Goal: Task Accomplishment & Management: Manage account settings

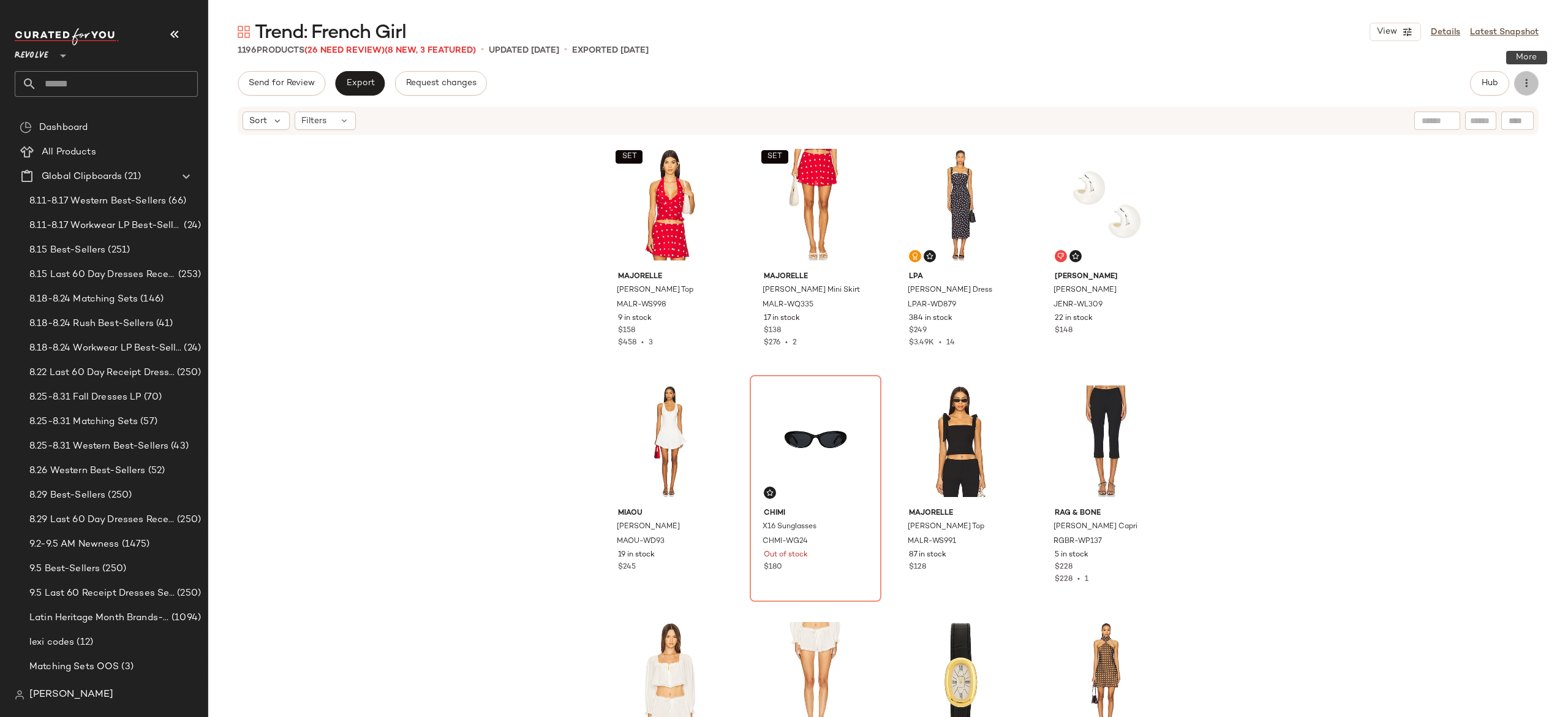
click at [1525, 88] on icon "button" at bounding box center [1526, 83] width 12 height 12
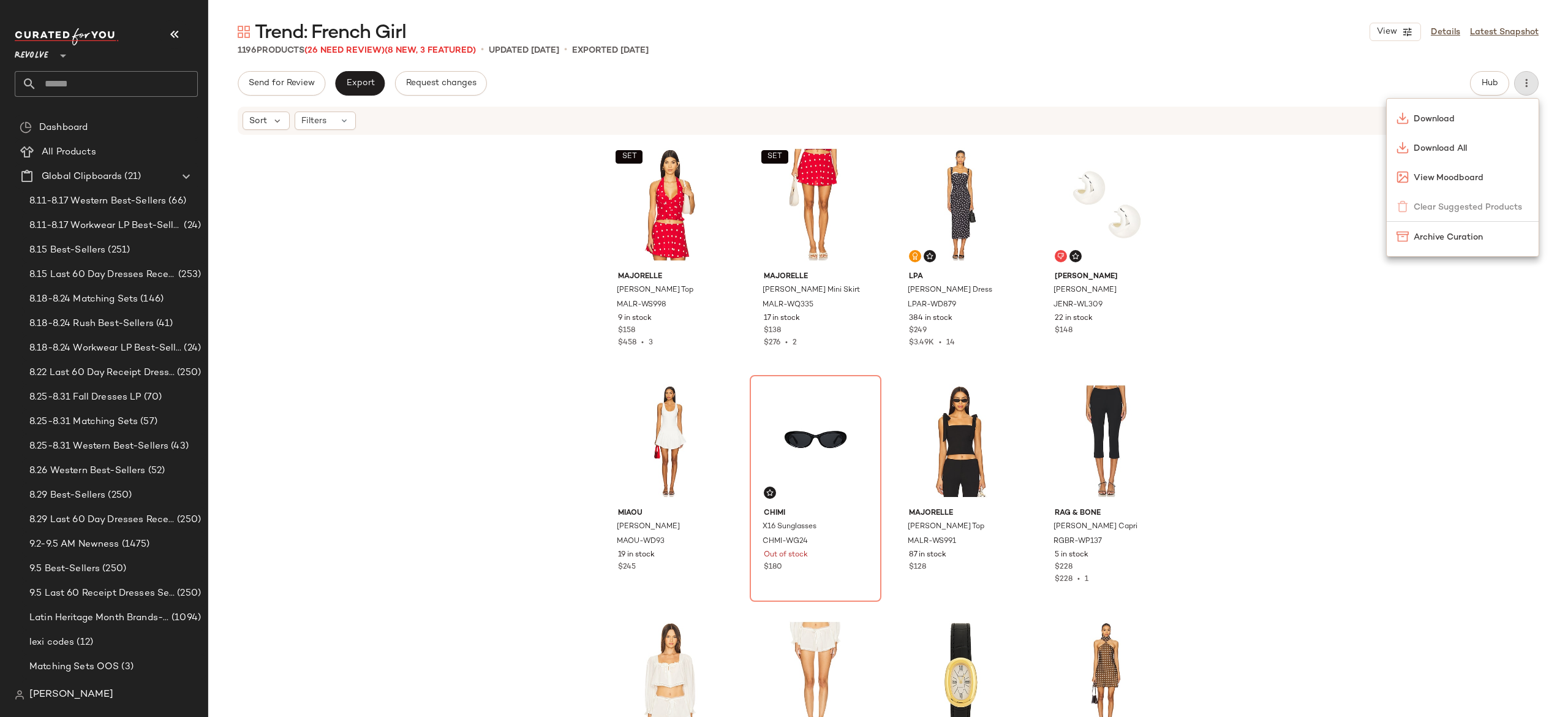
click at [1410, 77] on div "Send for Review Export Request changes Hub" at bounding box center [888, 83] width 1301 height 25
click at [1485, 85] on span "Hub" at bounding box center [1490, 83] width 17 height 10
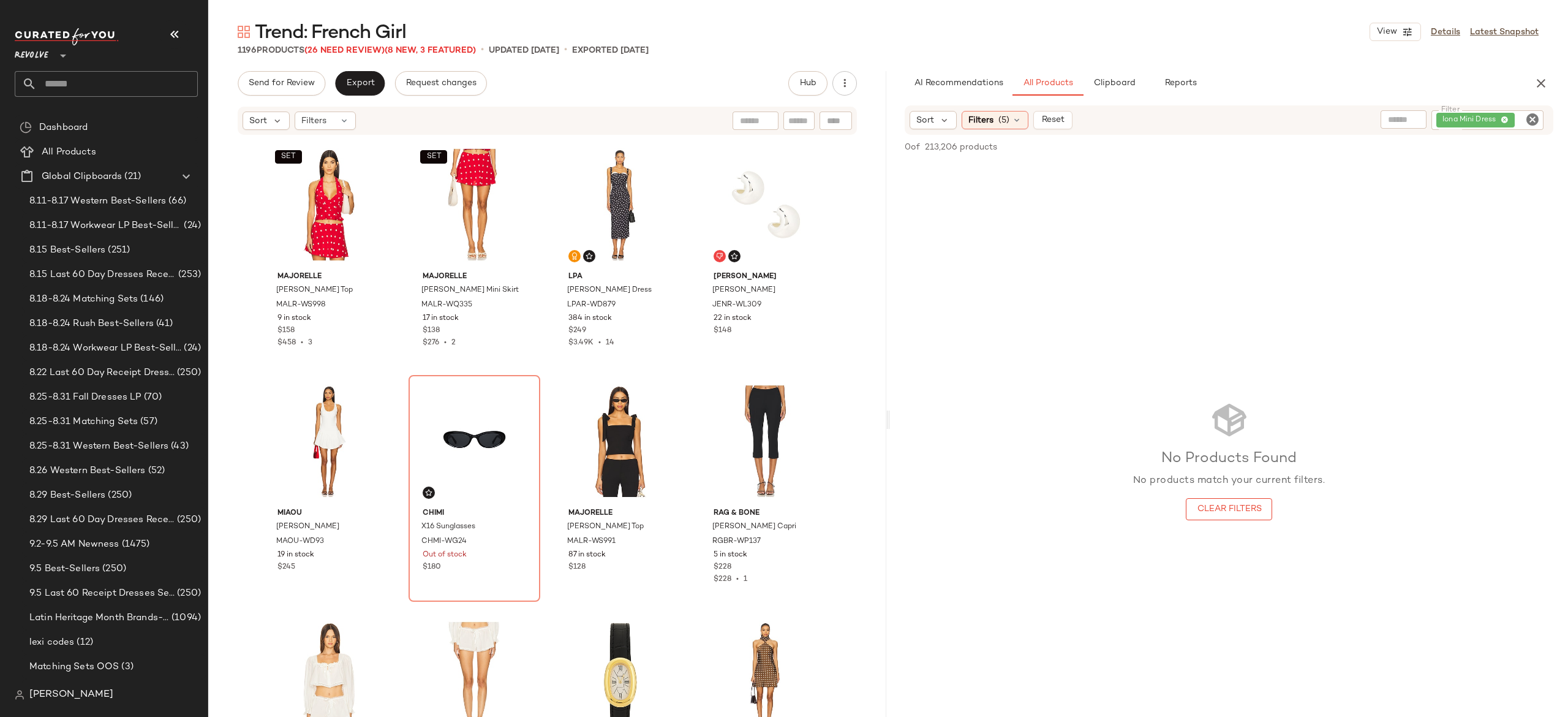
click at [1534, 120] on icon "Clear Filter" at bounding box center [1532, 120] width 15 height 15
click at [1237, 156] on div at bounding box center [1229, 465] width 673 height 659
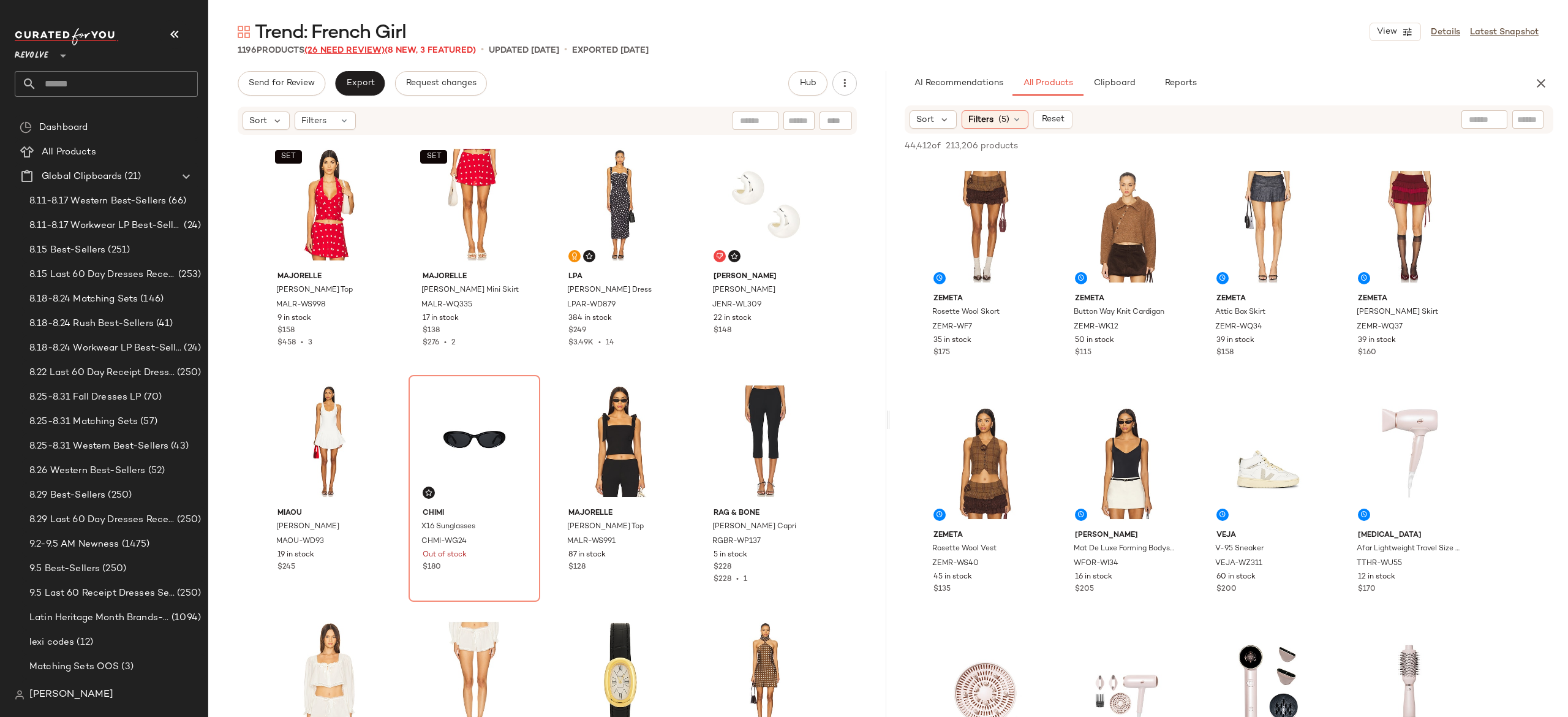
click at [378, 48] on span "(26 Need Review)" at bounding box center [345, 50] width 81 height 9
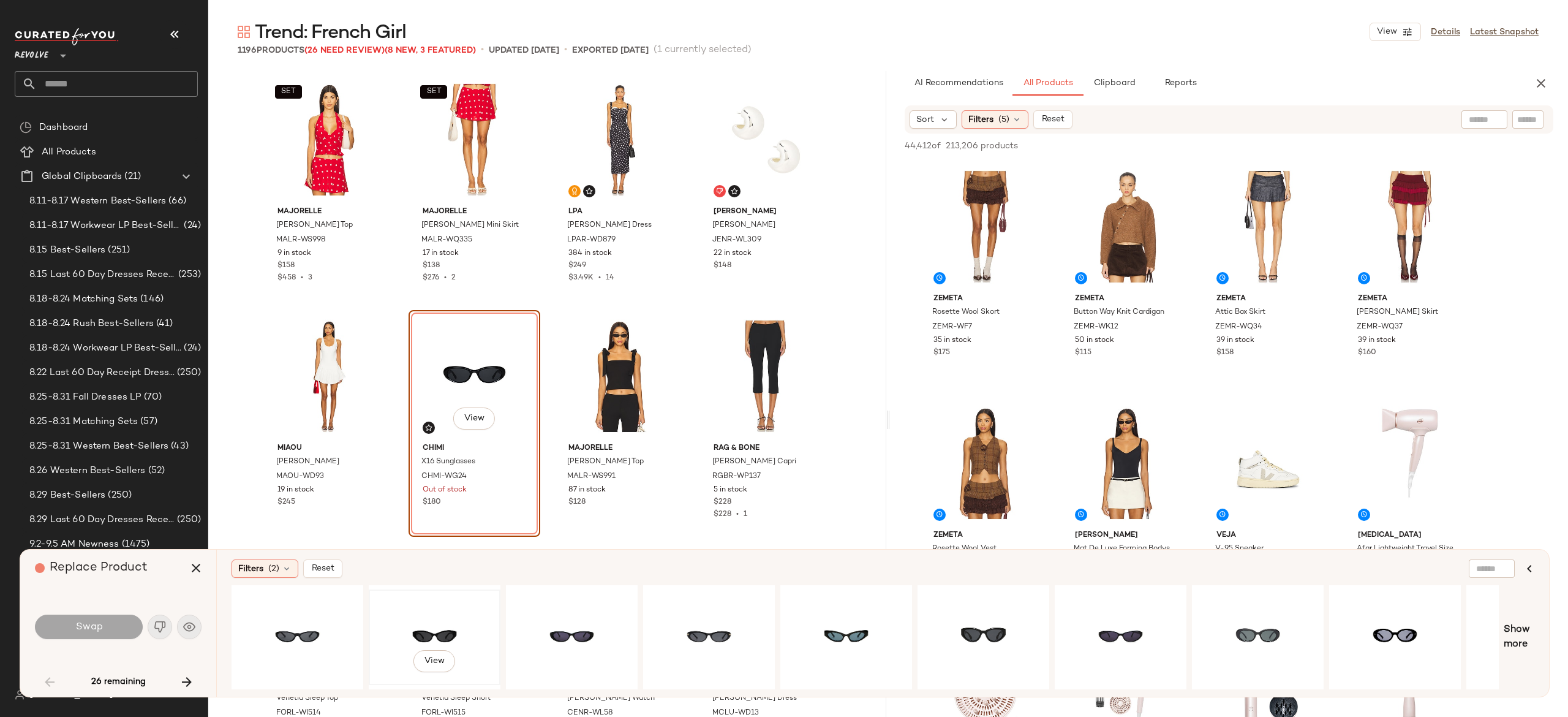
click at [429, 625] on div "View" at bounding box center [435, 638] width 123 height 87
click at [121, 623] on button "Swap" at bounding box center [89, 627] width 108 height 25
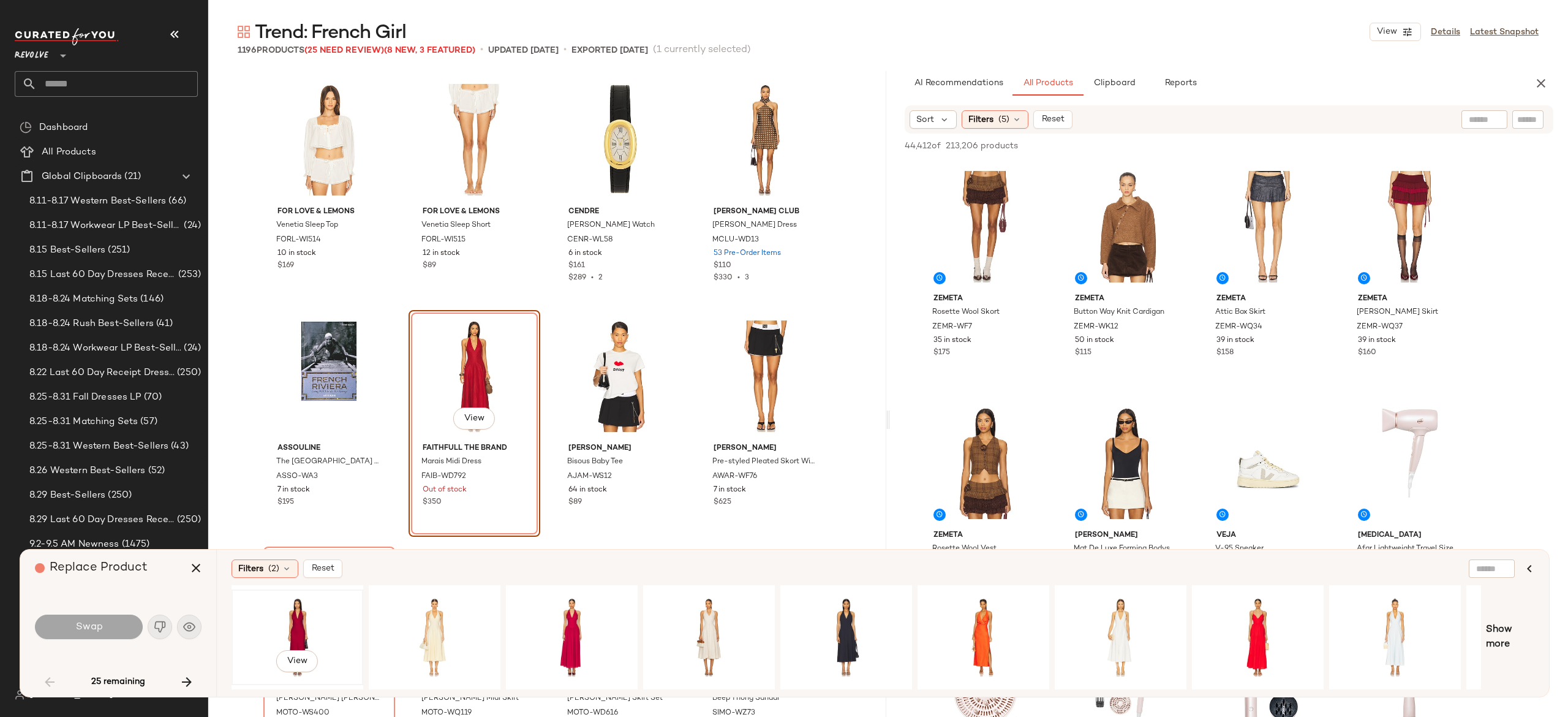
click at [297, 622] on div "View" at bounding box center [297, 638] width 123 height 87
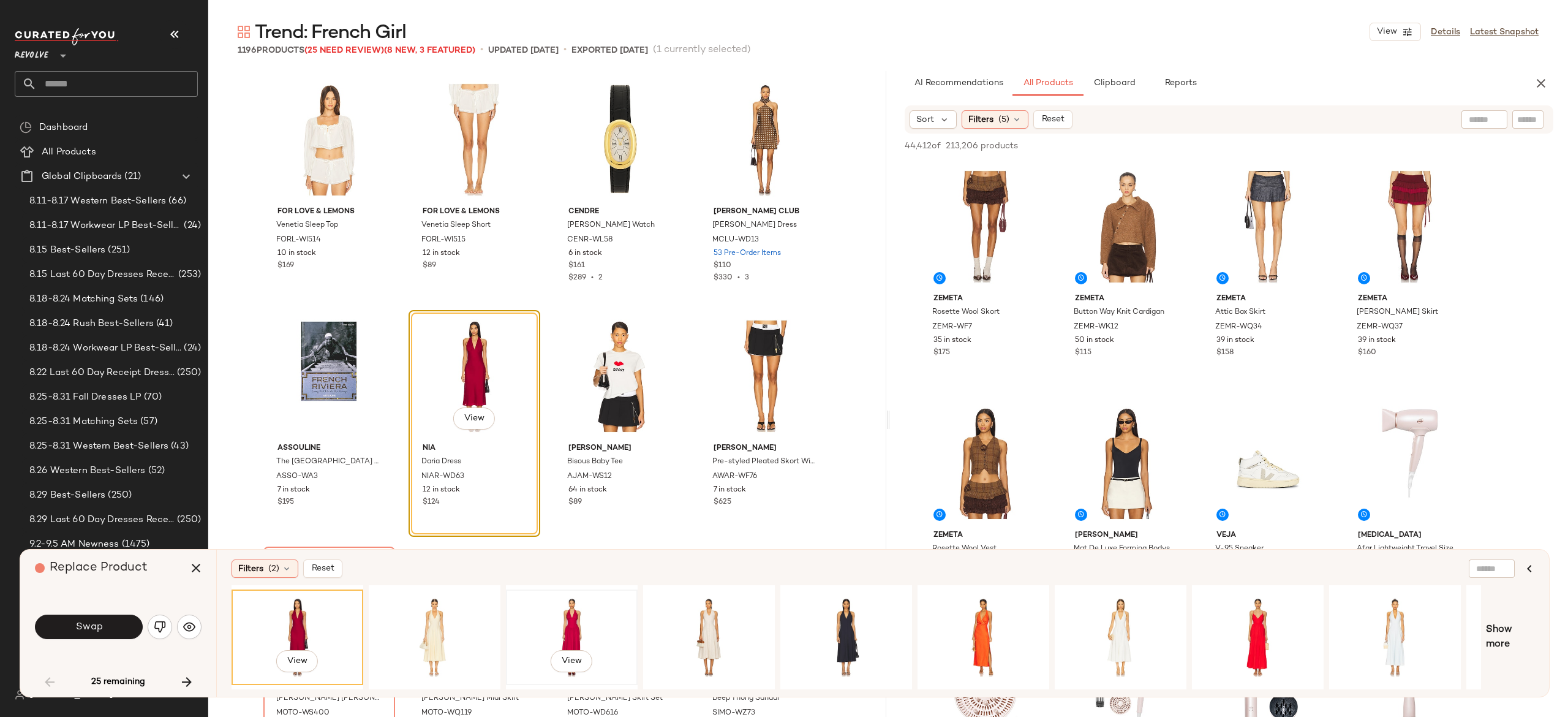
click at [574, 616] on div "View" at bounding box center [572, 638] width 123 height 87
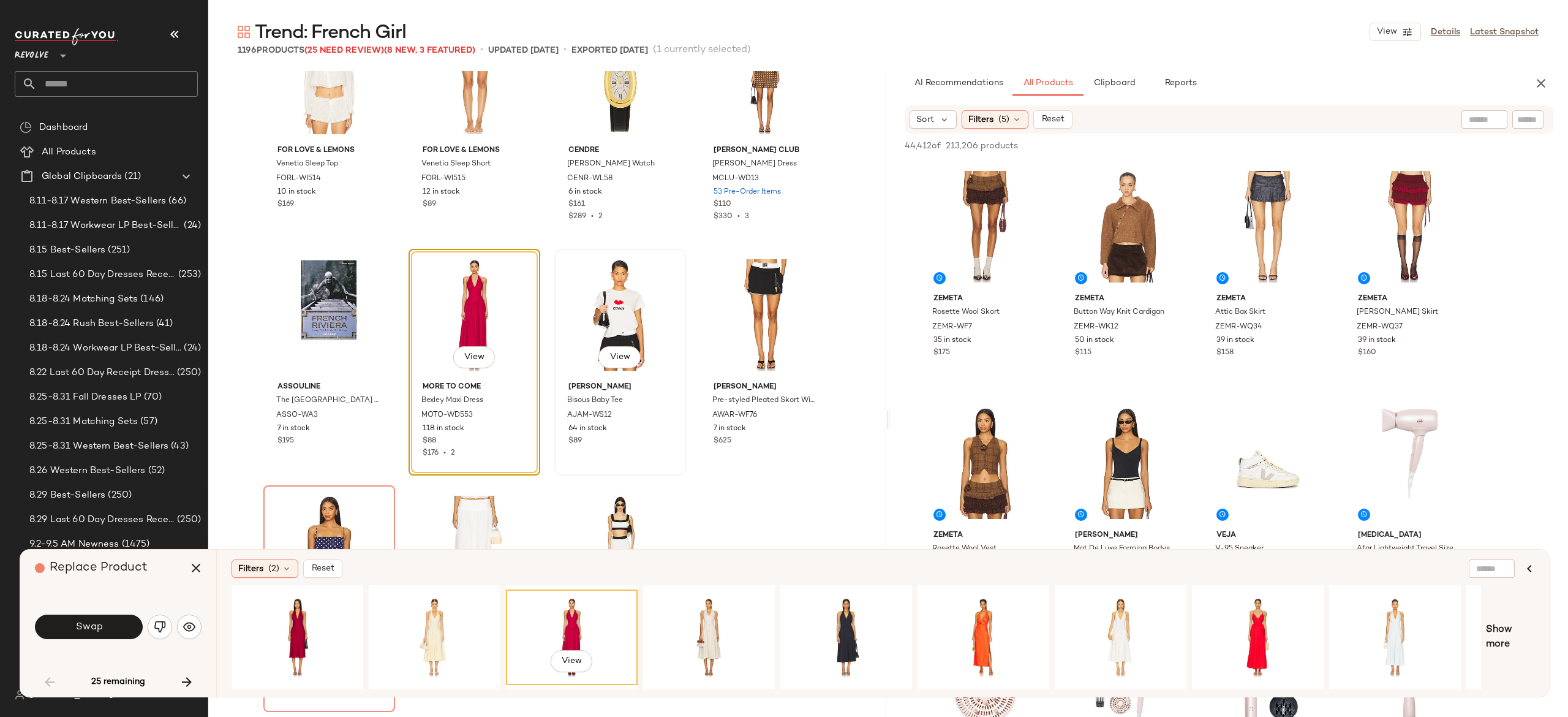
scroll to position [542, 0]
click at [297, 617] on div "View" at bounding box center [297, 638] width 123 height 87
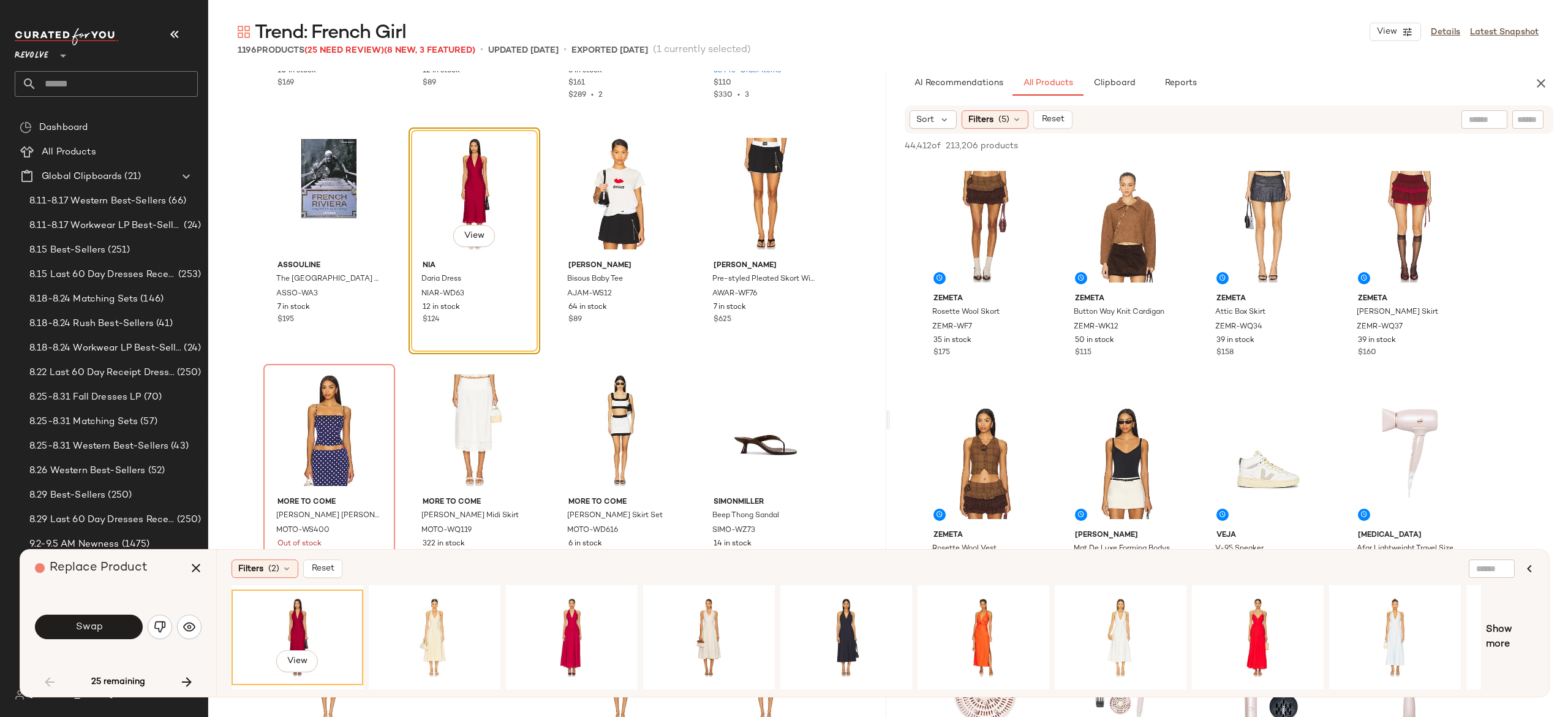
scroll to position [684, 0]
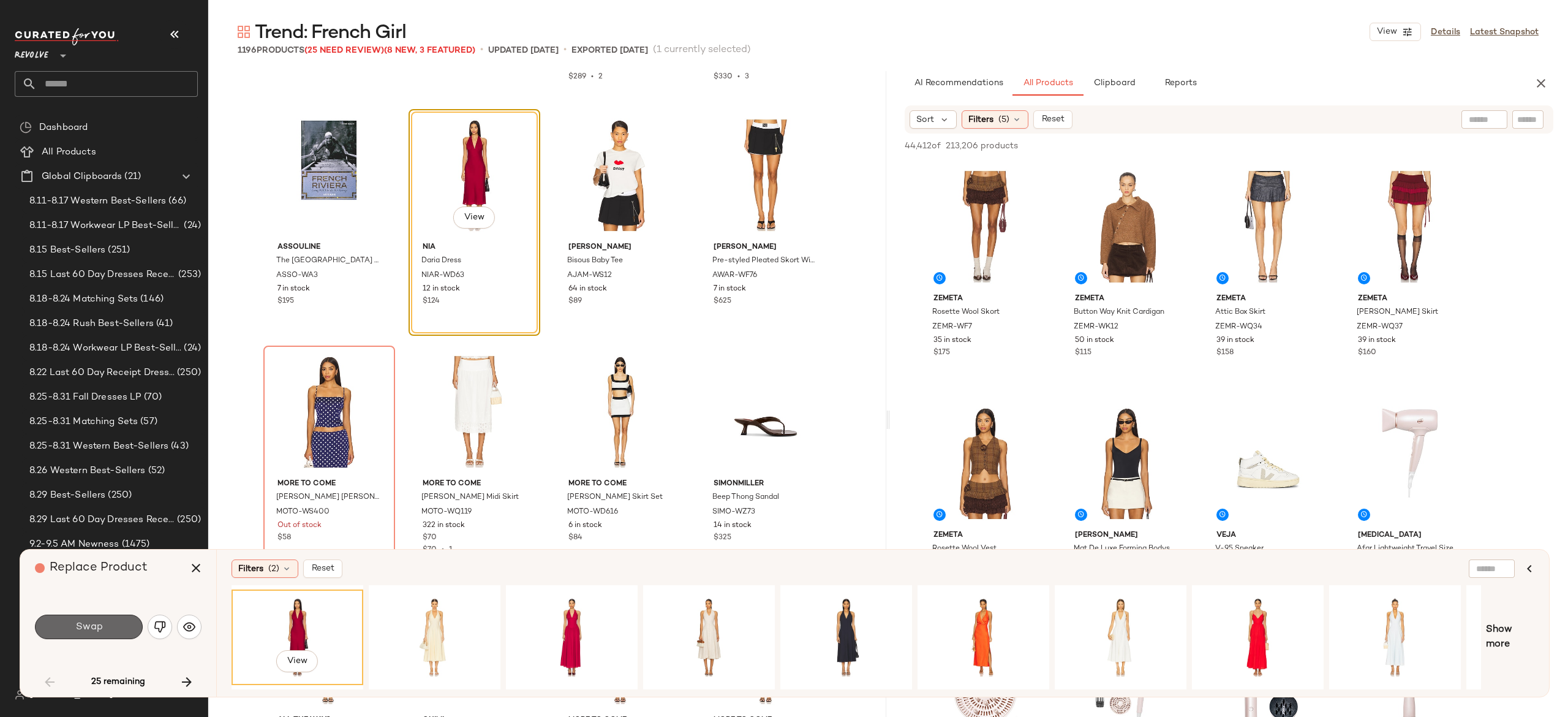
click at [128, 624] on button "Swap" at bounding box center [89, 627] width 108 height 25
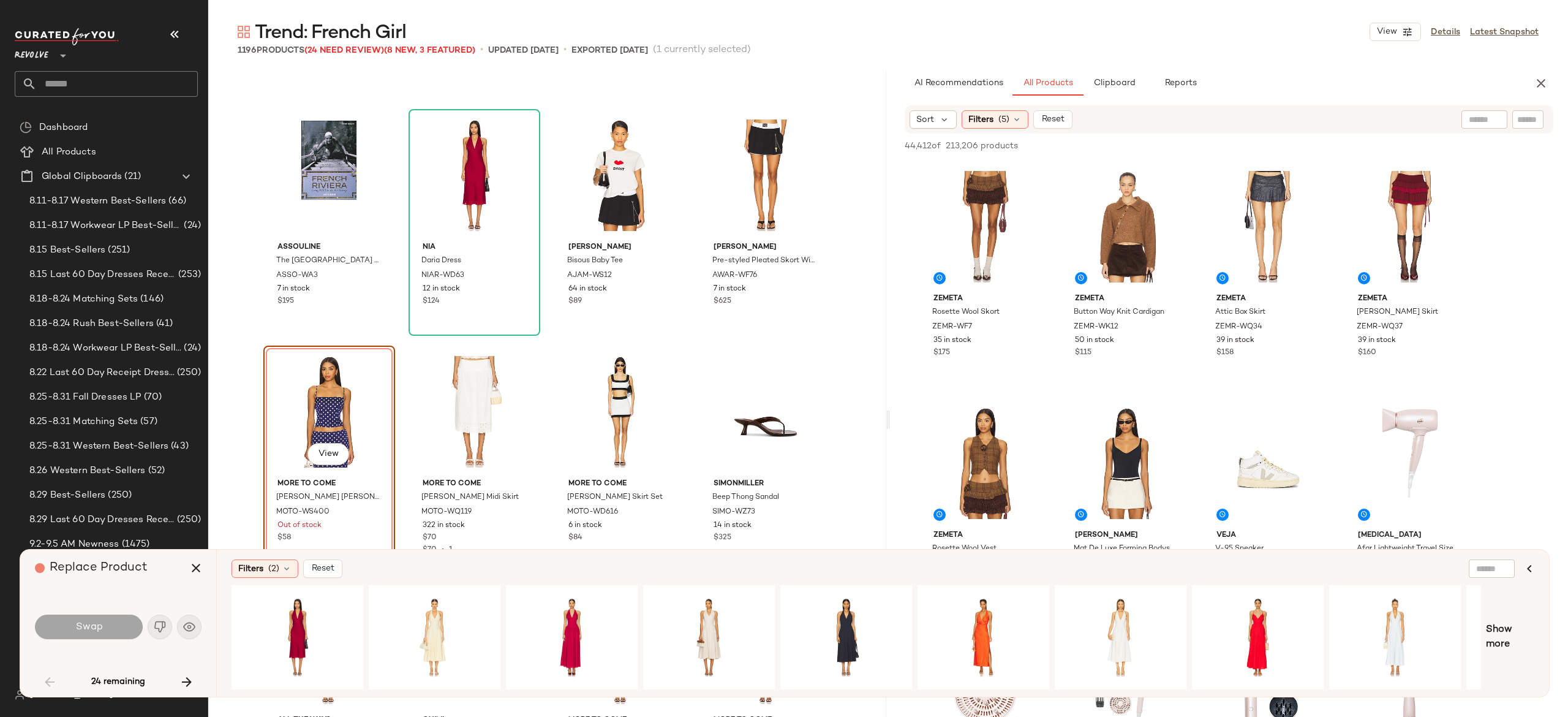
scroll to position [710, 0]
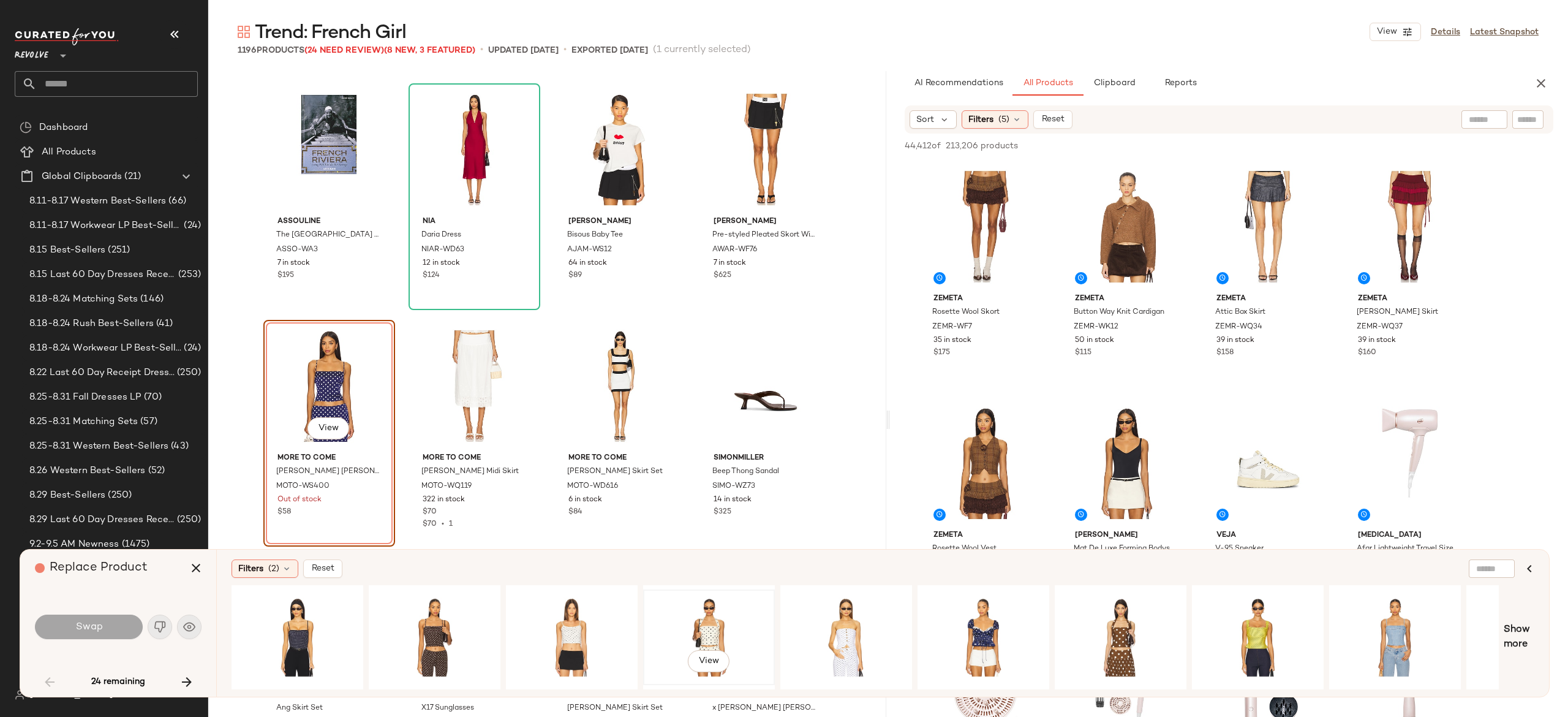
click at [706, 620] on div "View" at bounding box center [709, 638] width 123 height 87
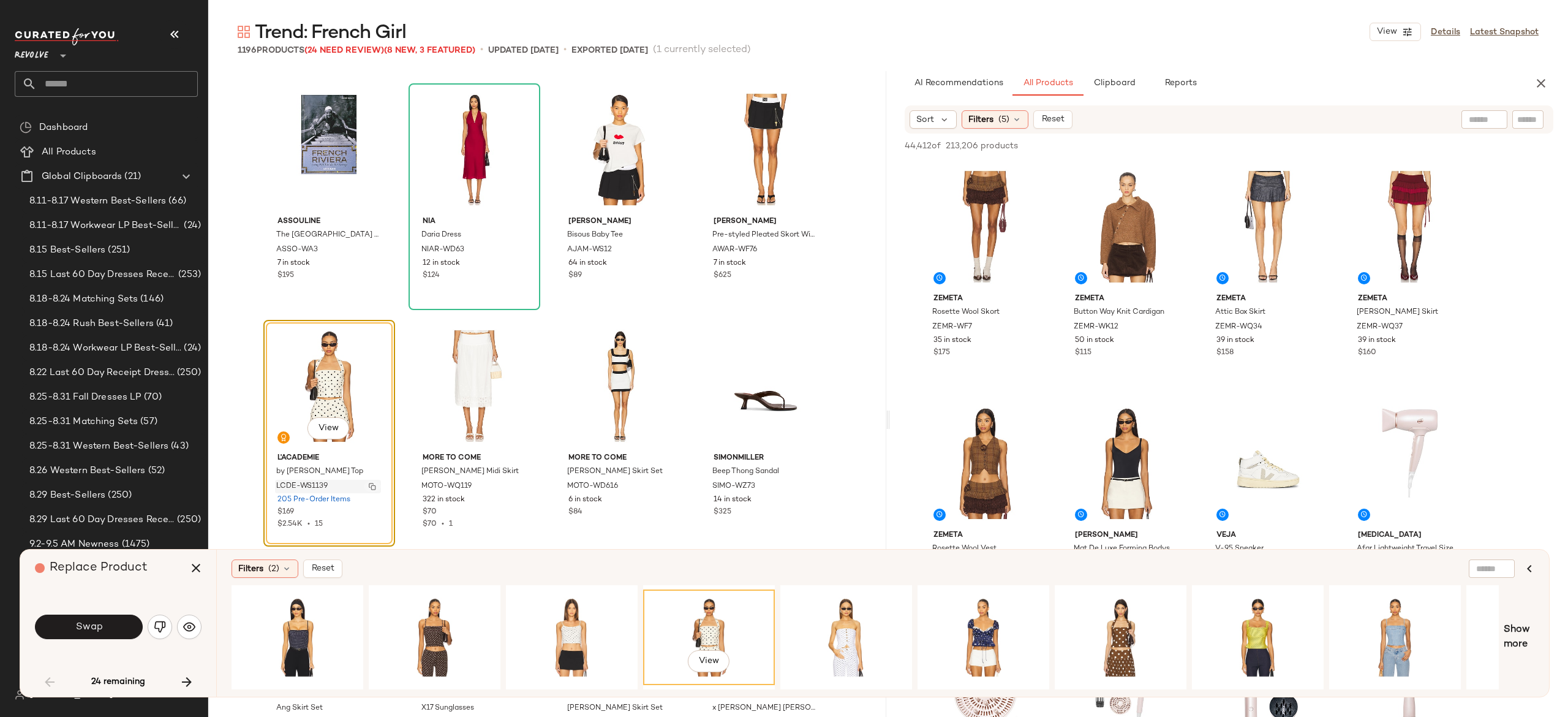
click at [369, 487] on img "button" at bounding box center [372, 486] width 7 height 7
click at [1527, 120] on input "Filter" at bounding box center [1486, 120] width 104 height 13
paste input "**********"
type input "**********"
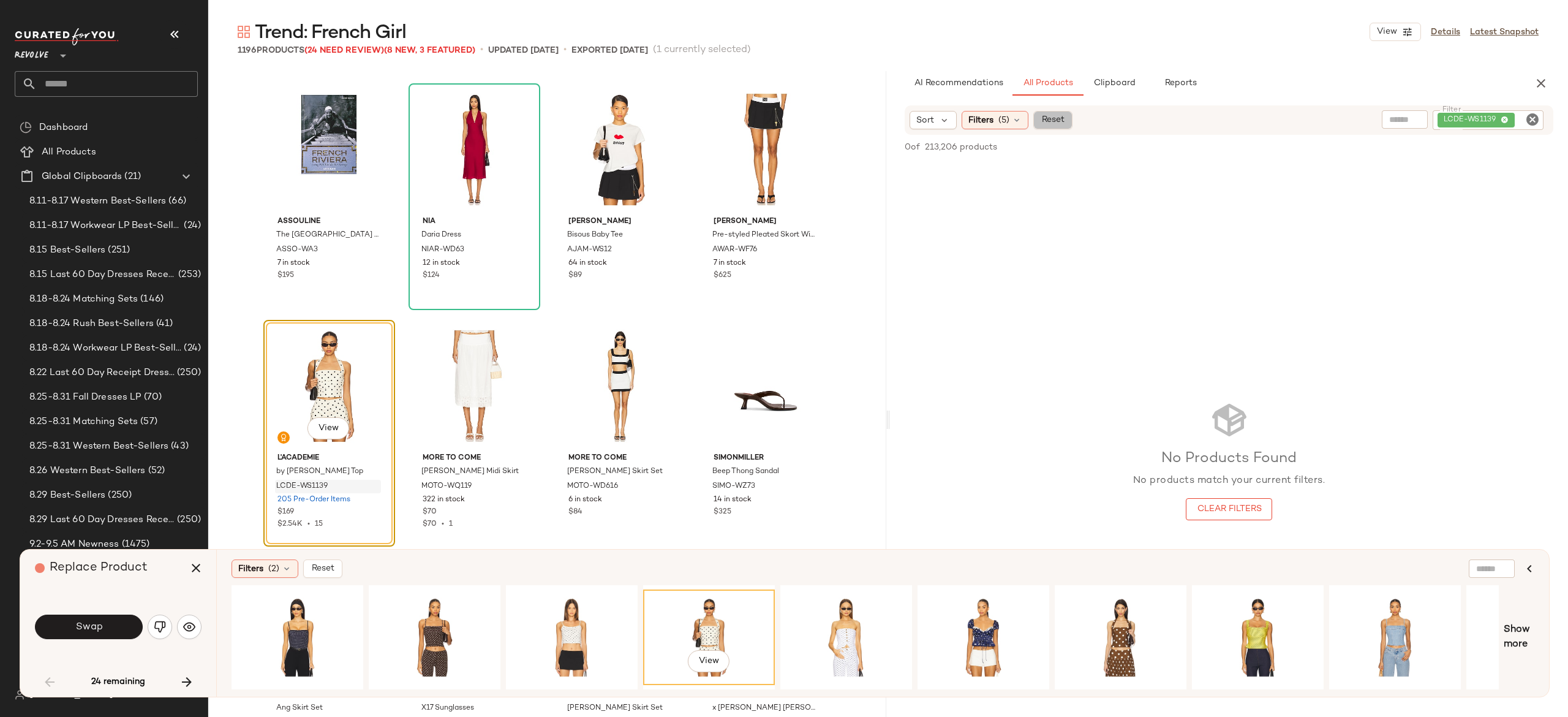
click at [1063, 119] on span "Reset" at bounding box center [1052, 120] width 23 height 10
click at [1520, 115] on input "Filter" at bounding box center [1486, 120] width 104 height 13
paste input "**********"
type input "**********"
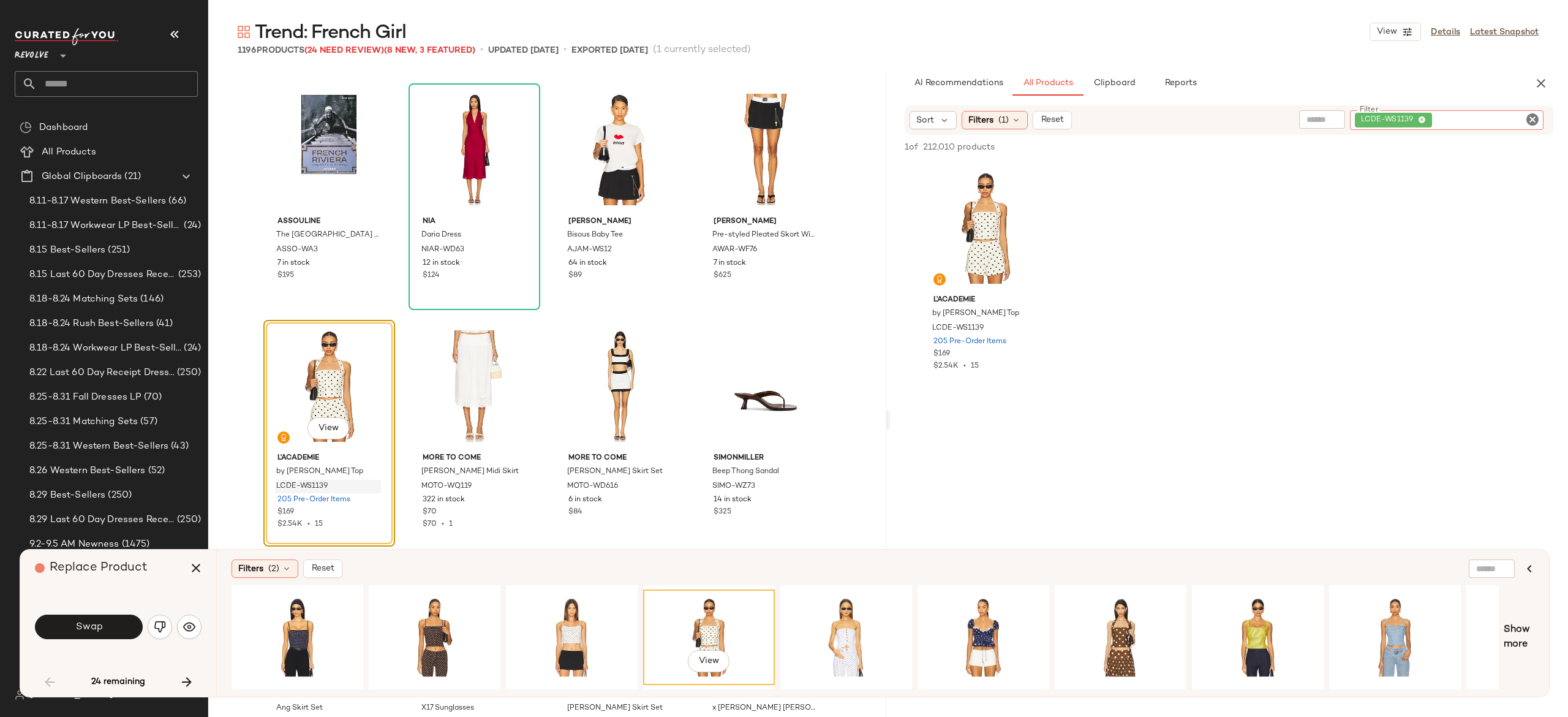
click at [1477, 110] on div "LCDE-WS1139" at bounding box center [1447, 120] width 193 height 19
paste input "**********"
type input "**********"
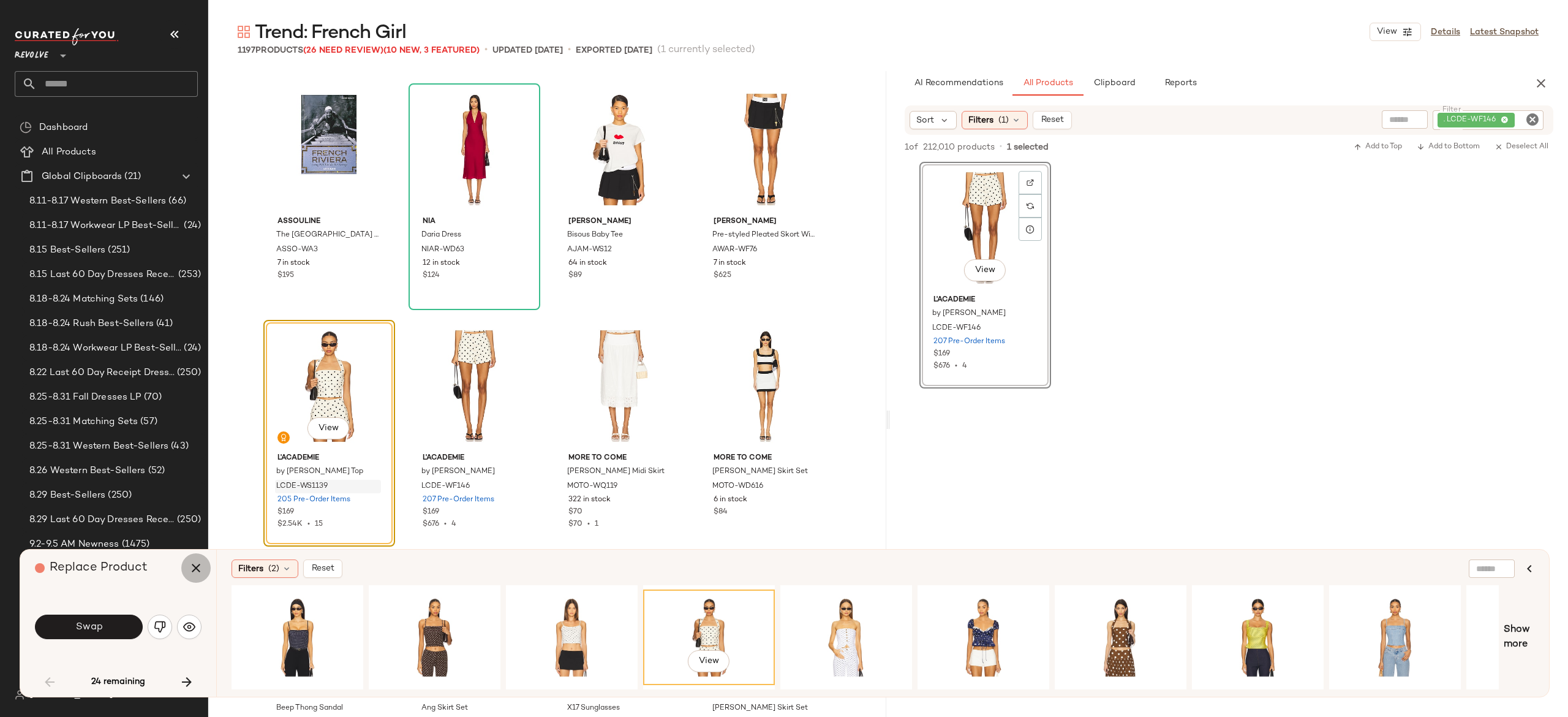
click at [193, 571] on icon "button" at bounding box center [196, 568] width 15 height 15
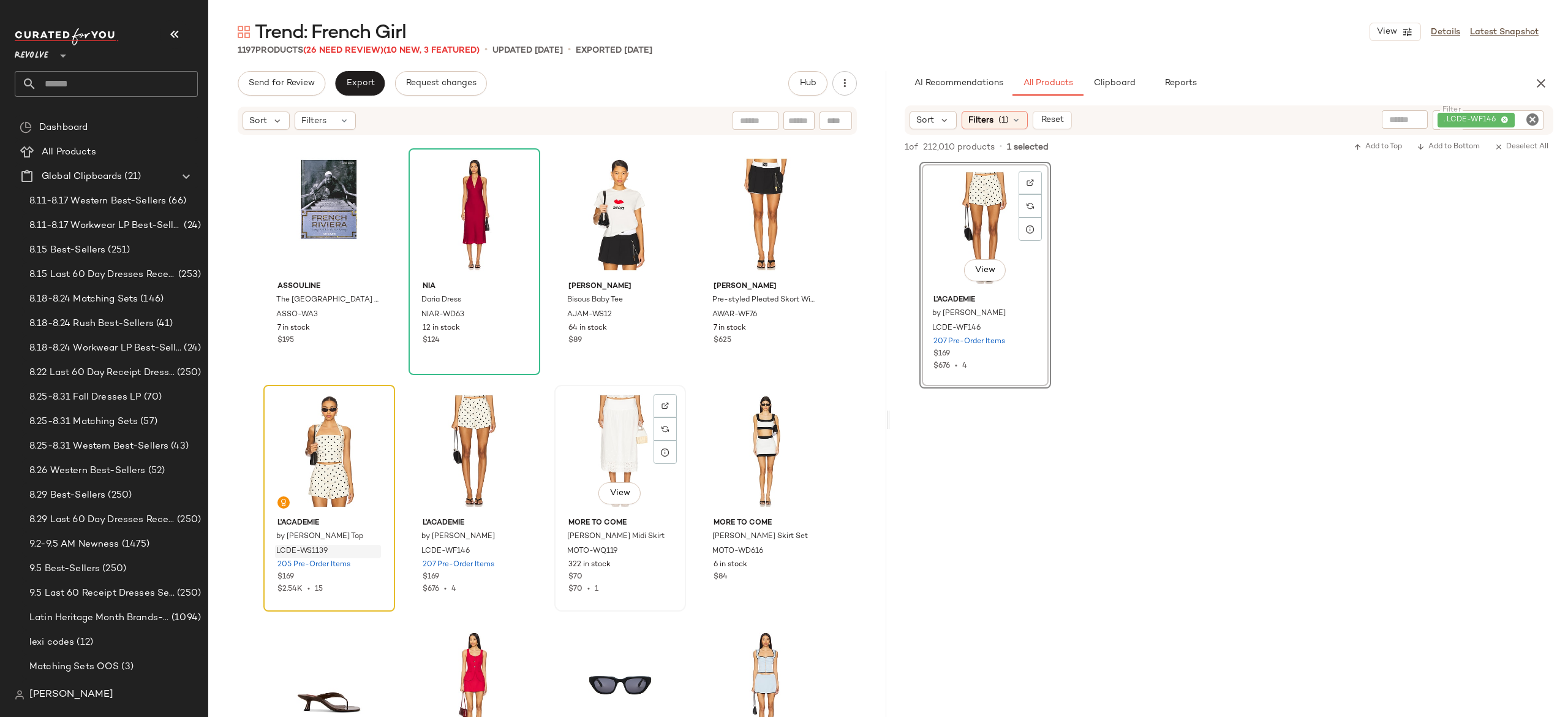
click at [598, 426] on div "View" at bounding box center [621, 451] width 123 height 124
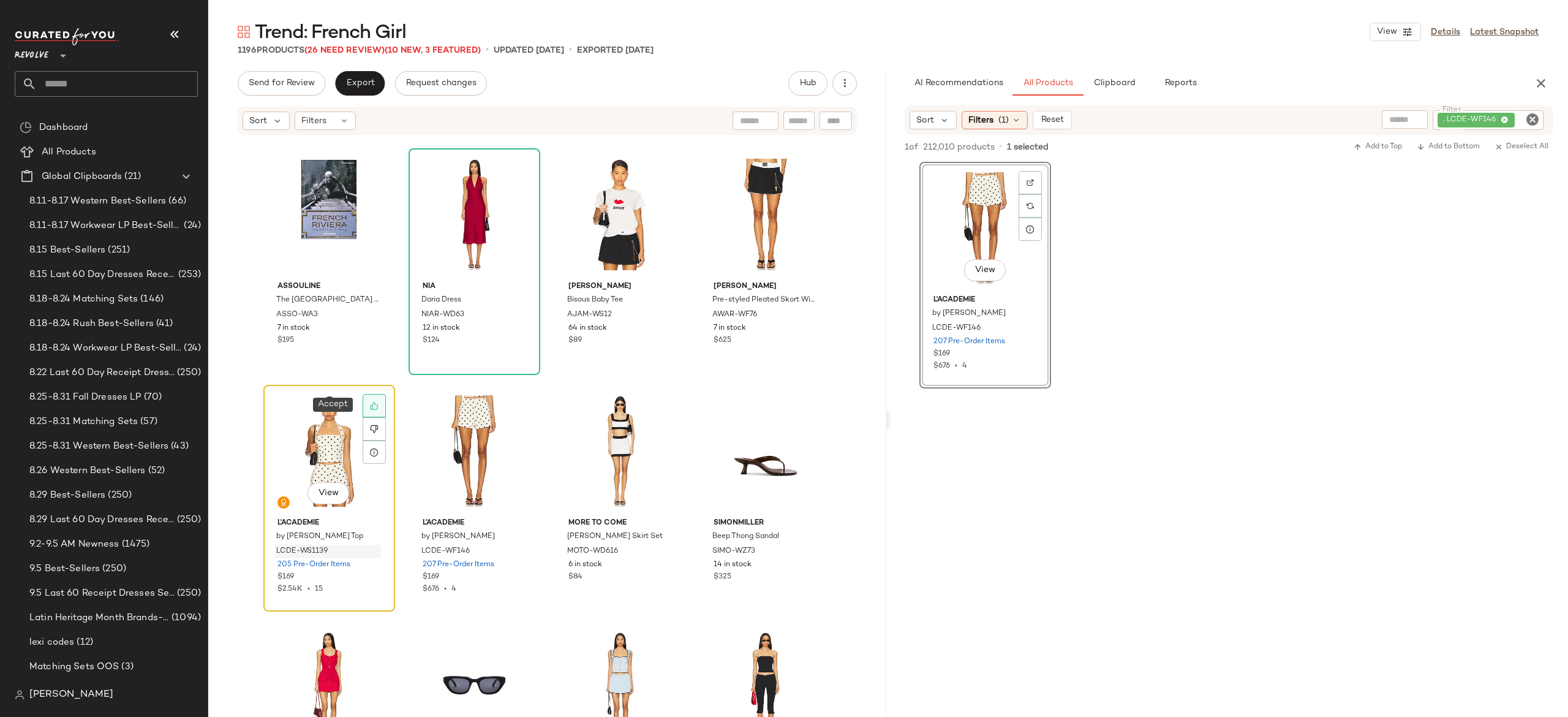
click at [375, 401] on icon at bounding box center [374, 405] width 9 height 9
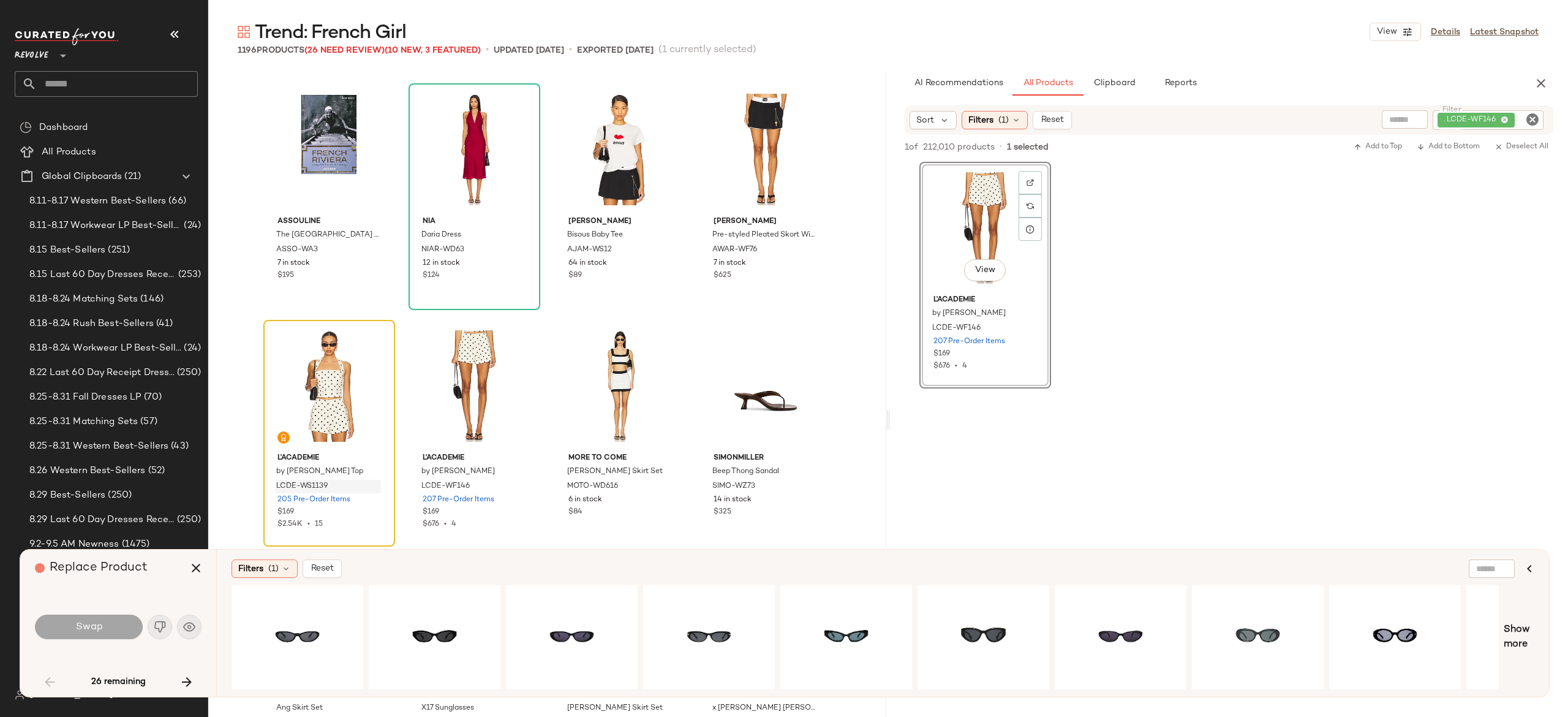
click at [1535, 117] on icon "Clear Filter" at bounding box center [1532, 120] width 15 height 15
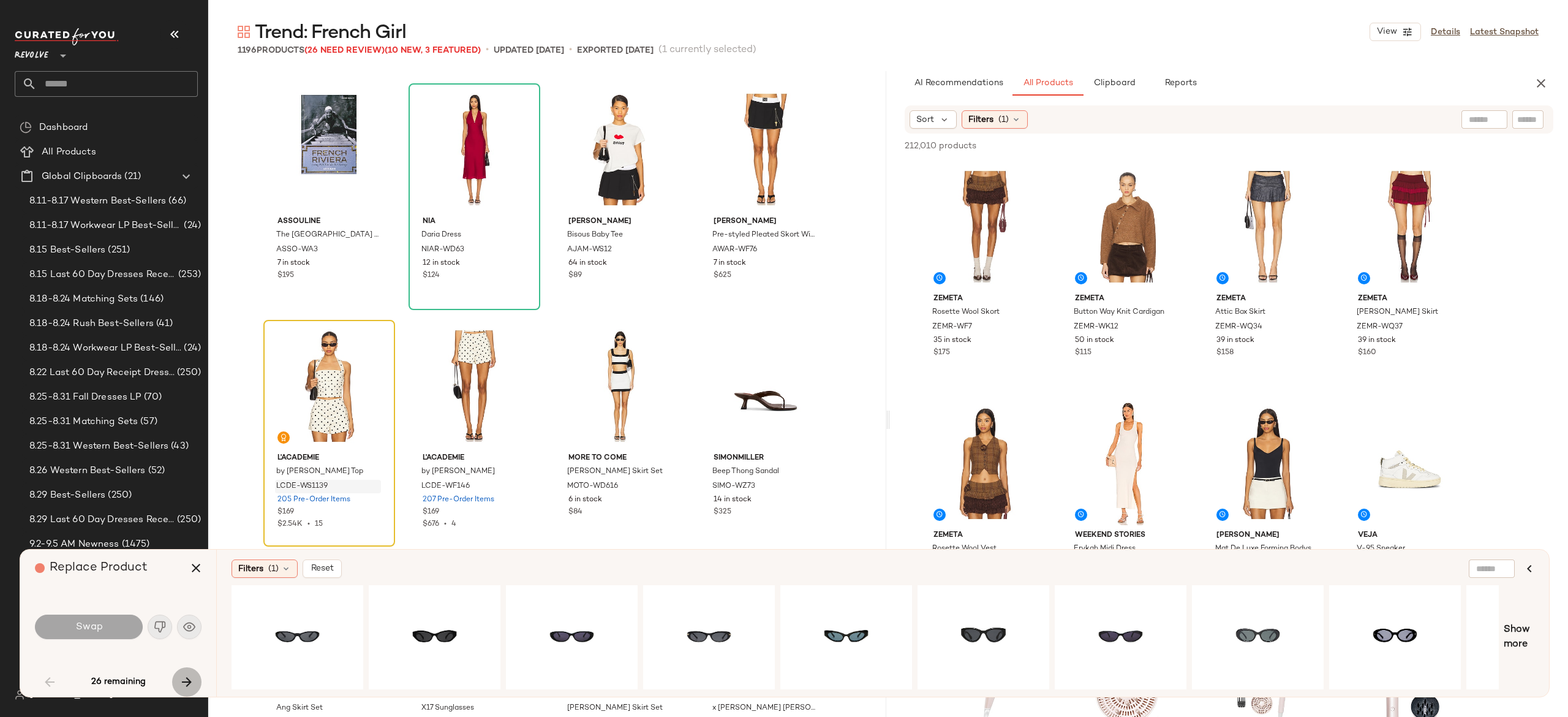
click at [189, 683] on icon "button" at bounding box center [187, 682] width 15 height 15
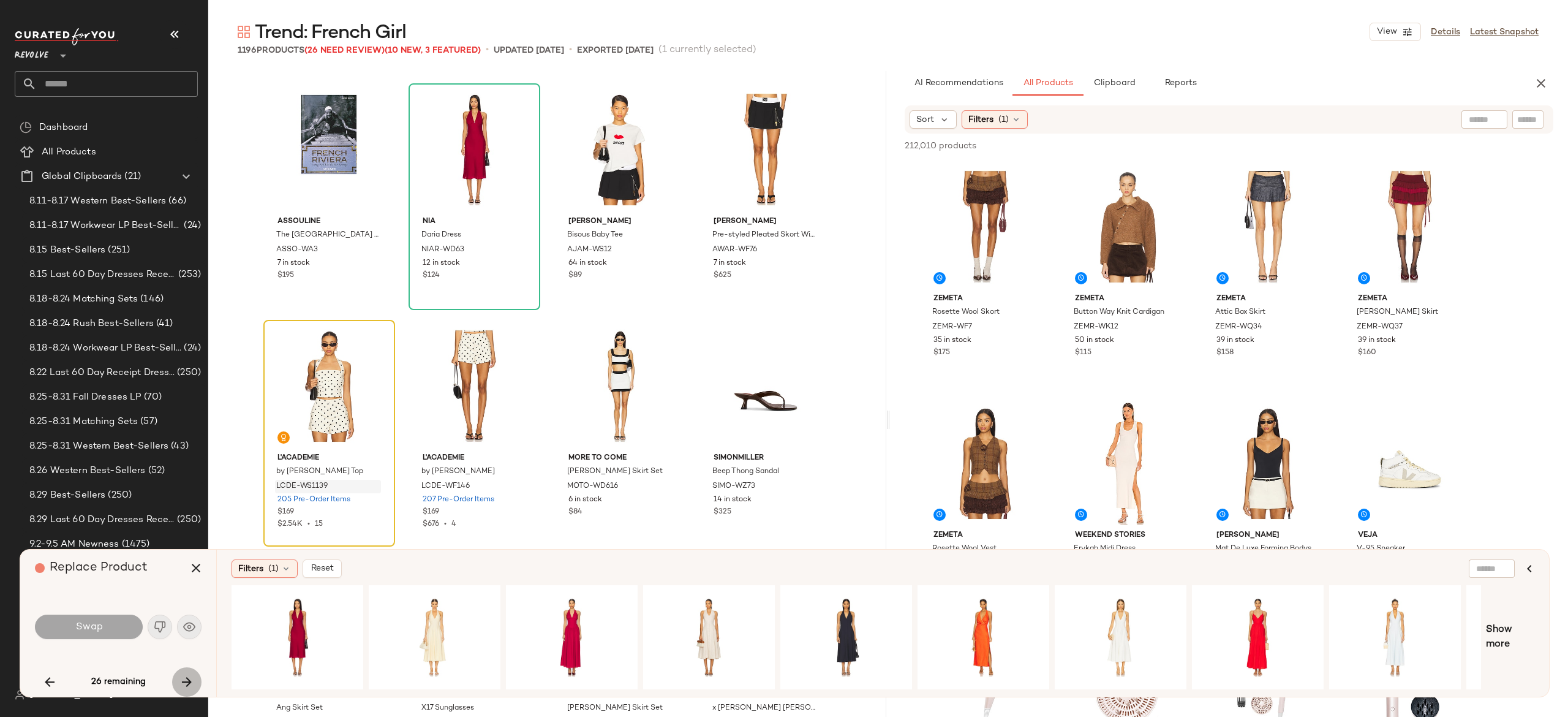
click at [189, 683] on icon "button" at bounding box center [187, 682] width 15 height 15
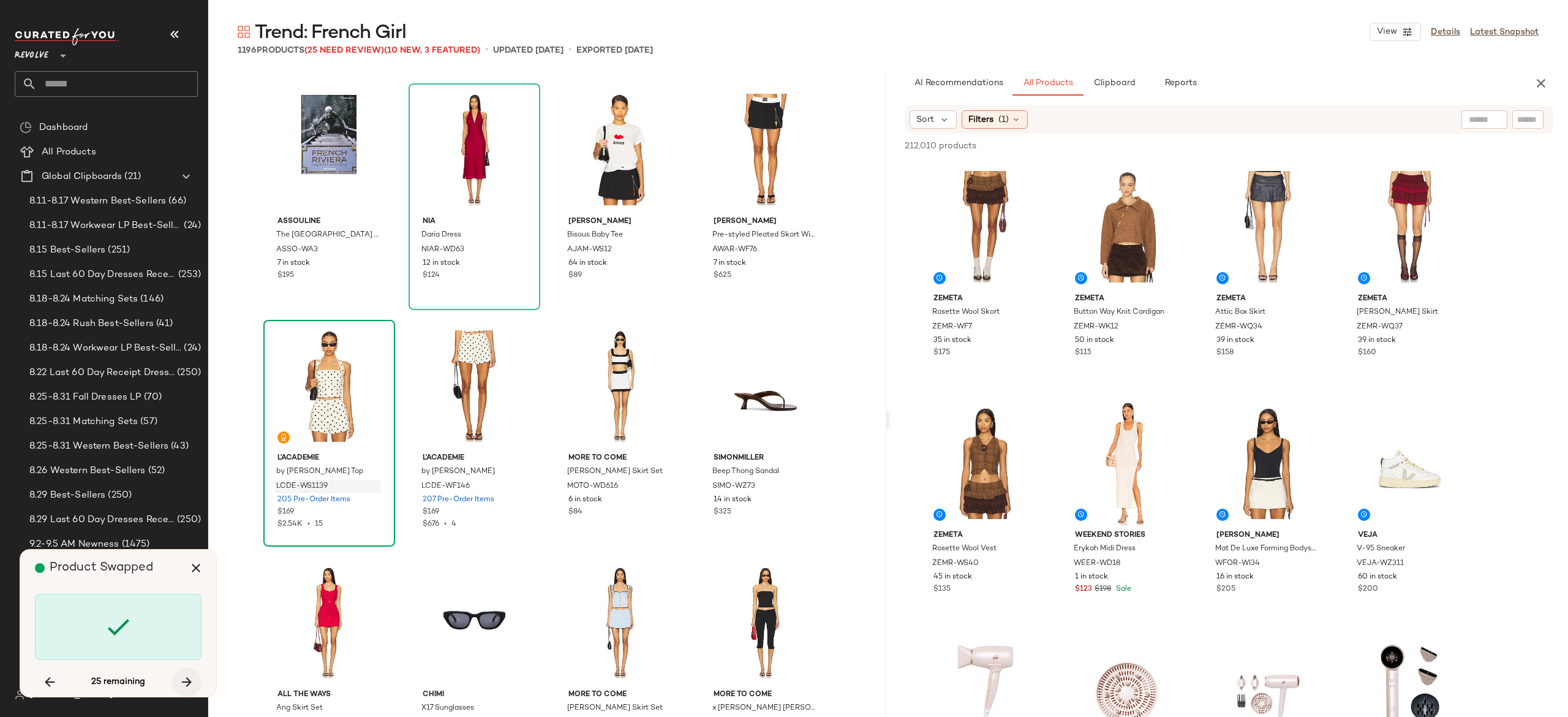
scroll to position [7097, 0]
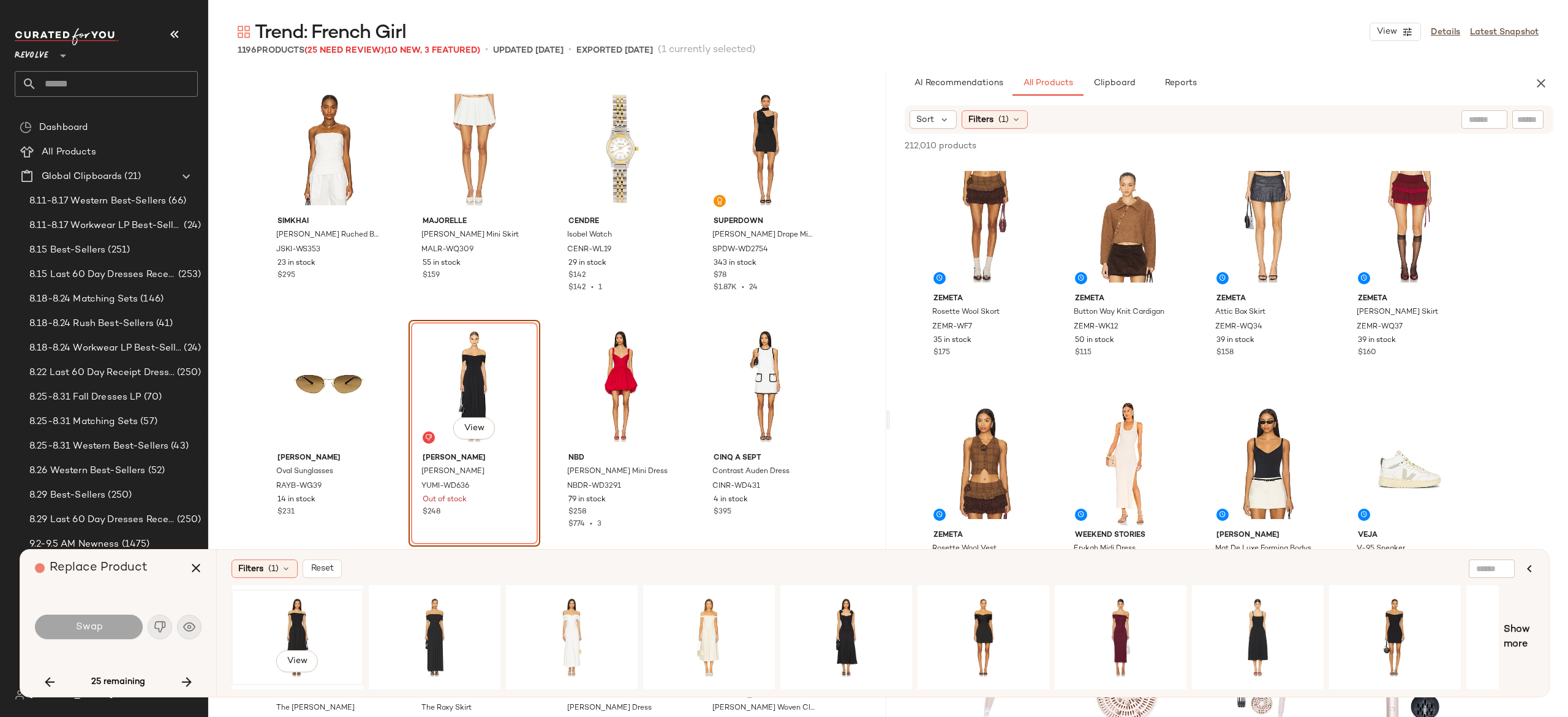
click at [300, 620] on div "View" at bounding box center [297, 638] width 123 height 87
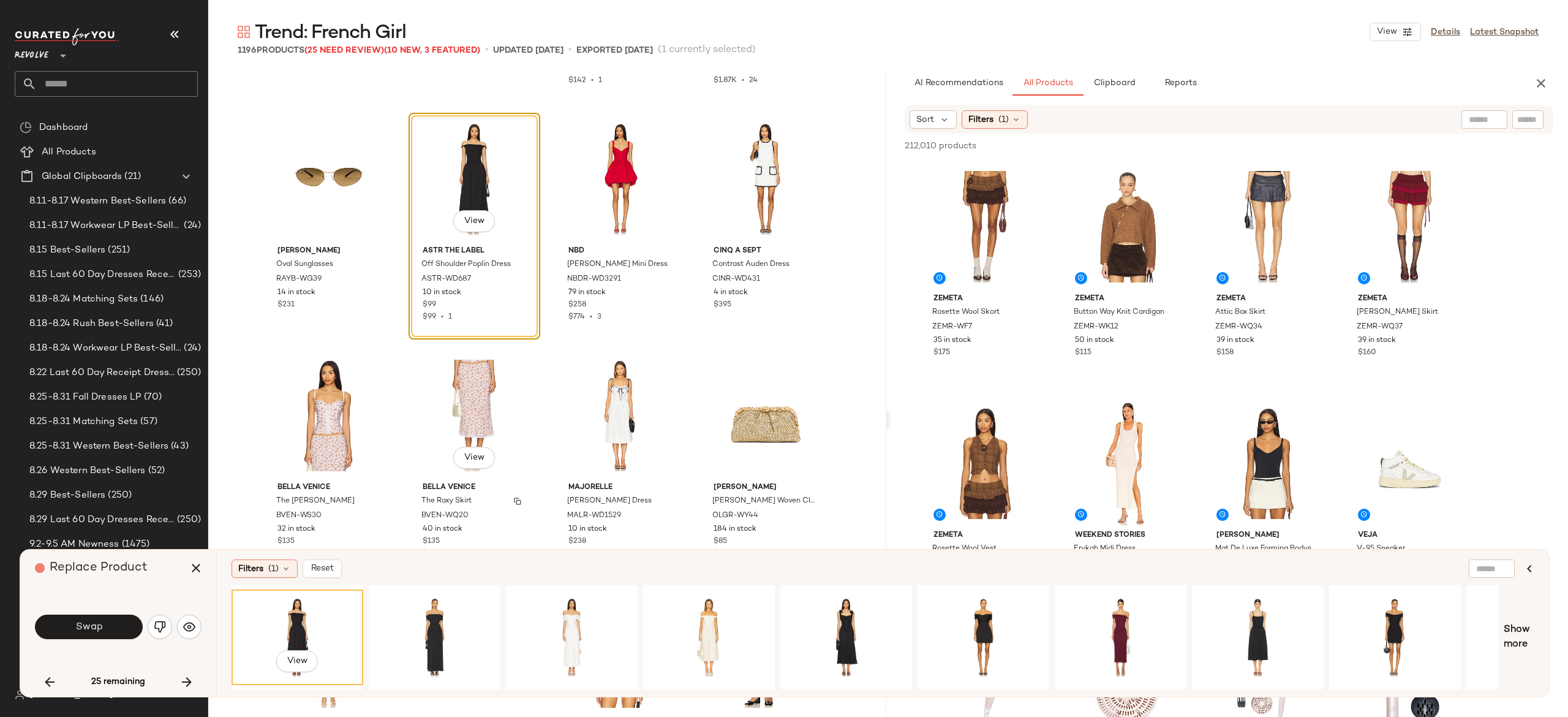
scroll to position [7328, 0]
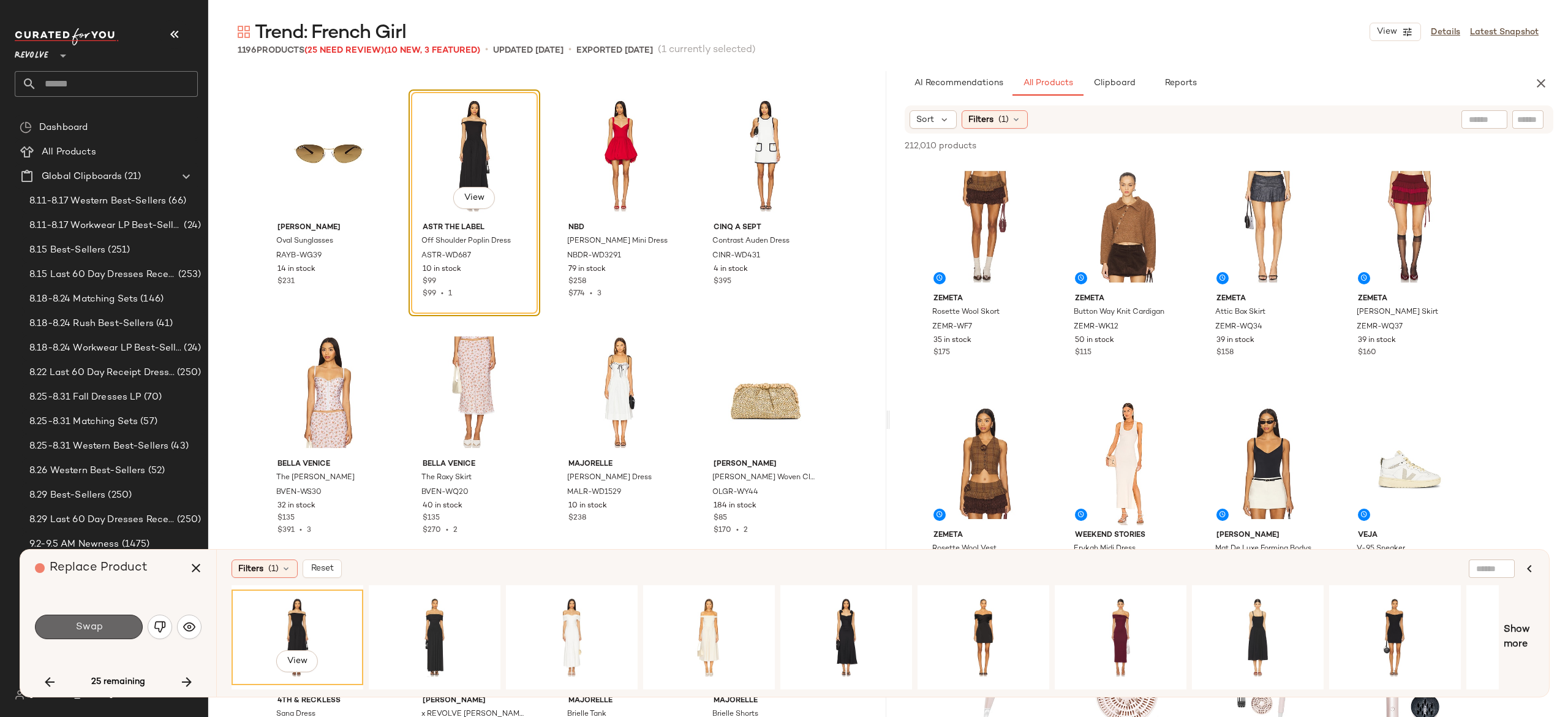
click at [129, 622] on button "Swap" at bounding box center [89, 627] width 108 height 25
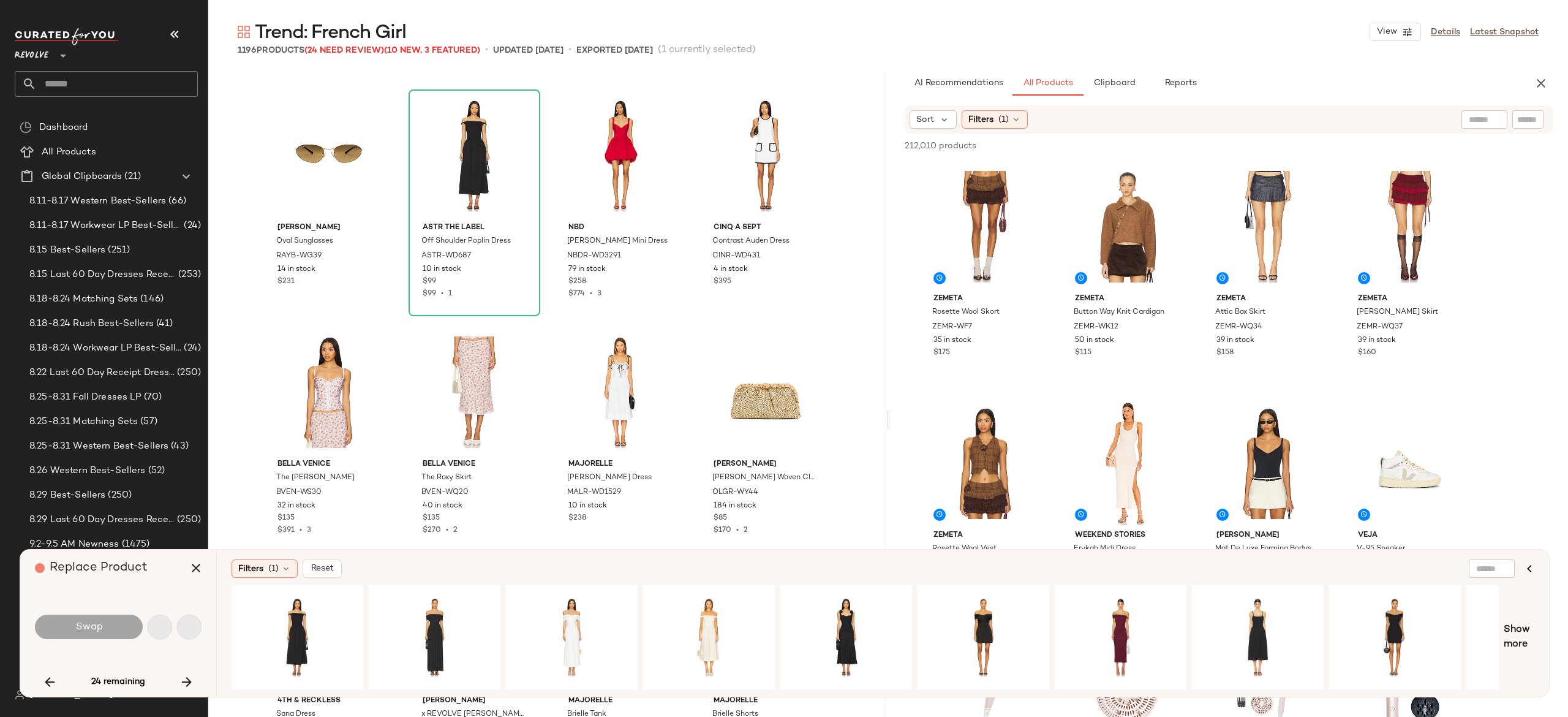
scroll to position [10409, 0]
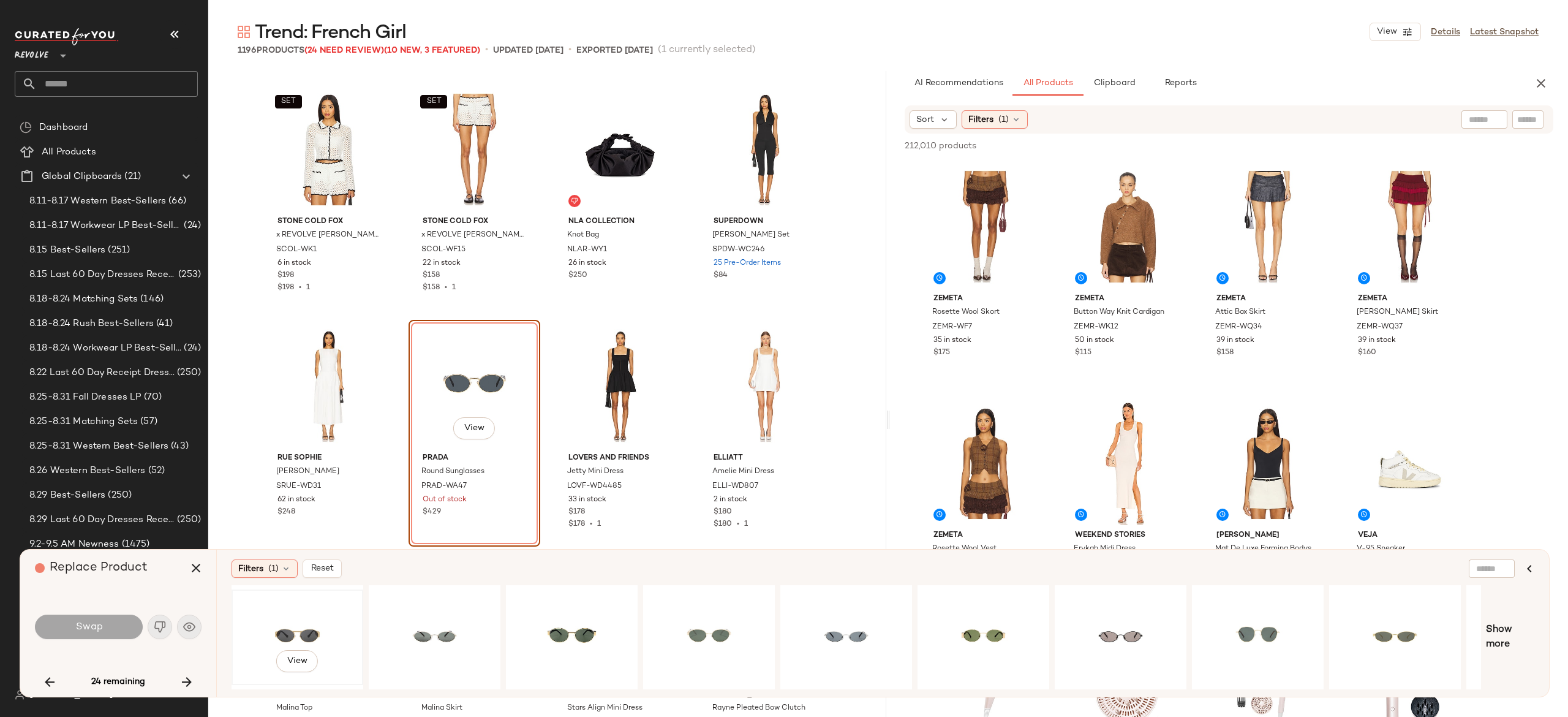
click at [301, 619] on div "View" at bounding box center [297, 638] width 123 height 87
click at [429, 622] on div "View" at bounding box center [435, 638] width 123 height 87
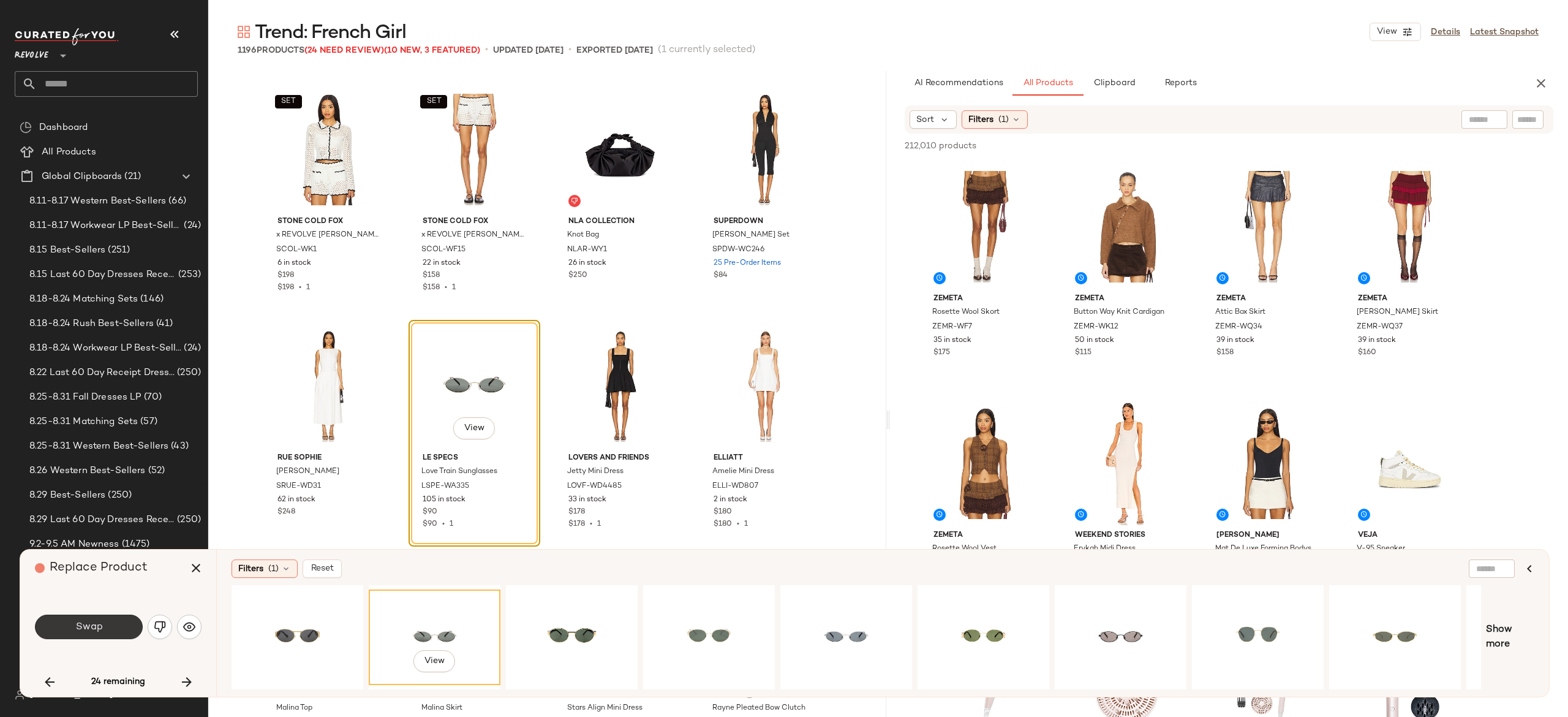
click at [125, 631] on button "Swap" at bounding box center [89, 627] width 108 height 25
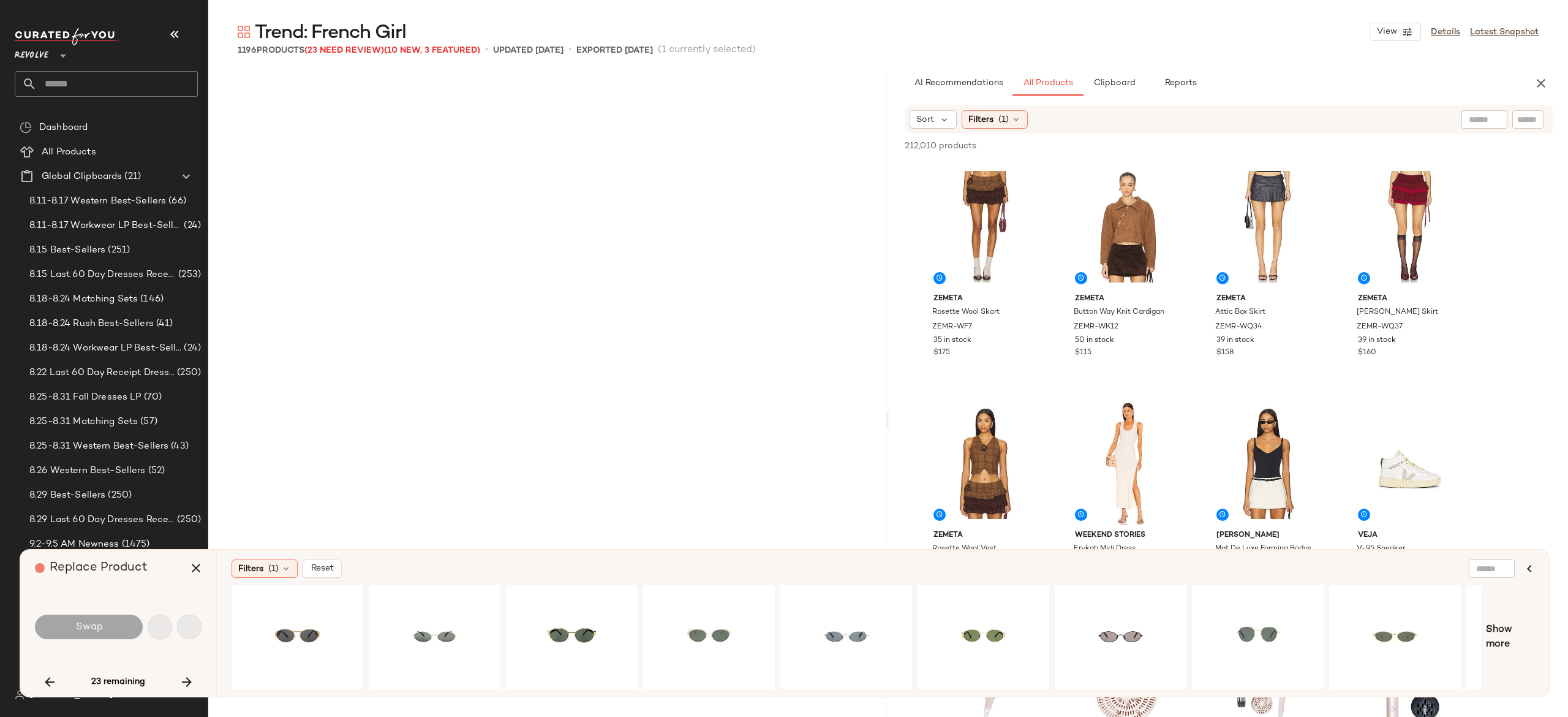
scroll to position [13248, 0]
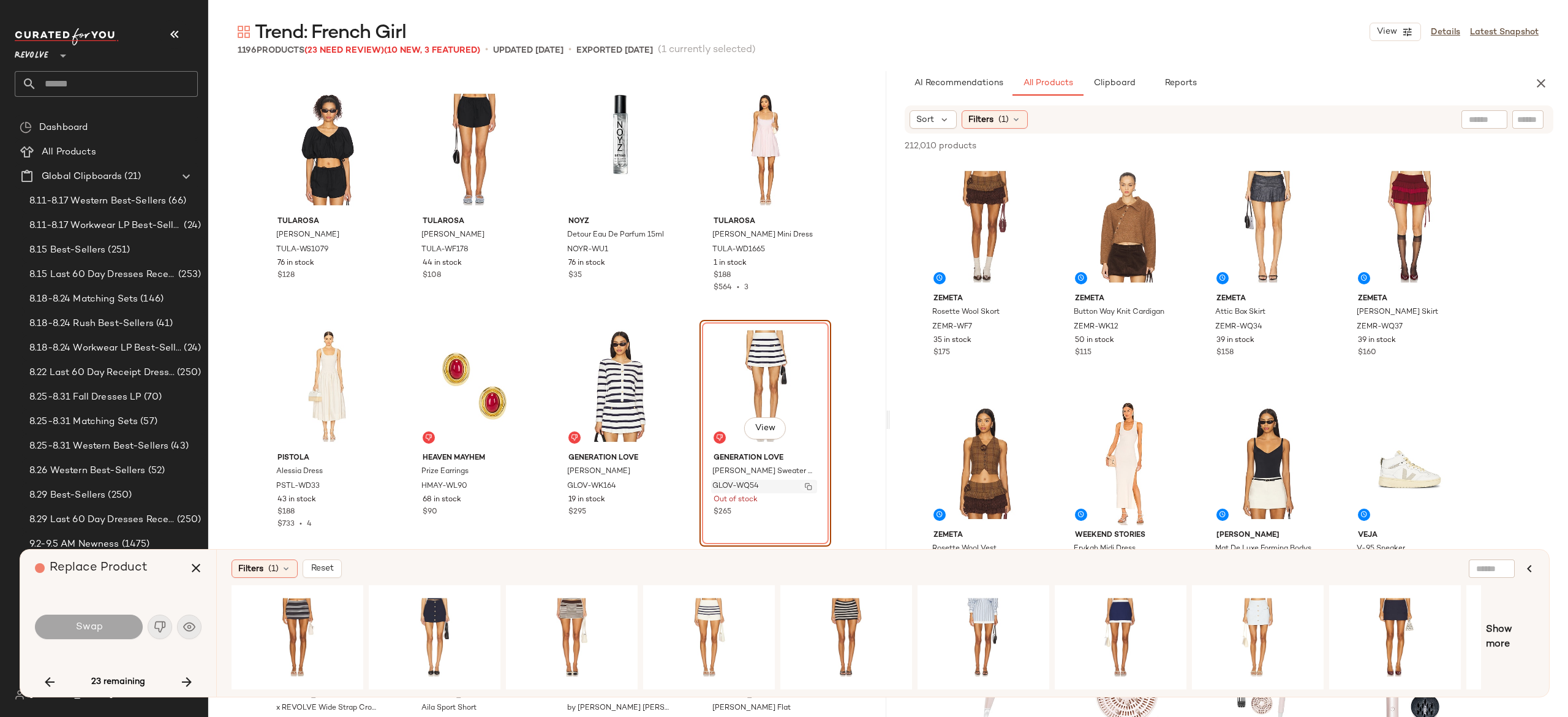
click at [805, 483] on img "button" at bounding box center [808, 486] width 7 height 7
click at [192, 571] on icon "button" at bounding box center [196, 568] width 15 height 15
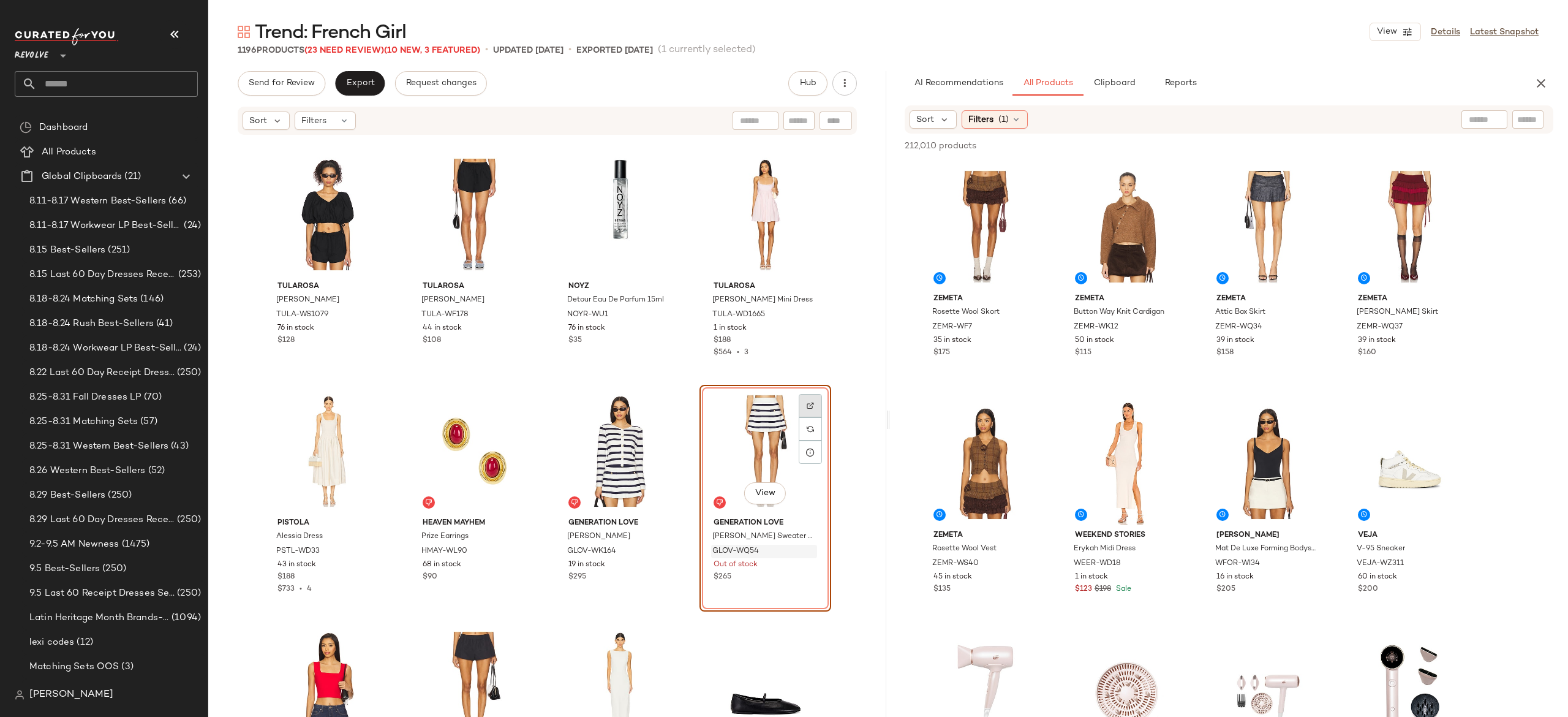
click at [806, 402] on img at bounding box center [810, 405] width 7 height 7
click at [806, 548] on img "button" at bounding box center [808, 551] width 7 height 7
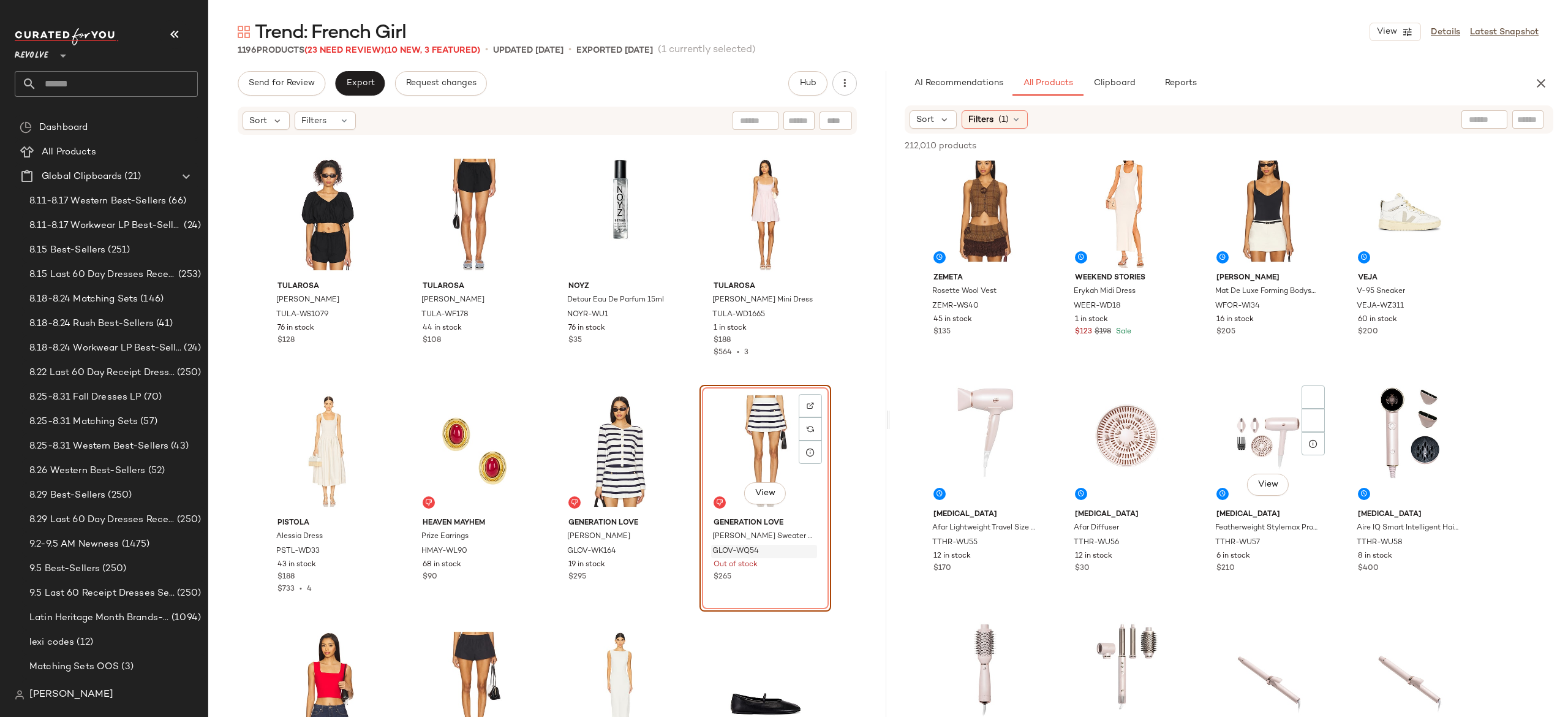
scroll to position [576, 0]
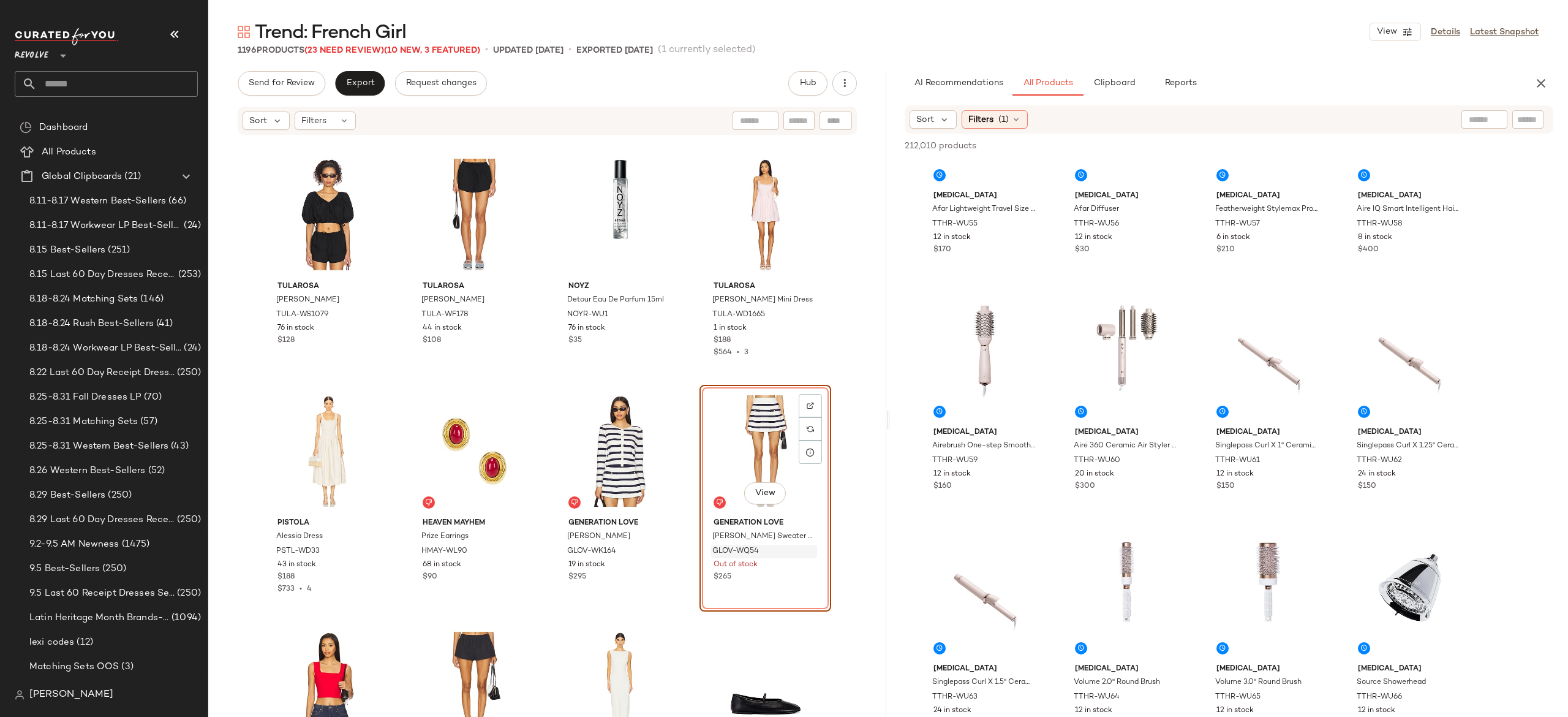
click at [1531, 120] on input "text" at bounding box center [1528, 120] width 21 height 13
type input "***"
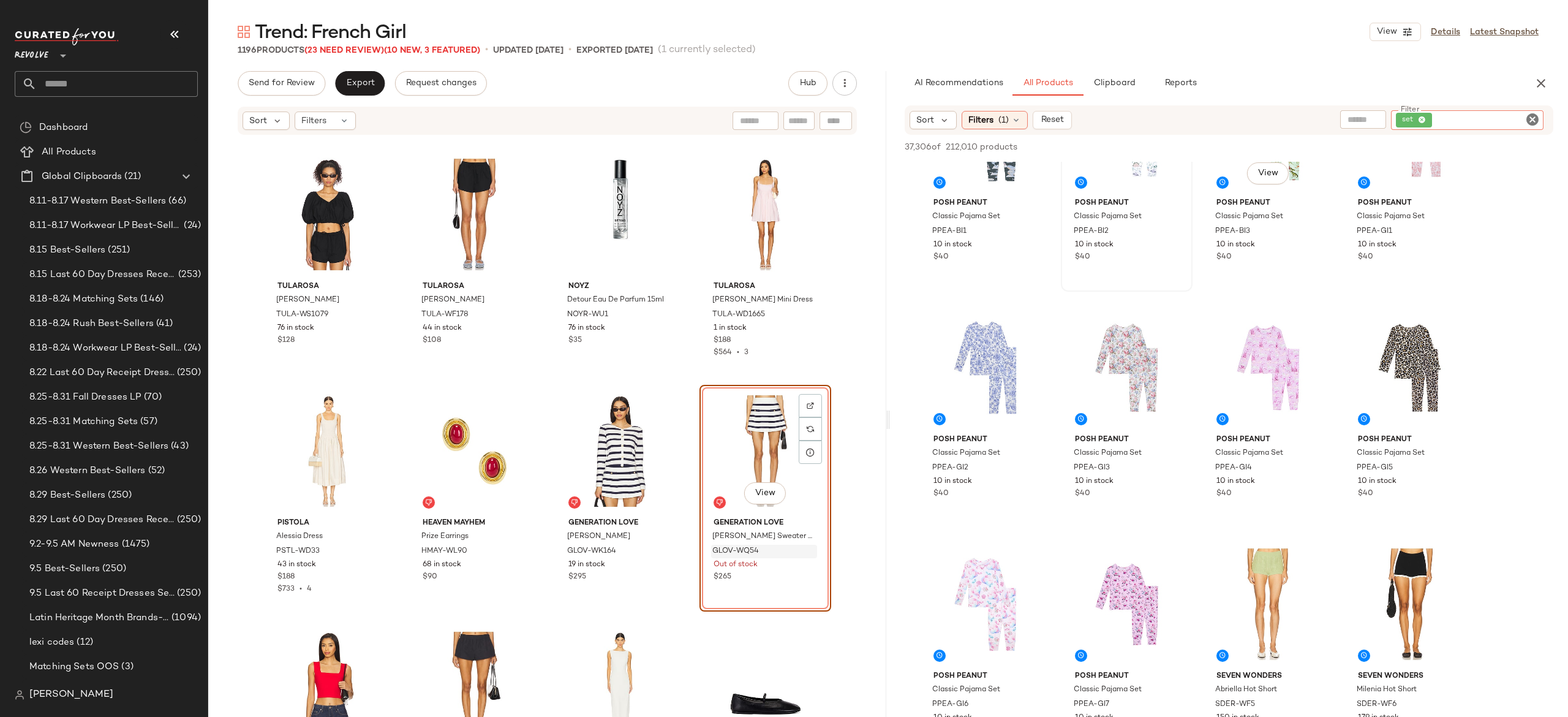
scroll to position [2228, 0]
click at [1022, 116] on div "Filters (1)" at bounding box center [994, 120] width 66 height 18
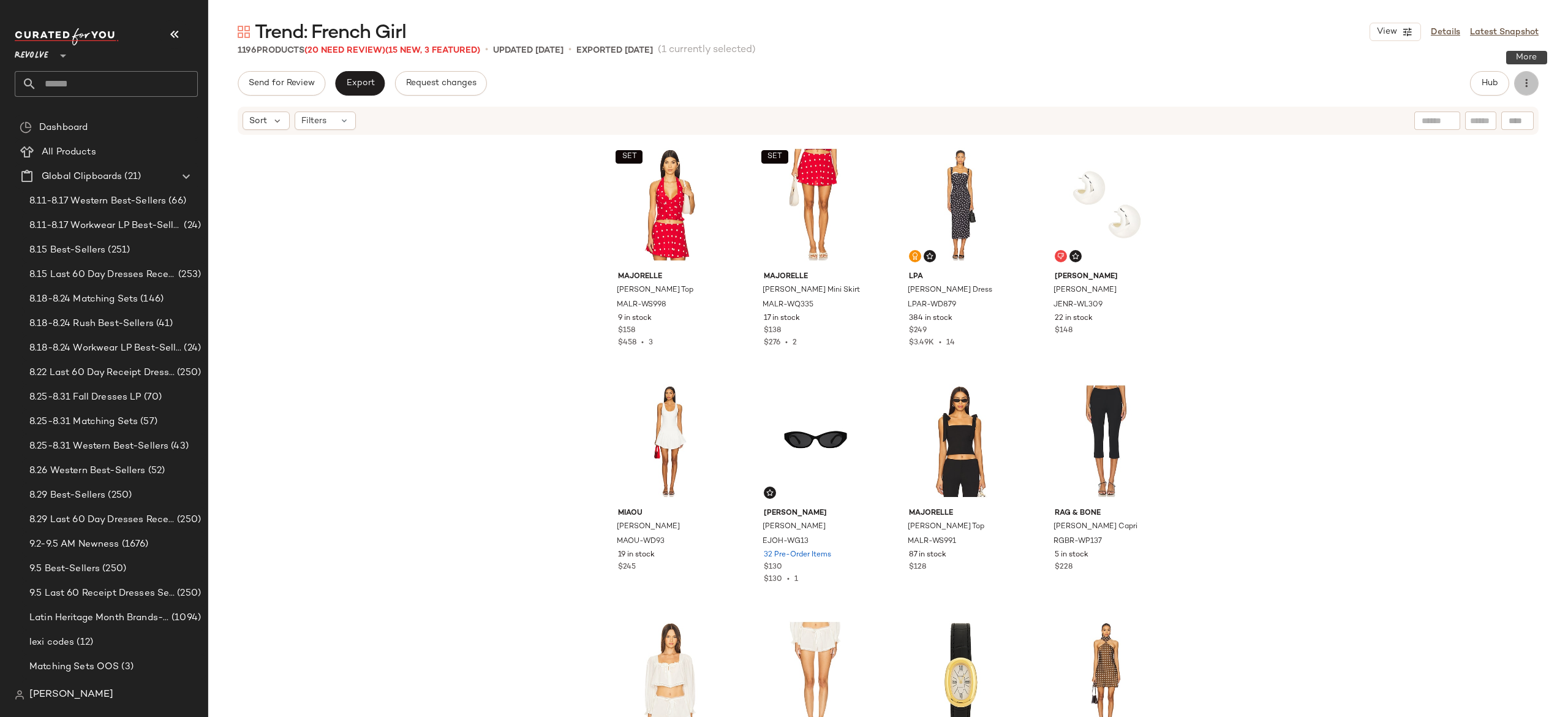
click at [1526, 81] on icon "button" at bounding box center [1526, 83] width 12 height 12
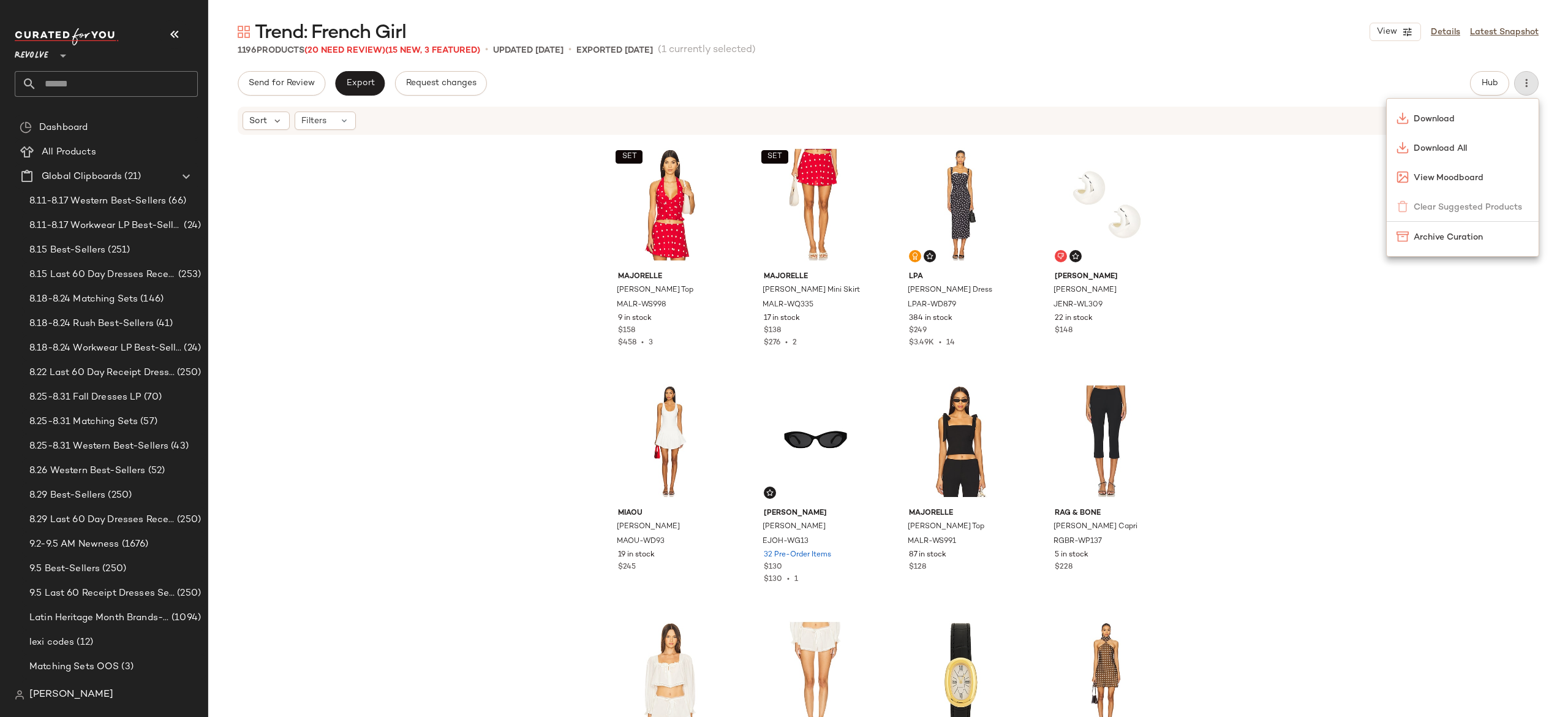
click at [1426, 81] on div "Send for Review Export Request changes Hub" at bounding box center [888, 83] width 1301 height 25
click at [1486, 85] on span "Hub" at bounding box center [1490, 83] width 17 height 10
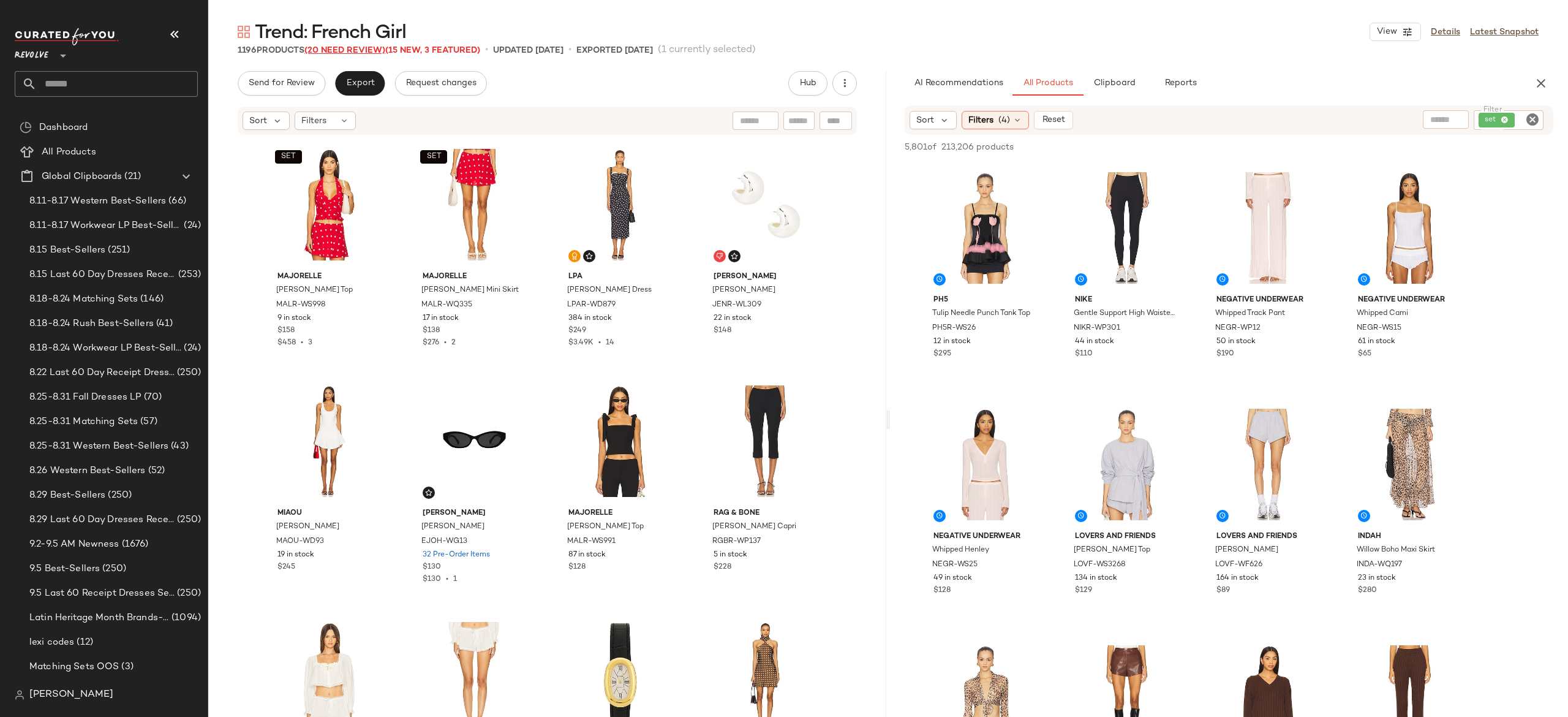
click at [376, 49] on span "(20 Need Review)" at bounding box center [345, 50] width 81 height 9
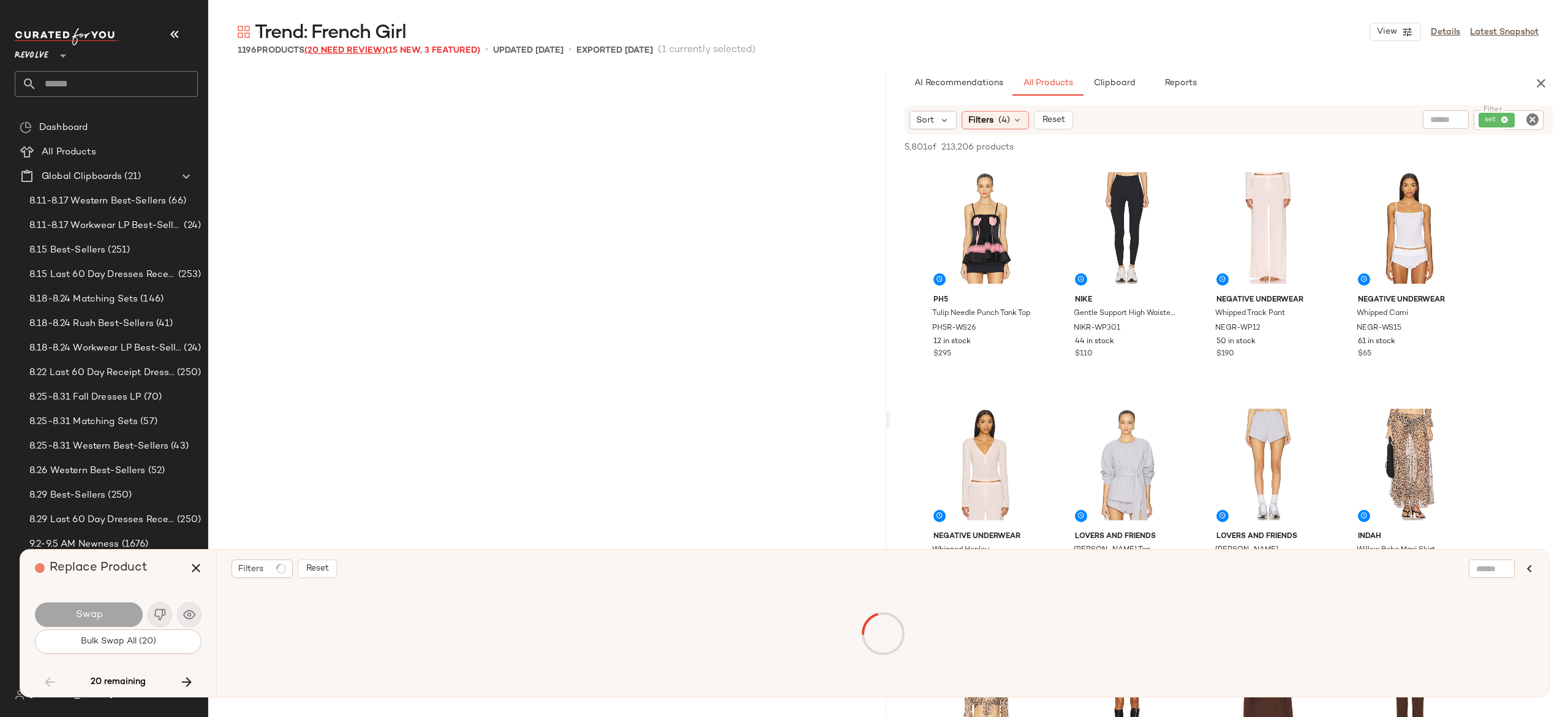
scroll to position [14905, 0]
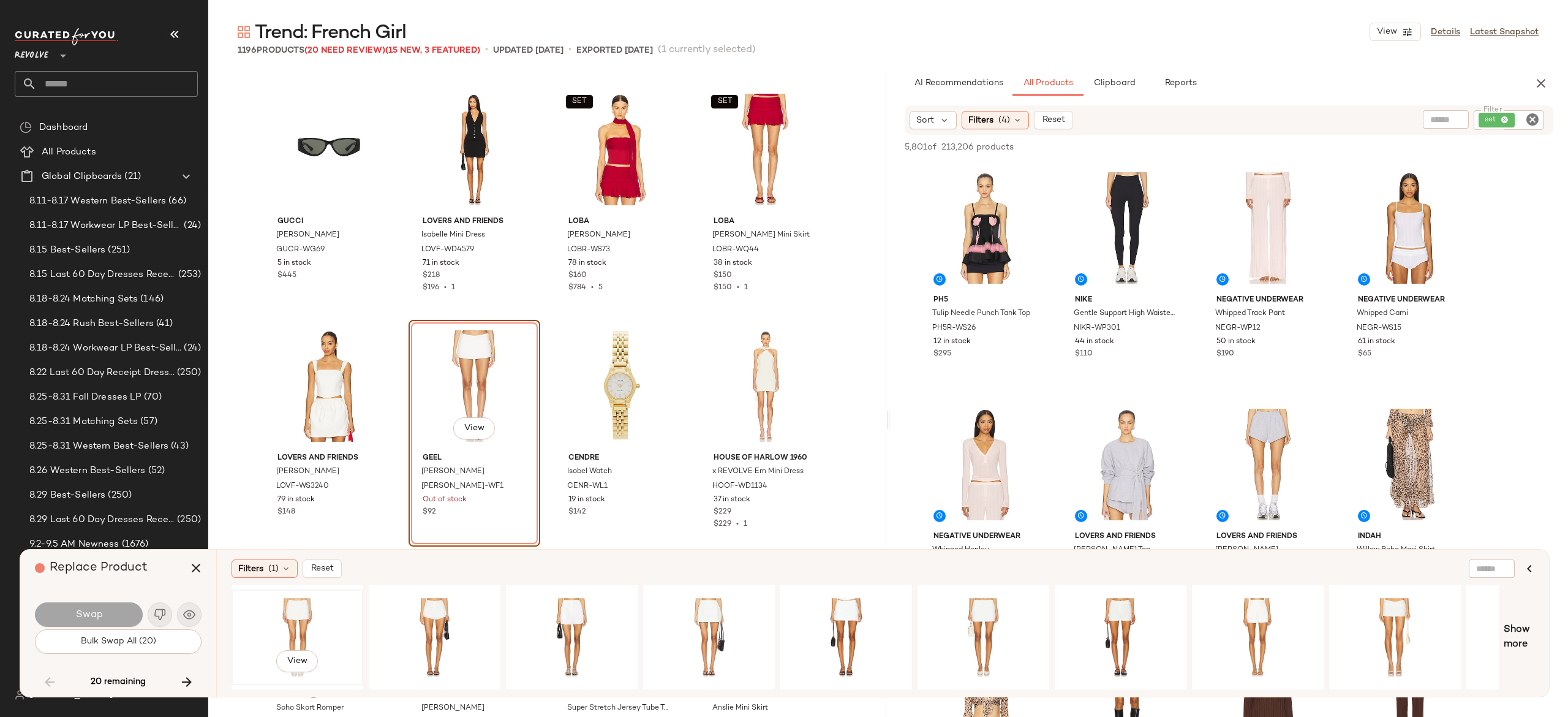
click at [299, 608] on div "View" at bounding box center [297, 638] width 123 height 87
click at [125, 613] on button "Swap" at bounding box center [89, 614] width 108 height 25
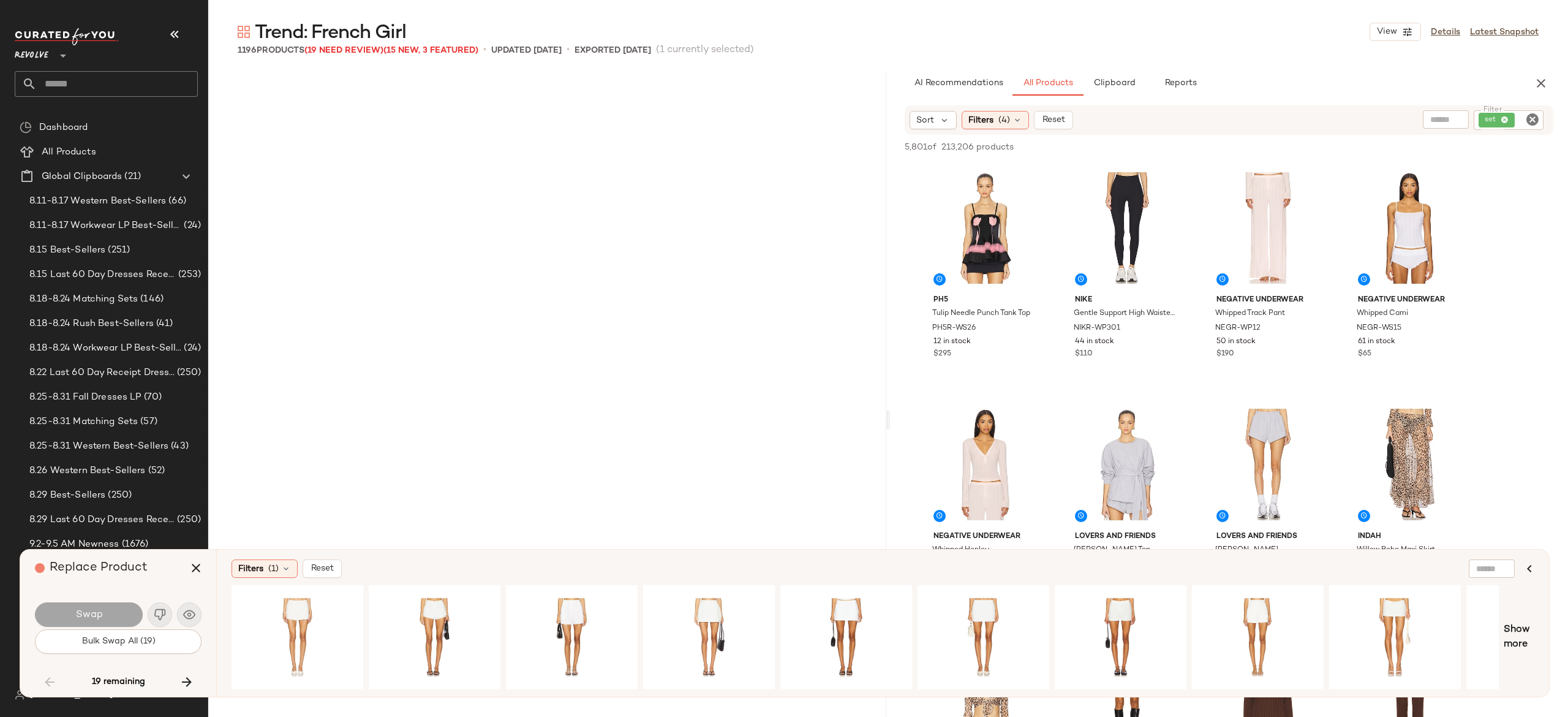
scroll to position [17270, 0]
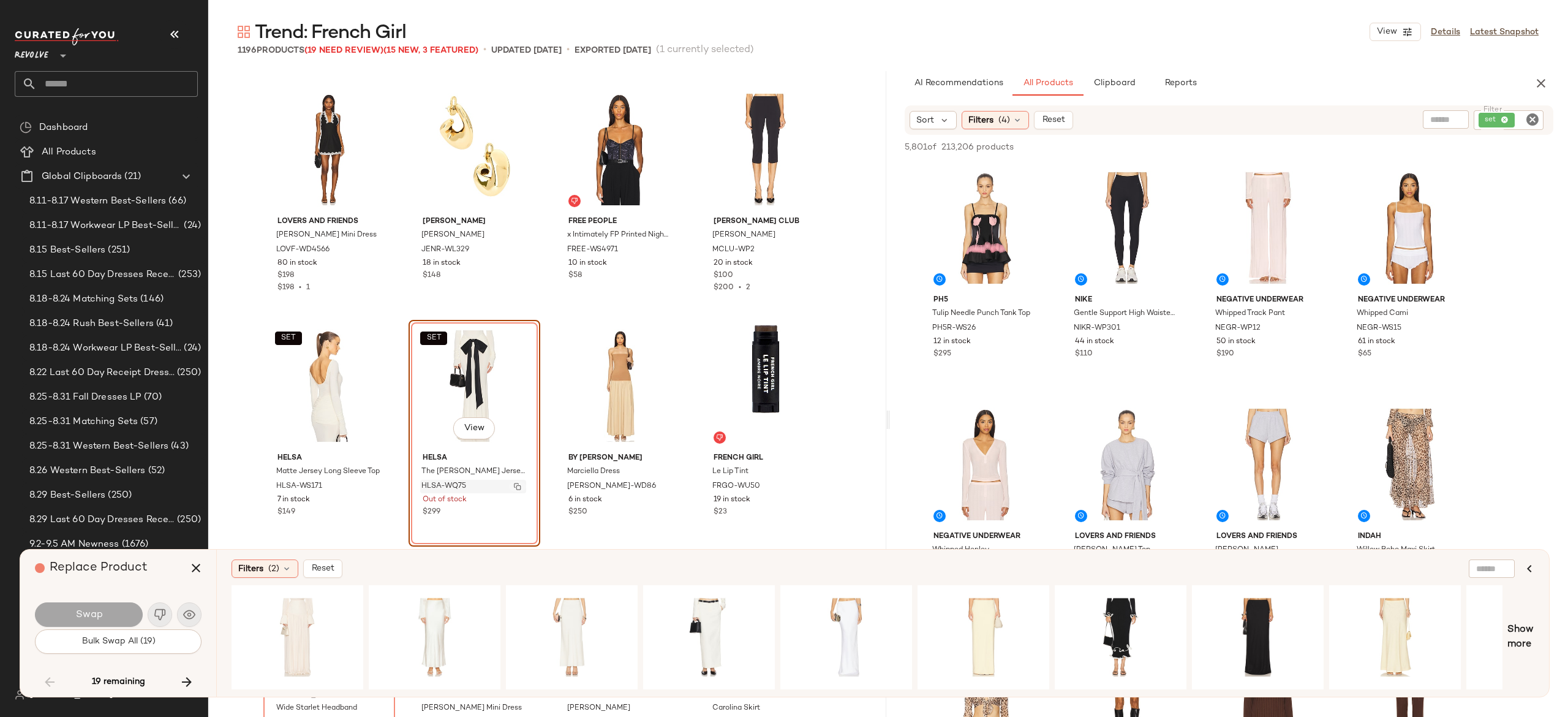
click at [515, 489] on button "button" at bounding box center [518, 487] width 17 height 11
click at [187, 676] on icon "button" at bounding box center [187, 682] width 15 height 15
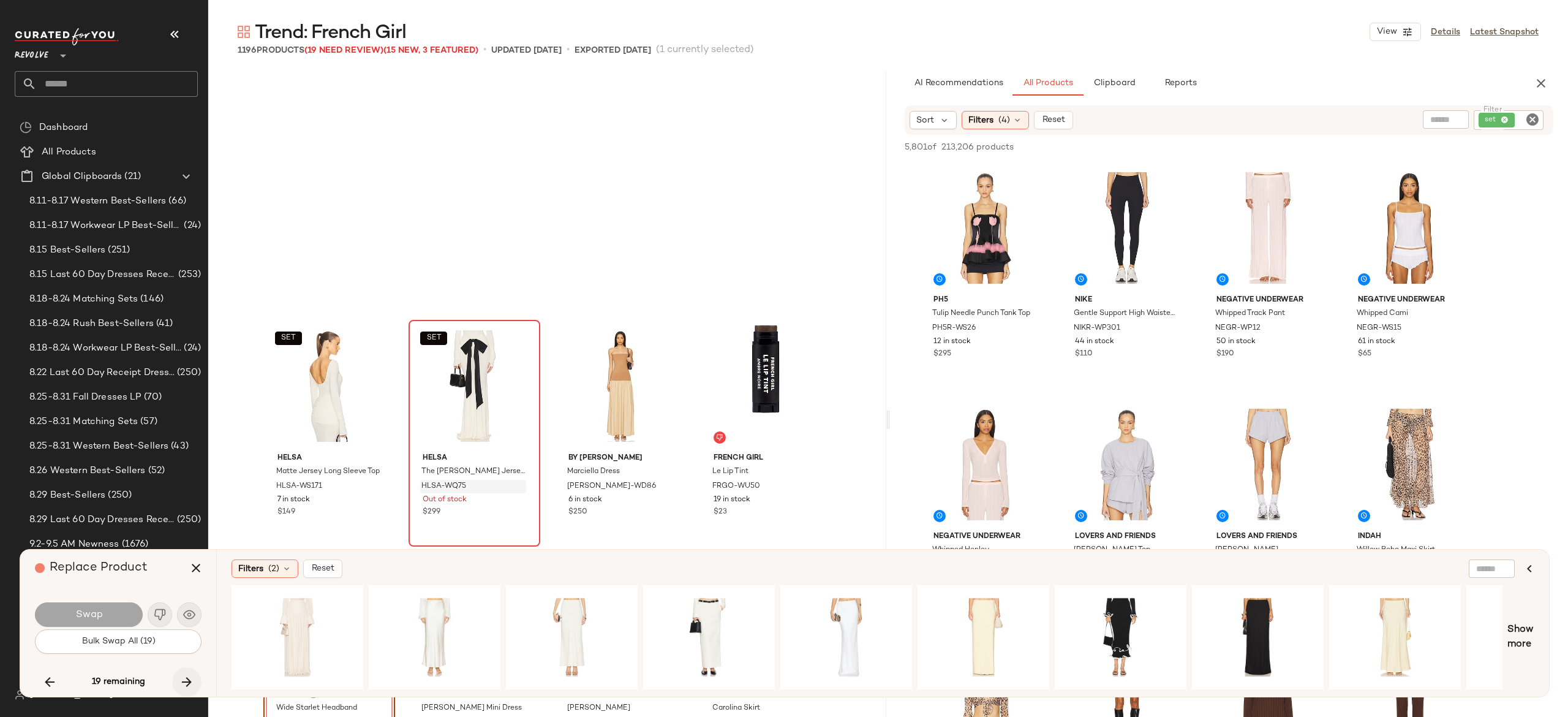
scroll to position [17507, 0]
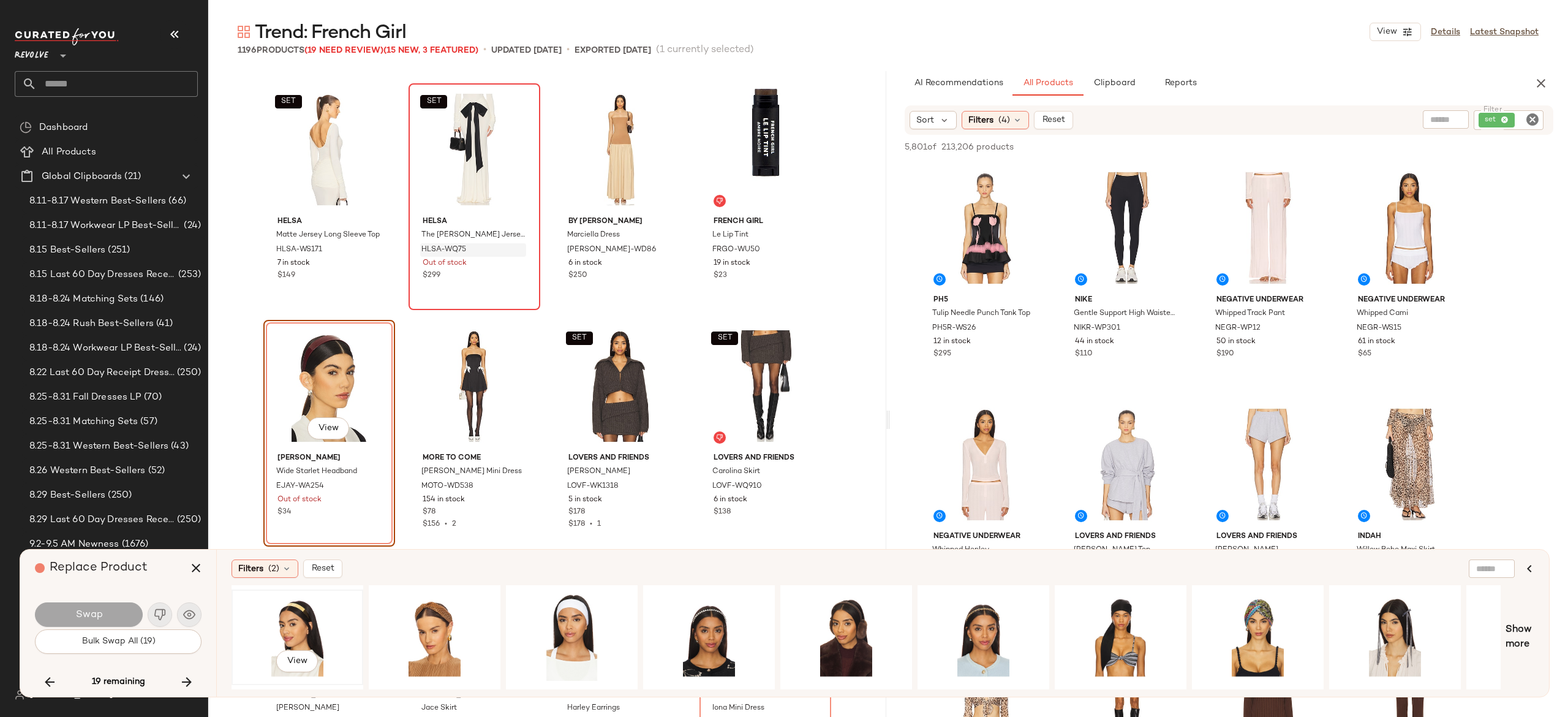
click at [297, 624] on div "View" at bounding box center [297, 638] width 123 height 87
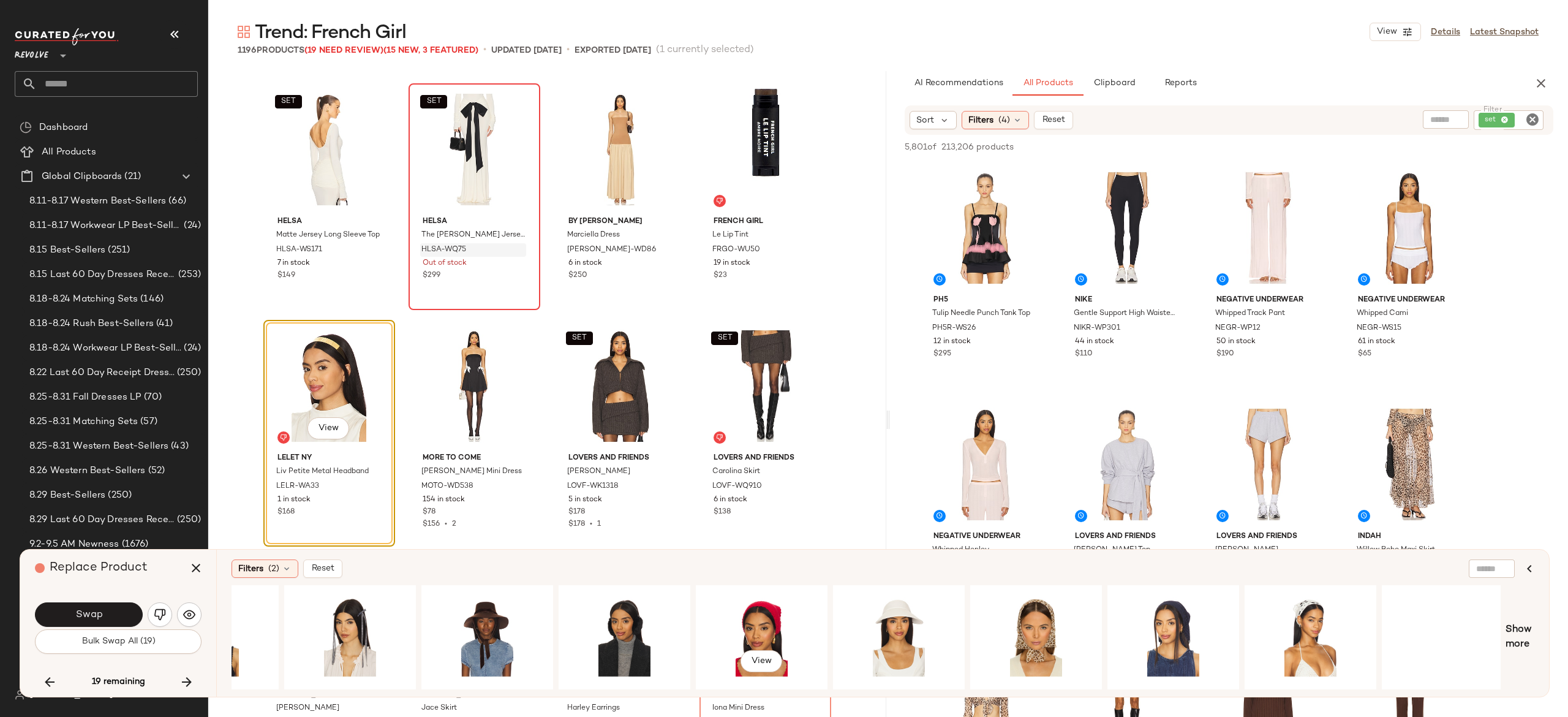
scroll to position [0, 1057]
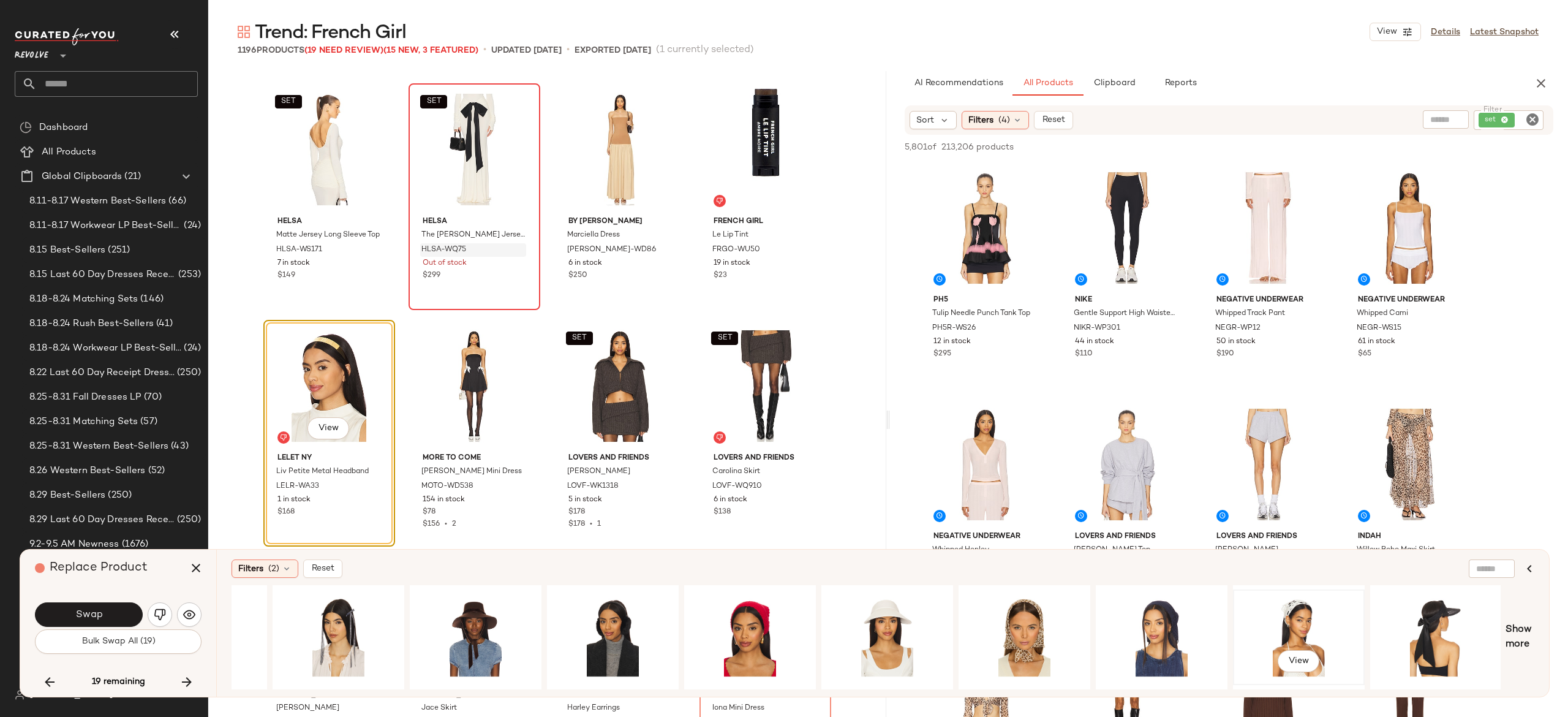
click at [1309, 618] on div "View" at bounding box center [1299, 638] width 123 height 87
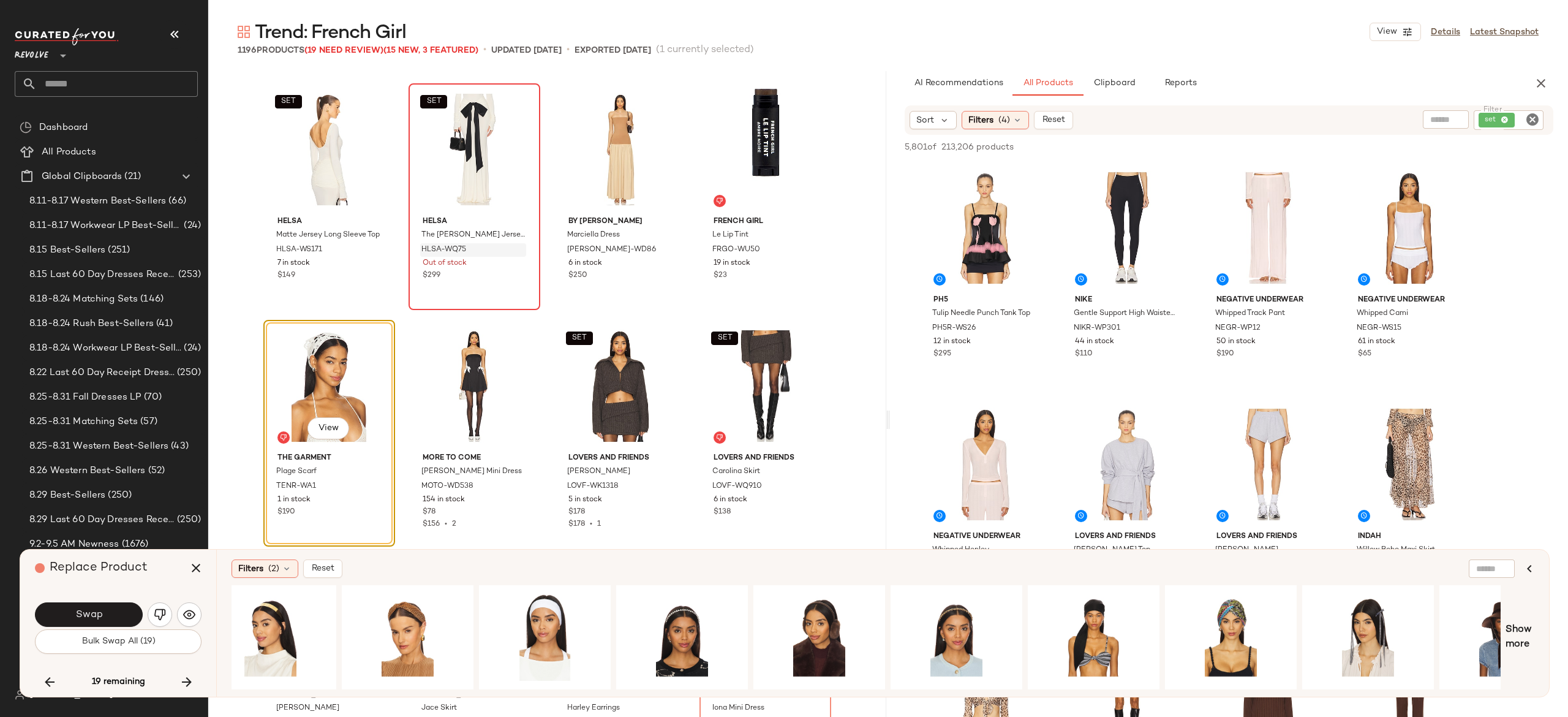
scroll to position [0, 0]
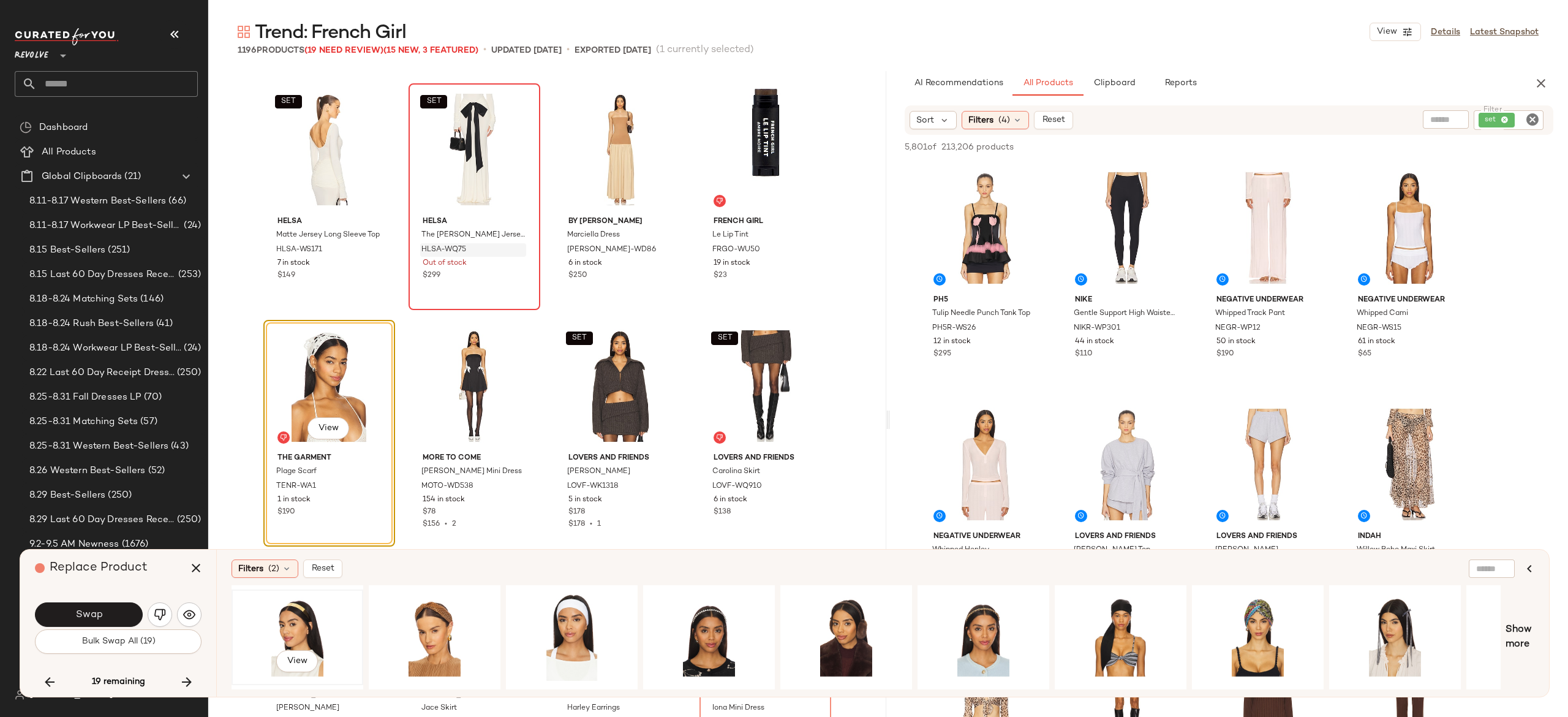
click at [276, 626] on div "View" at bounding box center [297, 638] width 123 height 87
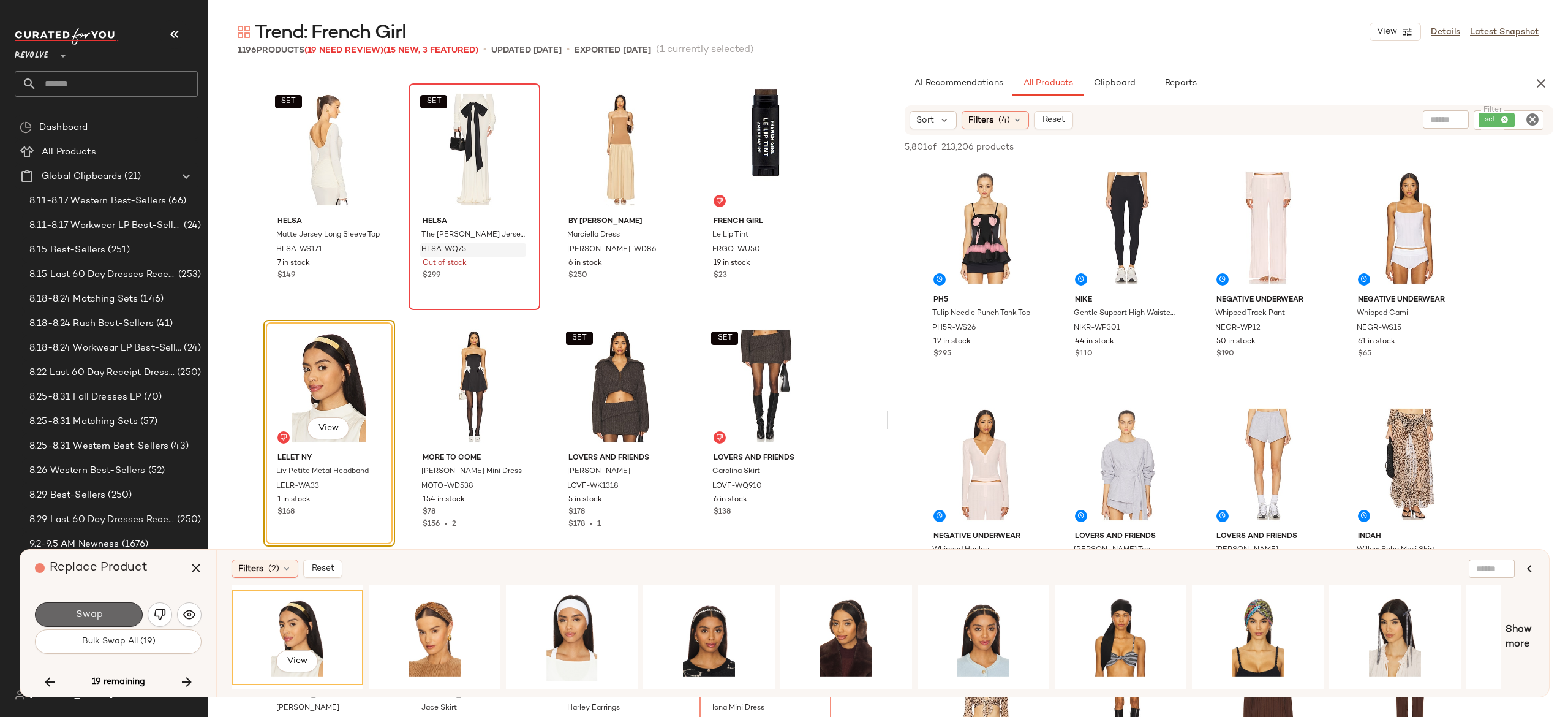
click at [128, 612] on button "Swap" at bounding box center [89, 614] width 108 height 25
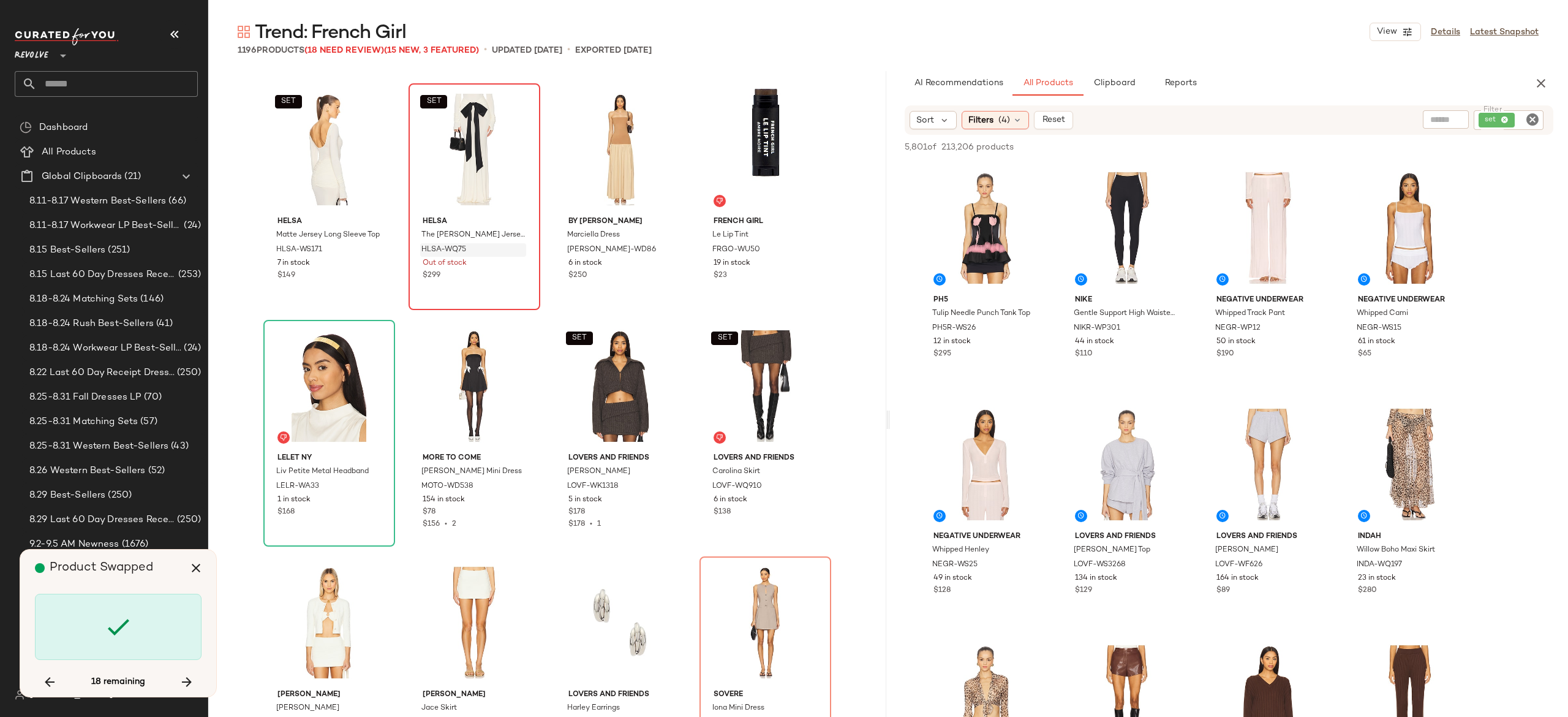
scroll to position [17744, 0]
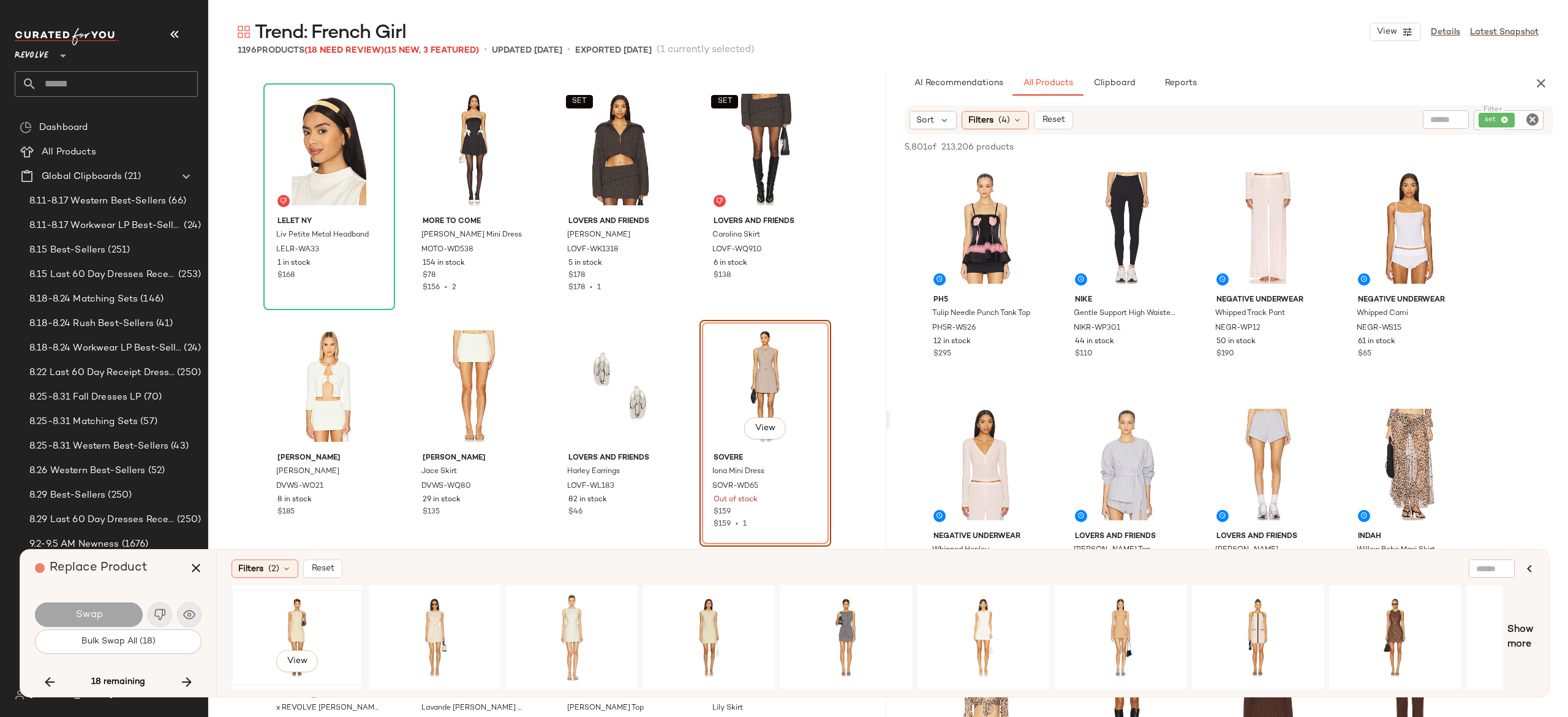
click at [303, 617] on div "View" at bounding box center [297, 638] width 123 height 87
click at [120, 608] on button "Swap" at bounding box center [89, 614] width 108 height 25
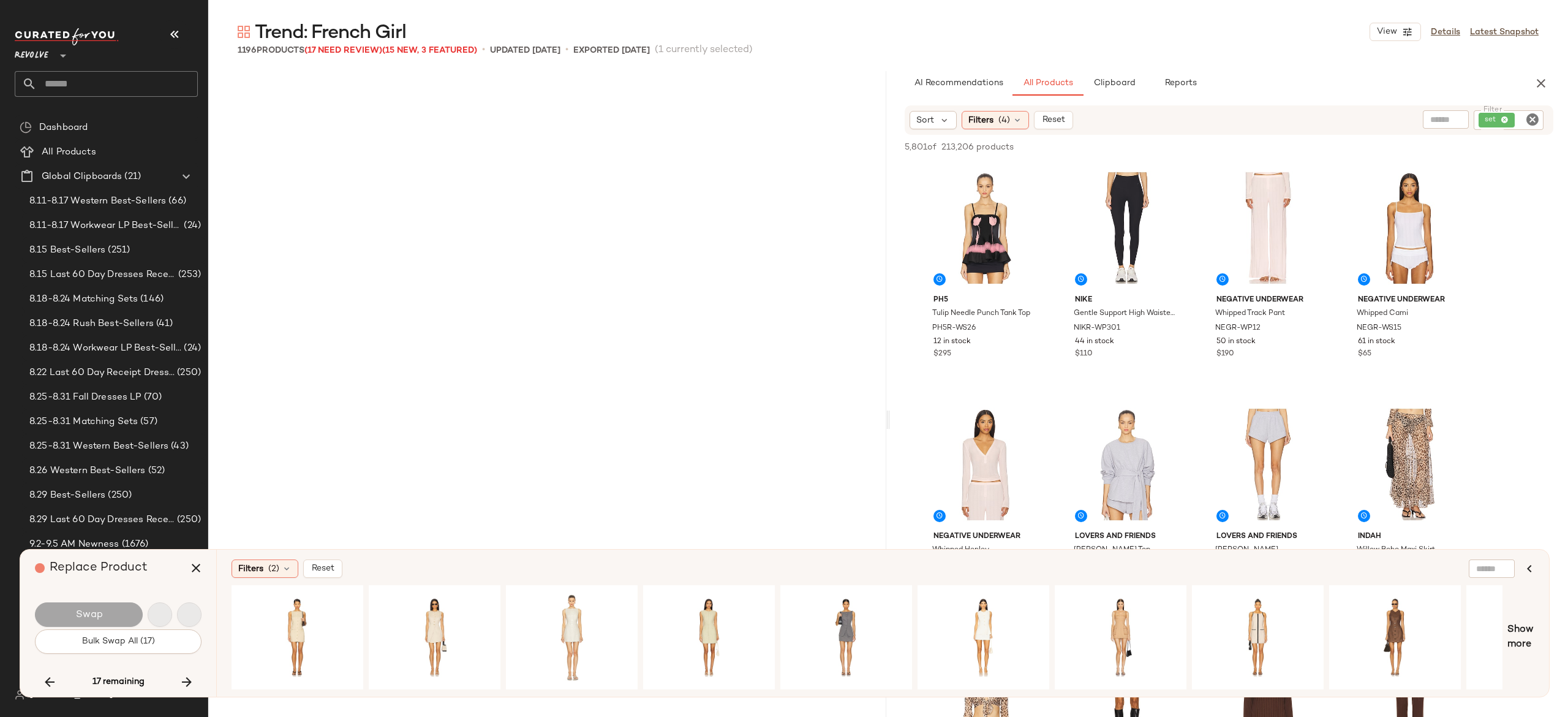
scroll to position [19163, 0]
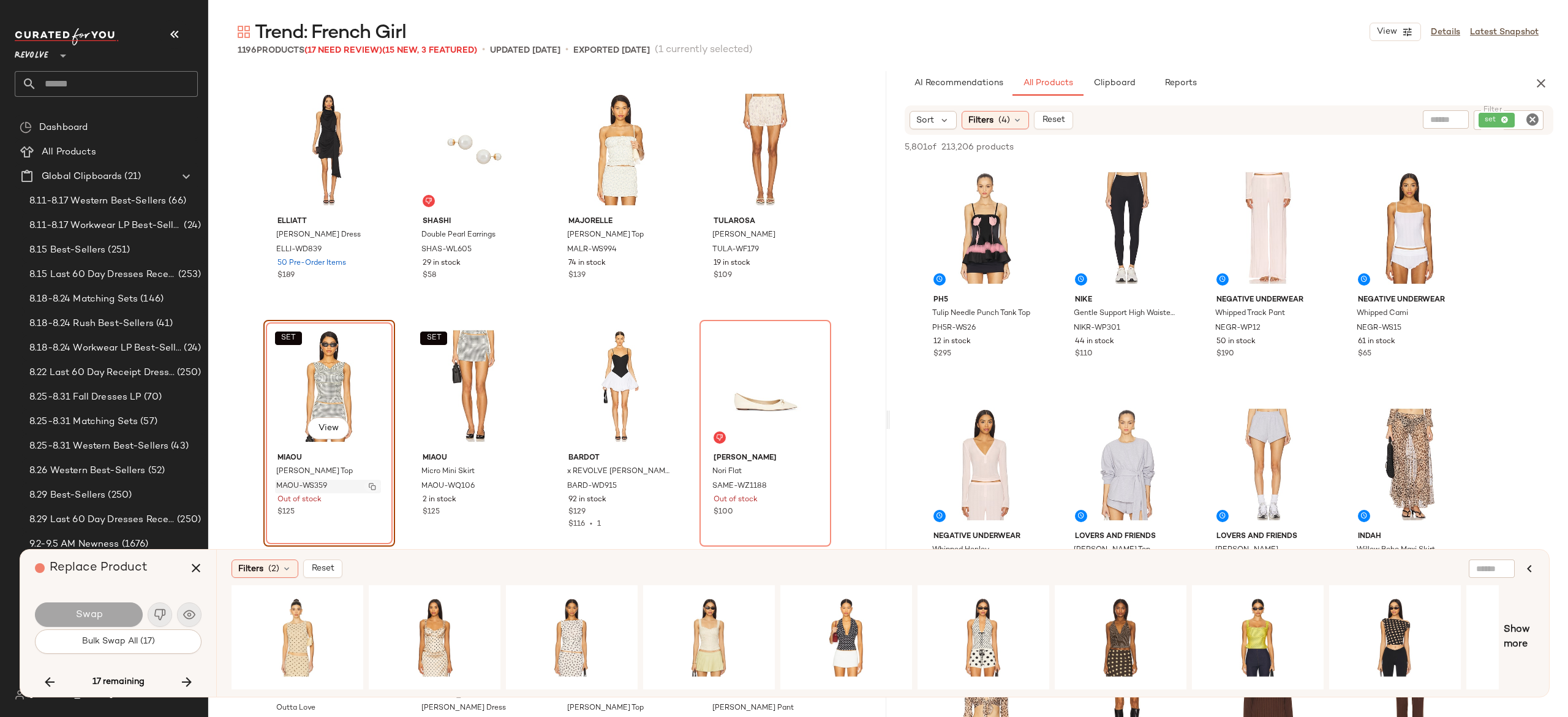
click at [369, 487] on img "button" at bounding box center [372, 486] width 7 height 7
click at [187, 678] on icon "button" at bounding box center [187, 682] width 15 height 15
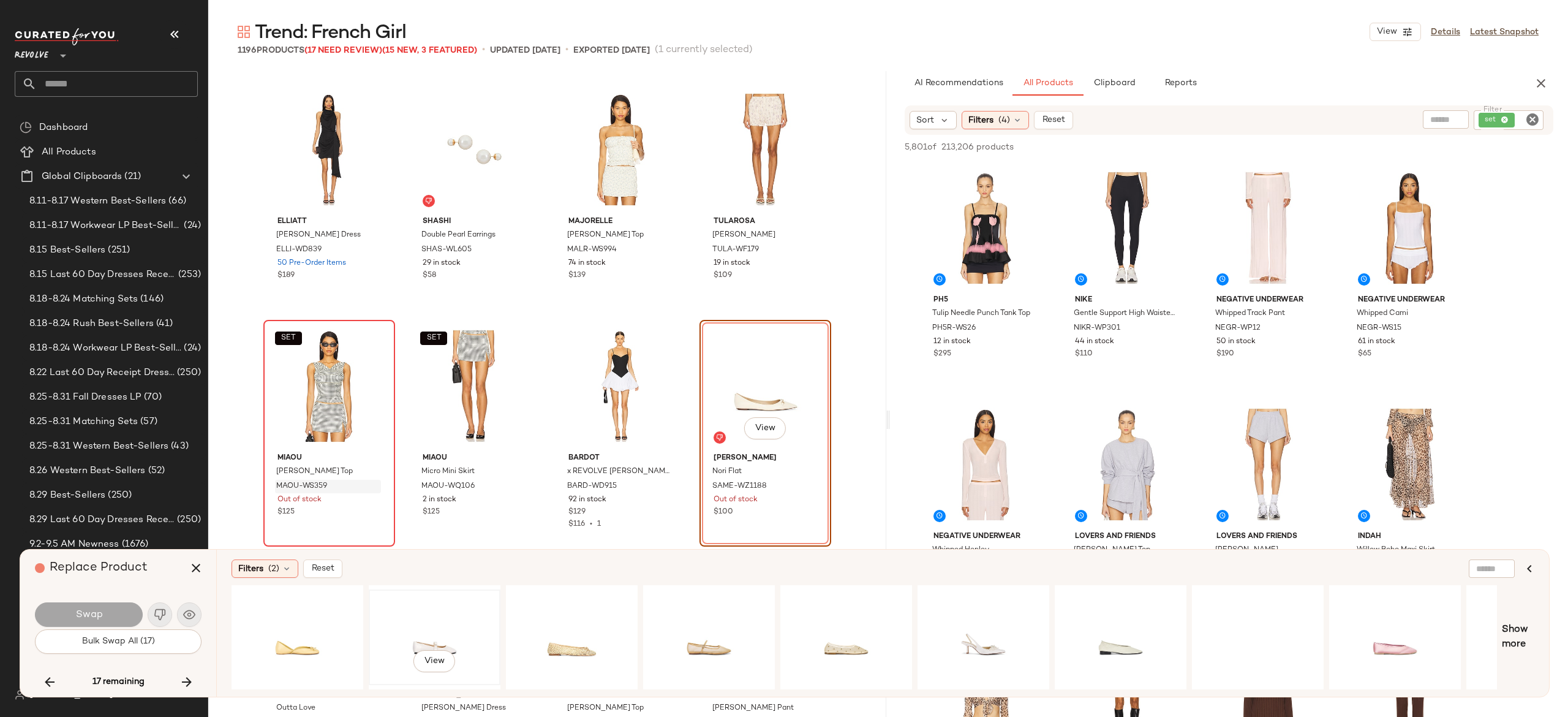
click at [435, 629] on div "View" at bounding box center [435, 638] width 123 height 87
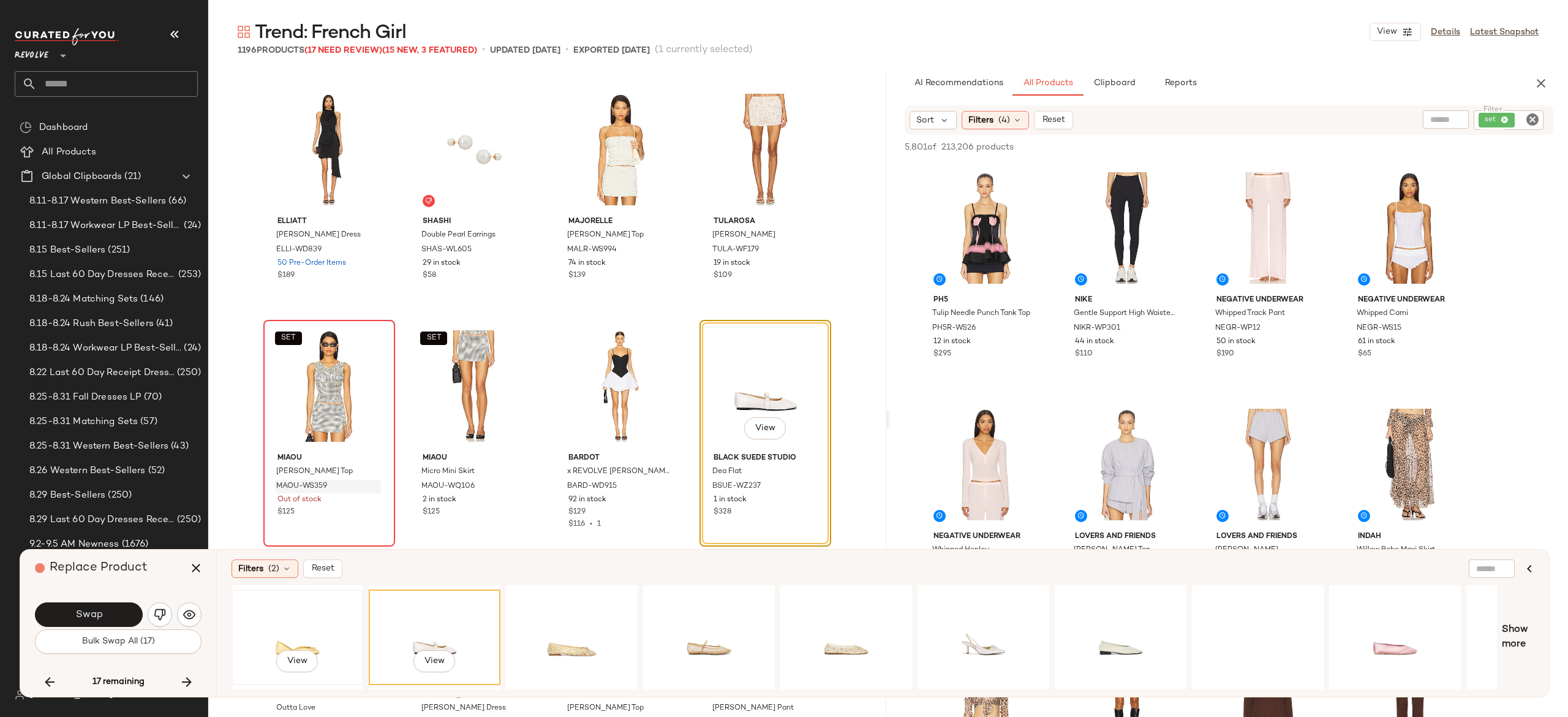
click at [305, 636] on div "View" at bounding box center [297, 638] width 123 height 87
click at [697, 632] on div "View" at bounding box center [709, 638] width 123 height 87
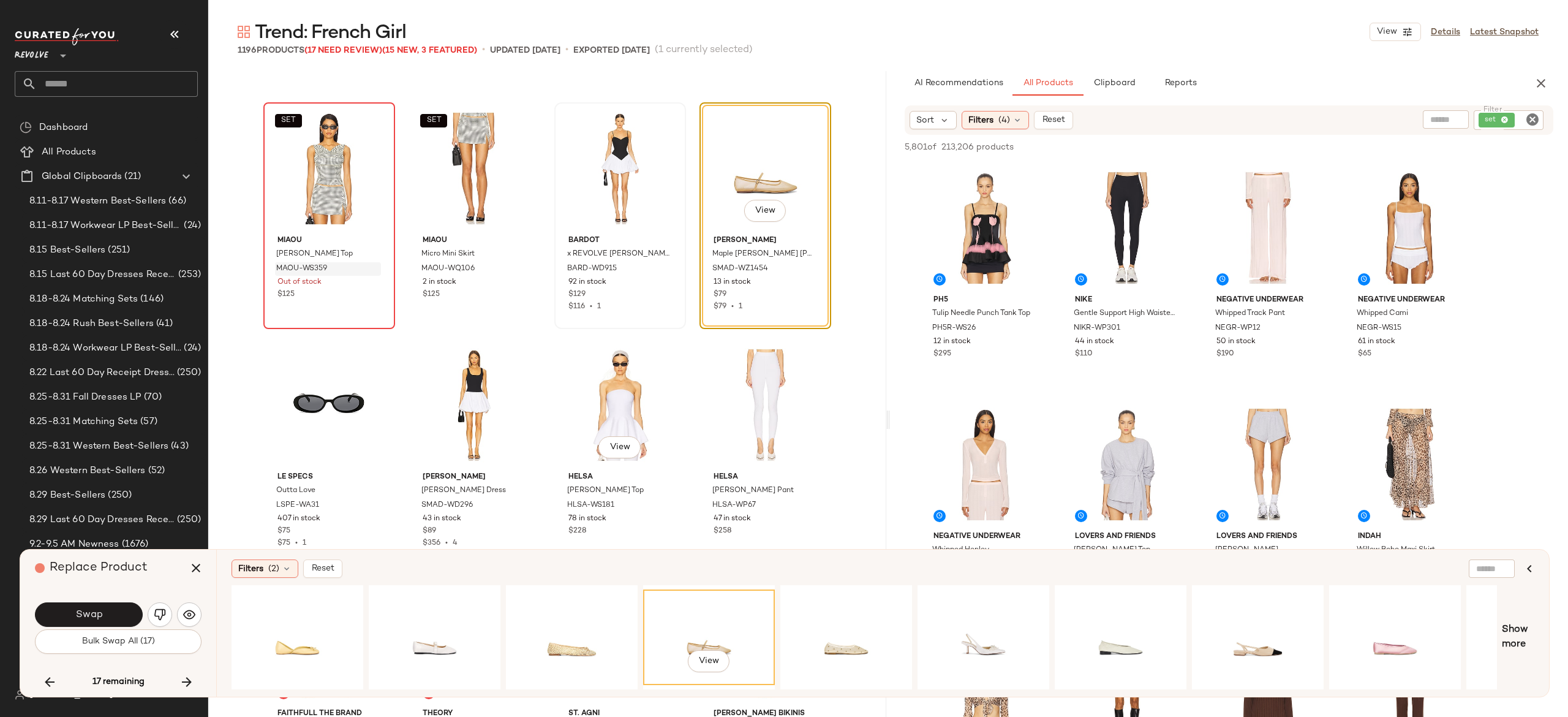
scroll to position [19381, 0]
click at [129, 615] on button "Swap" at bounding box center [89, 614] width 108 height 25
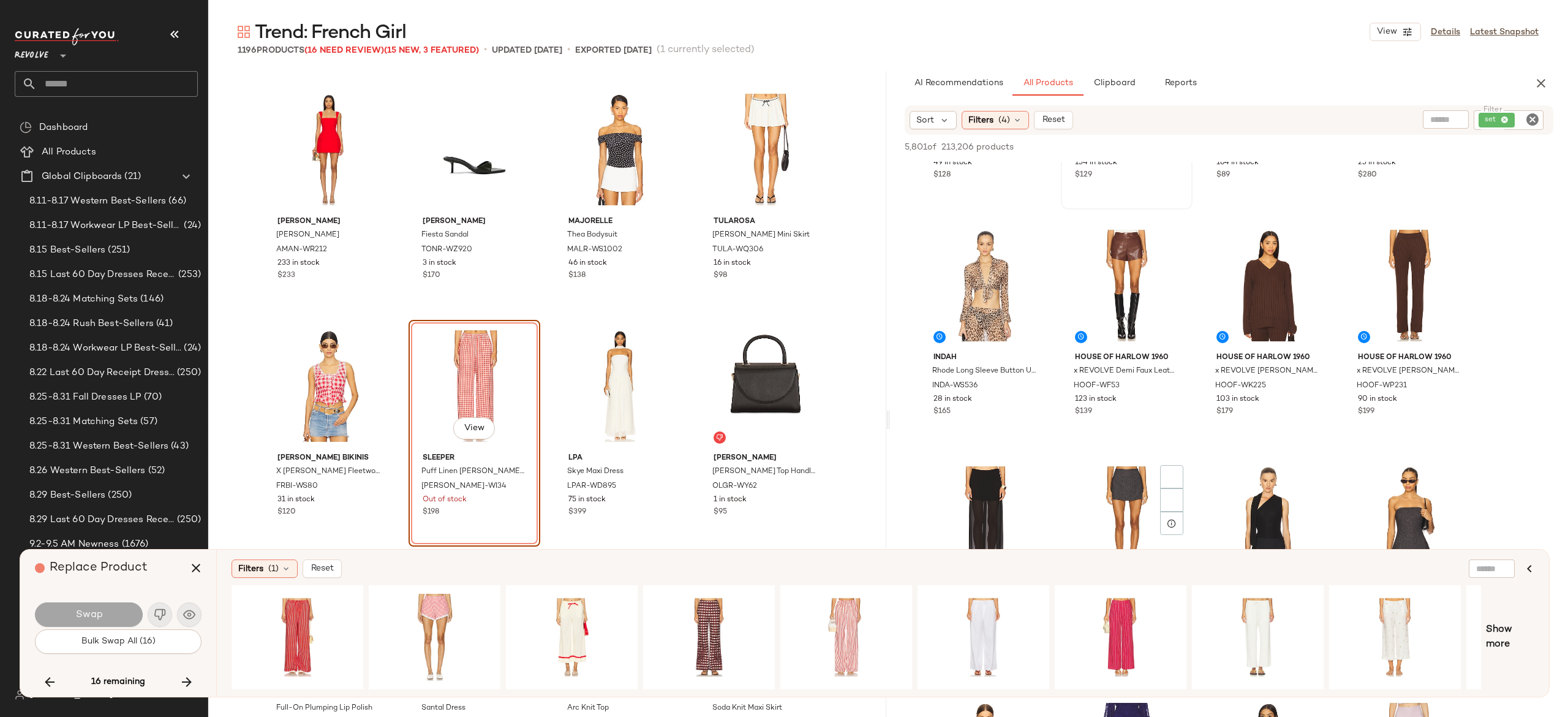
scroll to position [419, 0]
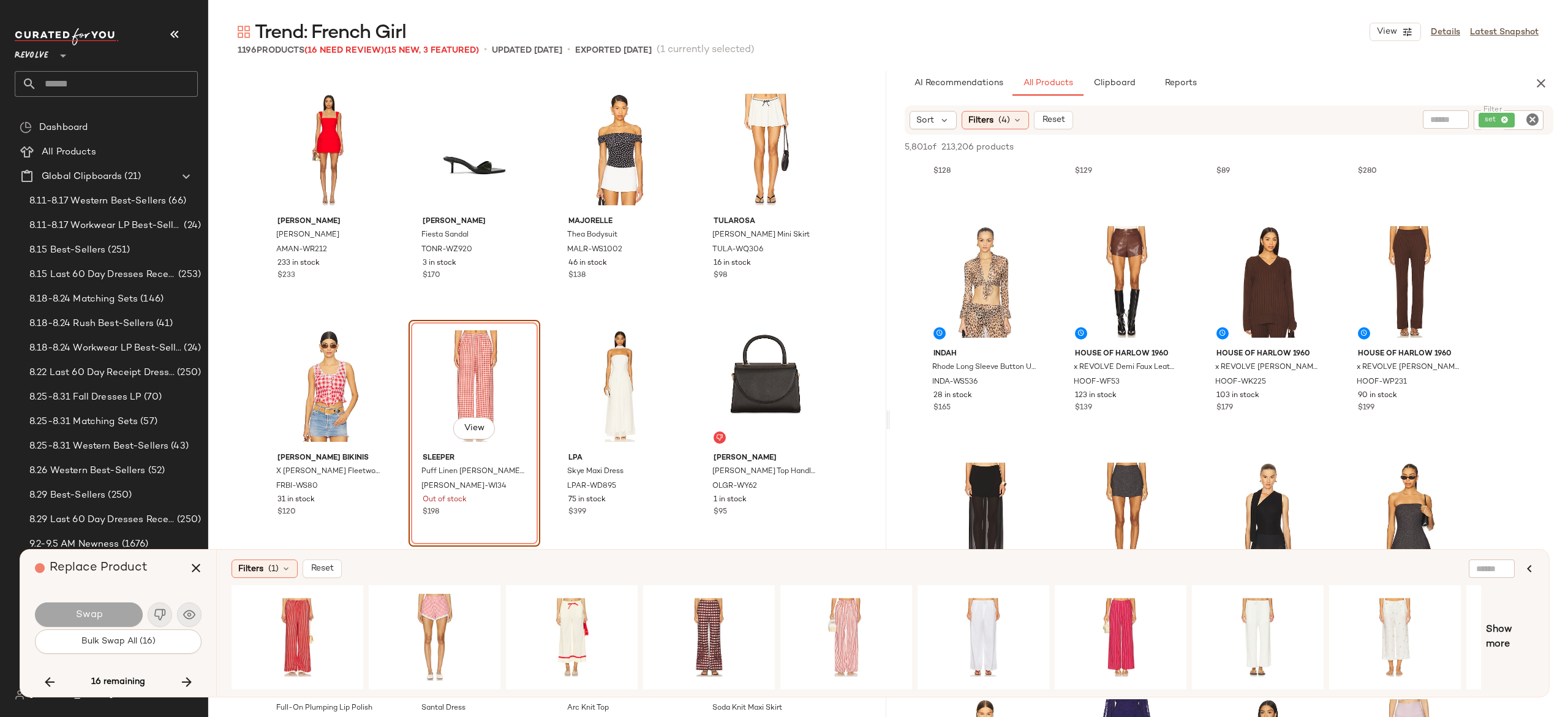
click at [1531, 122] on icon "Clear Filter" at bounding box center [1532, 120] width 15 height 15
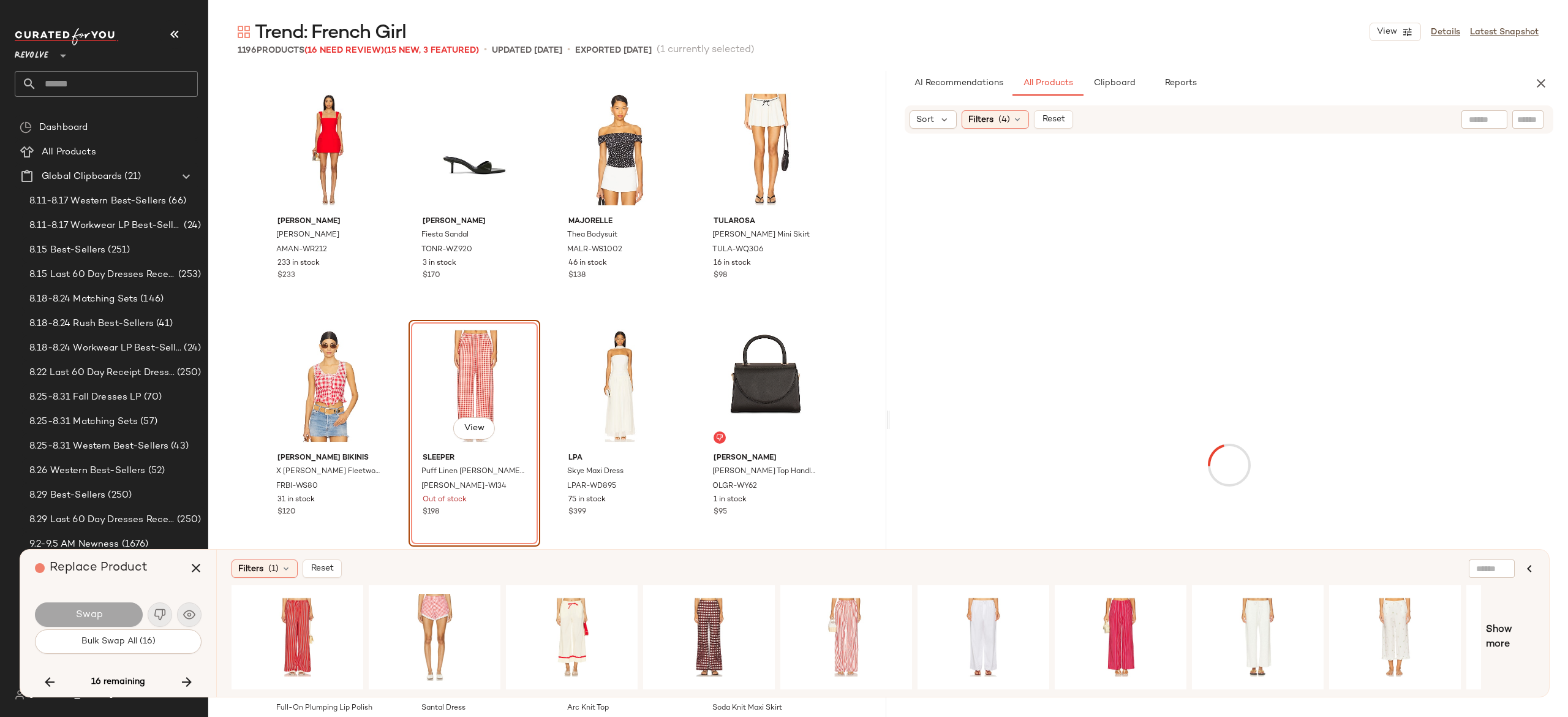
click at [1334, 126] on div "Sort Filters (4) Reset" at bounding box center [1149, 119] width 480 height 18
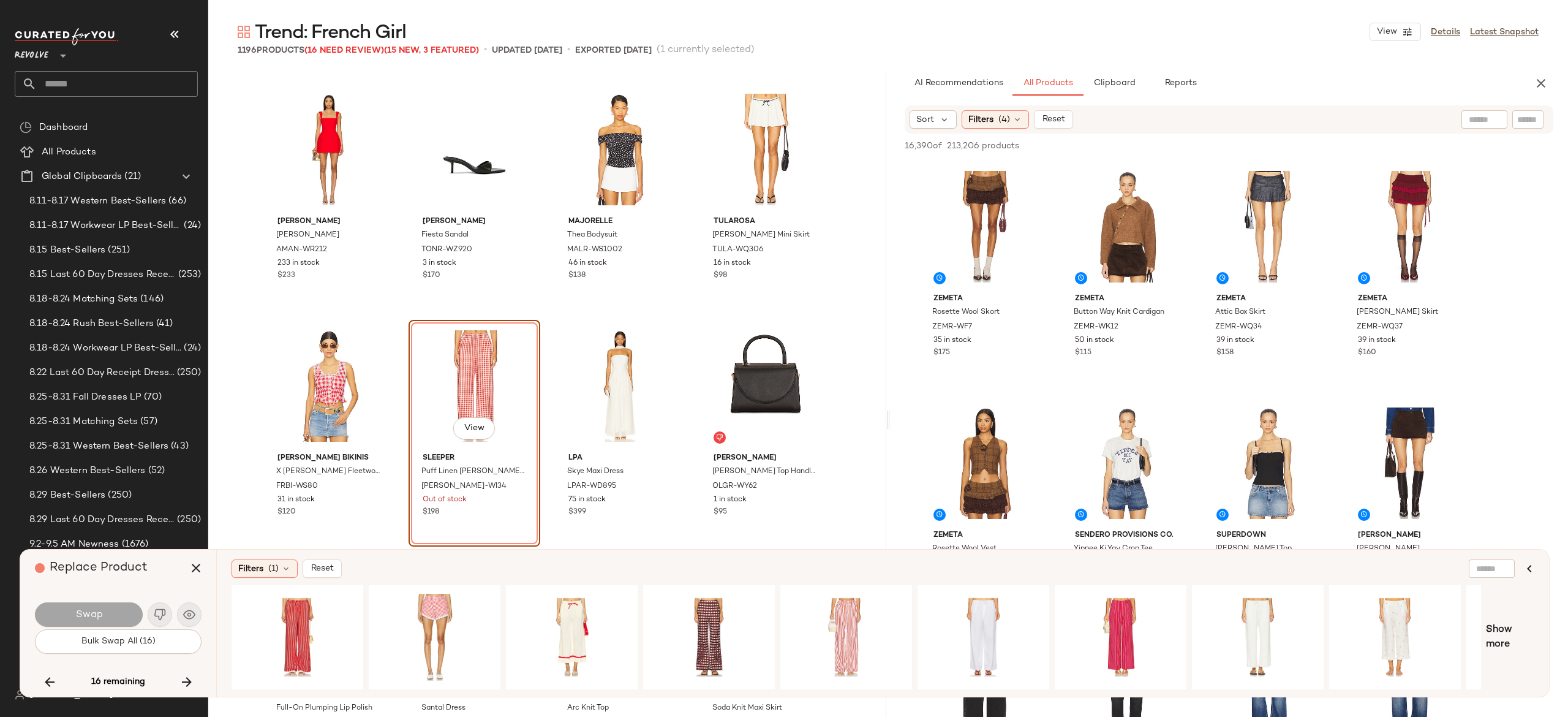
click at [1334, 126] on div "Sort Filters (4) Reset" at bounding box center [1149, 119] width 480 height 18
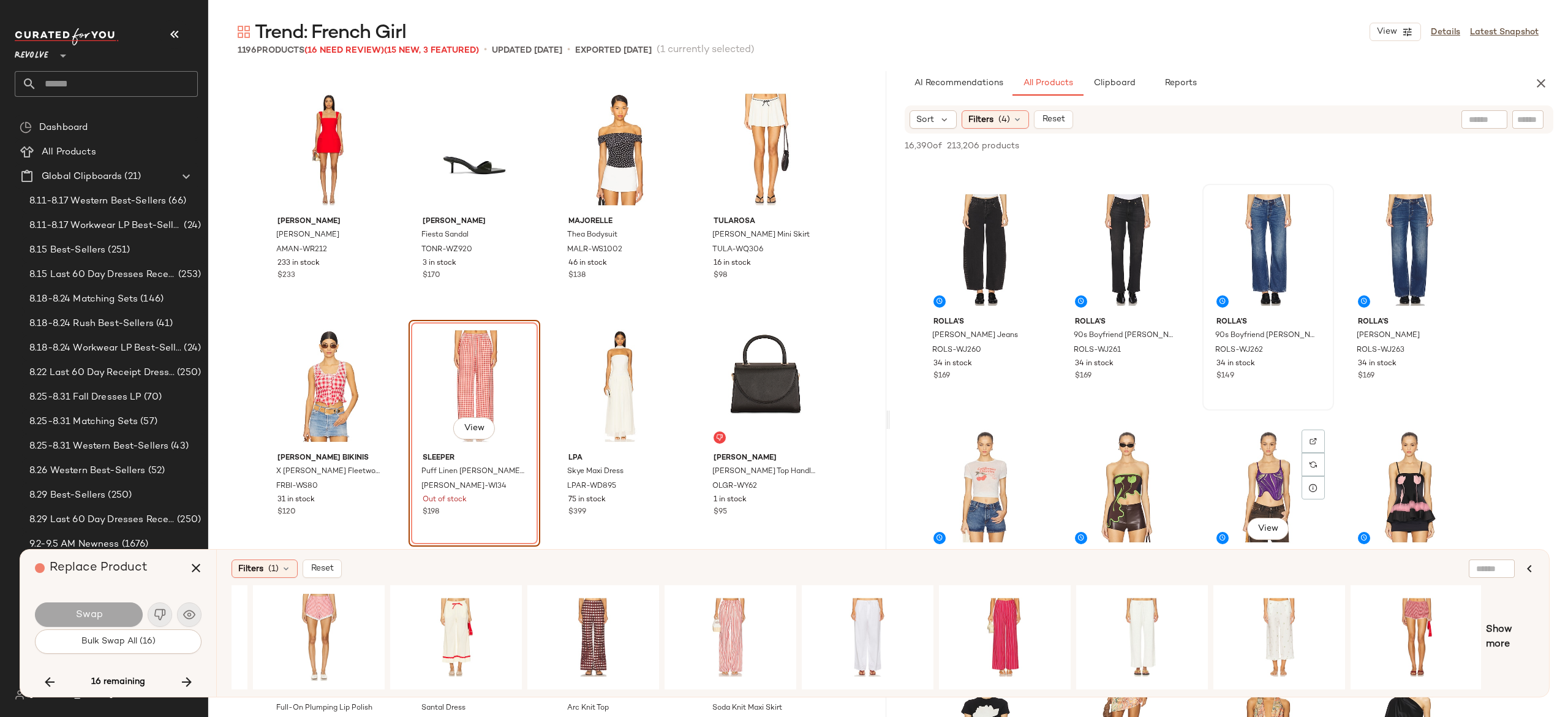
scroll to position [438, 0]
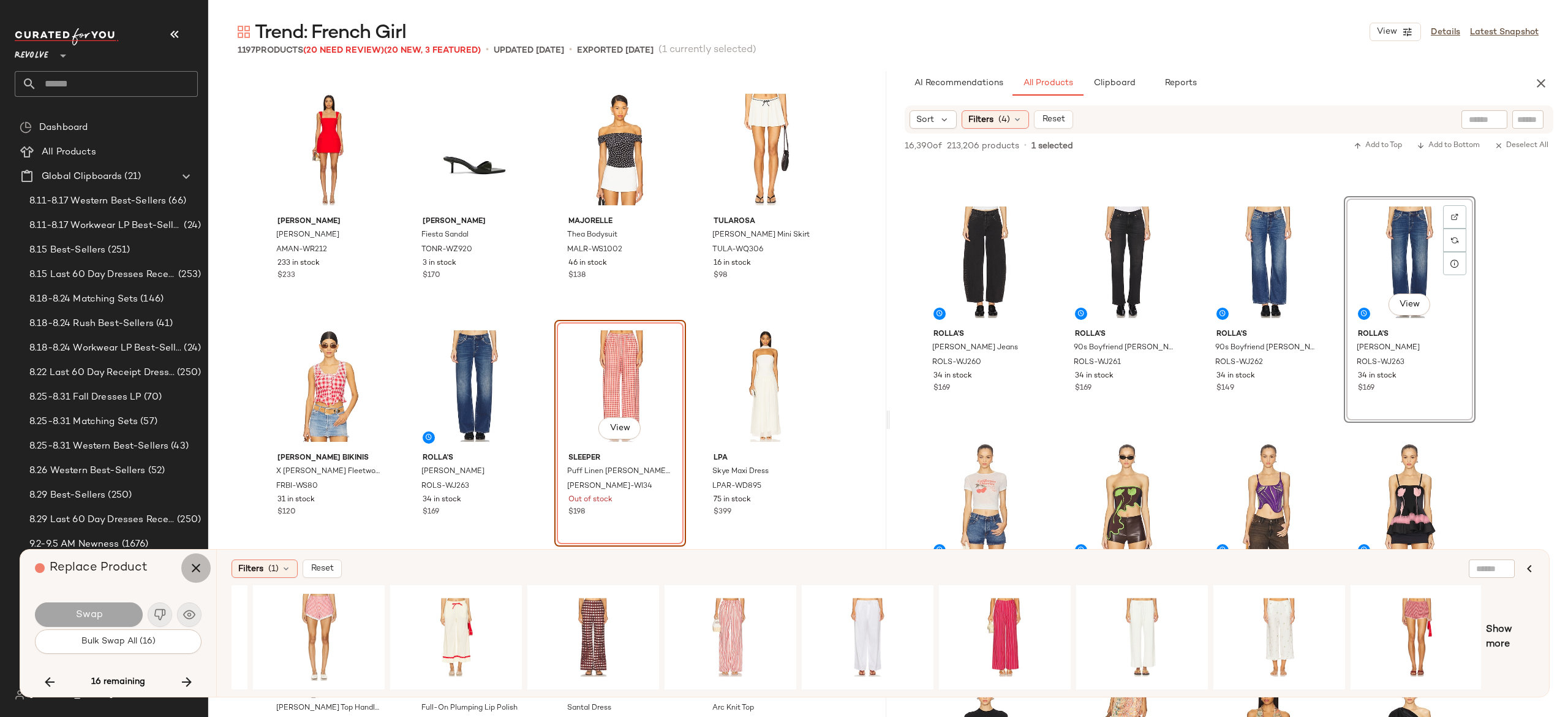
click at [189, 573] on icon "button" at bounding box center [196, 568] width 15 height 15
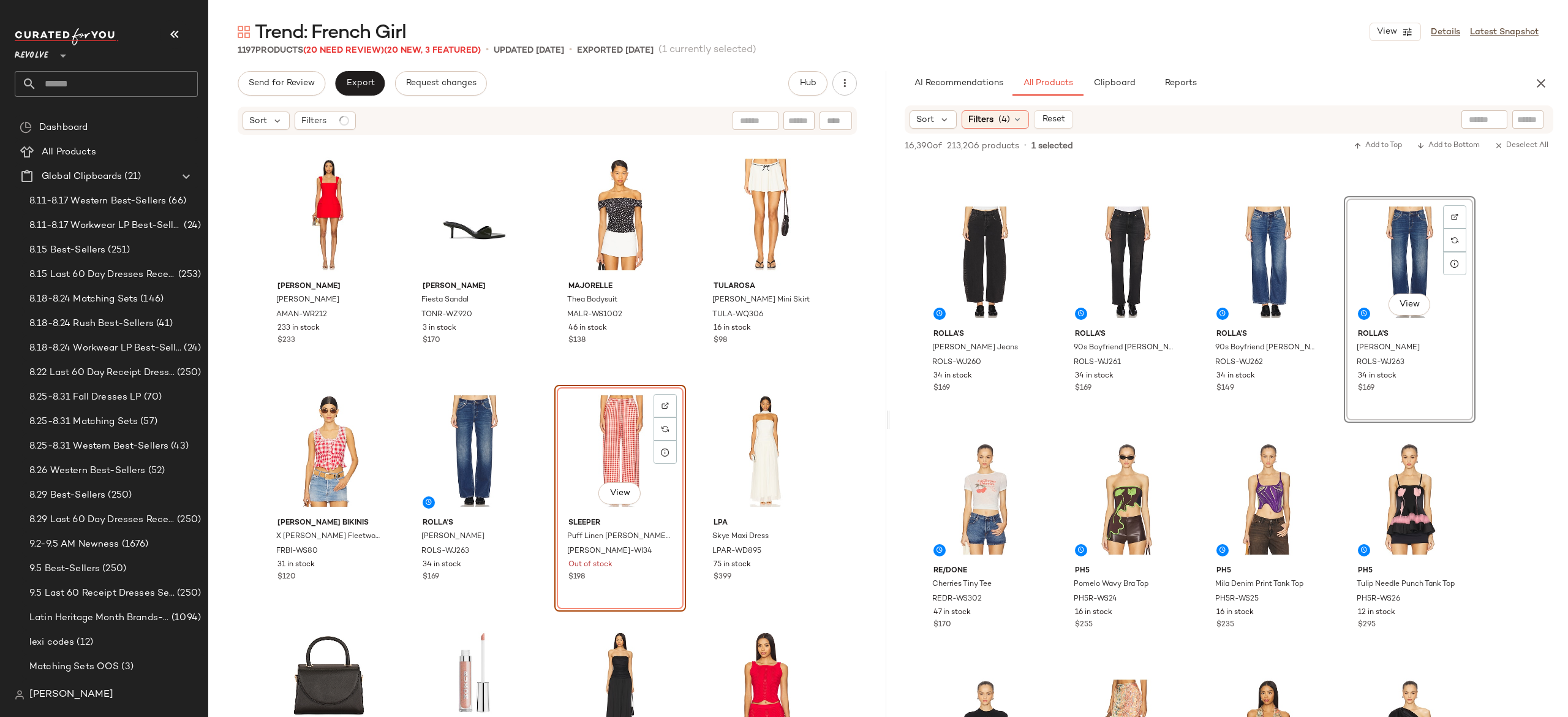
click at [606, 433] on div "View" at bounding box center [621, 451] width 123 height 124
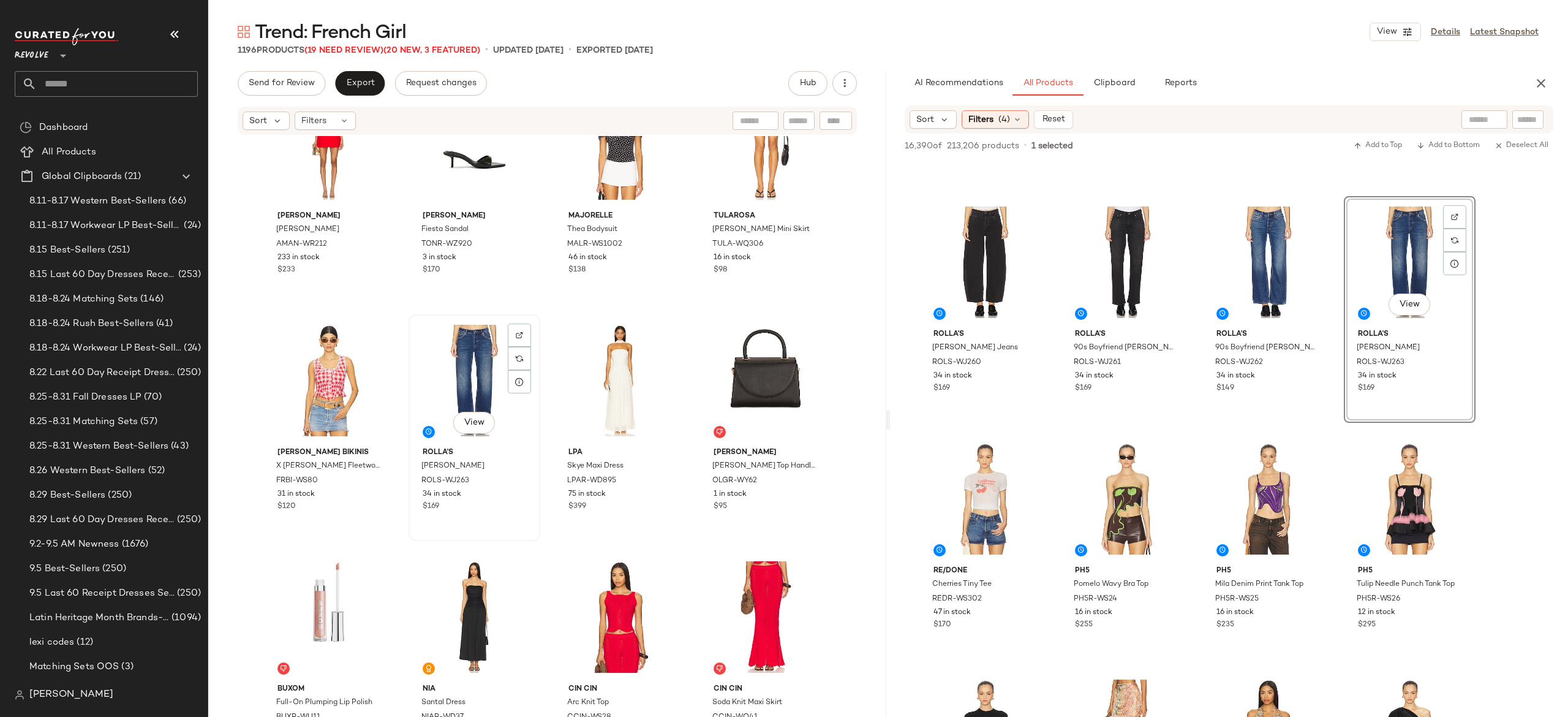
scroll to position [24914, 0]
click at [374, 51] on span "(19 Need Review)" at bounding box center [344, 50] width 79 height 9
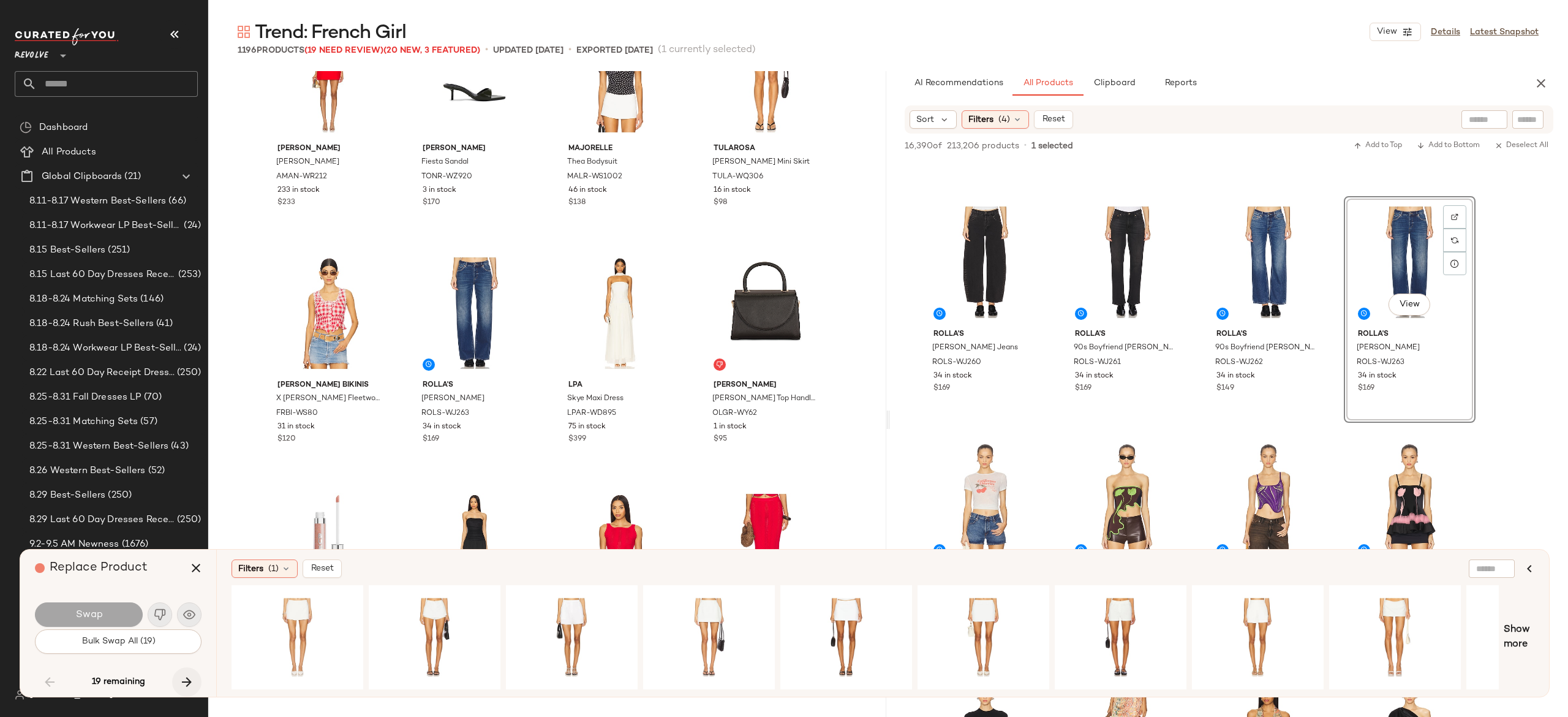
click at [187, 680] on icon "button" at bounding box center [187, 682] width 15 height 15
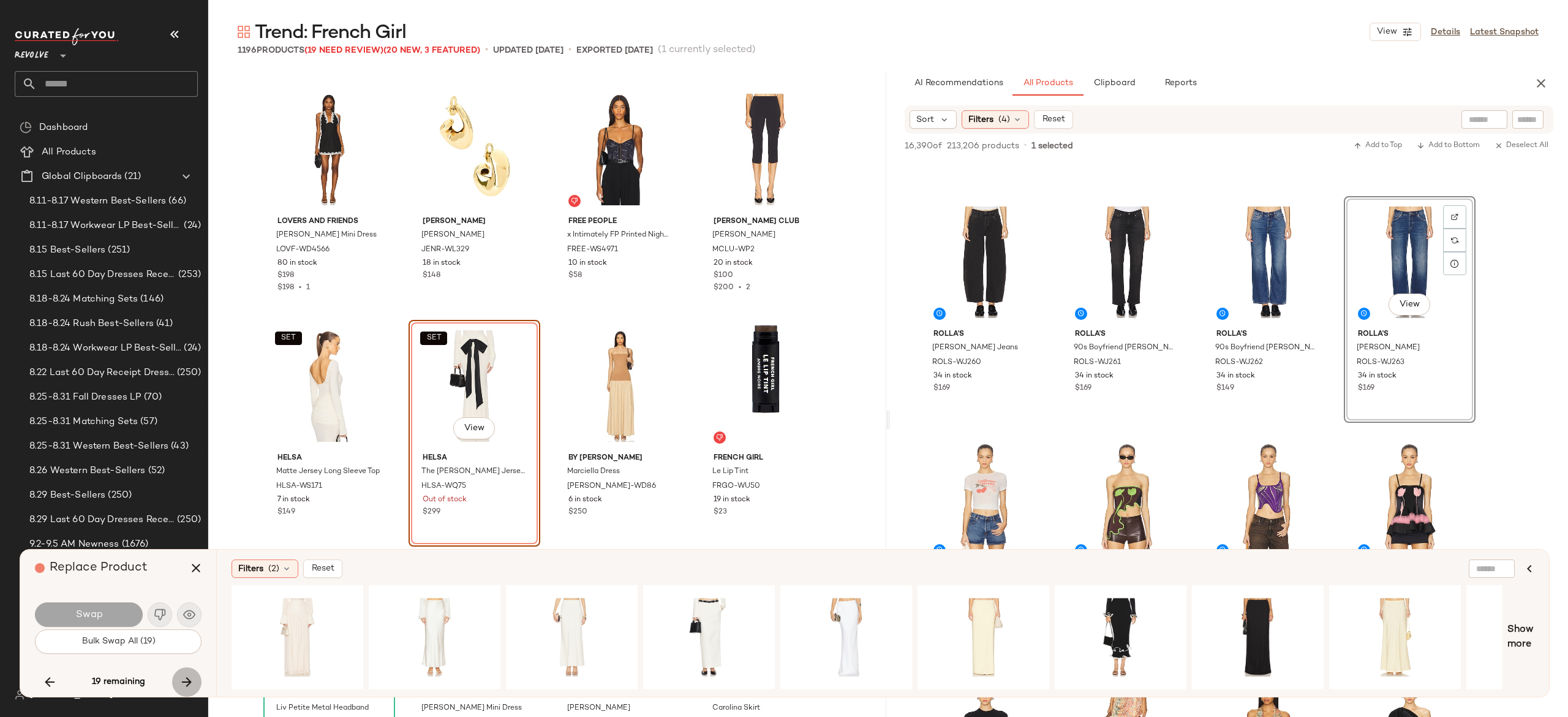
click at [187, 680] on icon "button" at bounding box center [187, 682] width 15 height 15
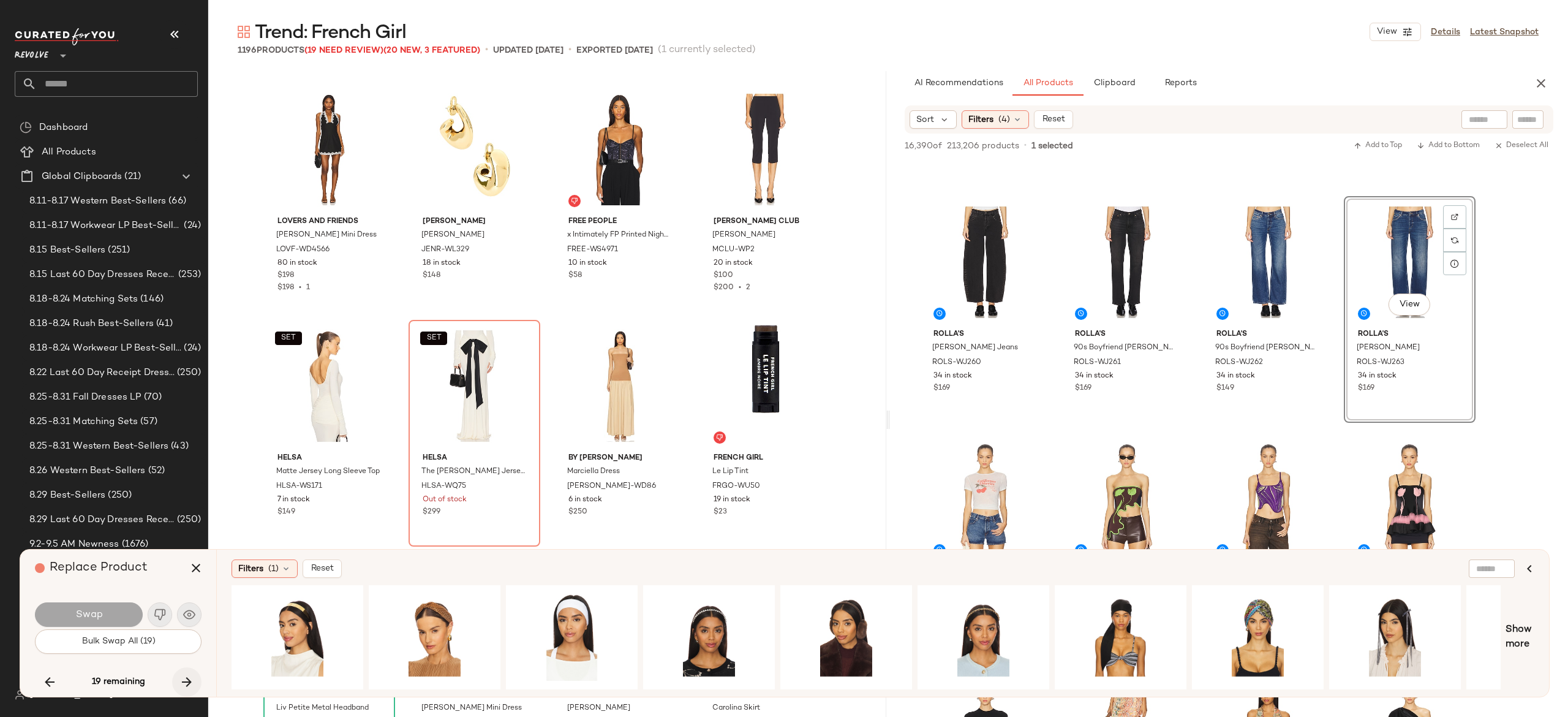
click at [187, 680] on icon "button" at bounding box center [187, 682] width 15 height 15
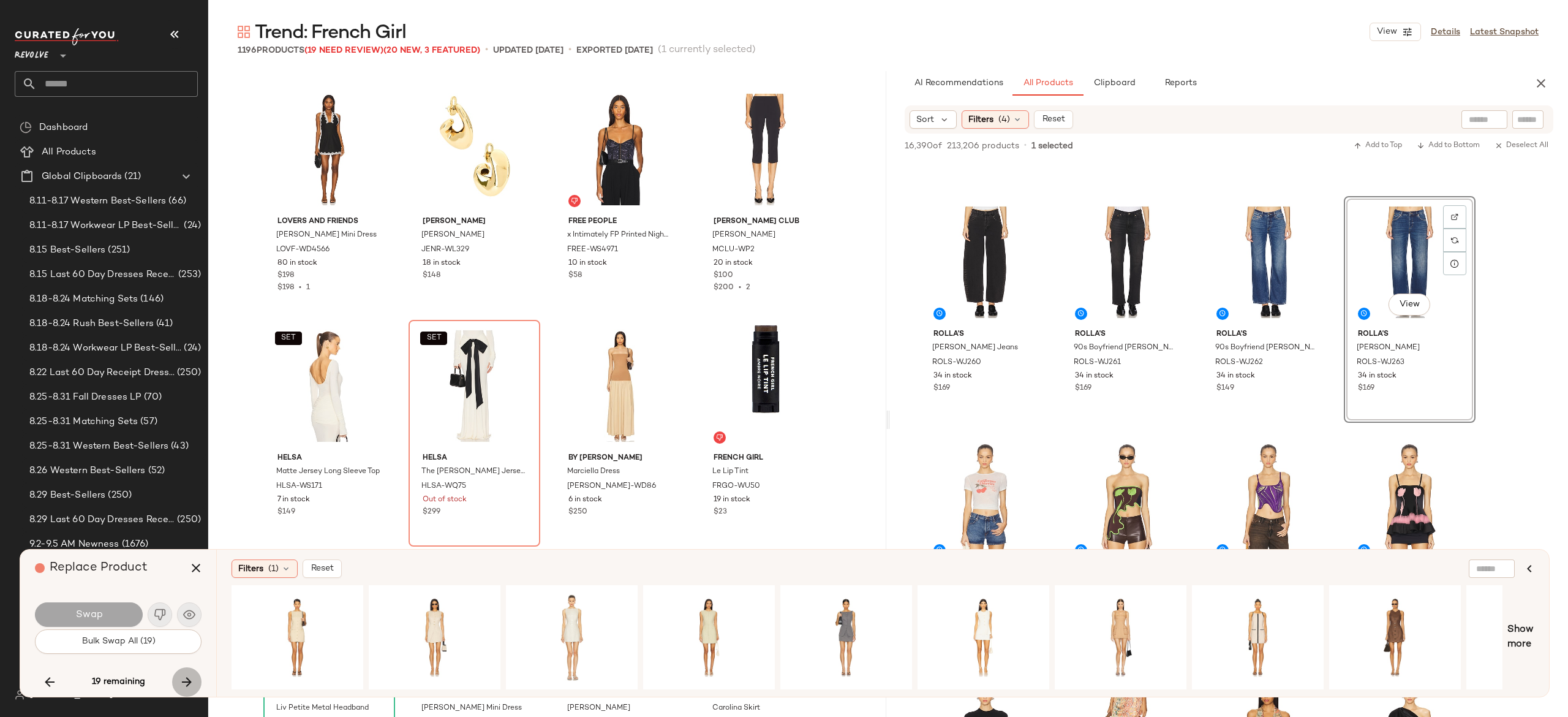
click at [187, 680] on icon "button" at bounding box center [187, 682] width 15 height 15
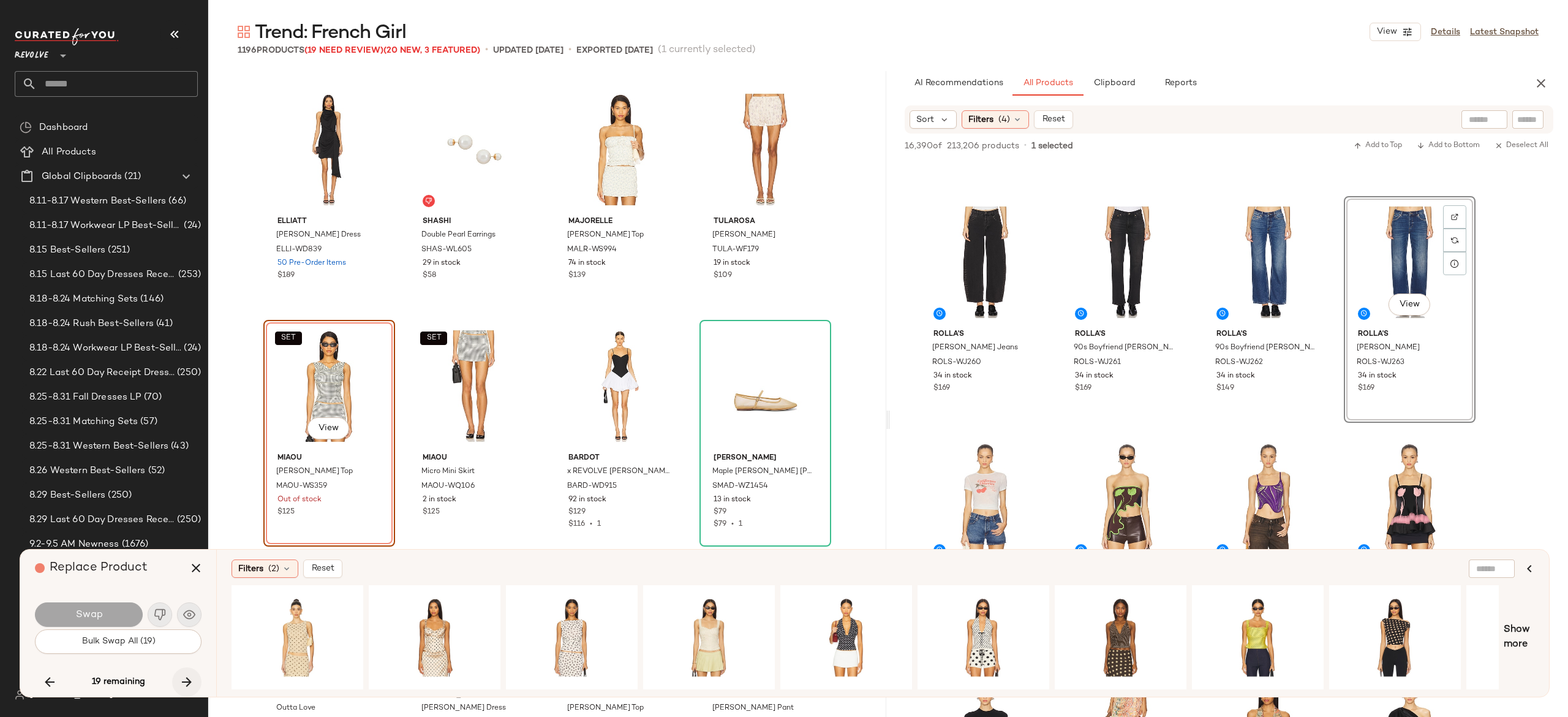
click at [187, 680] on icon "button" at bounding box center [187, 682] width 15 height 15
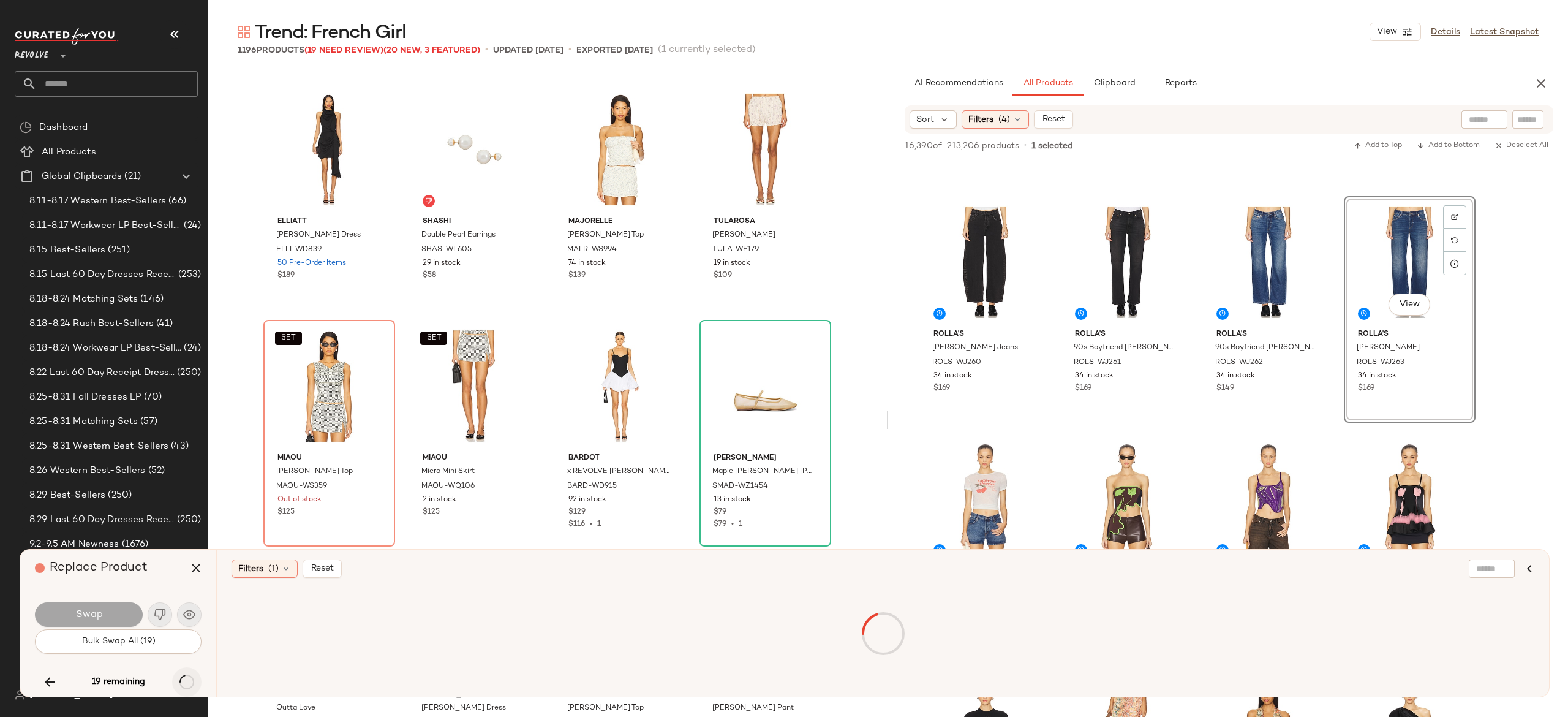
click at [187, 680] on div "19 remaining" at bounding box center [118, 682] width 166 height 30
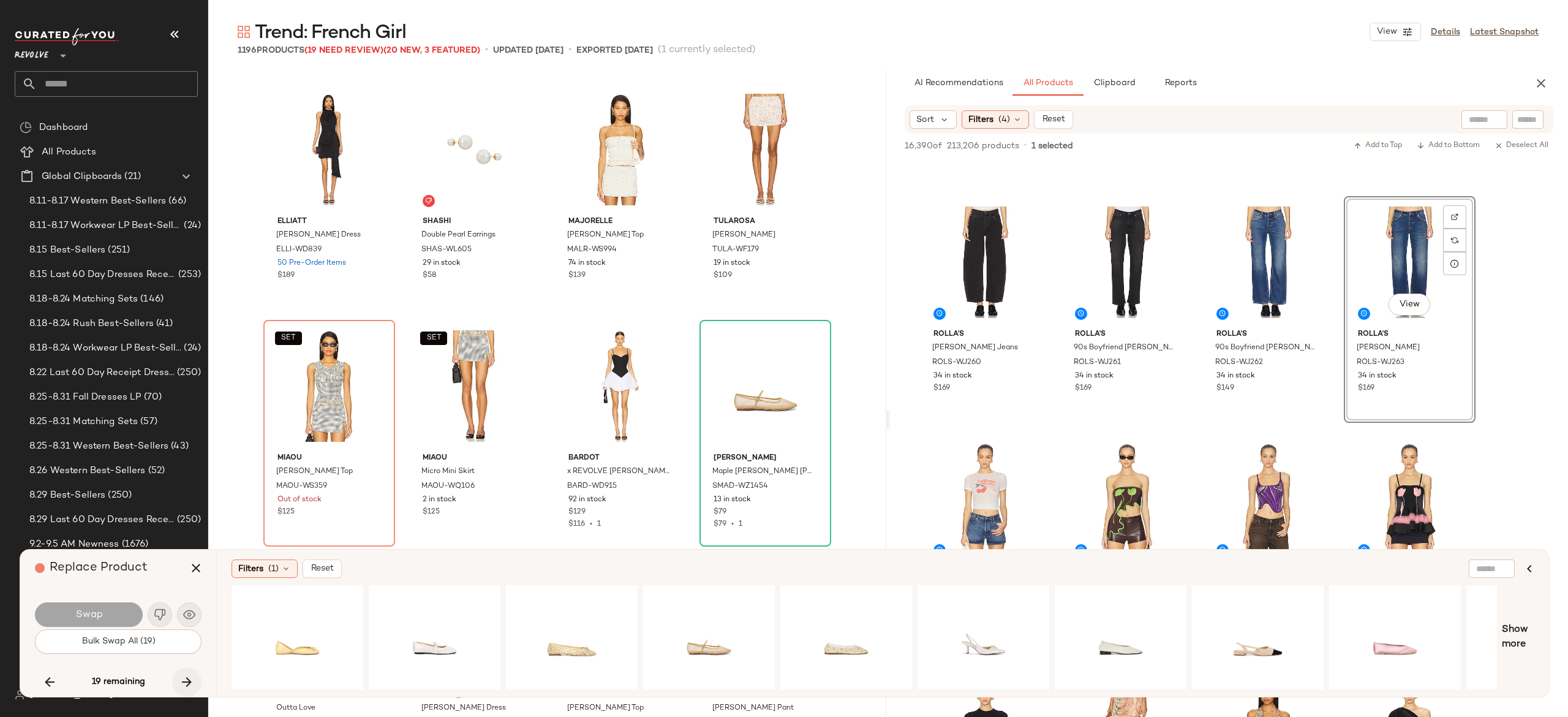
click at [187, 680] on icon "button" at bounding box center [187, 682] width 15 height 15
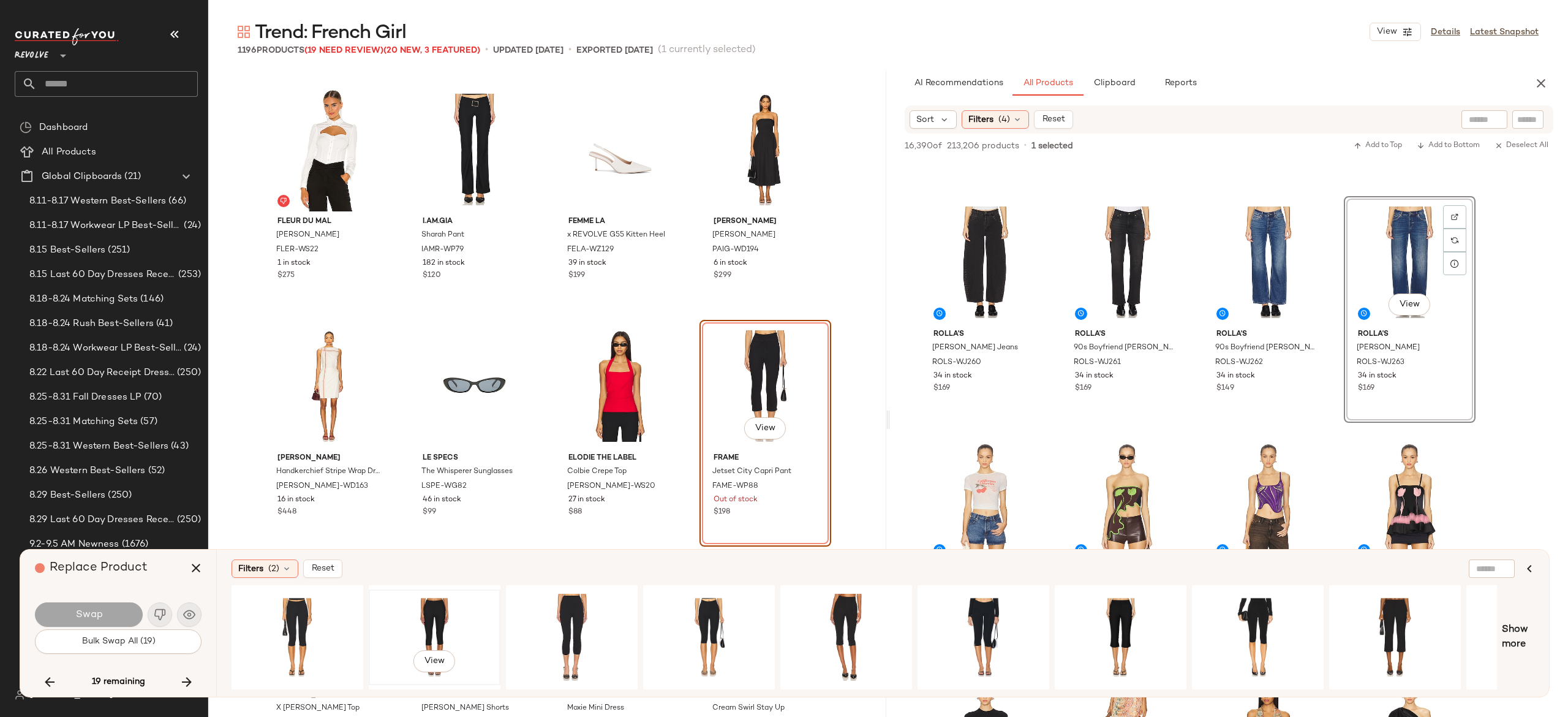
click at [433, 610] on div "View" at bounding box center [435, 638] width 123 height 87
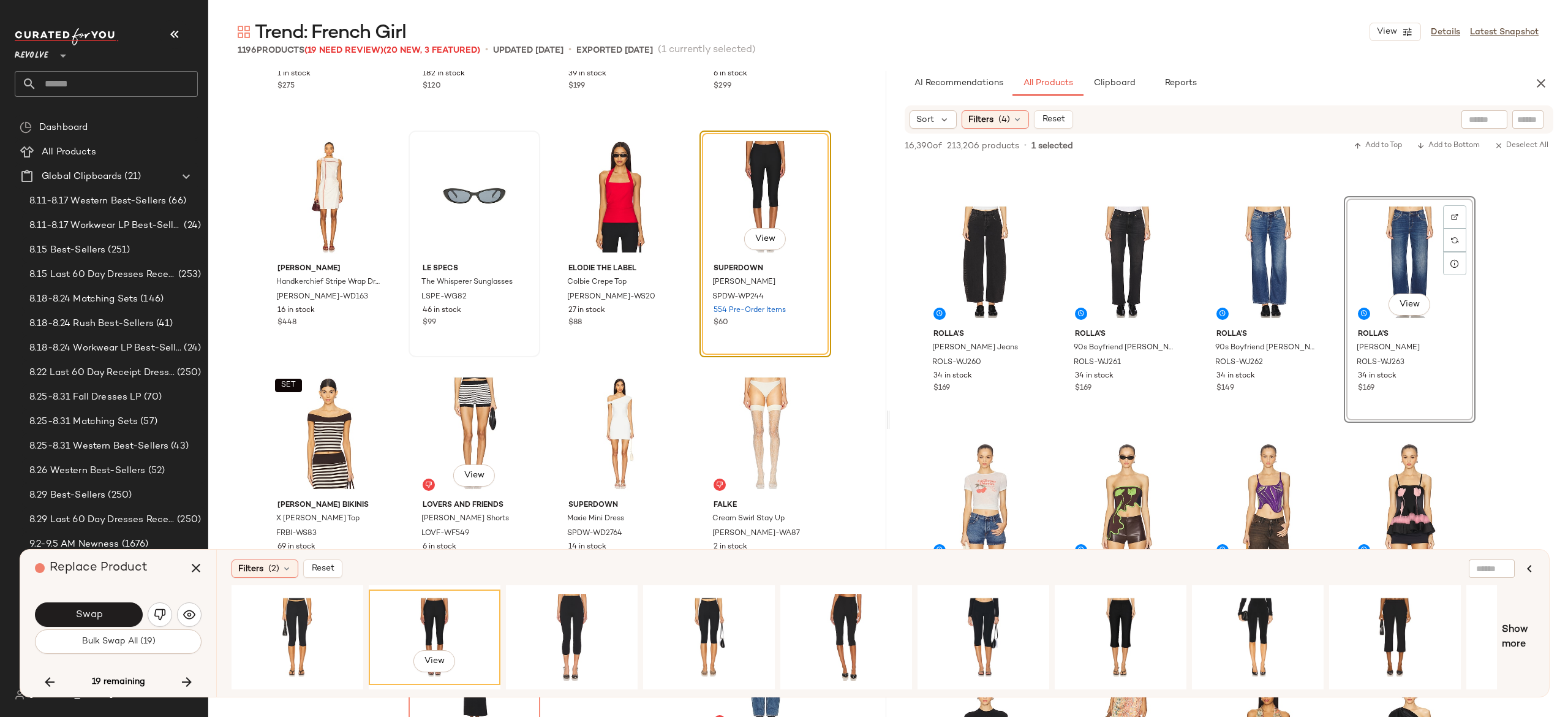
scroll to position [25752, 0]
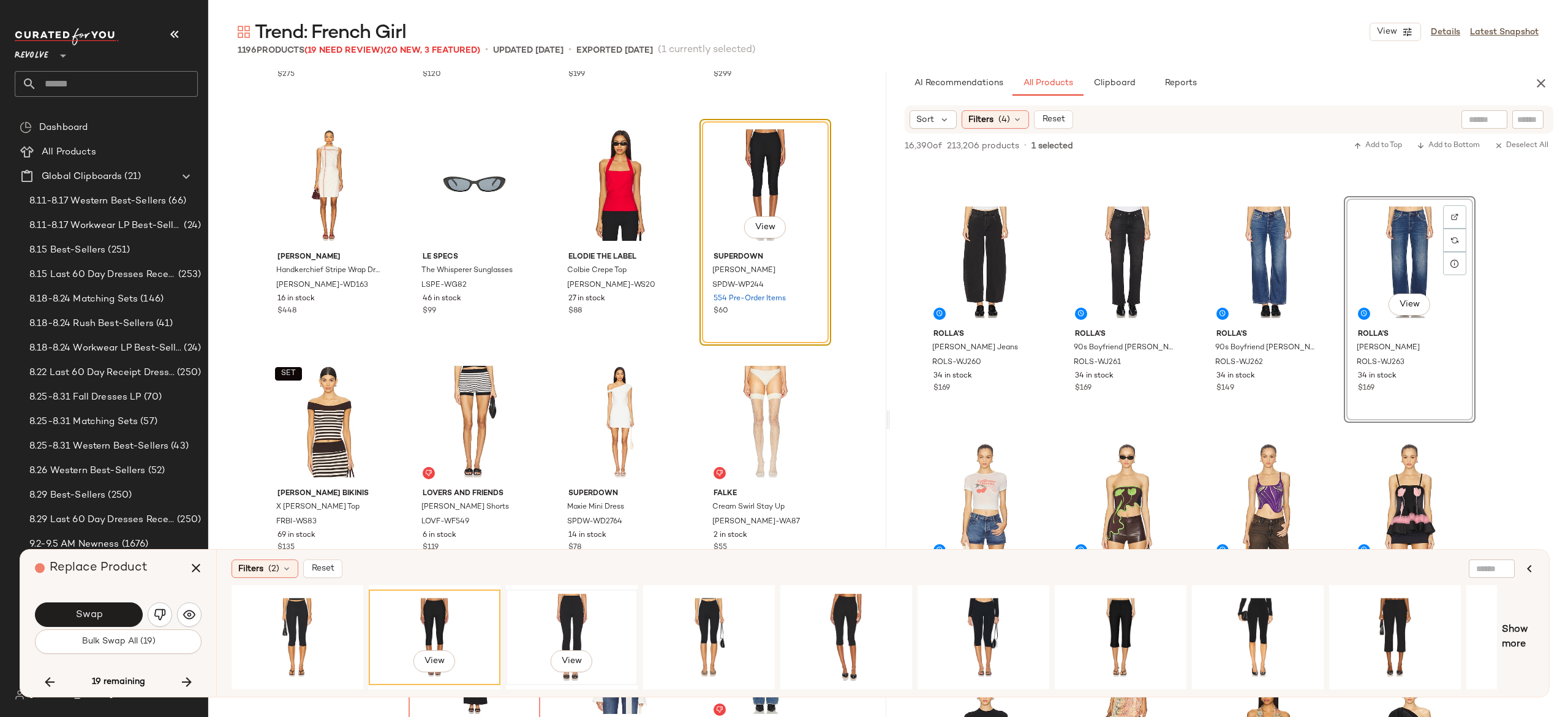
click at [566, 601] on div "View" at bounding box center [572, 638] width 123 height 87
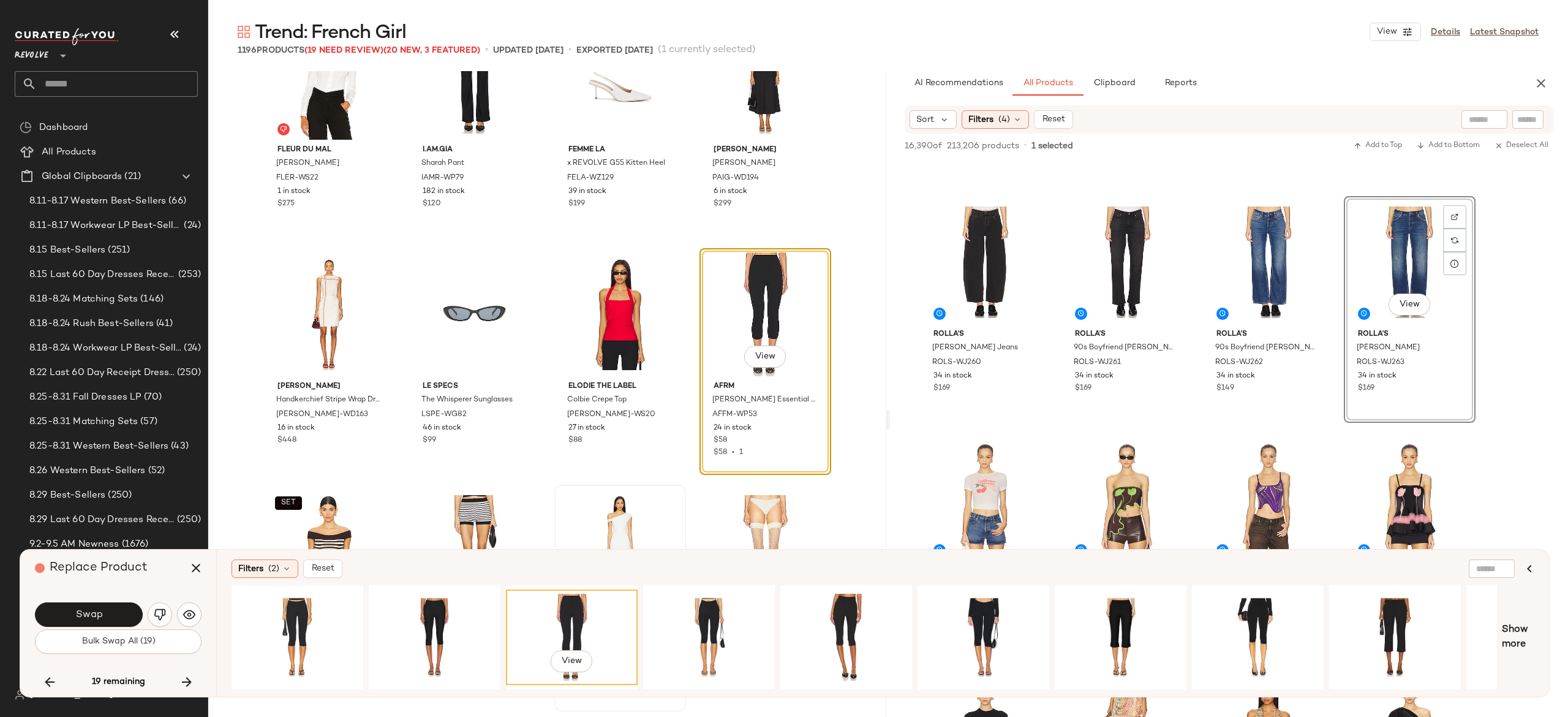
scroll to position [25622, 0]
click at [130, 609] on button "Swap" at bounding box center [89, 614] width 108 height 25
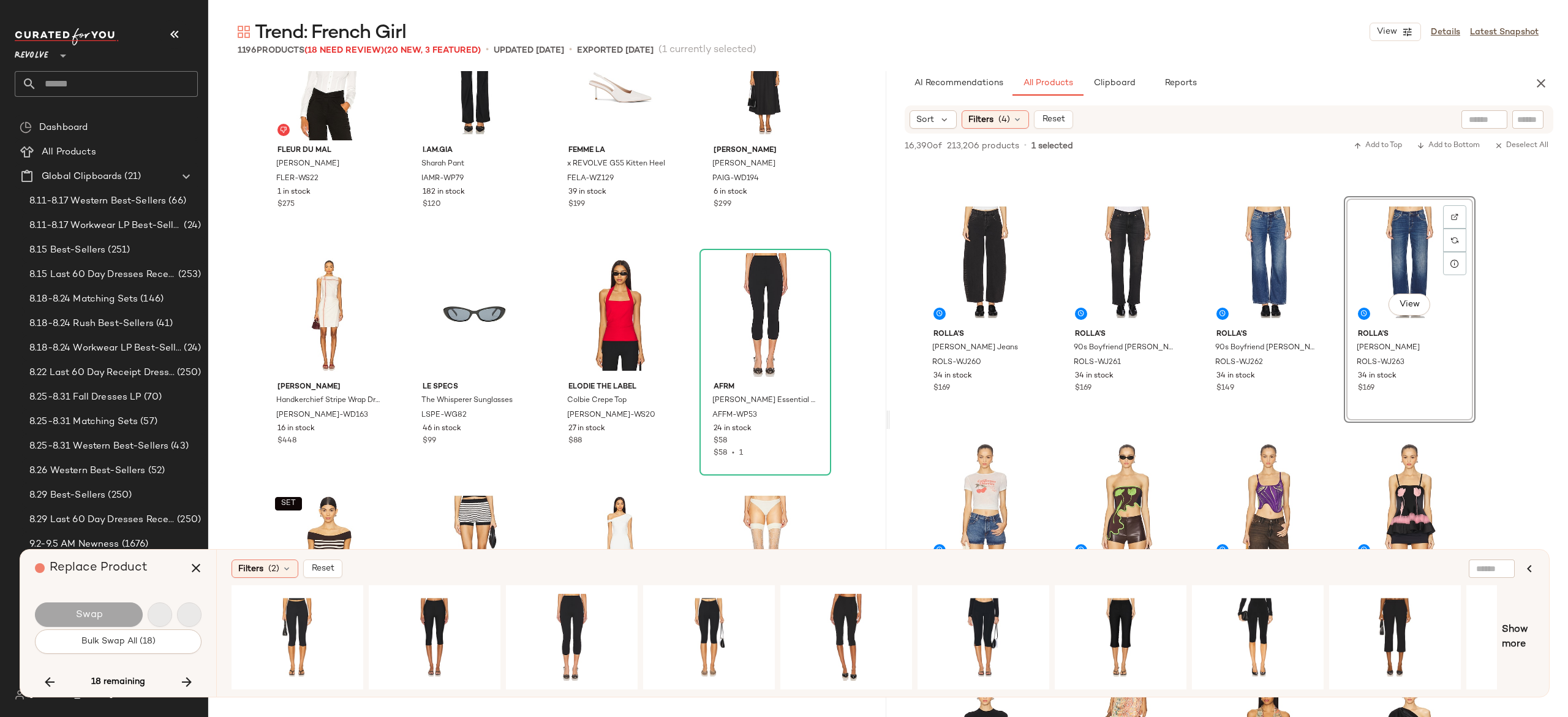
scroll to position [26024, 0]
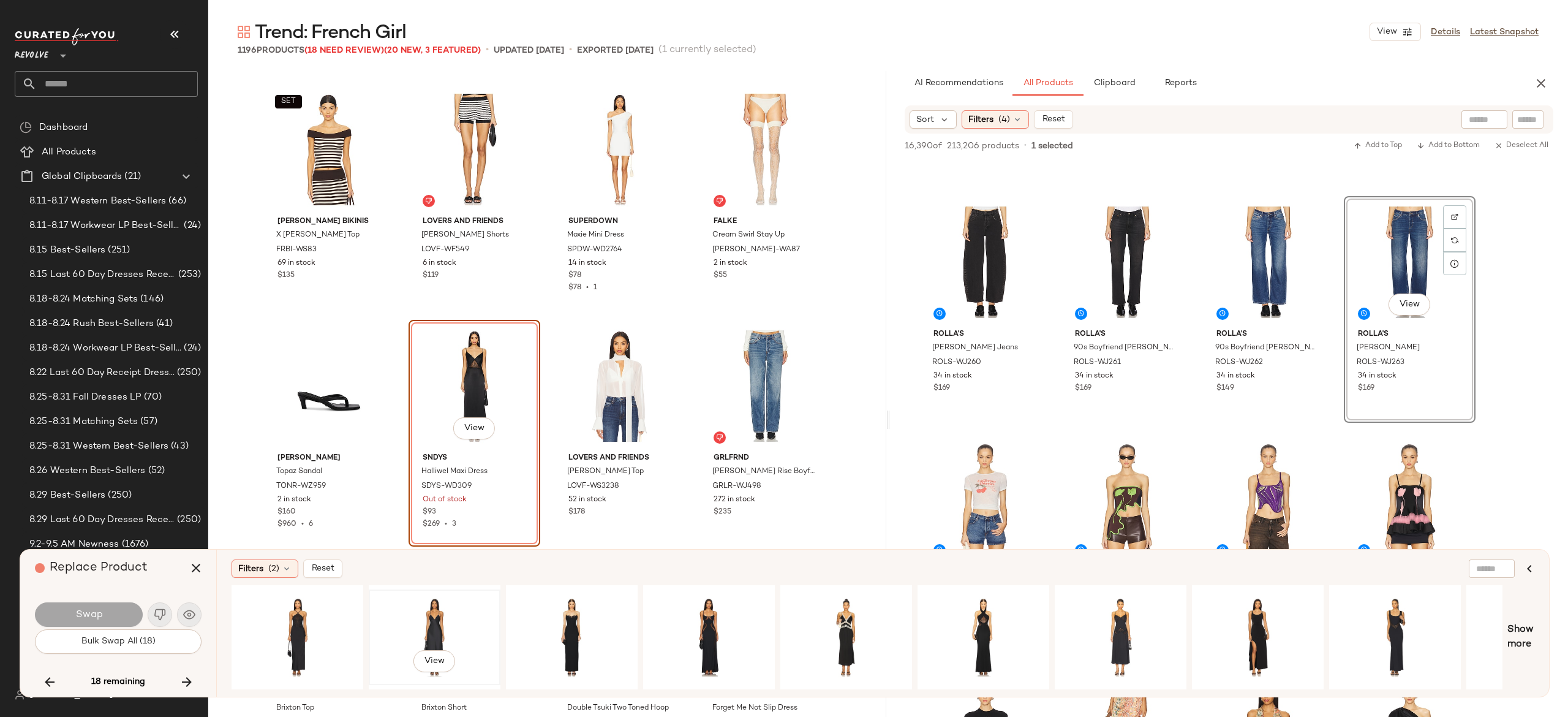
click at [433, 618] on div "View" at bounding box center [435, 638] width 123 height 87
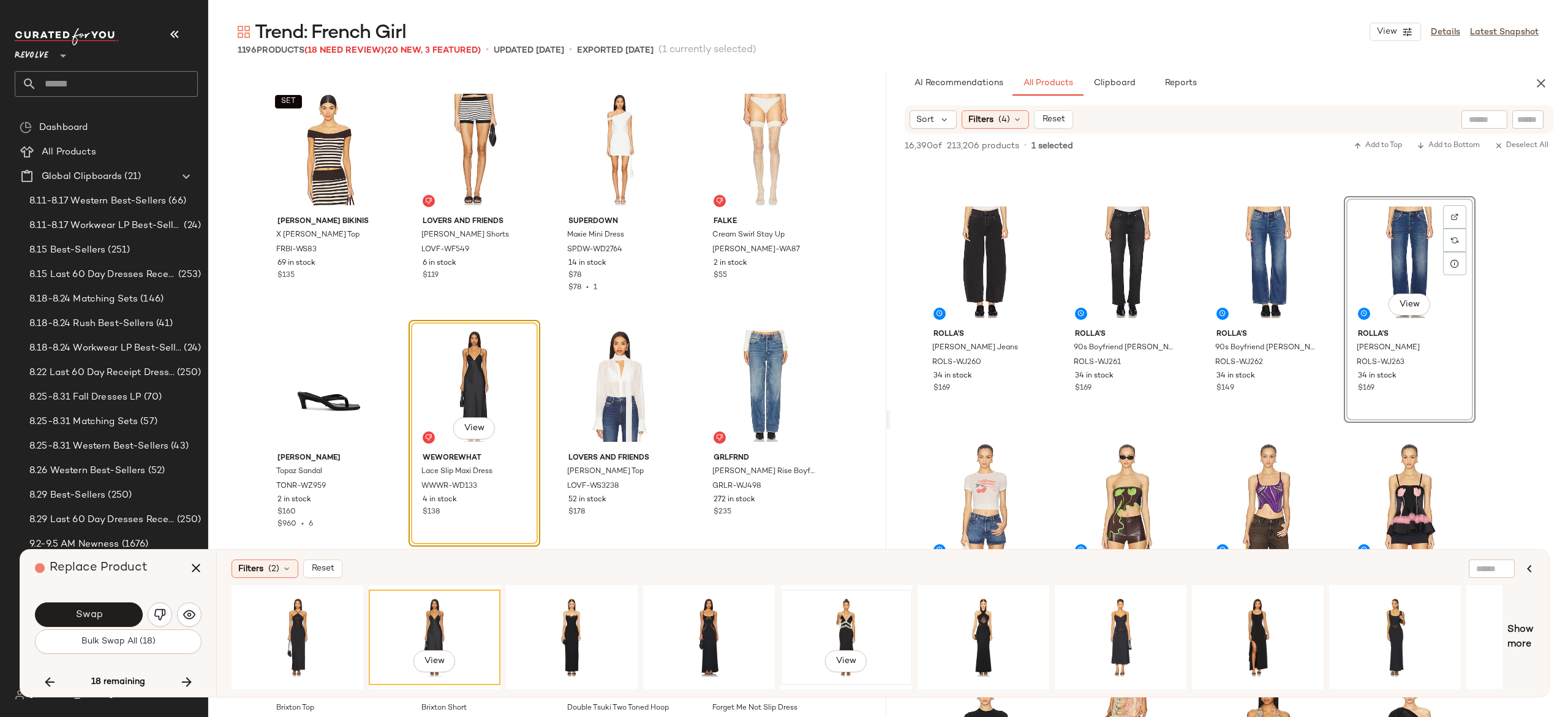
click at [838, 612] on div "View" at bounding box center [846, 638] width 123 height 87
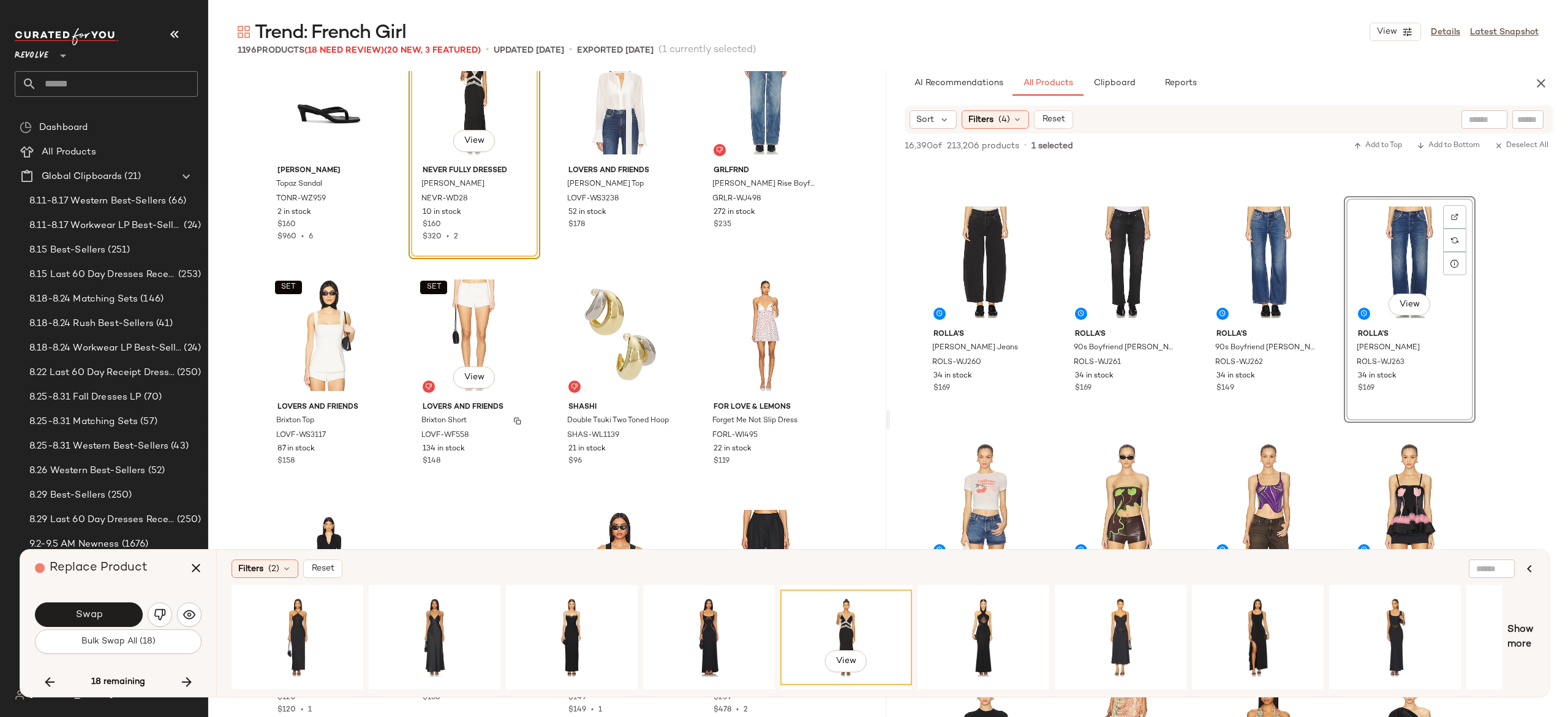
scroll to position [26313, 0]
click at [120, 616] on button "Swap" at bounding box center [89, 614] width 108 height 25
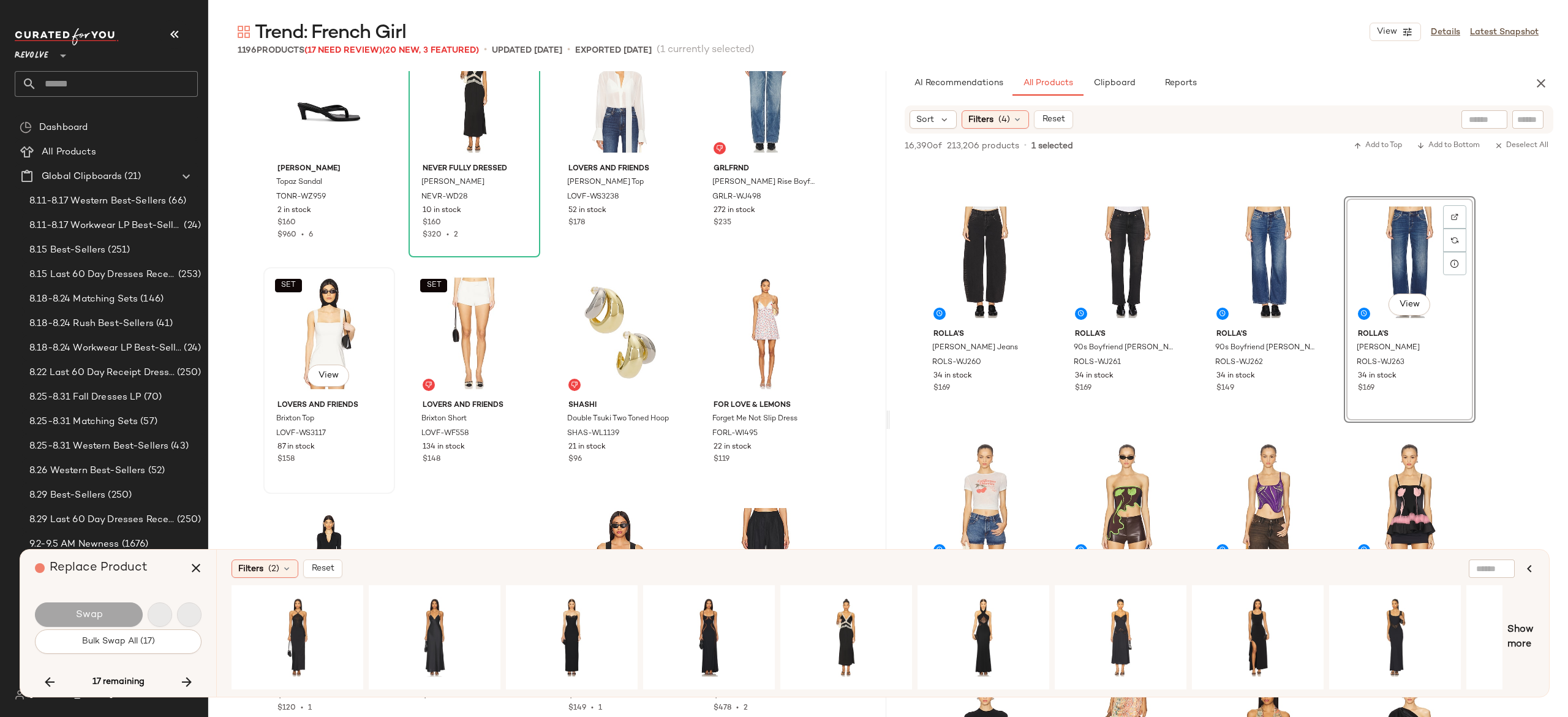
scroll to position [31465, 0]
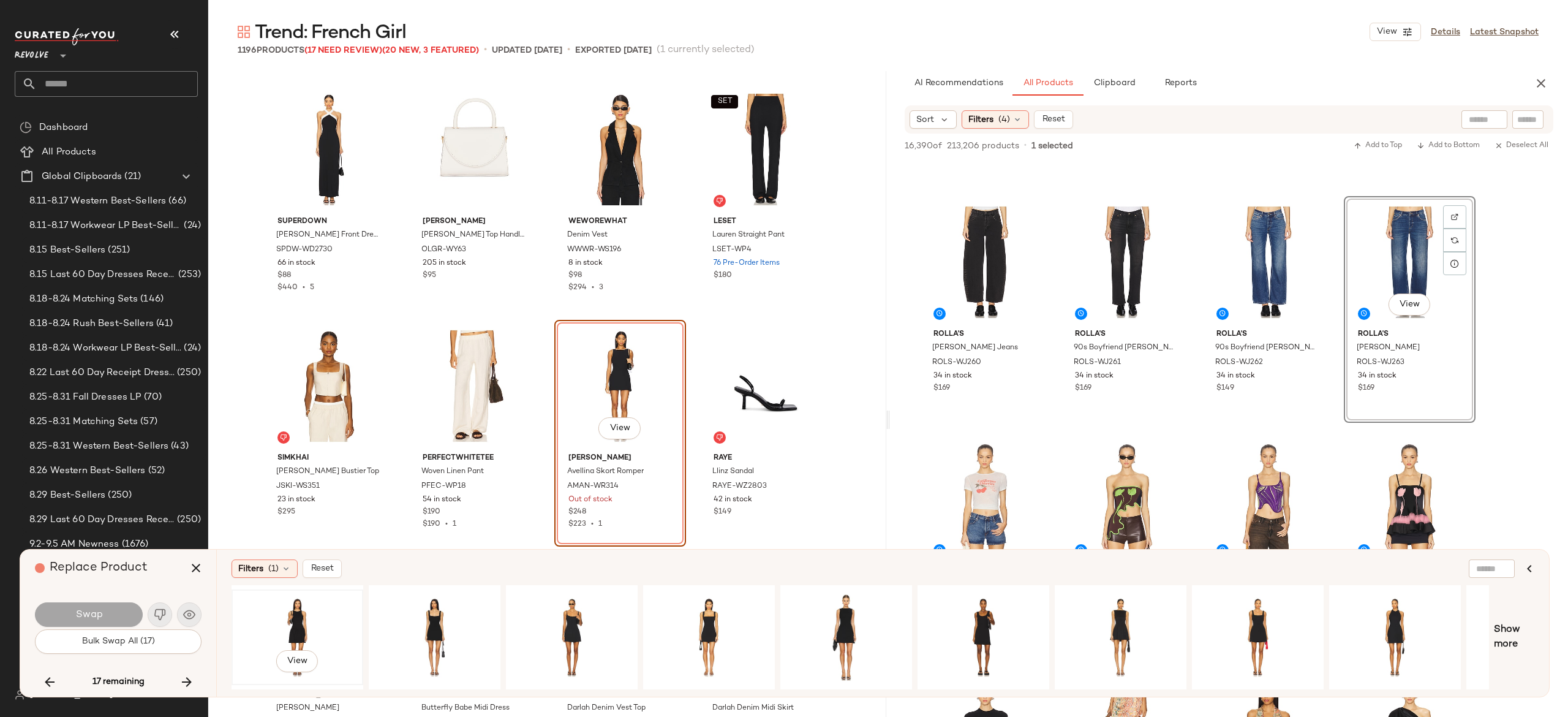
click at [305, 617] on div "View" at bounding box center [297, 638] width 123 height 87
click at [439, 615] on div "View" at bounding box center [435, 638] width 123 height 87
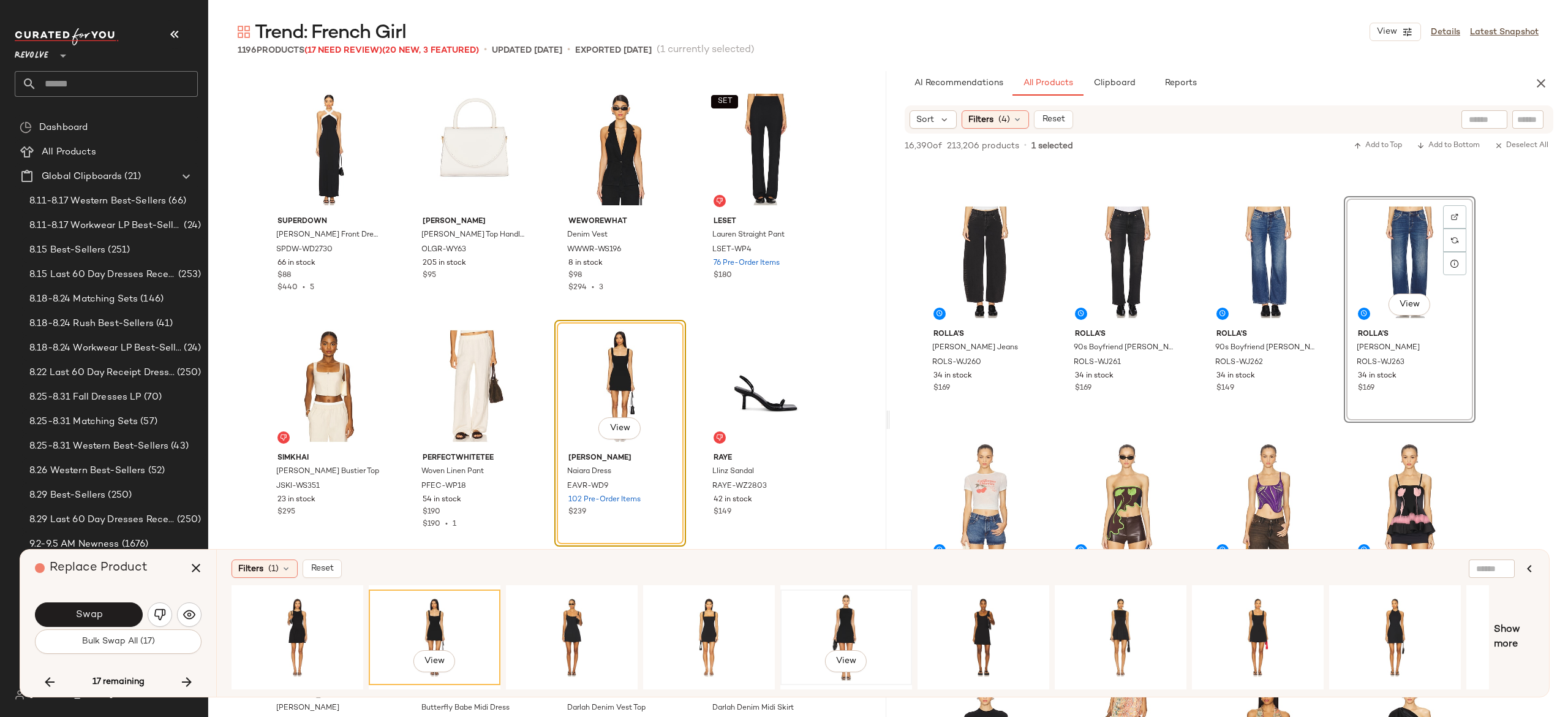
click at [834, 610] on div "View" at bounding box center [846, 638] width 123 height 87
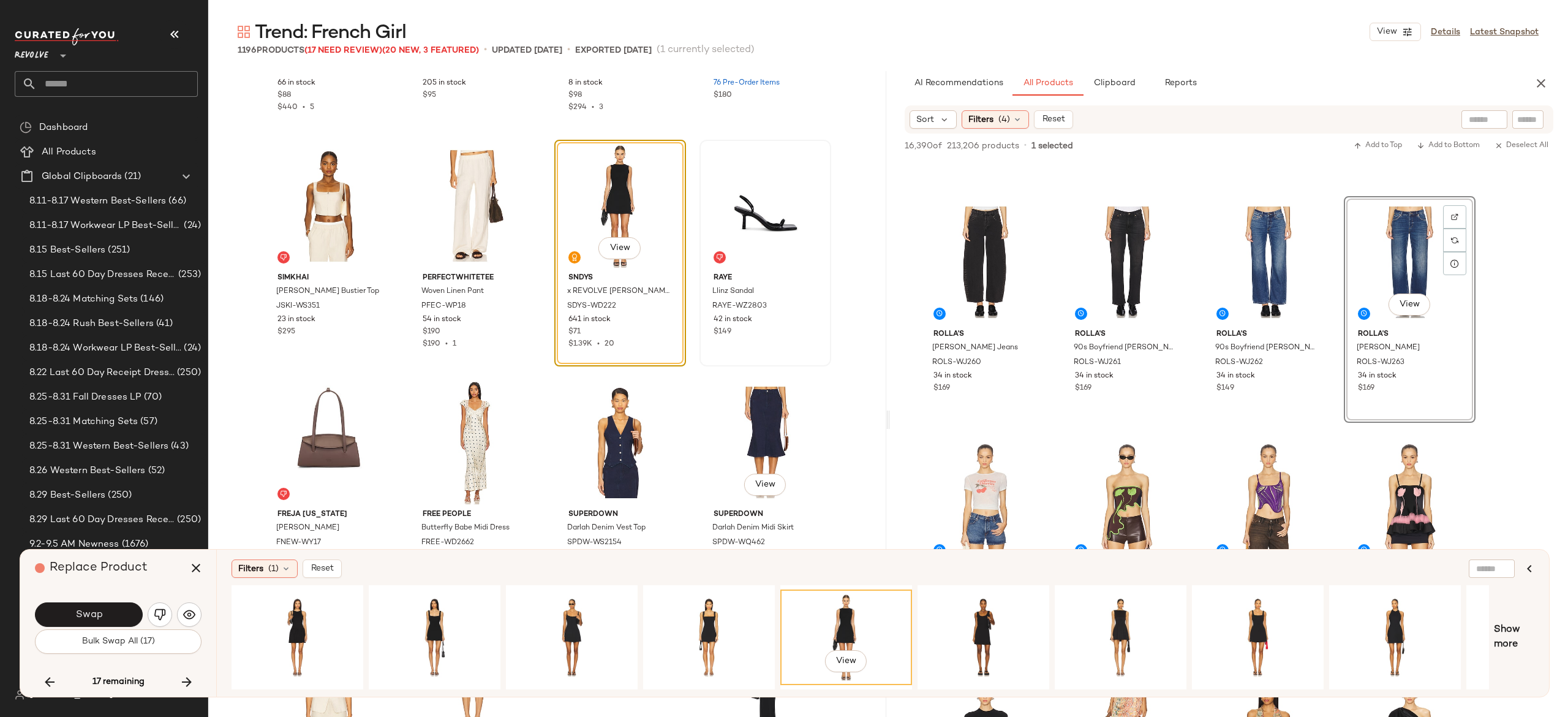
scroll to position [31647, 0]
click at [120, 612] on button "Swap" at bounding box center [89, 614] width 108 height 25
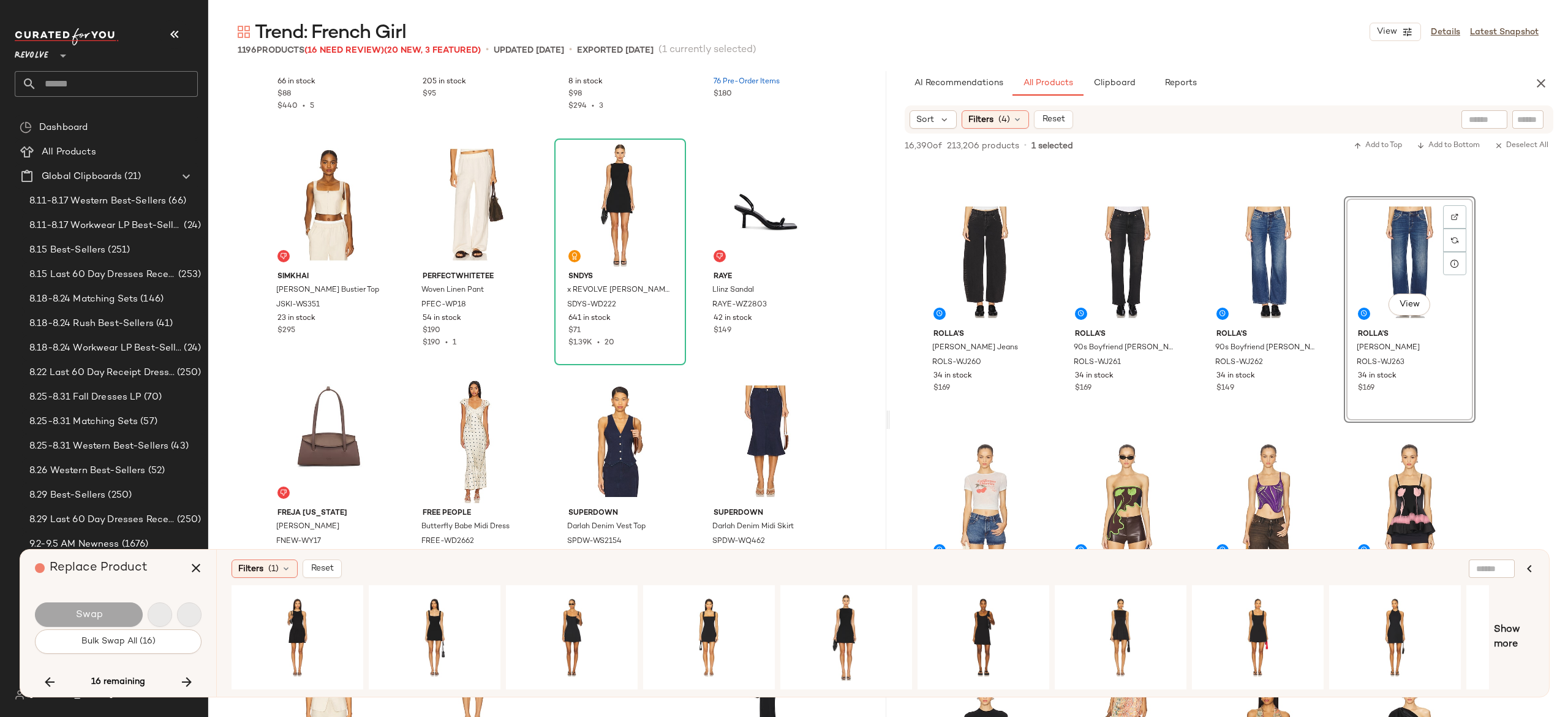
scroll to position [32648, 0]
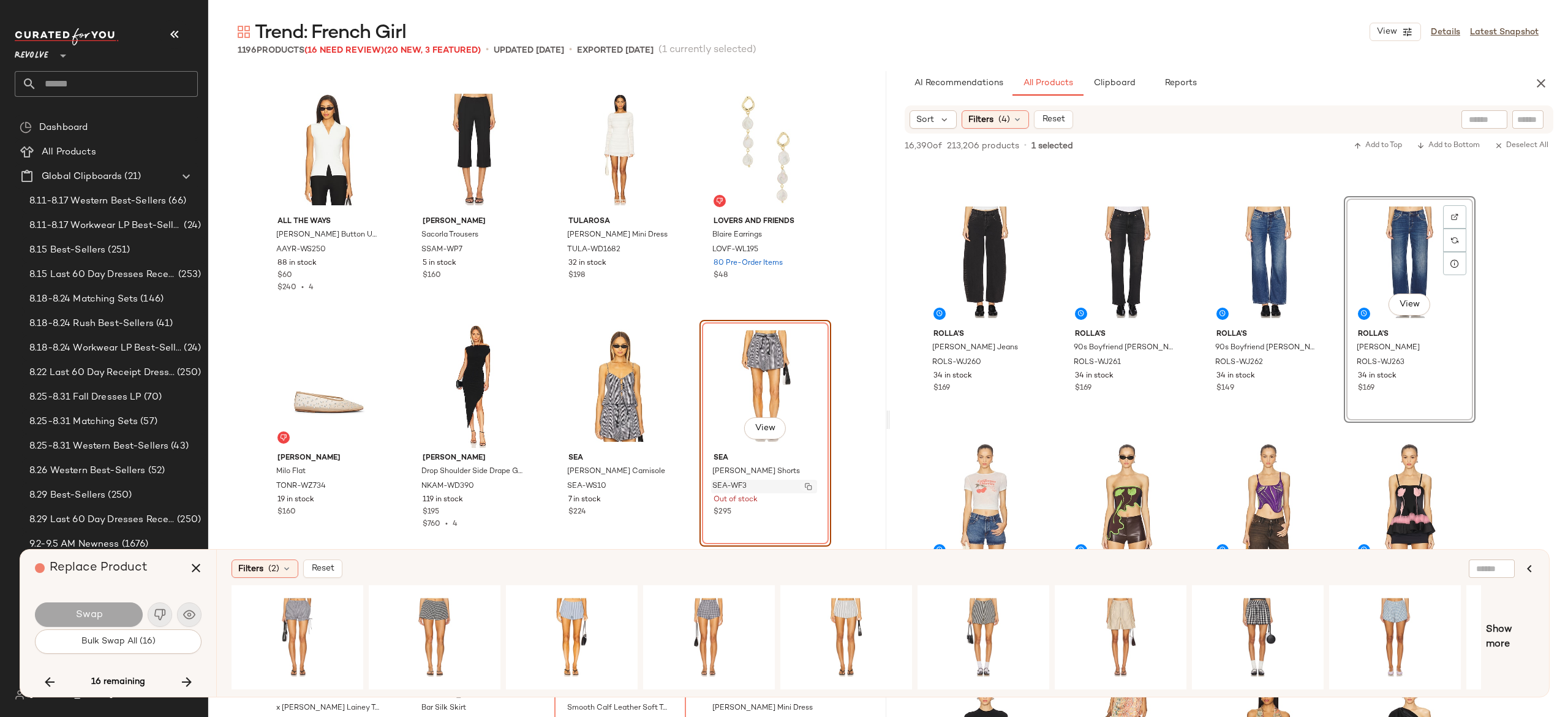
click at [806, 483] on img "button" at bounding box center [808, 486] width 7 height 7
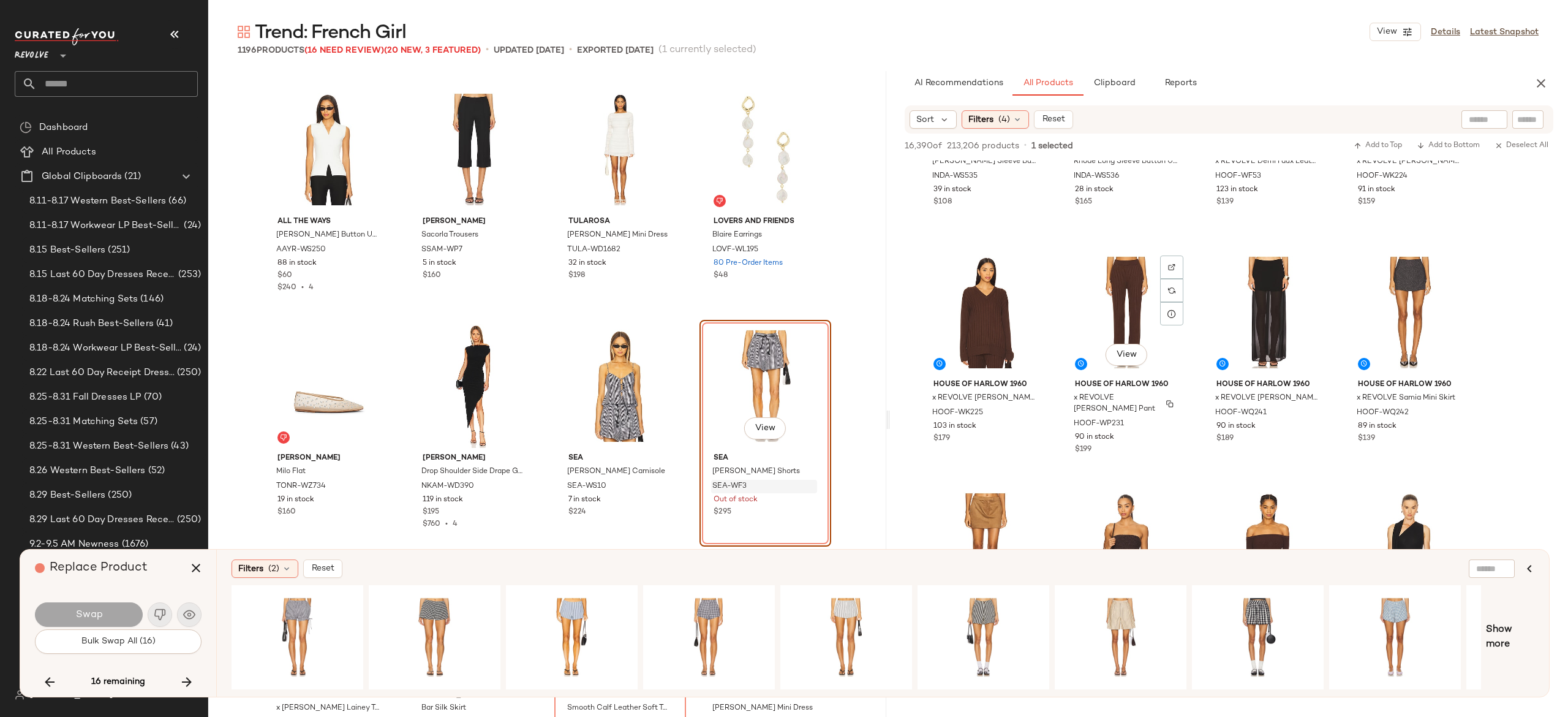
scroll to position [2440, 0]
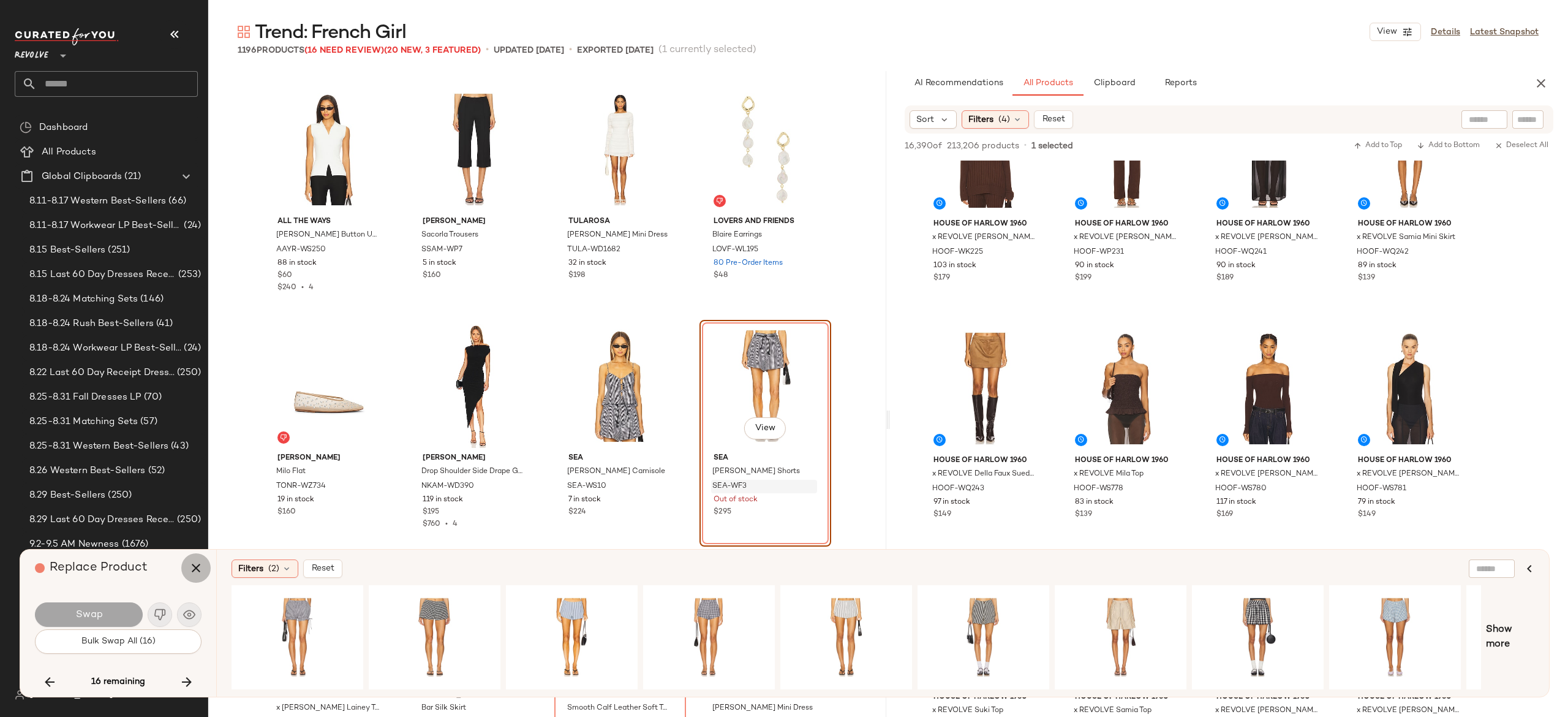
click at [192, 571] on icon "button" at bounding box center [196, 568] width 15 height 15
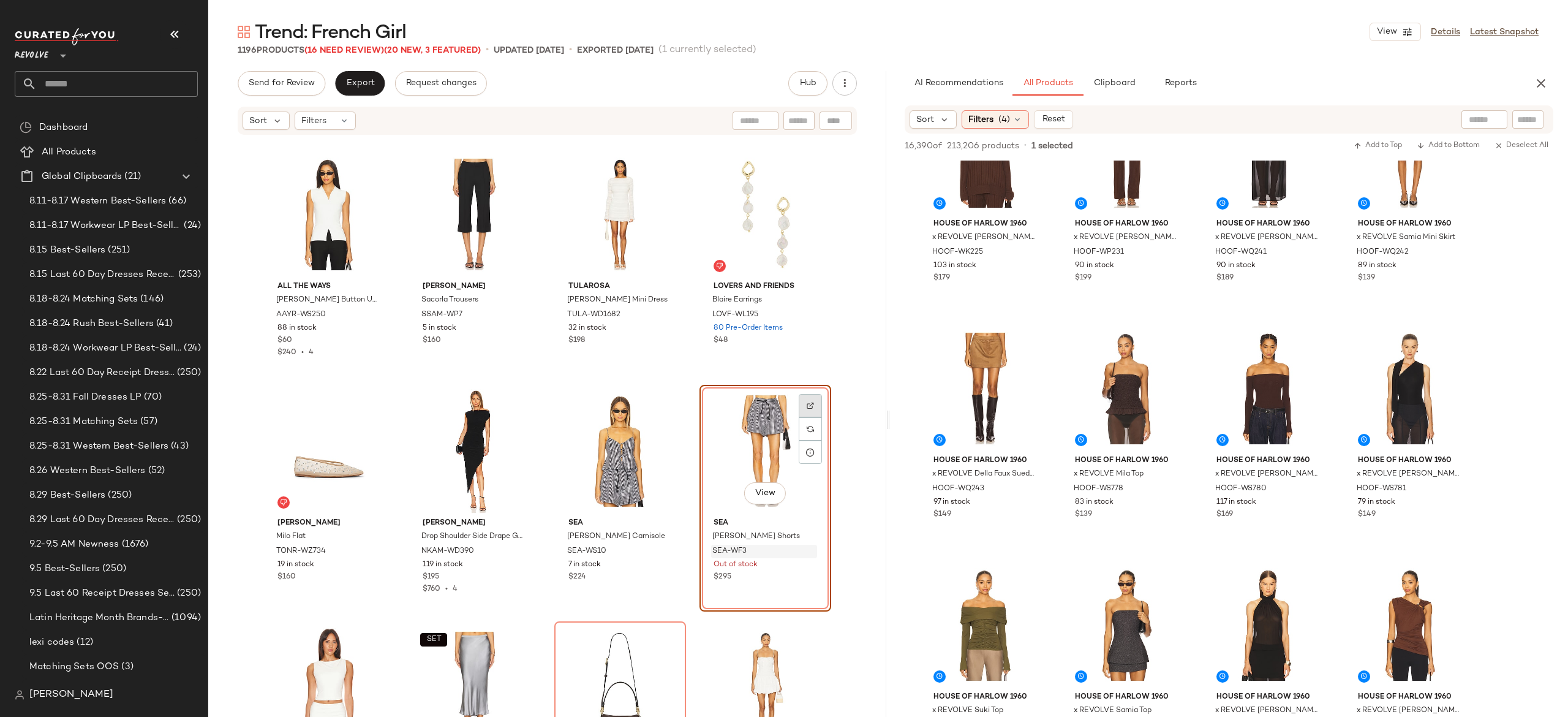
click at [806, 405] on img at bounding box center [810, 405] width 7 height 7
click at [369, 49] on span "(16 Need Review)" at bounding box center [344, 50] width 80 height 9
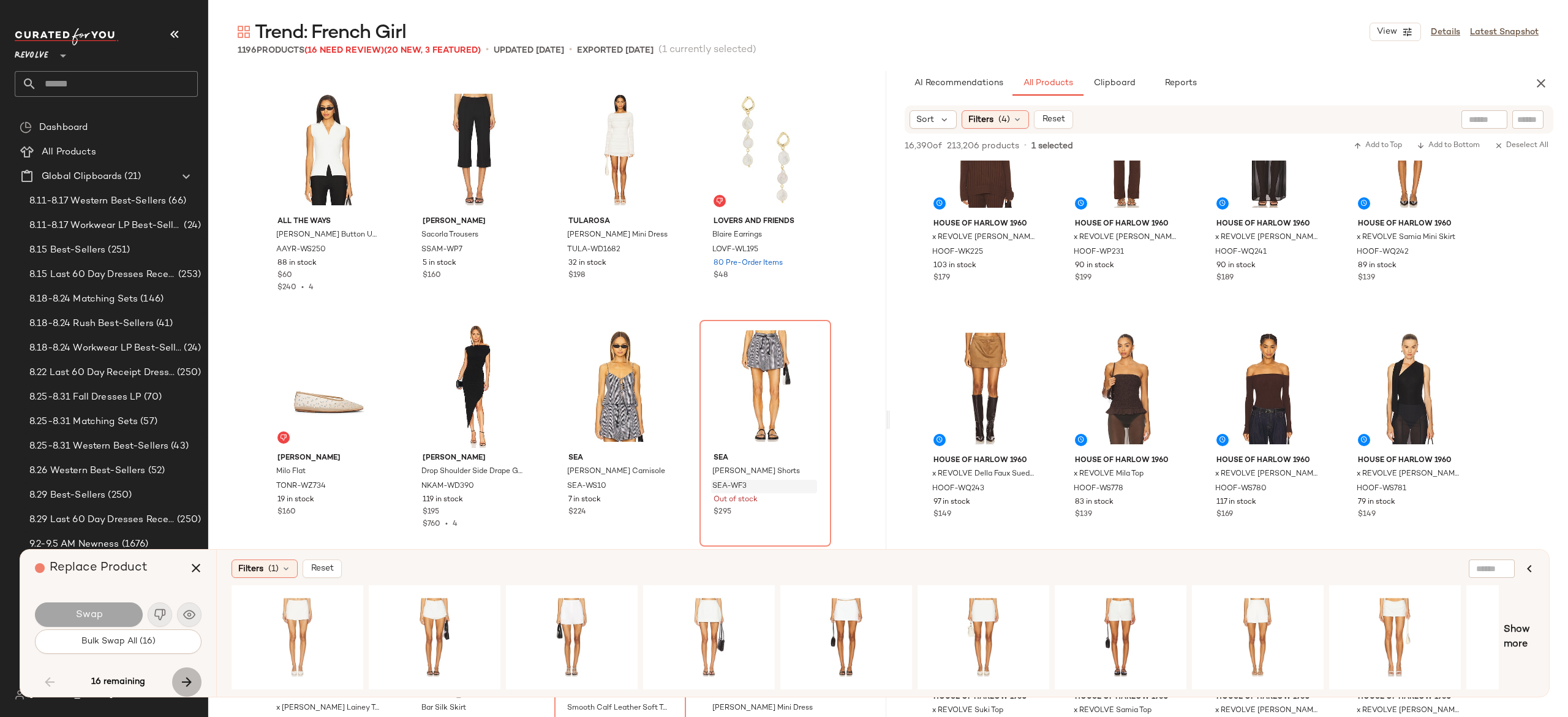
click at [185, 675] on icon "button" at bounding box center [187, 682] width 15 height 15
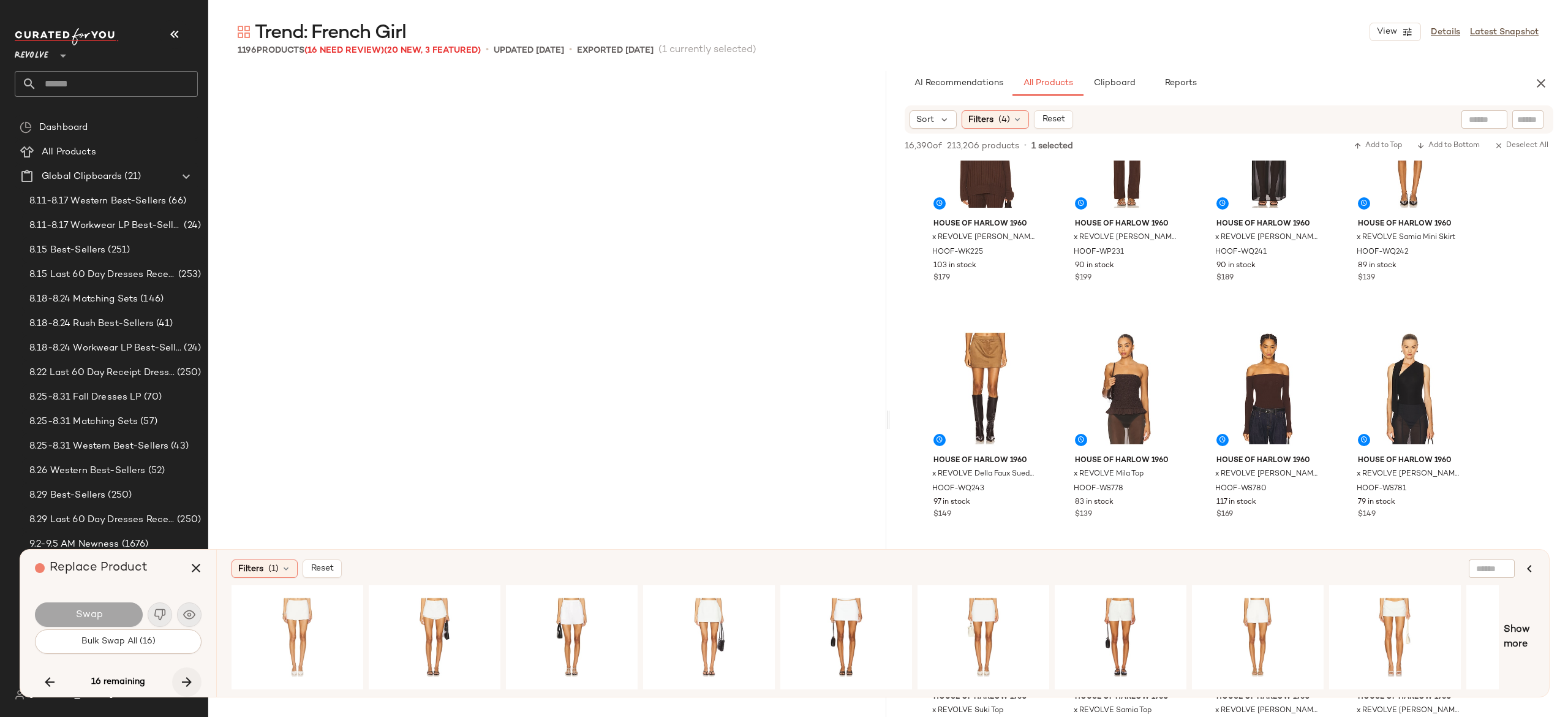
scroll to position [17270, 0]
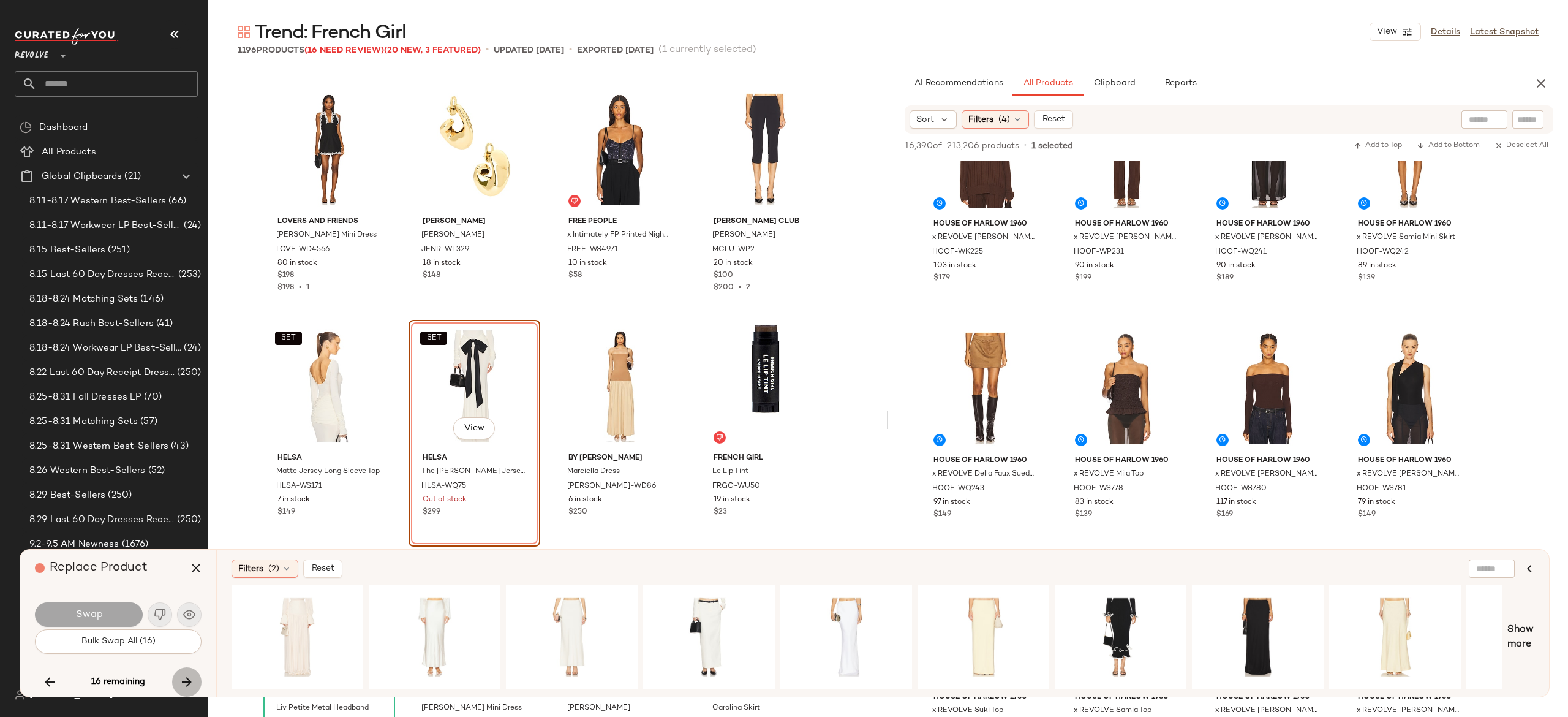
click at [185, 675] on icon "button" at bounding box center [187, 682] width 15 height 15
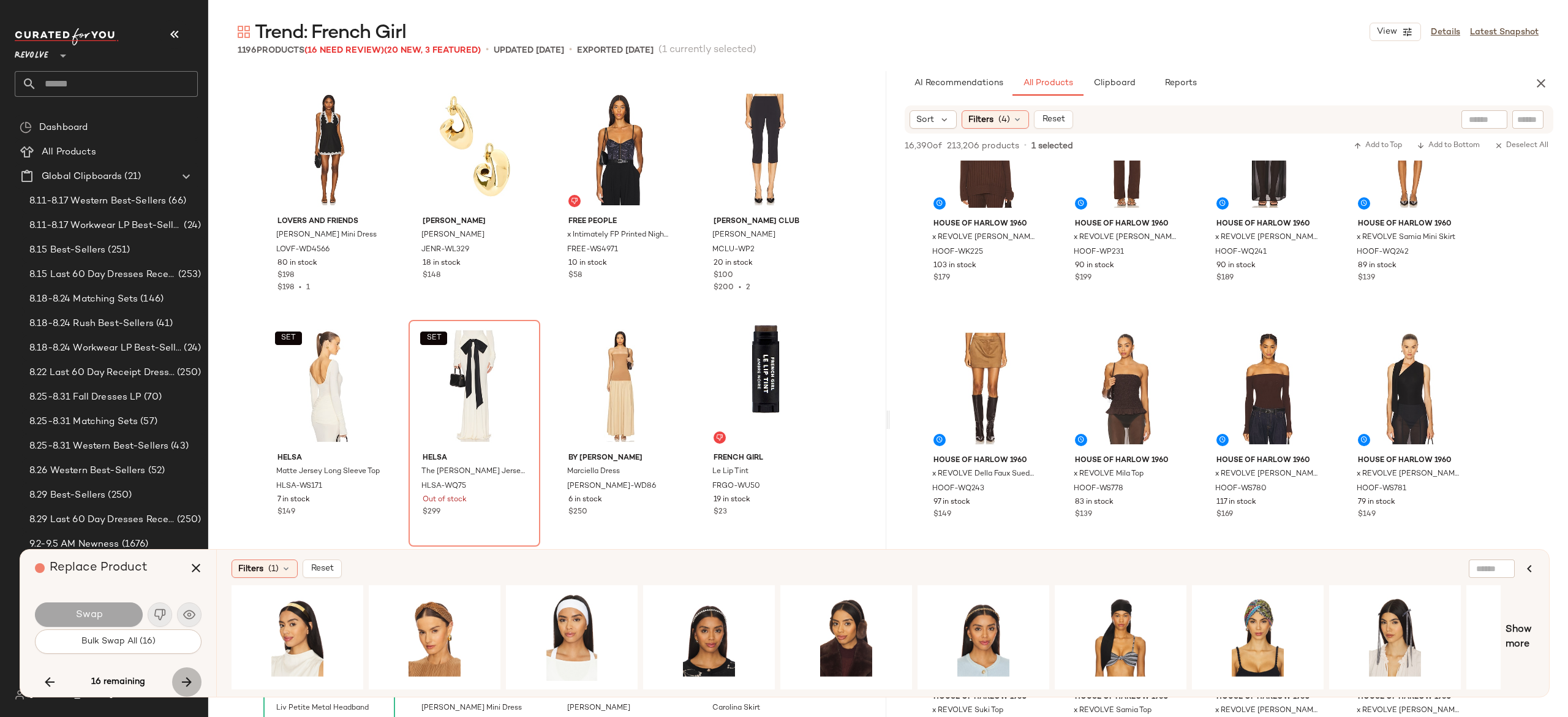
click at [185, 675] on icon "button" at bounding box center [187, 682] width 15 height 15
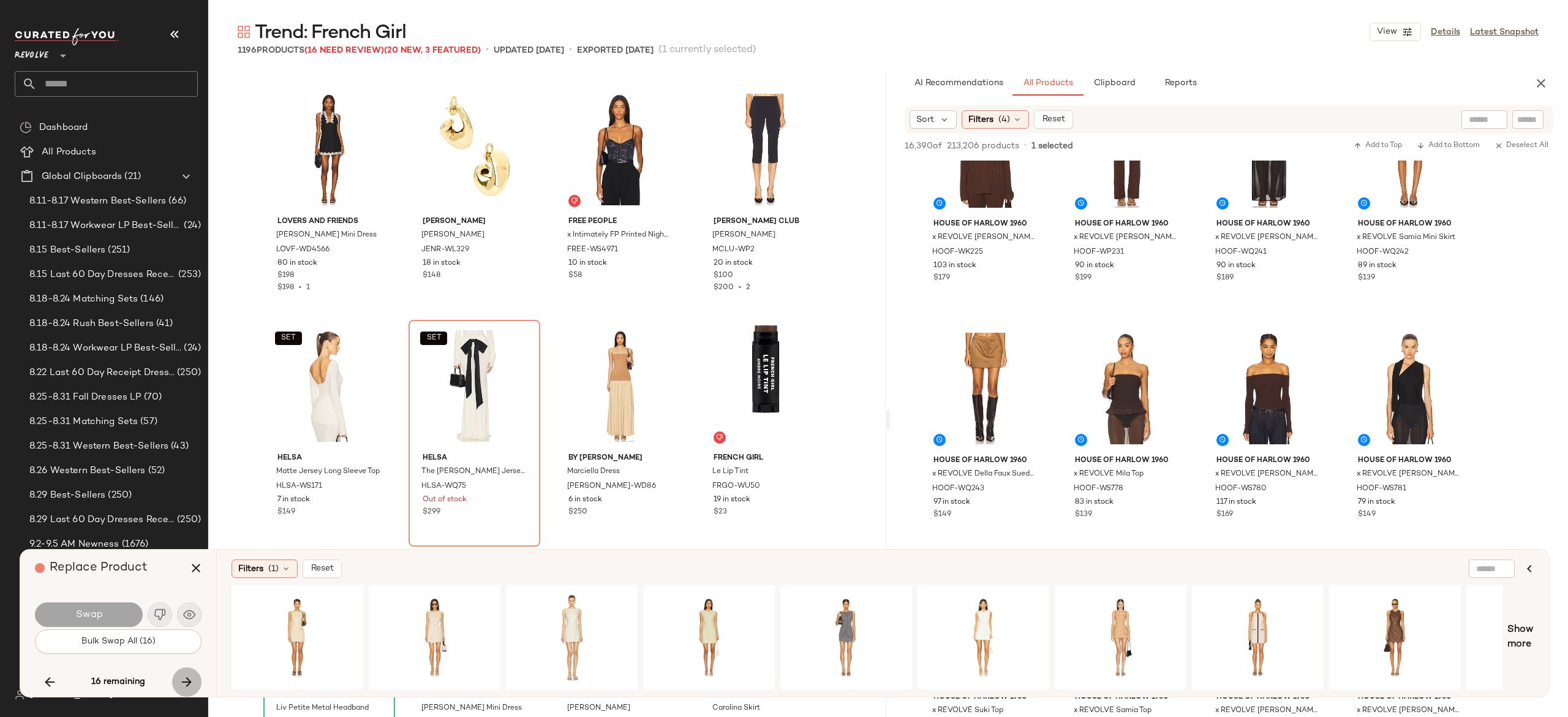
click at [185, 679] on icon "button" at bounding box center [187, 682] width 15 height 15
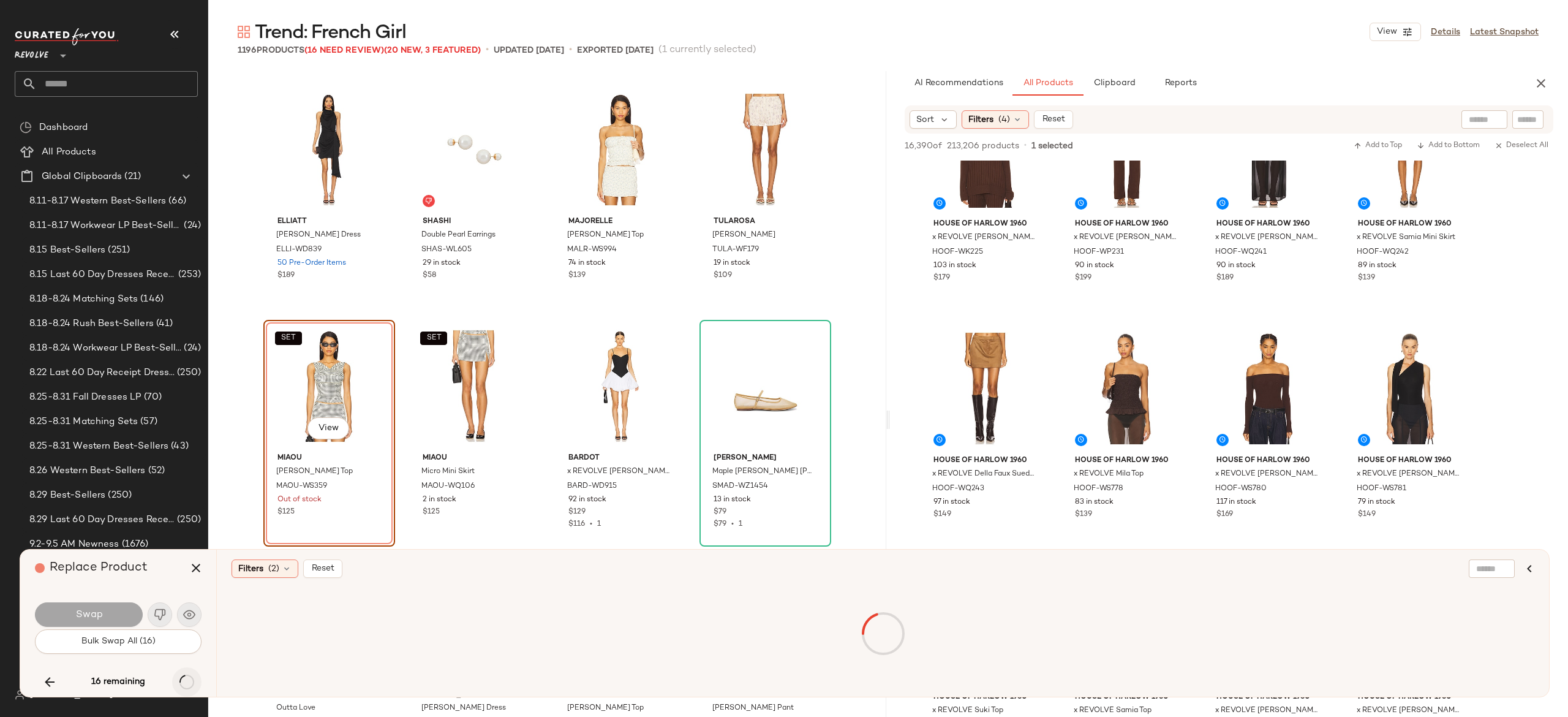
click at [185, 679] on div "16 remaining" at bounding box center [118, 682] width 166 height 30
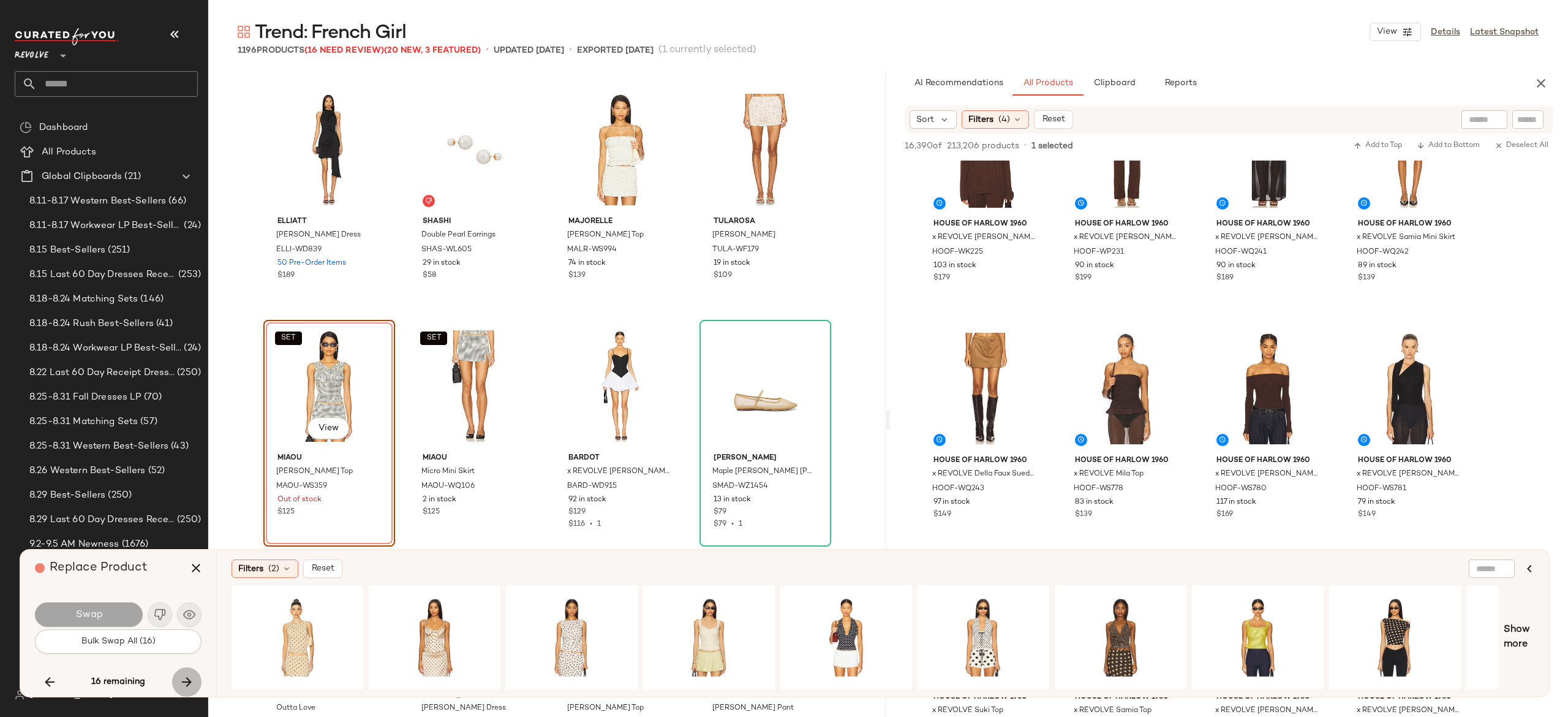
click at [185, 679] on icon "button" at bounding box center [187, 682] width 15 height 15
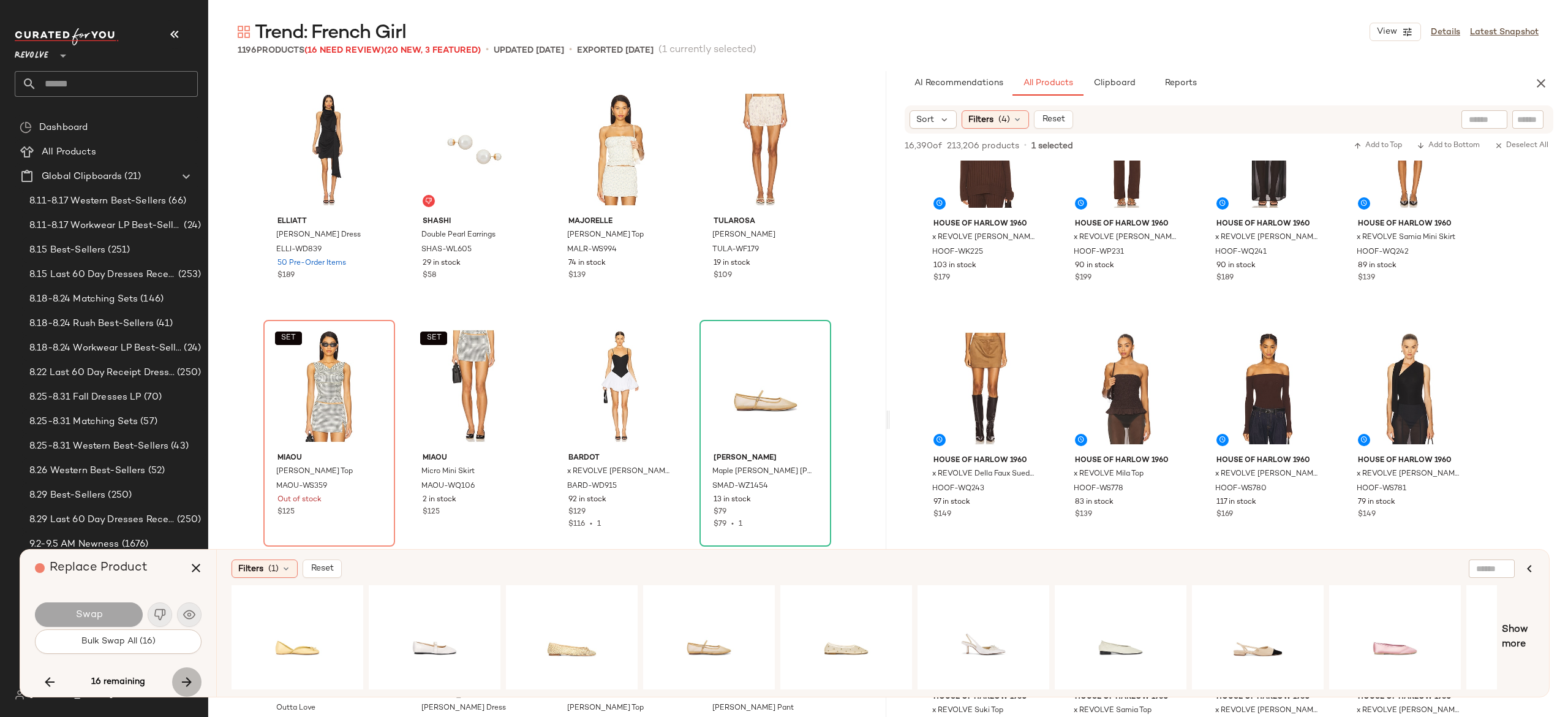
click at [185, 679] on icon "button" at bounding box center [187, 682] width 15 height 15
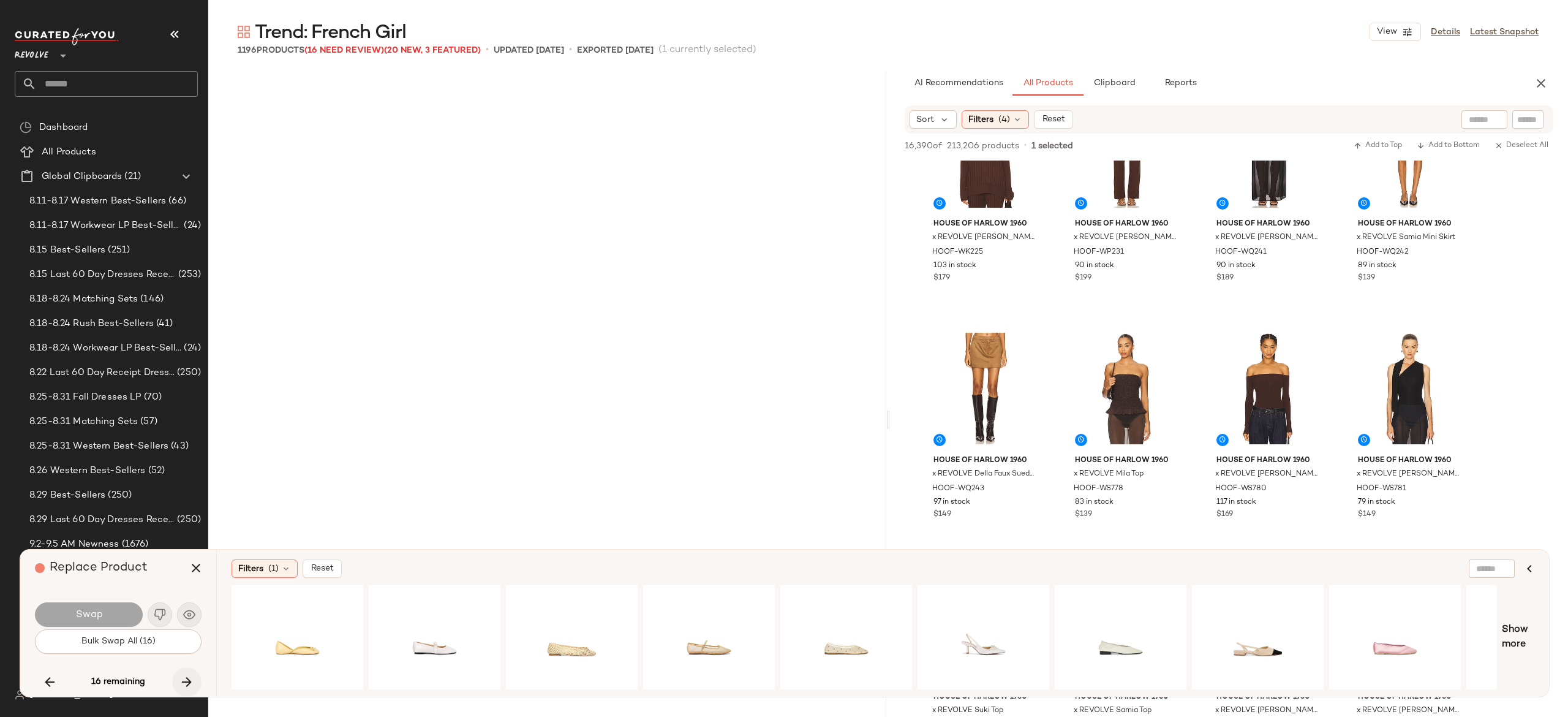
scroll to position [32648, 0]
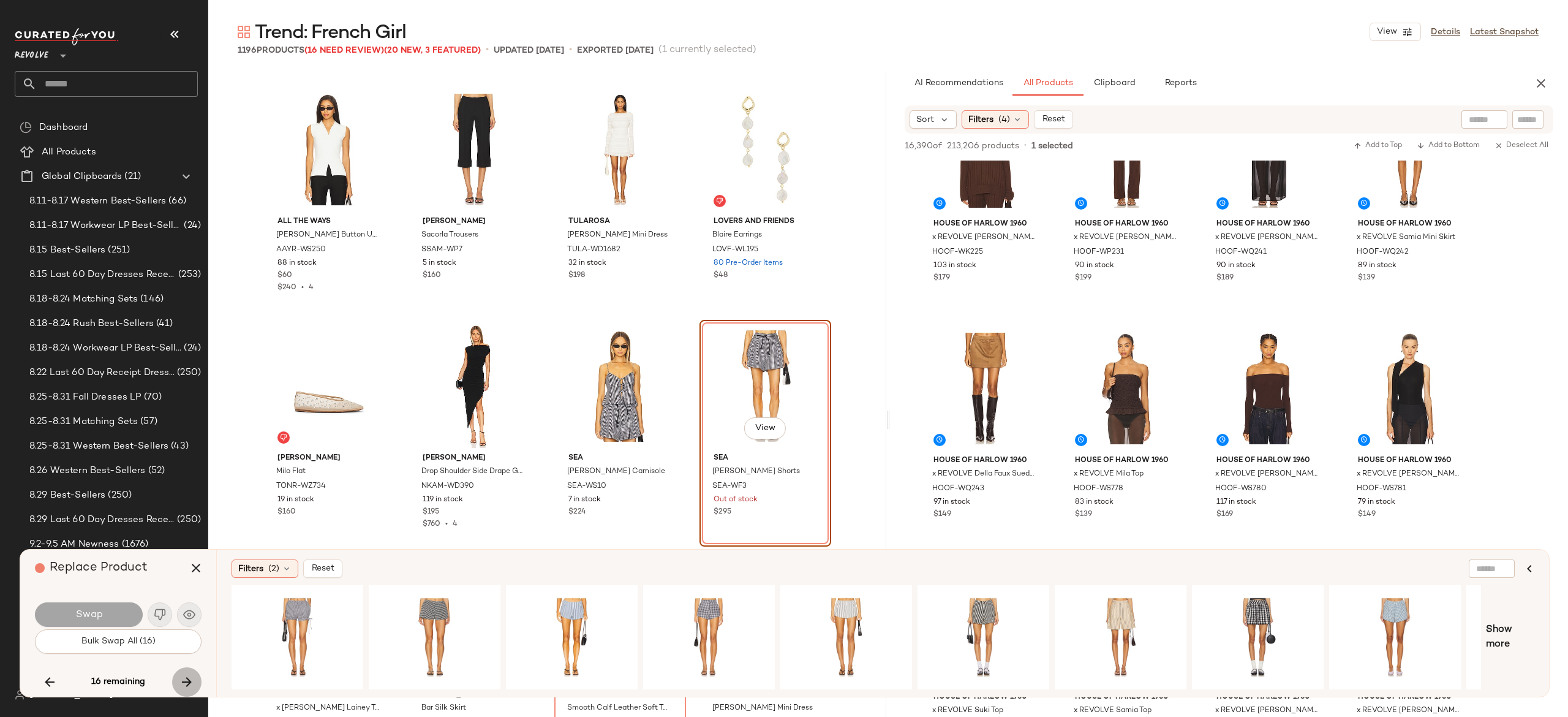
click at [185, 679] on icon "button" at bounding box center [187, 682] width 15 height 15
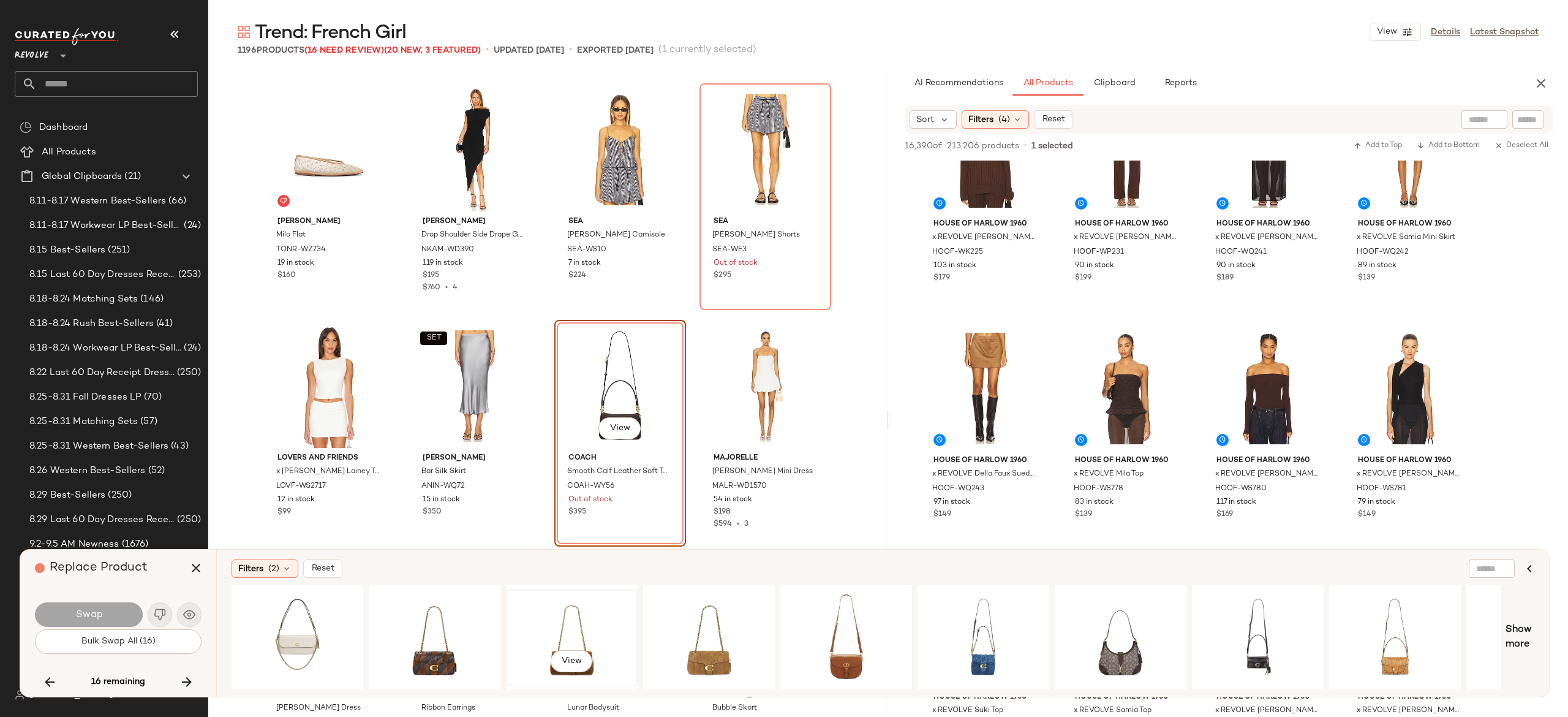
click at [576, 608] on div "View" at bounding box center [572, 638] width 123 height 87
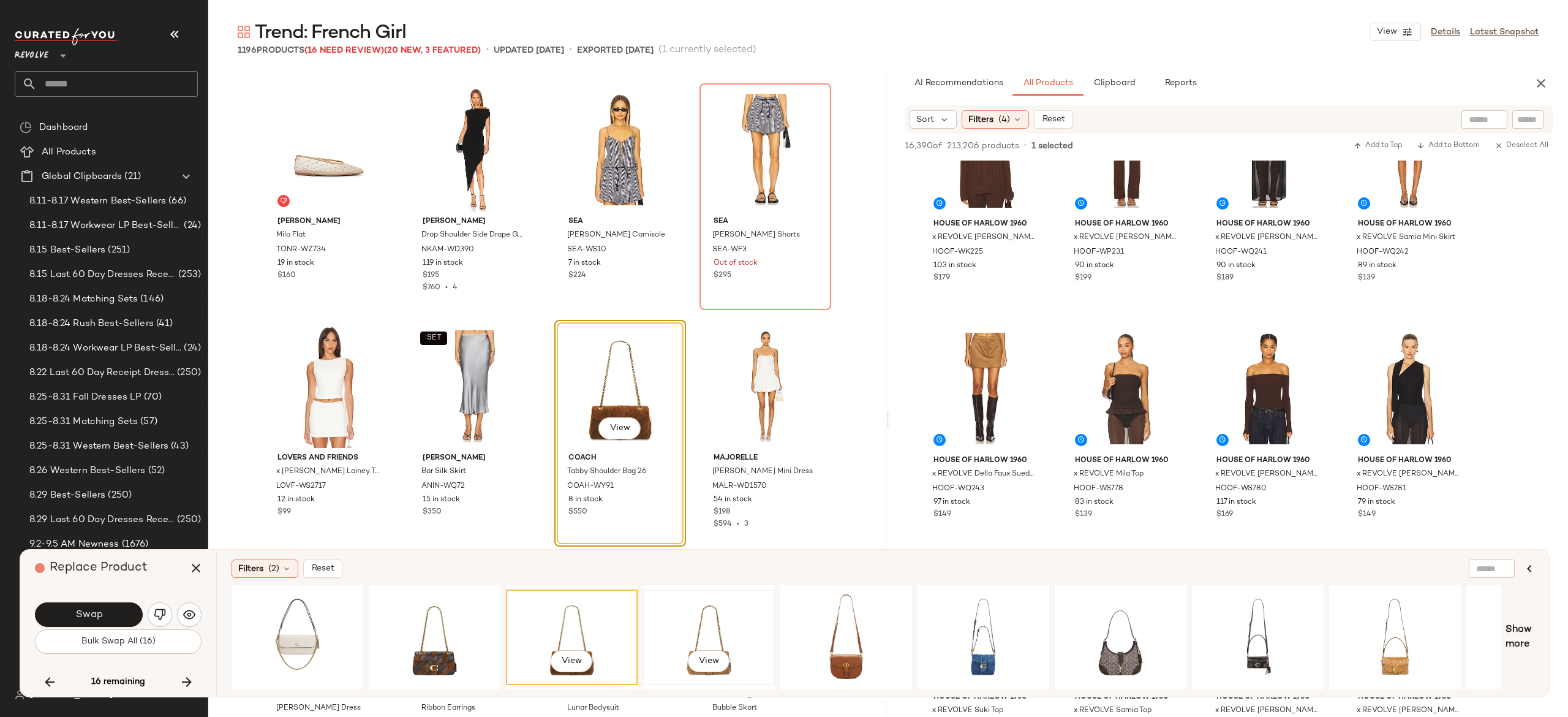
click at [724, 610] on div "View" at bounding box center [709, 638] width 123 height 87
click at [1131, 613] on div "View" at bounding box center [1120, 638] width 123 height 87
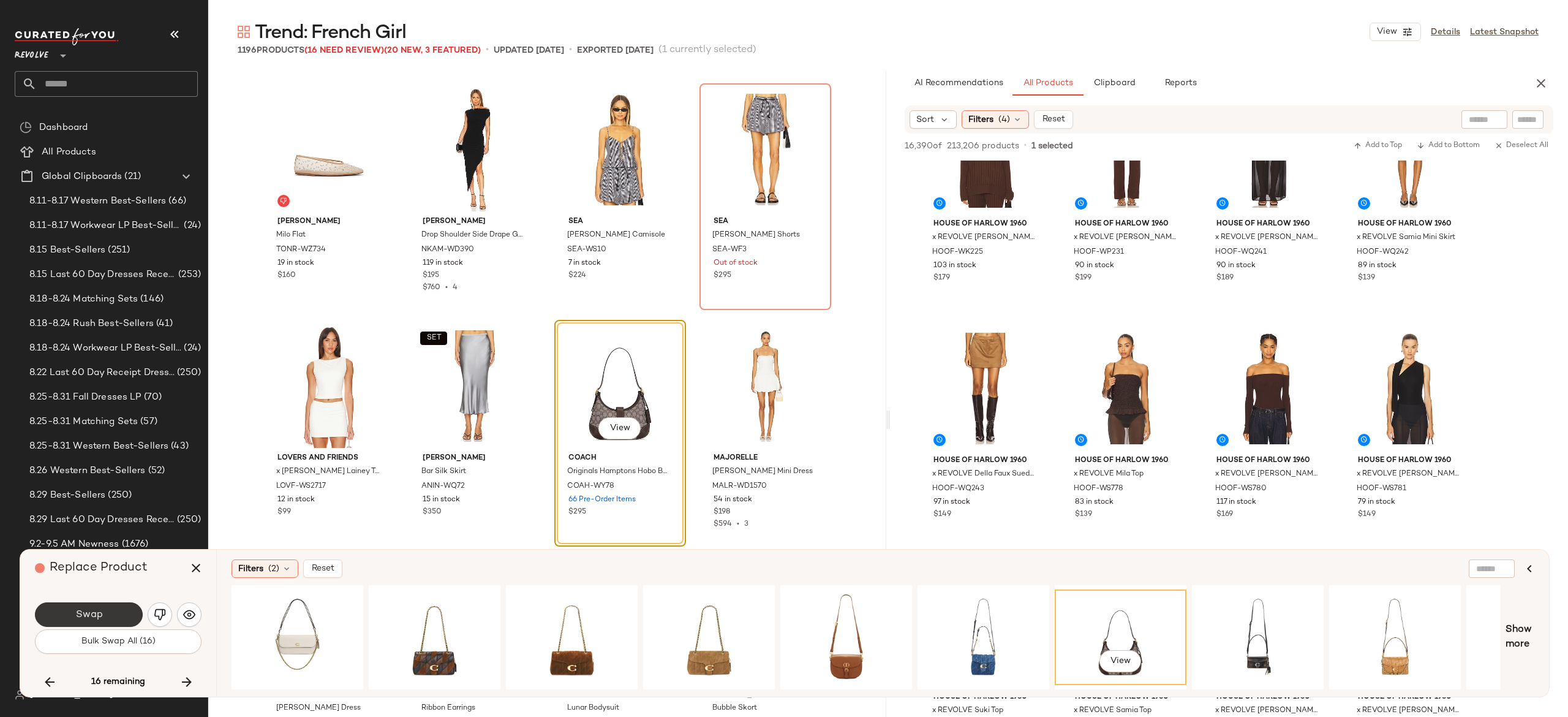
click at [118, 620] on button "Swap" at bounding box center [89, 614] width 108 height 25
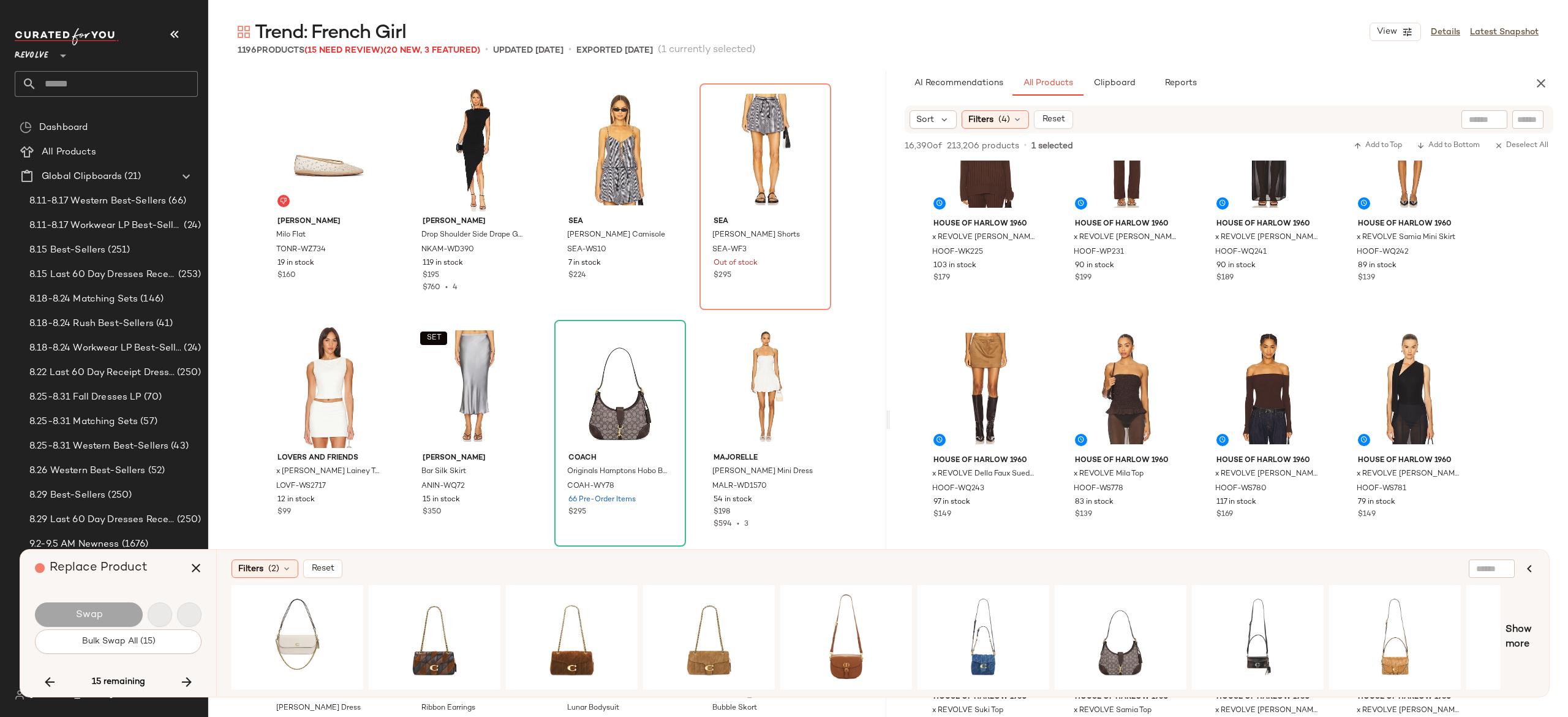
scroll to position [37143, 0]
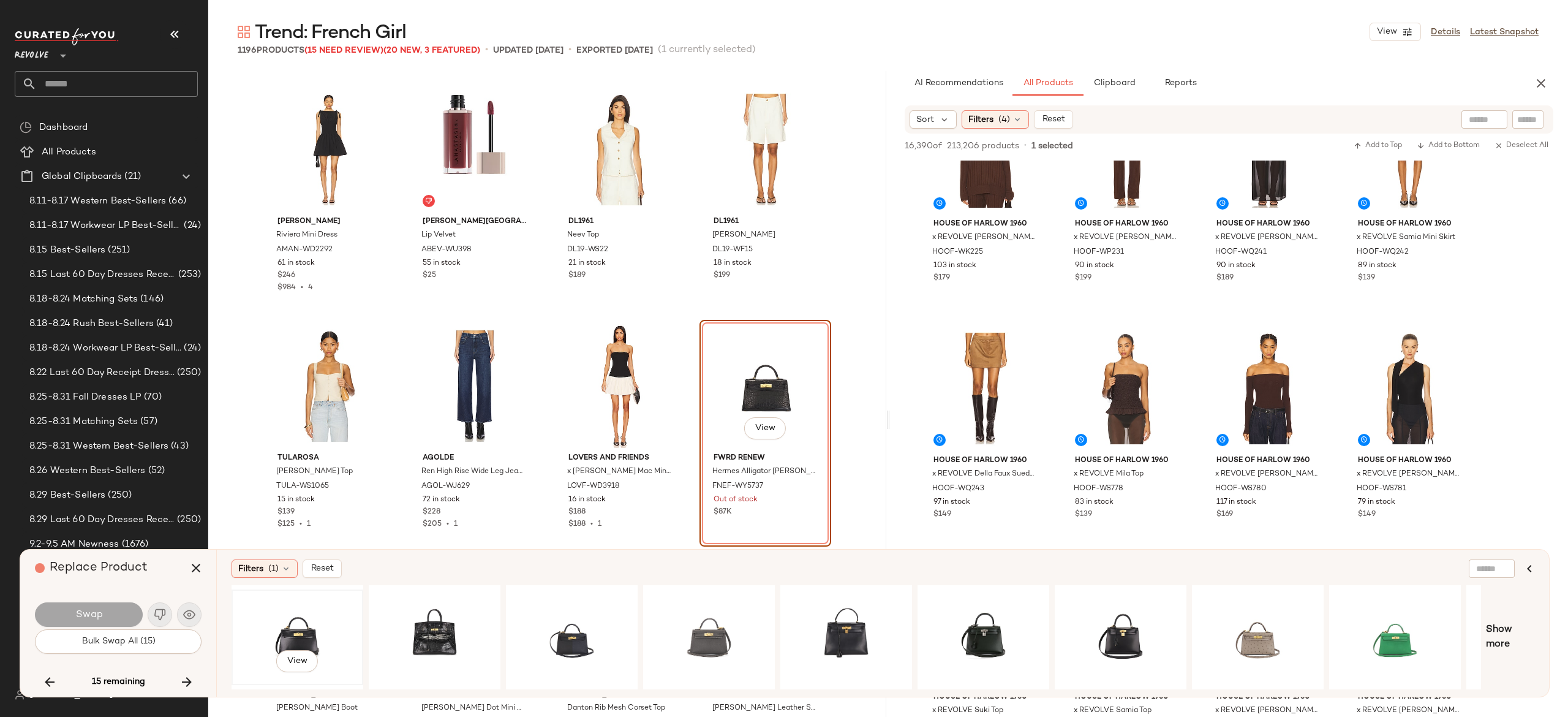
click at [305, 624] on div "View" at bounding box center [297, 638] width 123 height 87
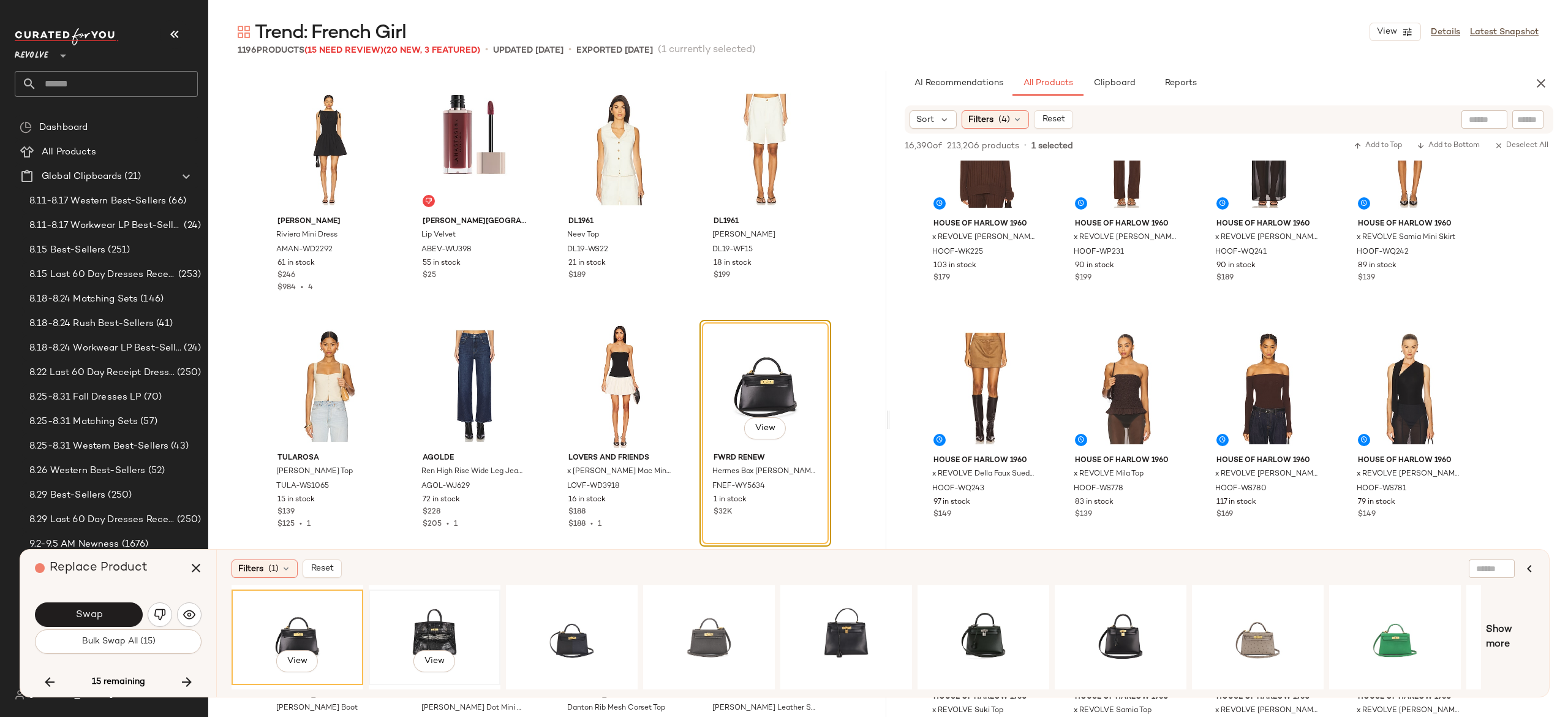
click at [433, 616] on div "View" at bounding box center [435, 638] width 123 height 87
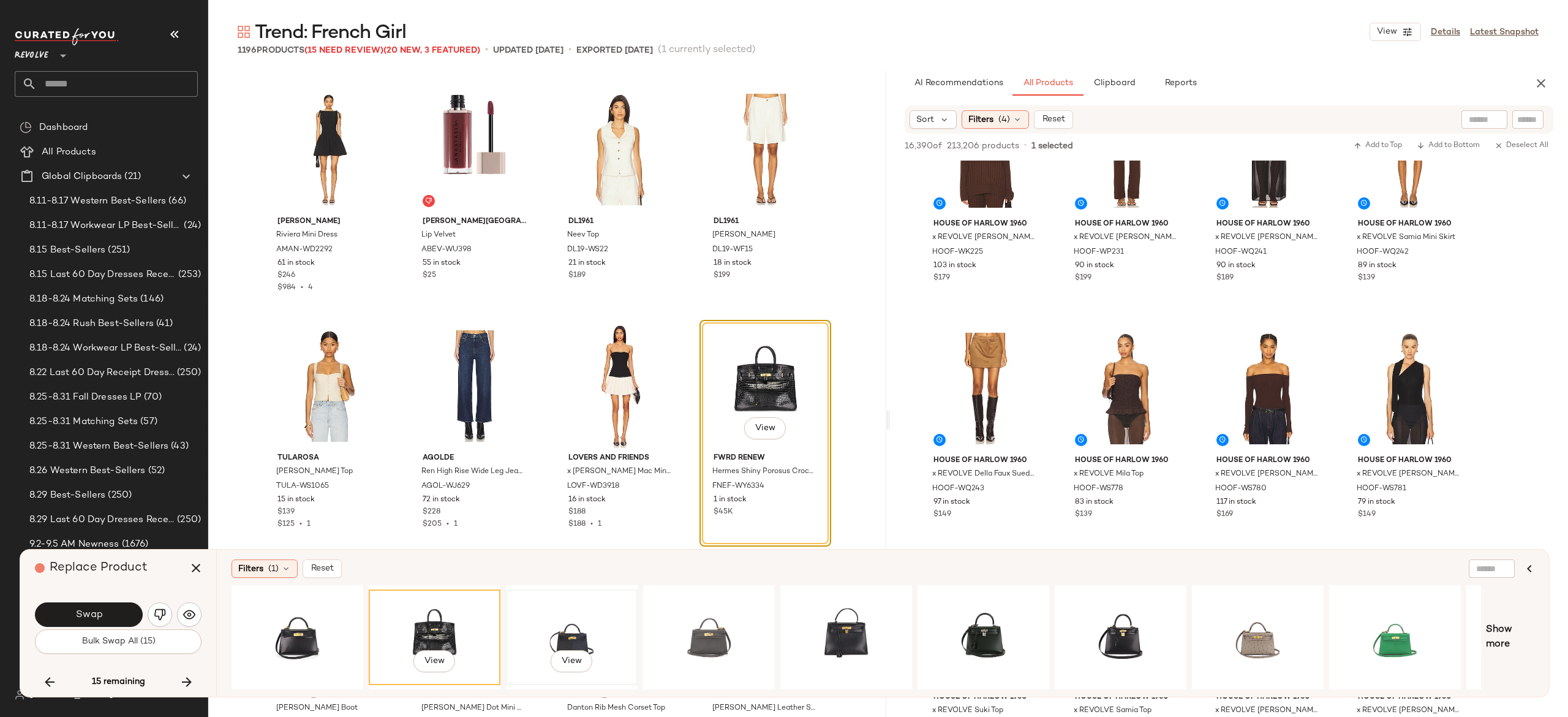
click at [566, 620] on div "View" at bounding box center [572, 638] width 123 height 87
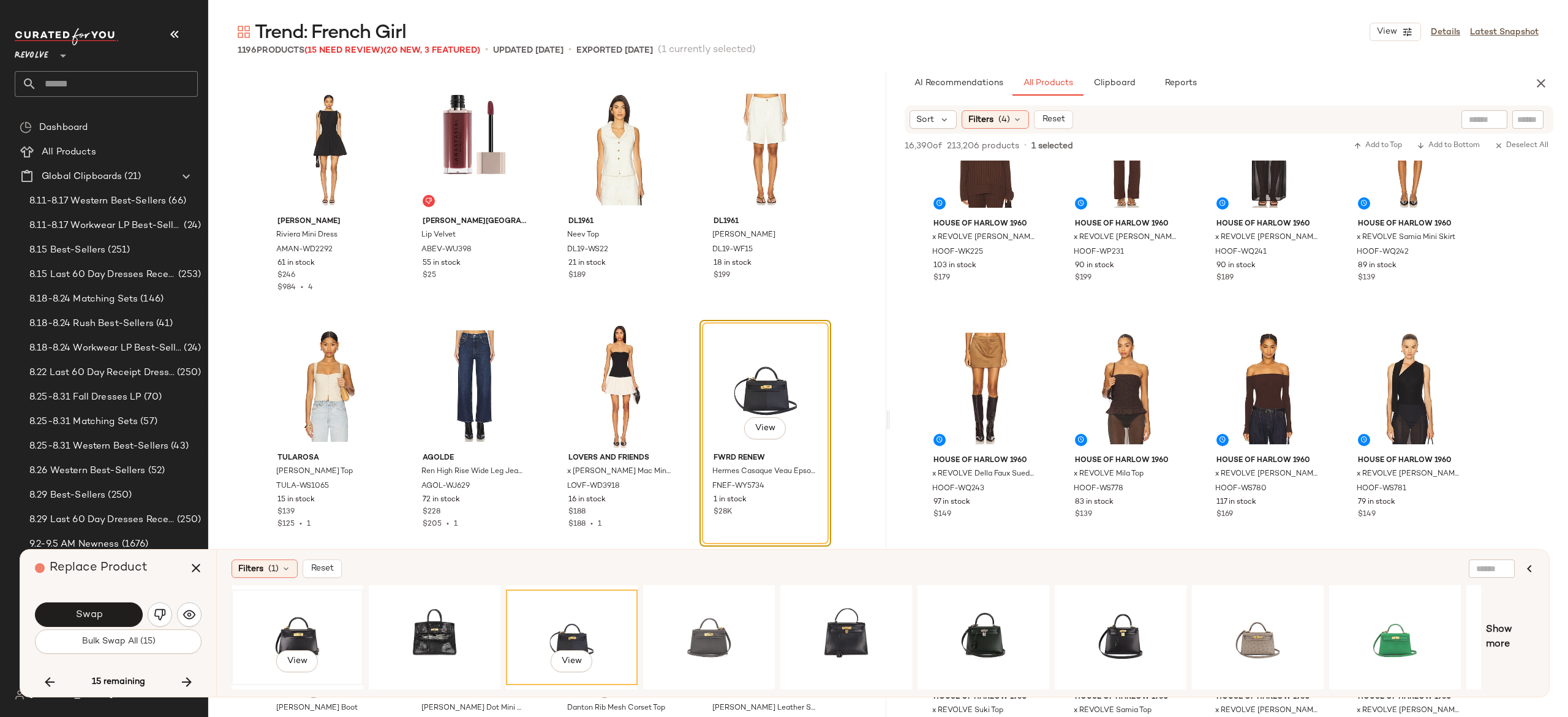
click at [305, 626] on div "View" at bounding box center [297, 638] width 123 height 87
click at [441, 622] on div "View" at bounding box center [435, 638] width 123 height 87
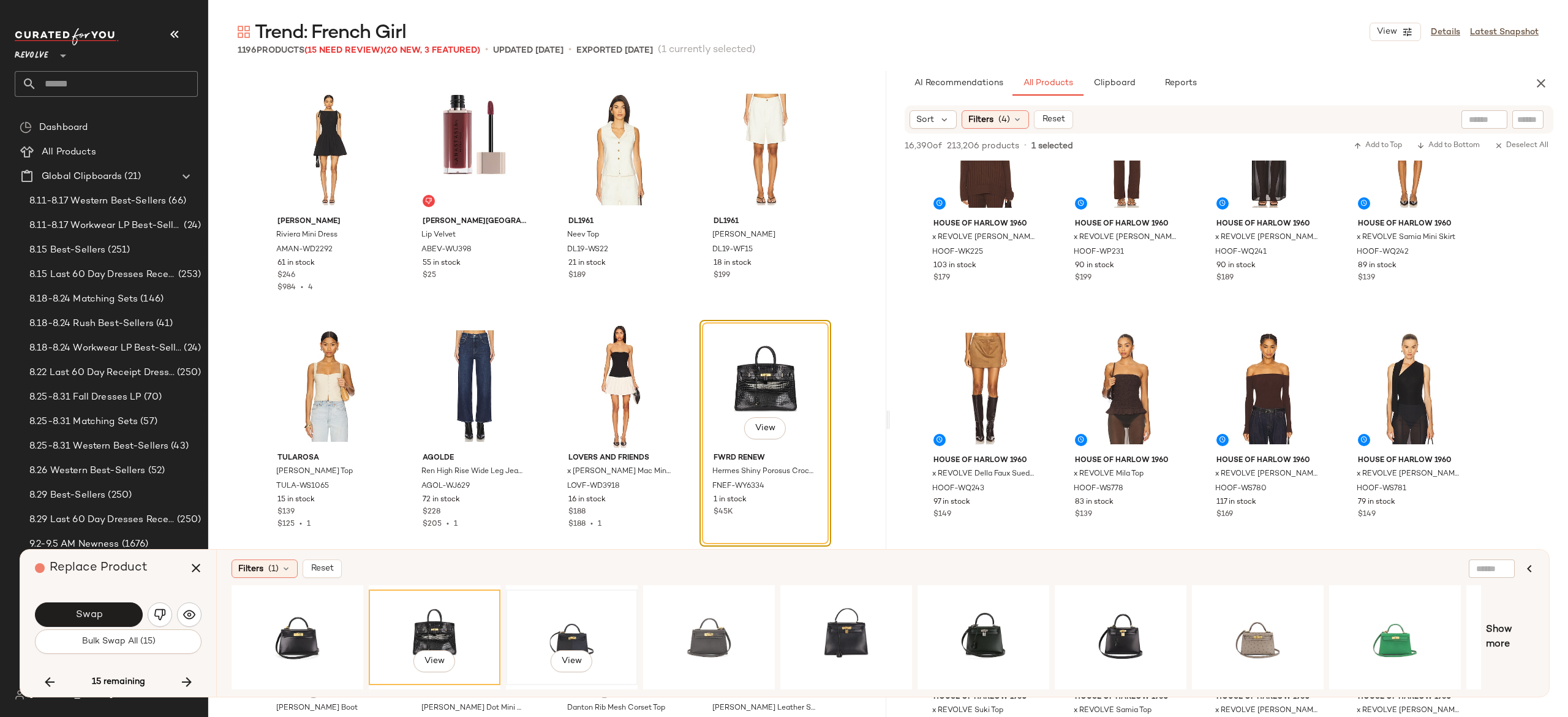
click at [564, 620] on div "View" at bounding box center [572, 638] width 123 height 87
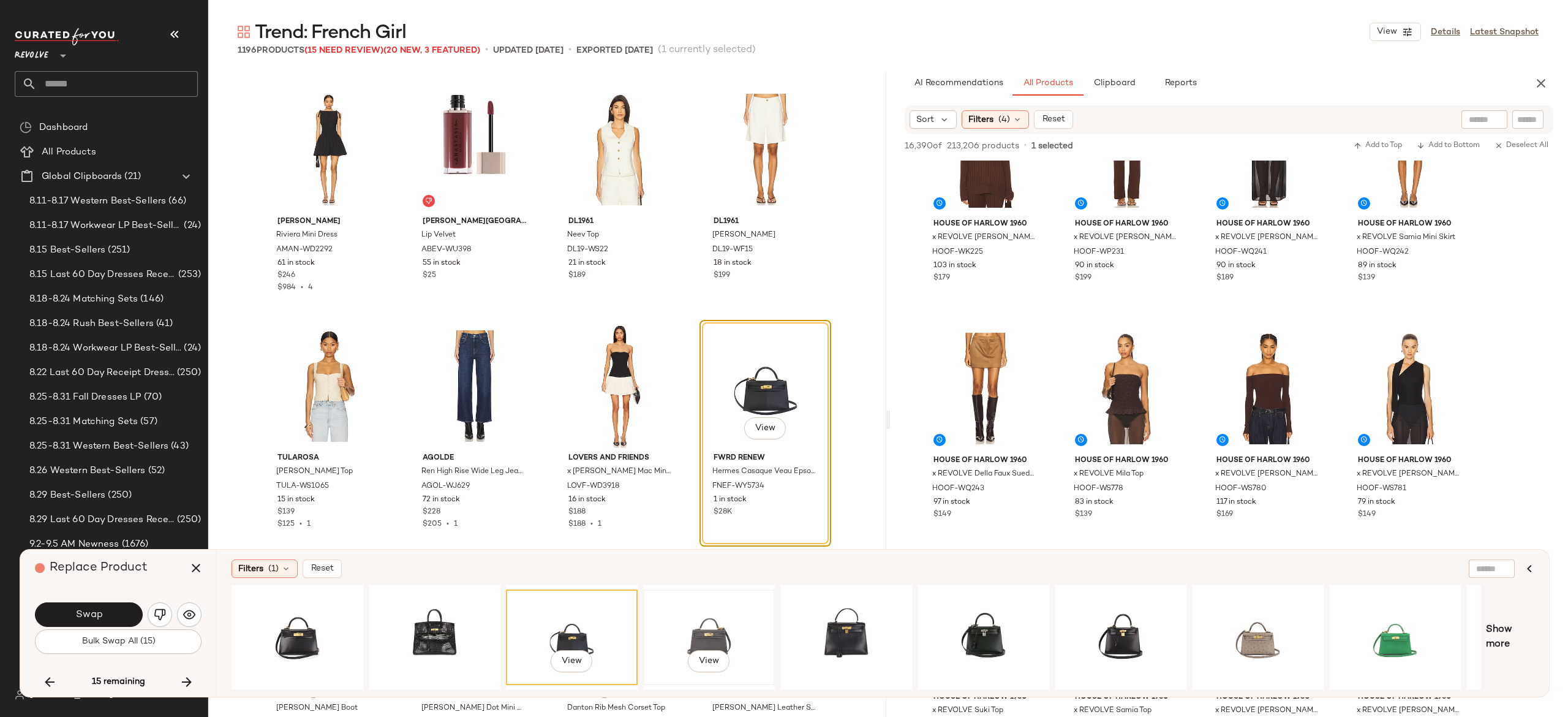
click at [709, 624] on div "View" at bounding box center [709, 638] width 123 height 87
click at [158, 615] on img "button" at bounding box center [160, 615] width 12 height 12
click at [693, 623] on div "View" at bounding box center [709, 638] width 123 height 87
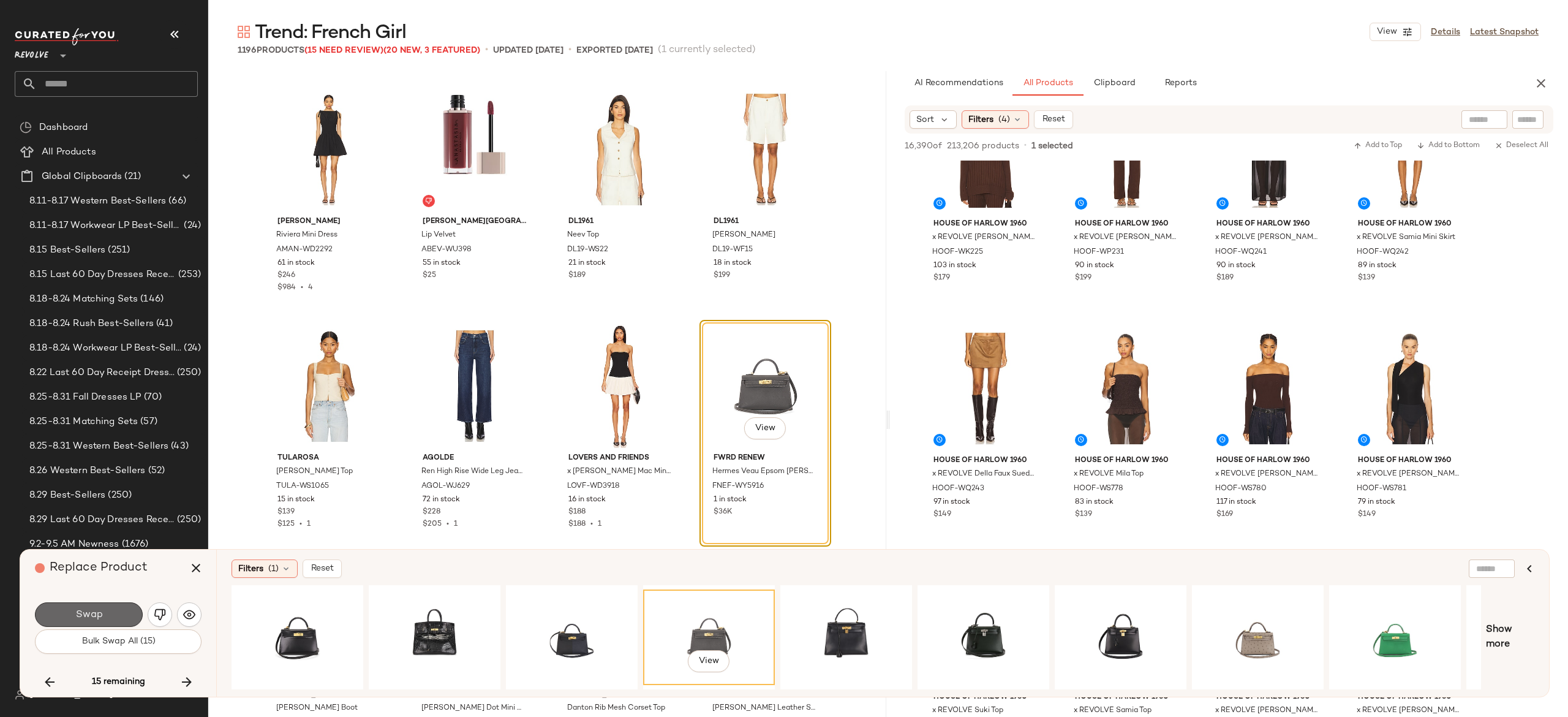
click at [117, 615] on button "Swap" at bounding box center [89, 614] width 108 height 25
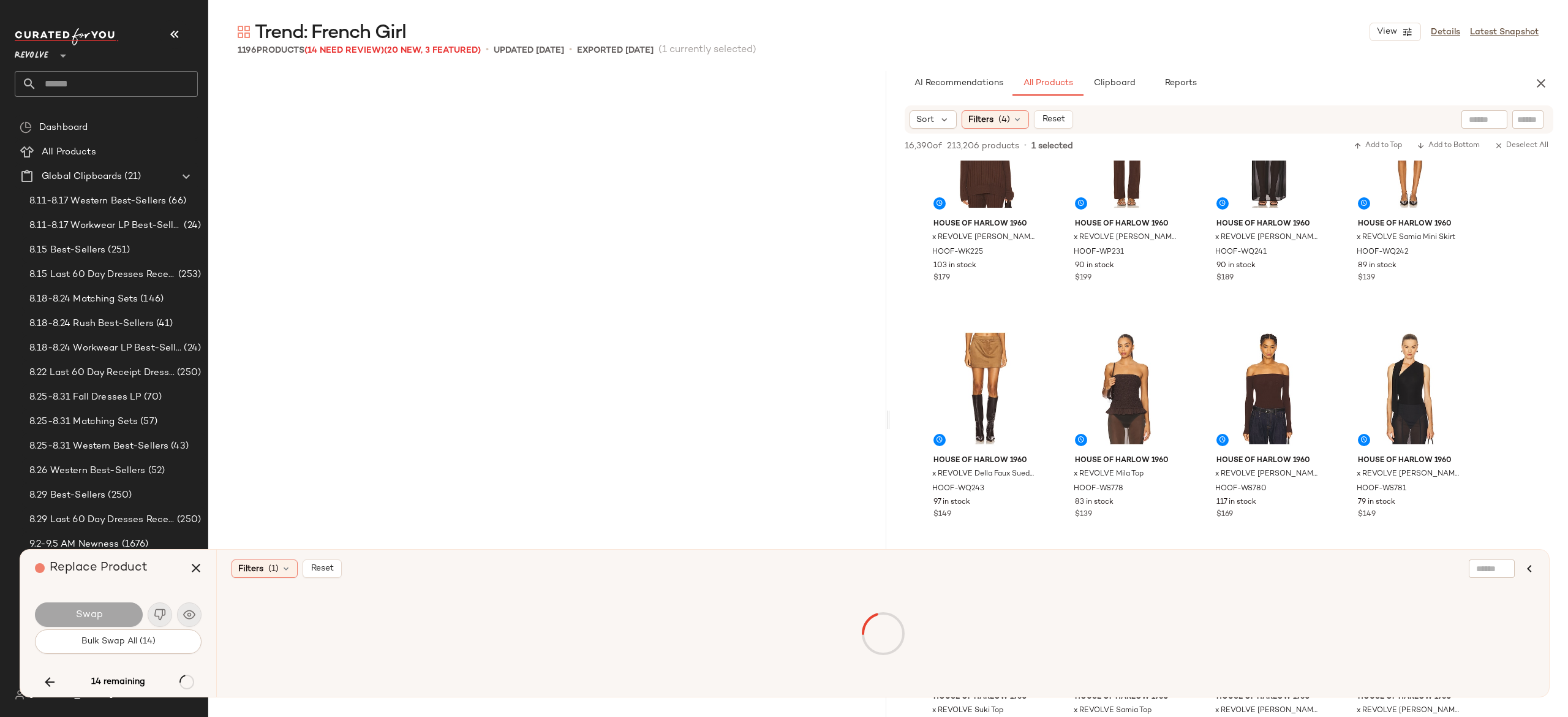
scroll to position [42585, 0]
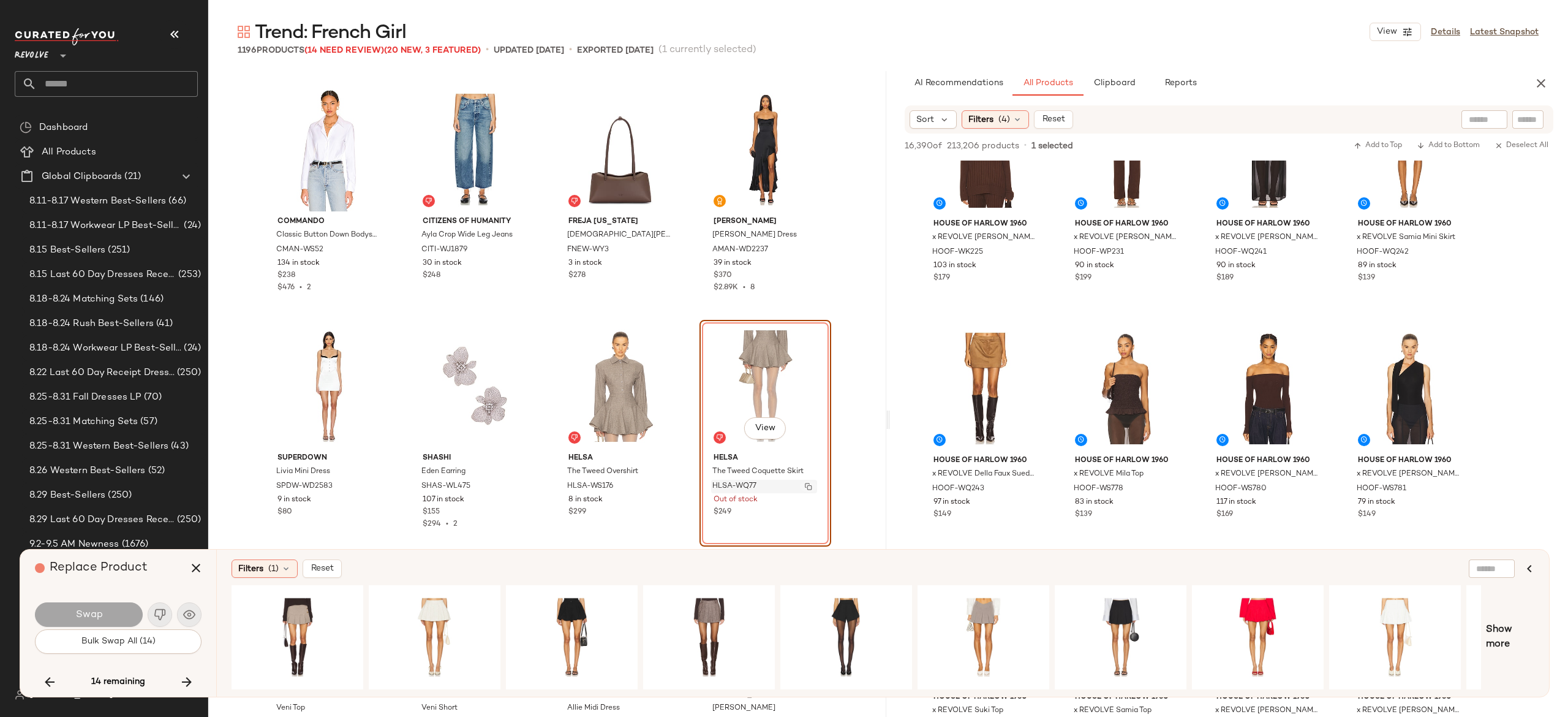
click at [807, 483] on img "button" at bounding box center [808, 486] width 7 height 7
click at [187, 677] on icon "button" at bounding box center [187, 682] width 15 height 15
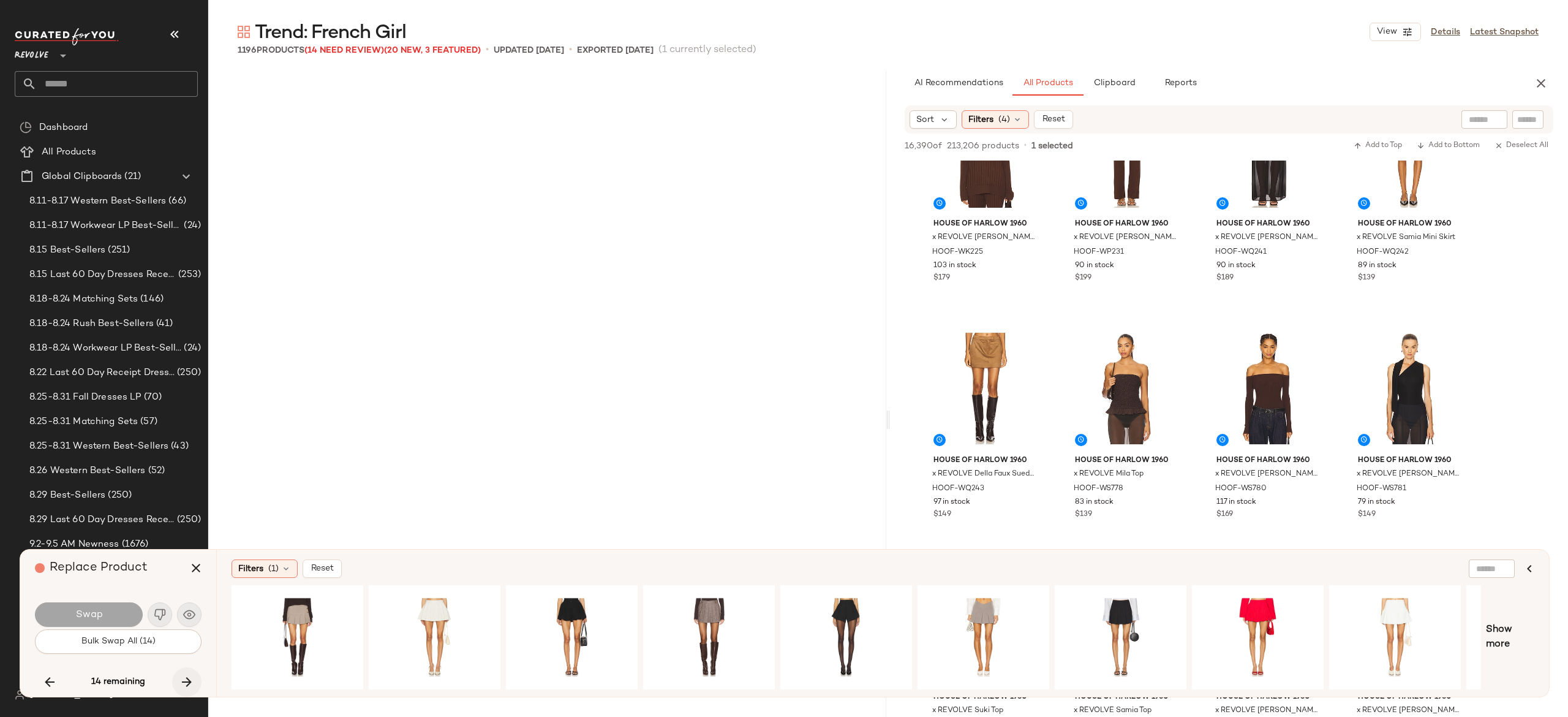
scroll to position [43768, 0]
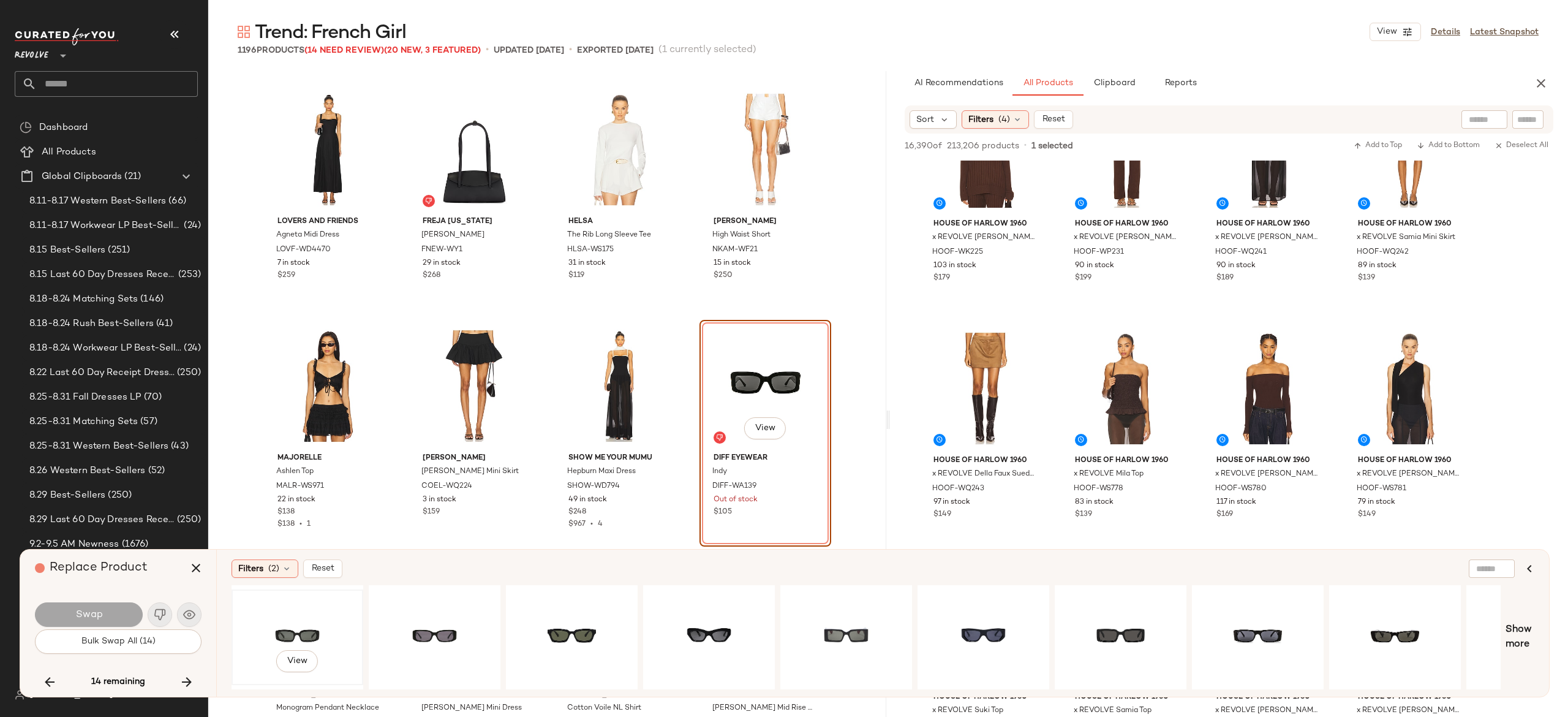
click at [311, 625] on div "View" at bounding box center [297, 638] width 123 height 87
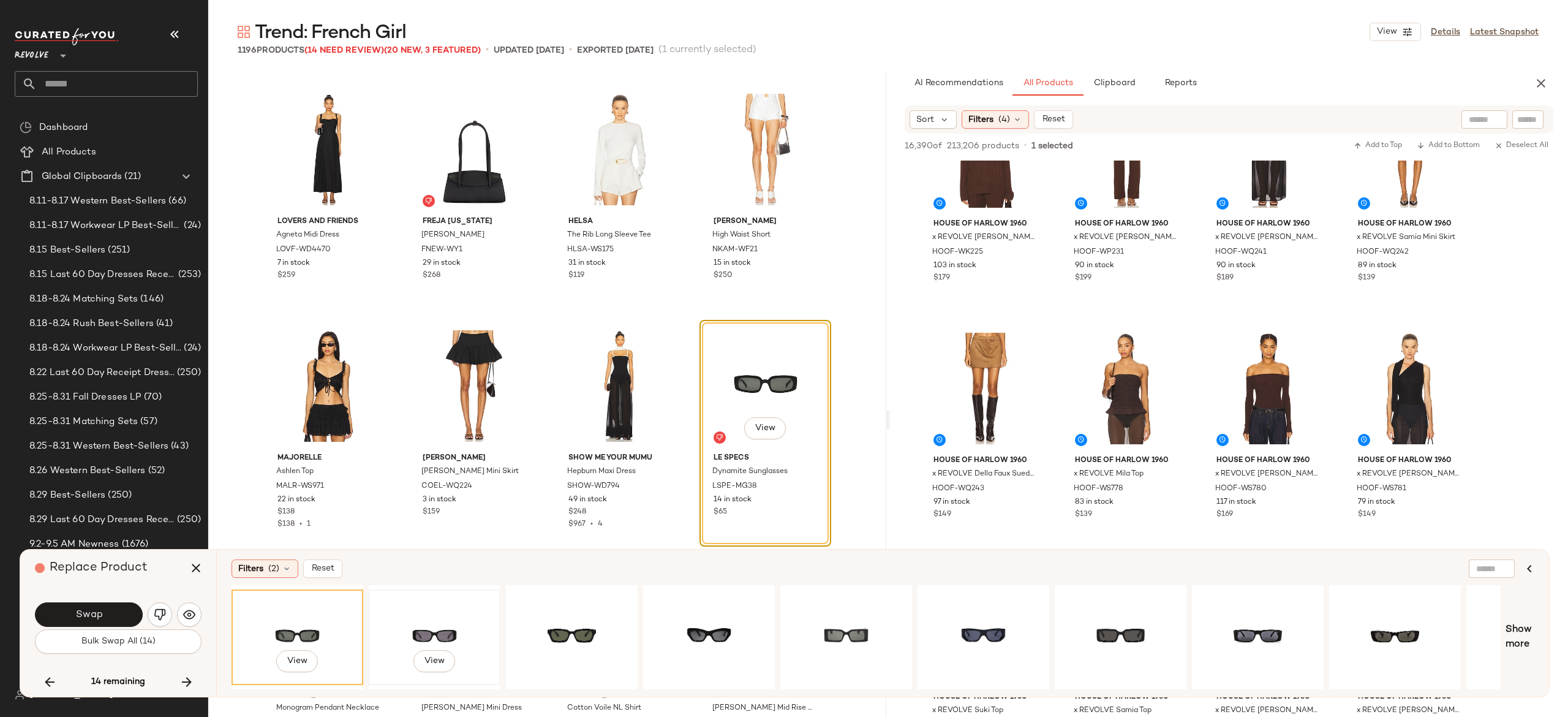
click at [441, 616] on div "View" at bounding box center [435, 638] width 123 height 87
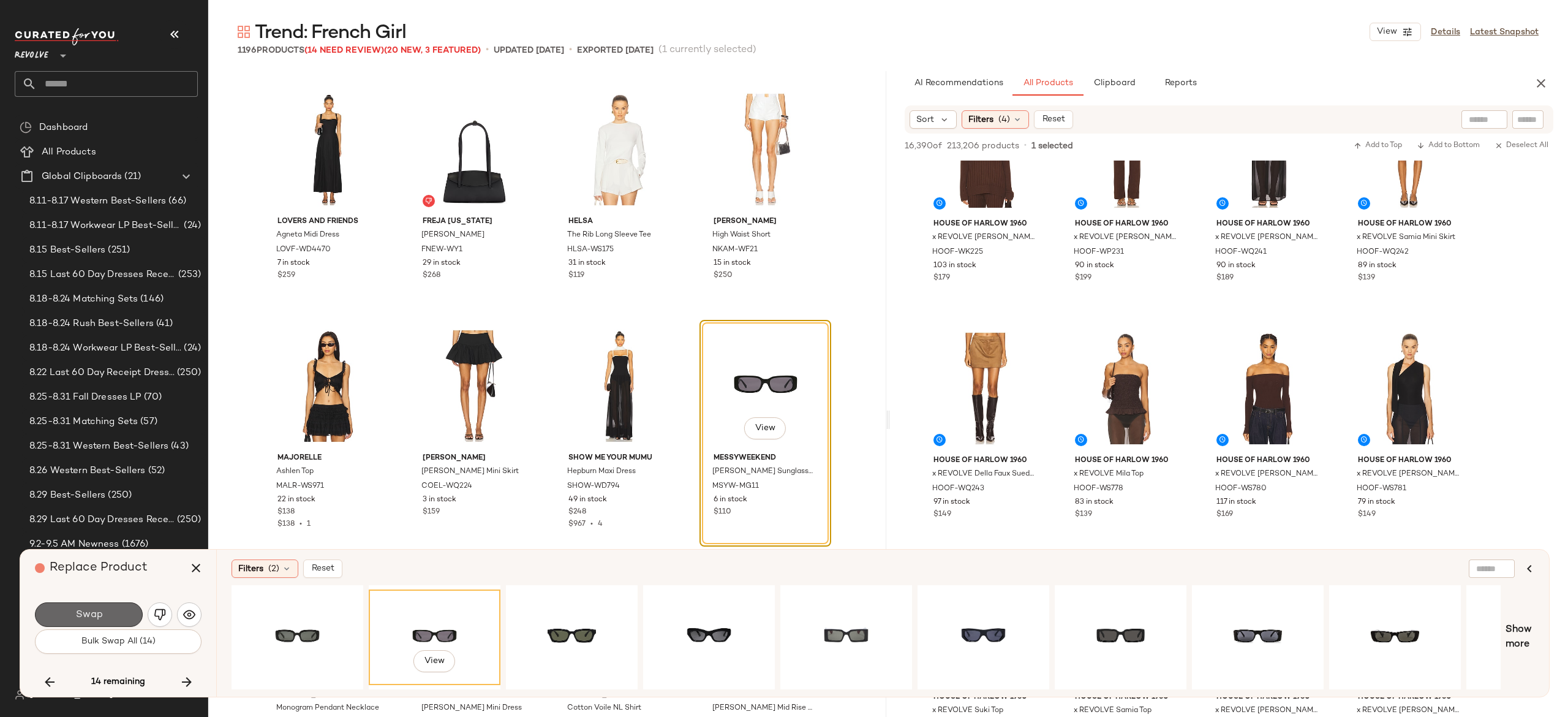
click at [128, 610] on button "Swap" at bounding box center [89, 614] width 108 height 25
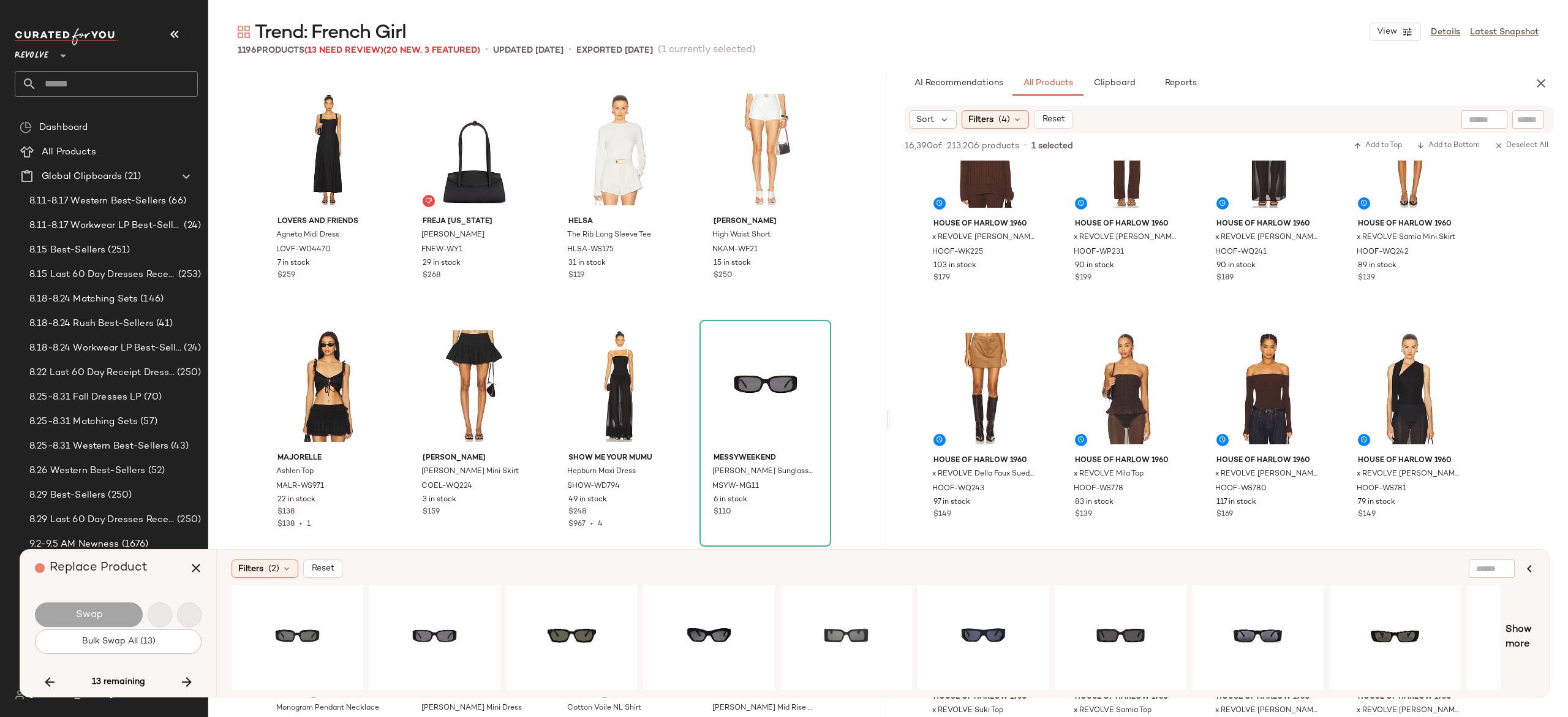
scroll to position [45897, 0]
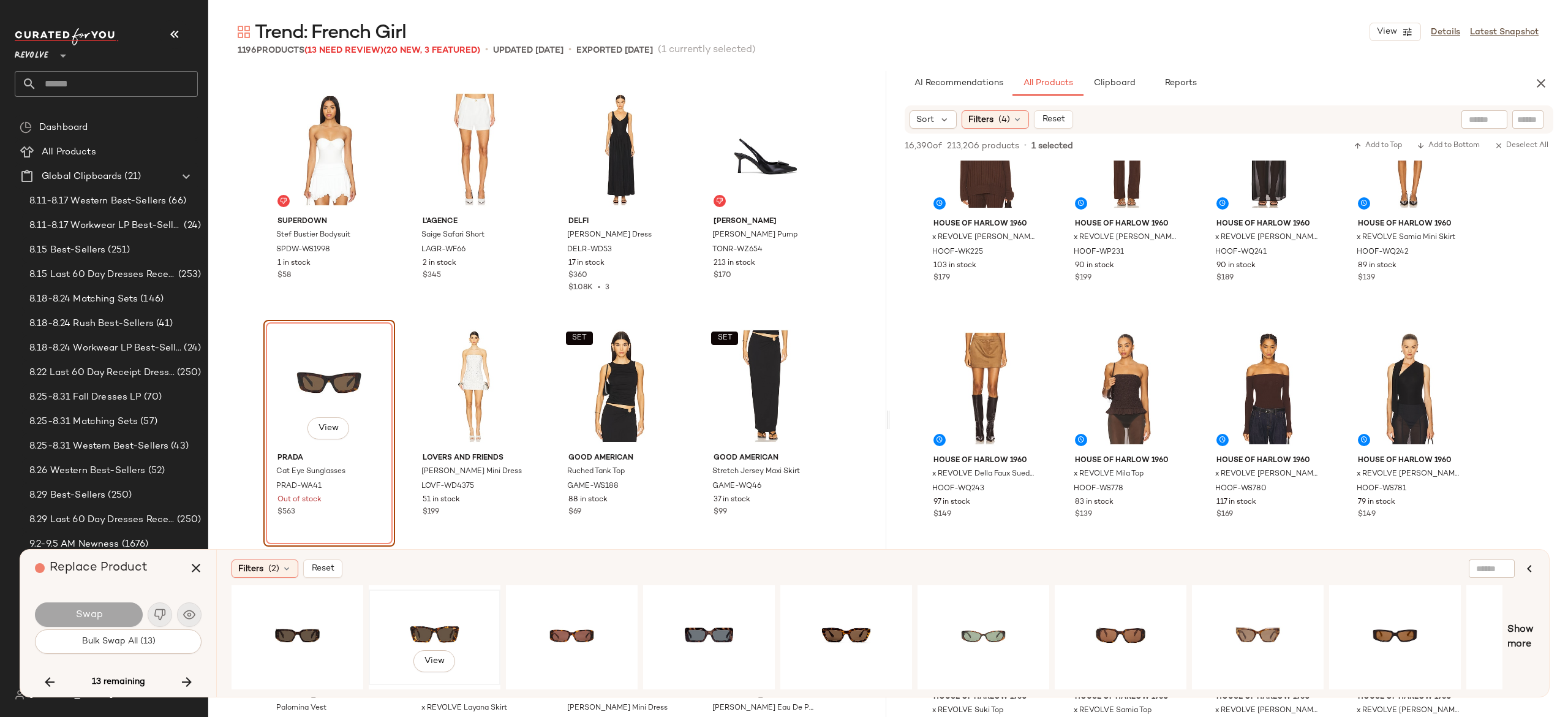
click at [425, 620] on div "View" at bounding box center [435, 638] width 123 height 87
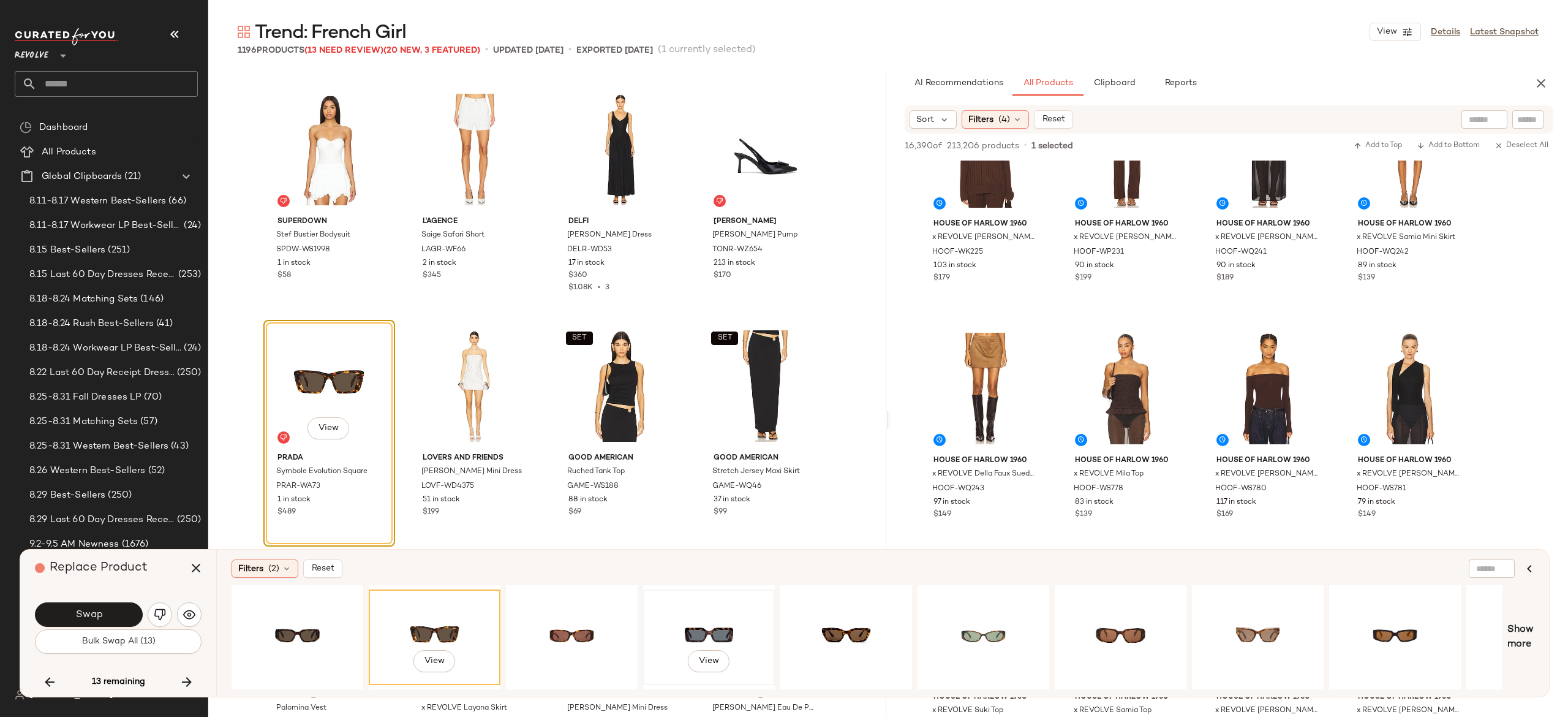
click at [723, 625] on div "View" at bounding box center [709, 638] width 123 height 87
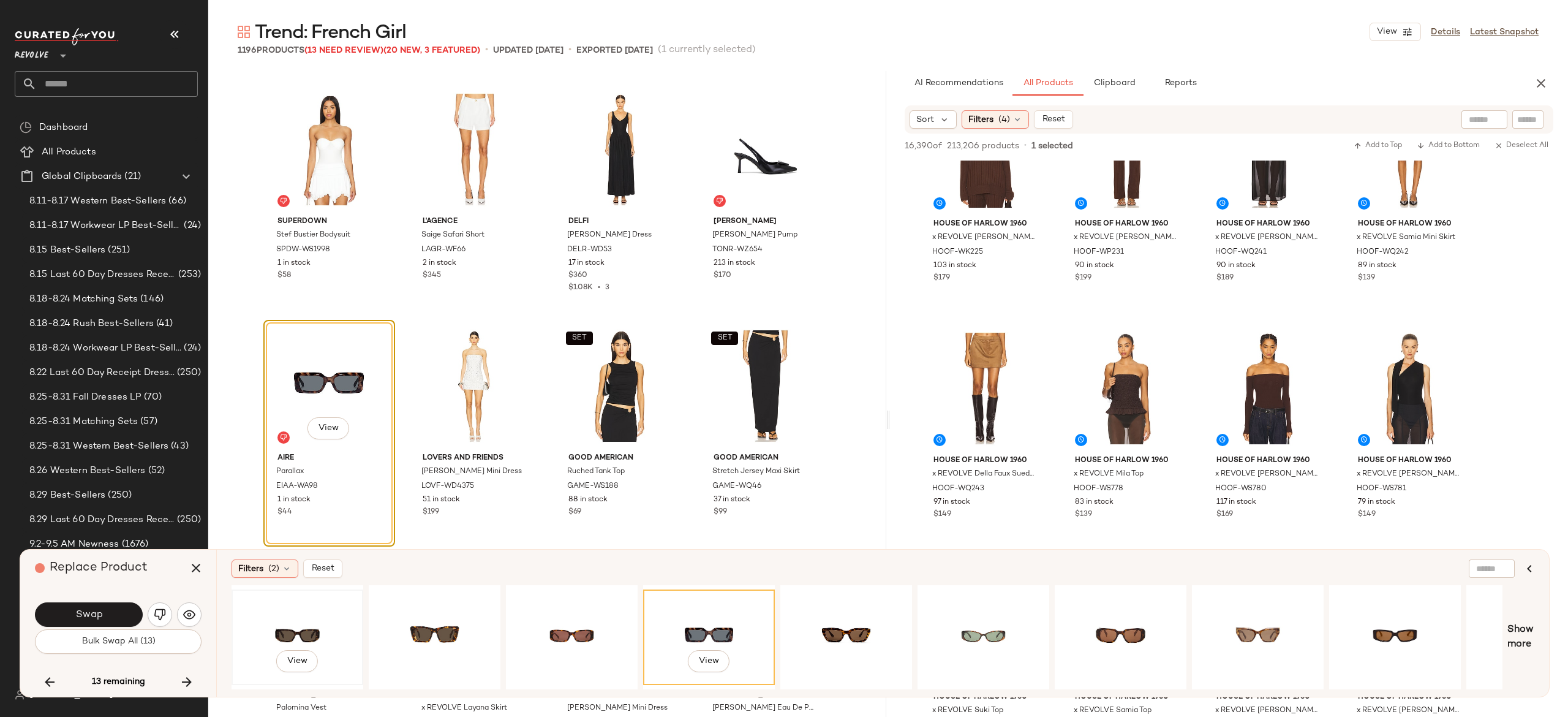
click at [300, 630] on div "View" at bounding box center [297, 638] width 123 height 87
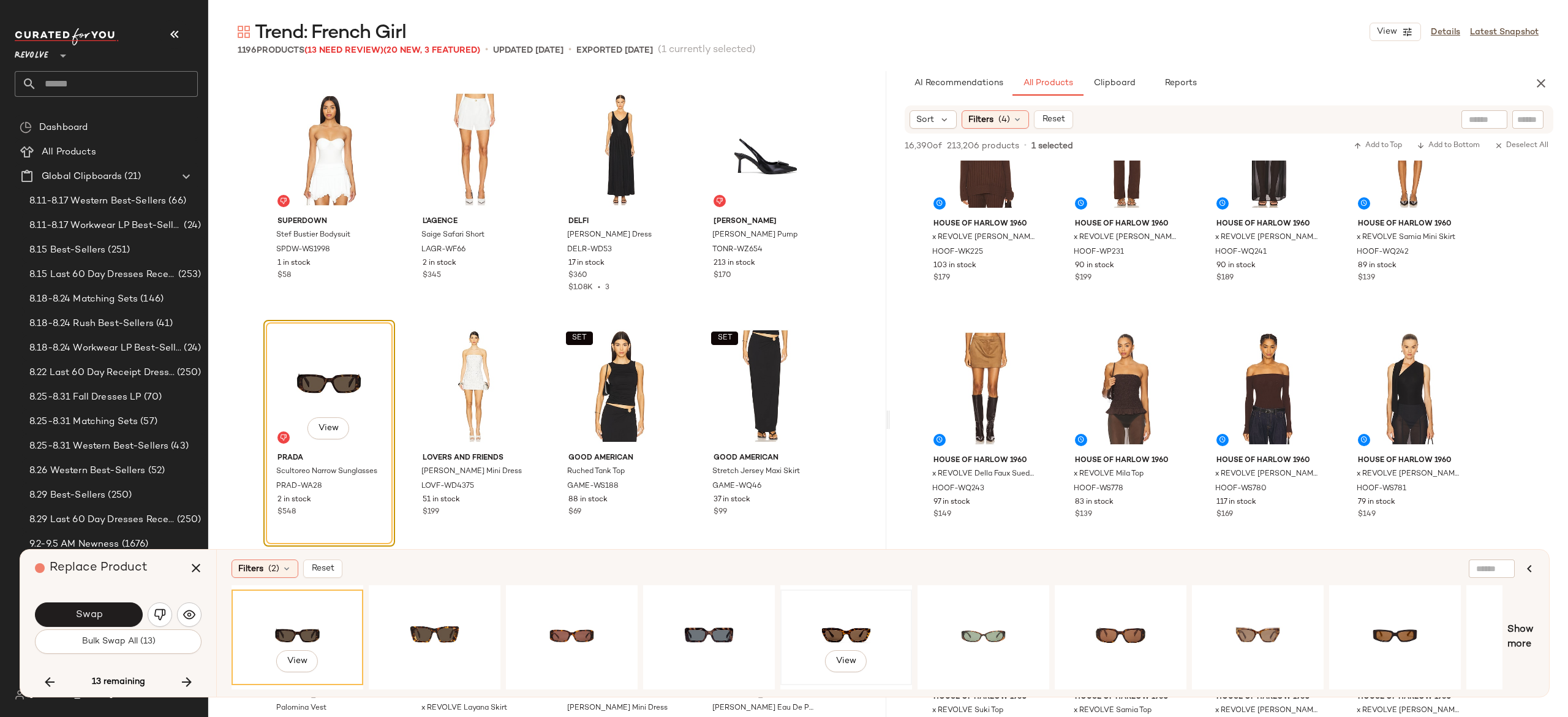
click at [837, 616] on div "View" at bounding box center [846, 638] width 123 height 87
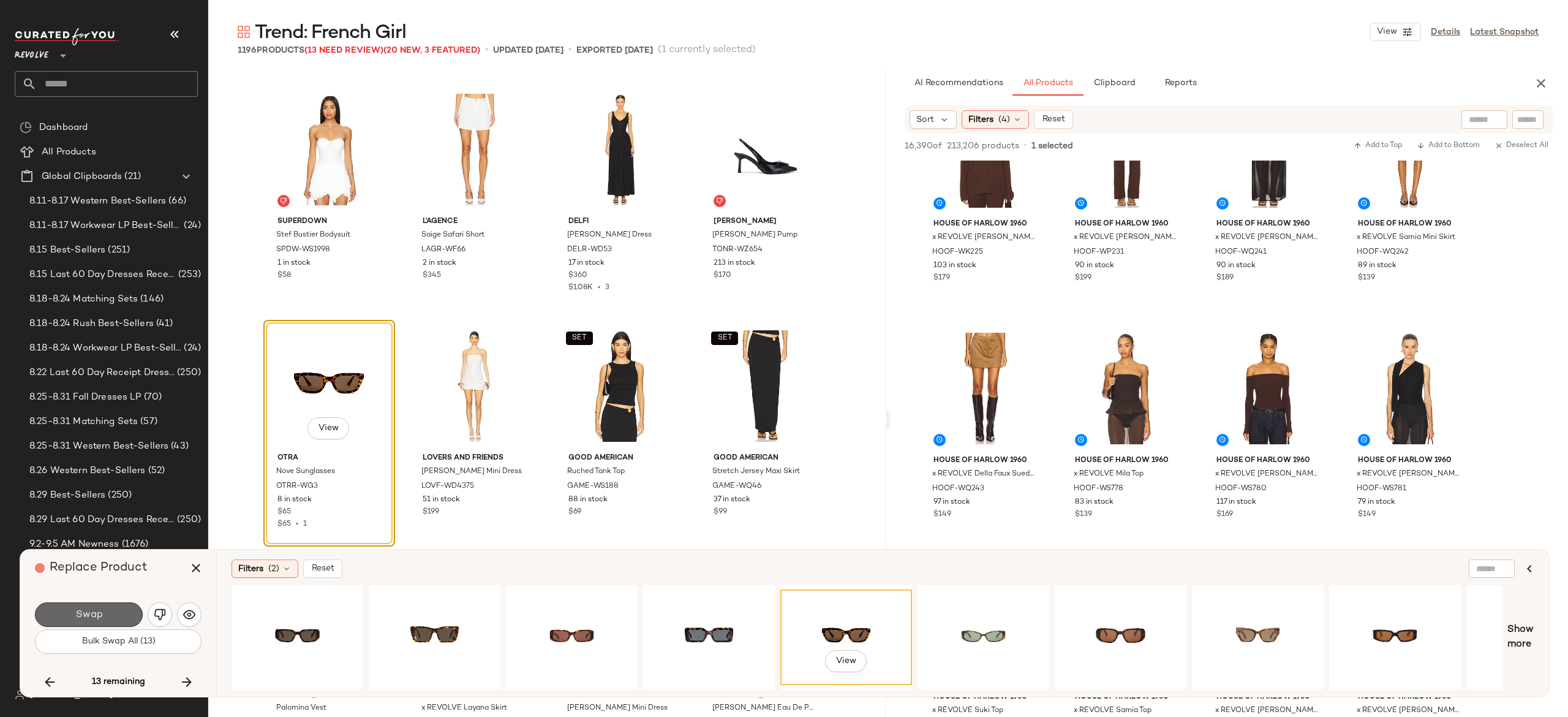
click at [123, 616] on button "Swap" at bounding box center [89, 614] width 108 height 25
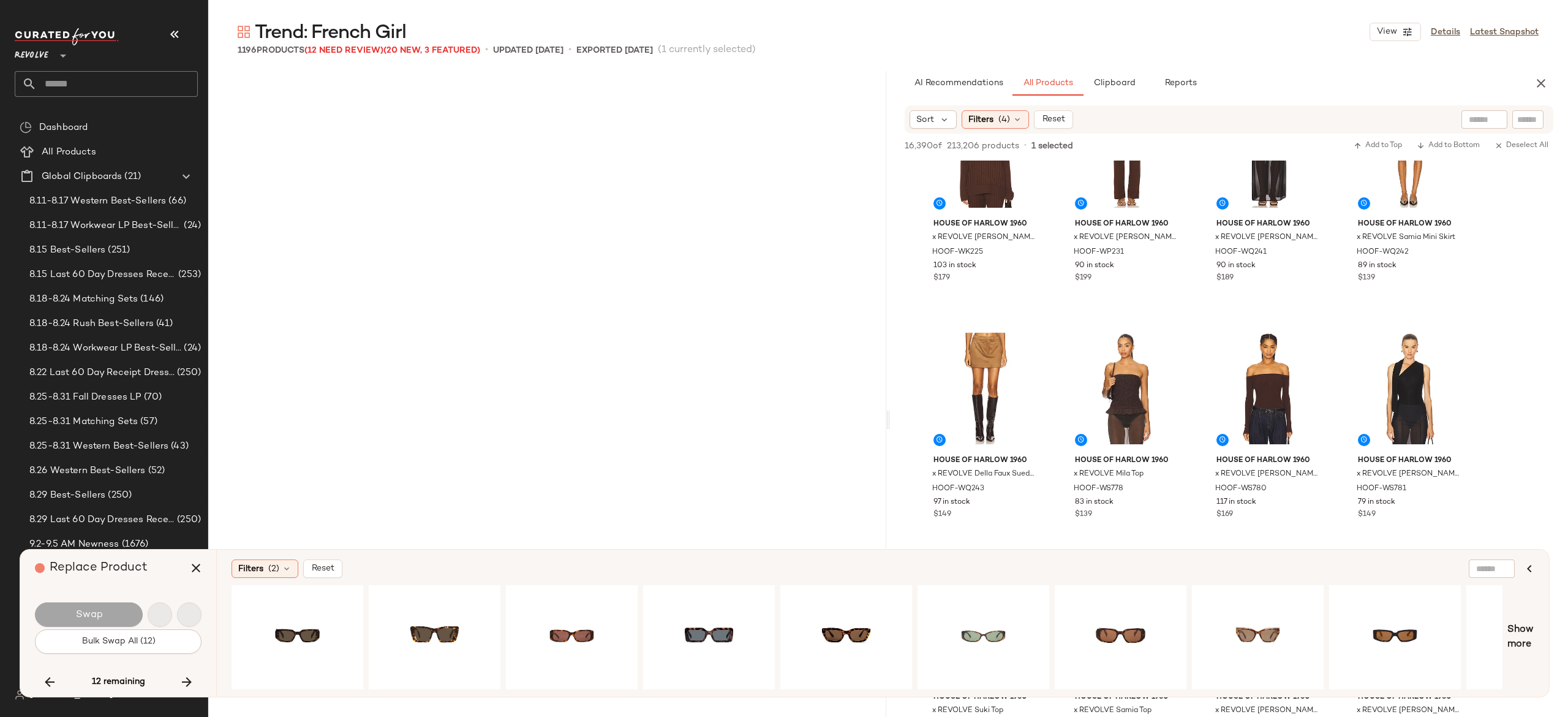
scroll to position [53704, 0]
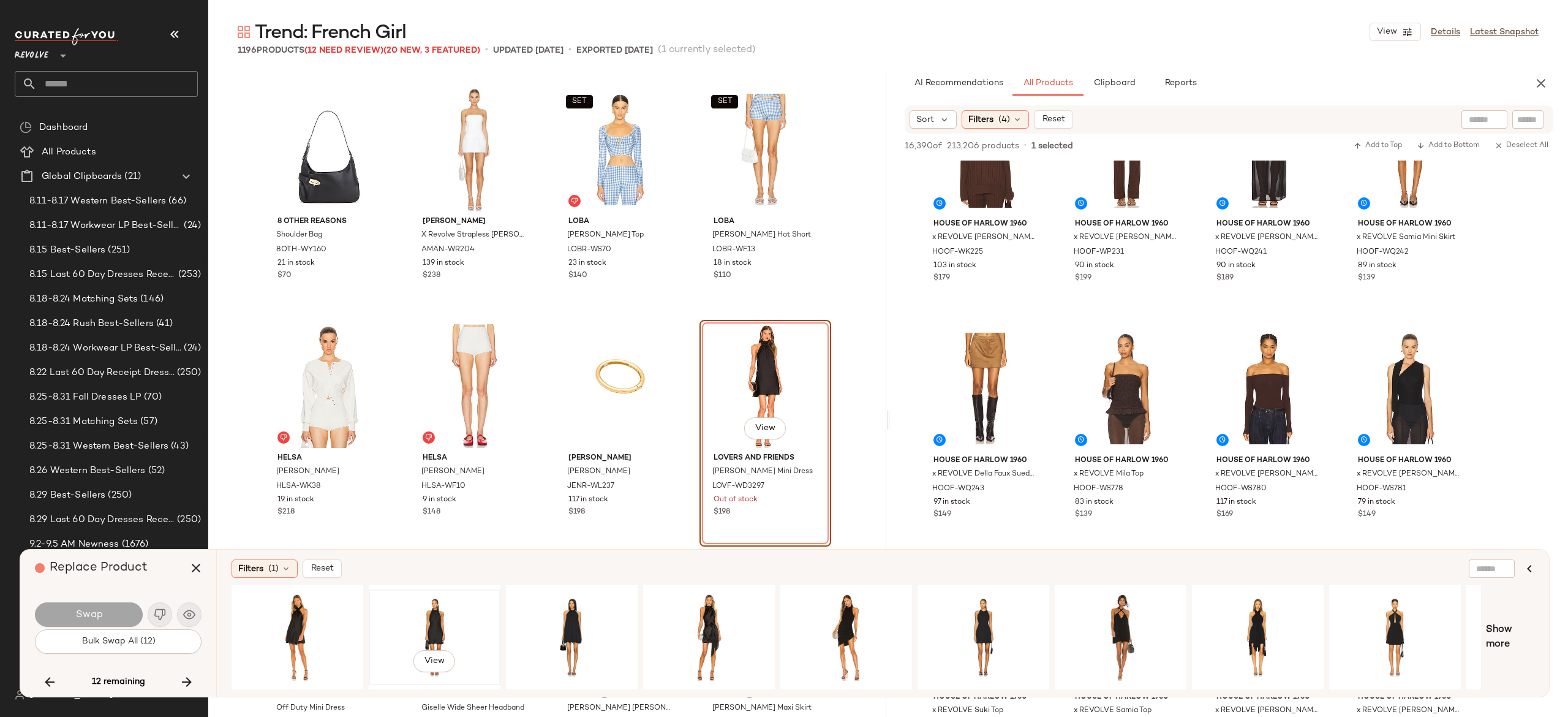
click at [434, 607] on div "View" at bounding box center [435, 638] width 123 height 87
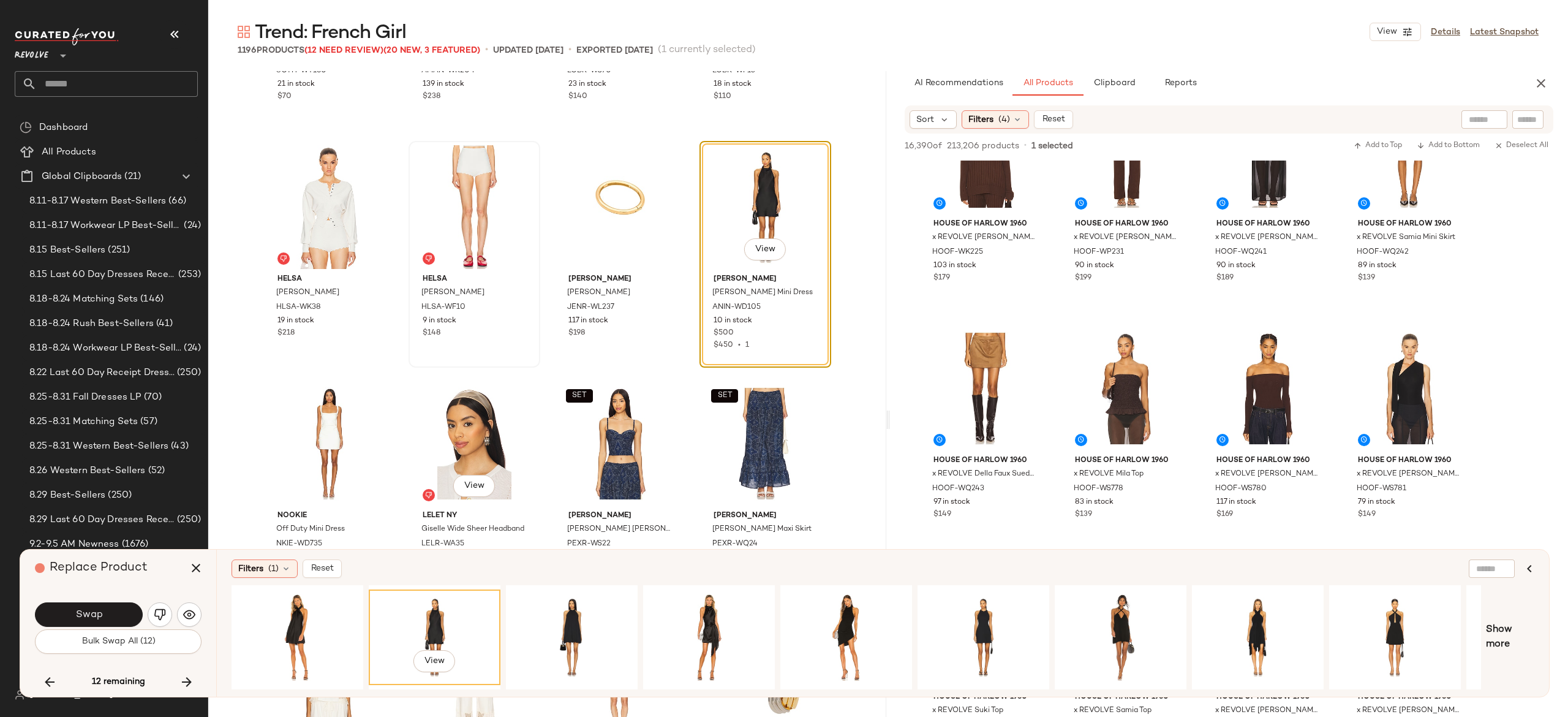
scroll to position [53889, 0]
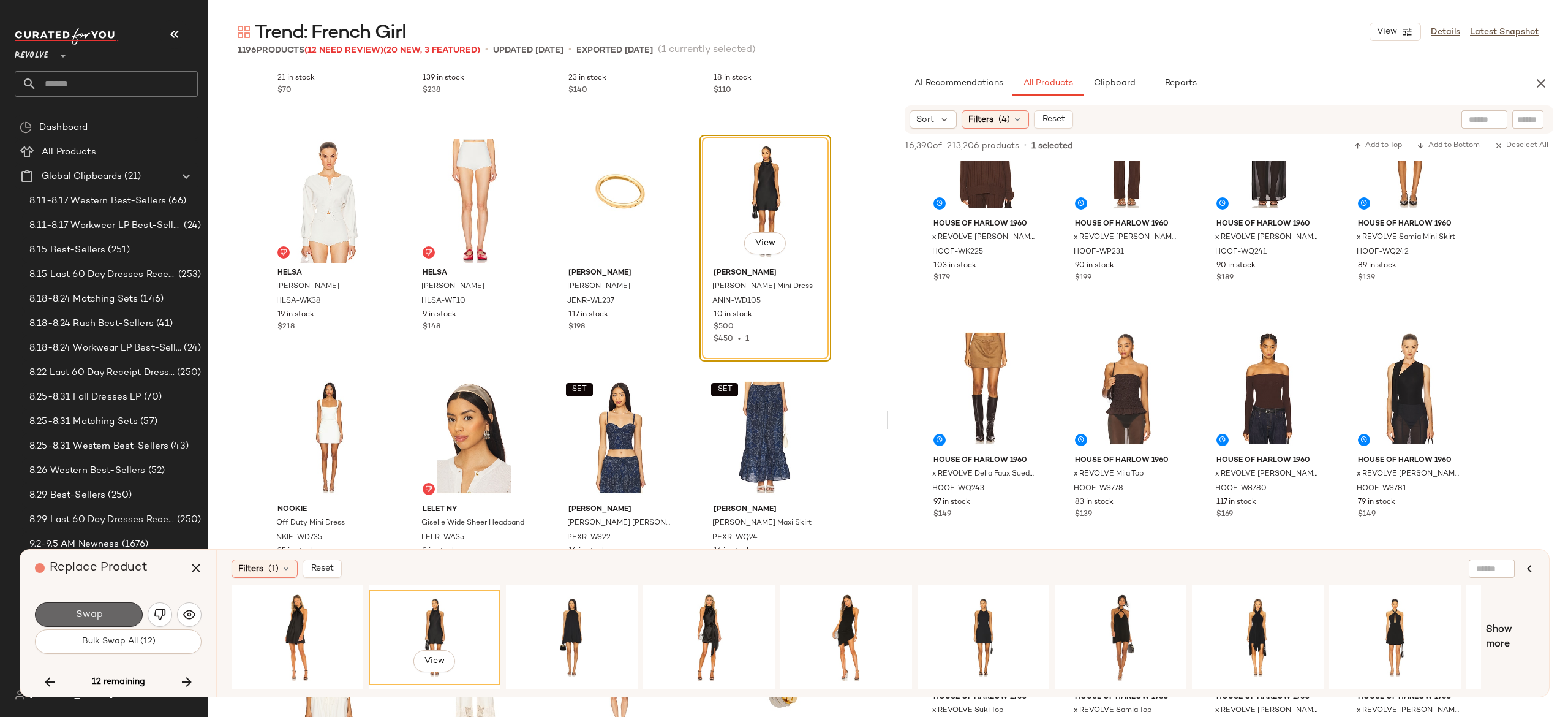
click at [130, 609] on button "Swap" at bounding box center [89, 614] width 108 height 25
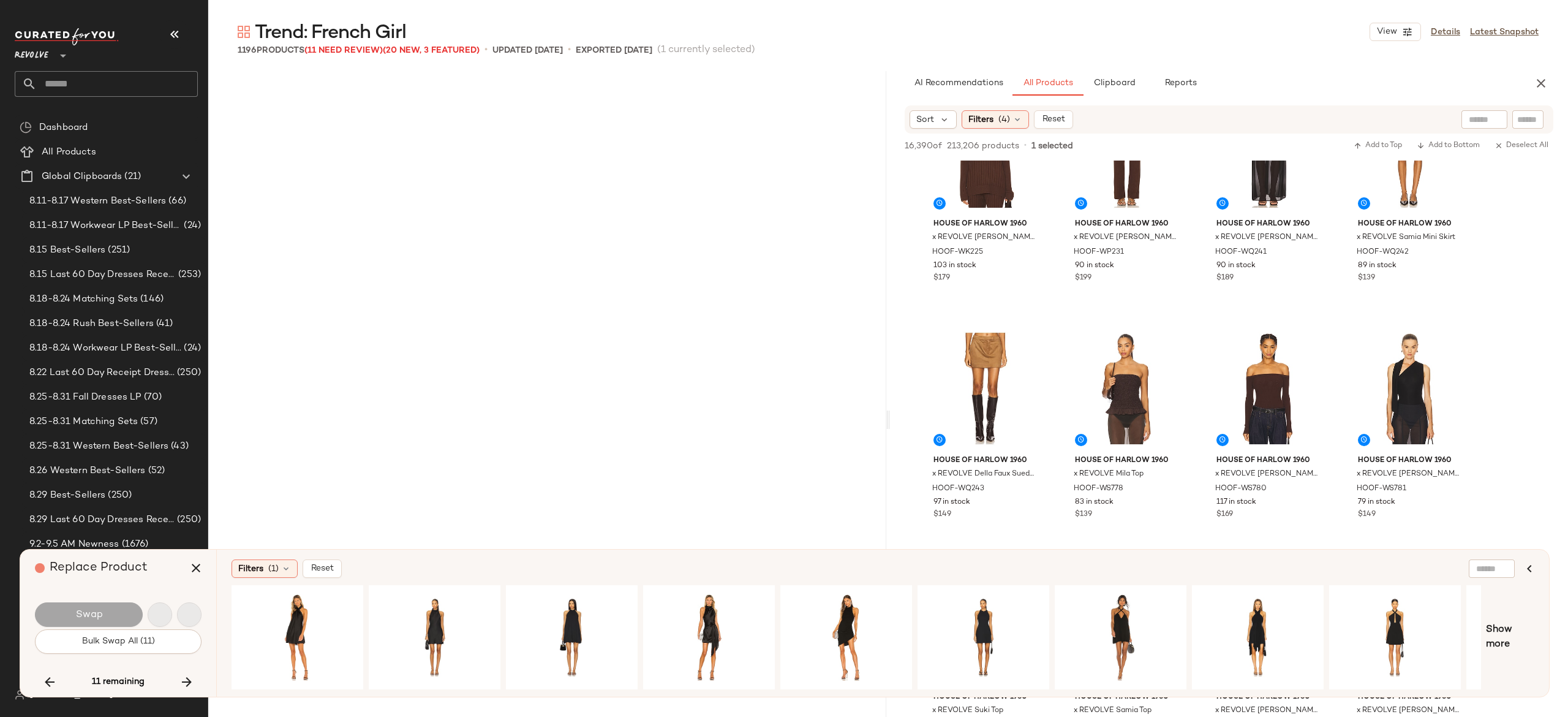
scroll to position [61748, 0]
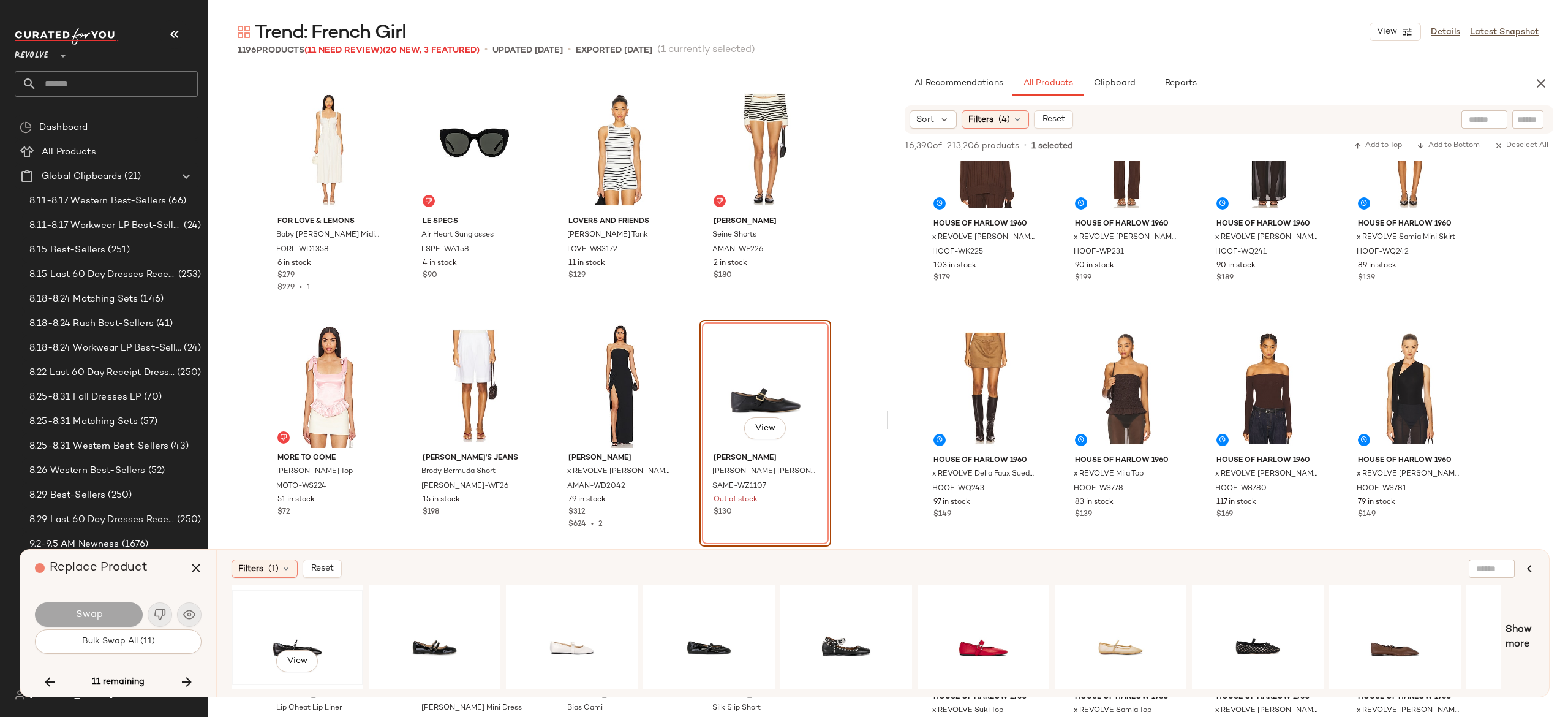
click at [305, 634] on div "View" at bounding box center [297, 638] width 123 height 87
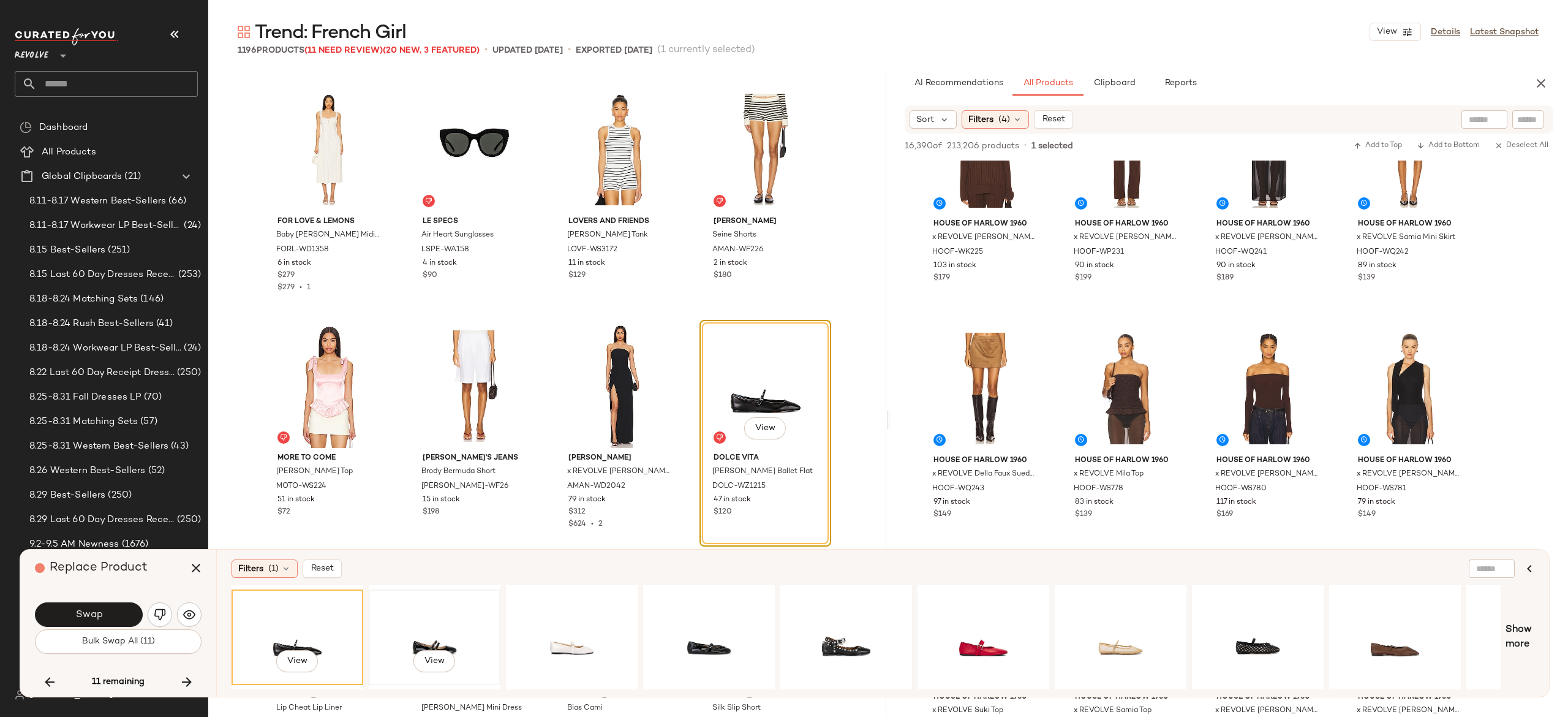
click at [430, 624] on div "View" at bounding box center [435, 638] width 123 height 87
click at [700, 622] on div "View" at bounding box center [709, 638] width 123 height 87
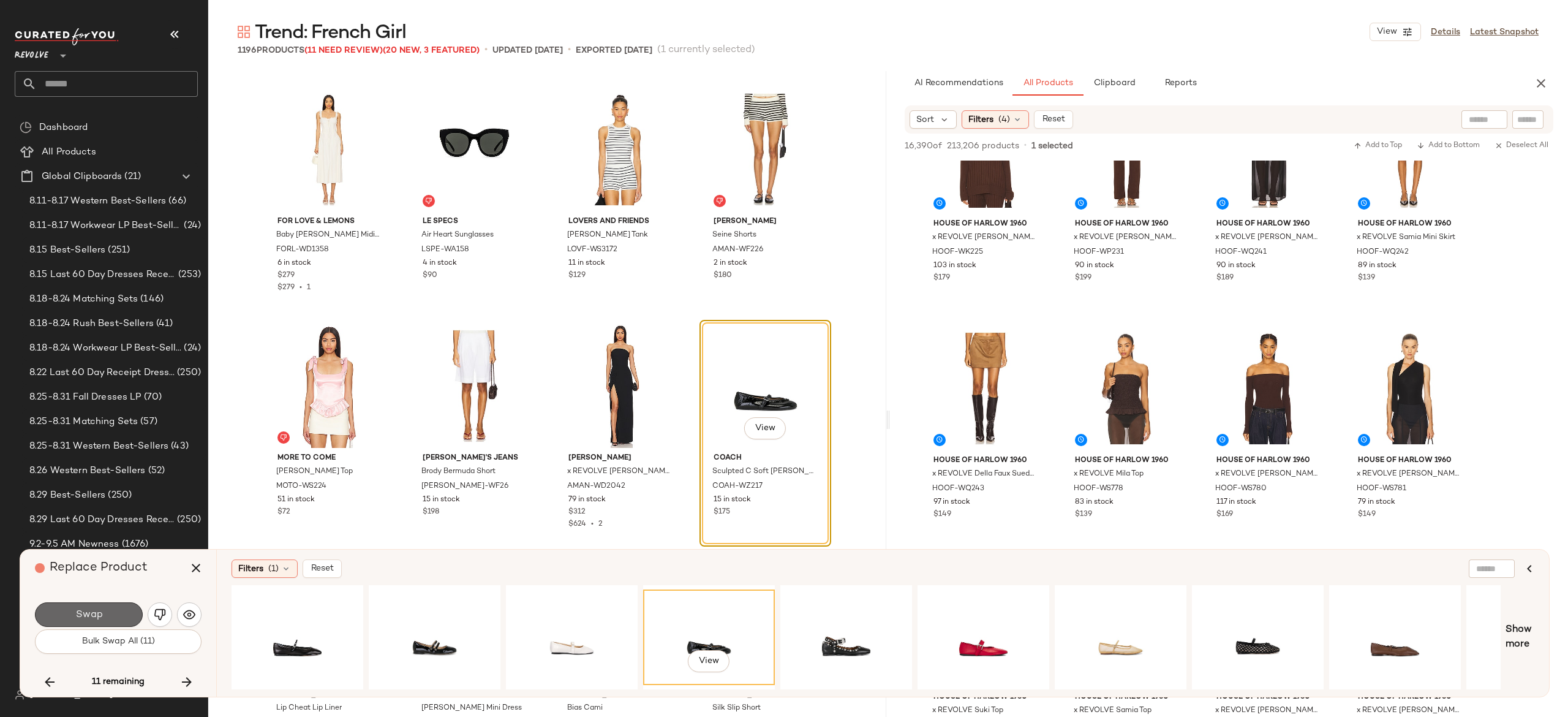
click at [109, 615] on button "Swap" at bounding box center [89, 614] width 108 height 25
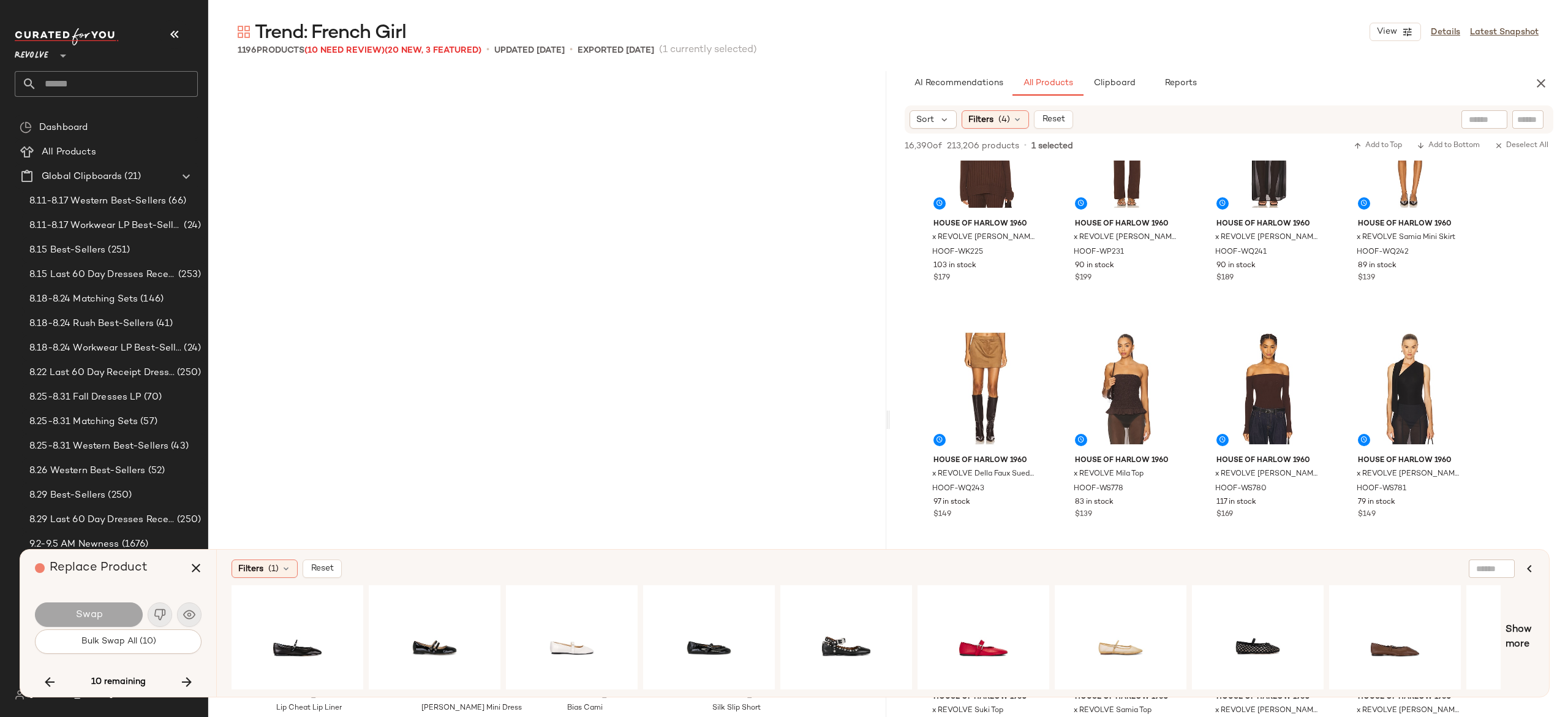
scroll to position [62221, 0]
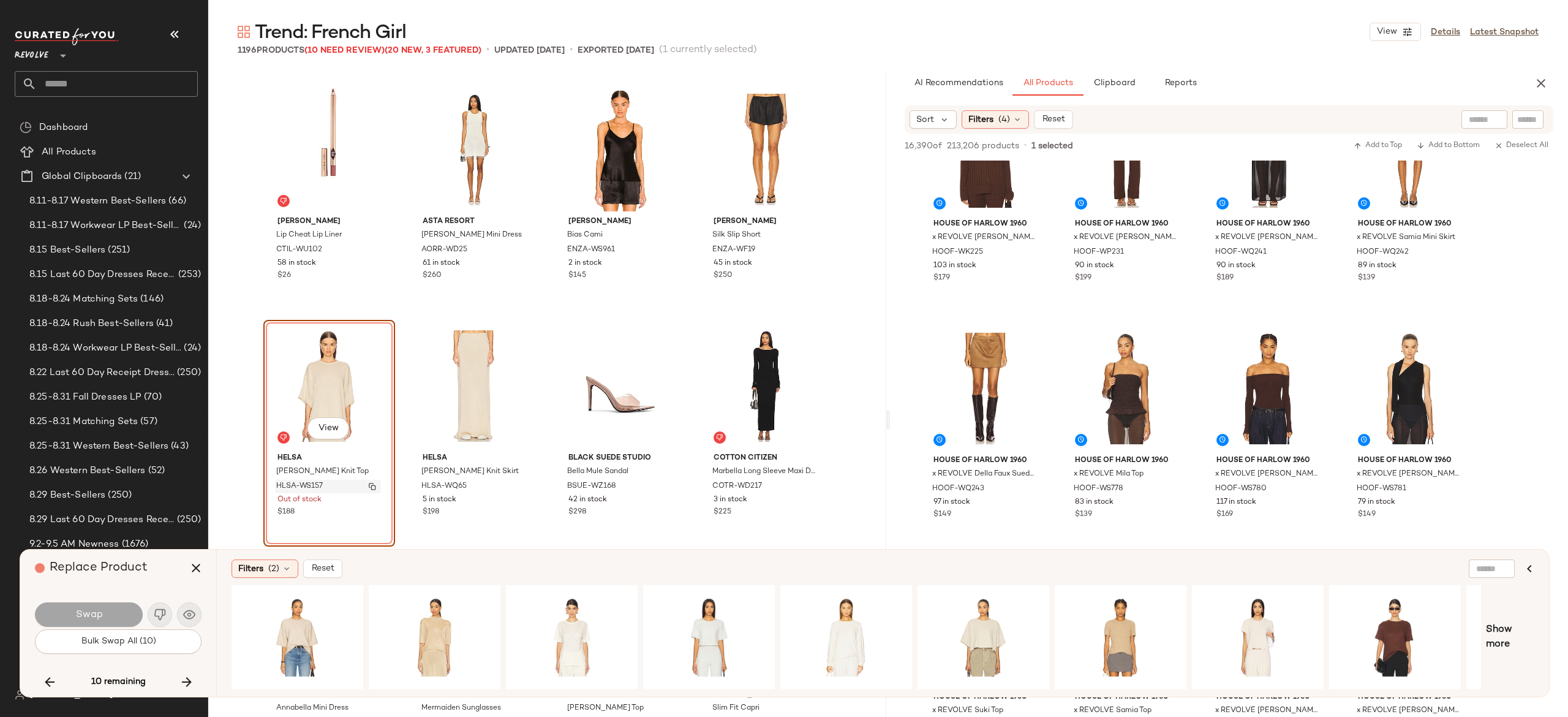
click at [369, 488] on img "button" at bounding box center [372, 486] width 7 height 7
click at [187, 679] on icon "button" at bounding box center [187, 682] width 15 height 15
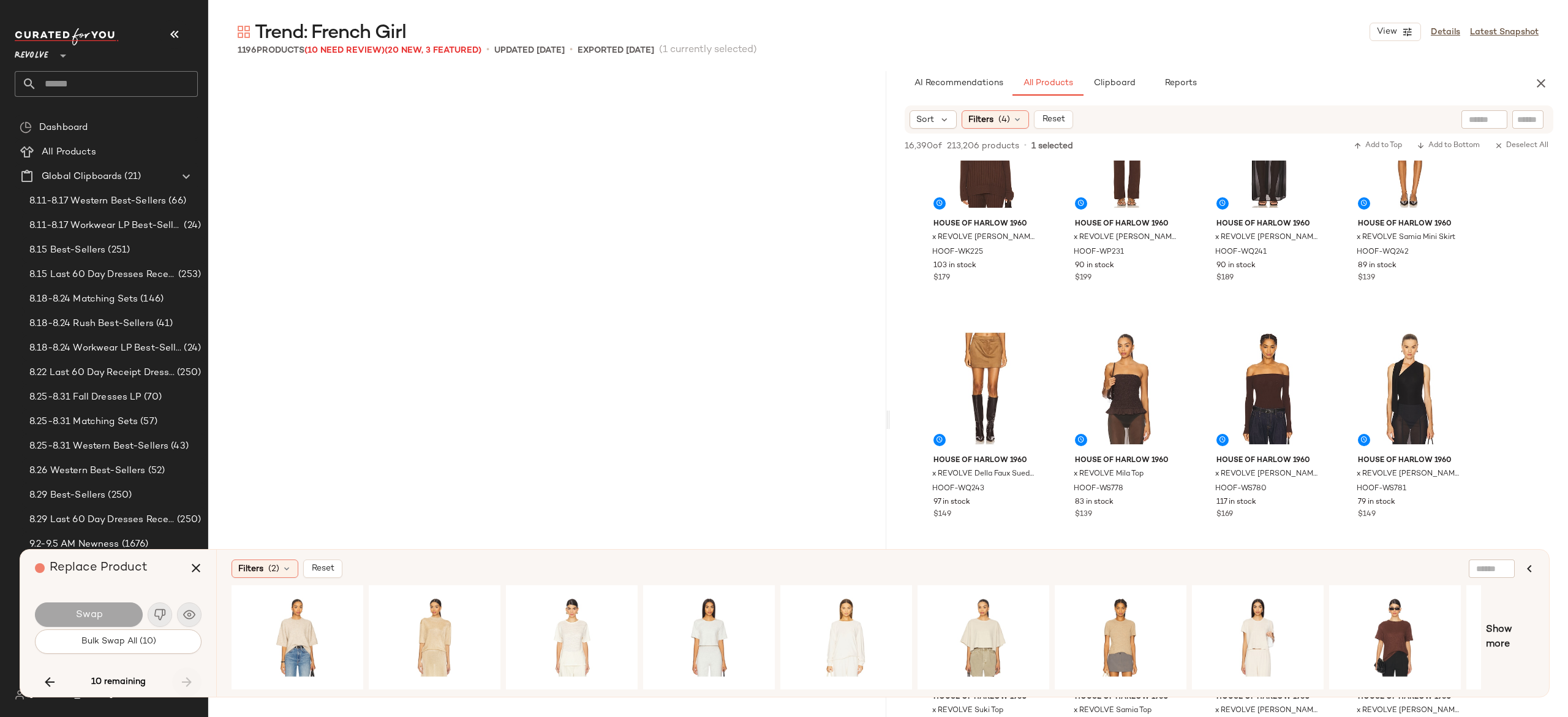
scroll to position [63640, 0]
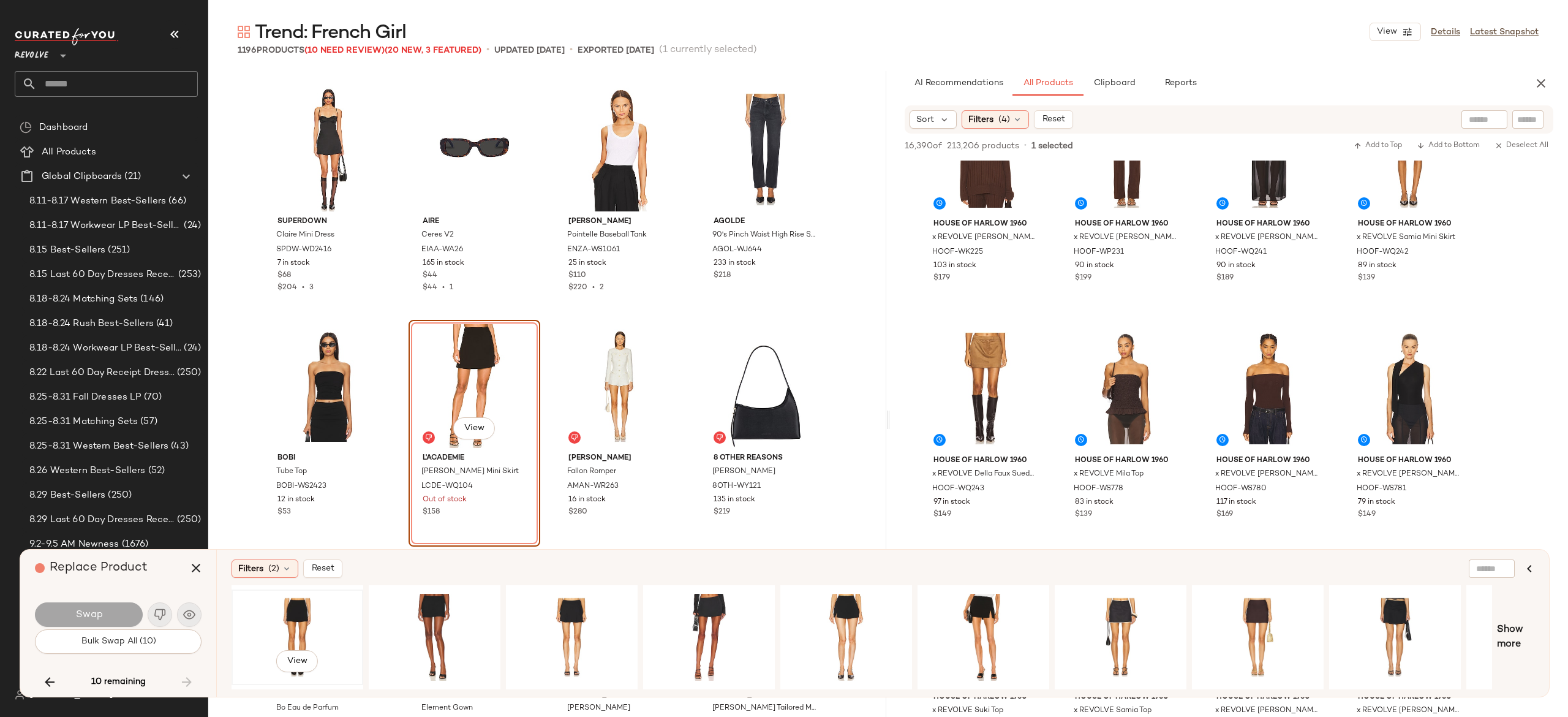
click at [306, 612] on div "View" at bounding box center [297, 638] width 123 height 87
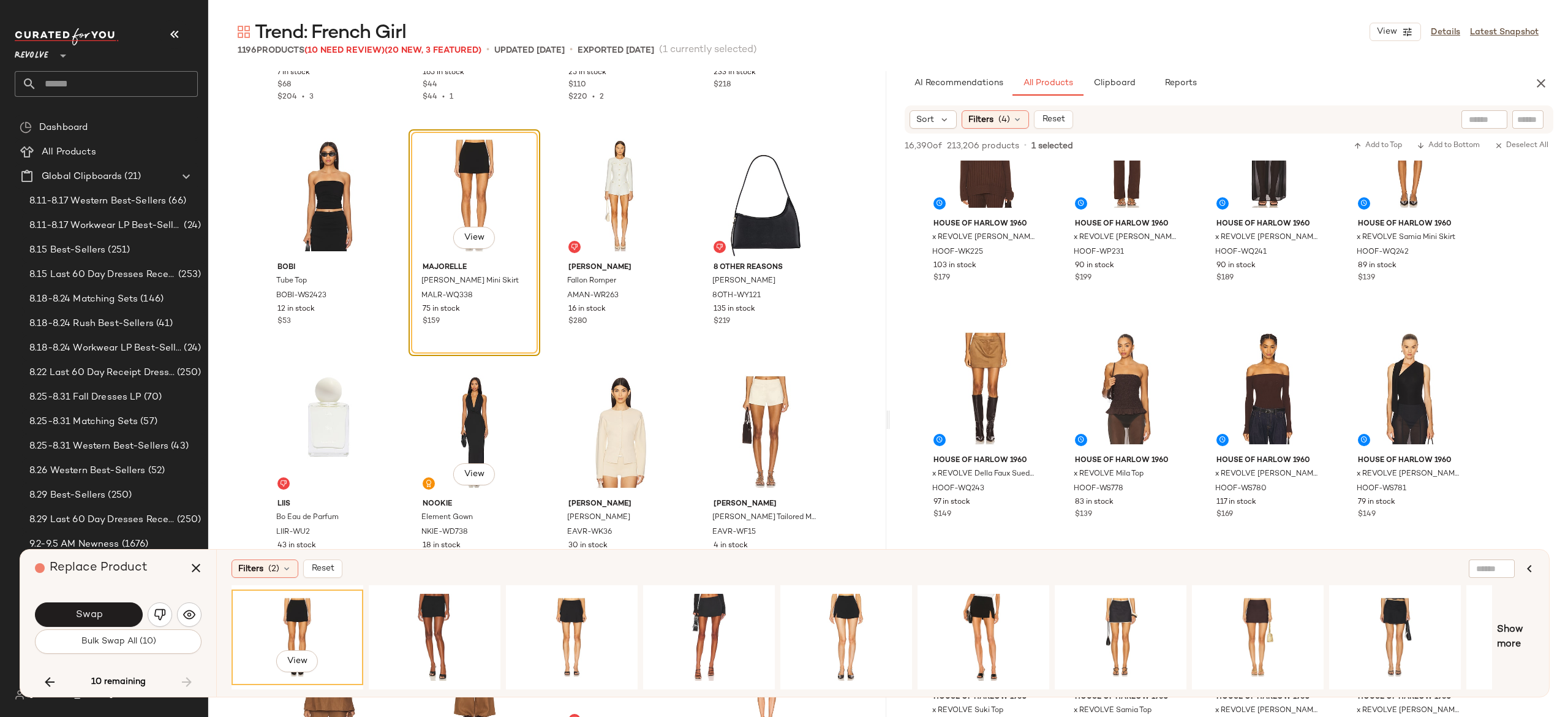
scroll to position [63839, 0]
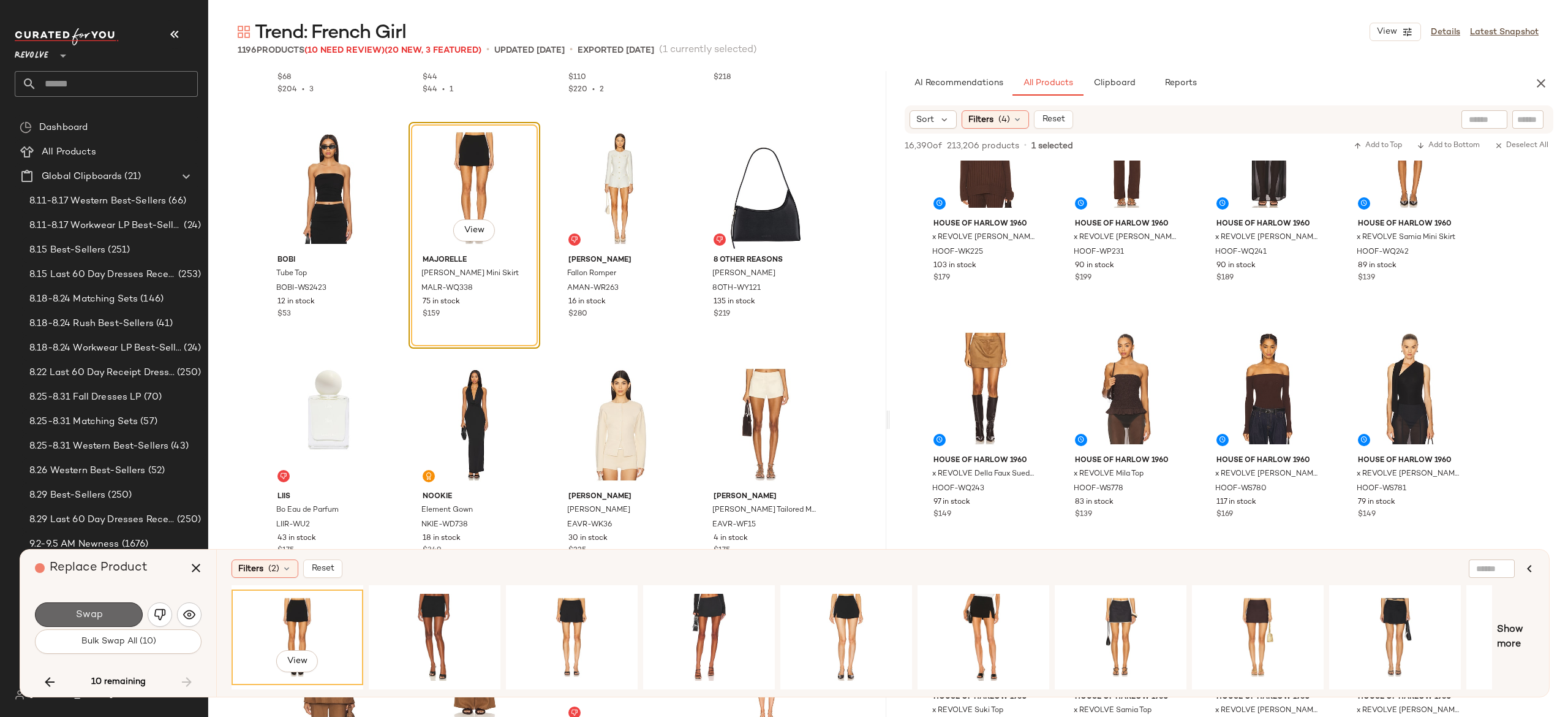
click at [127, 610] on button "Swap" at bounding box center [89, 614] width 108 height 25
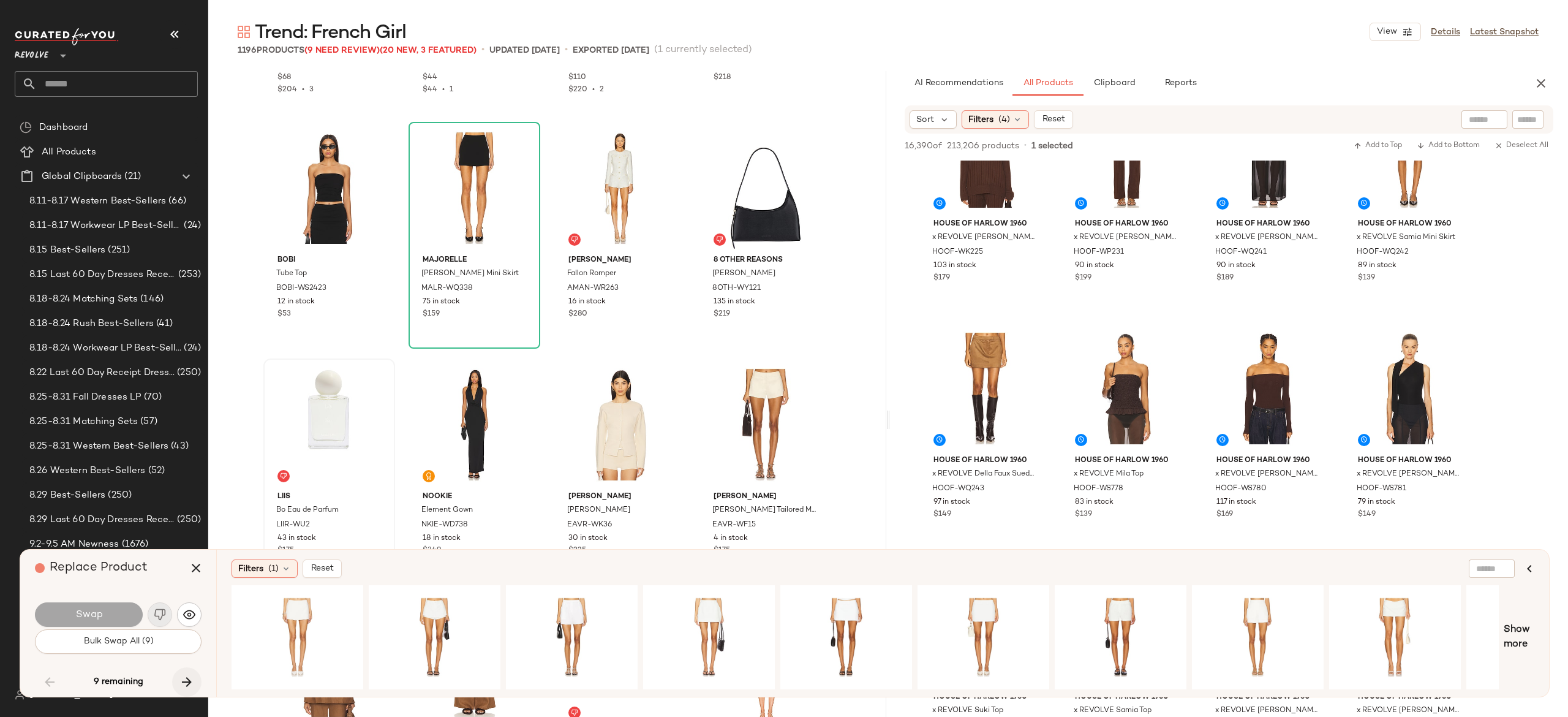
click at [191, 677] on icon "button" at bounding box center [187, 682] width 15 height 15
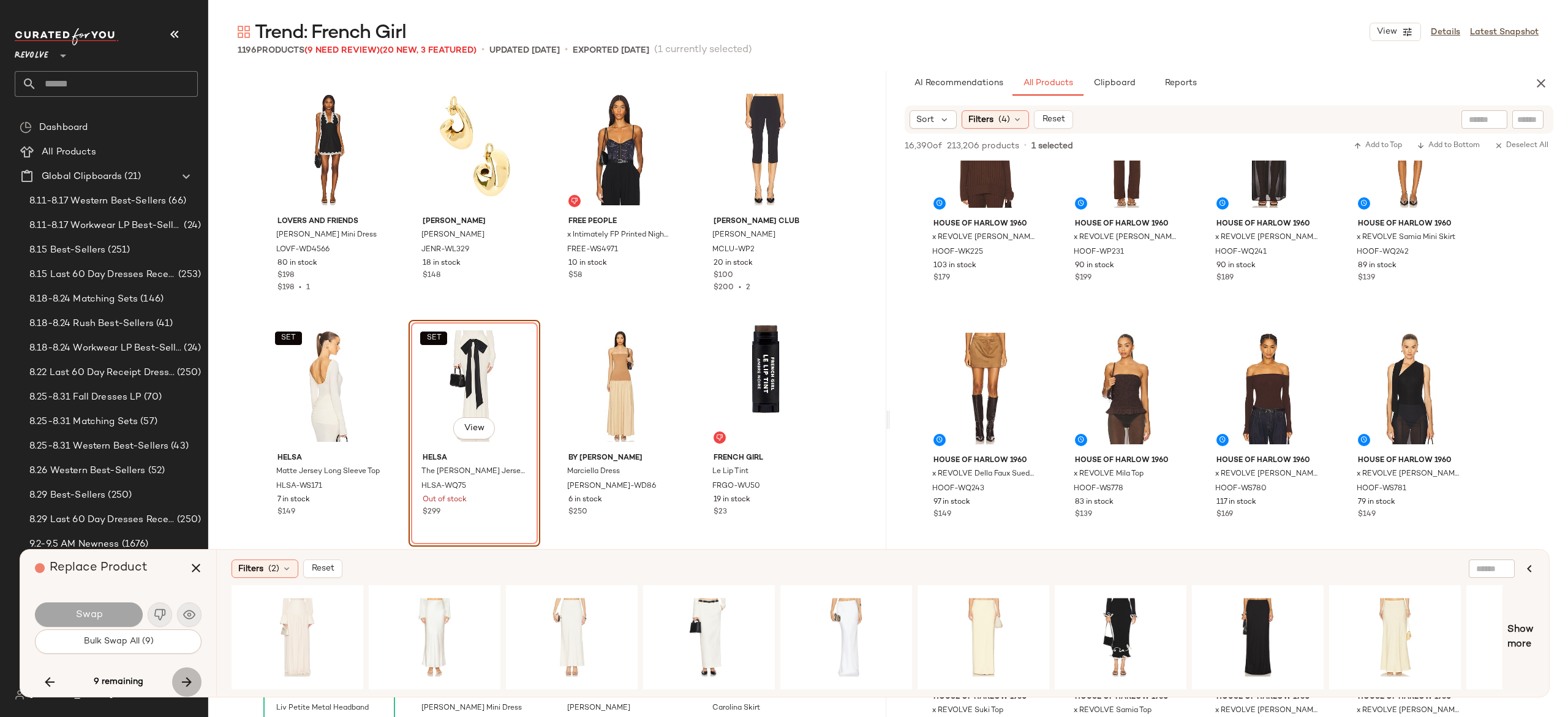
click at [185, 683] on icon "button" at bounding box center [187, 682] width 15 height 15
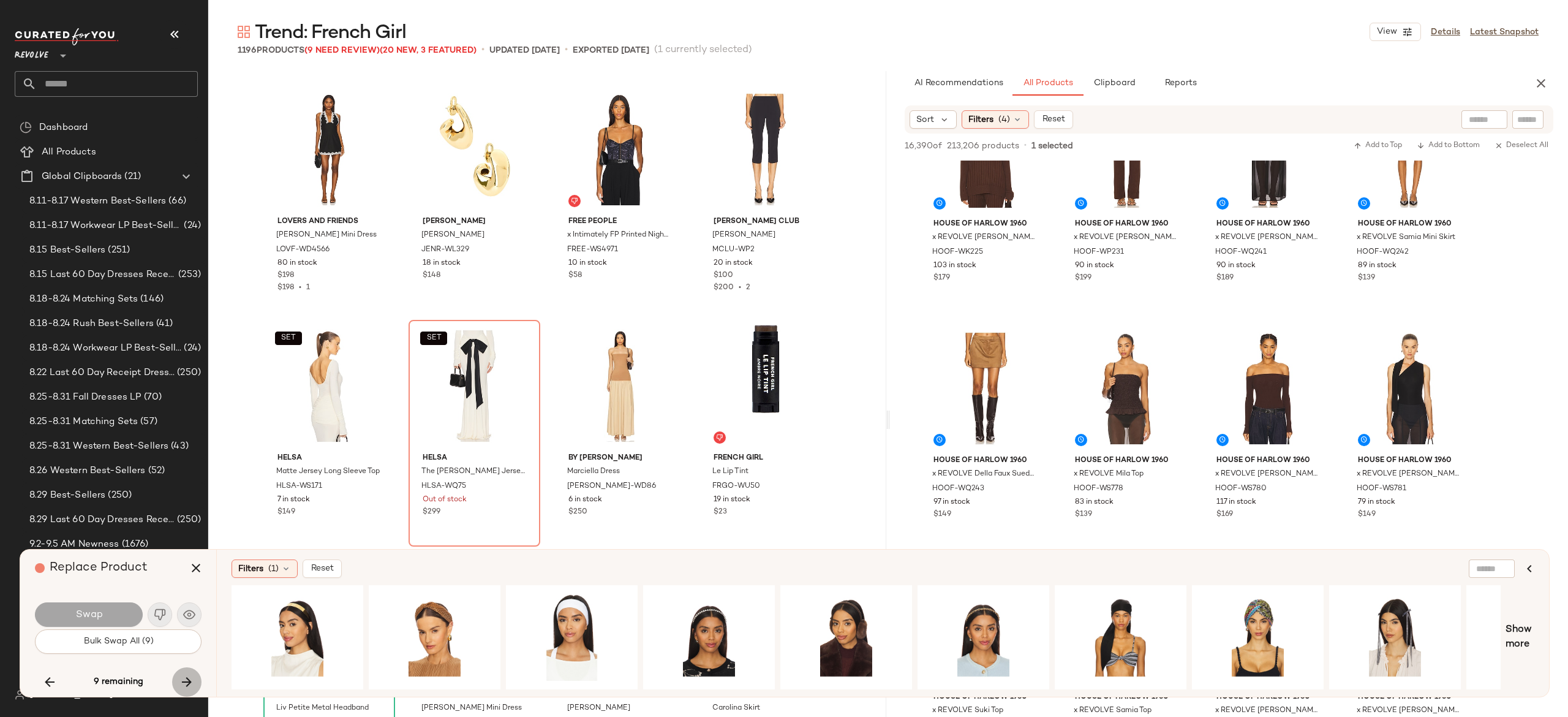
click at [185, 677] on icon "button" at bounding box center [187, 682] width 15 height 15
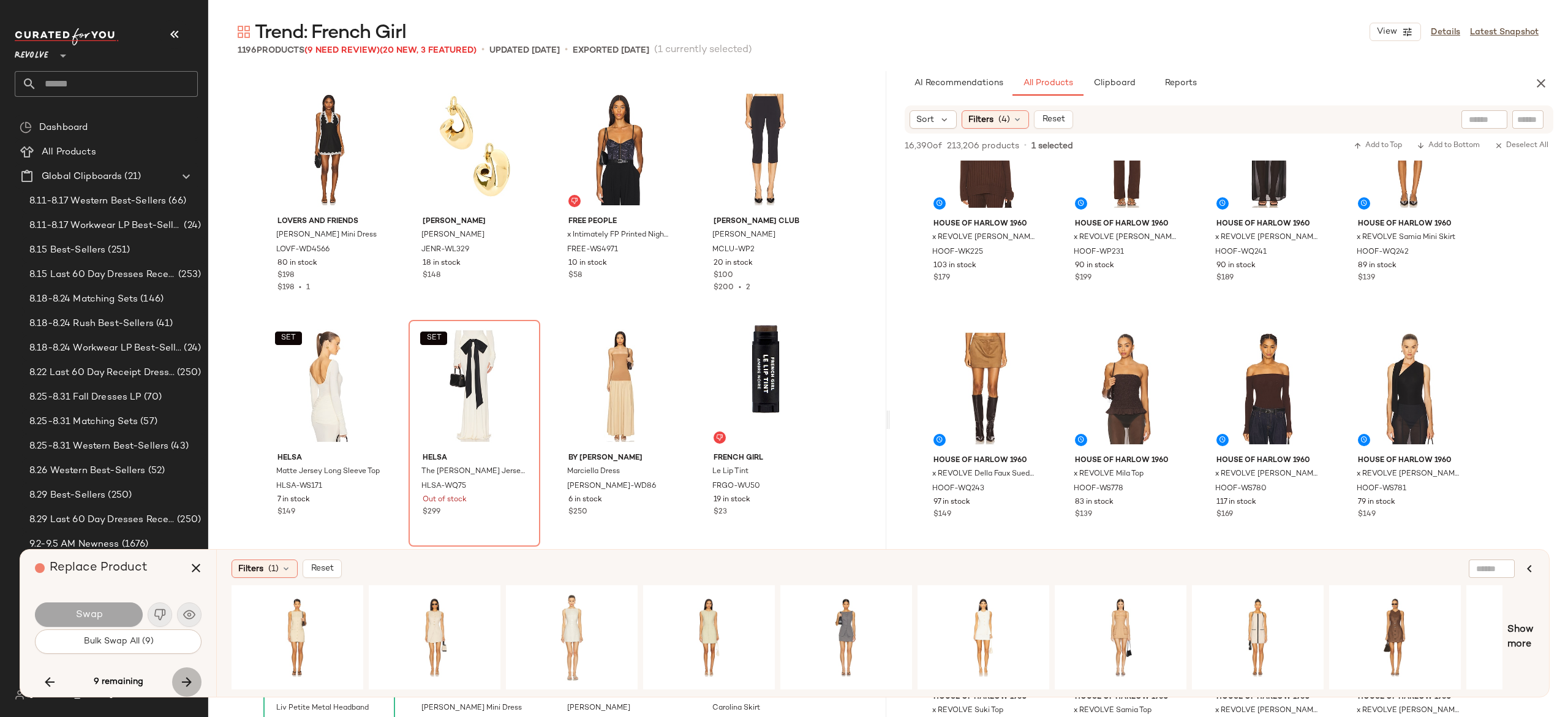
click at [185, 677] on icon "button" at bounding box center [187, 682] width 15 height 15
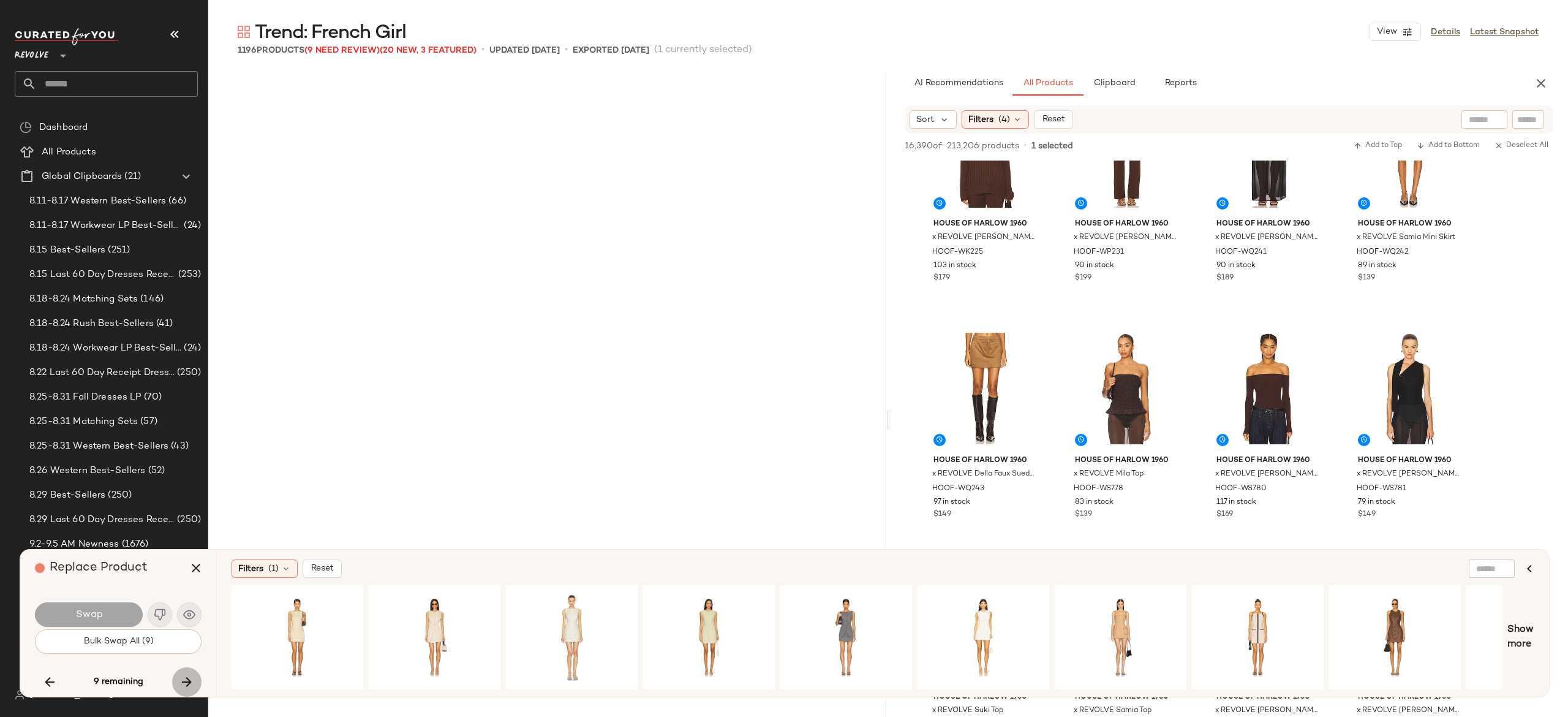
scroll to position [19163, 0]
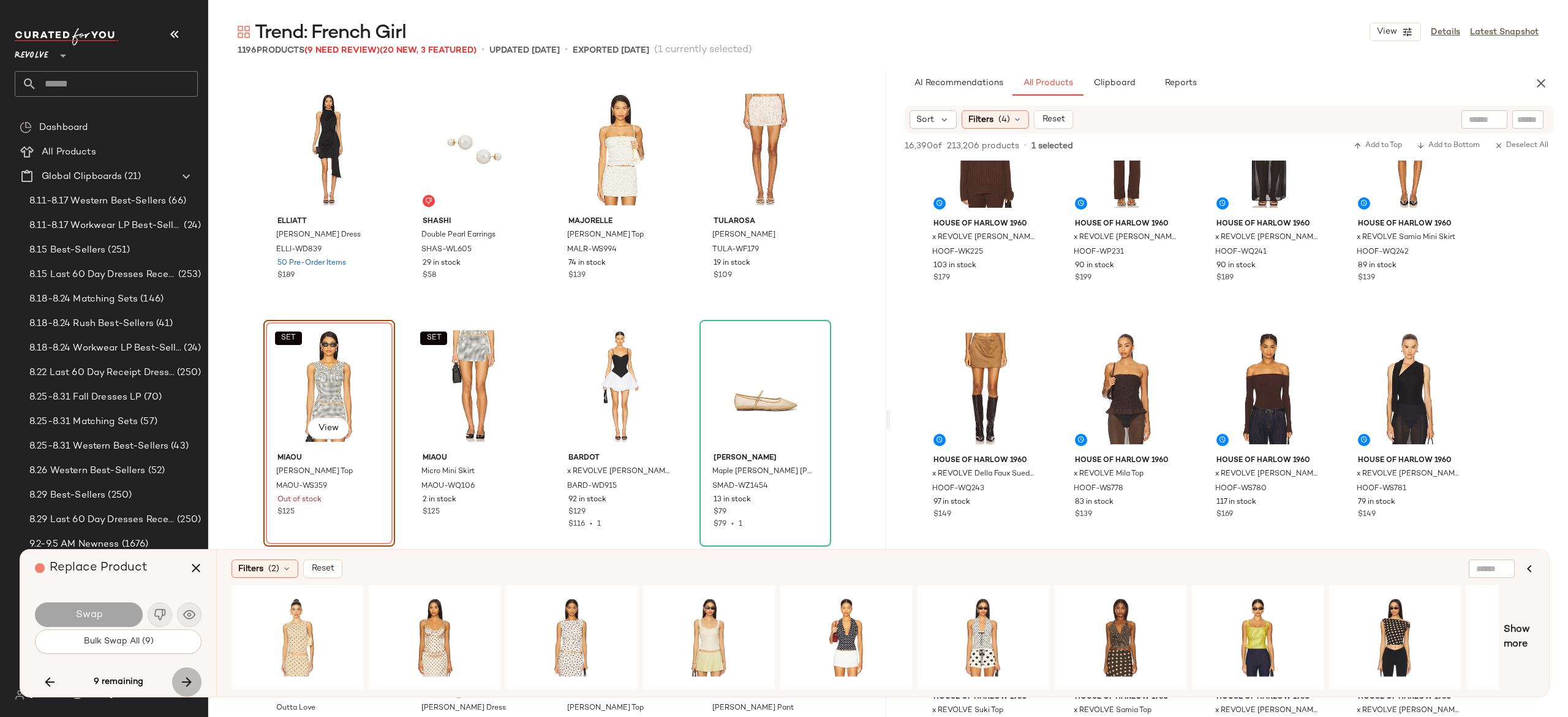
click at [185, 677] on icon "button" at bounding box center [187, 682] width 15 height 15
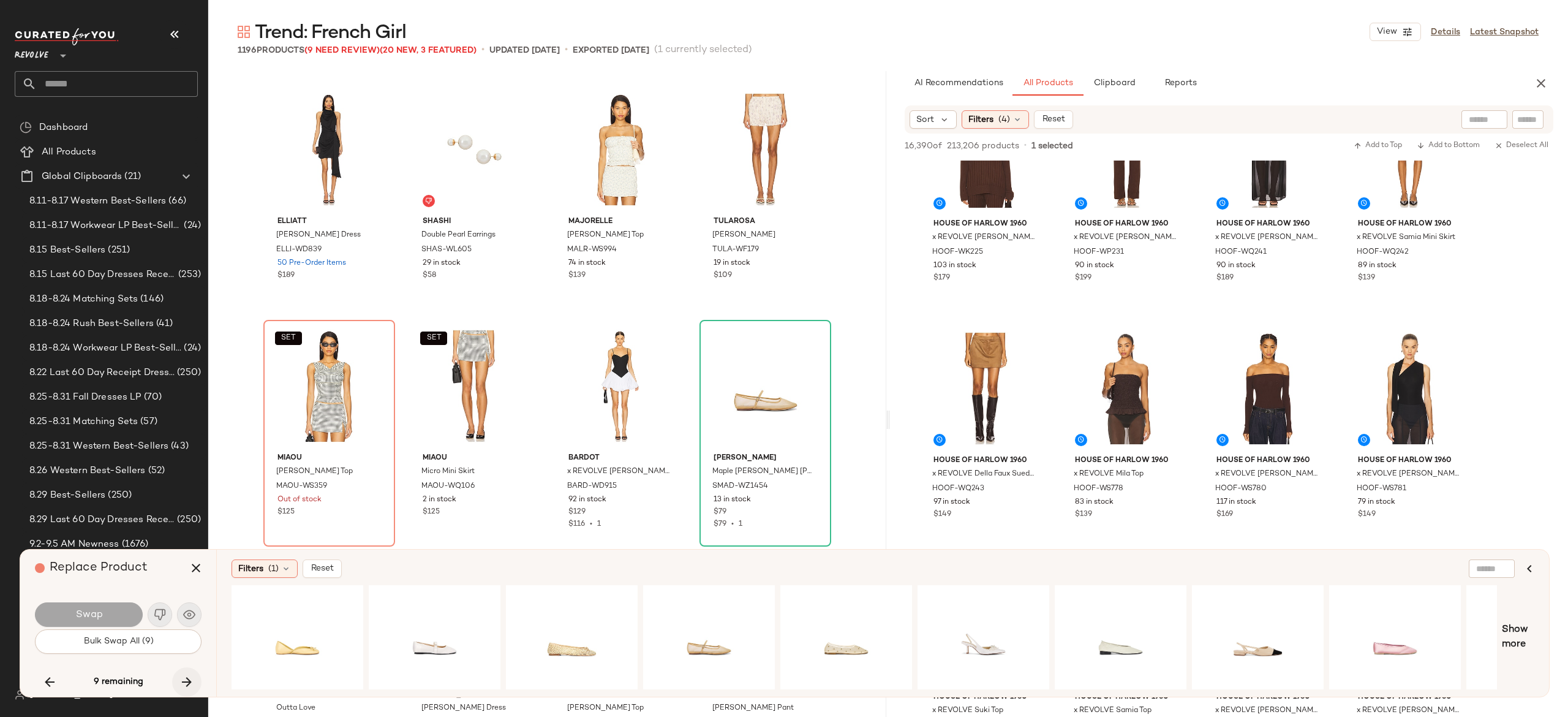
click at [185, 677] on icon "button" at bounding box center [187, 682] width 15 height 15
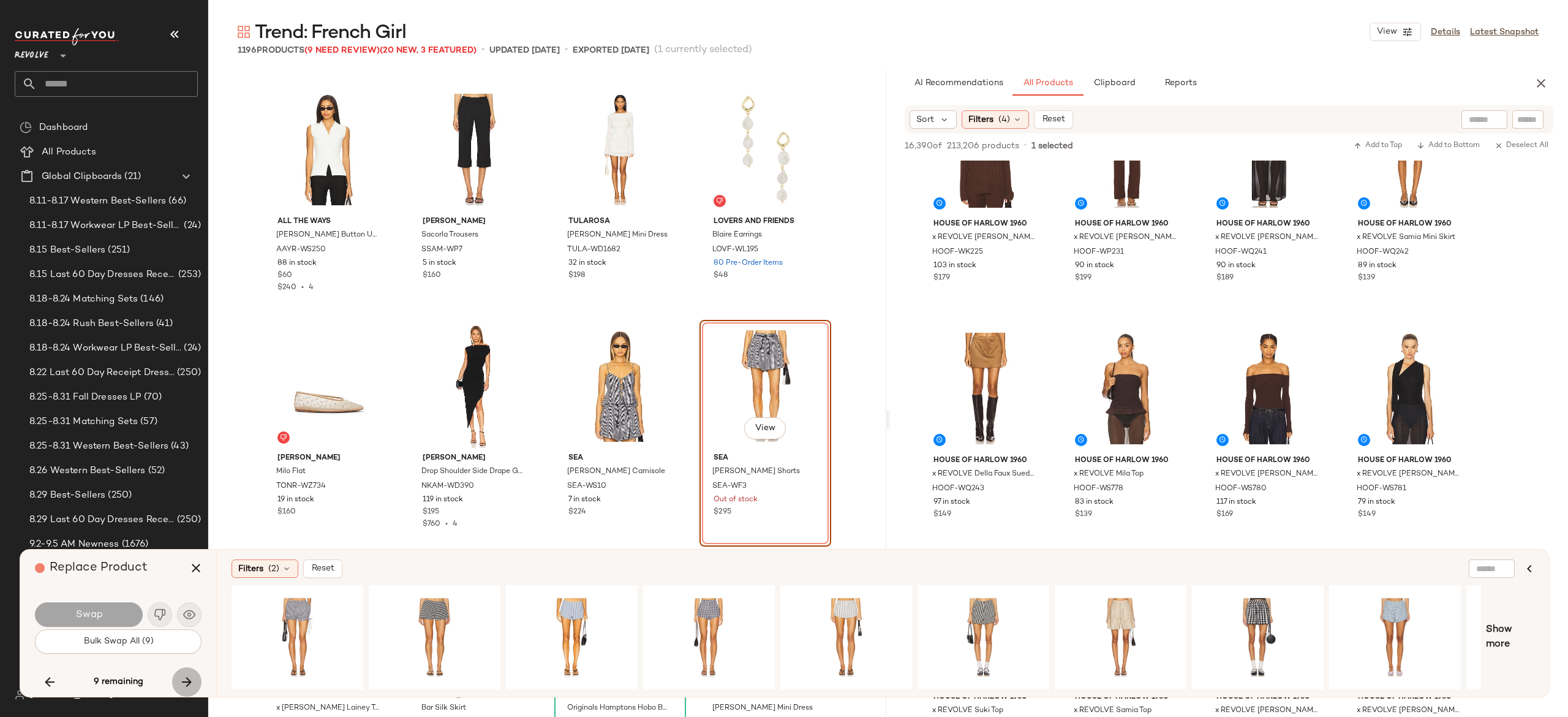
click at [185, 677] on icon "button" at bounding box center [187, 682] width 15 height 15
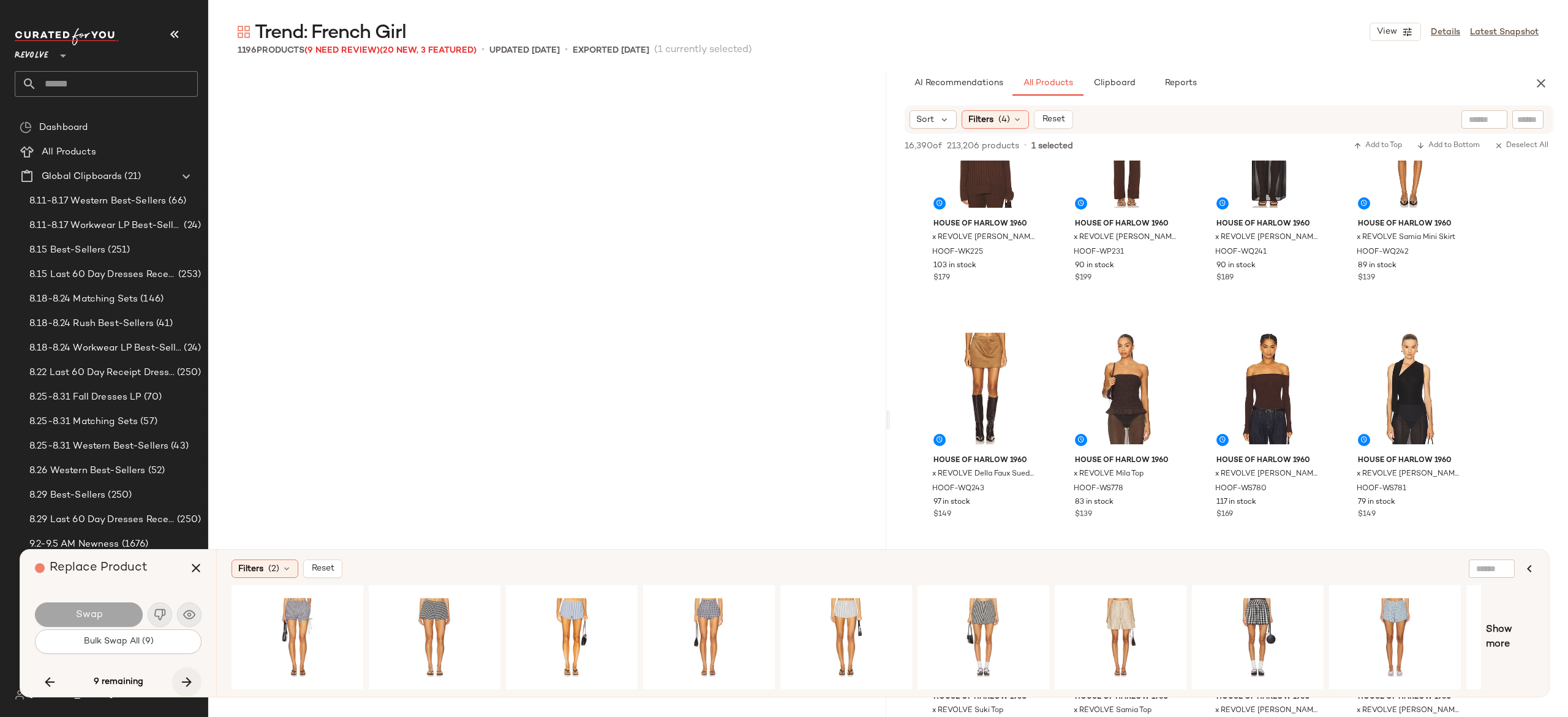
scroll to position [42585, 0]
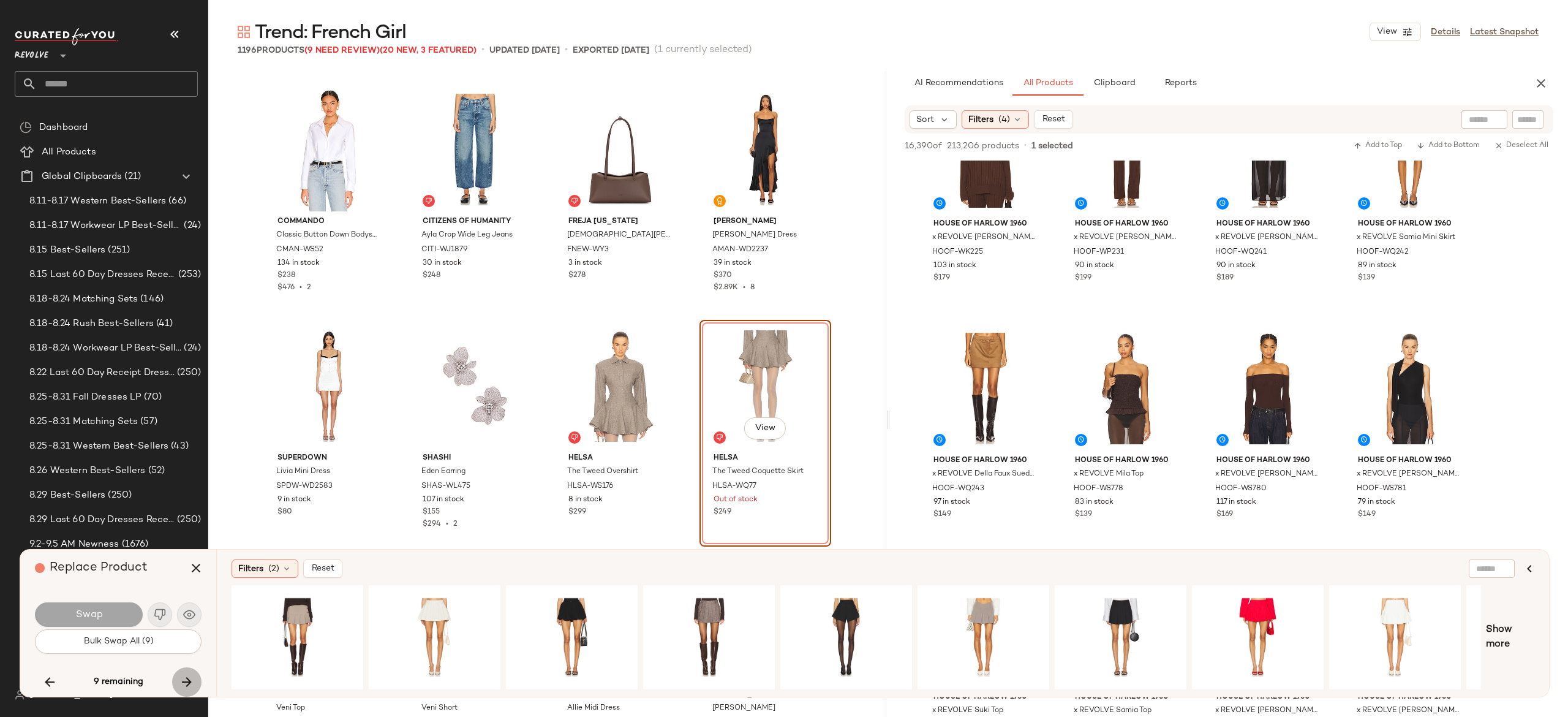
click at [185, 677] on icon "button" at bounding box center [187, 682] width 15 height 15
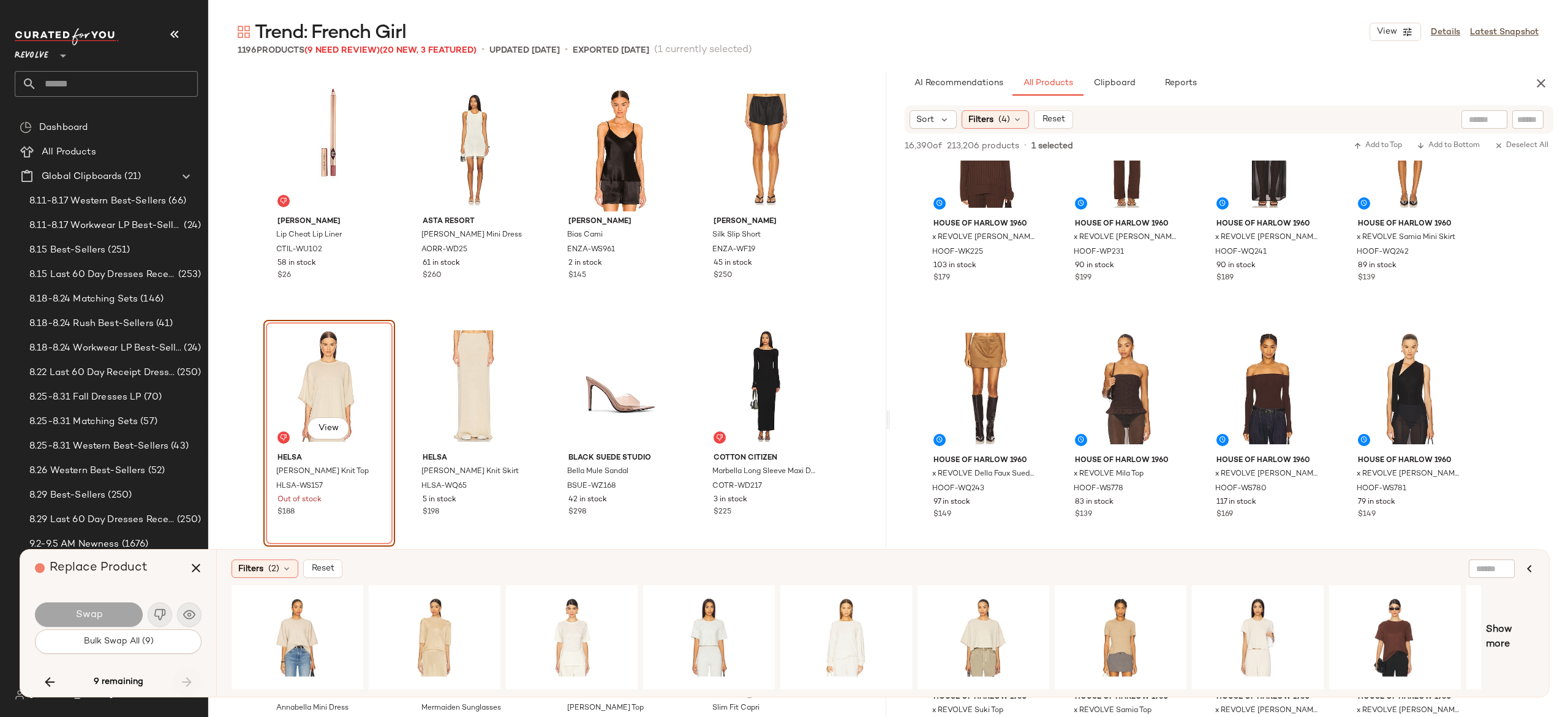
click at [185, 677] on div "9 remaining" at bounding box center [118, 682] width 166 height 30
click at [196, 570] on icon "button" at bounding box center [196, 568] width 15 height 15
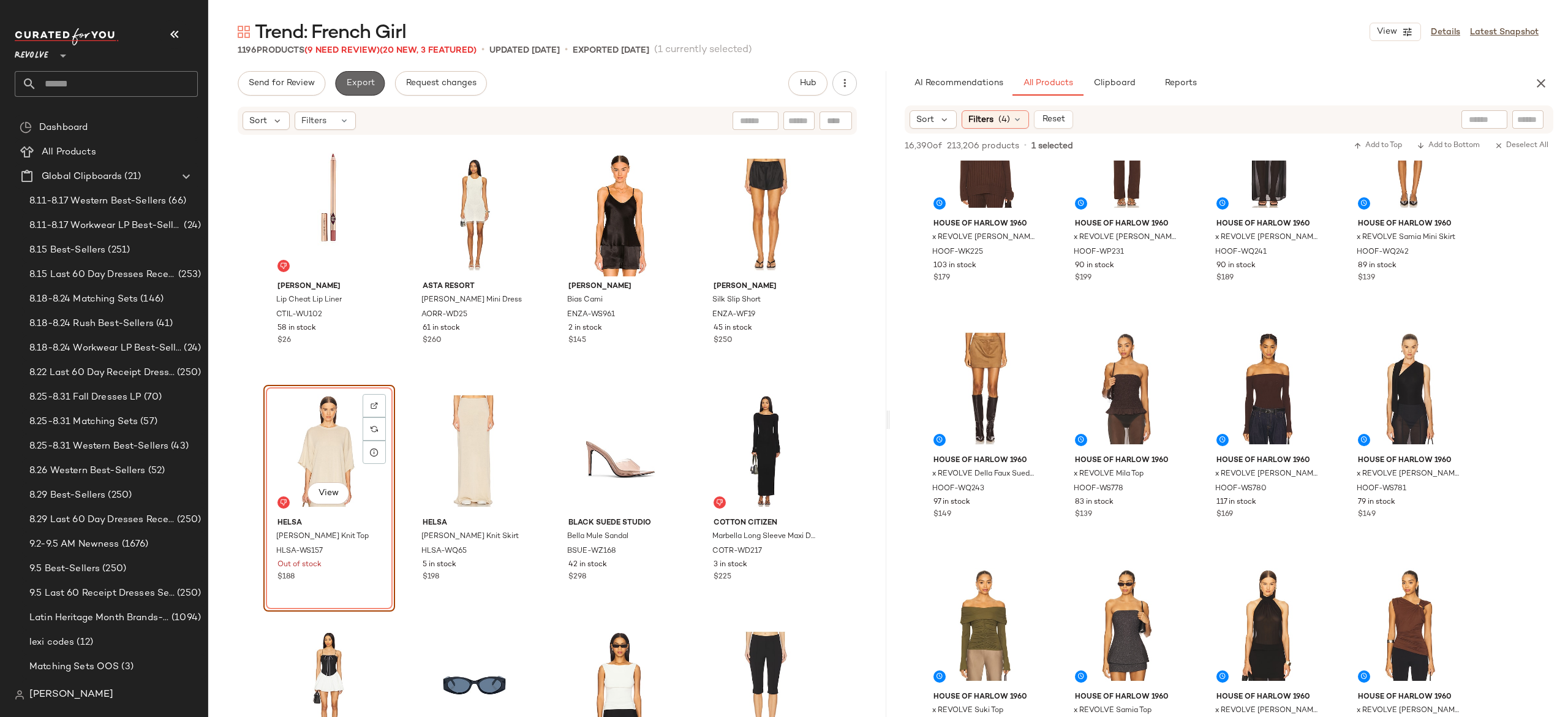
click at [370, 77] on button "Export" at bounding box center [360, 83] width 50 height 25
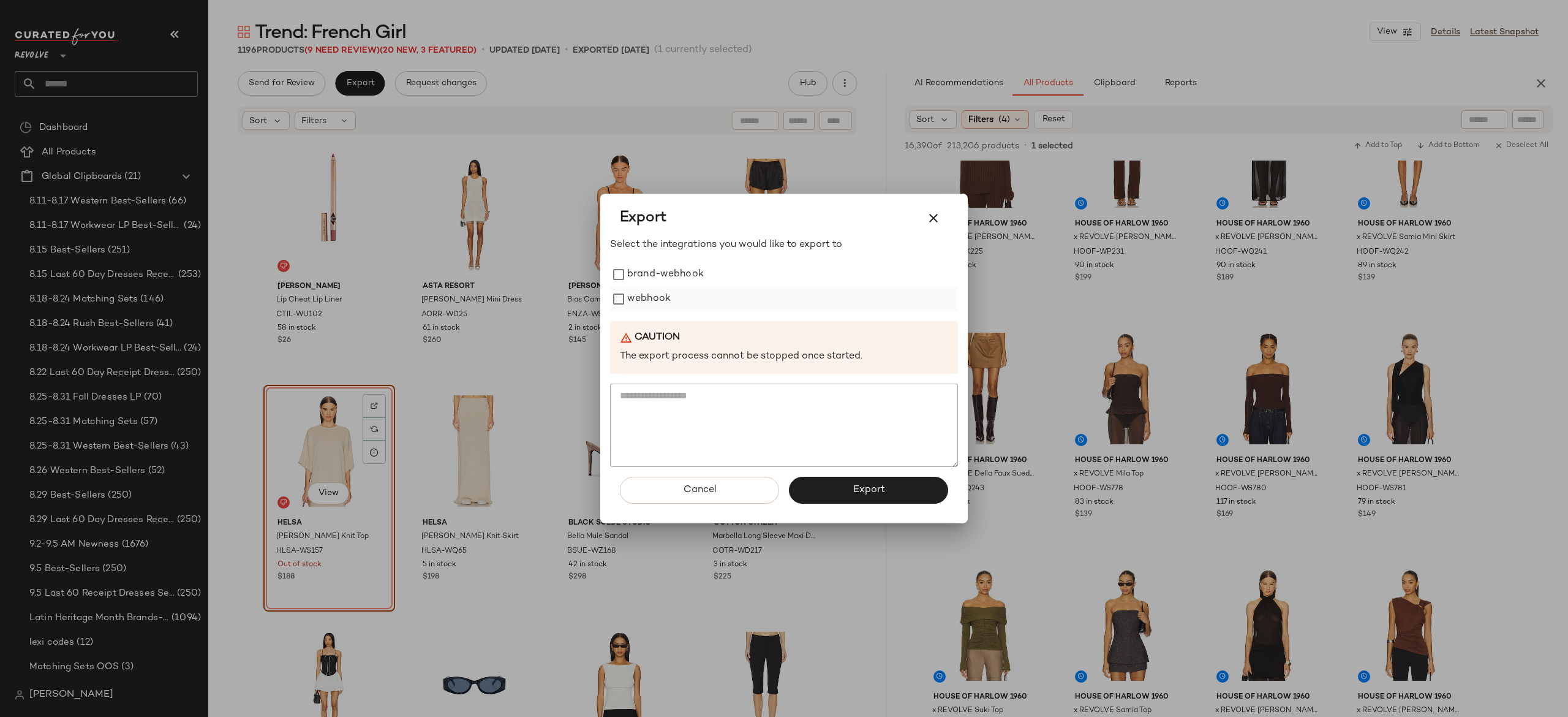
click at [648, 301] on label "webhook" at bounding box center [649, 299] width 44 height 25
click at [831, 489] on button "Export" at bounding box center [868, 490] width 159 height 27
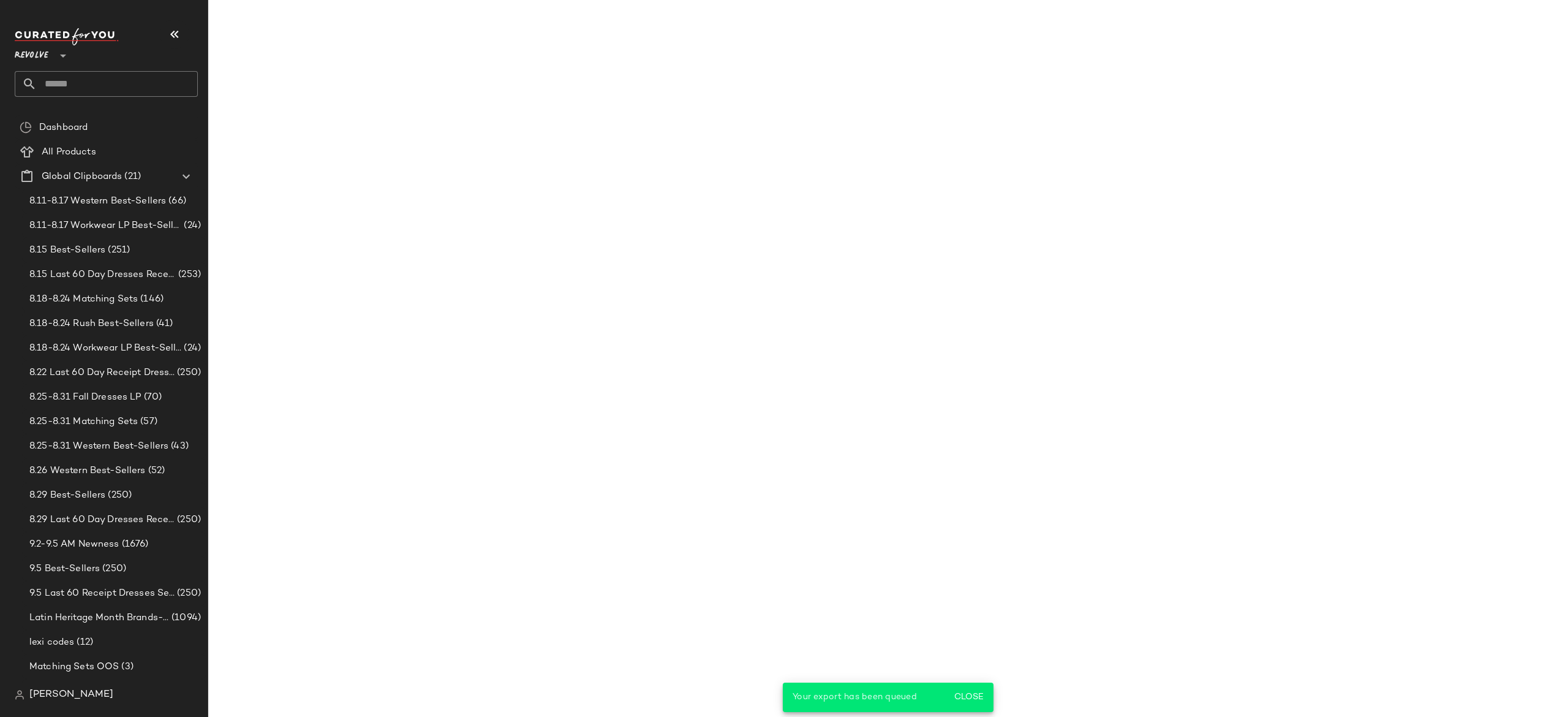
scroll to position [3151, 0]
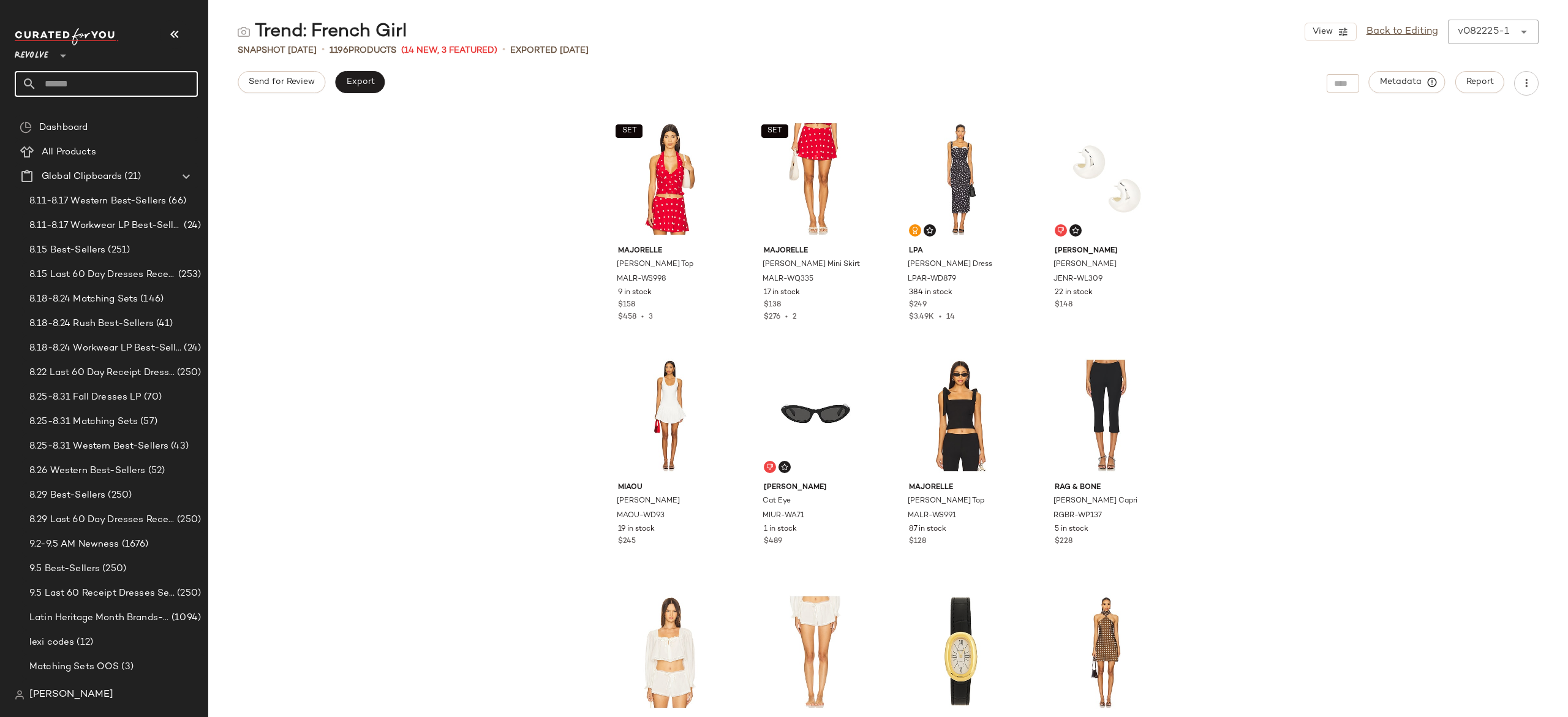
click at [174, 86] on input "text" at bounding box center [117, 84] width 161 height 26
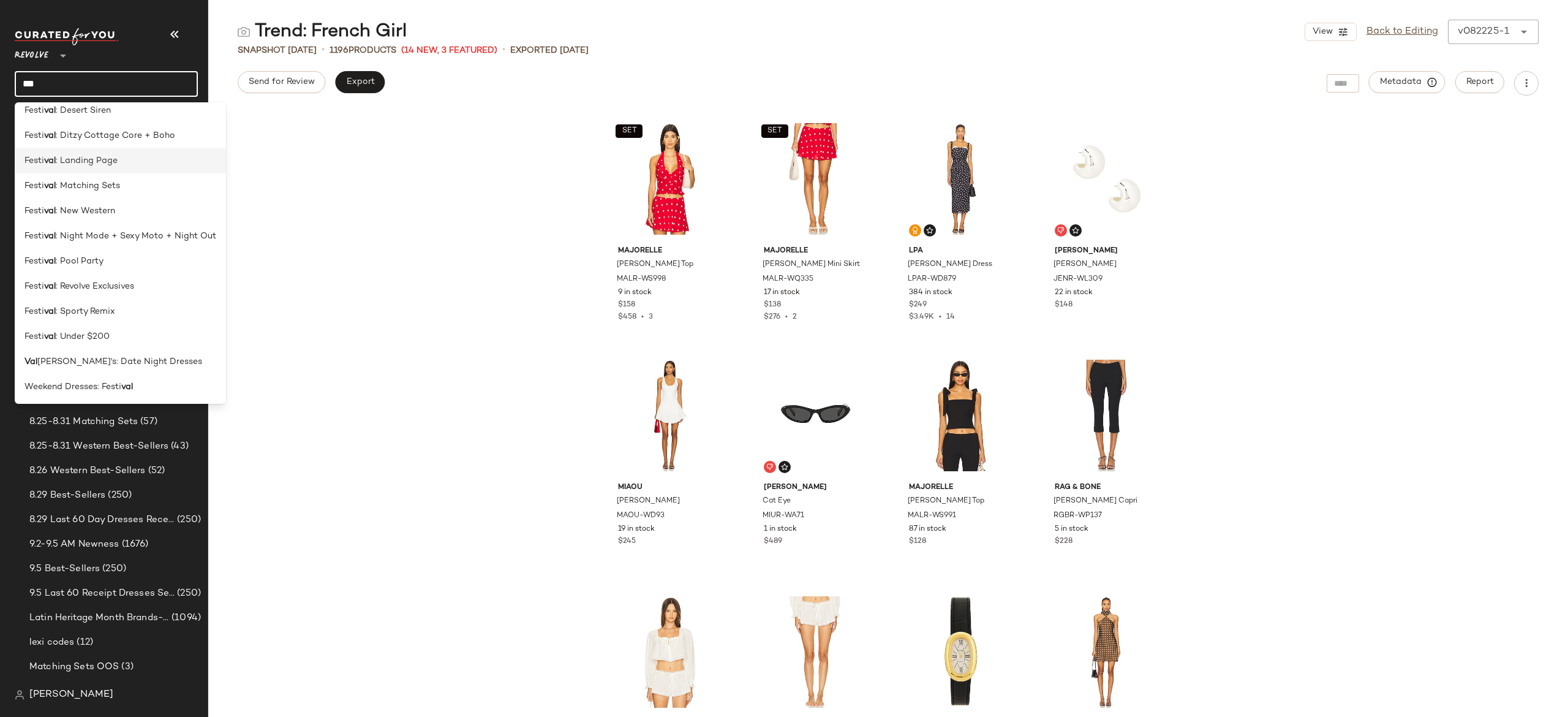
scroll to position [0, 0]
type input "*"
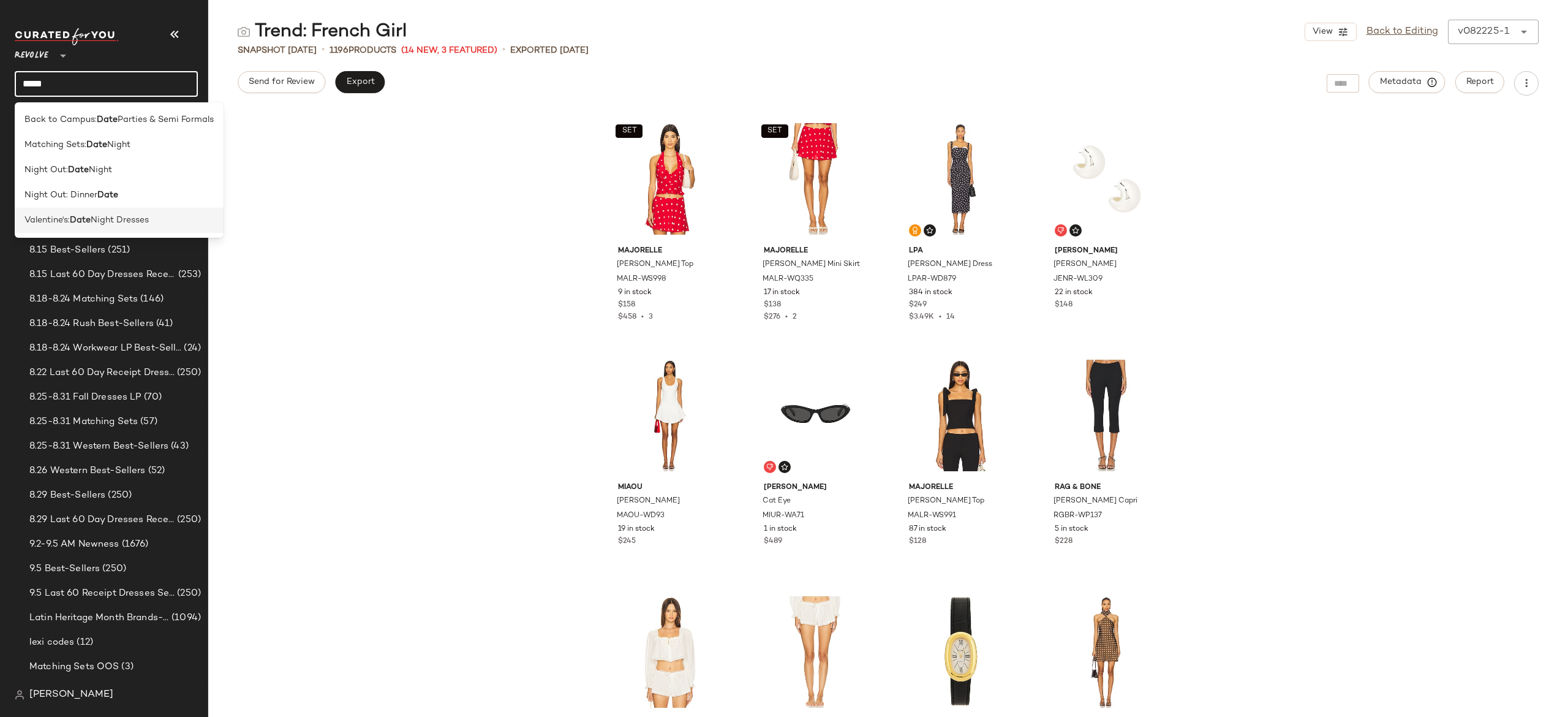
type input "****"
click at [116, 220] on span "Night Dresses" at bounding box center [119, 220] width 58 height 13
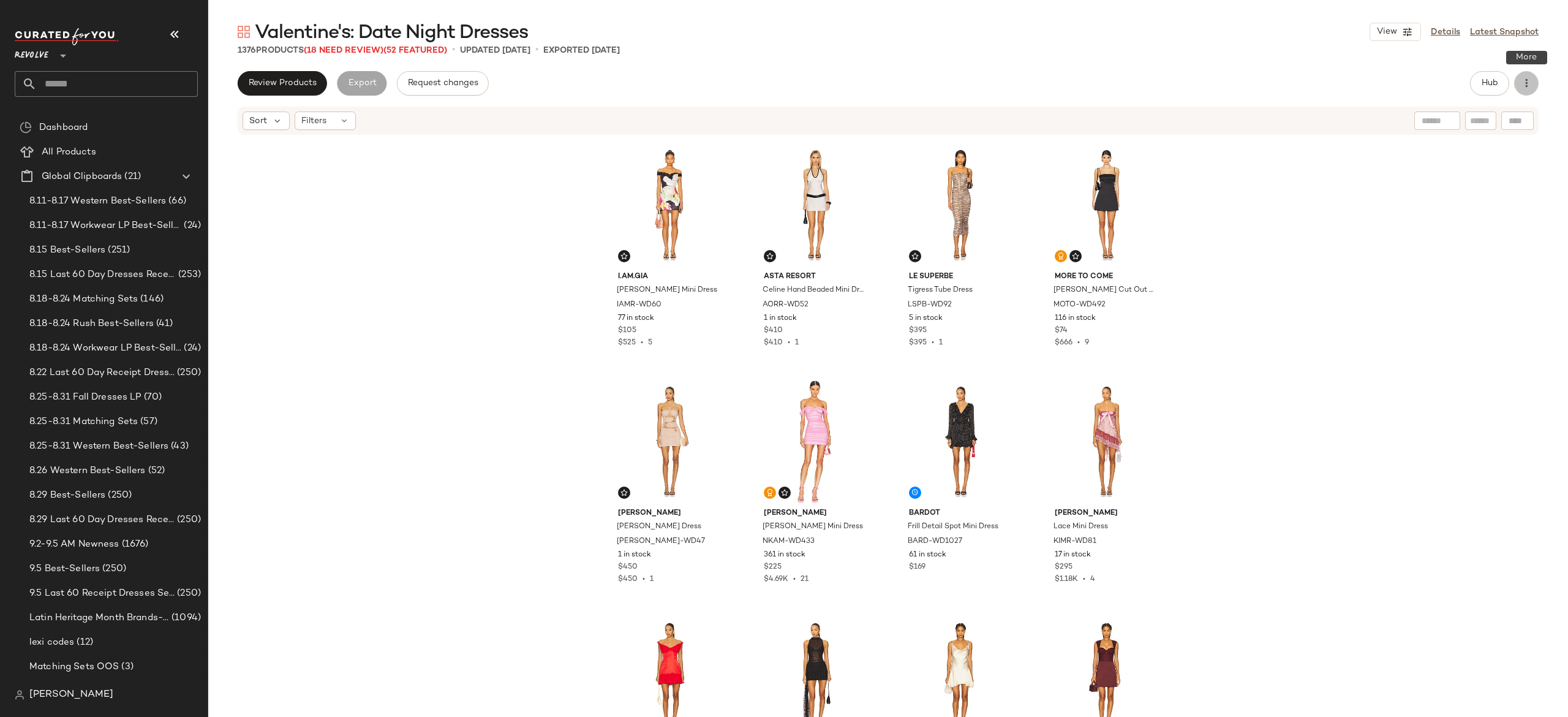
click at [1526, 83] on icon "button" at bounding box center [1526, 83] width 12 height 12
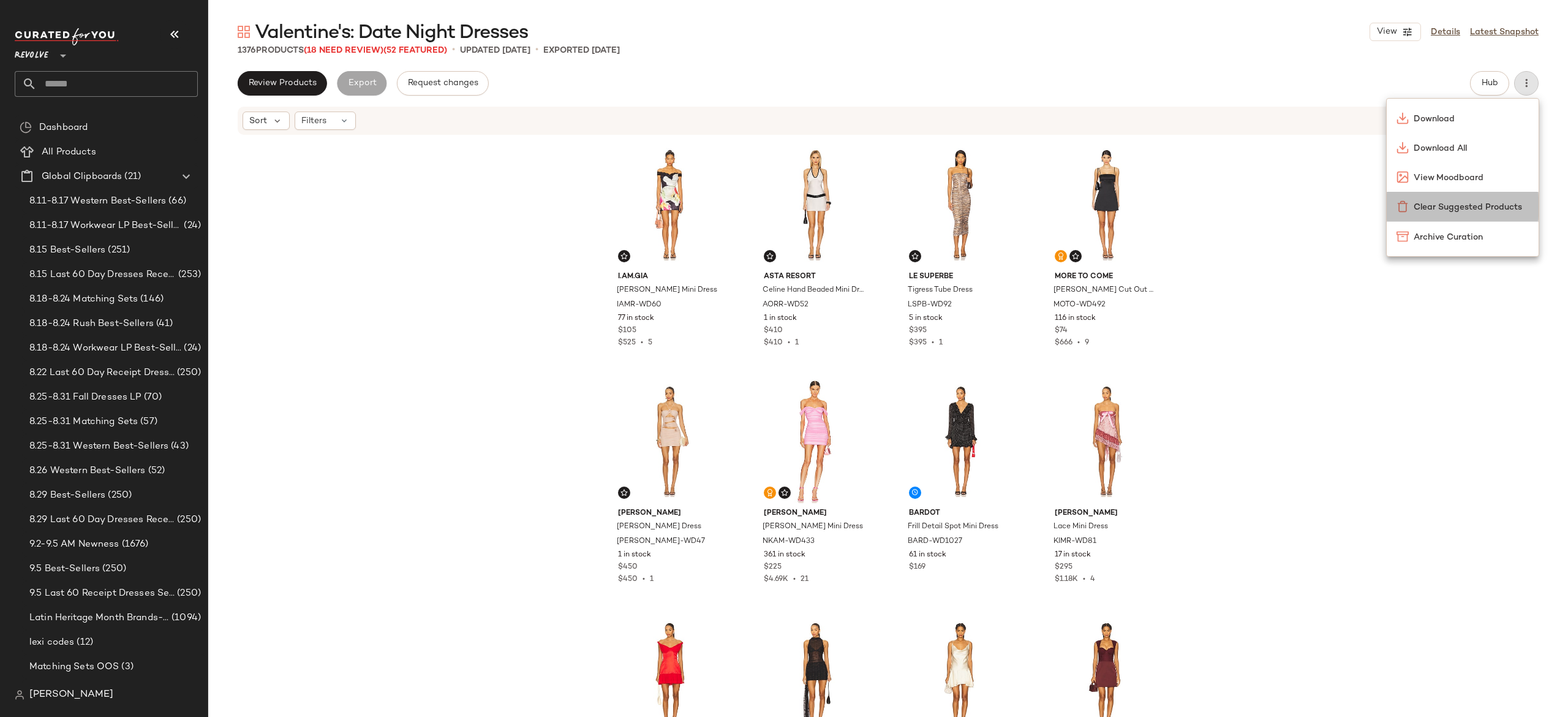
click at [1449, 209] on span "Clear Suggested Products" at bounding box center [1471, 207] width 115 height 13
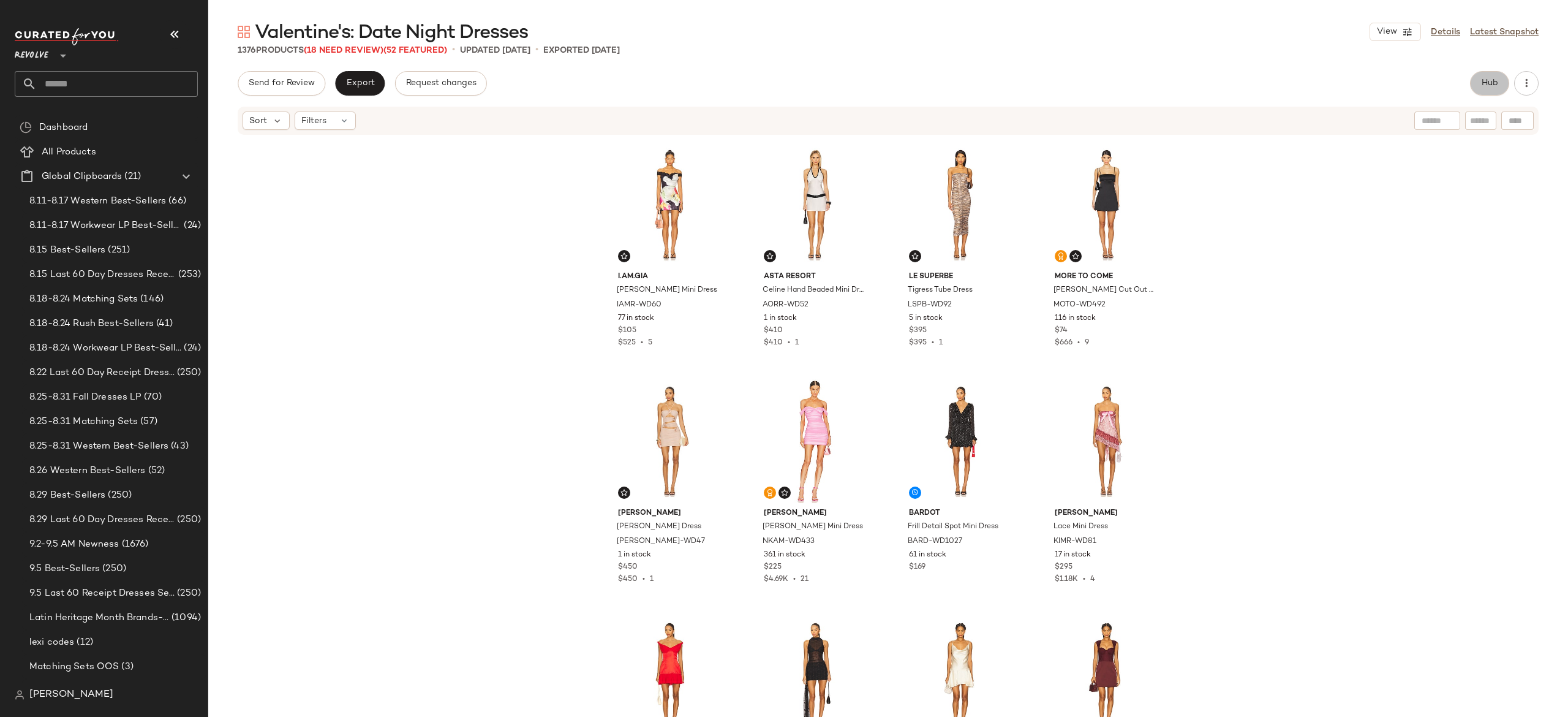
click at [1481, 76] on button "Hub" at bounding box center [1489, 83] width 39 height 25
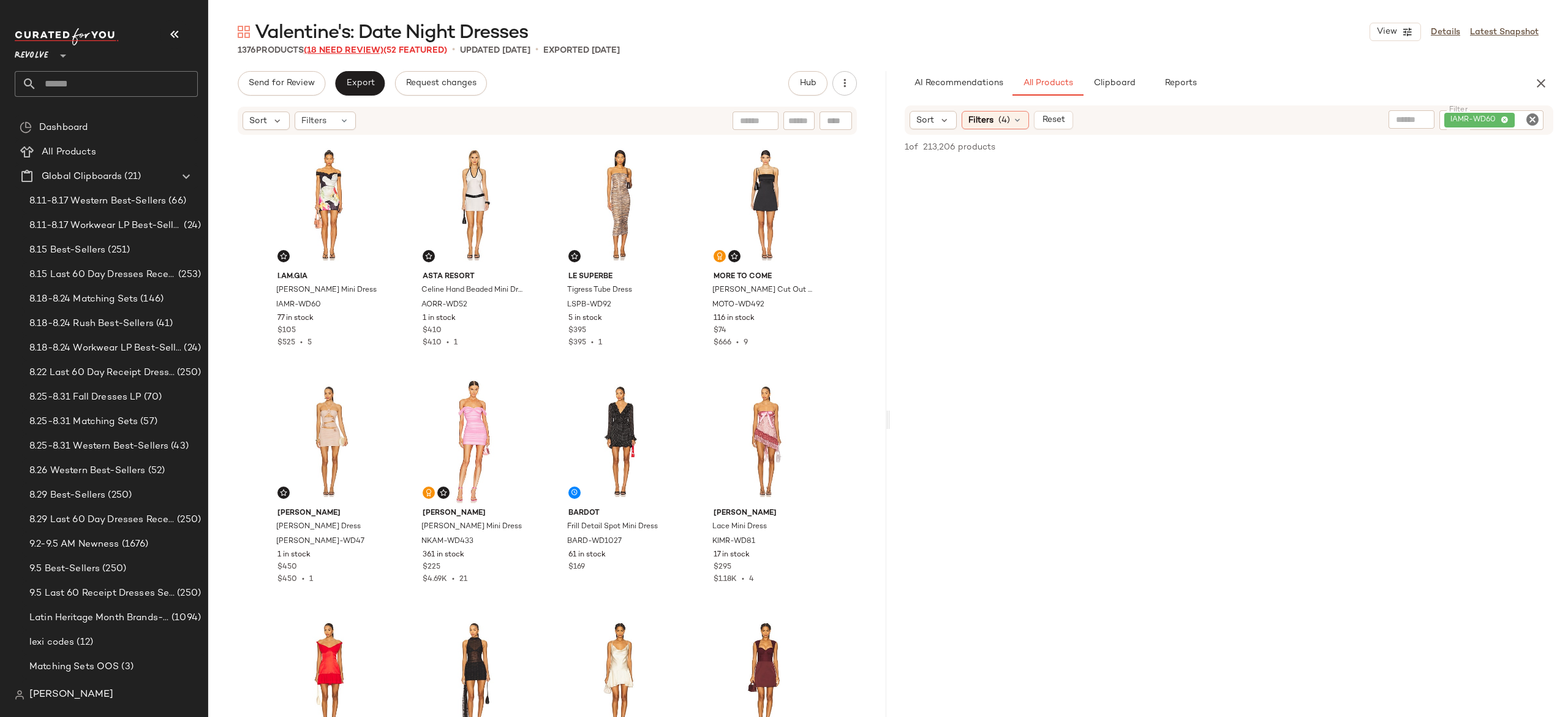
click at [368, 50] on span "(18 Need Review)" at bounding box center [344, 50] width 80 height 9
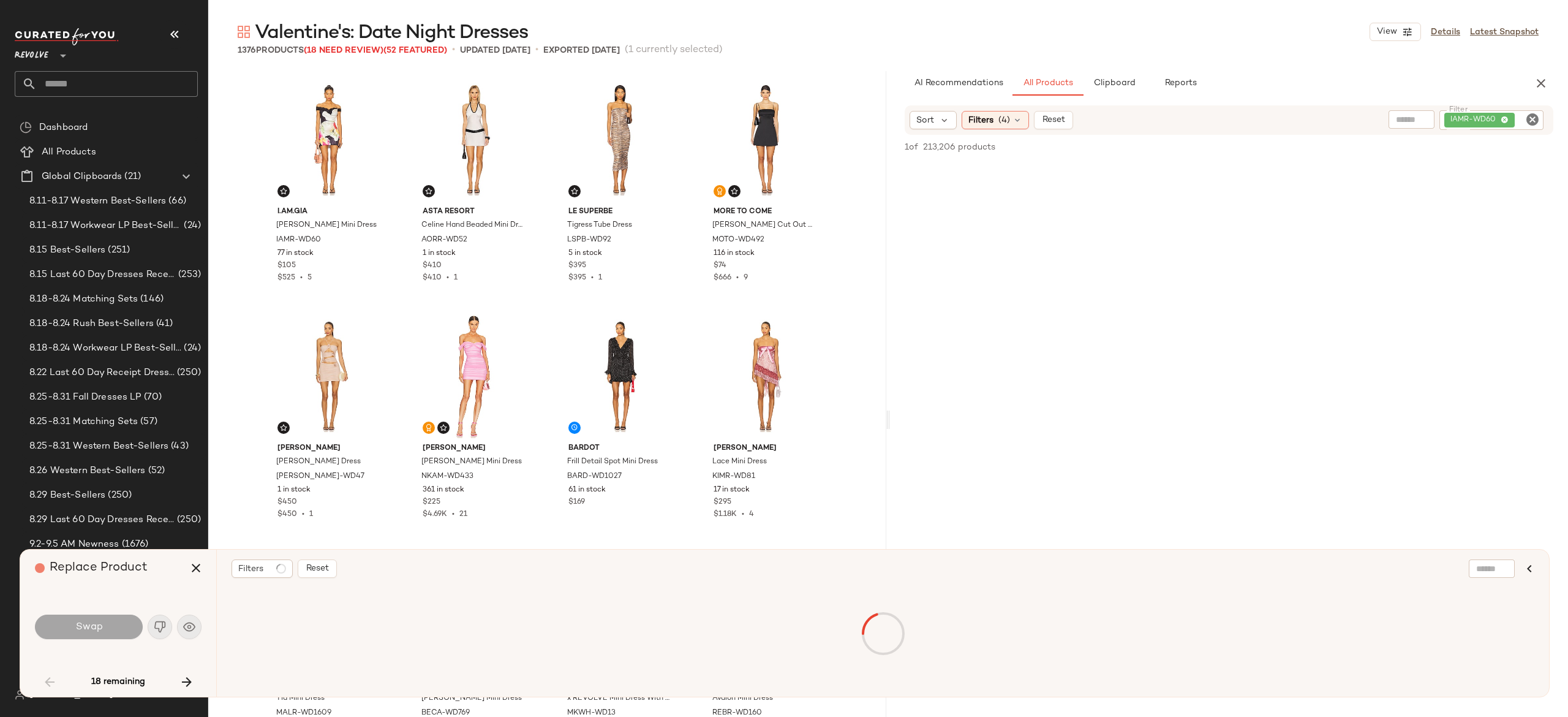
scroll to position [1419, 0]
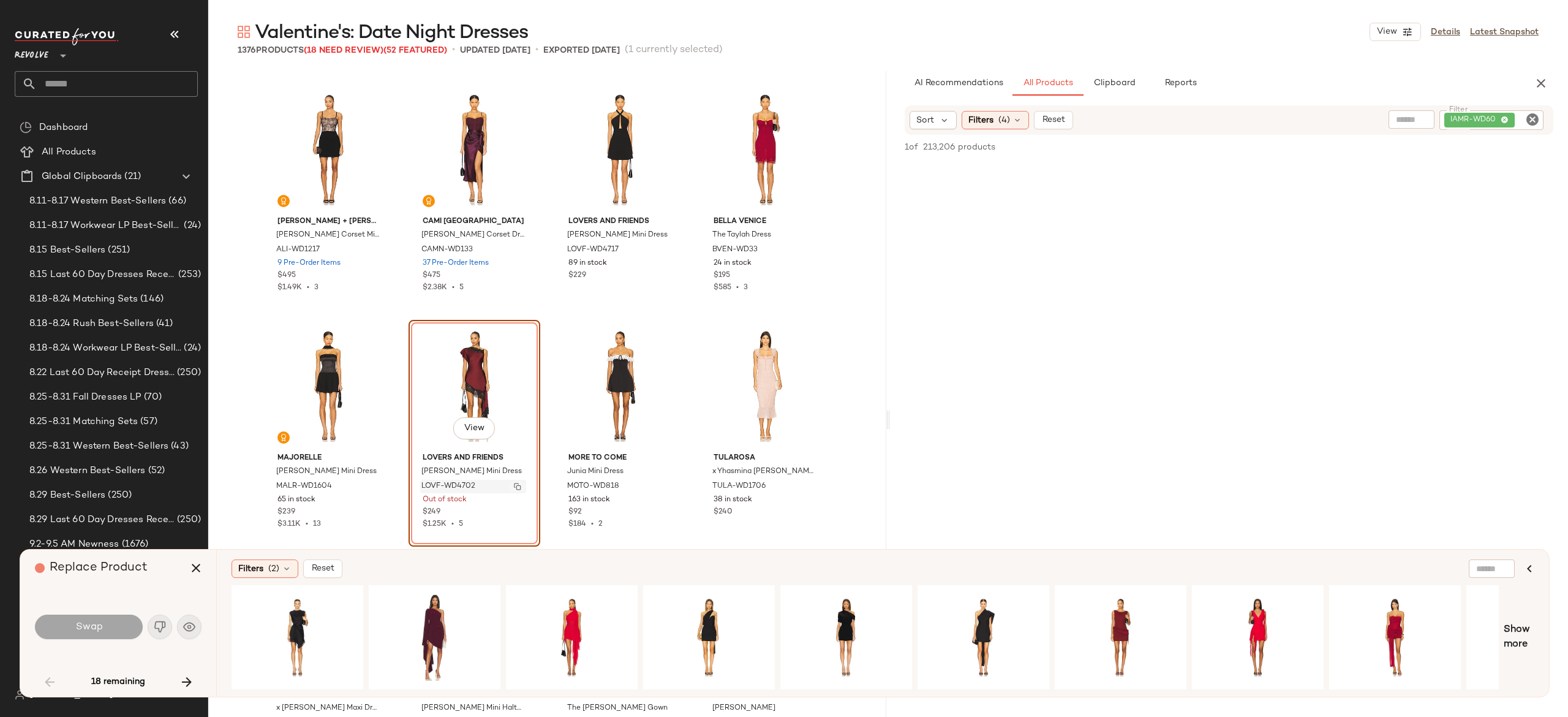
click at [514, 485] on img "button" at bounding box center [517, 486] width 7 height 7
click at [189, 677] on icon "button" at bounding box center [187, 682] width 15 height 15
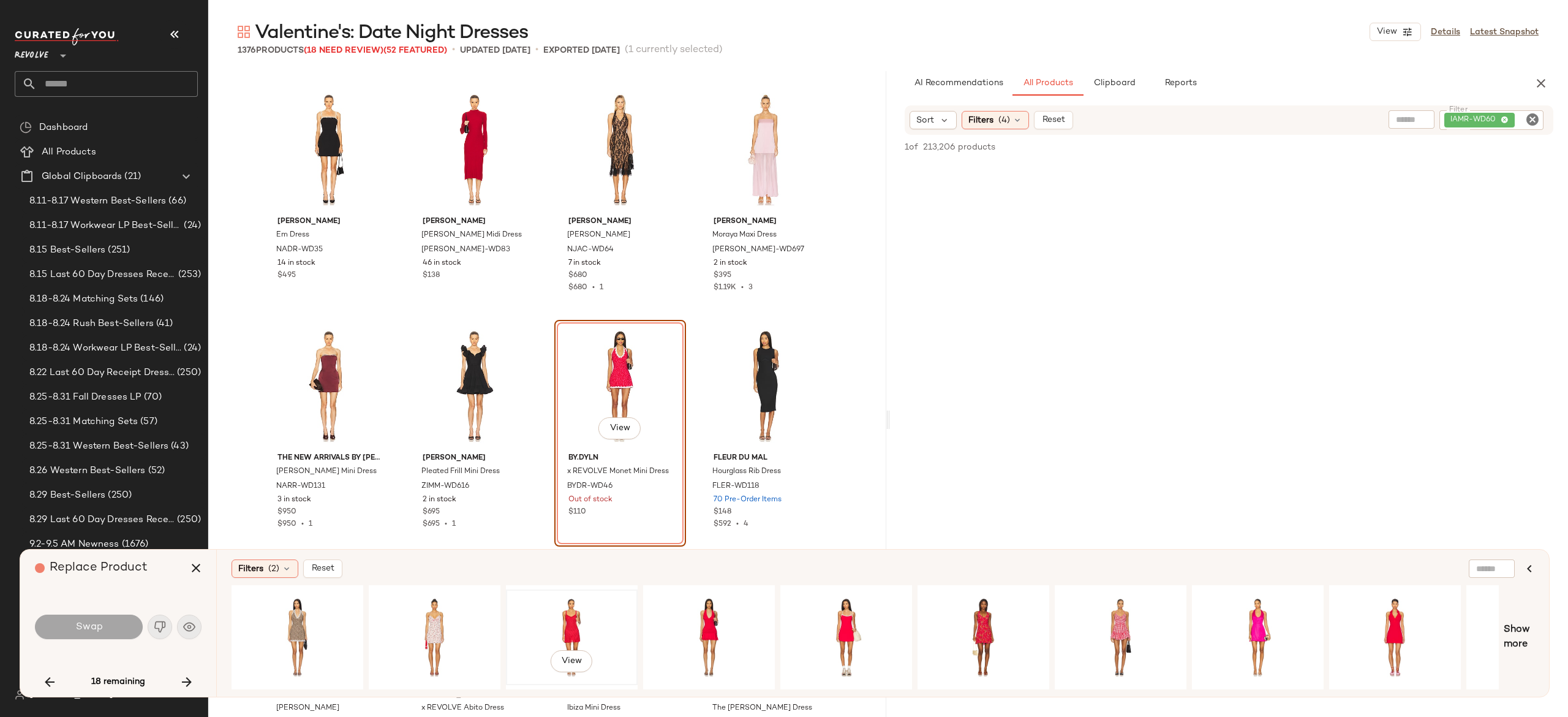
click at [581, 616] on div "View" at bounding box center [572, 638] width 123 height 87
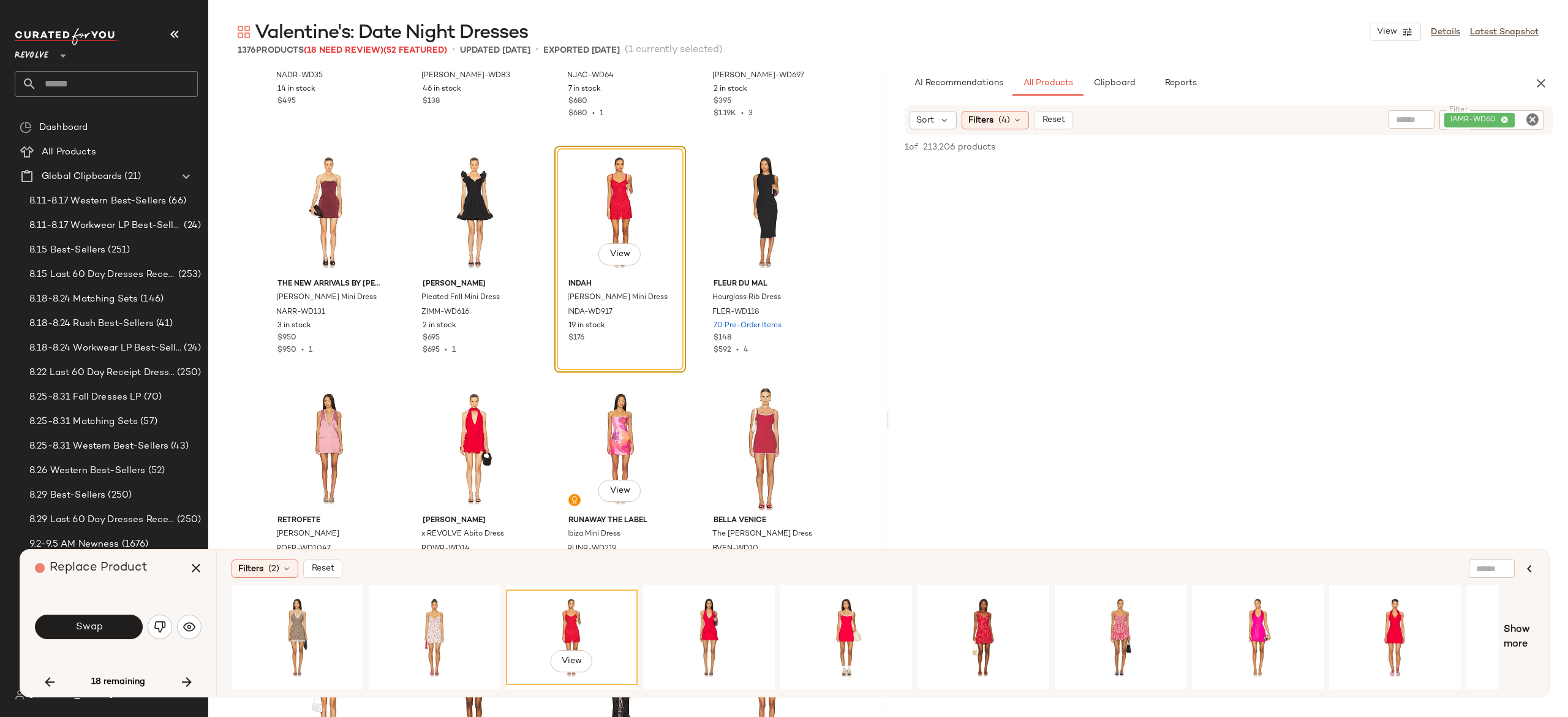
scroll to position [2781, 0]
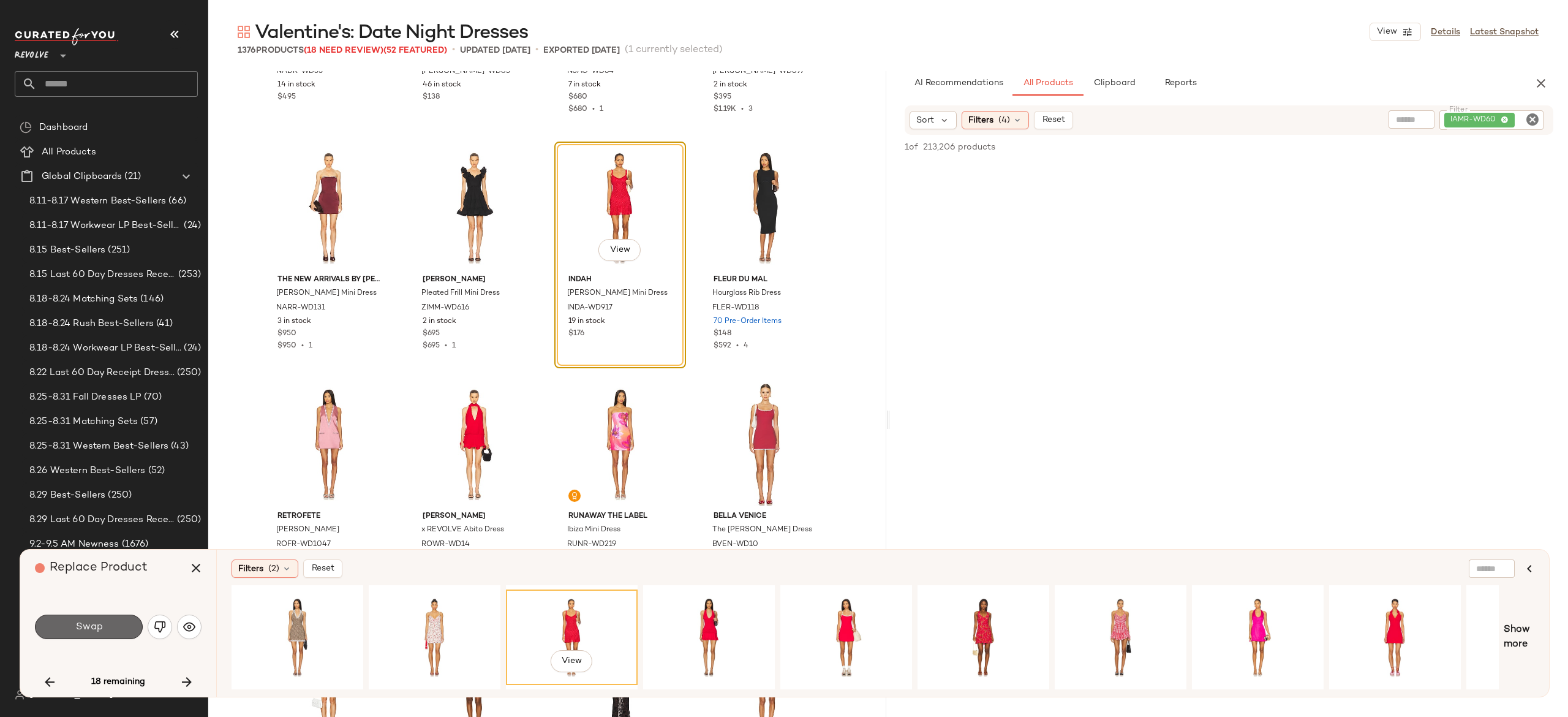
click at [123, 627] on button "Swap" at bounding box center [89, 627] width 108 height 25
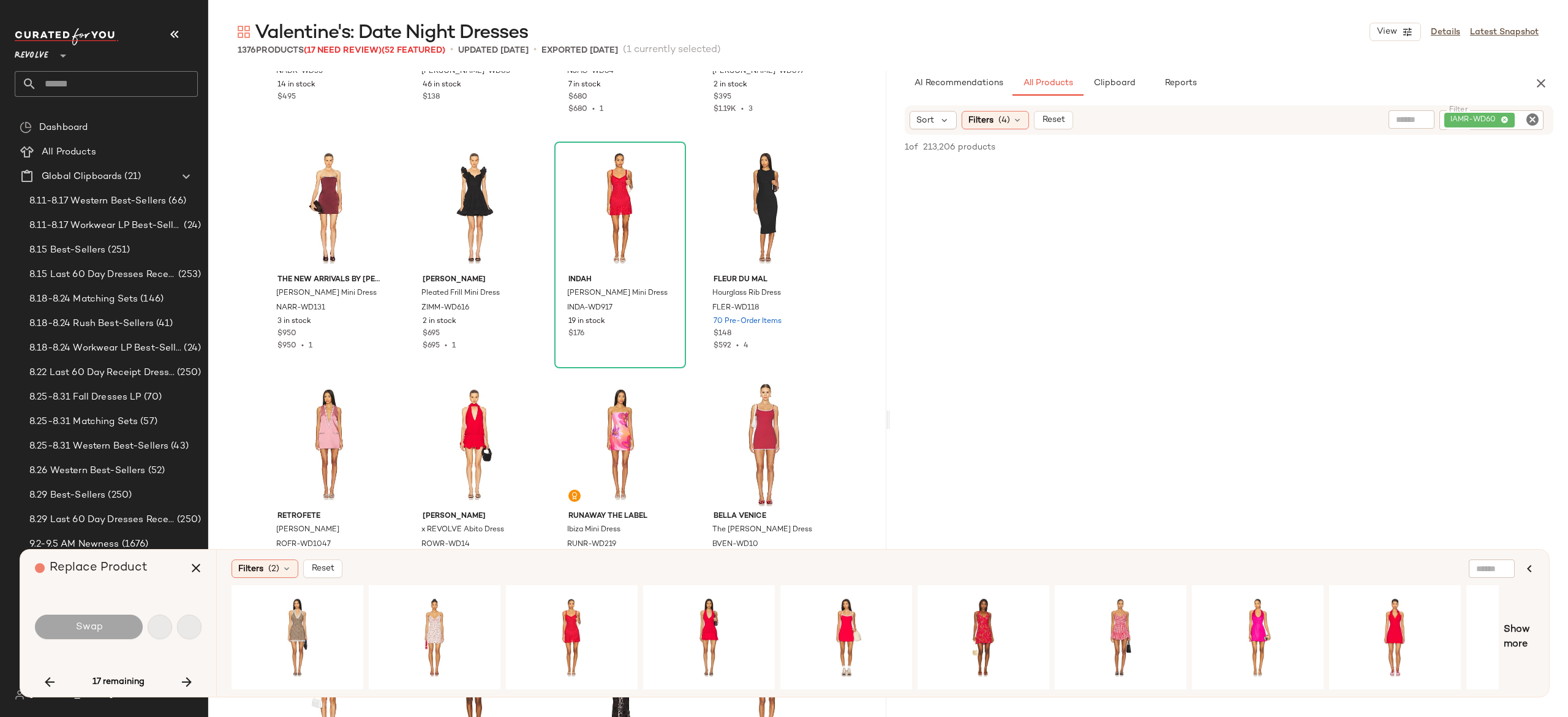
scroll to position [4495, 0]
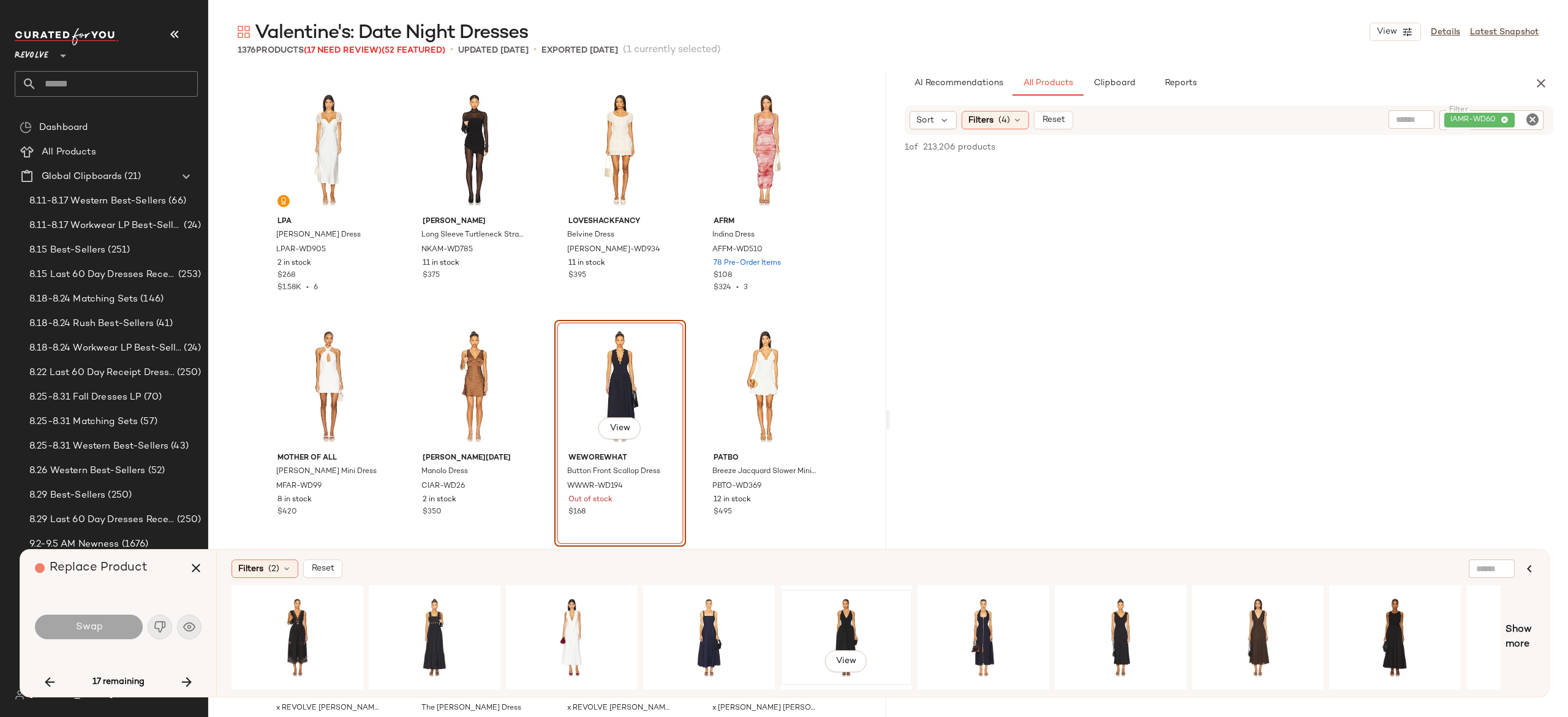
click at [839, 605] on div "View" at bounding box center [846, 638] width 123 height 87
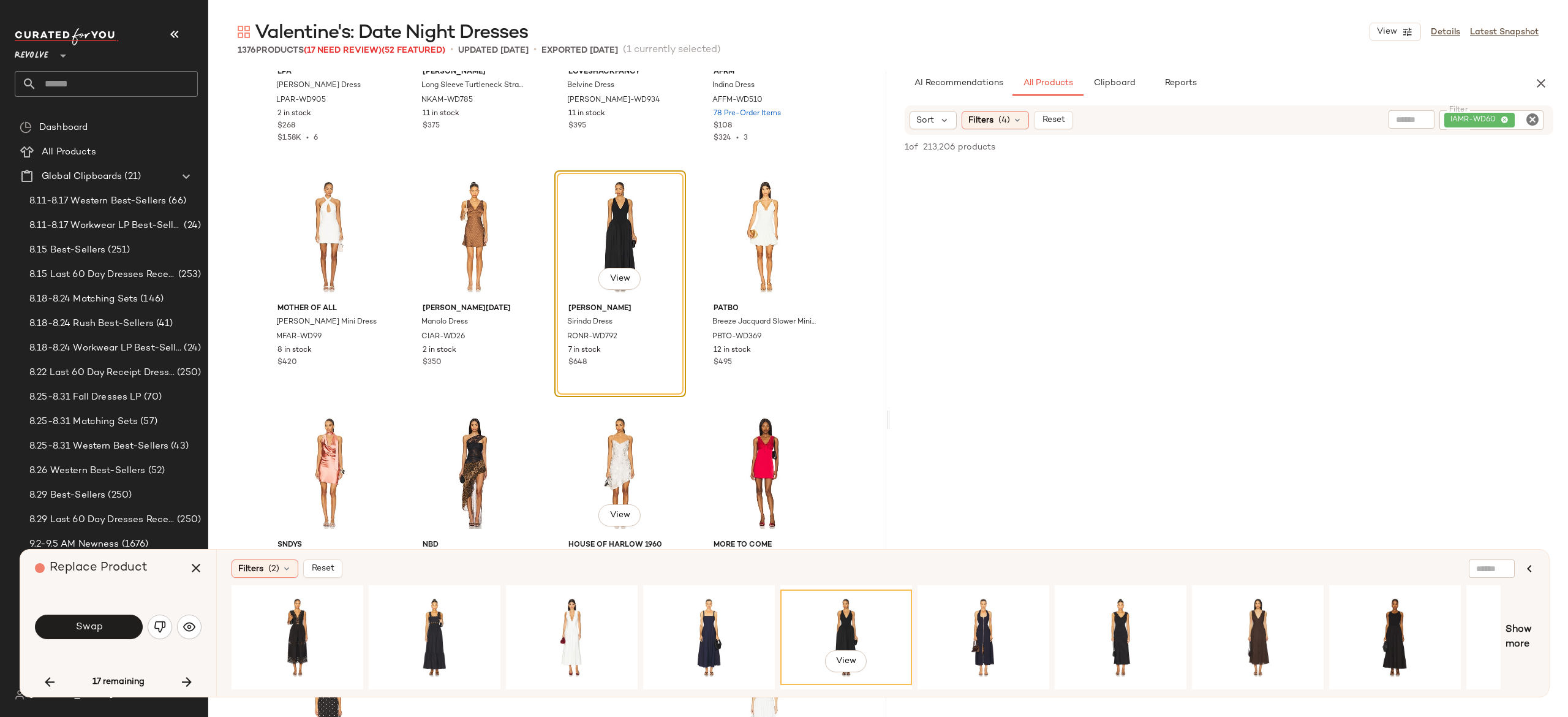
scroll to position [4648, 0]
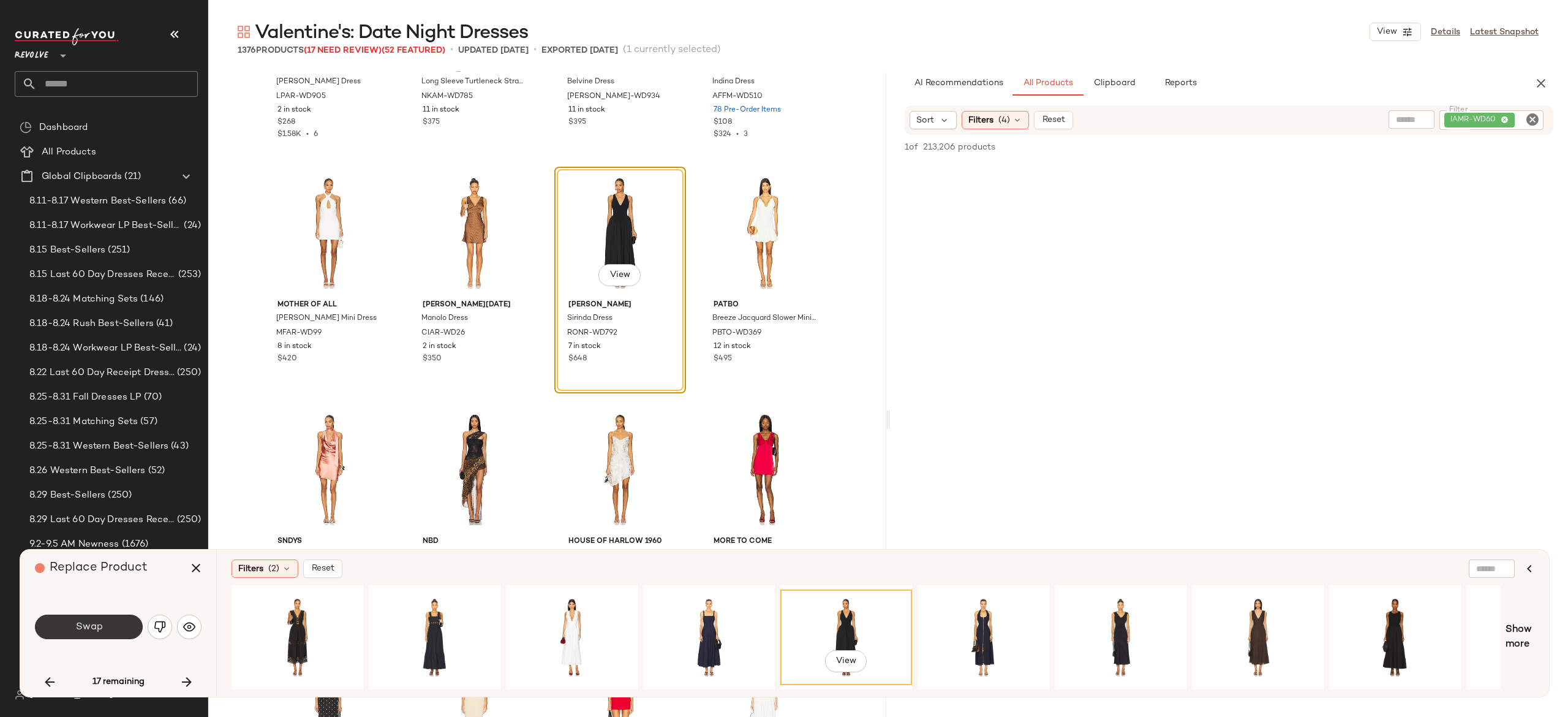
click at [125, 631] on button "Swap" at bounding box center [89, 627] width 108 height 25
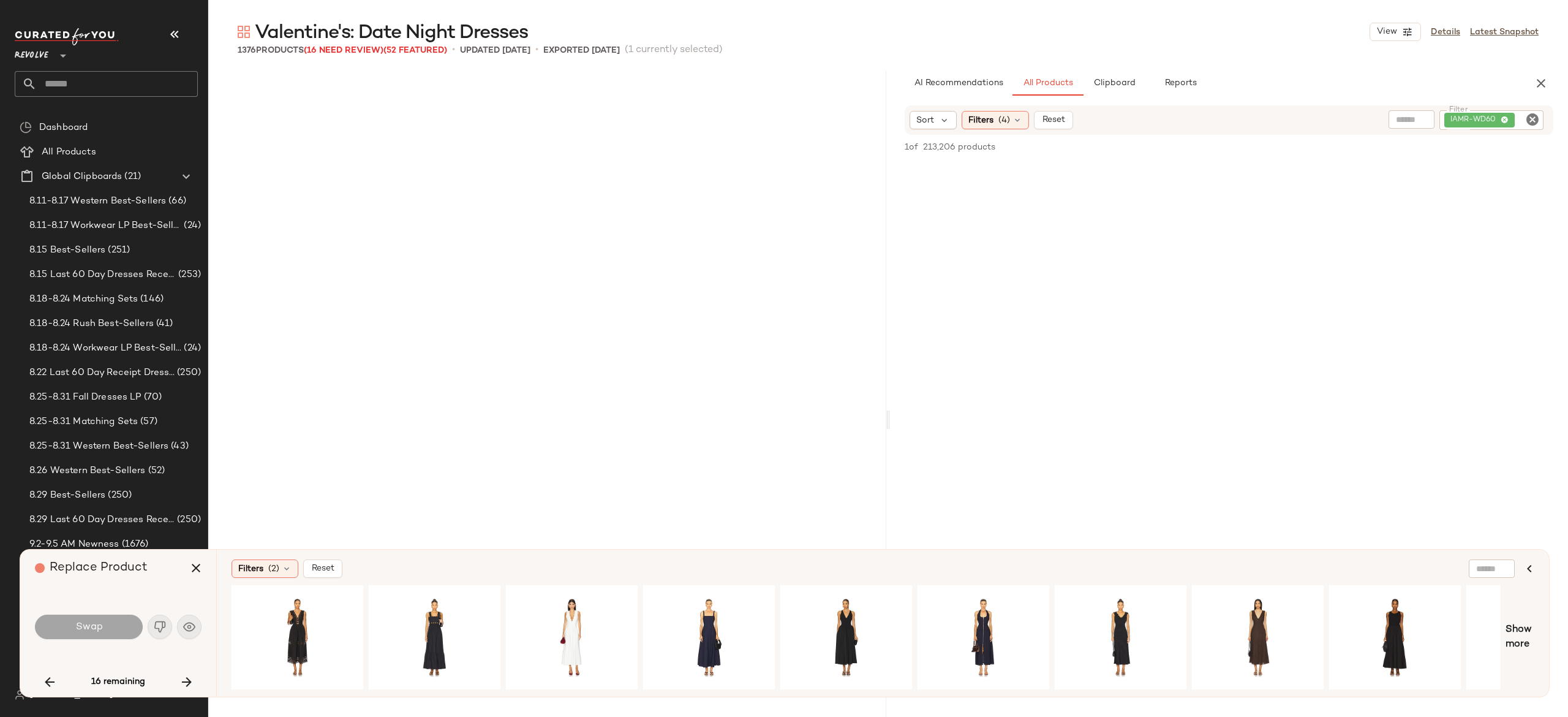
scroll to position [6388, 0]
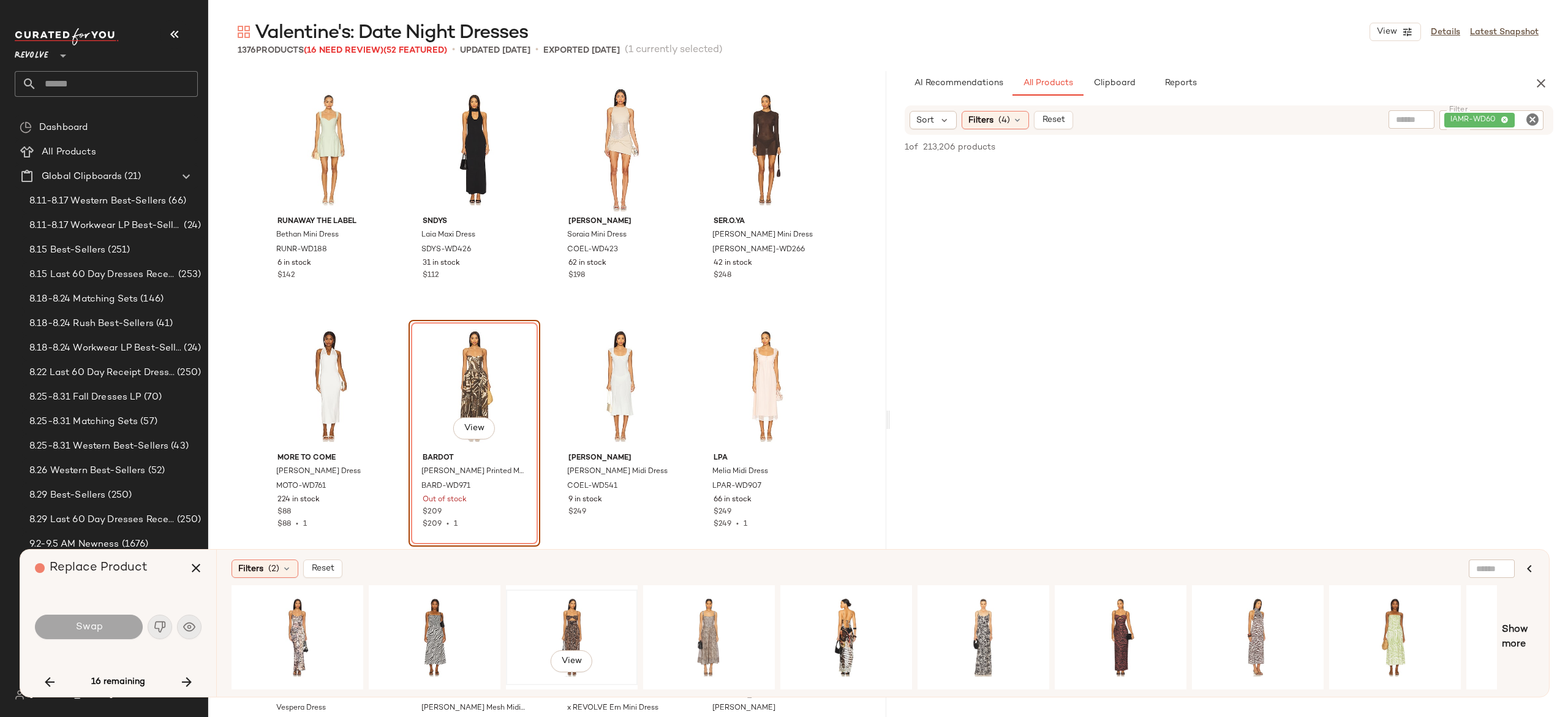
click at [570, 618] on div "View" at bounding box center [572, 638] width 123 height 87
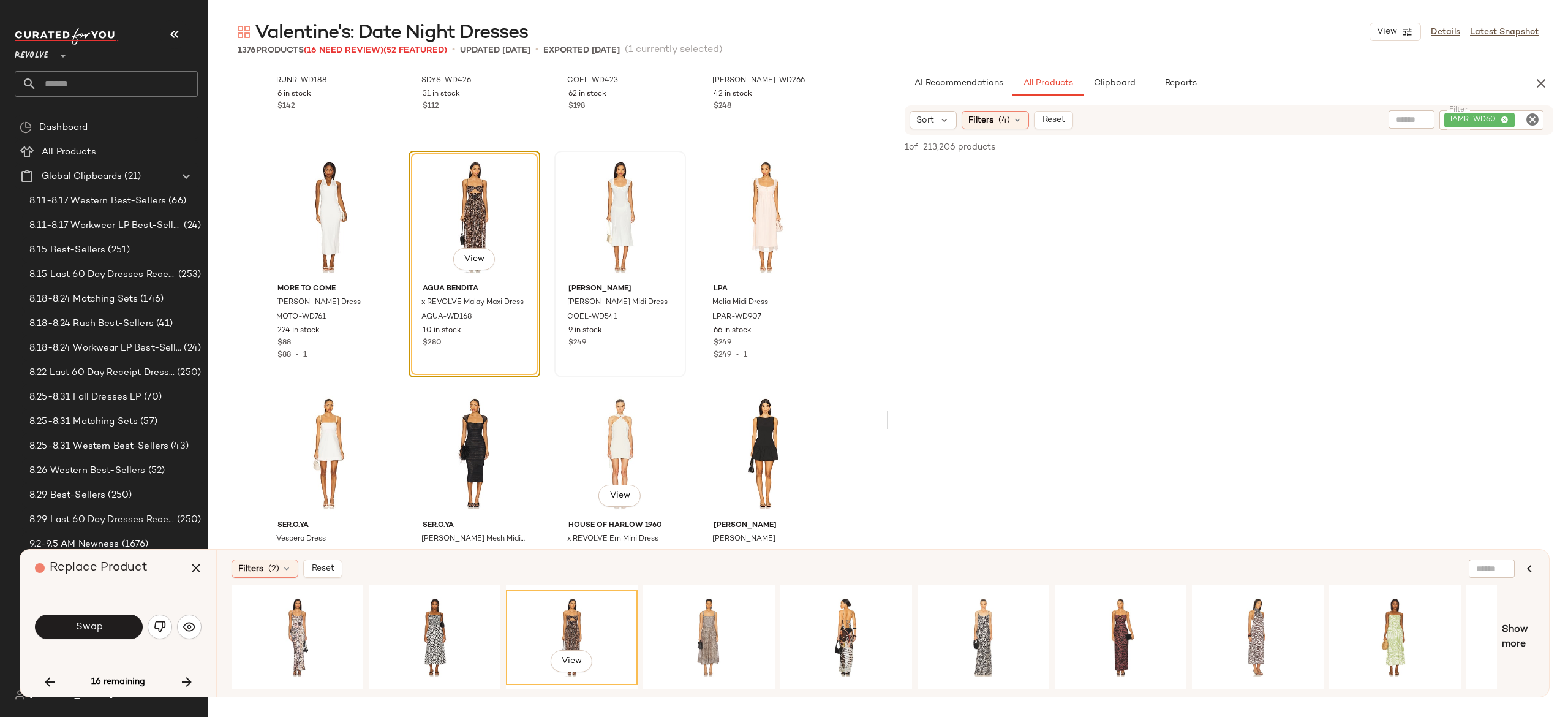
scroll to position [6566, 0]
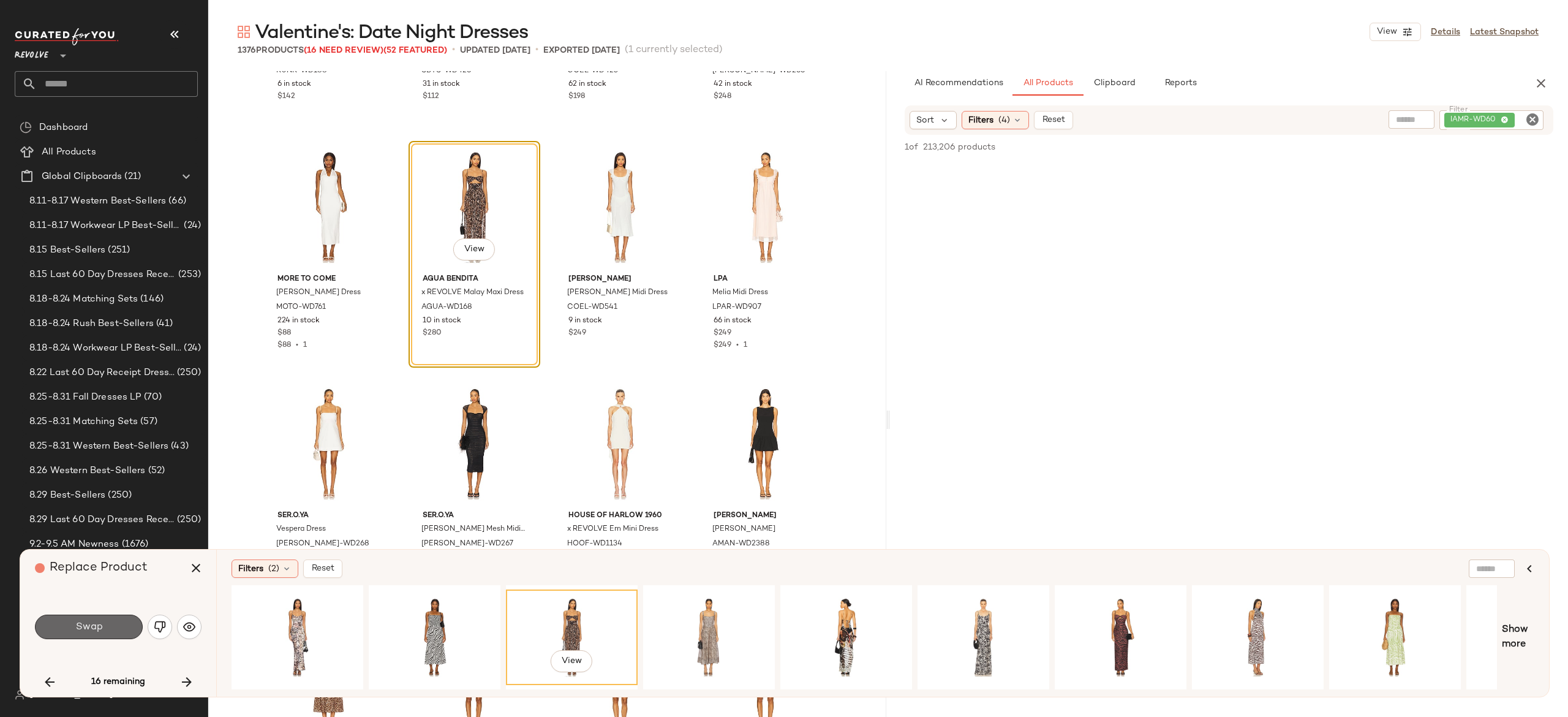
click at [130, 620] on button "Swap" at bounding box center [89, 627] width 108 height 25
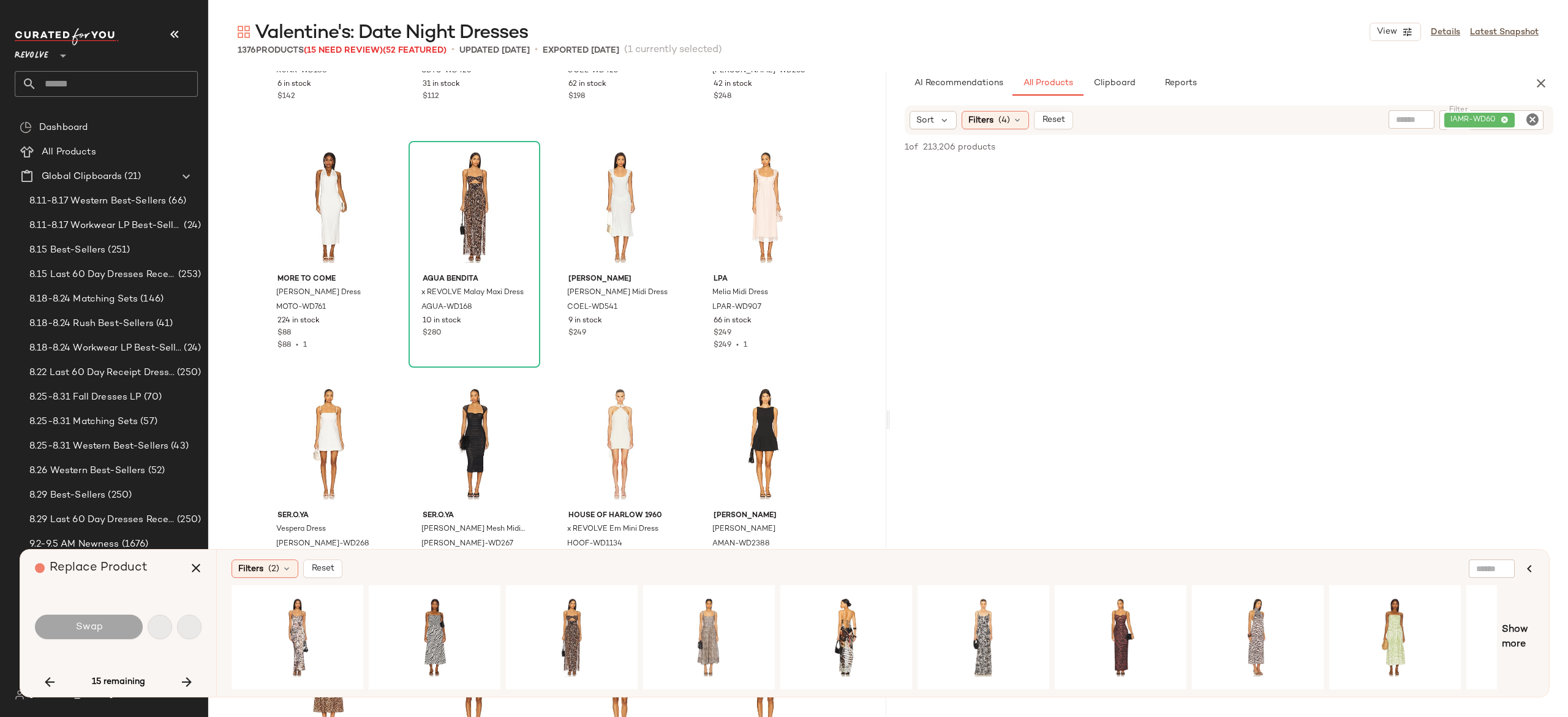
scroll to position [13958, 0]
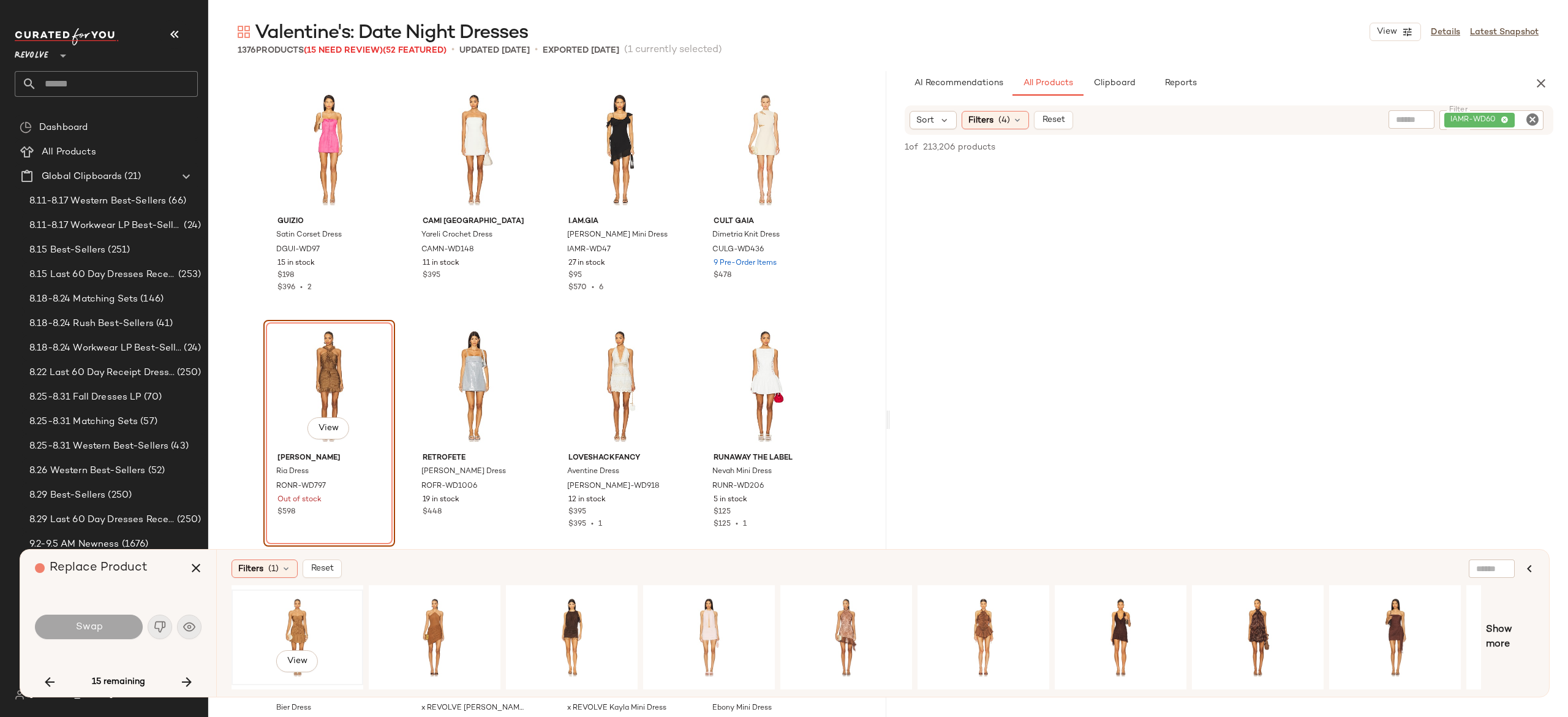
click at [295, 612] on div "View" at bounding box center [297, 638] width 123 height 87
click at [981, 616] on div "View" at bounding box center [984, 638] width 123 height 87
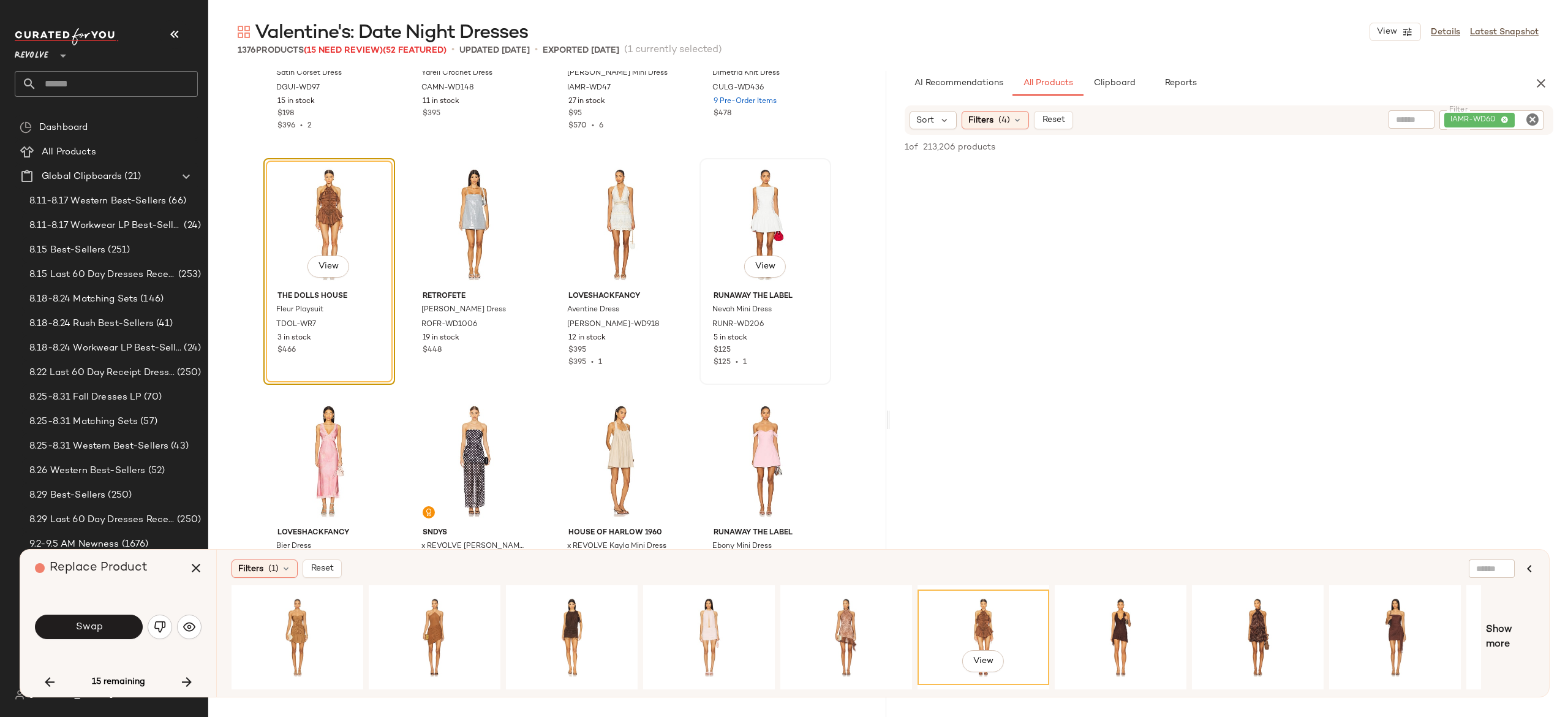
scroll to position [14122, 0]
click at [115, 627] on button "Swap" at bounding box center [89, 627] width 108 height 25
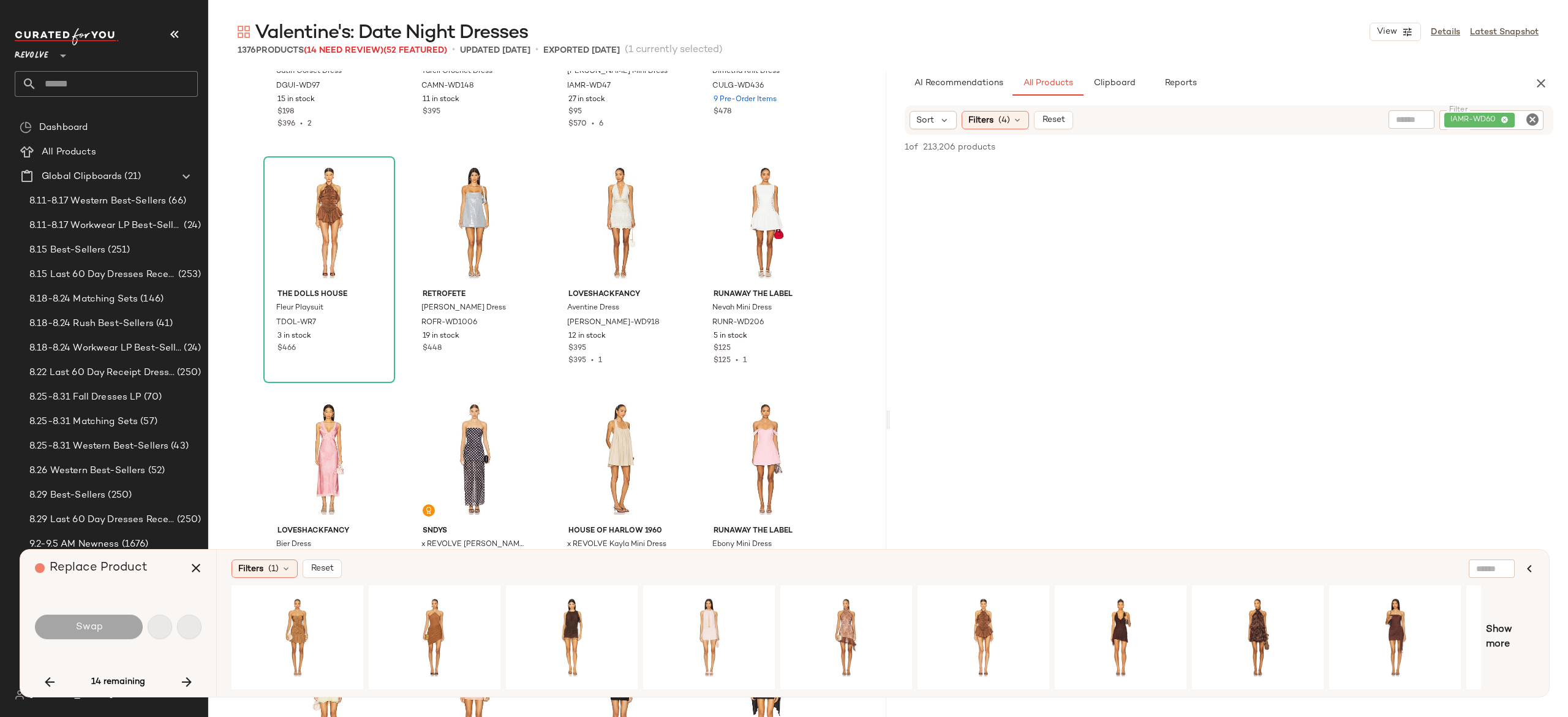
scroll to position [14905, 0]
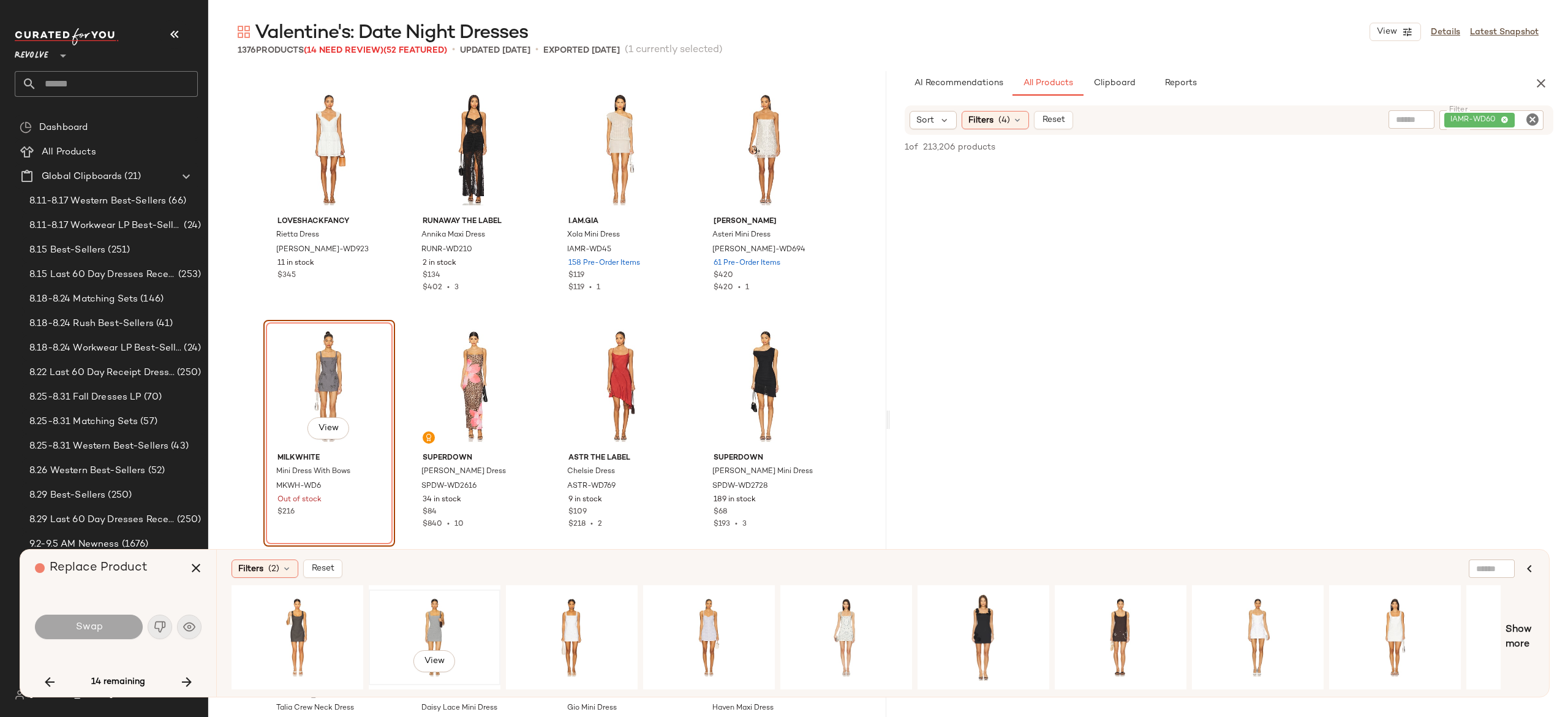
click at [430, 609] on div "View" at bounding box center [435, 638] width 123 height 87
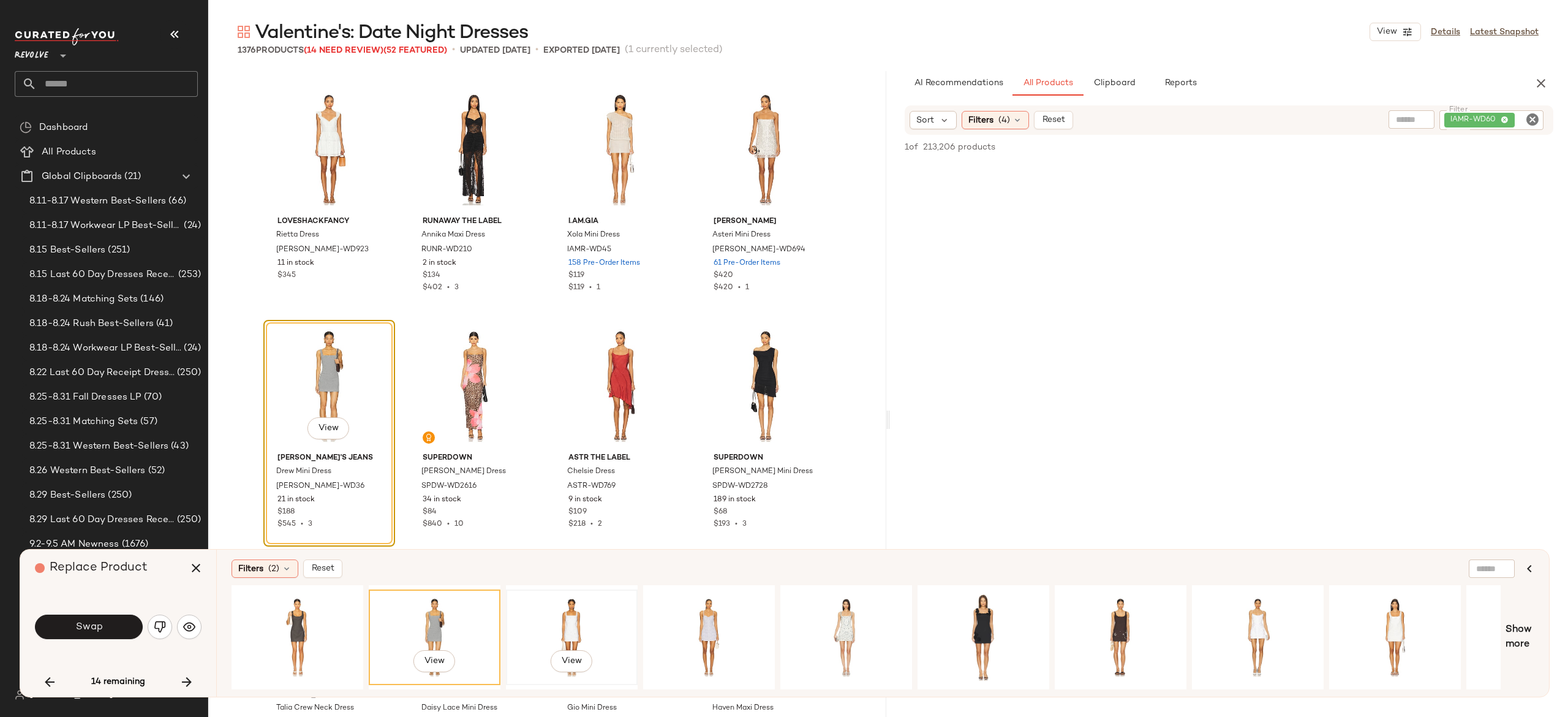
click at [584, 619] on div "View" at bounding box center [572, 638] width 123 height 87
click at [988, 619] on div "View" at bounding box center [984, 638] width 123 height 87
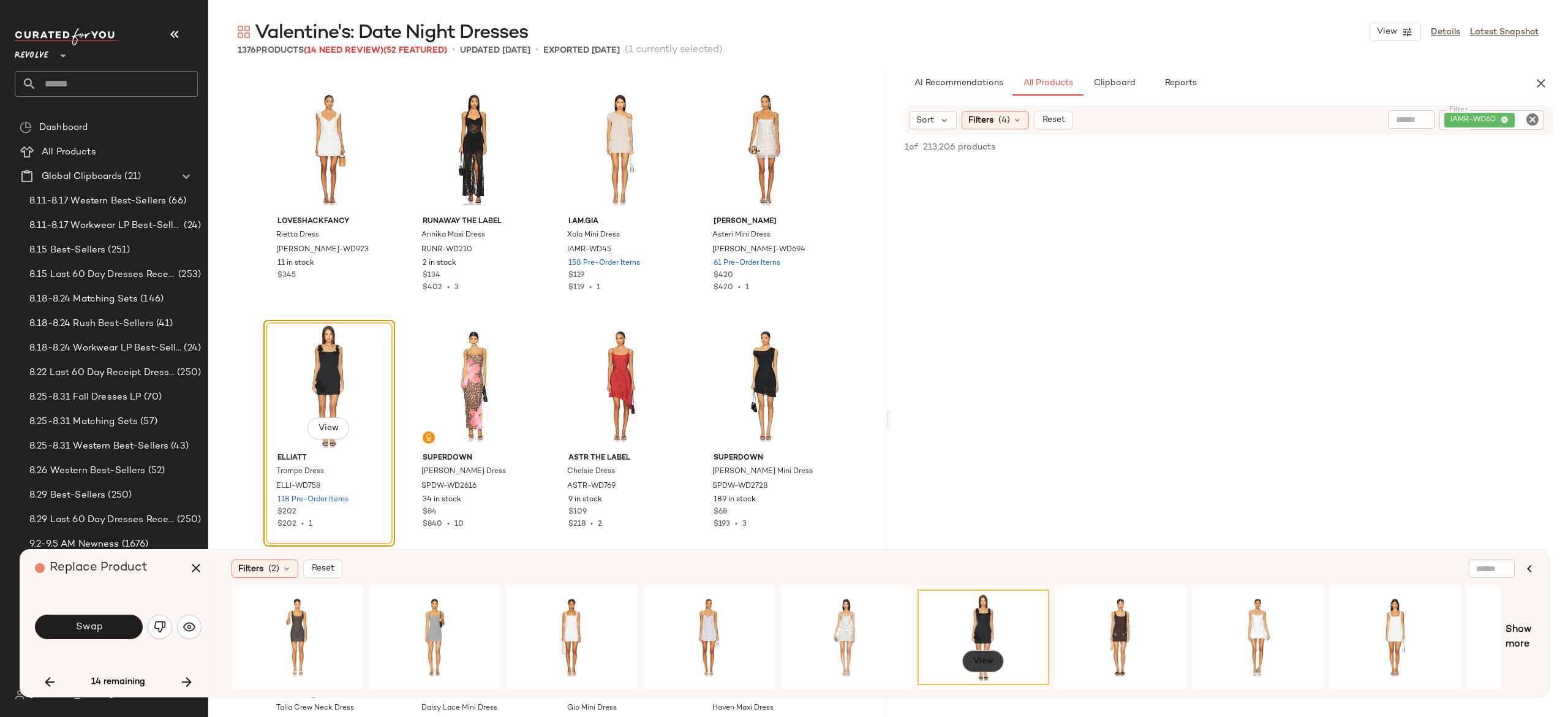
click at [990, 659] on span "View" at bounding box center [983, 661] width 21 height 10
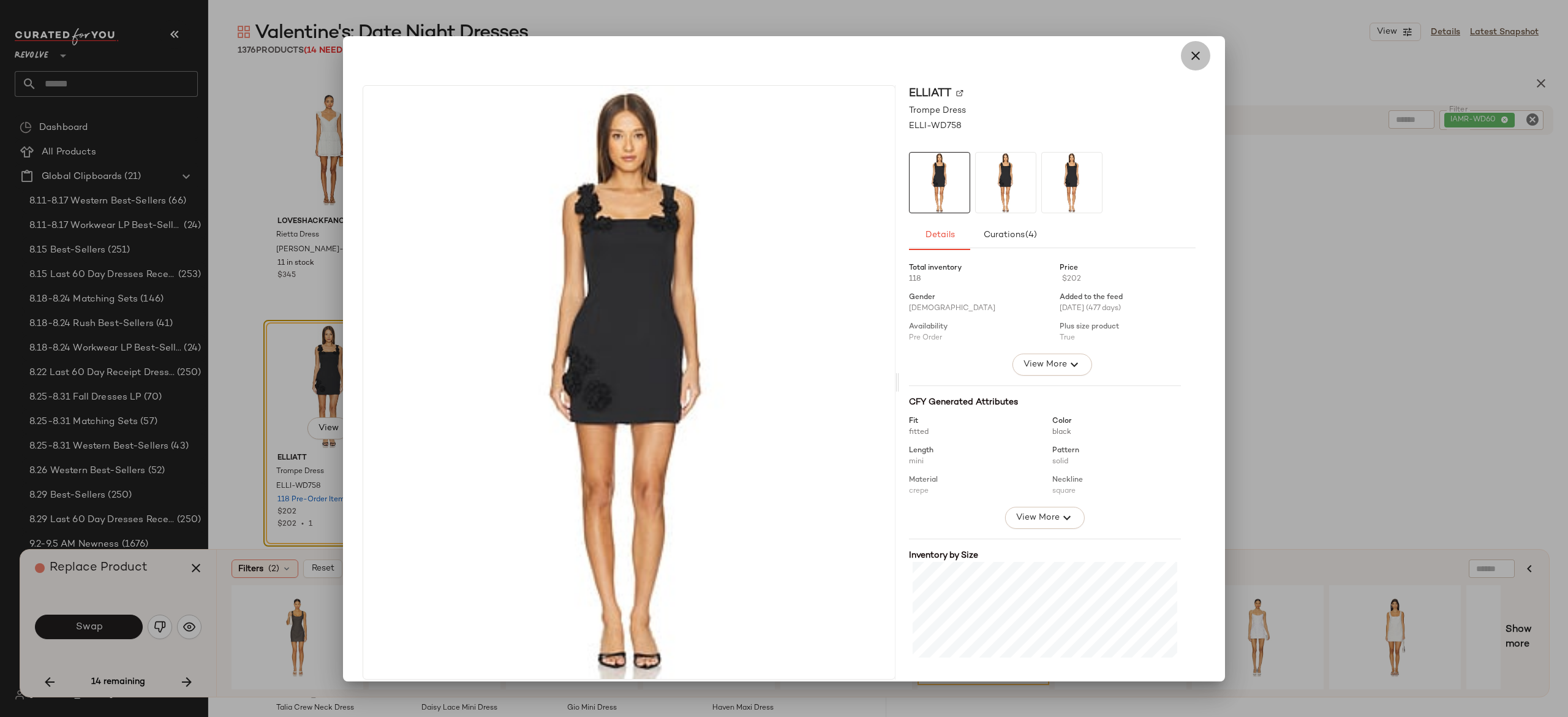
click at [1188, 58] on icon "button" at bounding box center [1196, 56] width 15 height 15
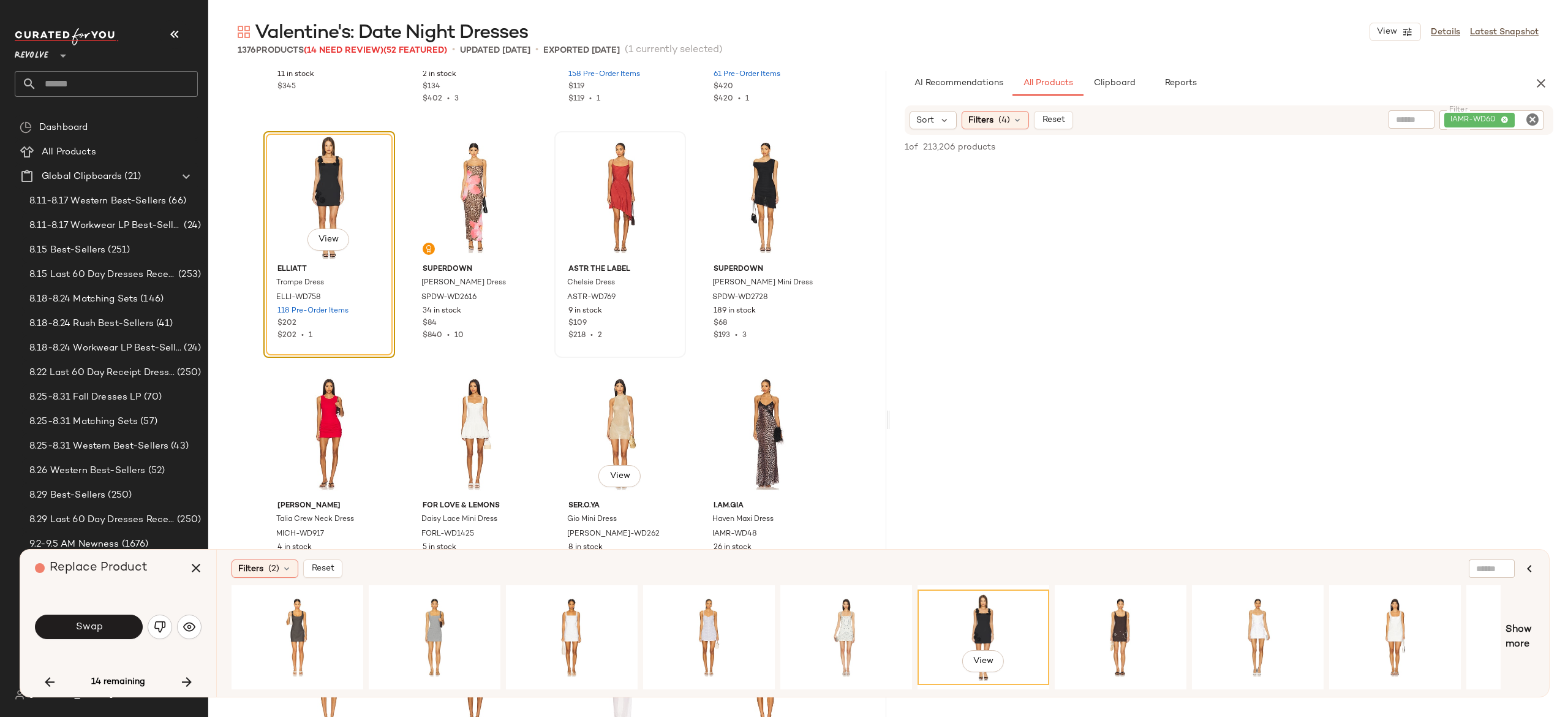
scroll to position [15108, 0]
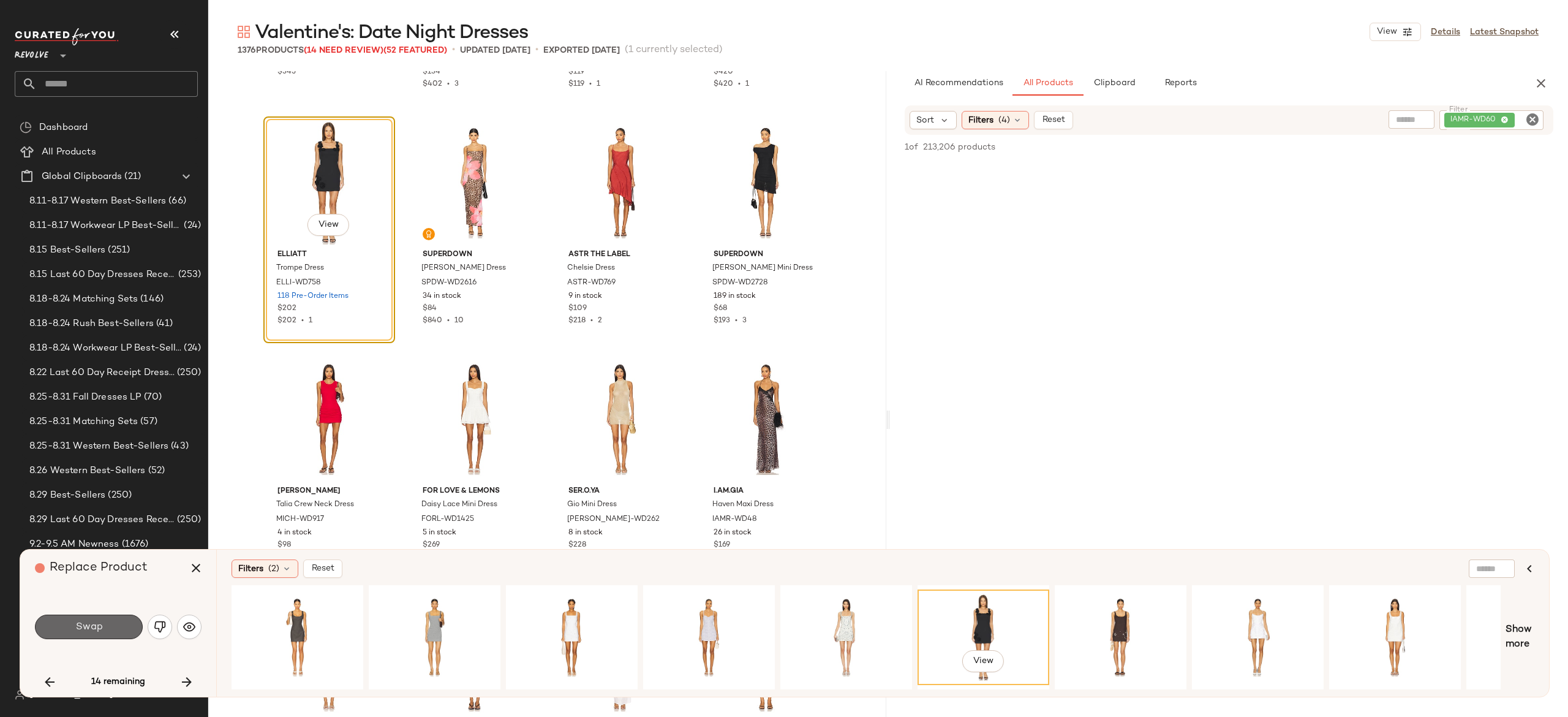
click at [119, 628] on button "Swap" at bounding box center [89, 627] width 108 height 25
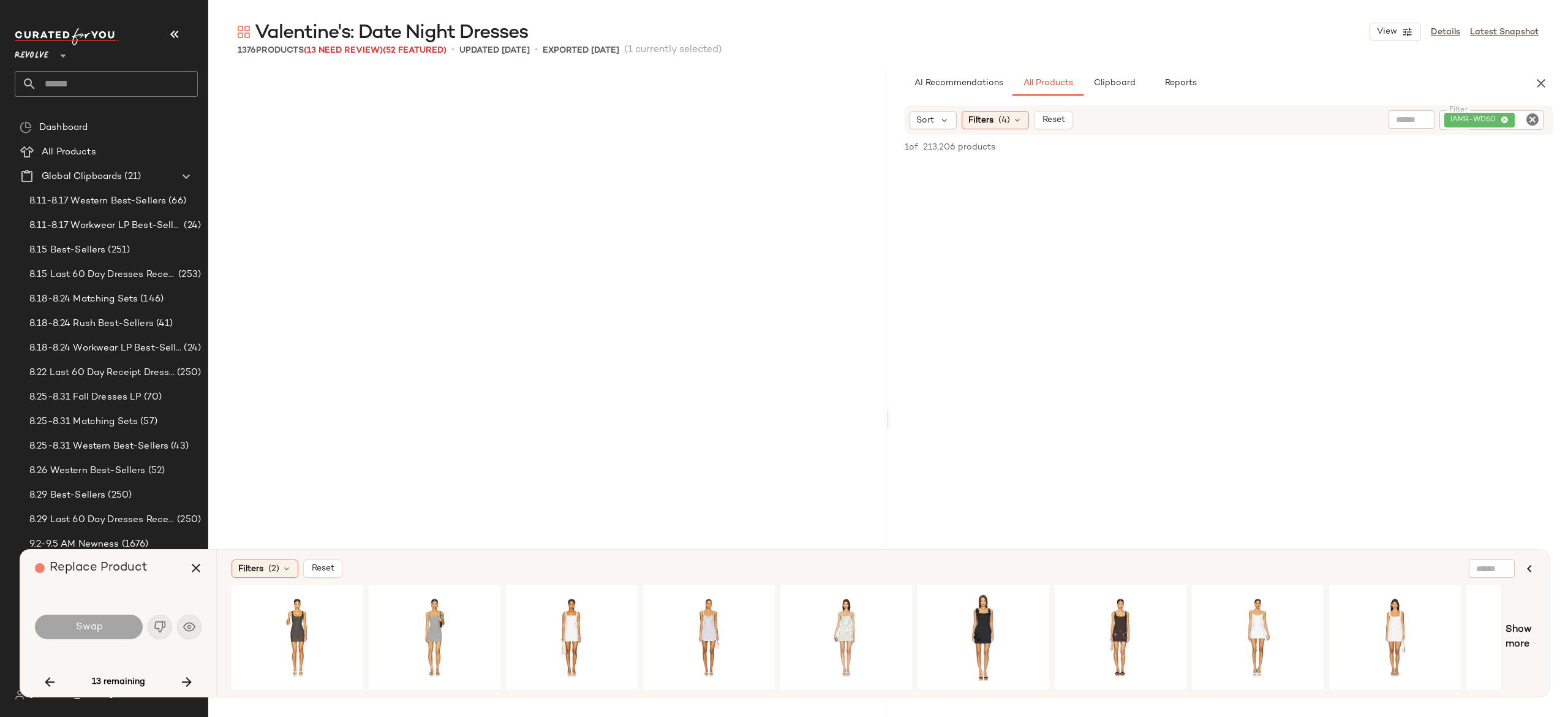
scroll to position [20583, 0]
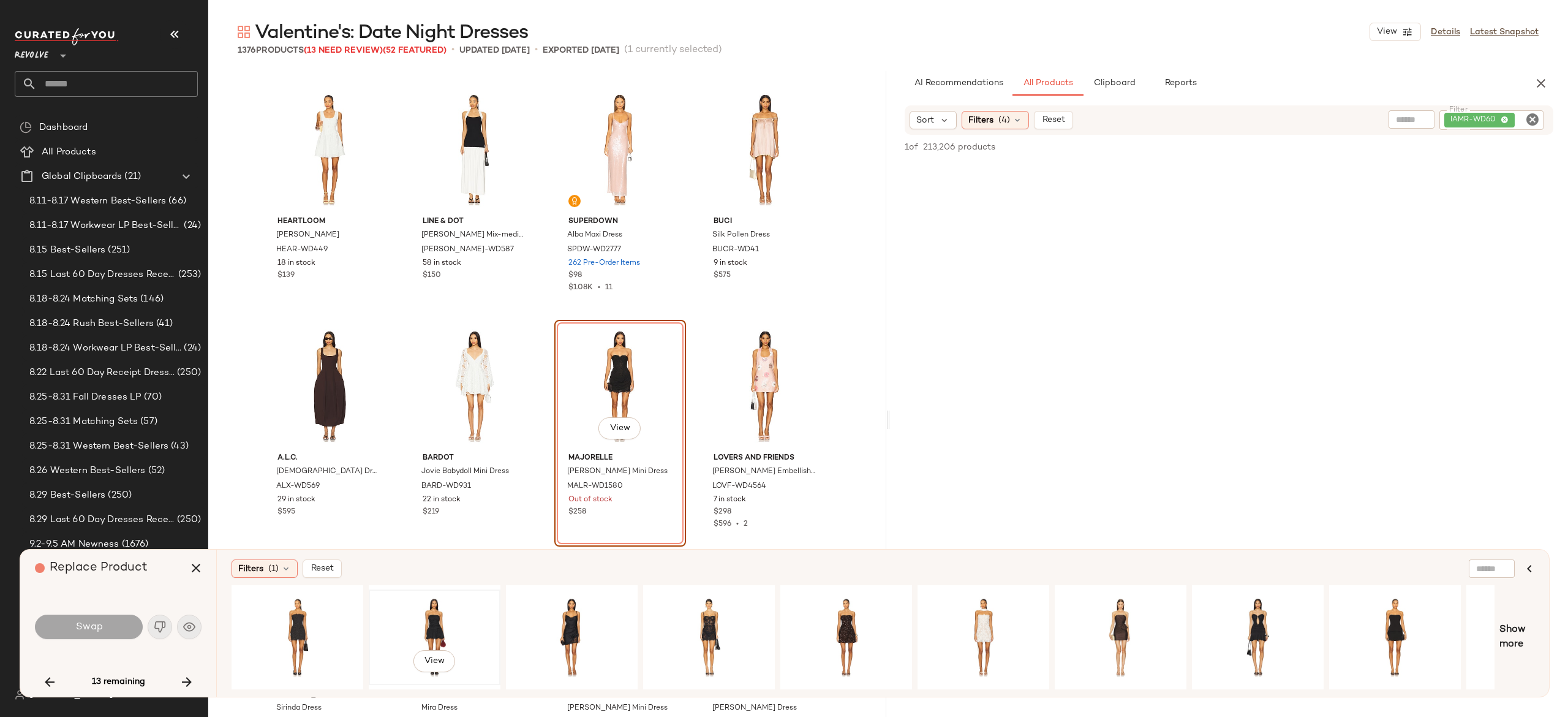
click at [431, 609] on div "View" at bounding box center [435, 638] width 123 height 87
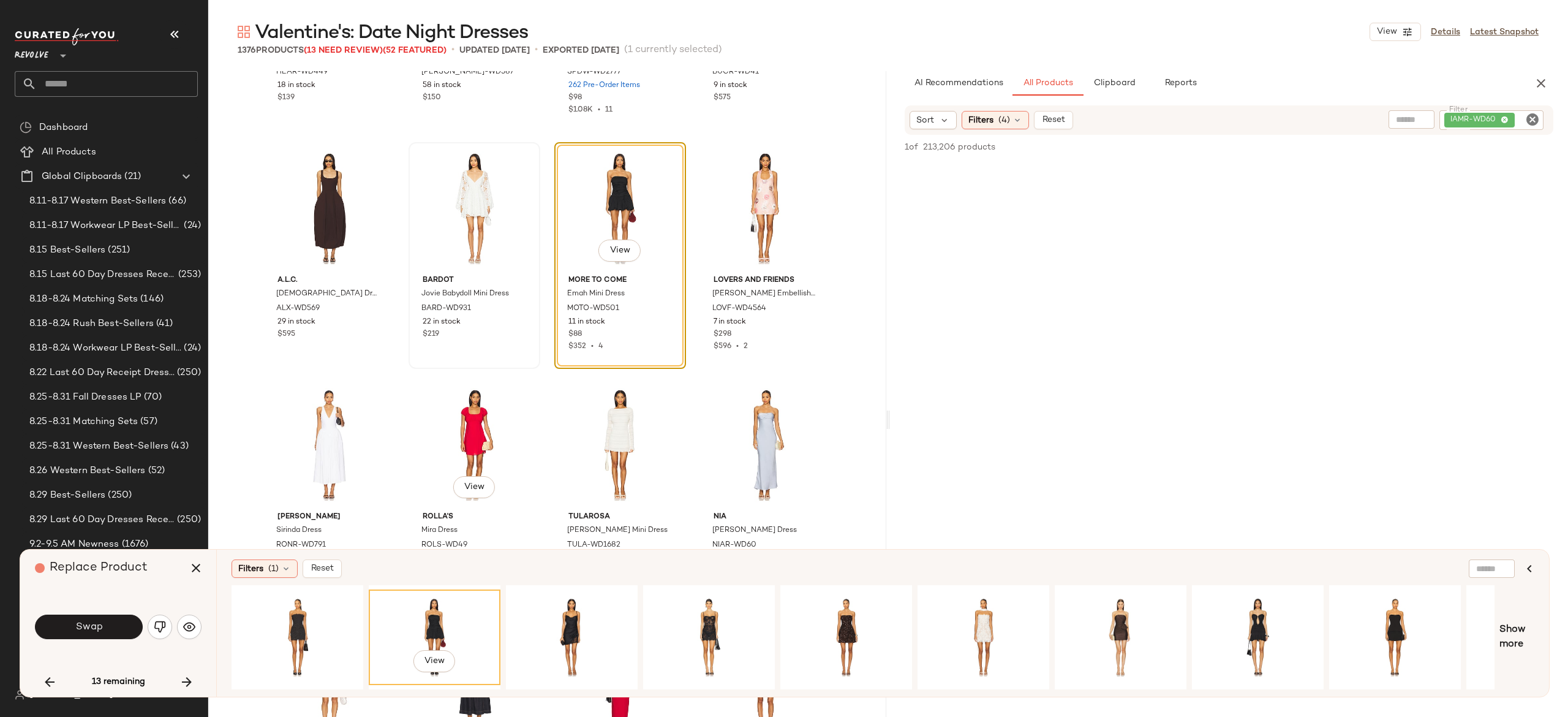
scroll to position [20761, 0]
click at [133, 625] on button "Swap" at bounding box center [89, 627] width 108 height 25
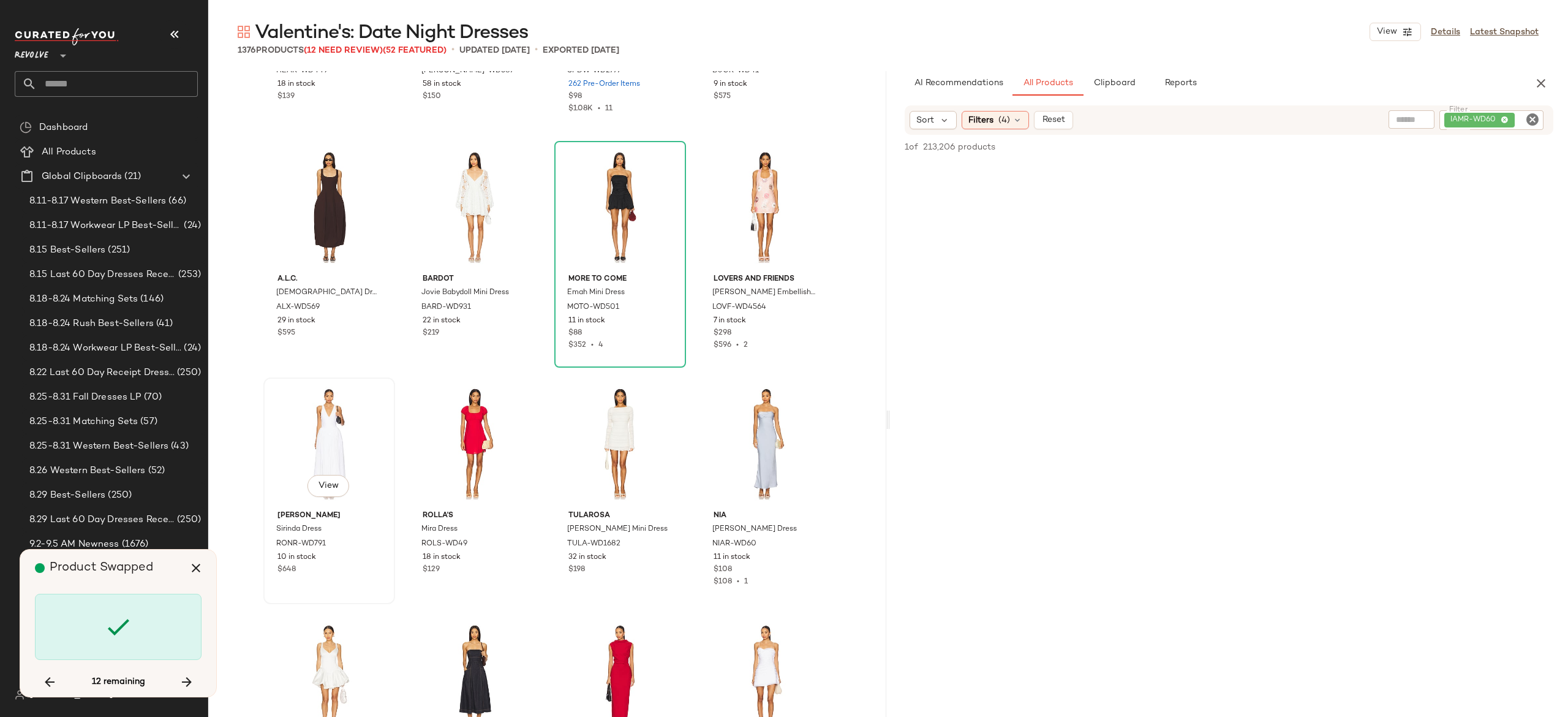
scroll to position [29573, 0]
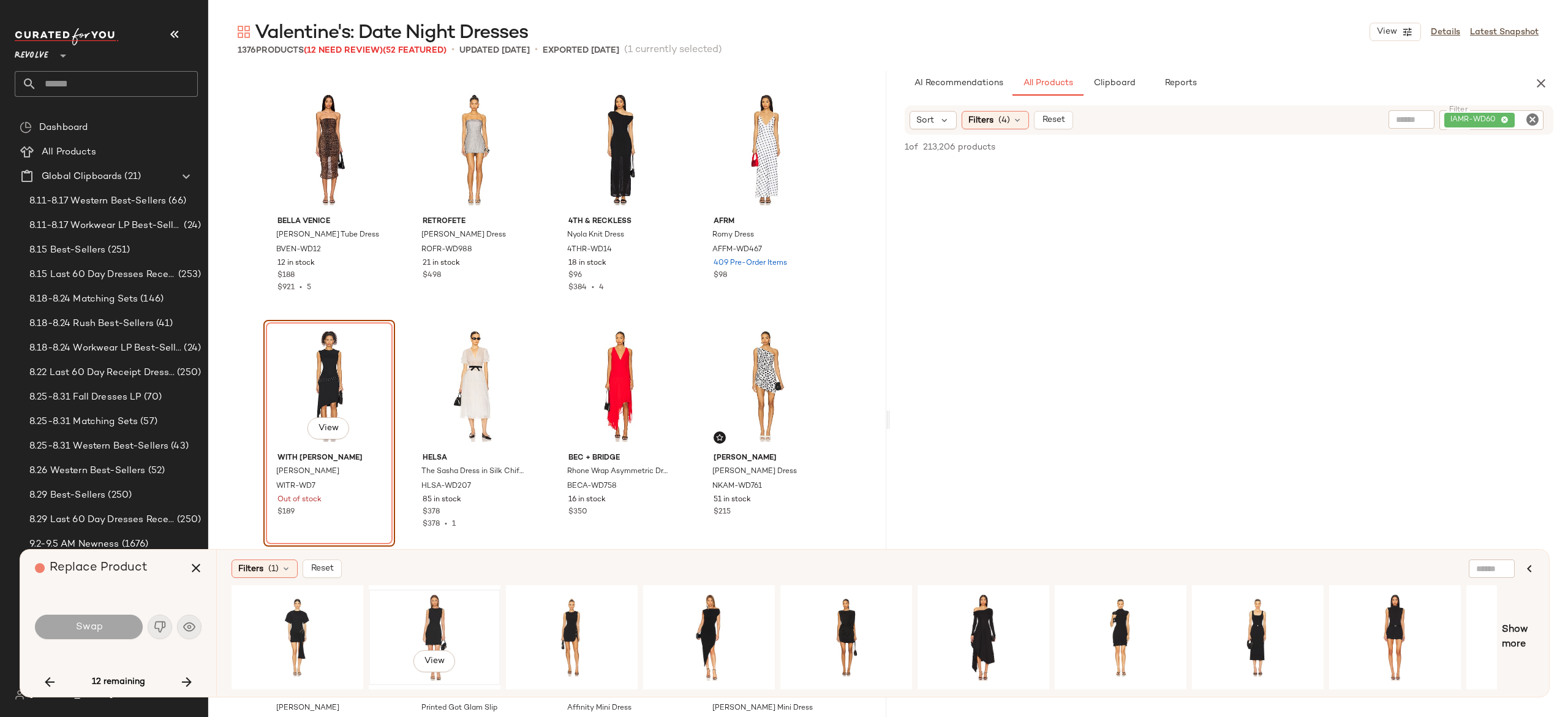
click at [436, 608] on div "View" at bounding box center [435, 638] width 123 height 87
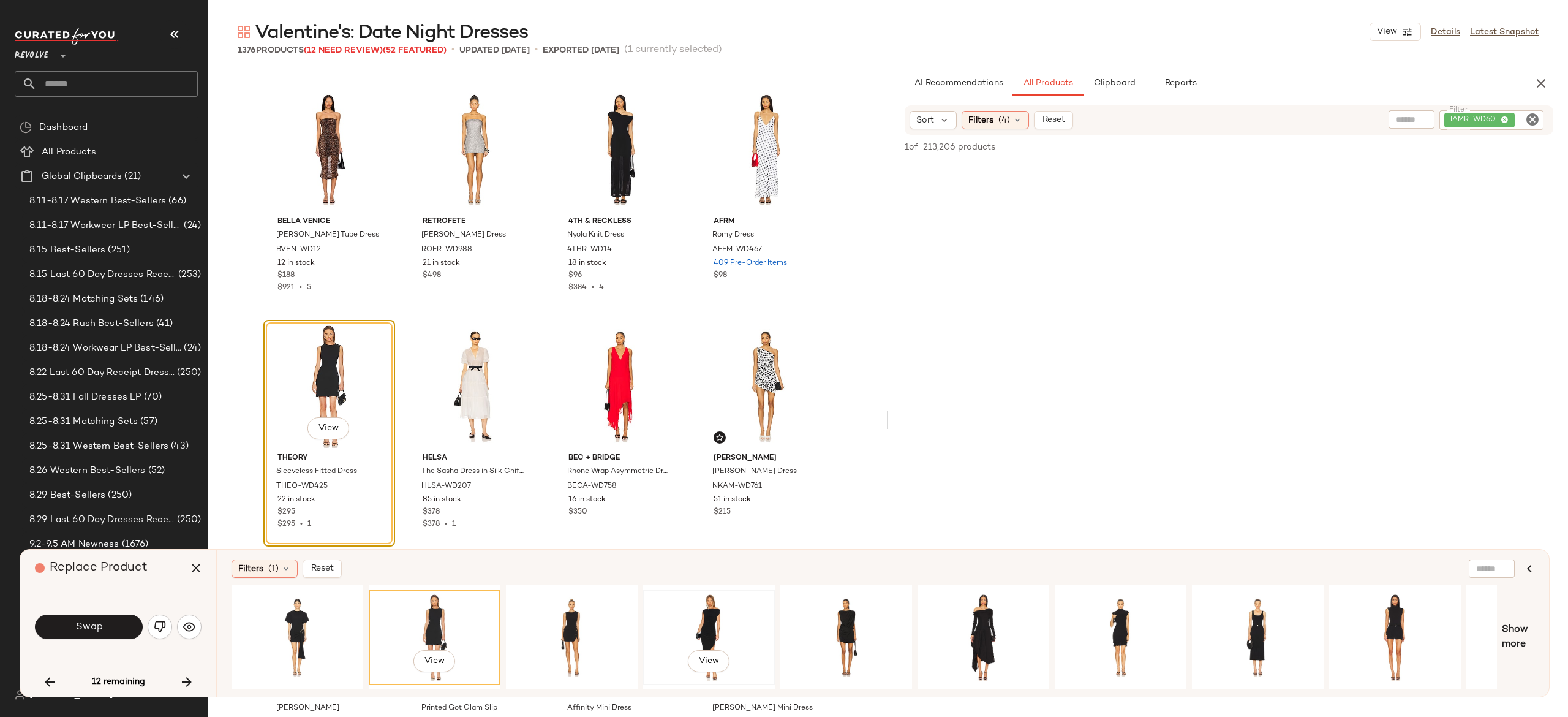
click at [696, 620] on div "View" at bounding box center [709, 638] width 123 height 87
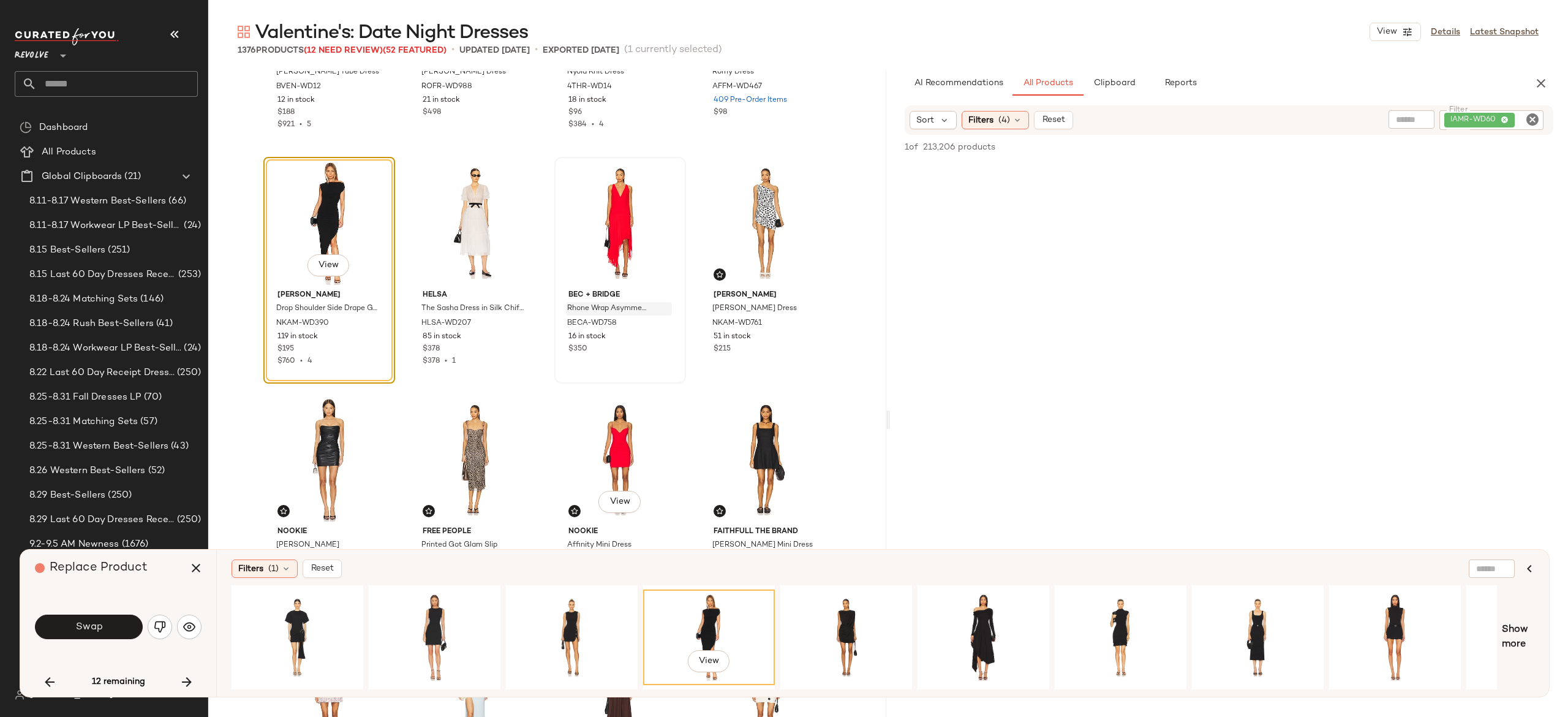
scroll to position [29737, 0]
click at [117, 619] on button "Swap" at bounding box center [89, 627] width 108 height 25
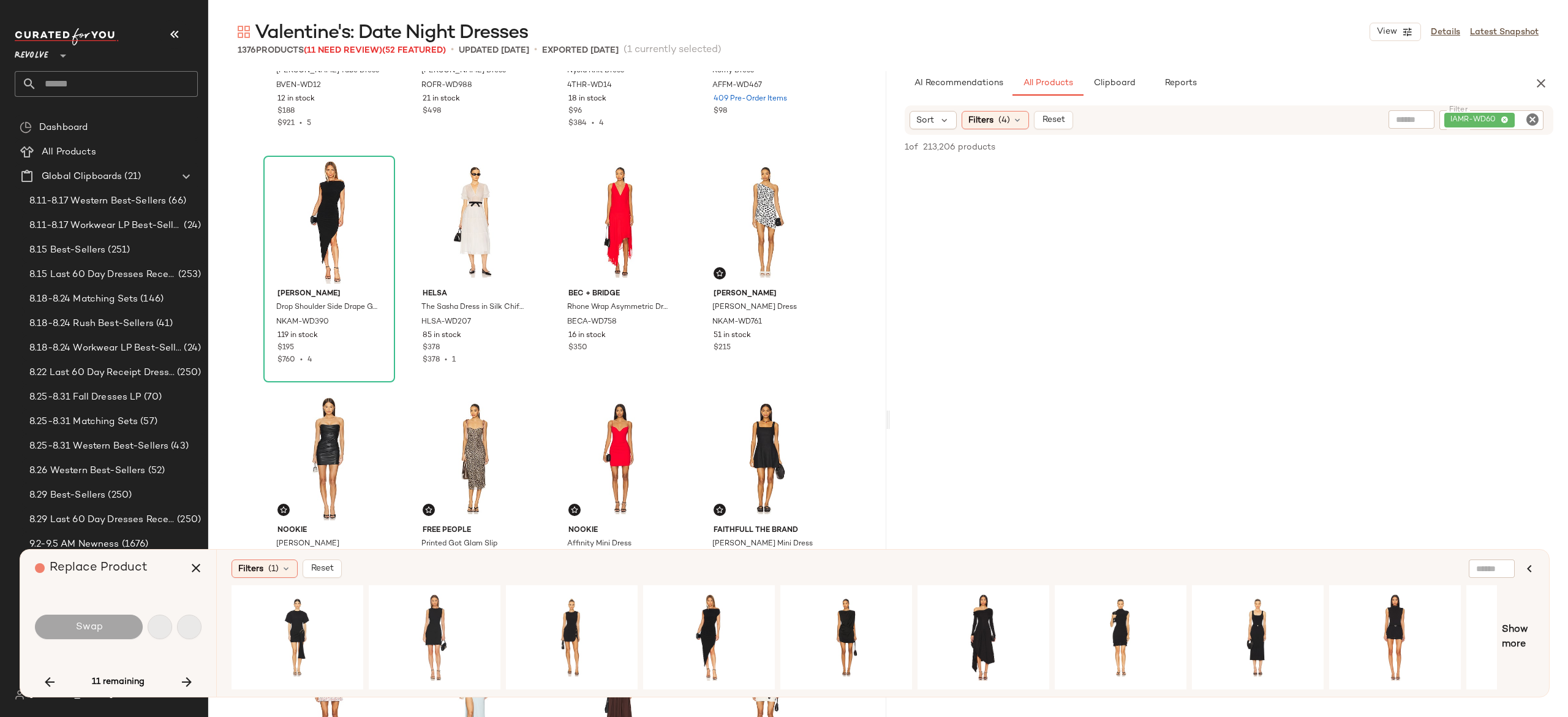
scroll to position [32648, 0]
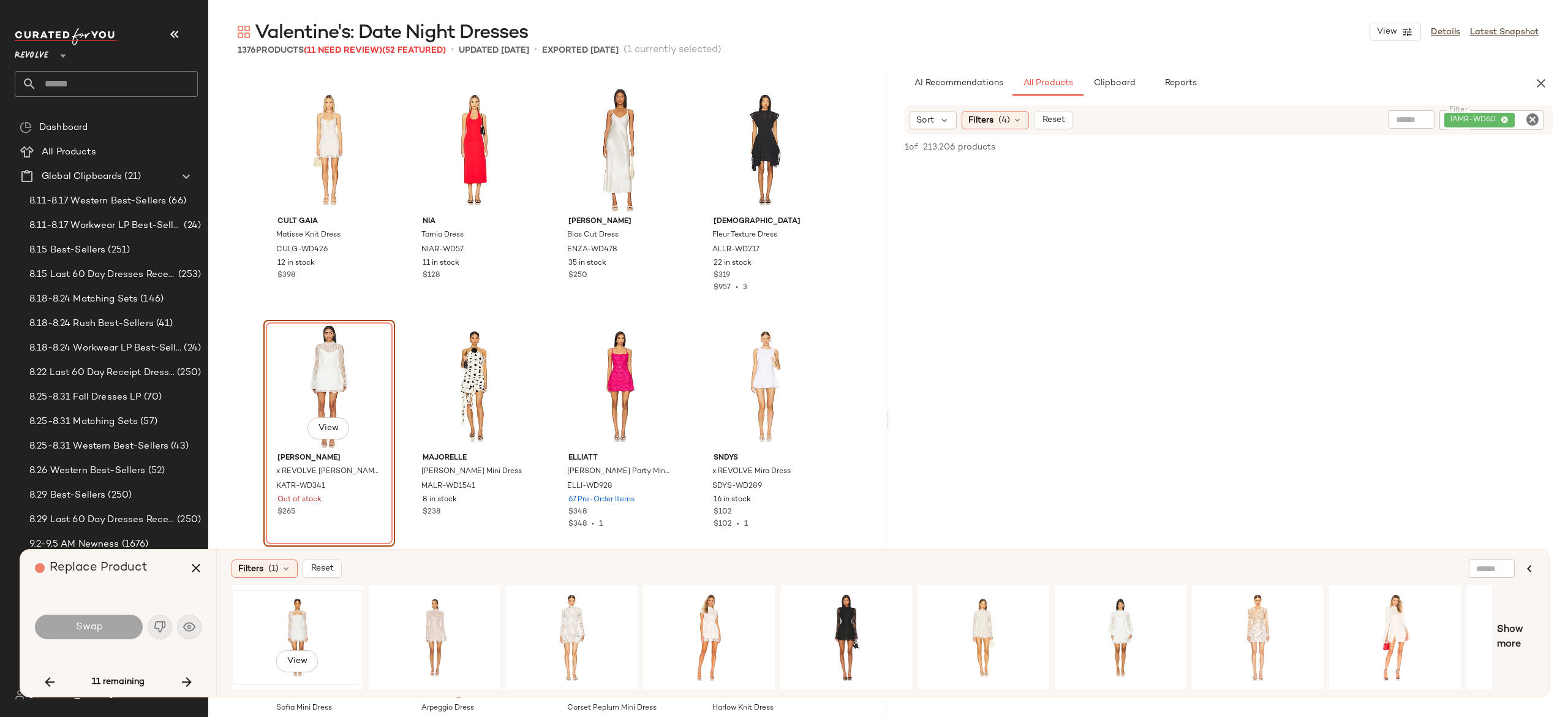
click at [295, 617] on div "View" at bounding box center [297, 638] width 123 height 87
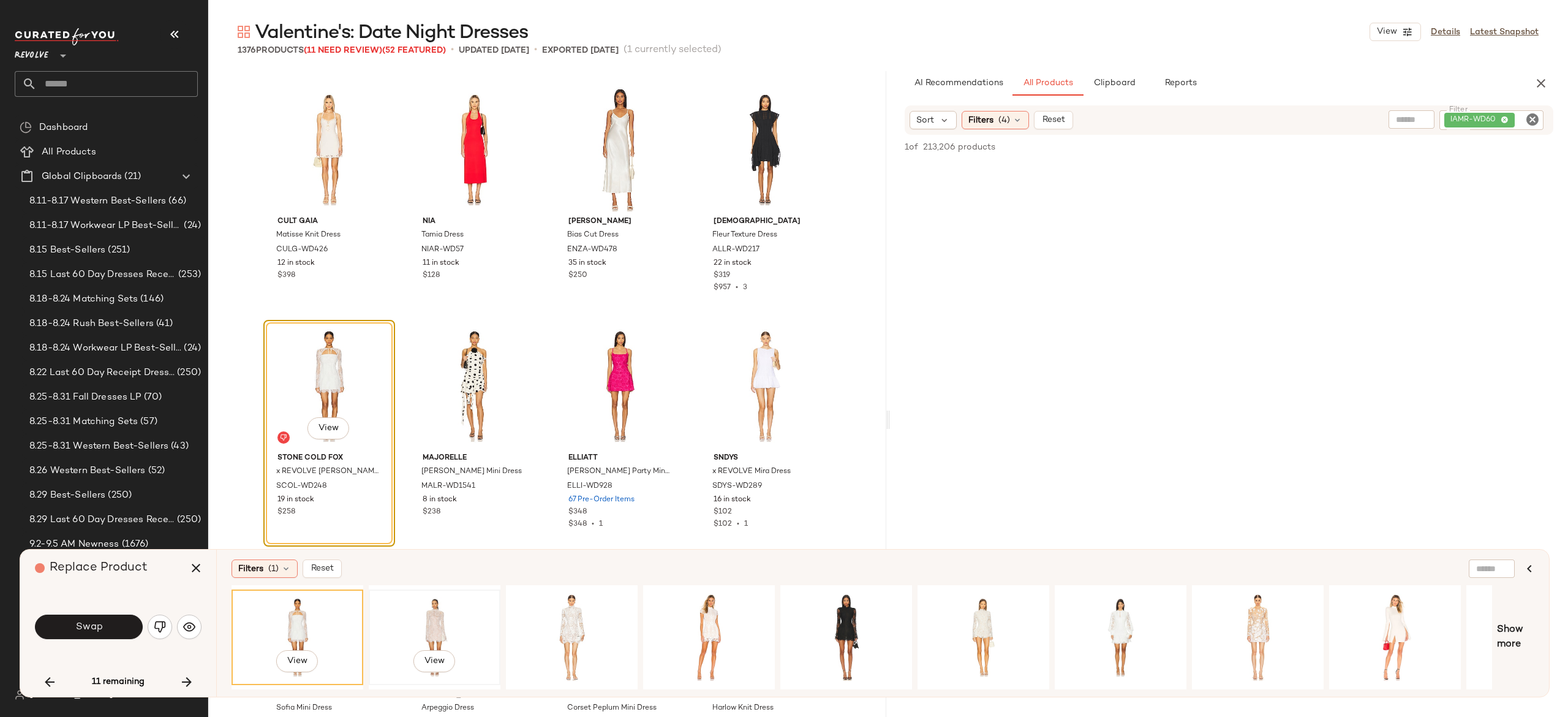
click at [430, 612] on div "View" at bounding box center [435, 638] width 123 height 87
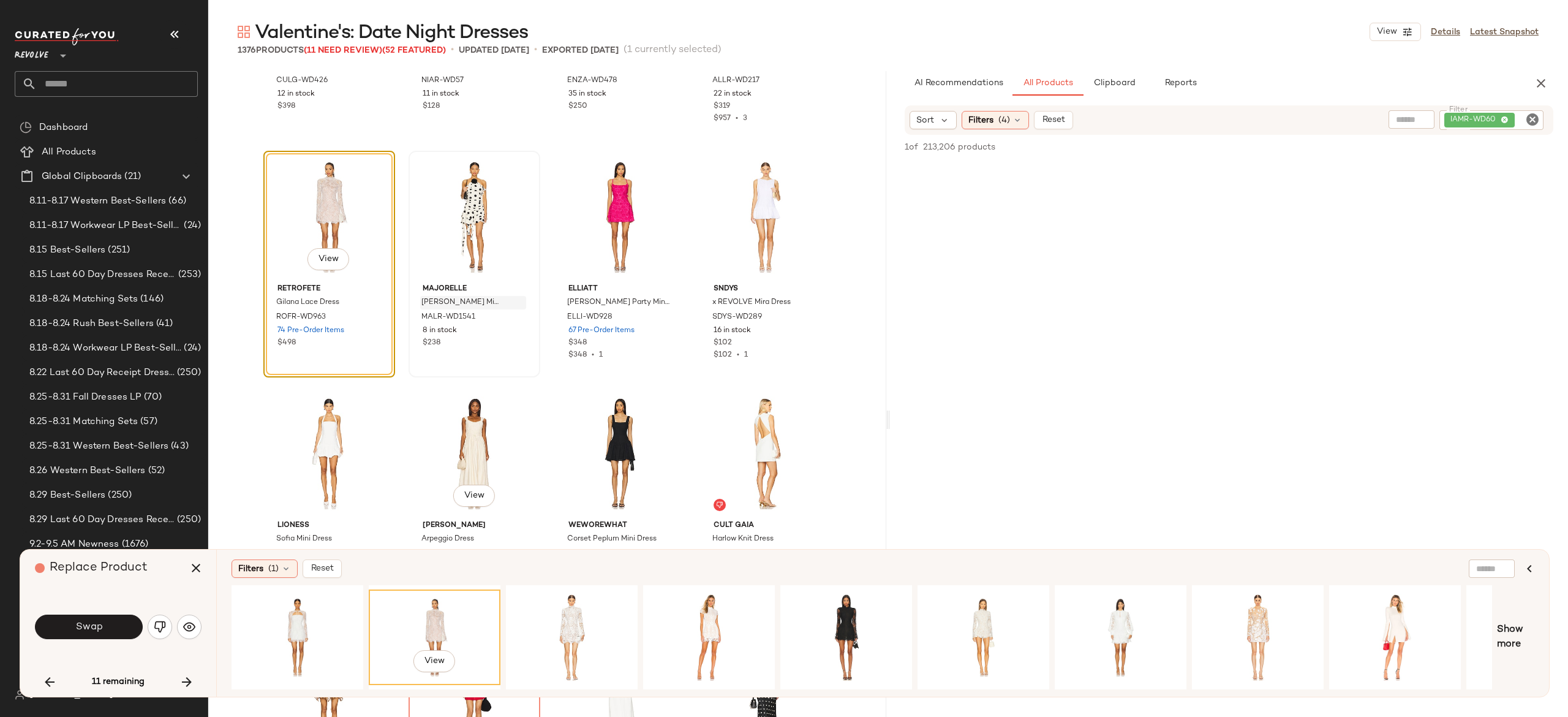
scroll to position [32820, 0]
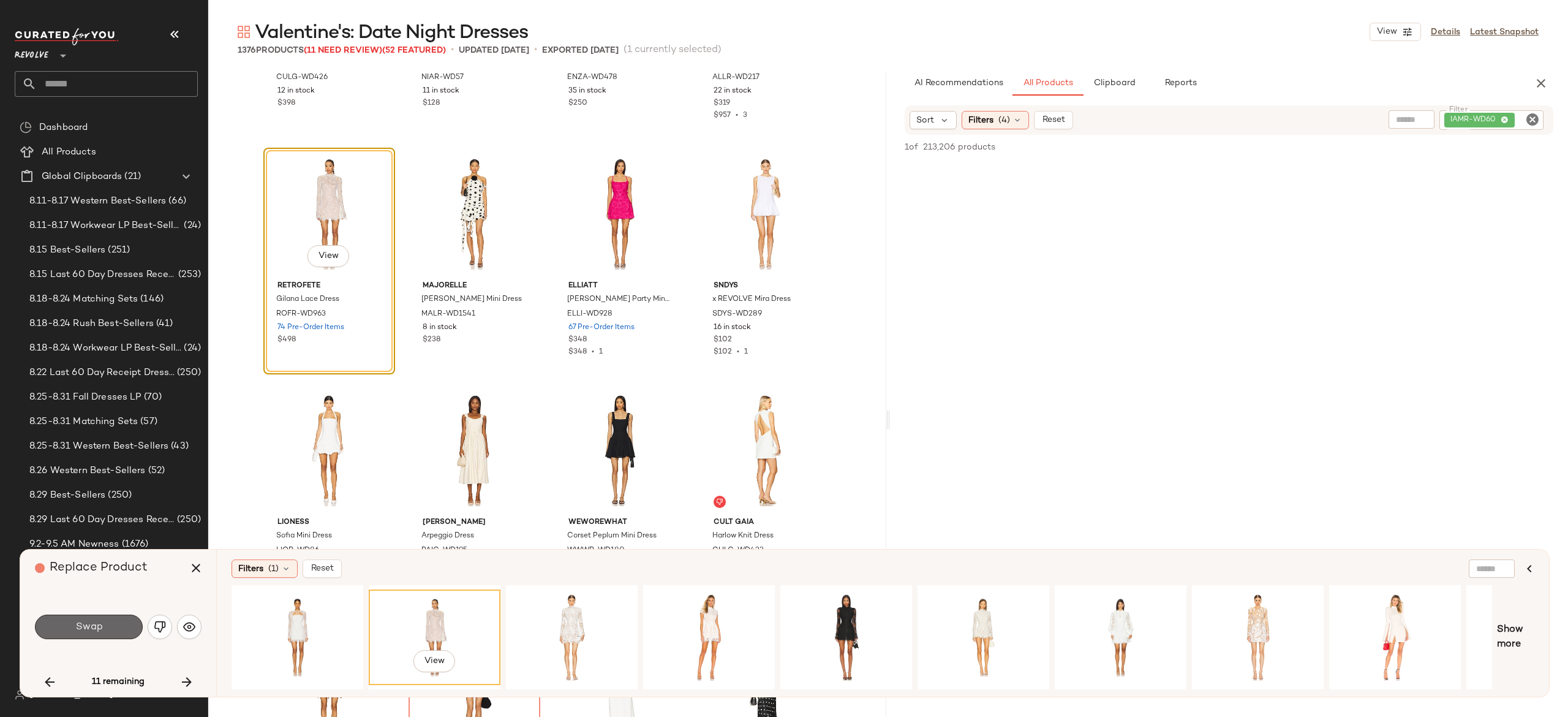
click at [119, 624] on button "Swap" at bounding box center [89, 627] width 108 height 25
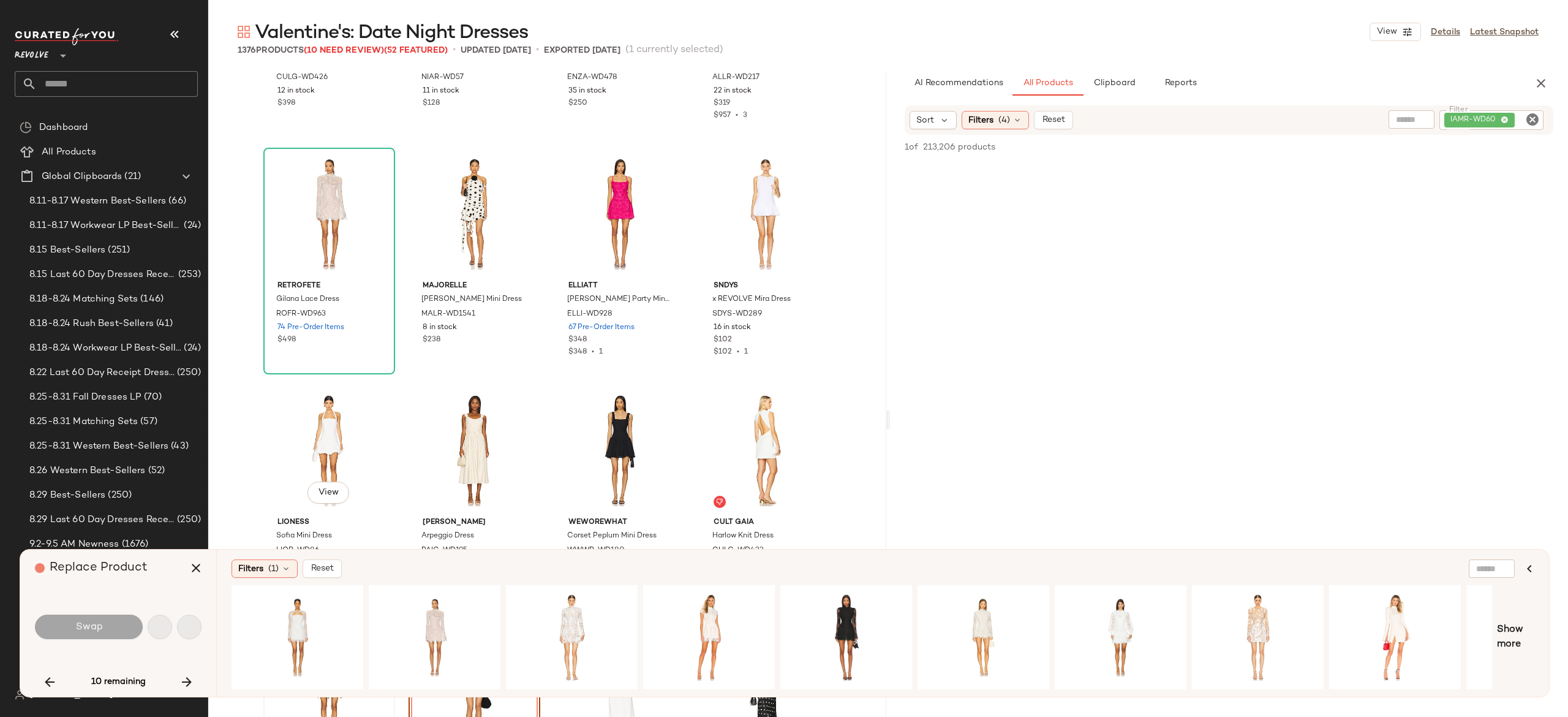
scroll to position [33122, 0]
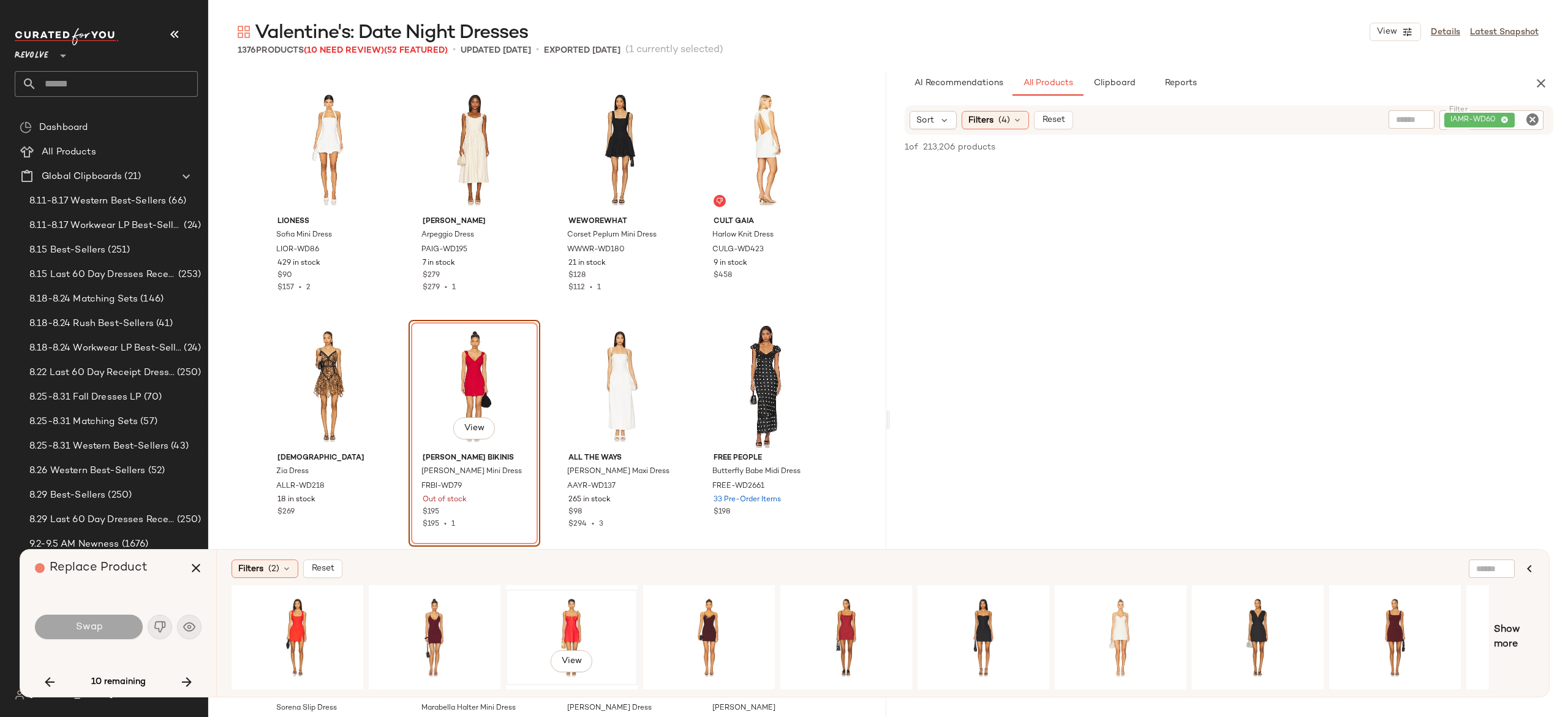
click at [568, 622] on div "View" at bounding box center [572, 638] width 123 height 87
click at [299, 608] on div "View" at bounding box center [297, 638] width 123 height 87
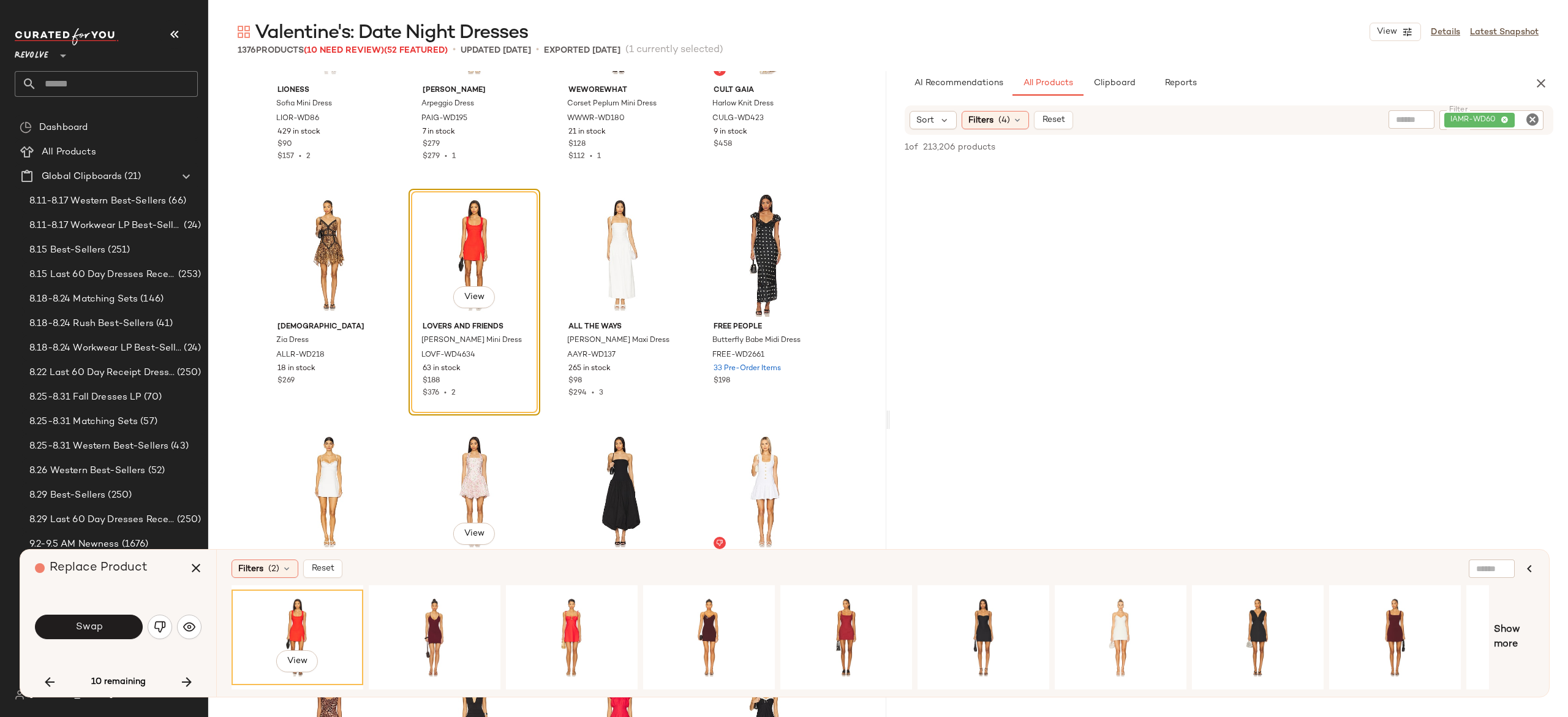
scroll to position [33251, 0]
click at [429, 622] on div "View" at bounding box center [435, 638] width 123 height 87
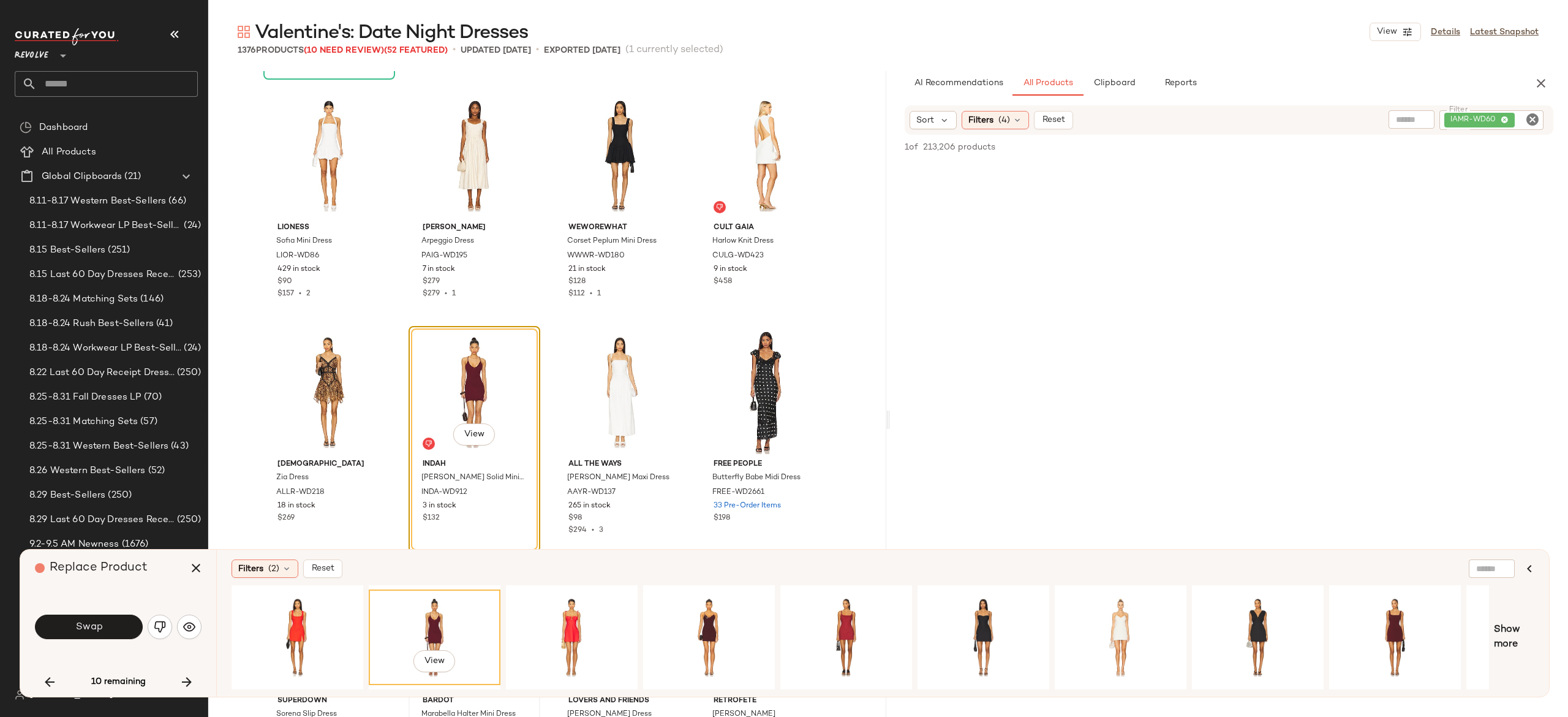
scroll to position [33118, 0]
click at [576, 608] on div "View" at bounding box center [572, 638] width 123 height 87
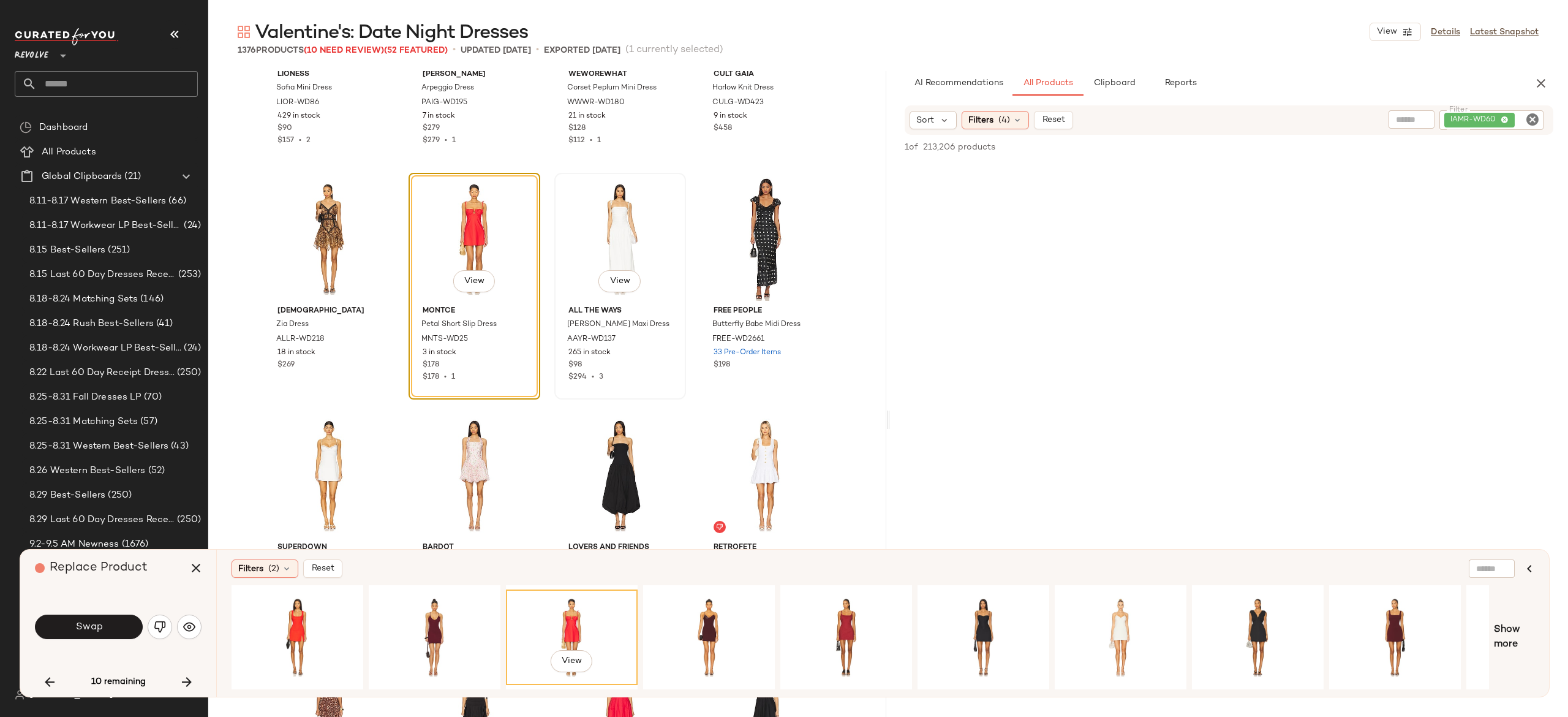
scroll to position [33270, 0]
click at [123, 622] on button "Swap" at bounding box center [89, 627] width 108 height 25
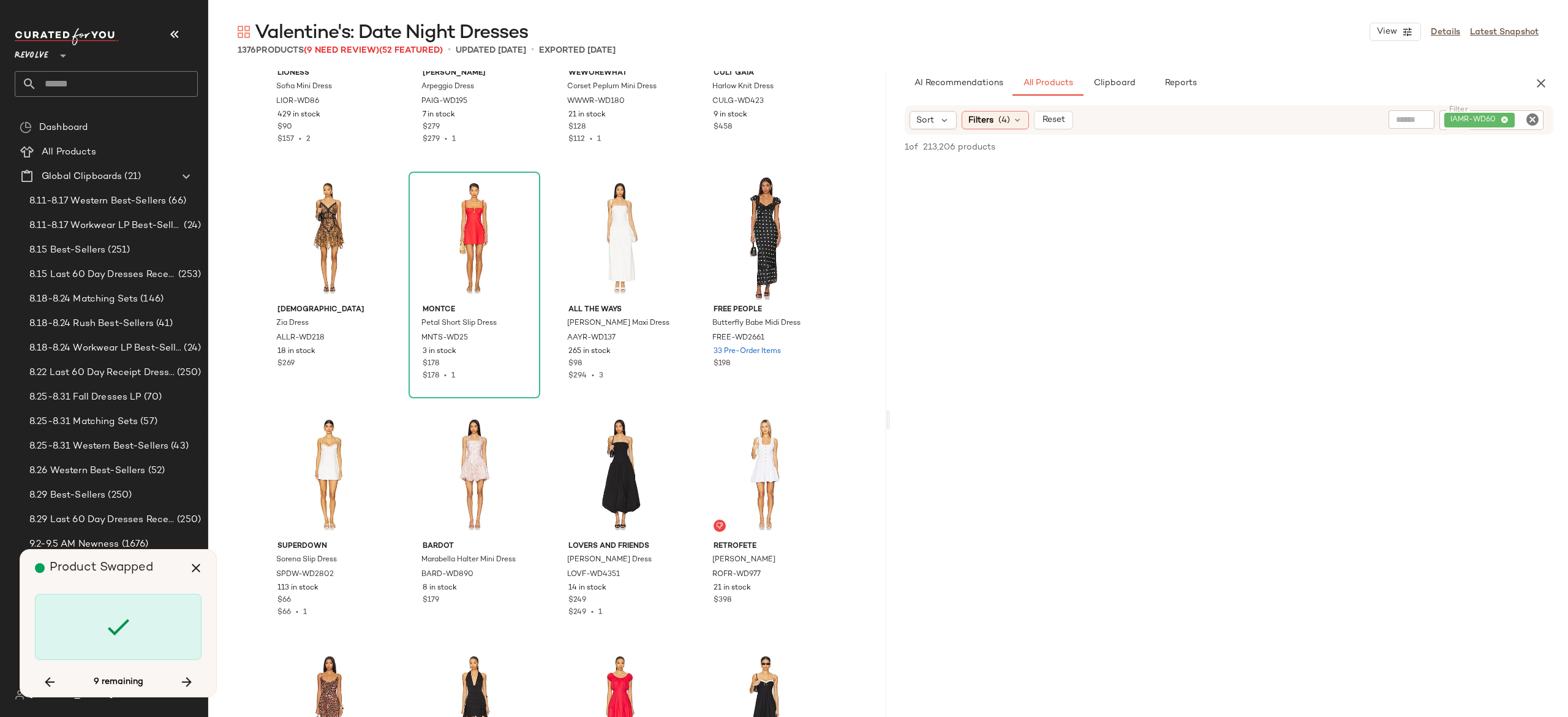
scroll to position [38090, 0]
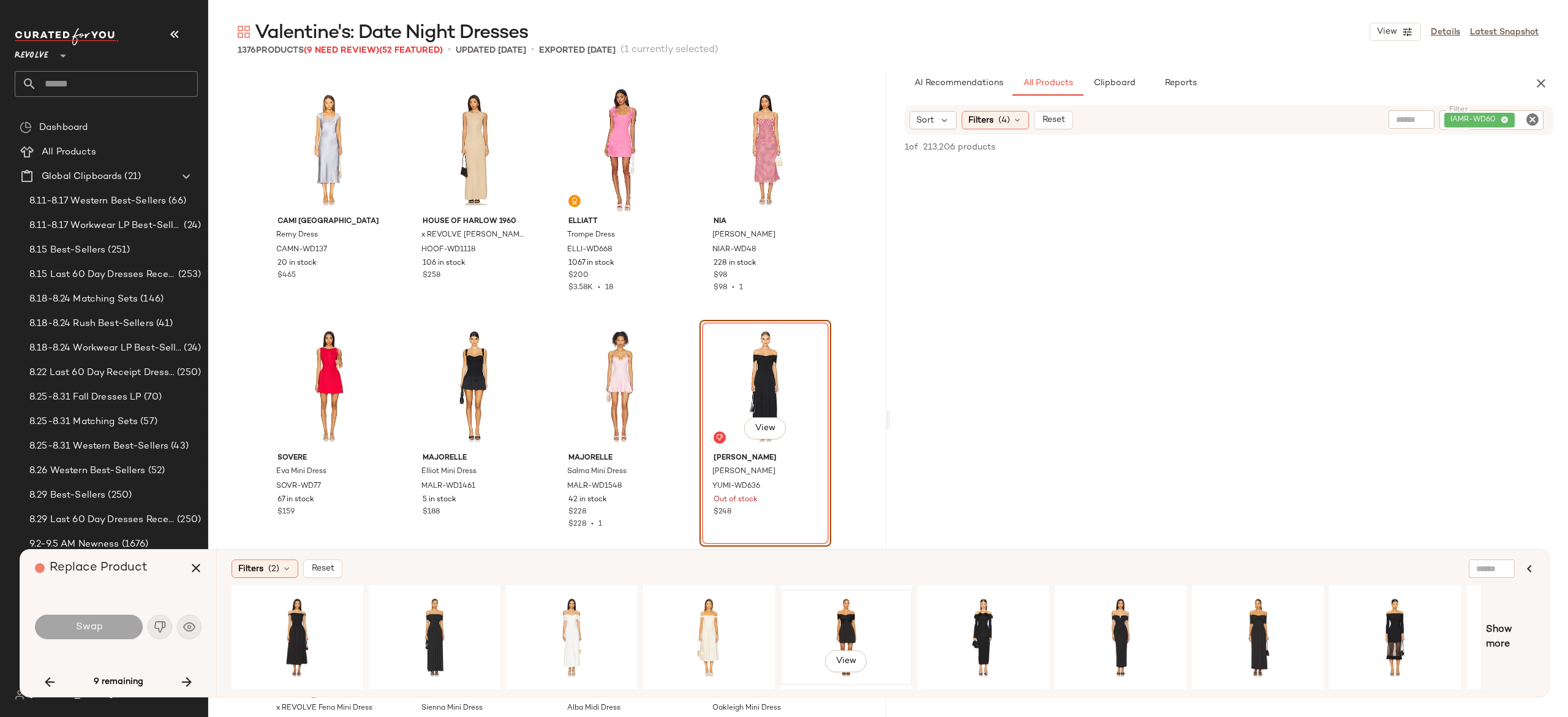
click at [855, 624] on div "View" at bounding box center [846, 638] width 123 height 87
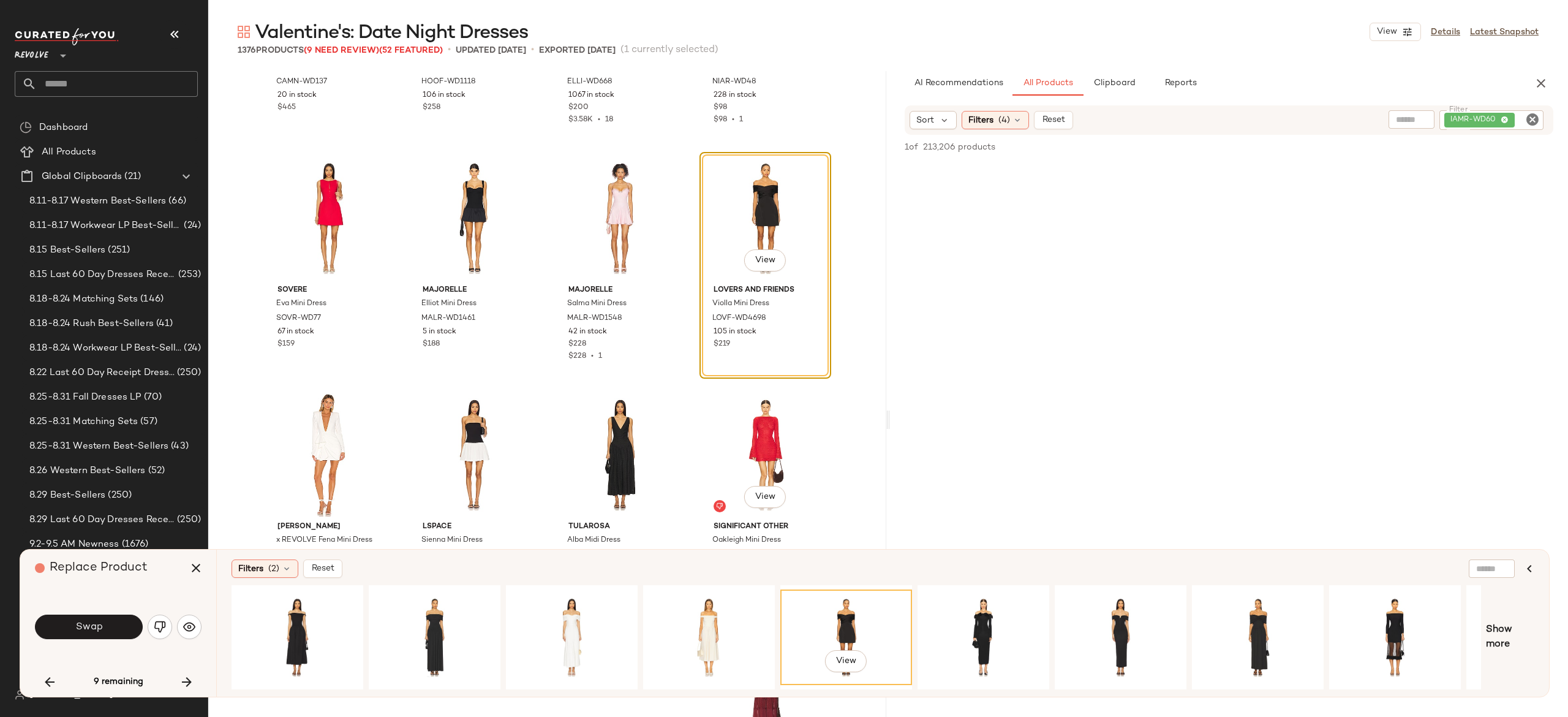
scroll to position [38266, 0]
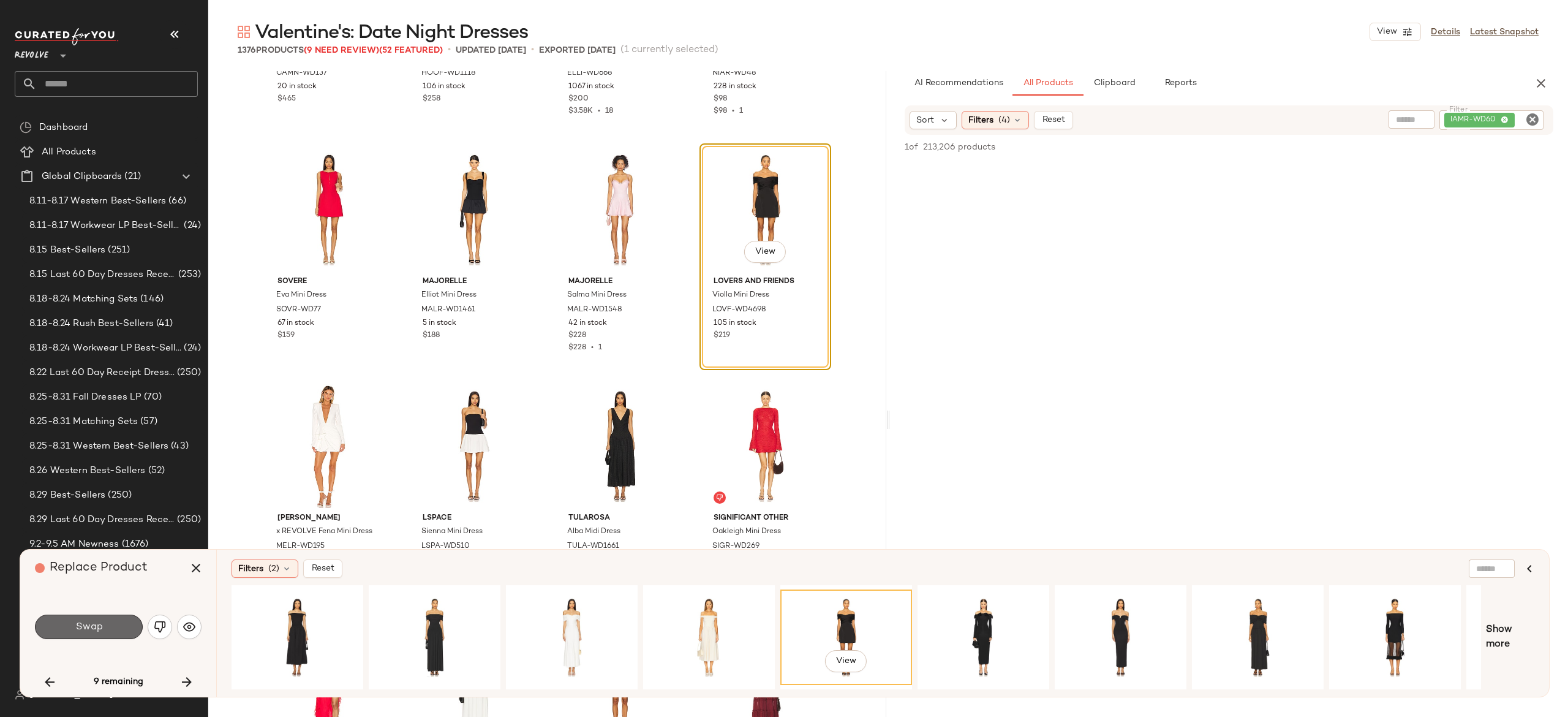
click at [116, 620] on button "Swap" at bounding box center [89, 627] width 108 height 25
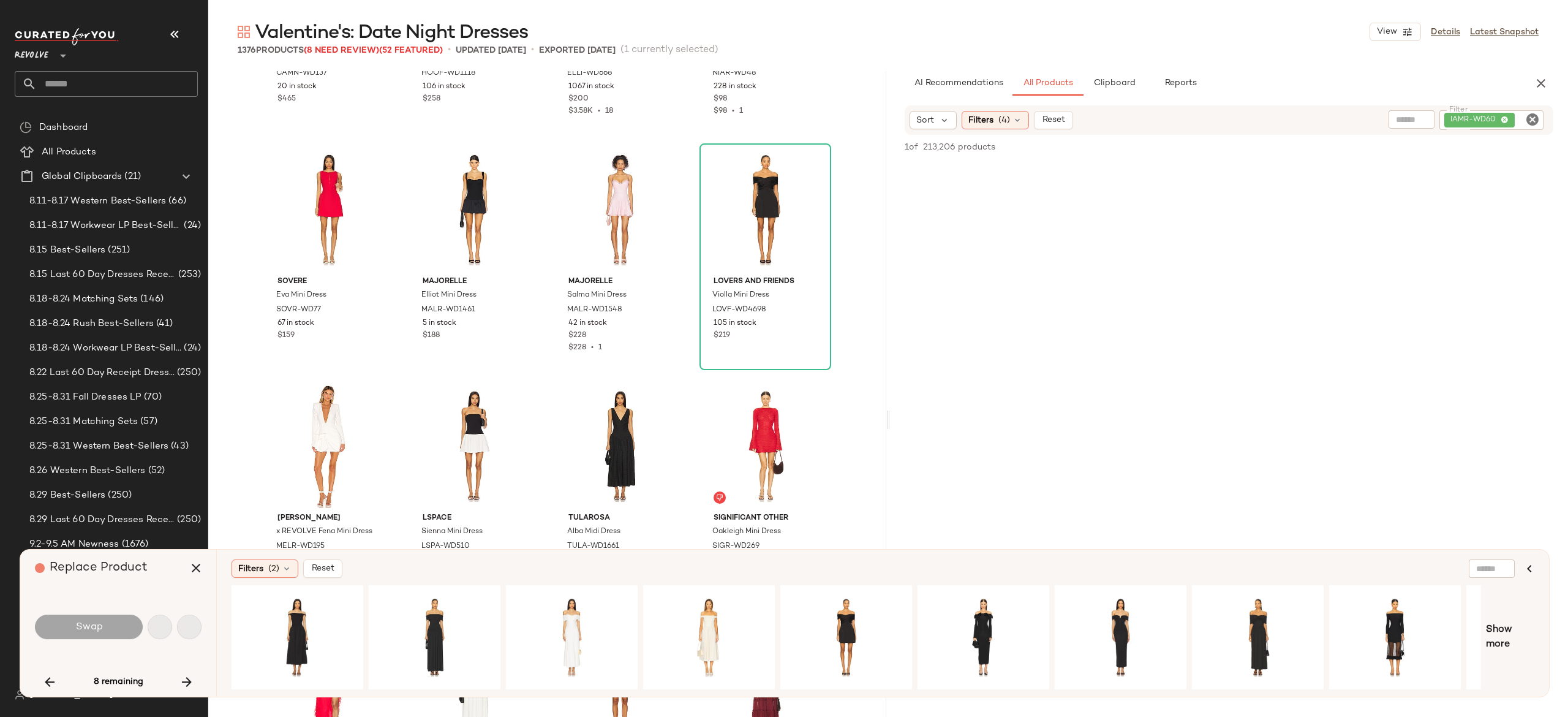
scroll to position [38799, 0]
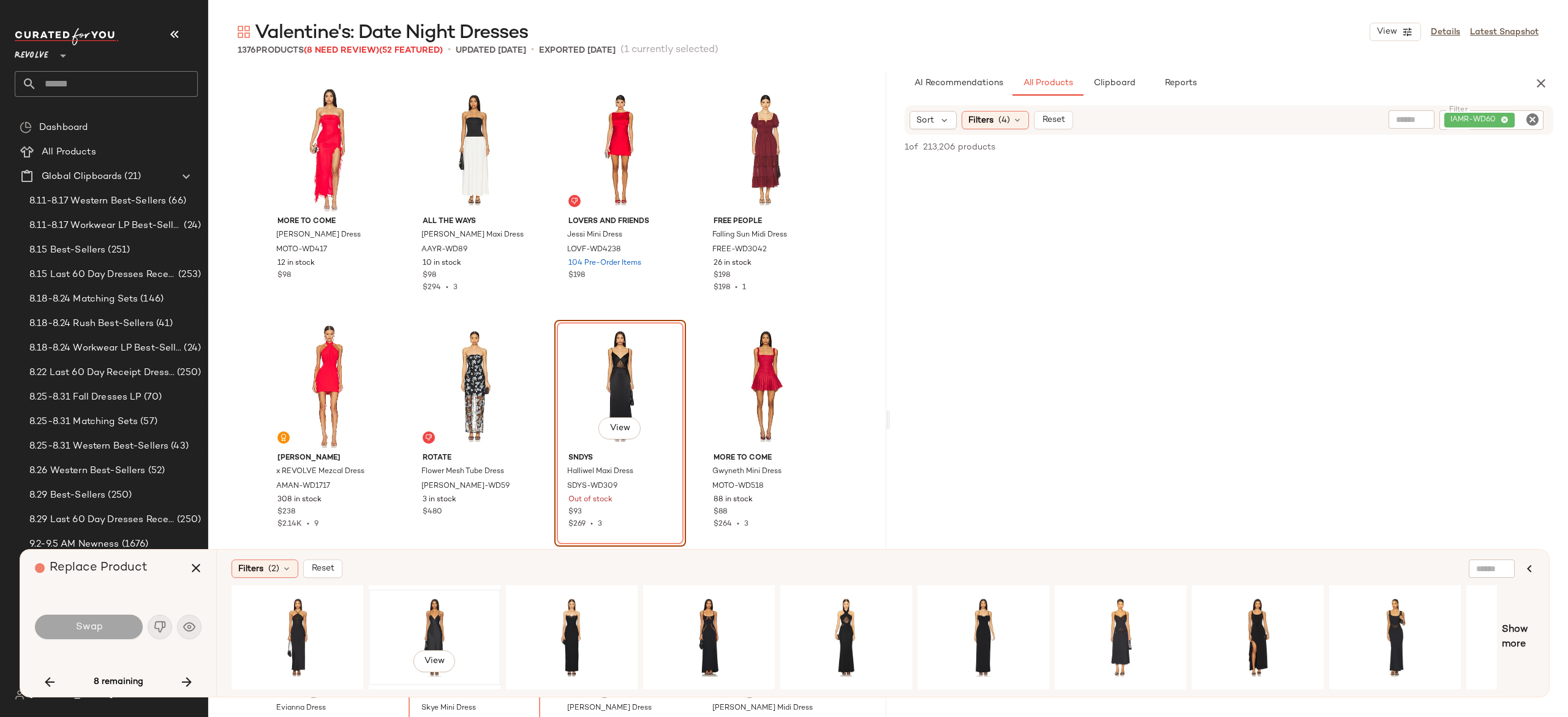
click at [437, 614] on div "View" at bounding box center [435, 638] width 123 height 87
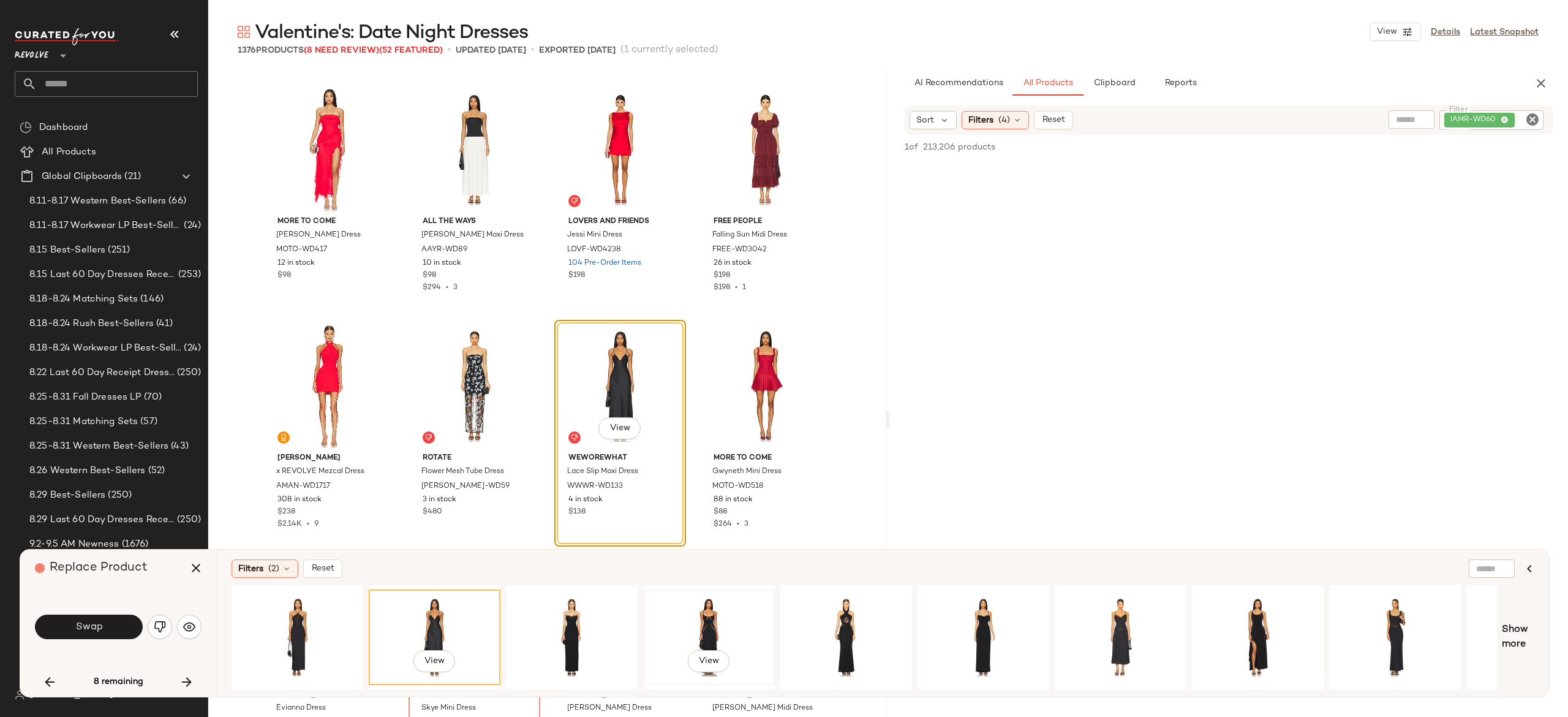
click at [688, 626] on div "View" at bounding box center [709, 638] width 123 height 87
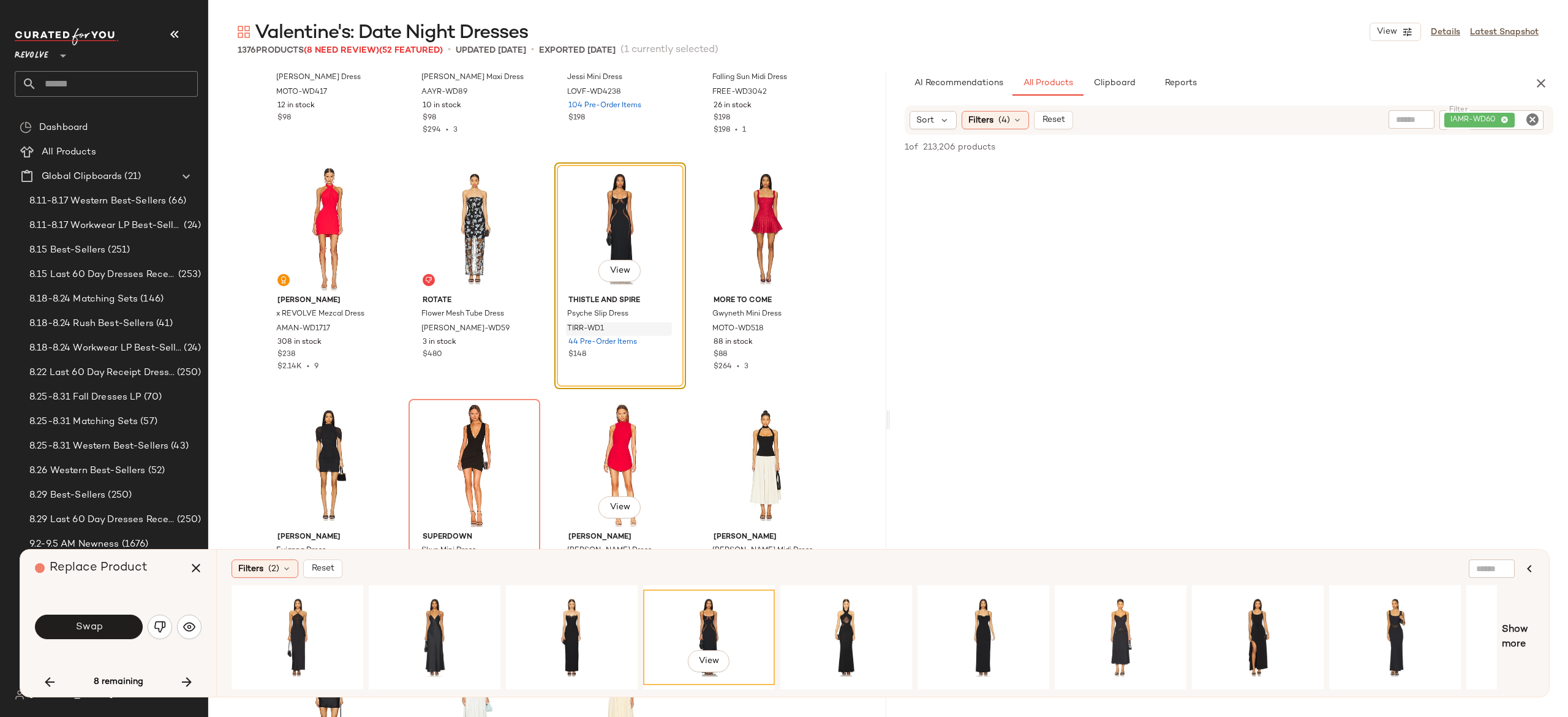
scroll to position [38959, 0]
click at [113, 628] on button "Swap" at bounding box center [89, 627] width 108 height 25
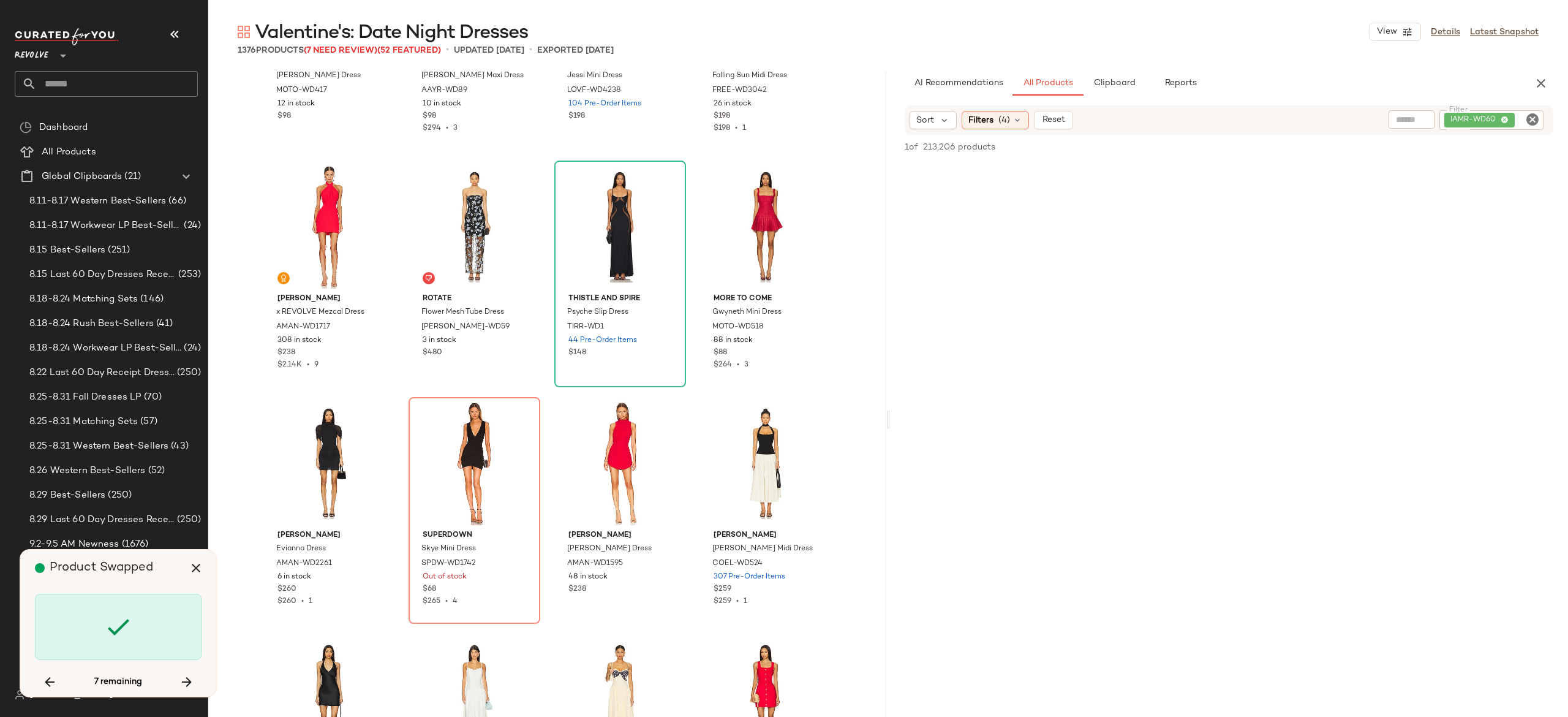
scroll to position [39036, 0]
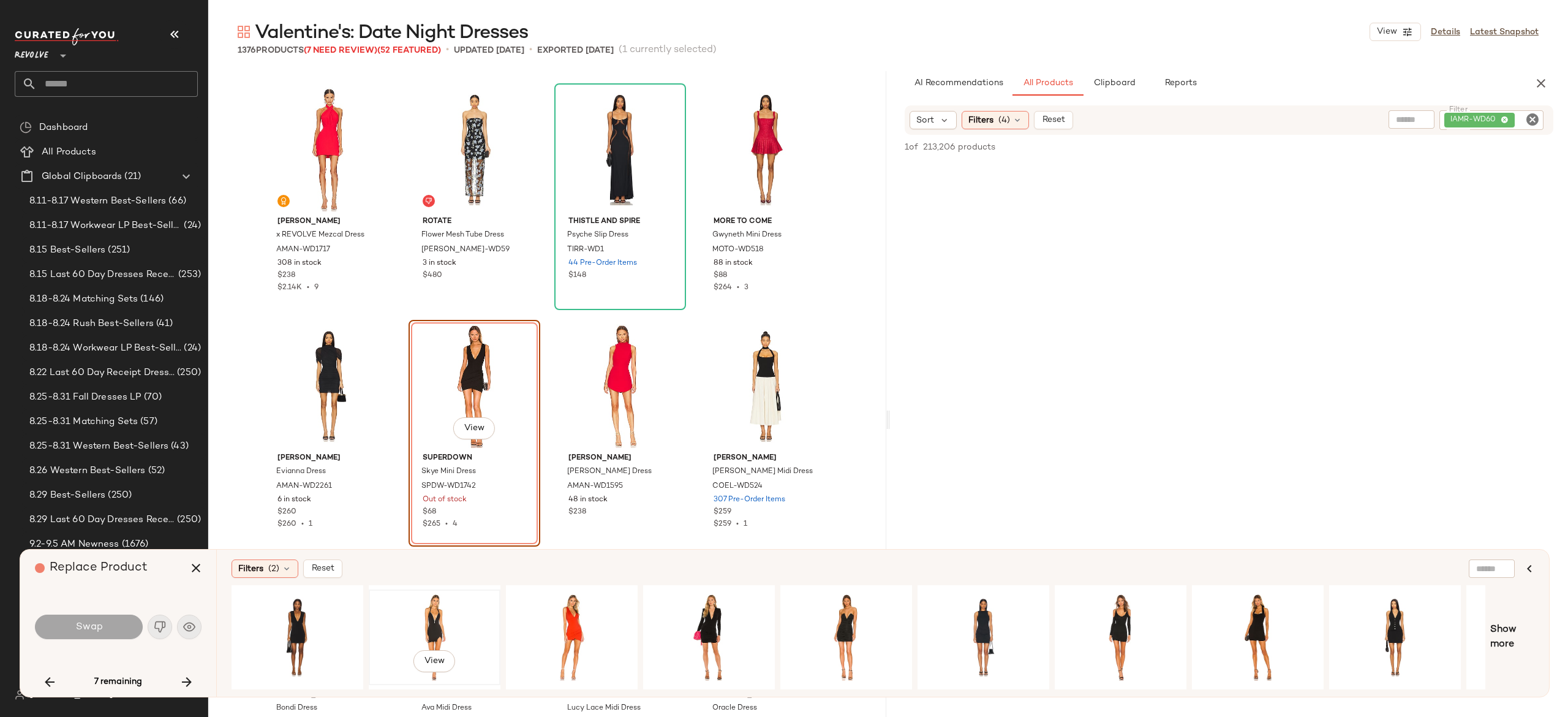
click at [436, 616] on div "View" at bounding box center [435, 638] width 123 height 87
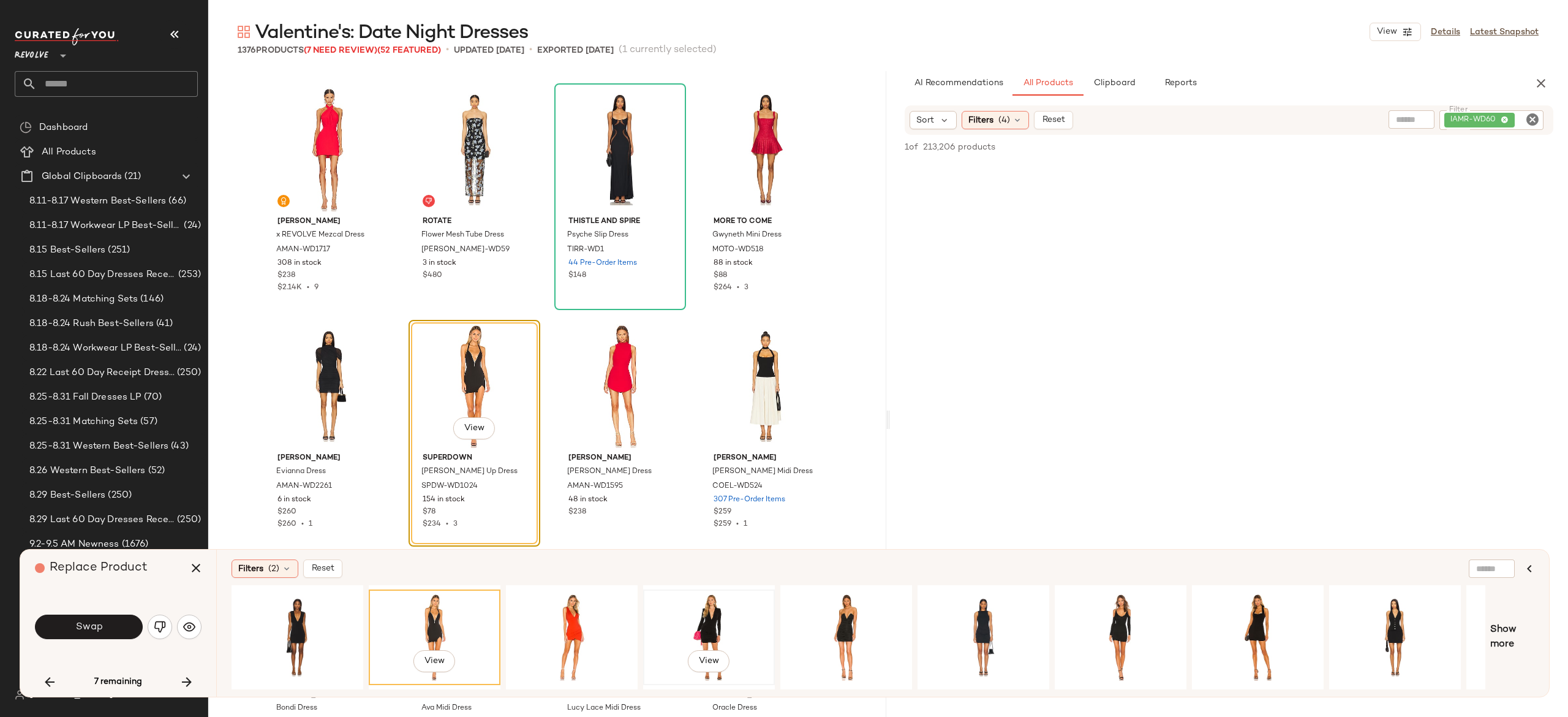
click at [709, 613] on div "View" at bounding box center [709, 638] width 123 height 87
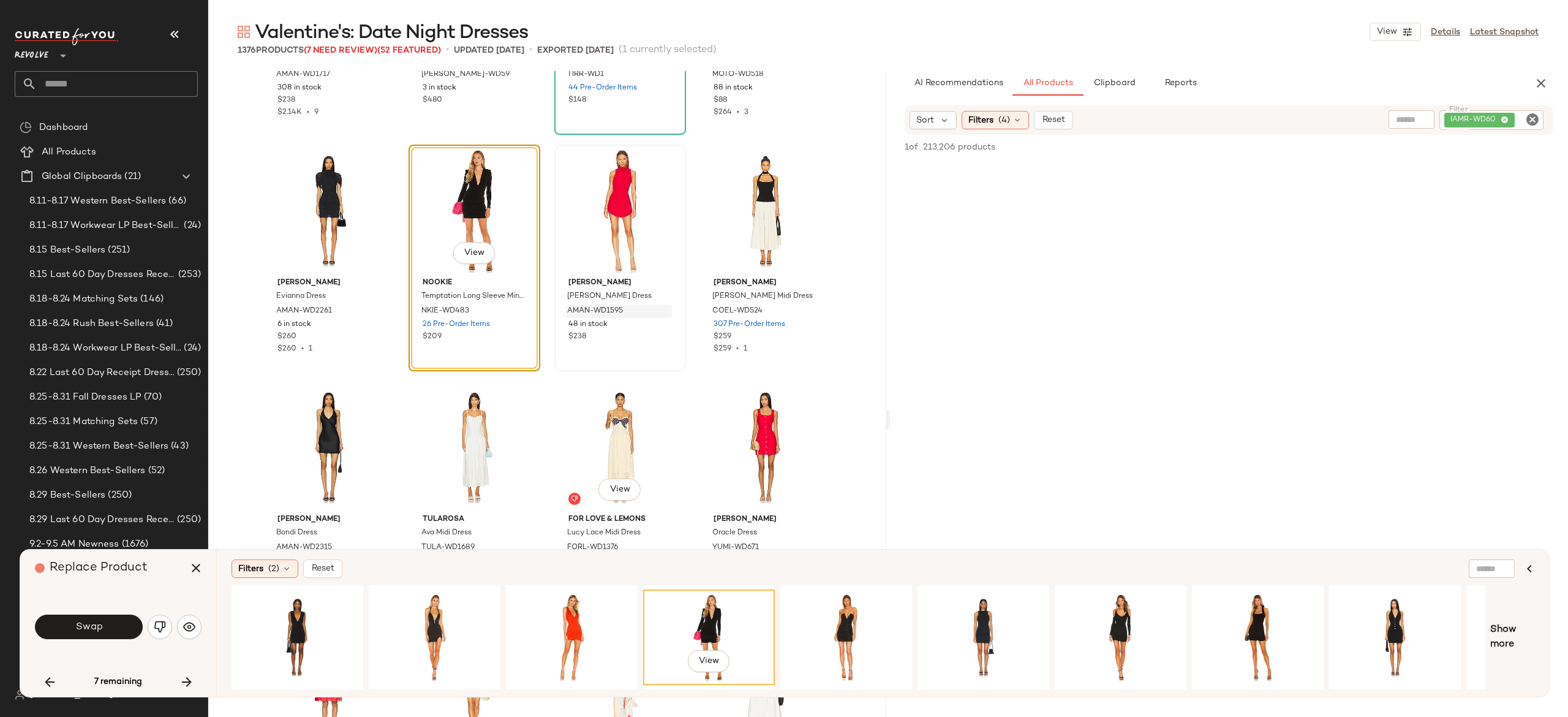
scroll to position [39221, 0]
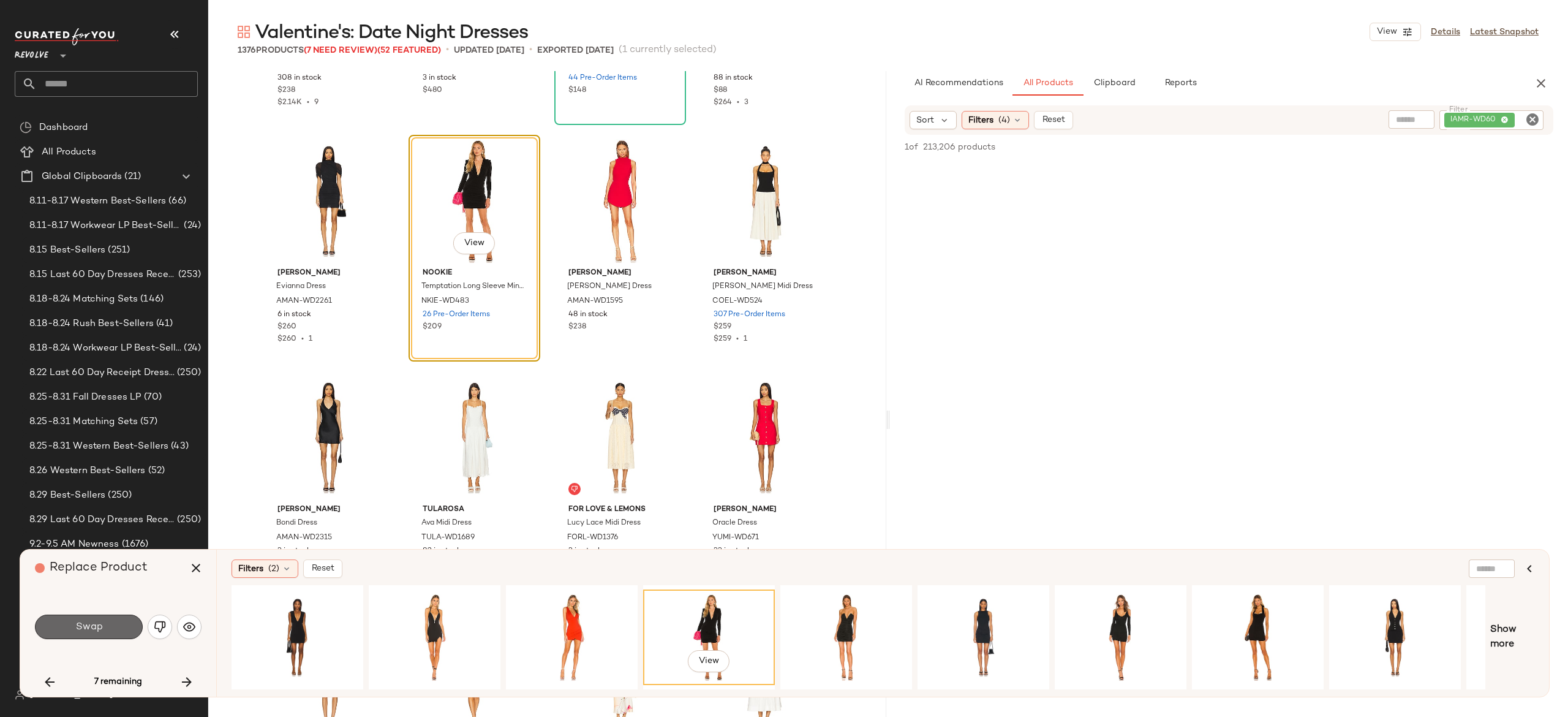
click at [129, 624] on button "Swap" at bounding box center [89, 627] width 108 height 25
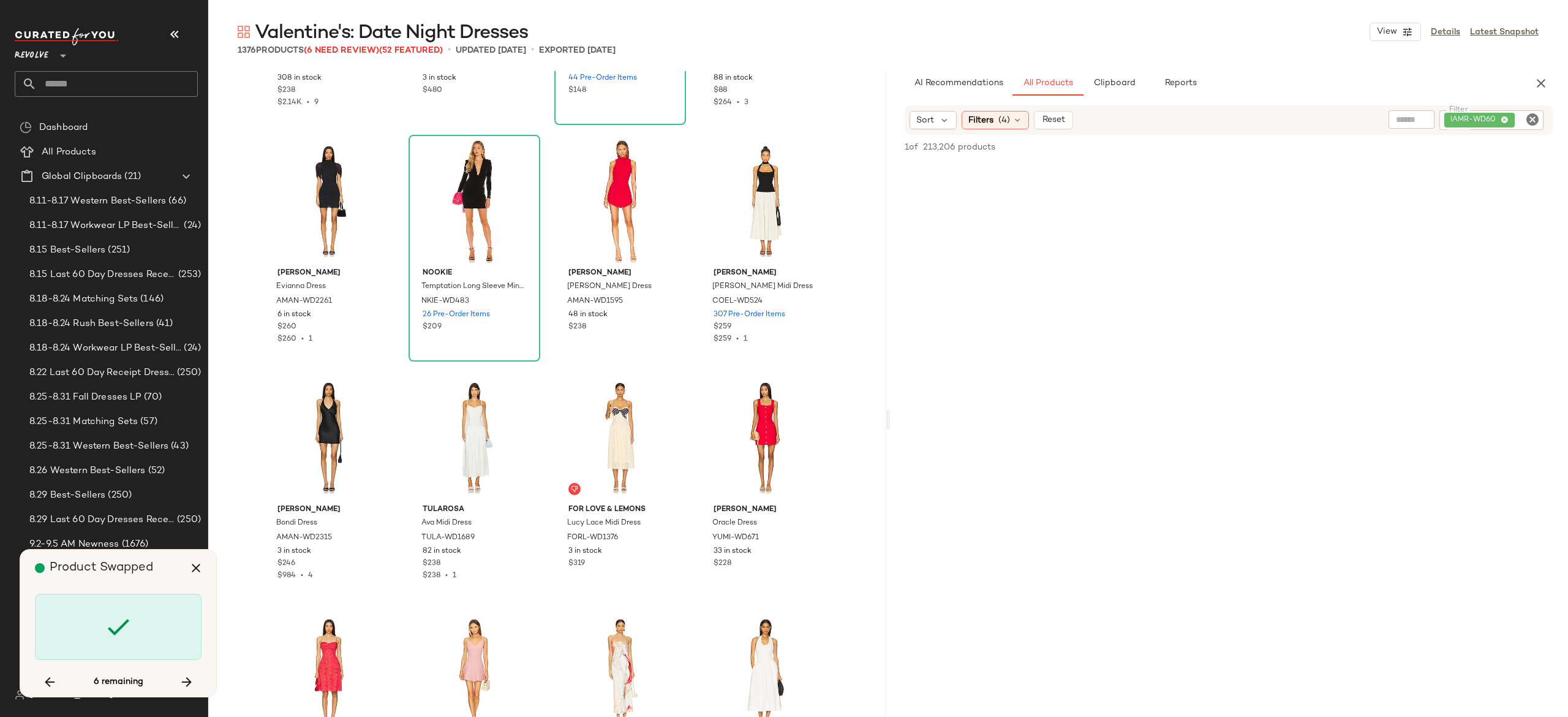
scroll to position [44004, 0]
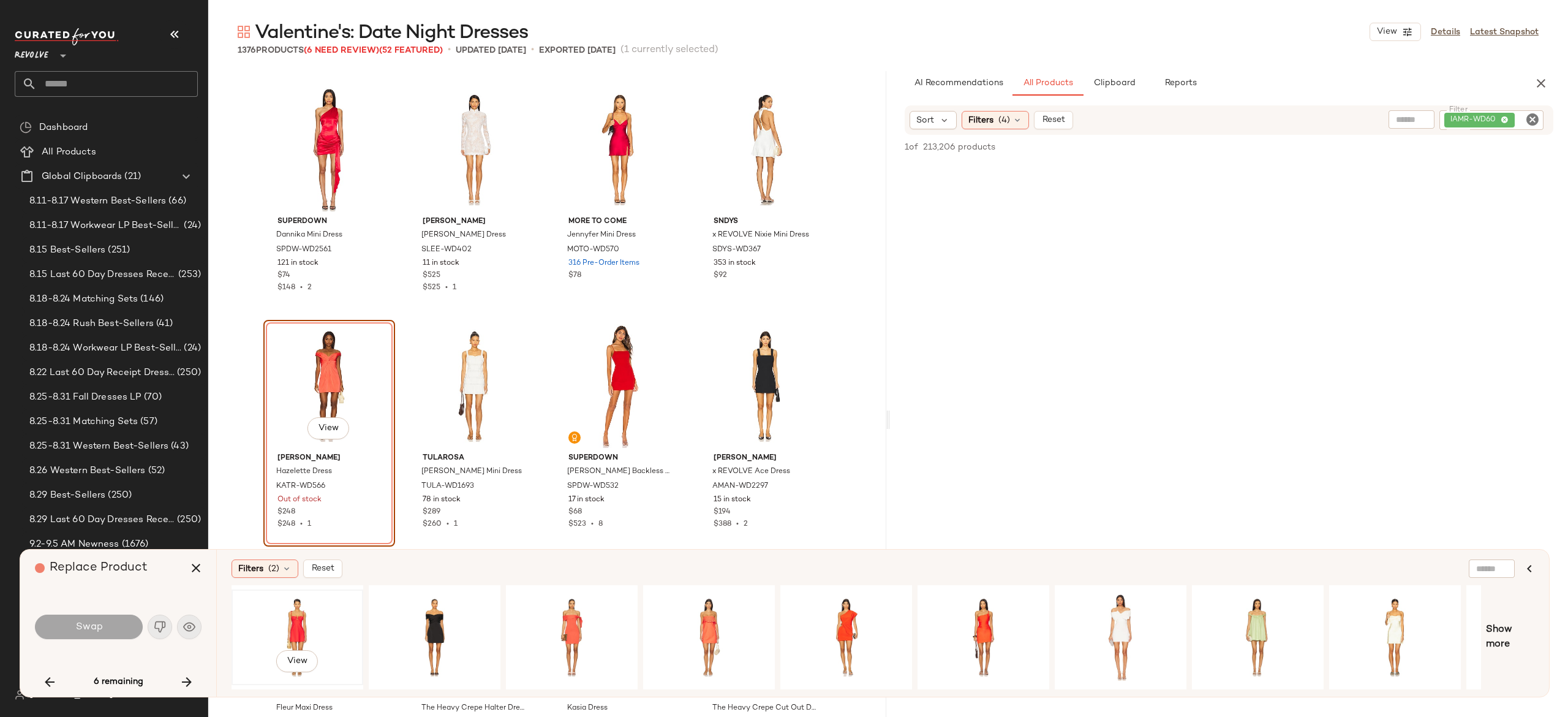
click at [299, 616] on div "View" at bounding box center [297, 638] width 123 height 87
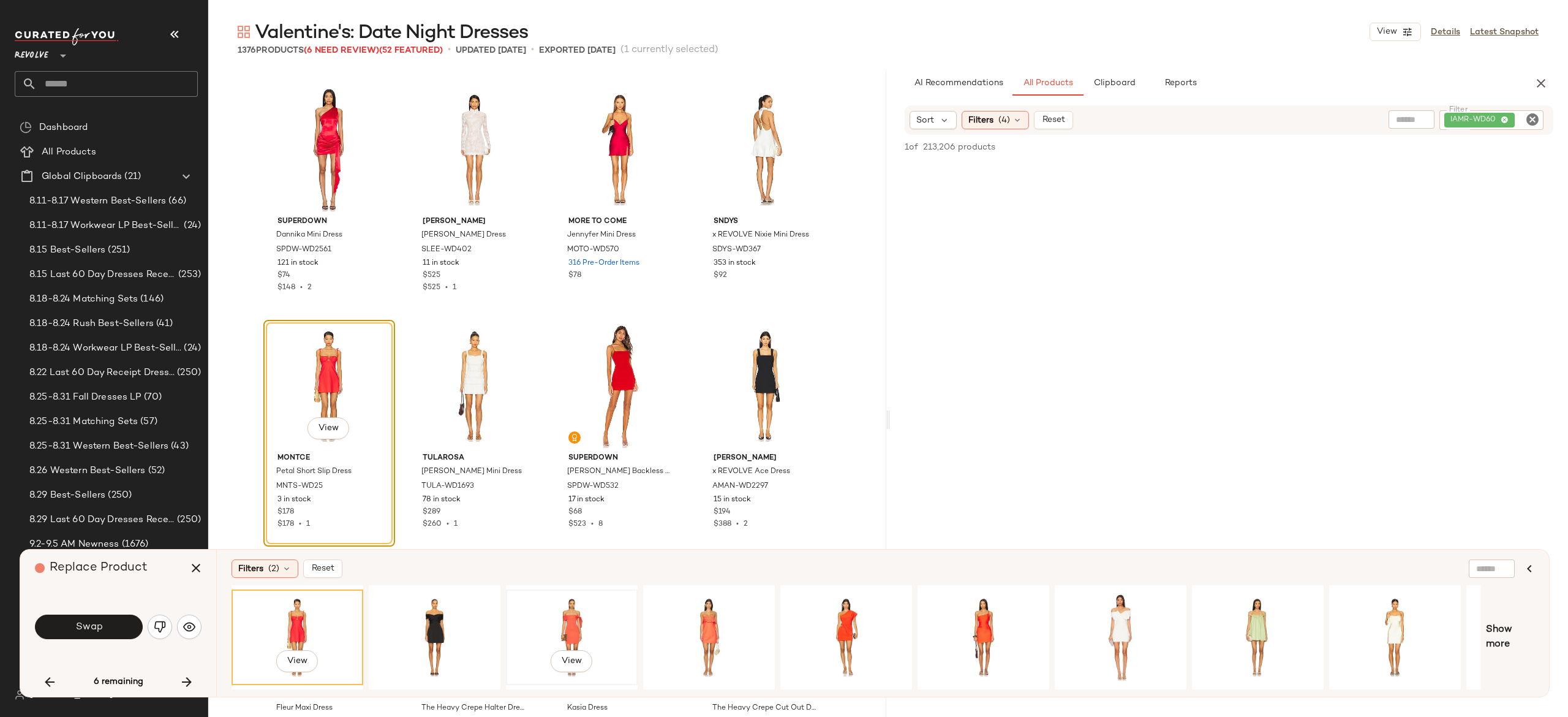
click at [572, 616] on div "View" at bounding box center [572, 638] width 123 height 87
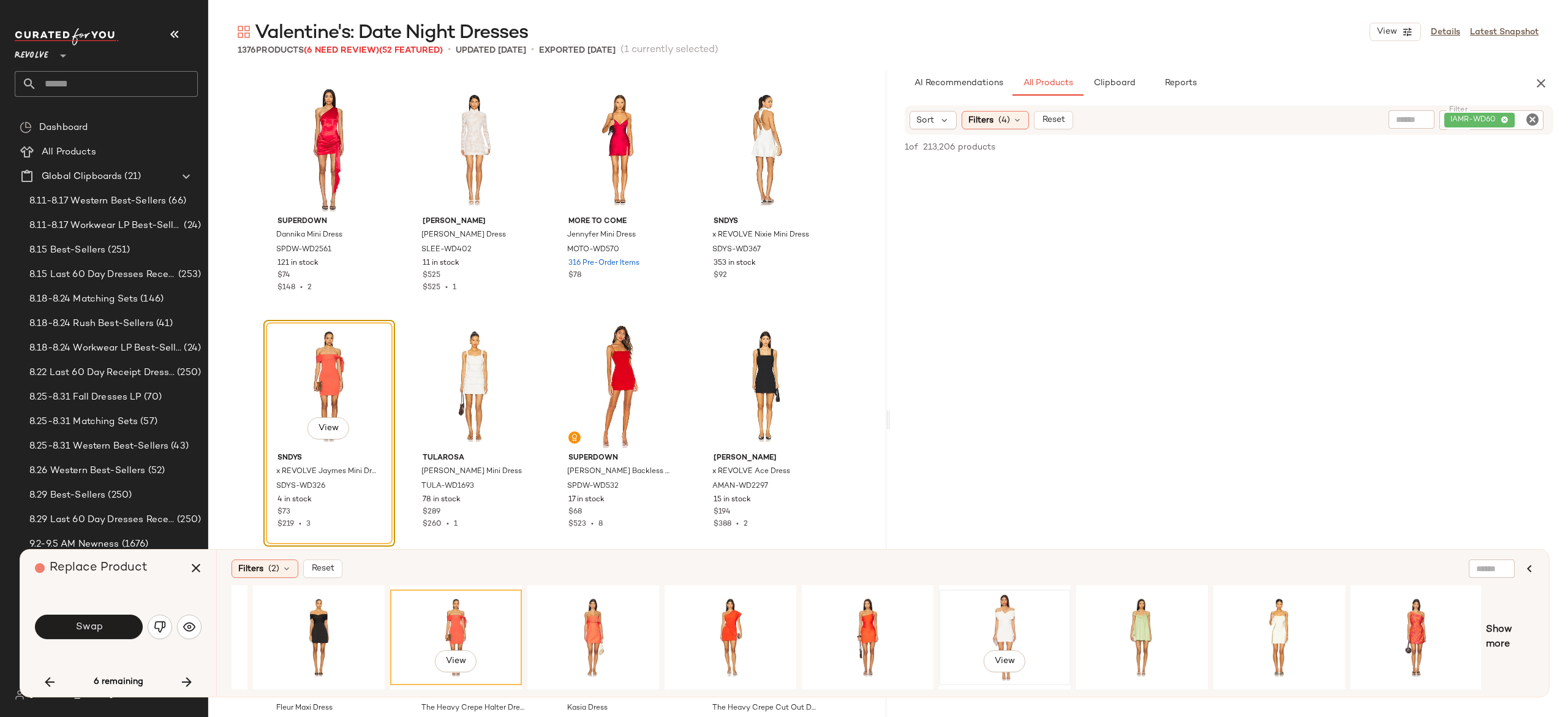
click at [1006, 620] on div "View" at bounding box center [1005, 638] width 123 height 87
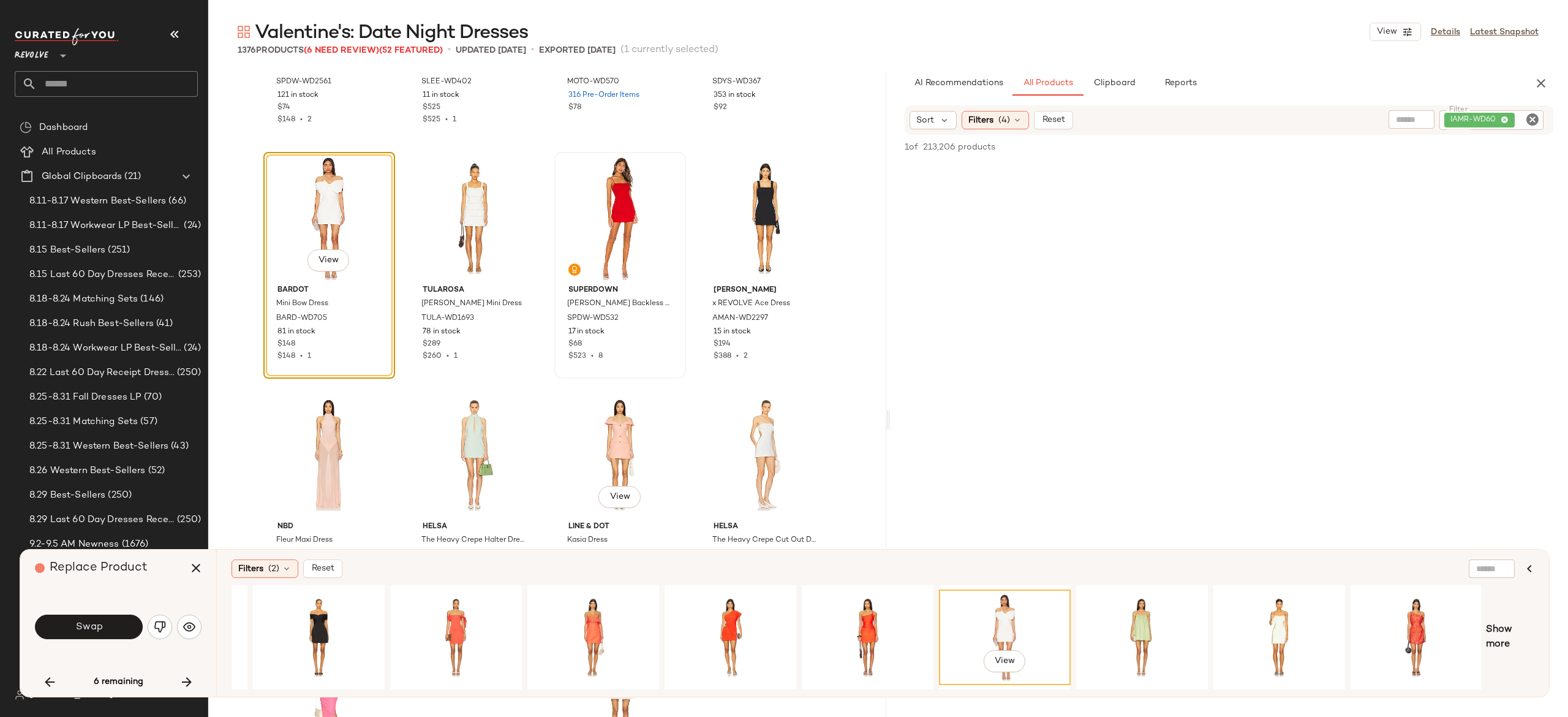
scroll to position [44175, 0]
click at [121, 632] on button "Swap" at bounding box center [89, 627] width 108 height 25
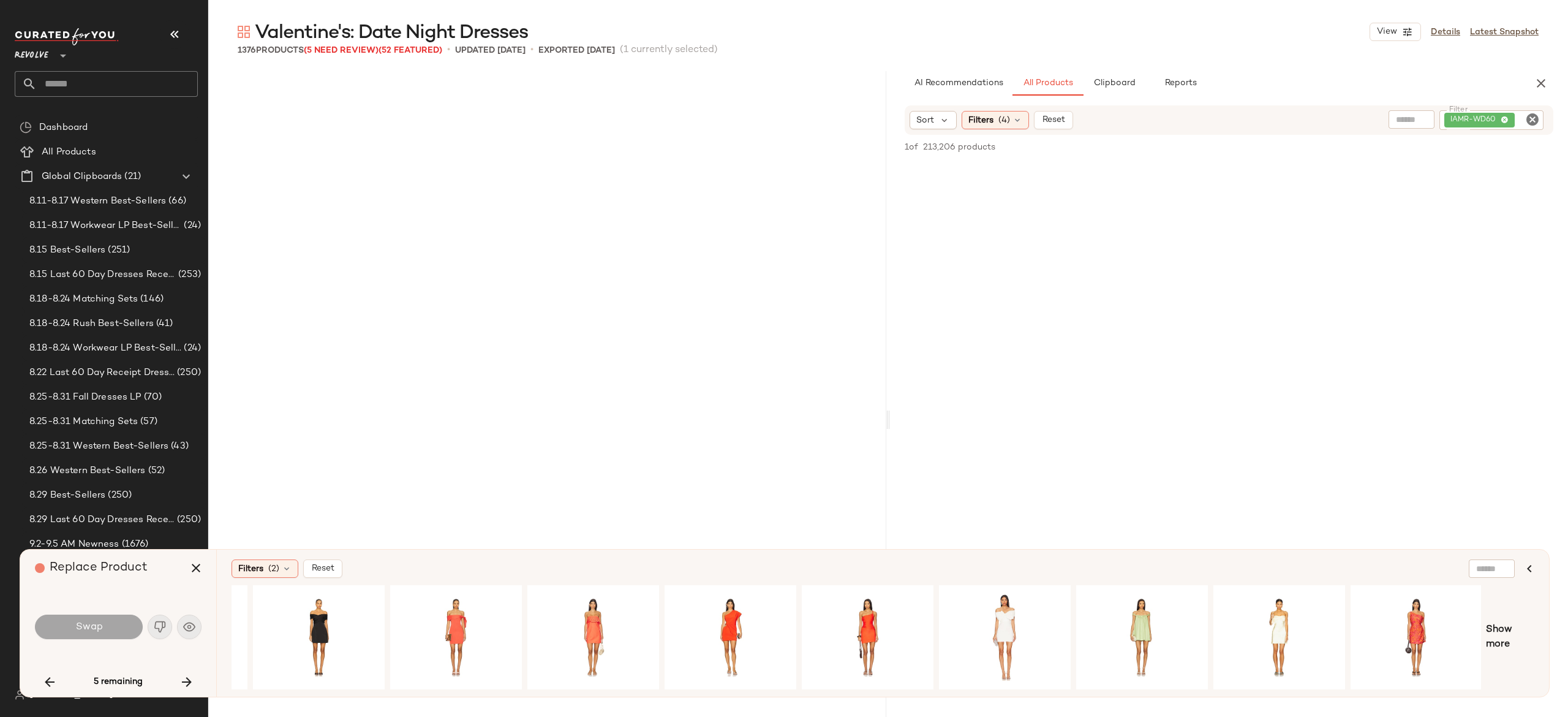
scroll to position [52048, 0]
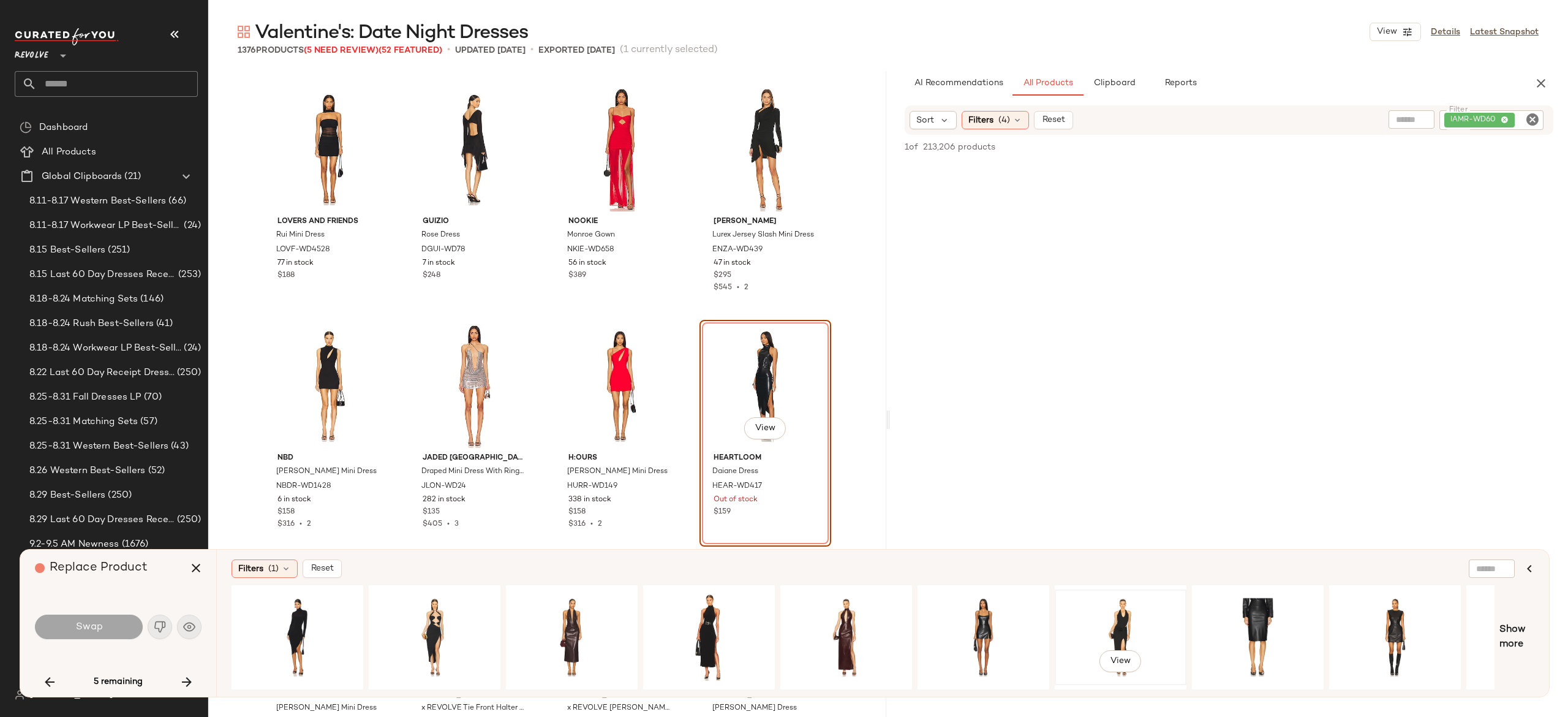
click at [1110, 609] on div "View" at bounding box center [1120, 638] width 123 height 87
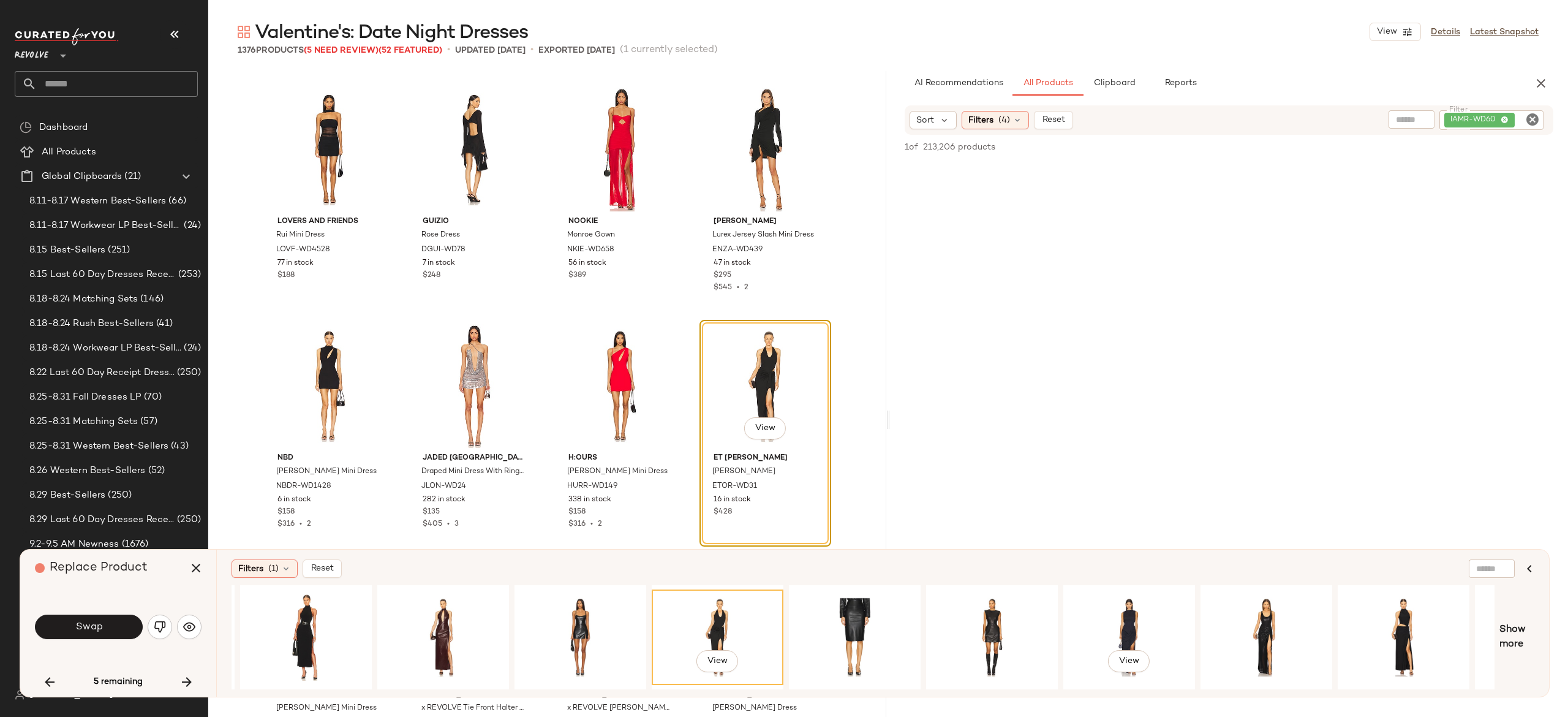
scroll to position [0, 405]
click at [986, 624] on div "View" at bounding box center [991, 638] width 123 height 87
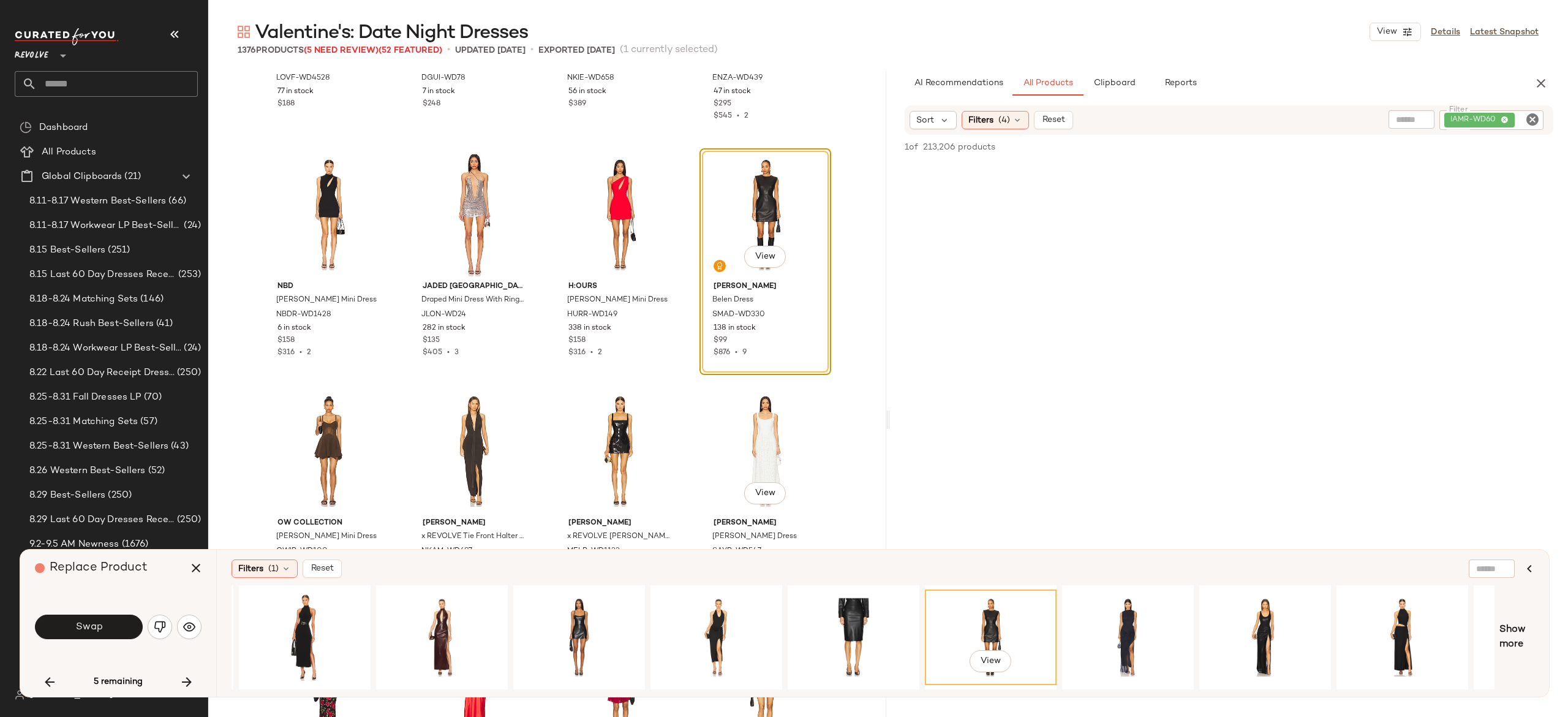
scroll to position [52220, 0]
click at [103, 631] on button "Swap" at bounding box center [89, 627] width 108 height 25
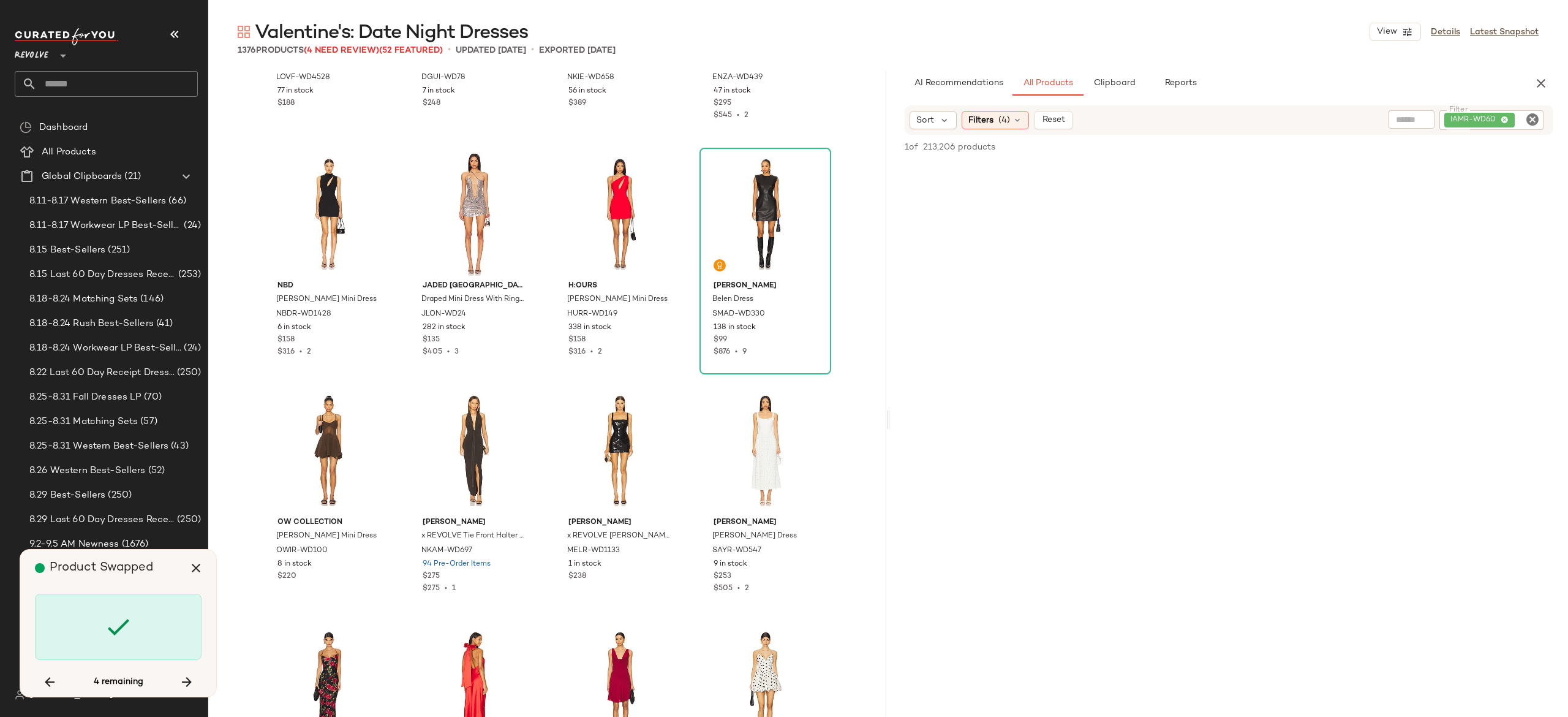
scroll to position [55124, 0]
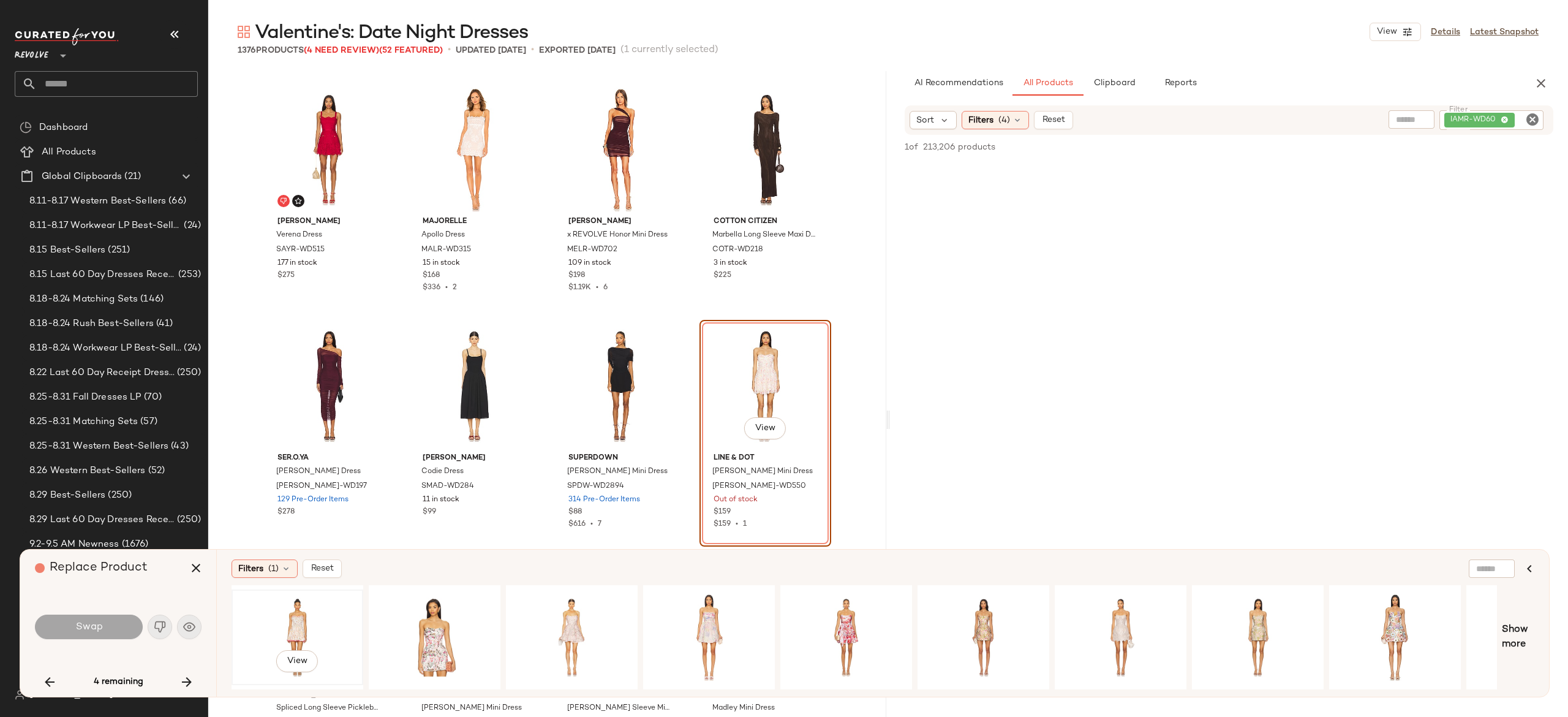
click at [299, 616] on div "View" at bounding box center [297, 638] width 123 height 87
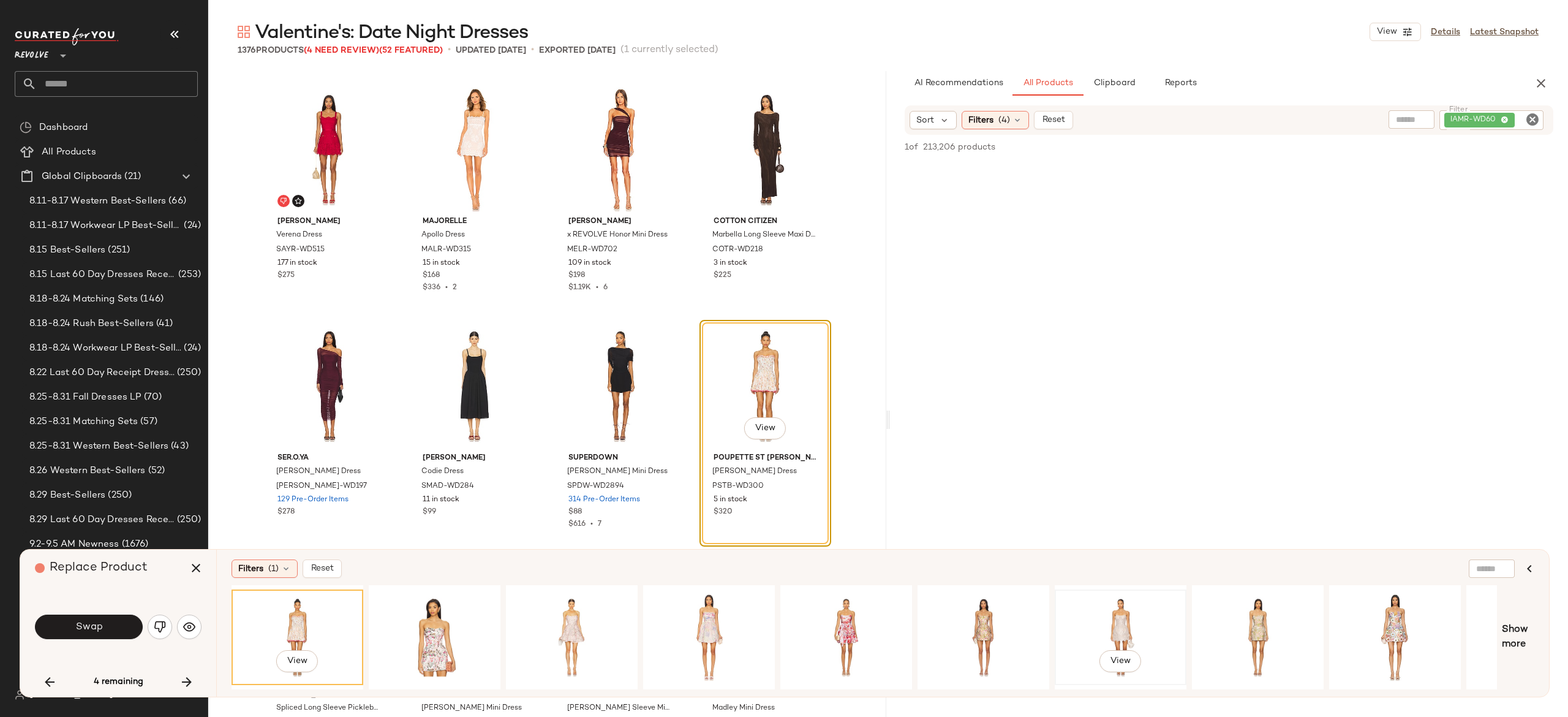
click at [1126, 614] on div "View" at bounding box center [1120, 638] width 123 height 87
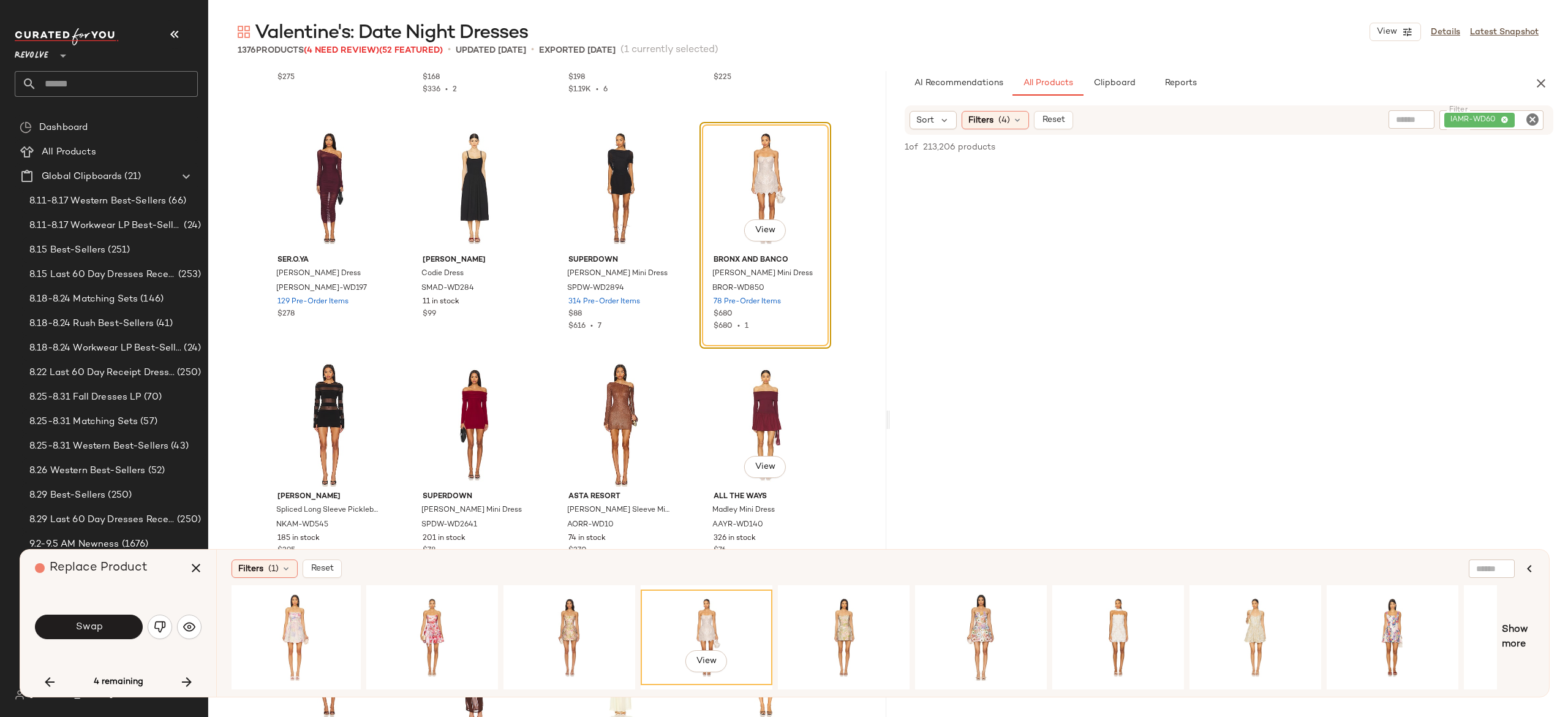
scroll to position [55322, 0]
click at [134, 636] on button "Swap" at bounding box center [89, 627] width 108 height 25
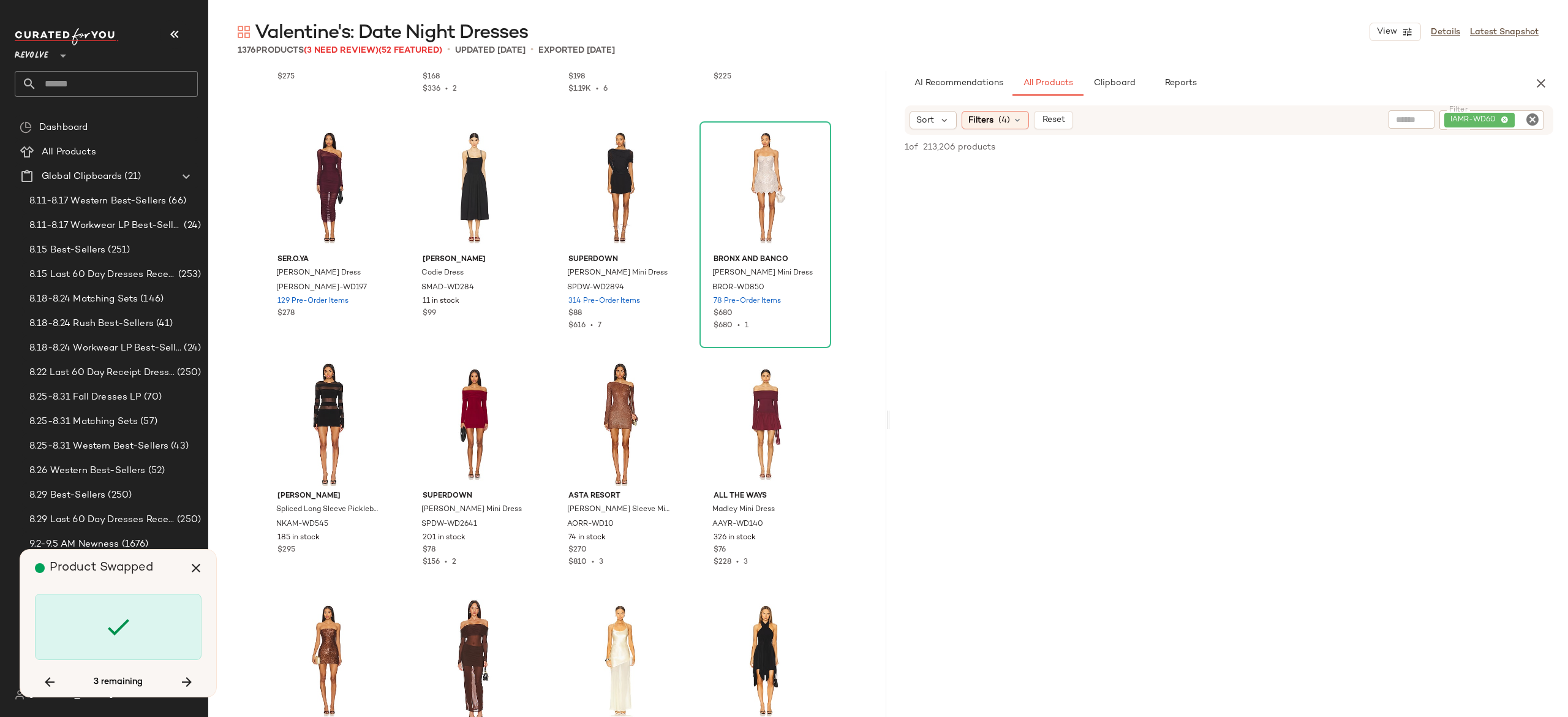
scroll to position [67189, 0]
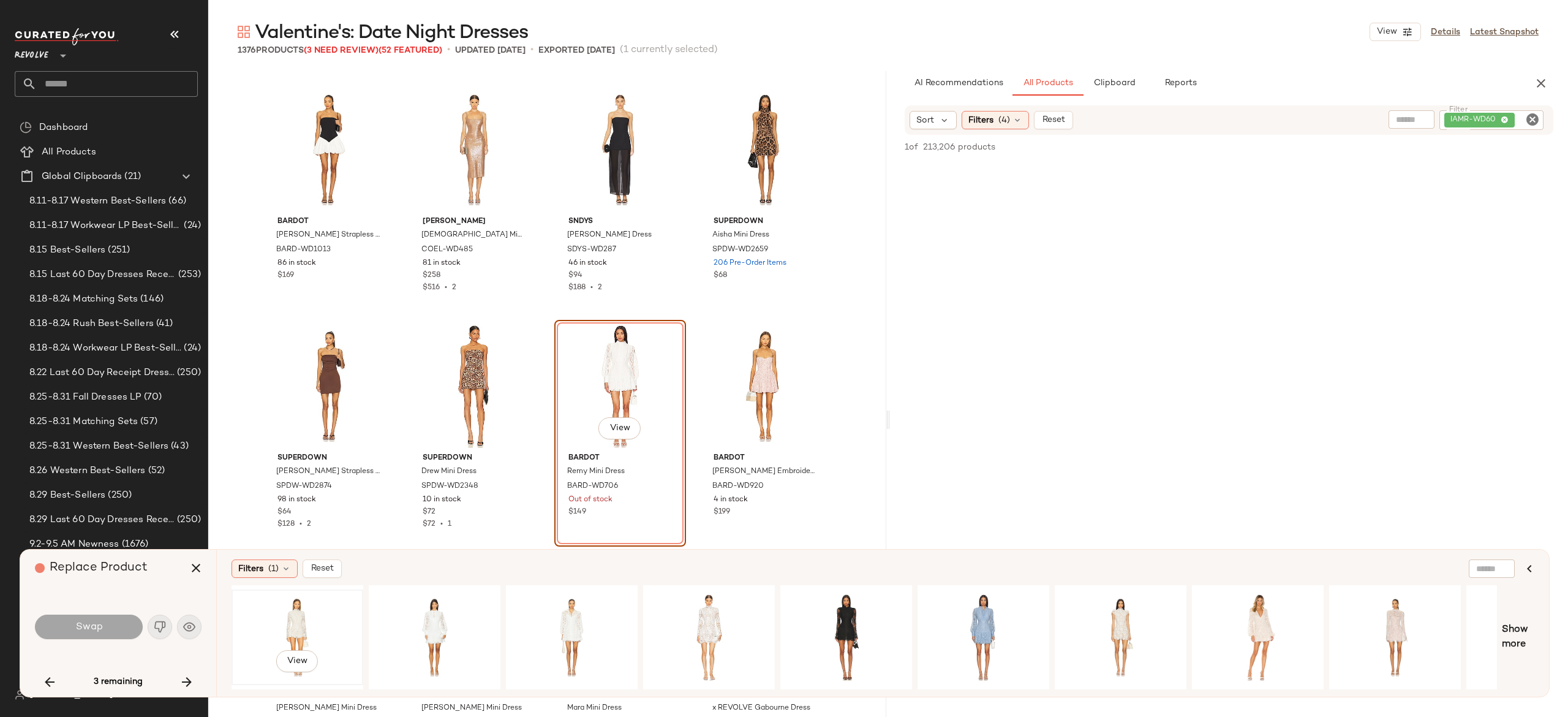
click at [292, 610] on div "View" at bounding box center [297, 638] width 123 height 87
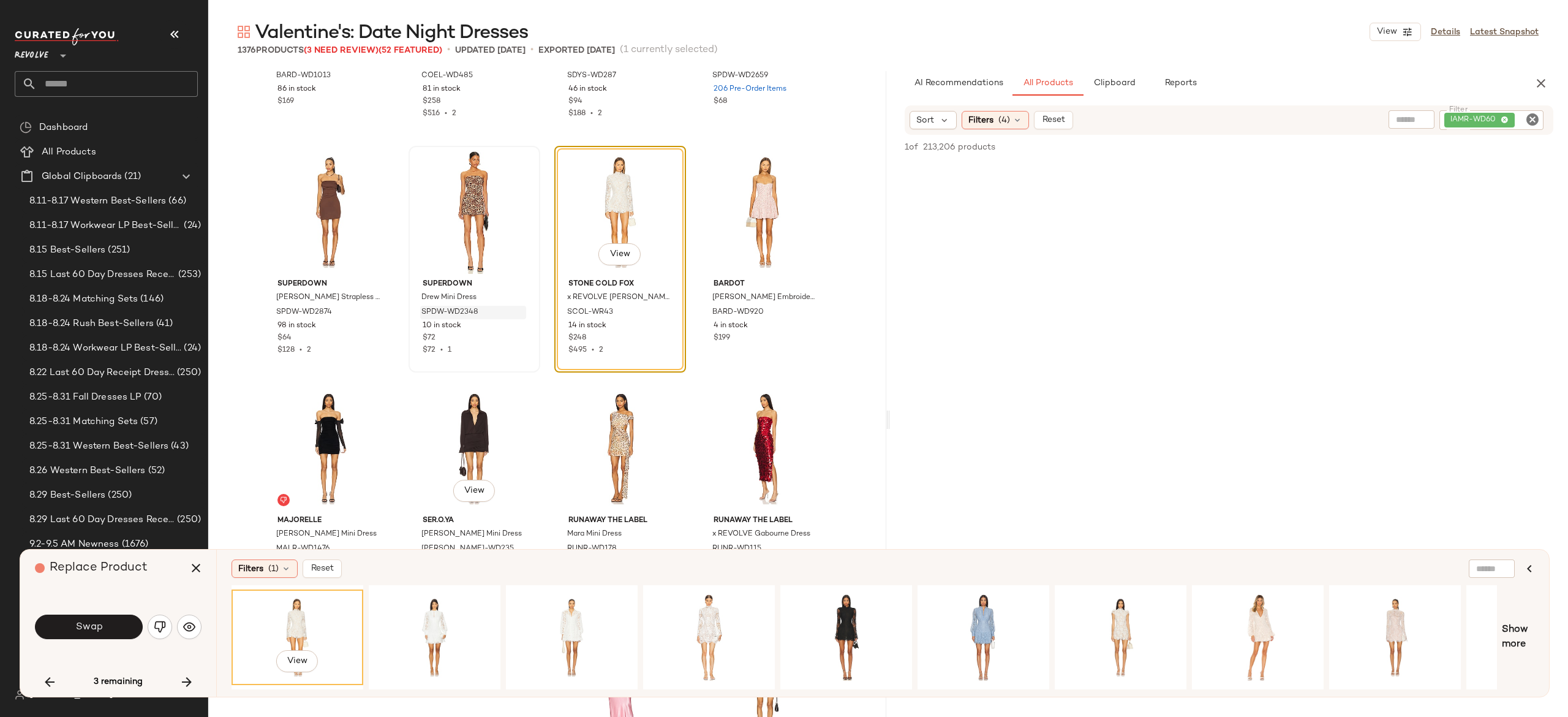
scroll to position [67368, 0]
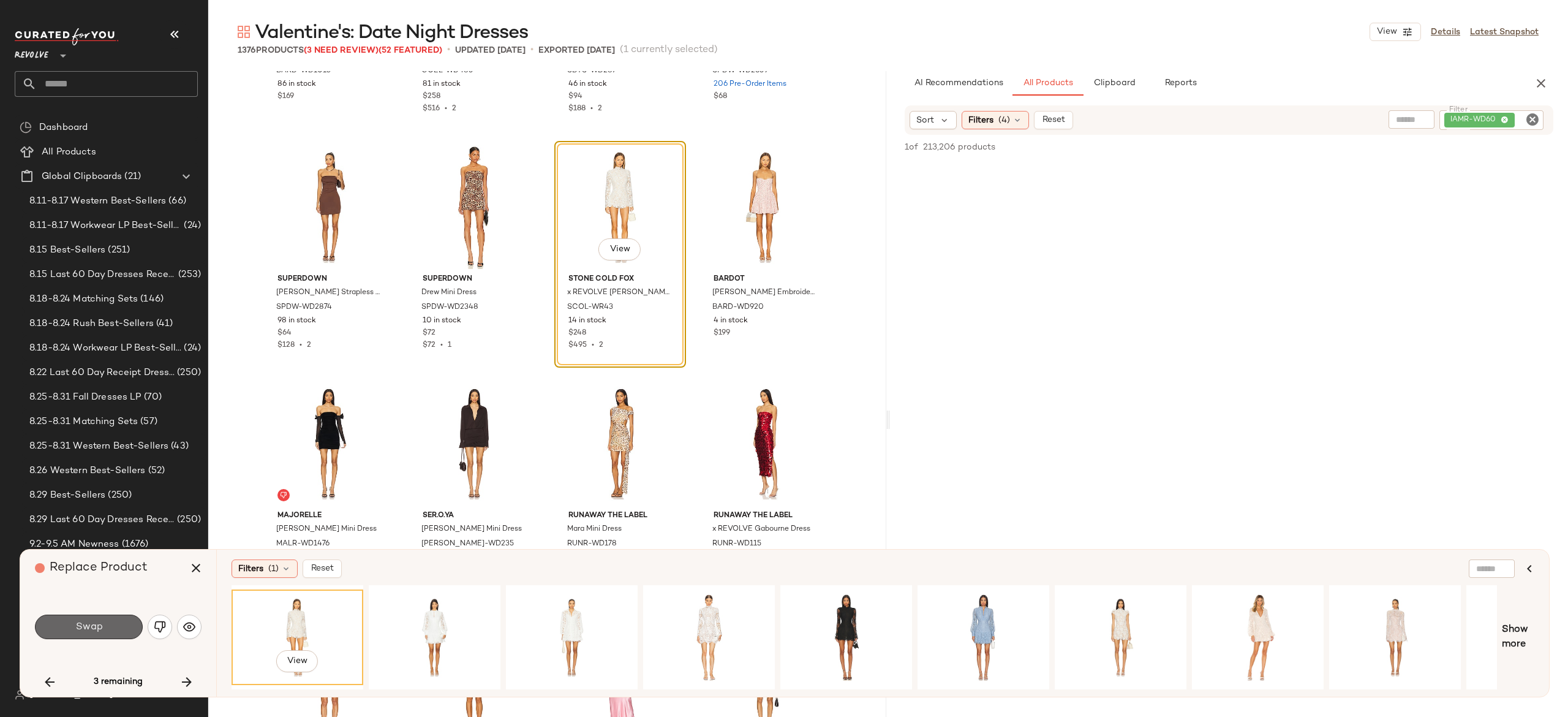
click at [126, 626] on button "Swap" at bounding box center [89, 627] width 108 height 25
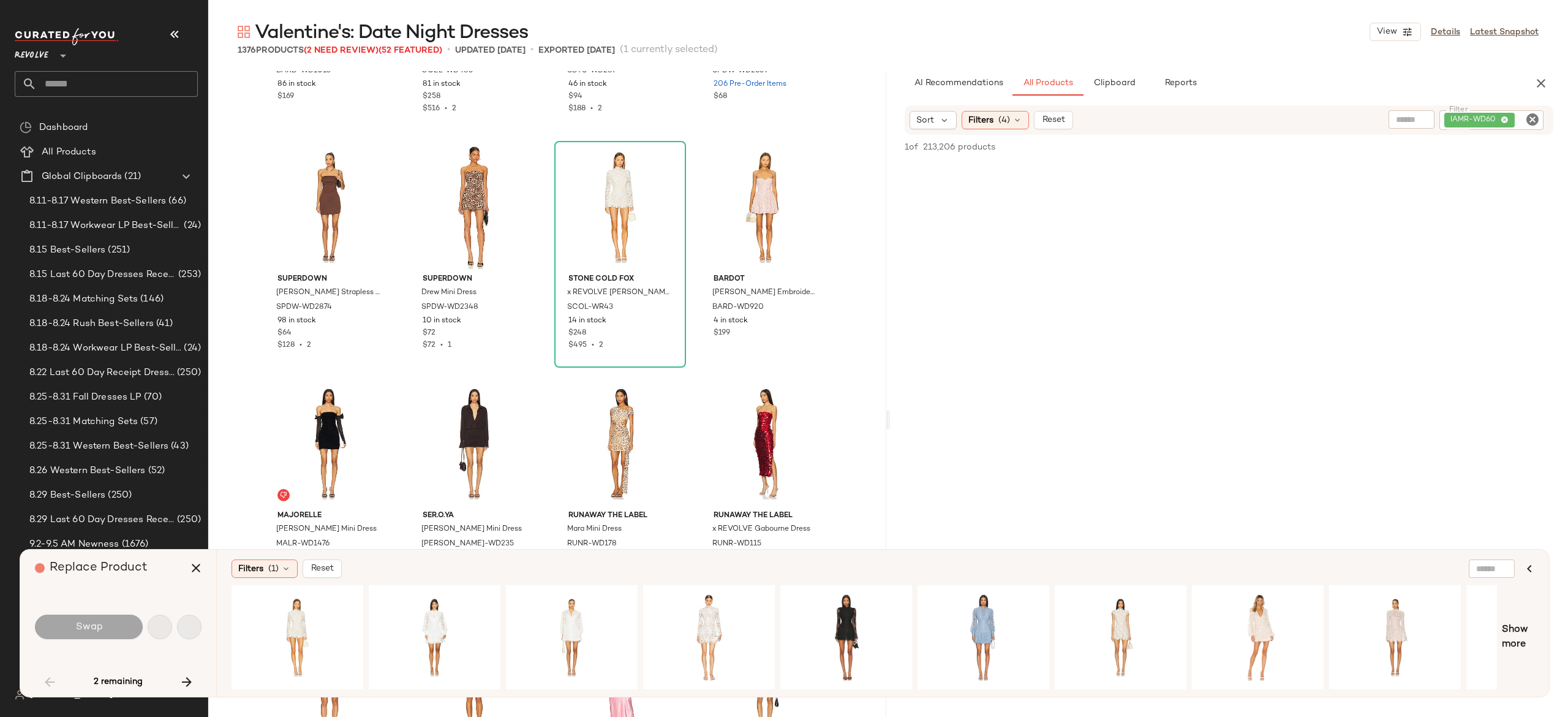
scroll to position [1419, 0]
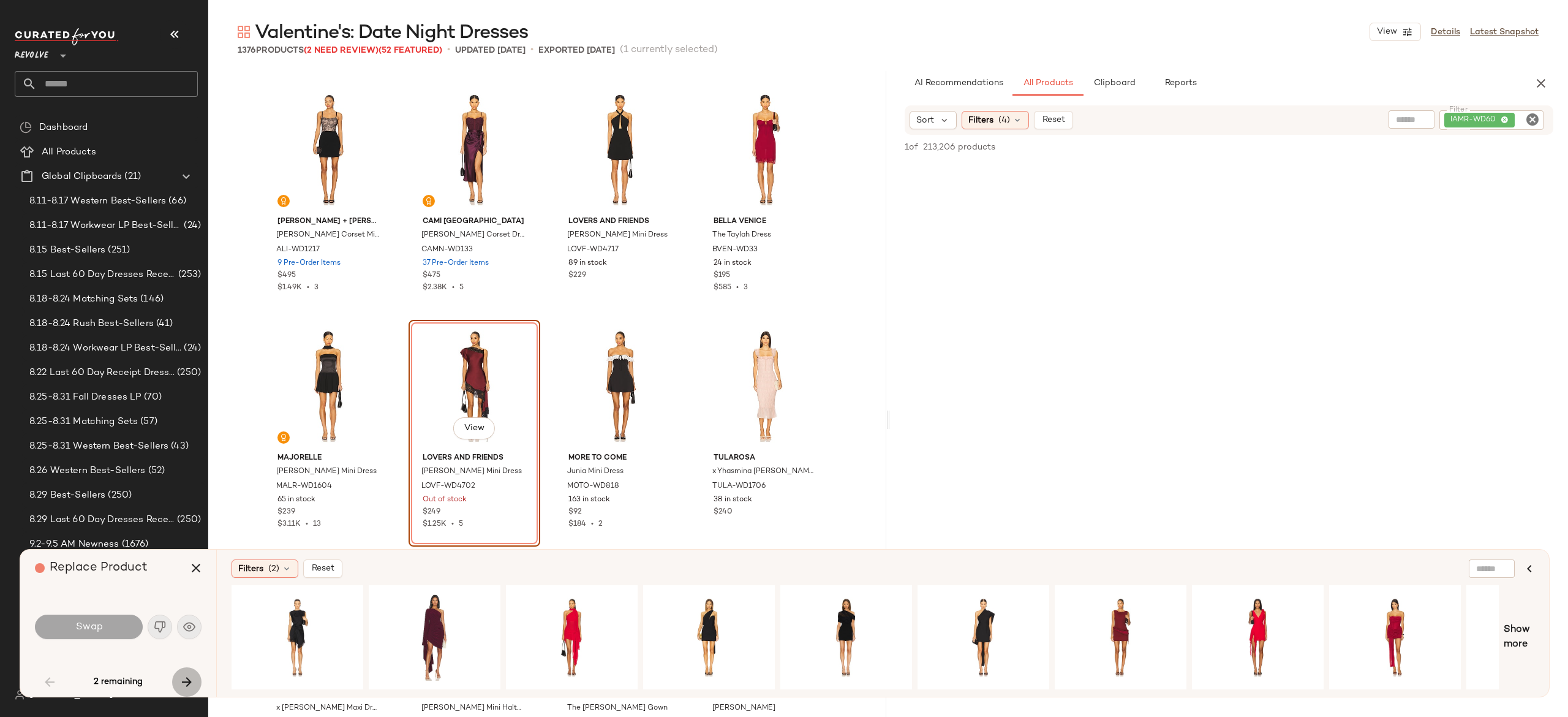
click at [189, 677] on icon "button" at bounding box center [187, 682] width 15 height 15
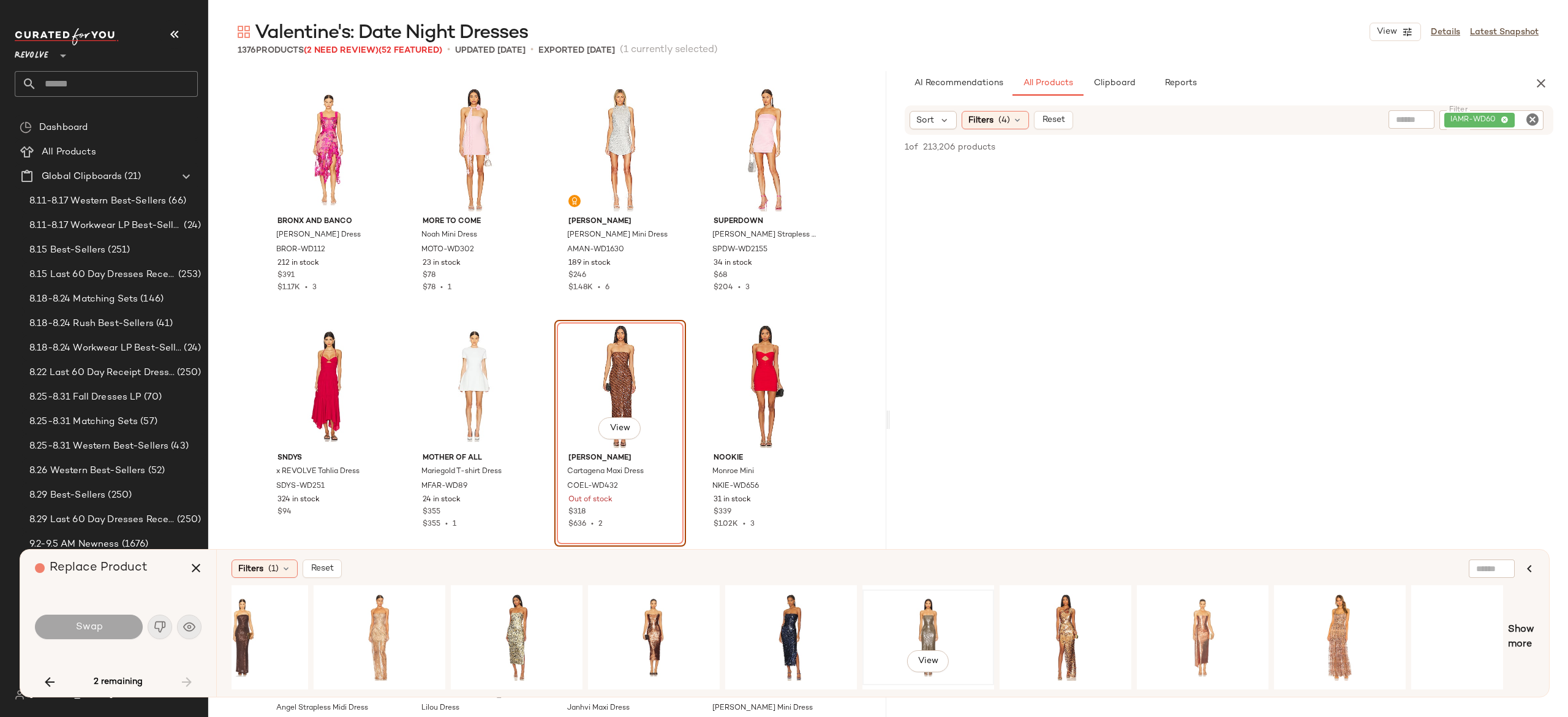
scroll to position [0, 199]
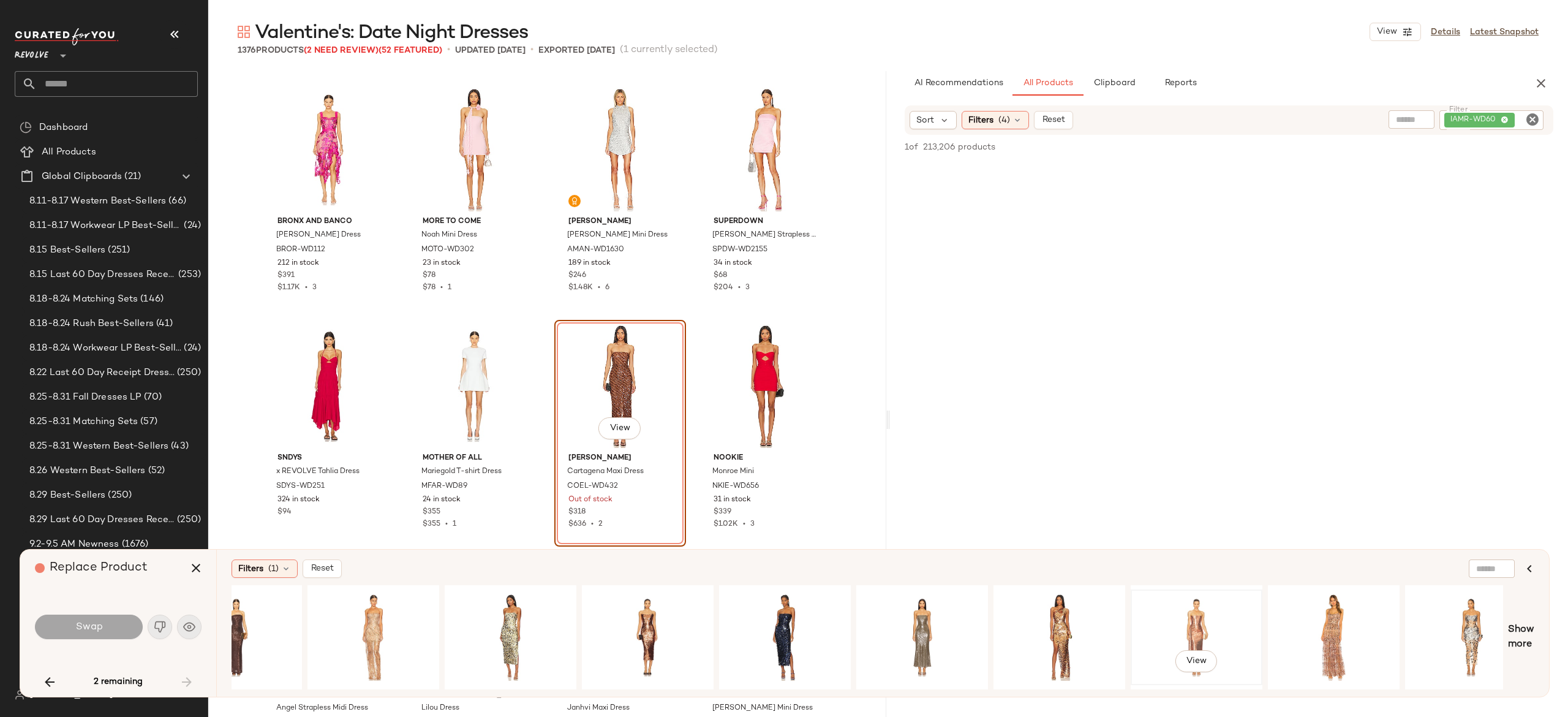
click at [1193, 622] on div "View" at bounding box center [1197, 638] width 123 height 87
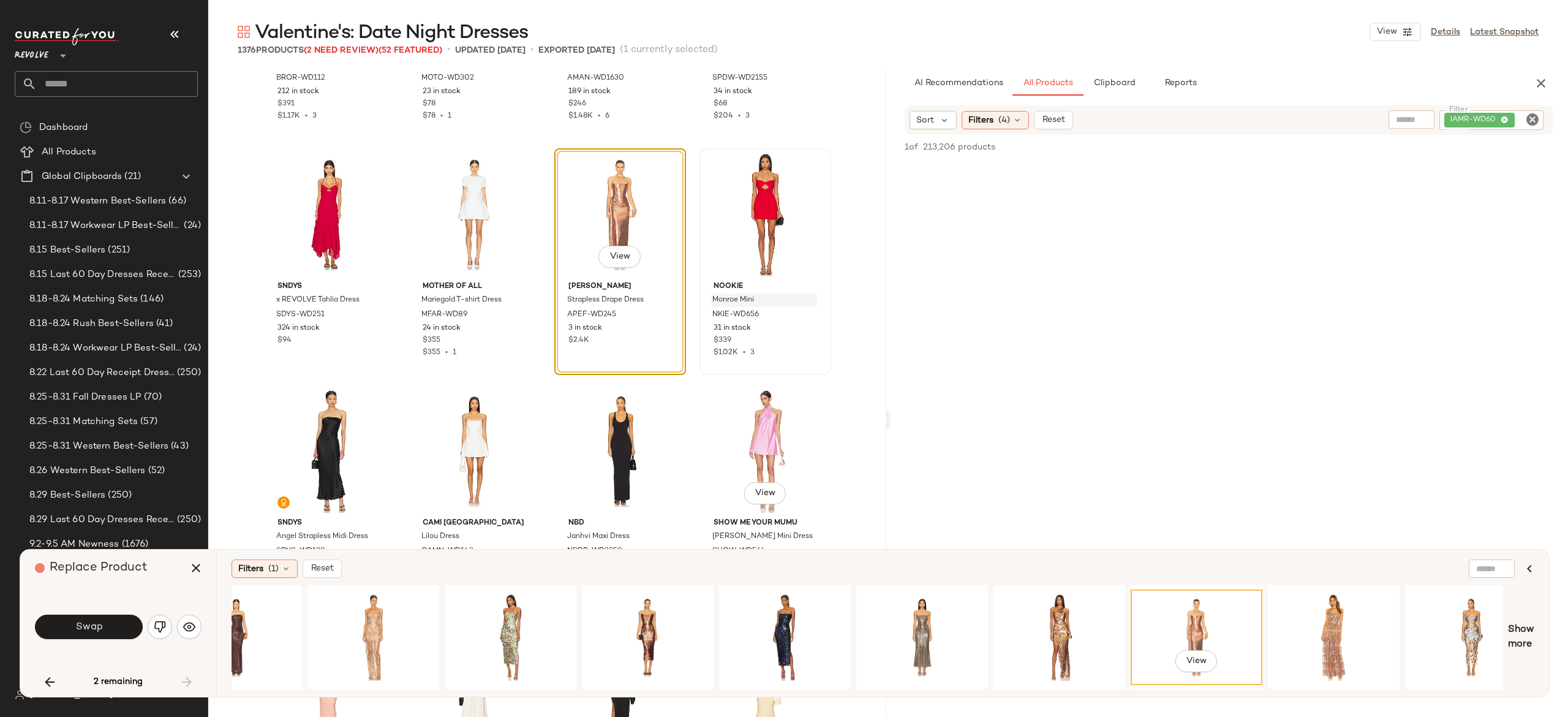
scroll to position [78963, 0]
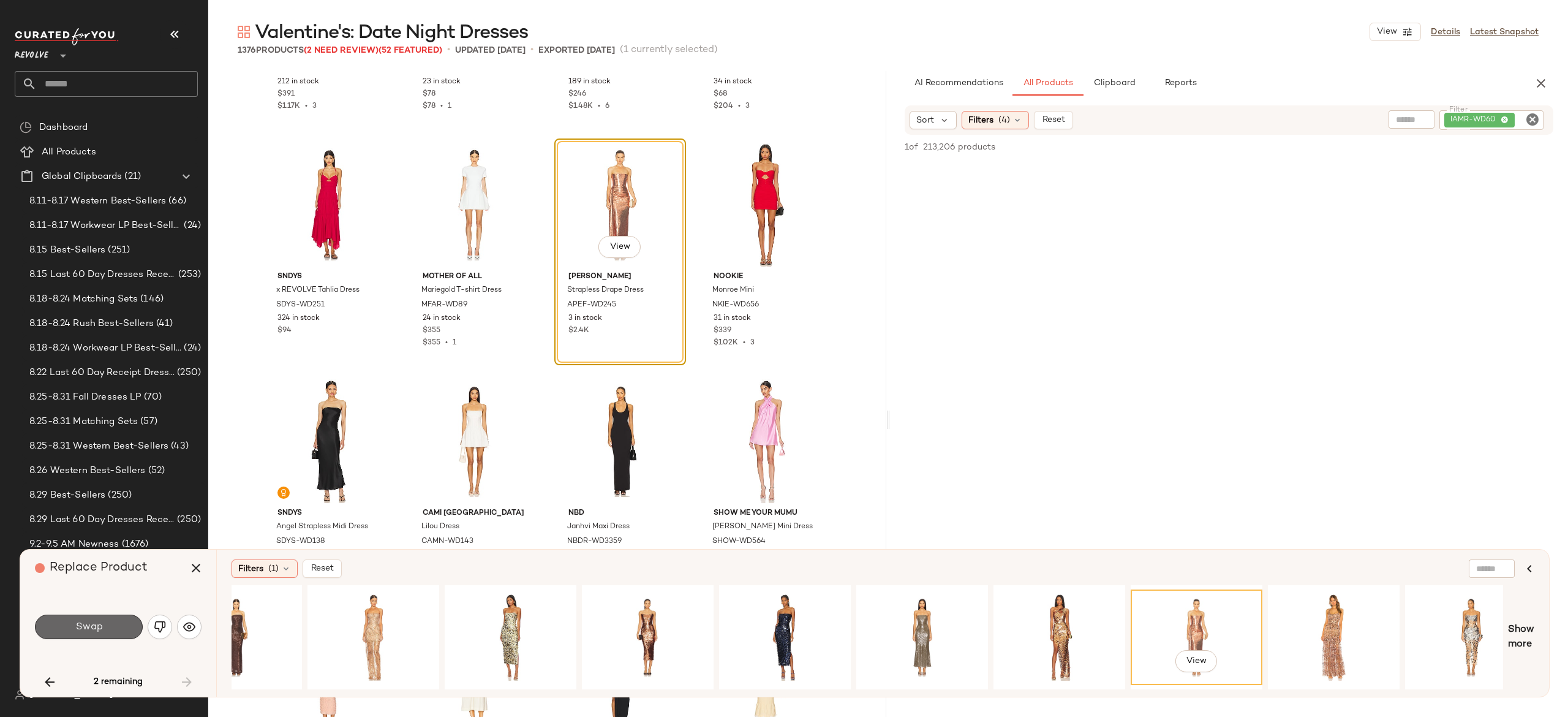
click at [123, 627] on button "Swap" at bounding box center [89, 627] width 108 height 25
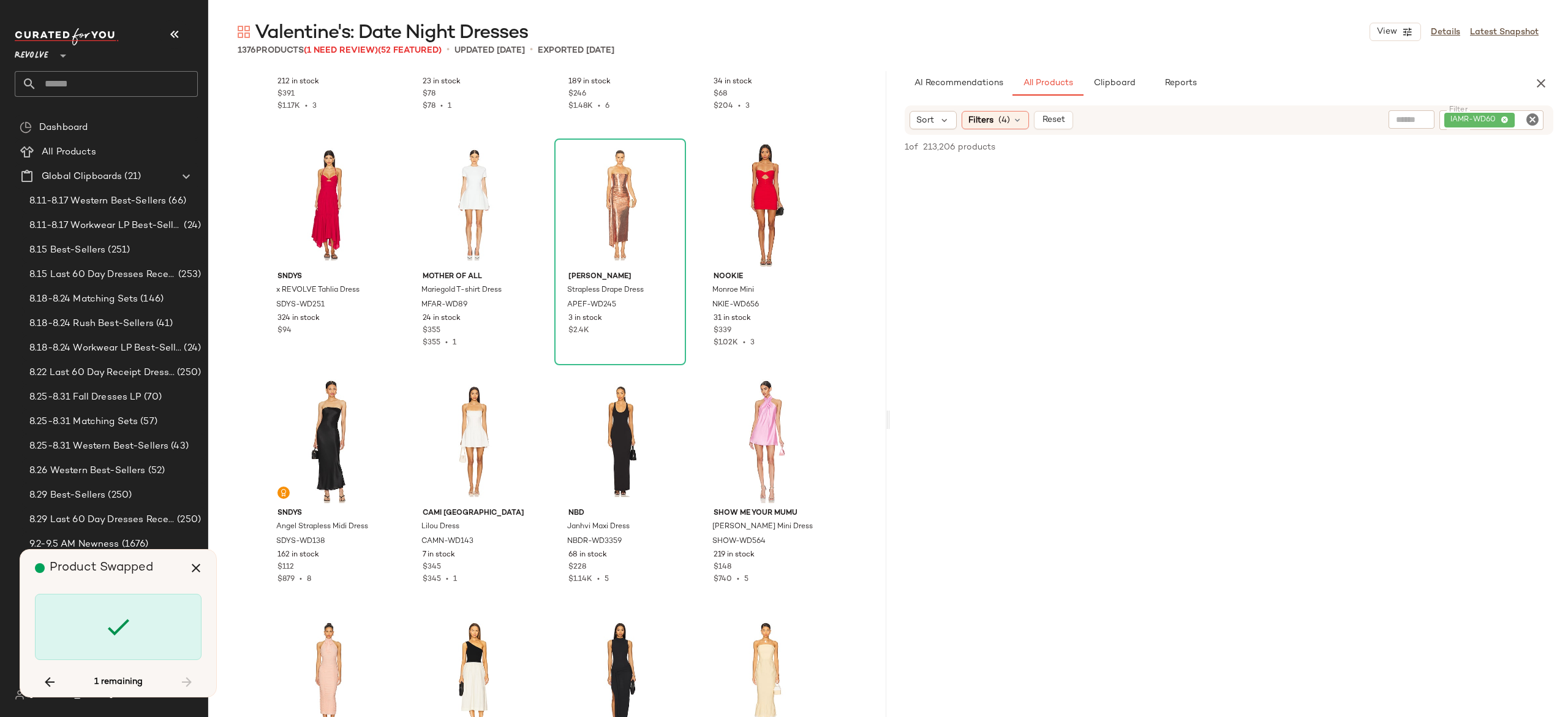
scroll to position [1419, 0]
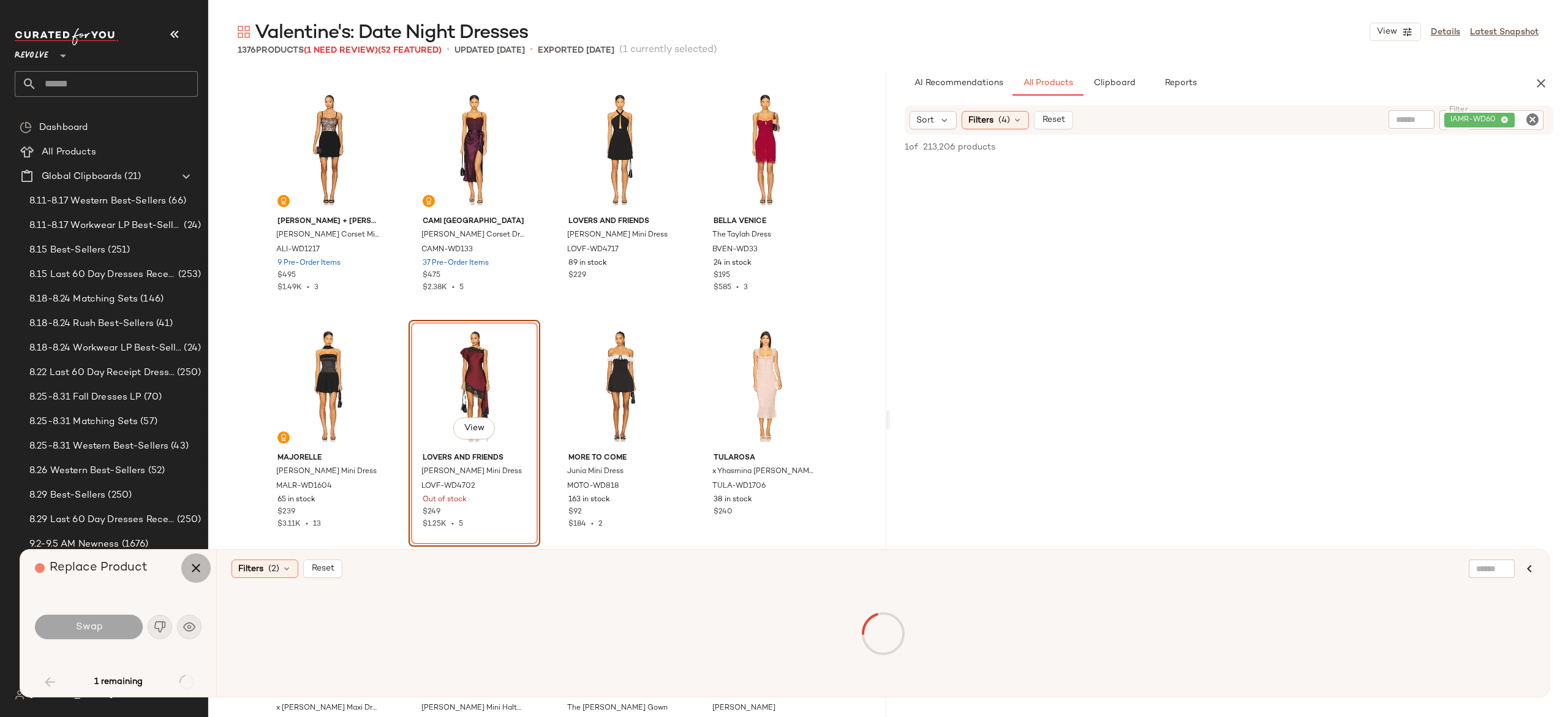
click at [189, 573] on icon "button" at bounding box center [196, 568] width 15 height 15
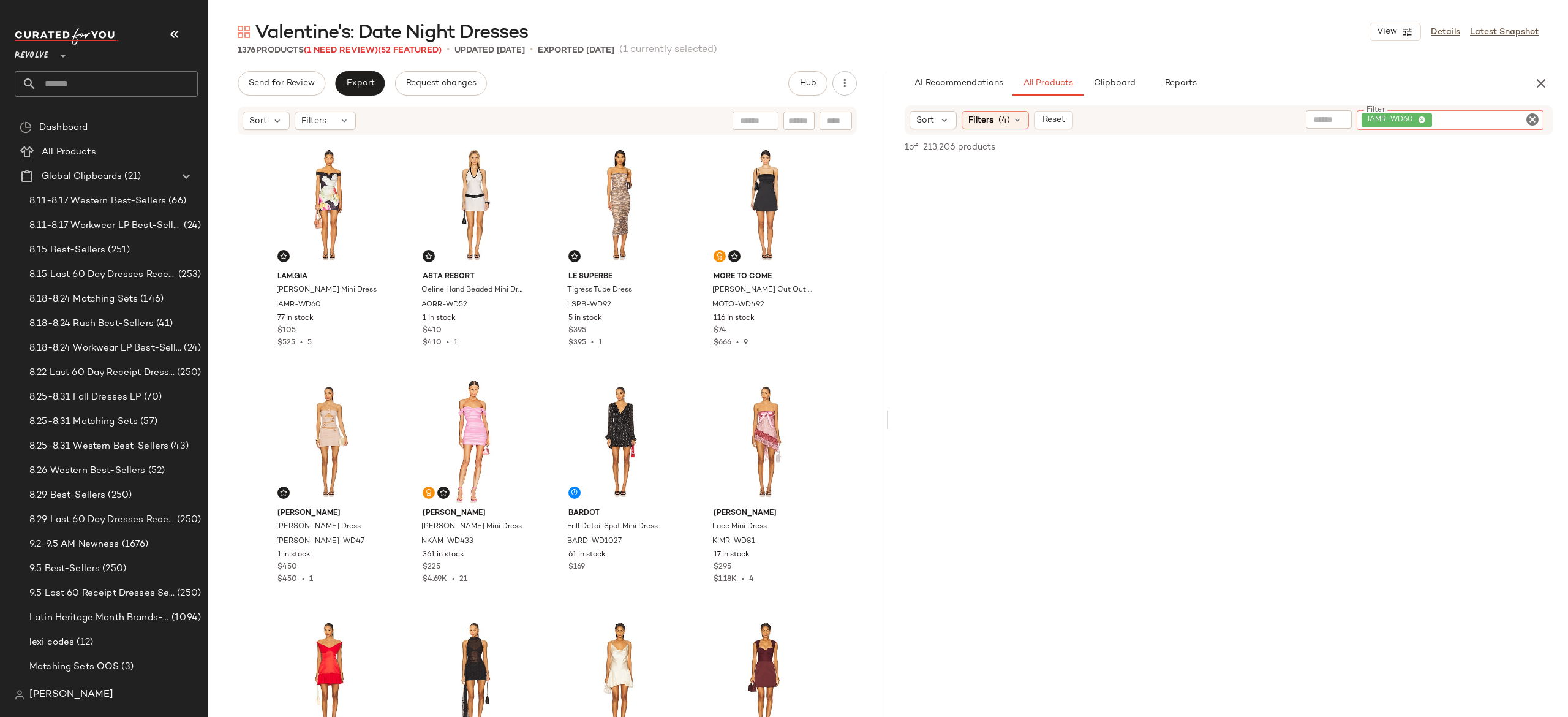
click at [1477, 113] on div "IAMR-WD60" at bounding box center [1450, 120] width 187 height 19
click at [1339, 117] on div "Sort Filters (4) Reset" at bounding box center [1149, 119] width 480 height 18
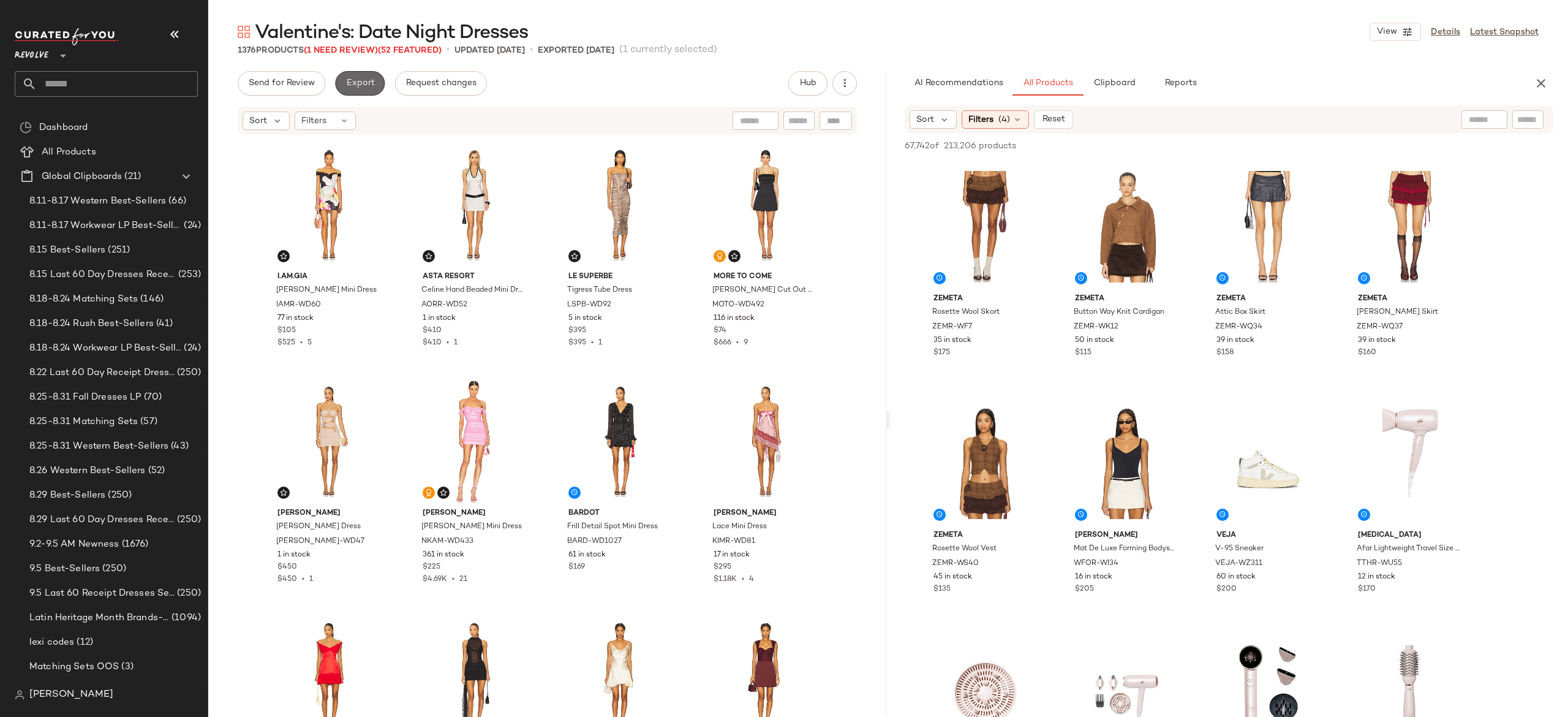
click at [368, 85] on span "Export" at bounding box center [360, 83] width 29 height 10
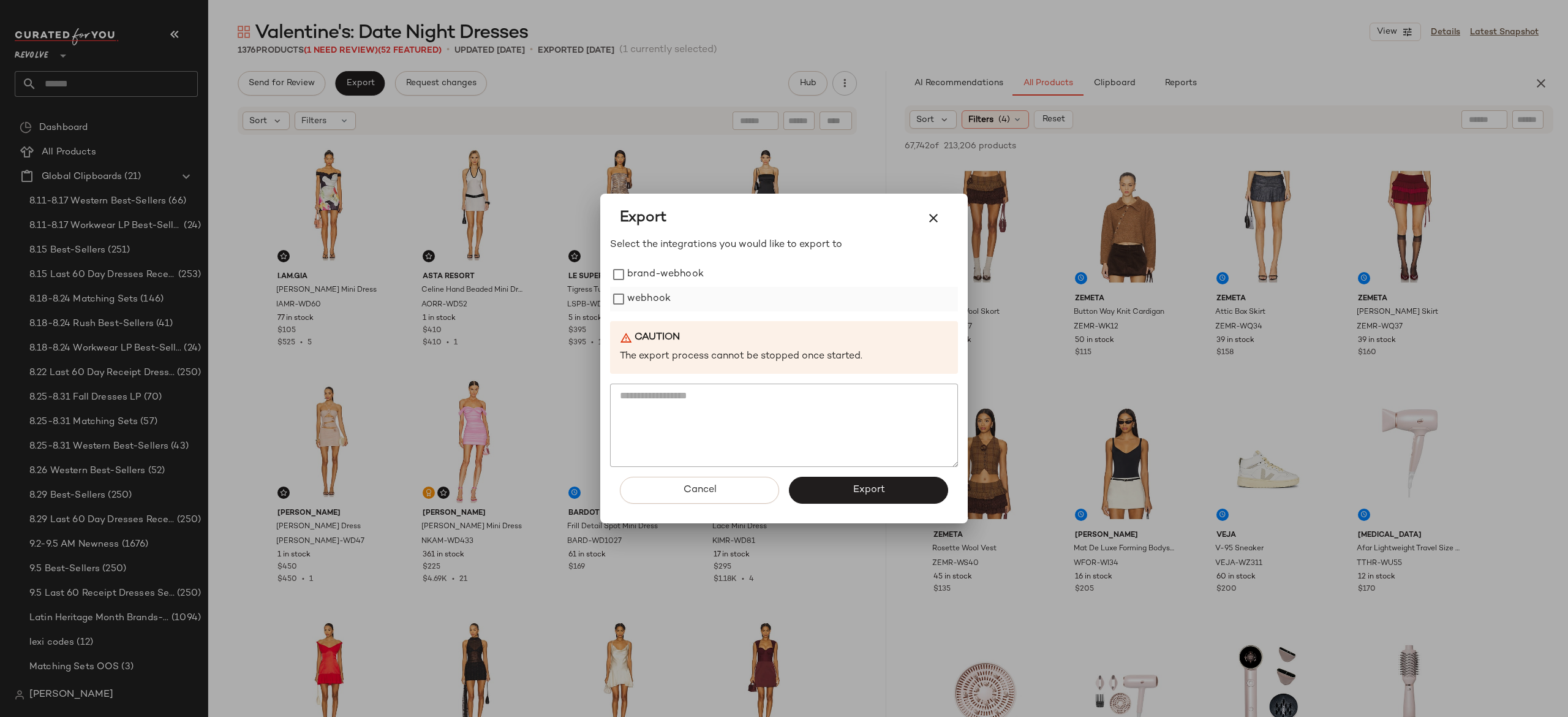
click at [656, 298] on label "webhook" at bounding box center [649, 299] width 44 height 25
click at [814, 497] on button "Export" at bounding box center [868, 490] width 159 height 27
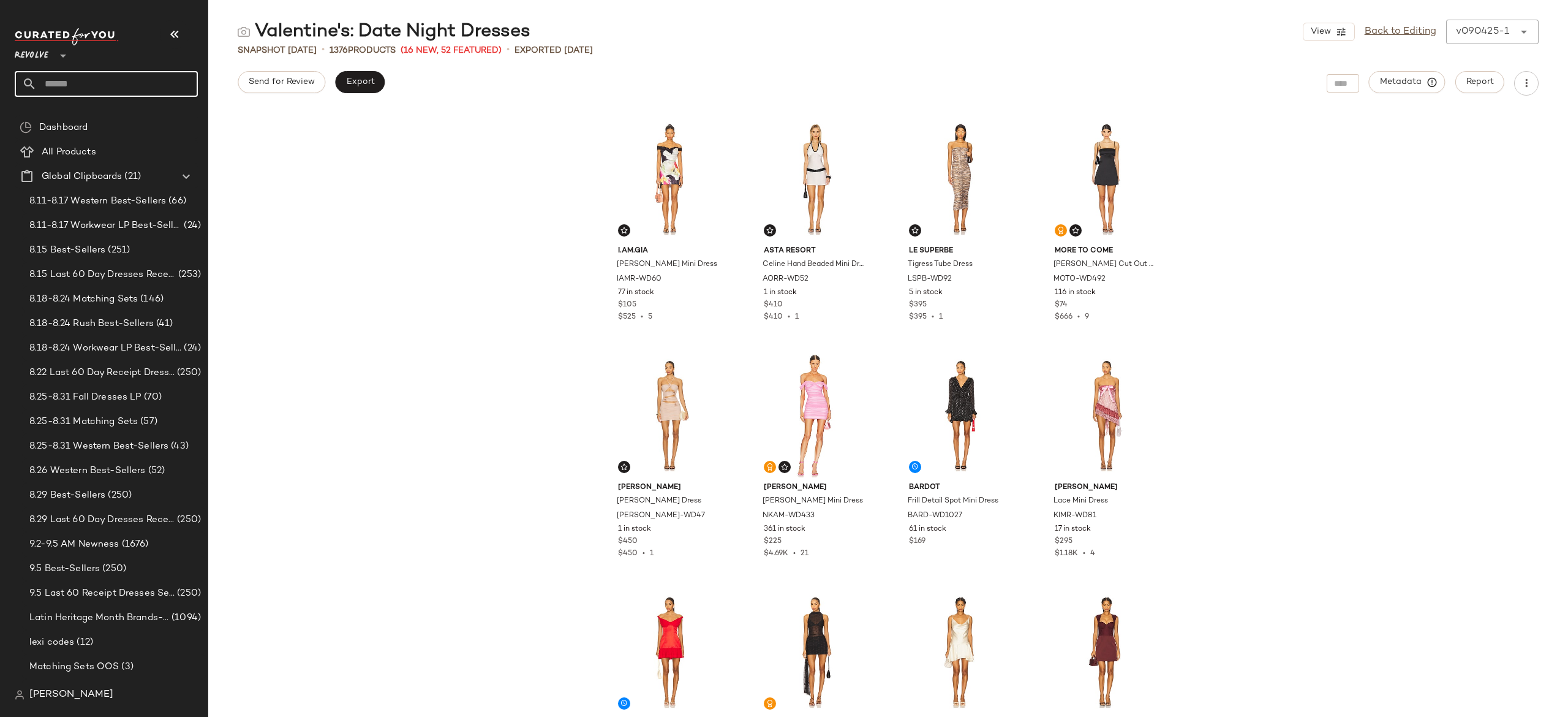
click at [174, 86] on input "text" at bounding box center [117, 84] width 161 height 26
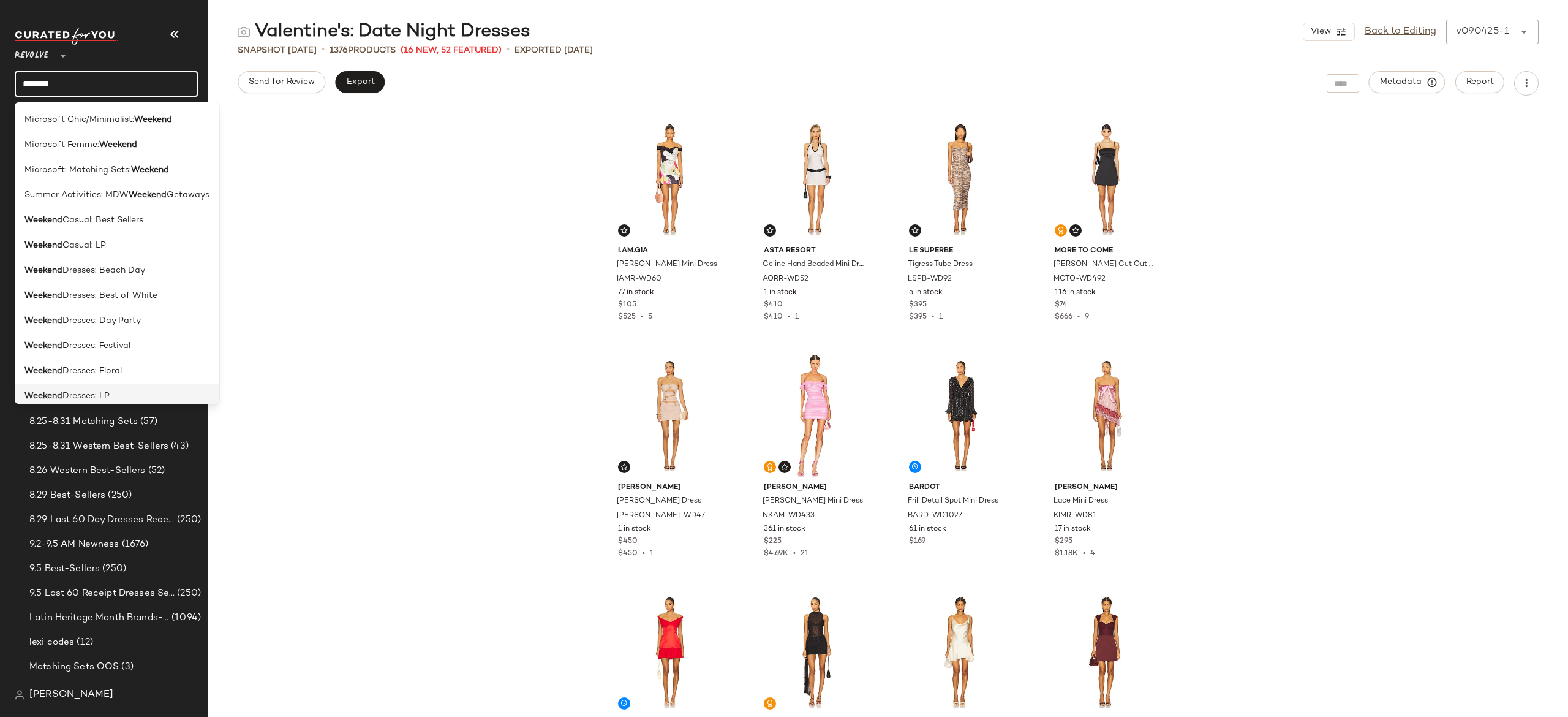
type input "*******"
click at [104, 391] on span "Dresses: LP" at bounding box center [86, 396] width 47 height 13
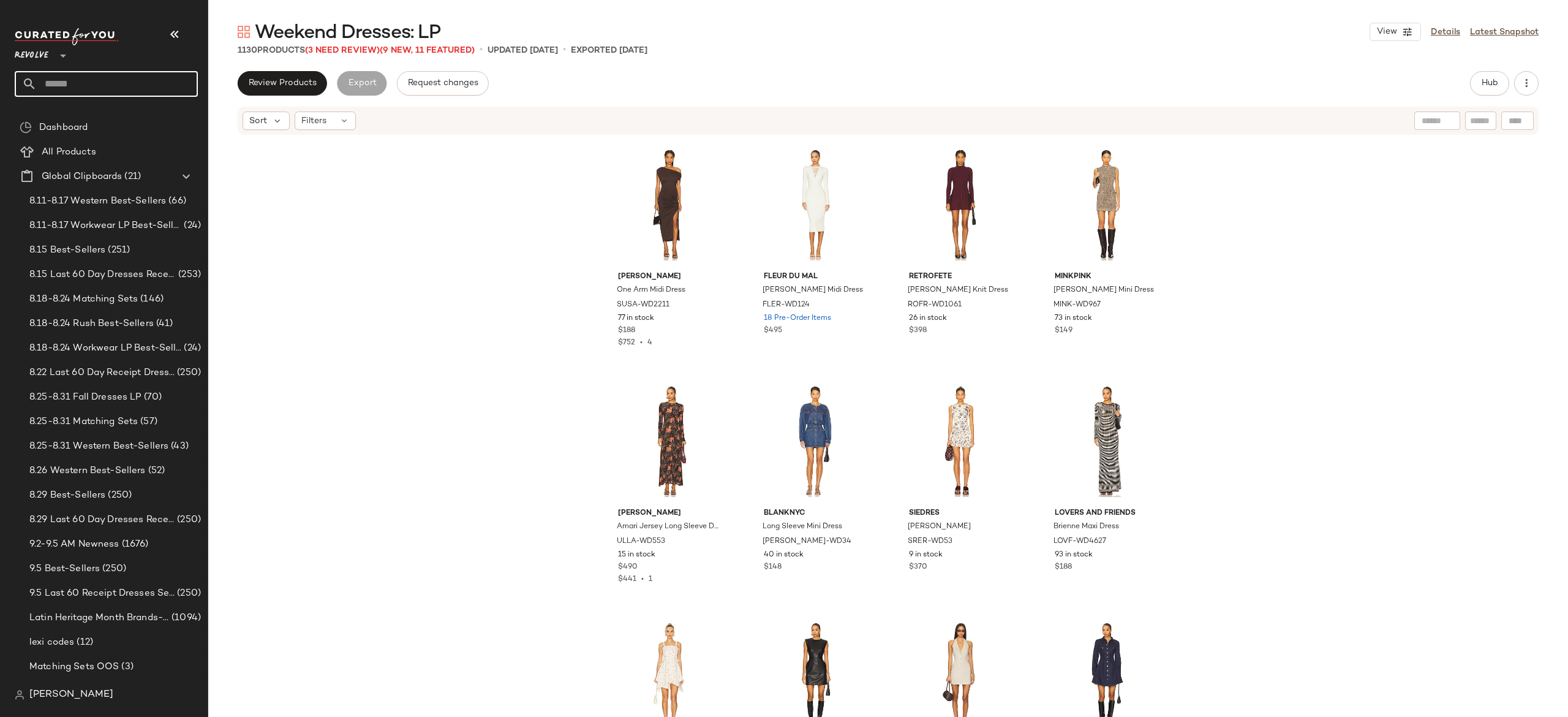
click at [172, 78] on input "text" at bounding box center [117, 84] width 161 height 26
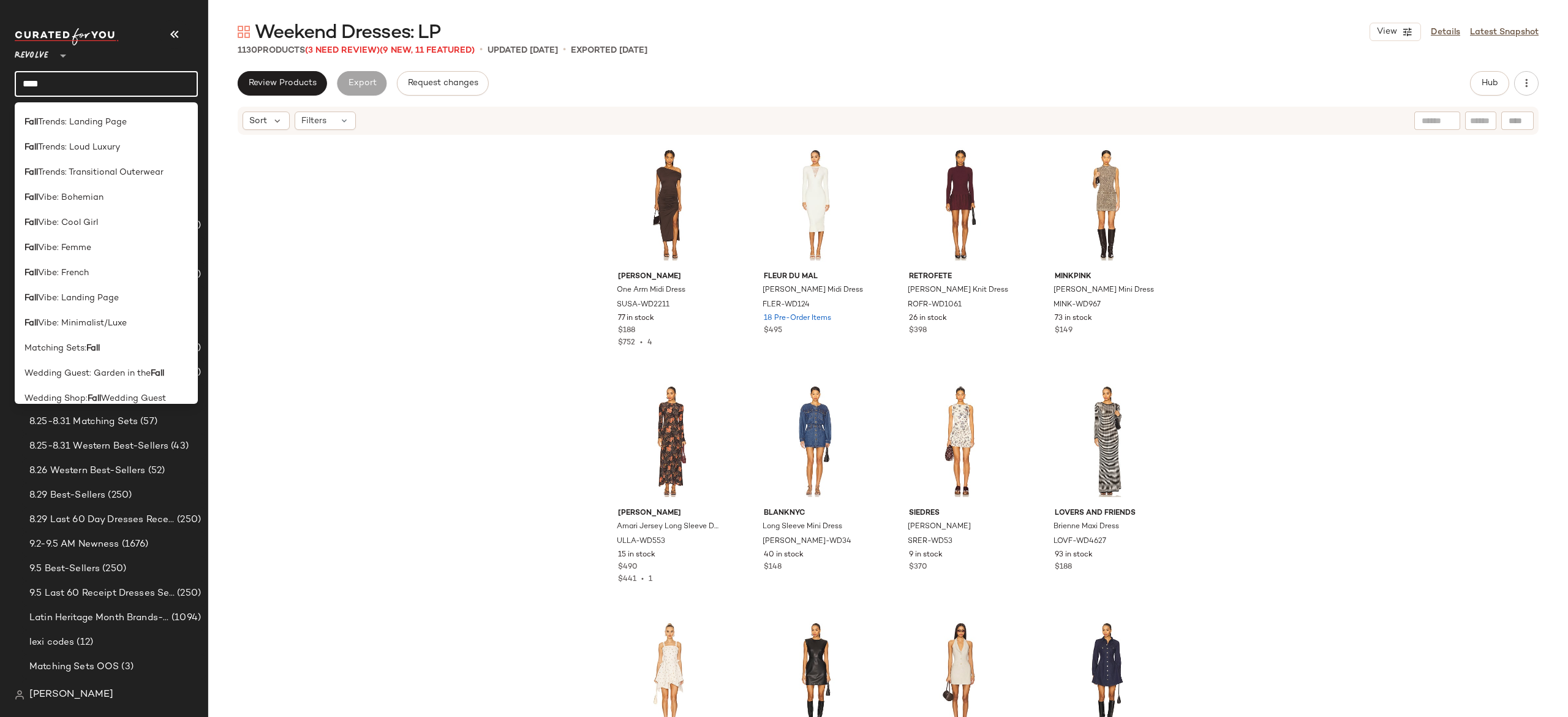
scroll to position [501, 0]
type input "****"
click at [129, 326] on div "Fall Vibe: Minimalist/Luxe" at bounding box center [107, 322] width 164 height 13
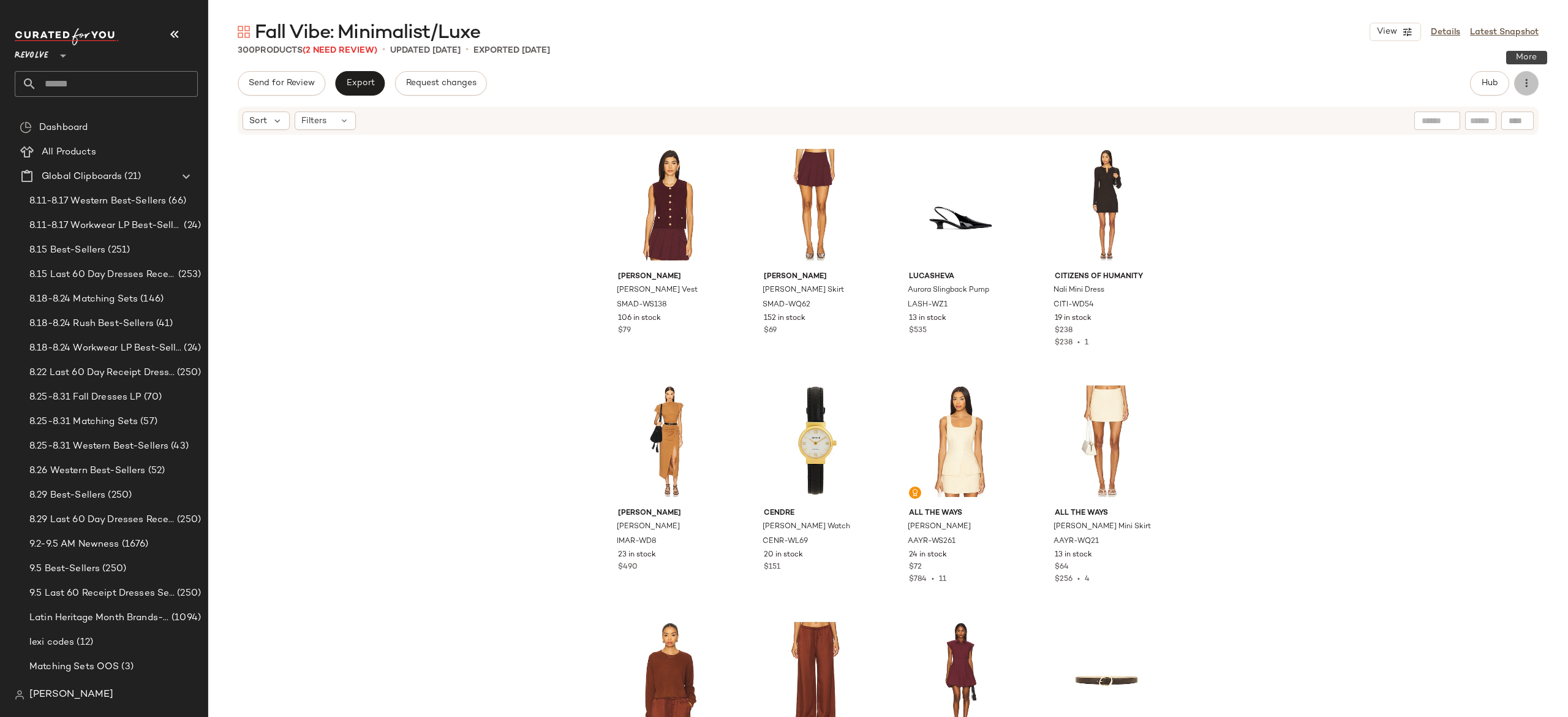
click at [1532, 85] on button "button" at bounding box center [1526, 83] width 25 height 25
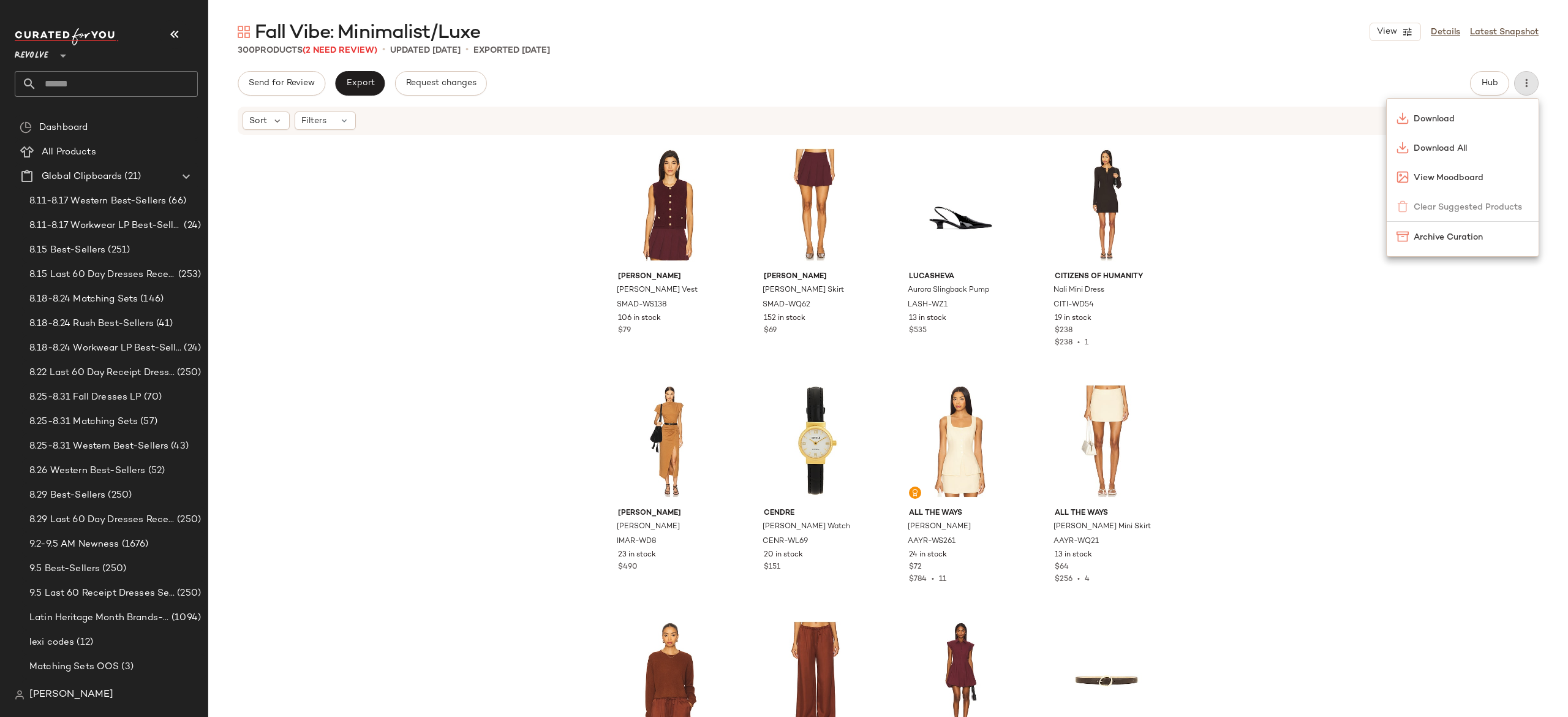
click at [1453, 75] on div "Send for Review Export Request changes Hub" at bounding box center [888, 83] width 1301 height 25
click at [1485, 83] on span "Hub" at bounding box center [1490, 83] width 17 height 10
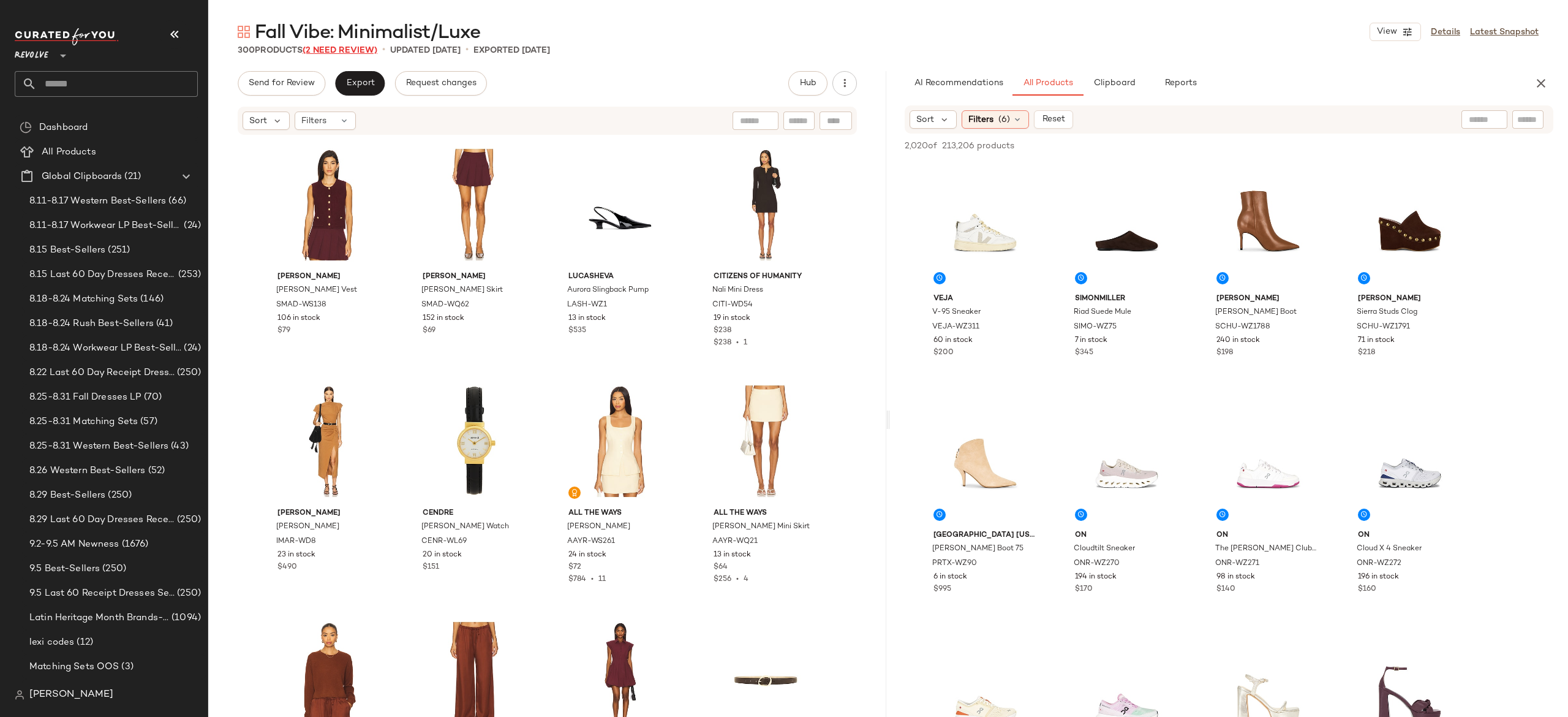
click at [368, 46] on span "(2 Need Review)" at bounding box center [339, 50] width 74 height 9
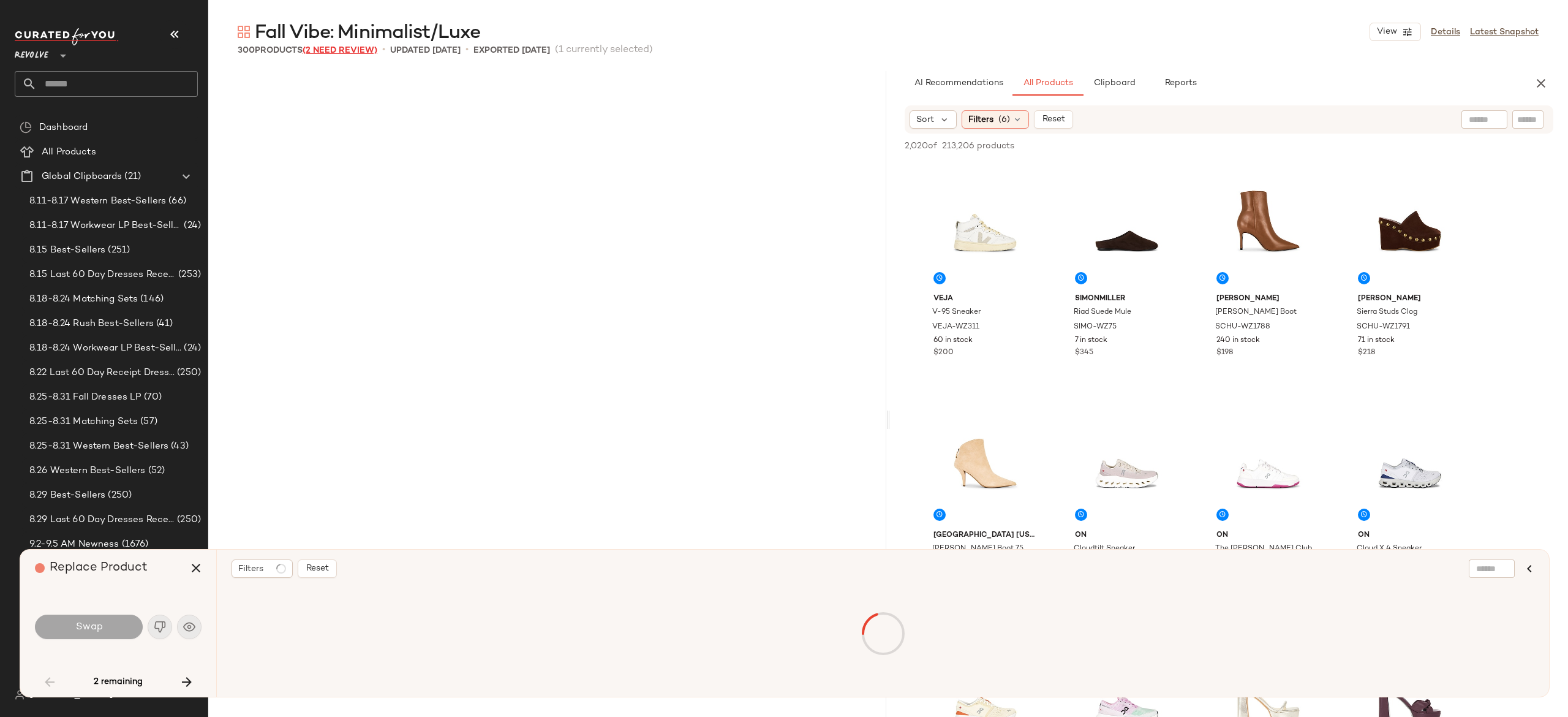
scroll to position [1419, 0]
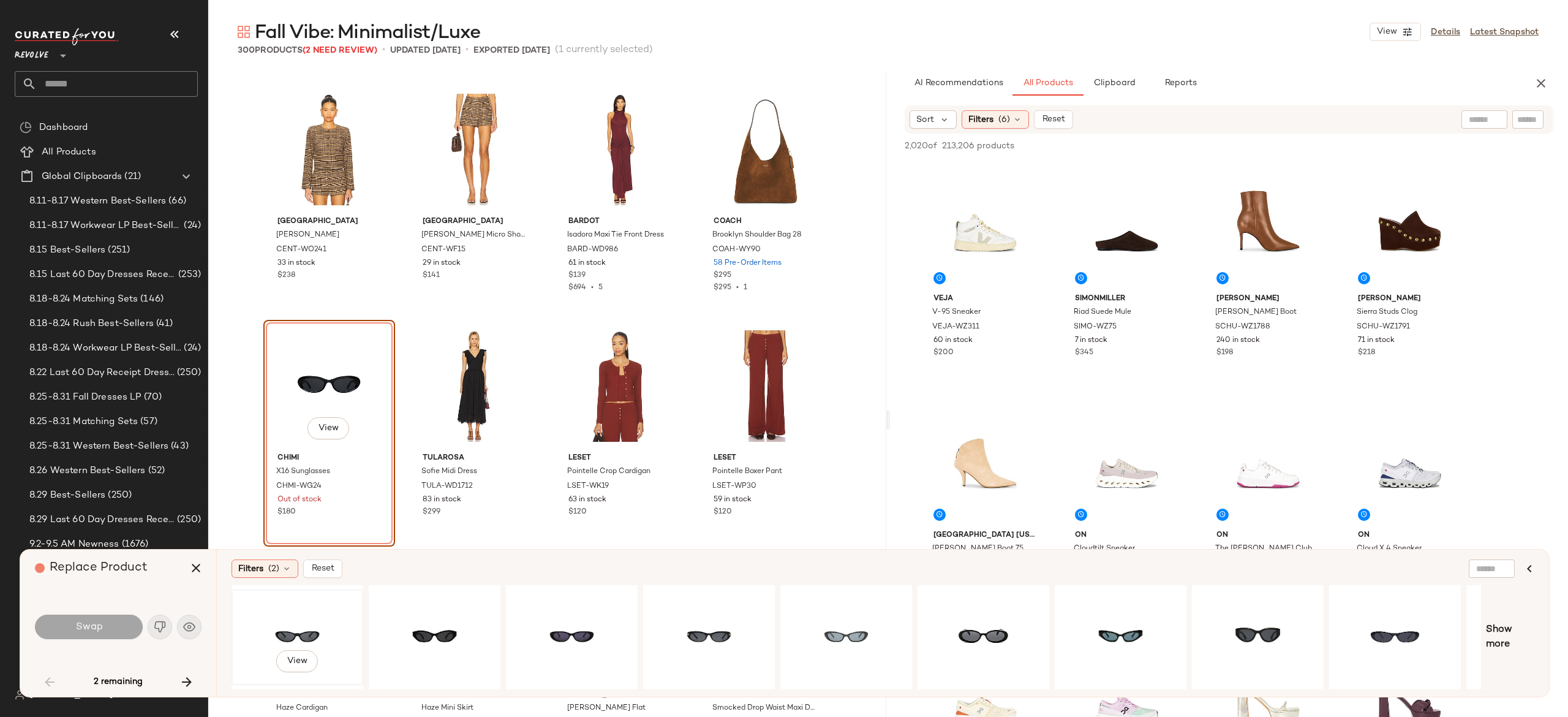
click at [307, 629] on div "View" at bounding box center [297, 638] width 123 height 87
click at [115, 625] on button "Swap" at bounding box center [89, 627] width 108 height 25
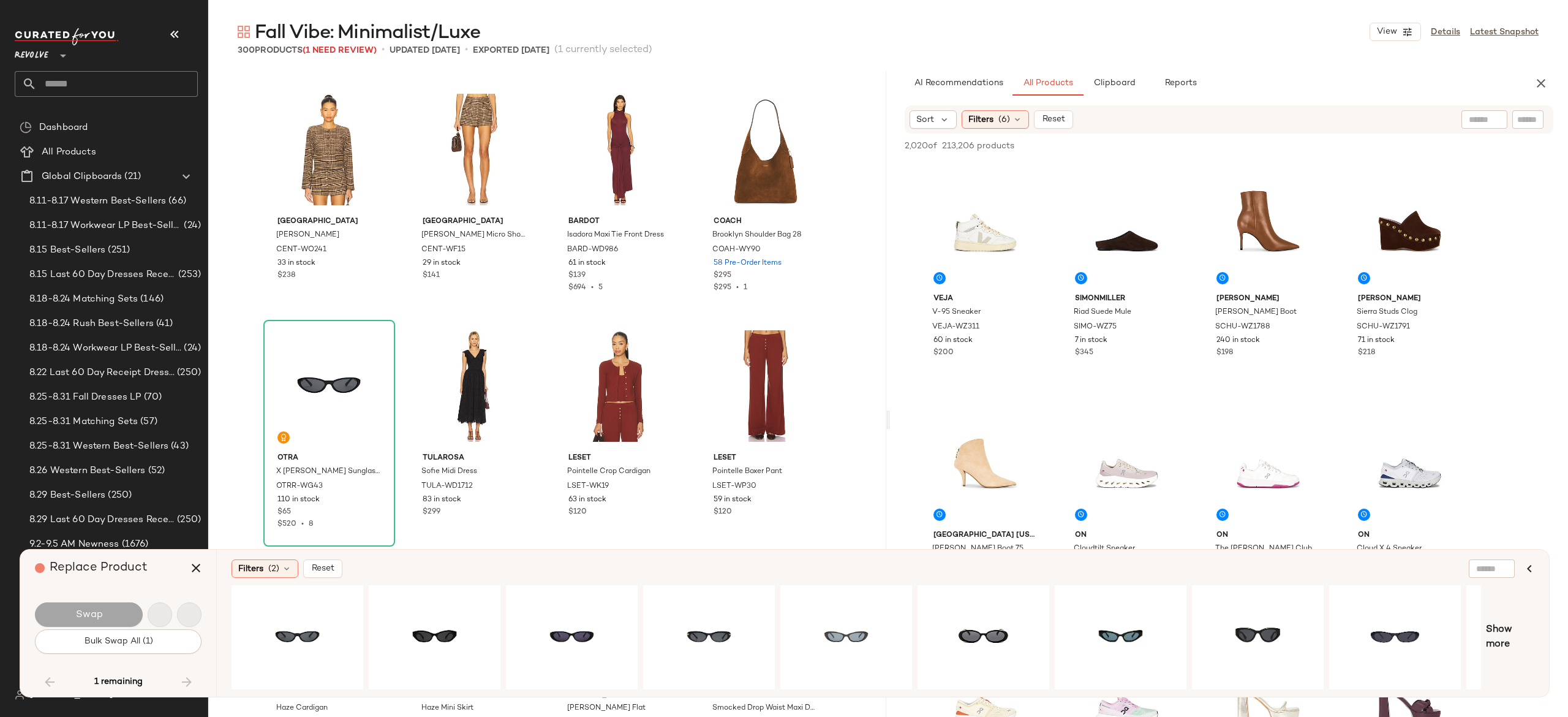
scroll to position [6151, 0]
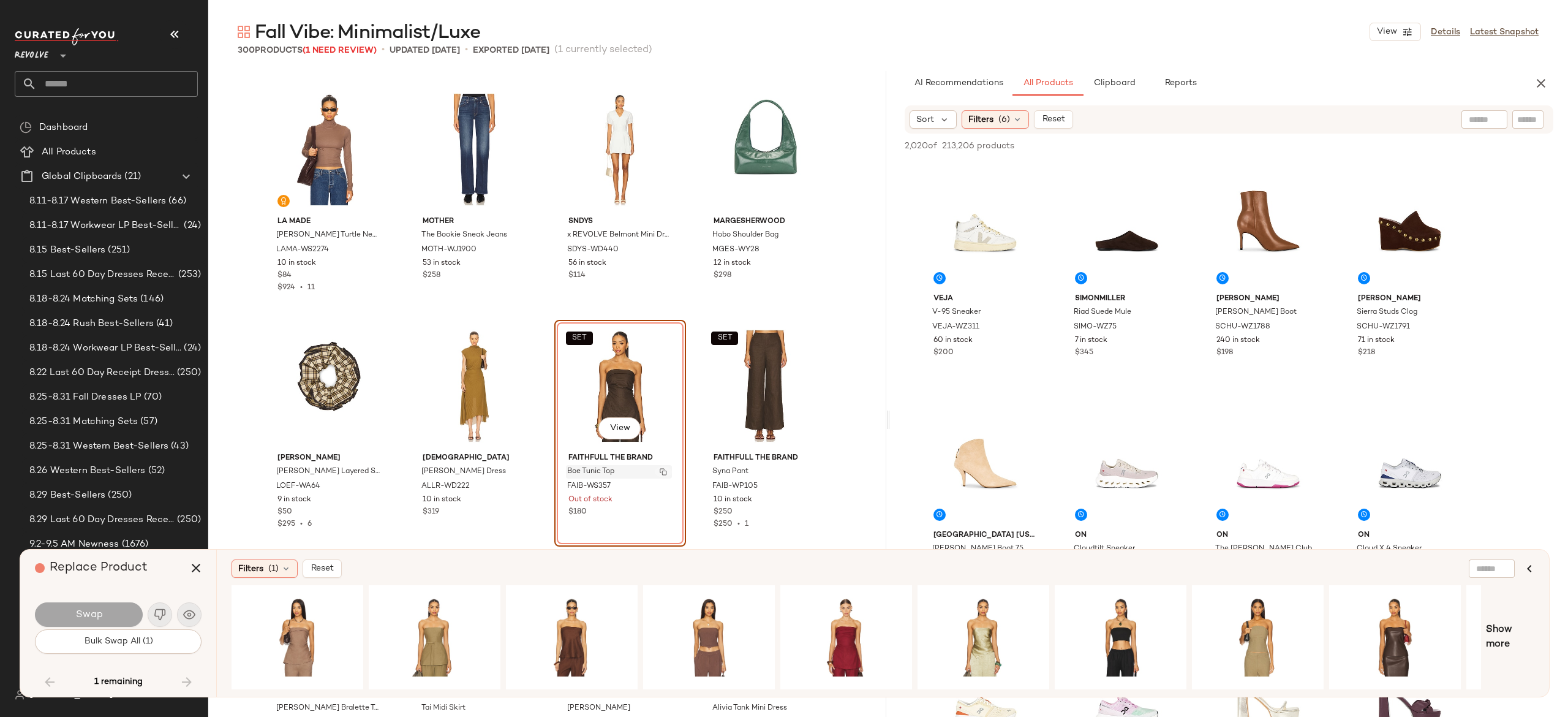
click at [660, 473] on img "button" at bounding box center [663, 471] width 7 height 7
click at [193, 570] on icon "button" at bounding box center [196, 568] width 15 height 15
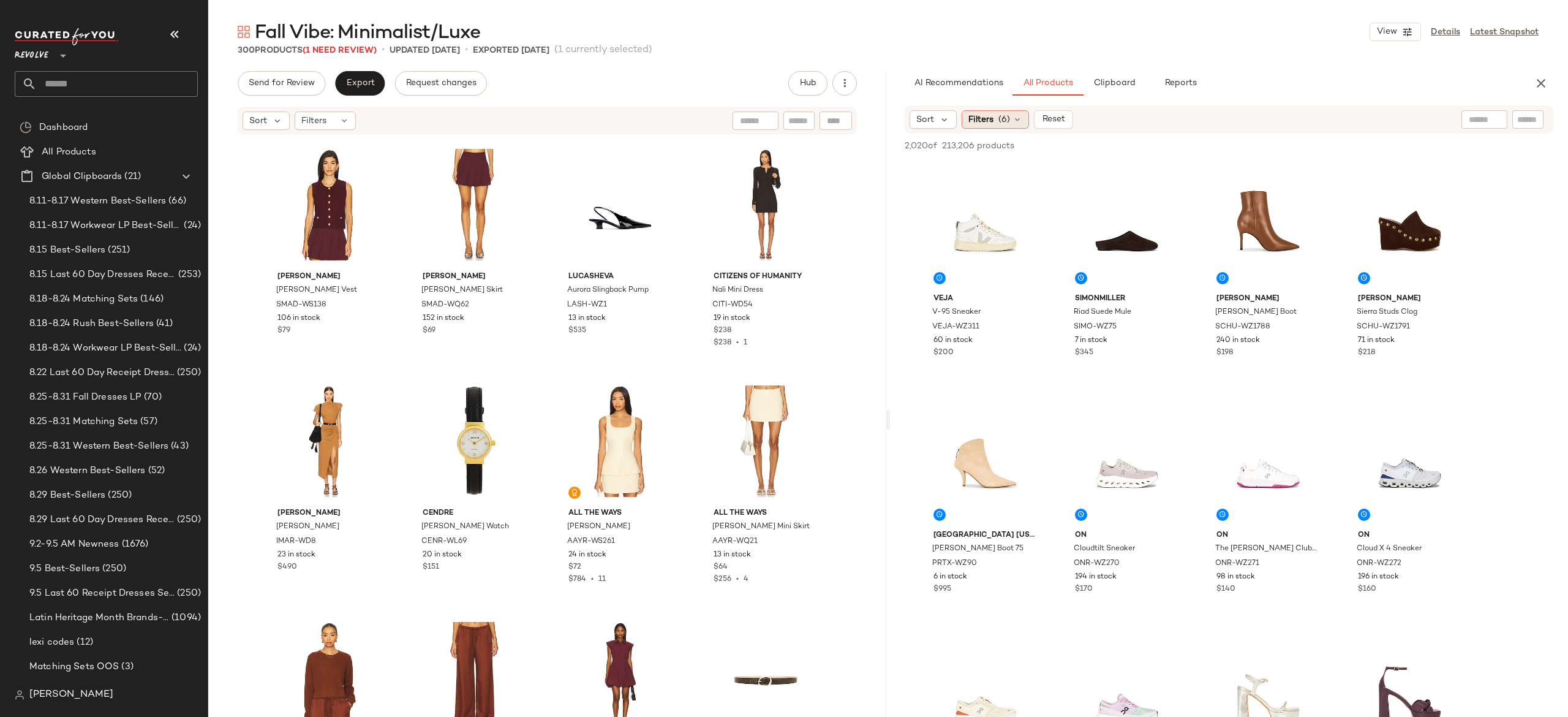
click at [1013, 119] on icon at bounding box center [1017, 120] width 10 height 10
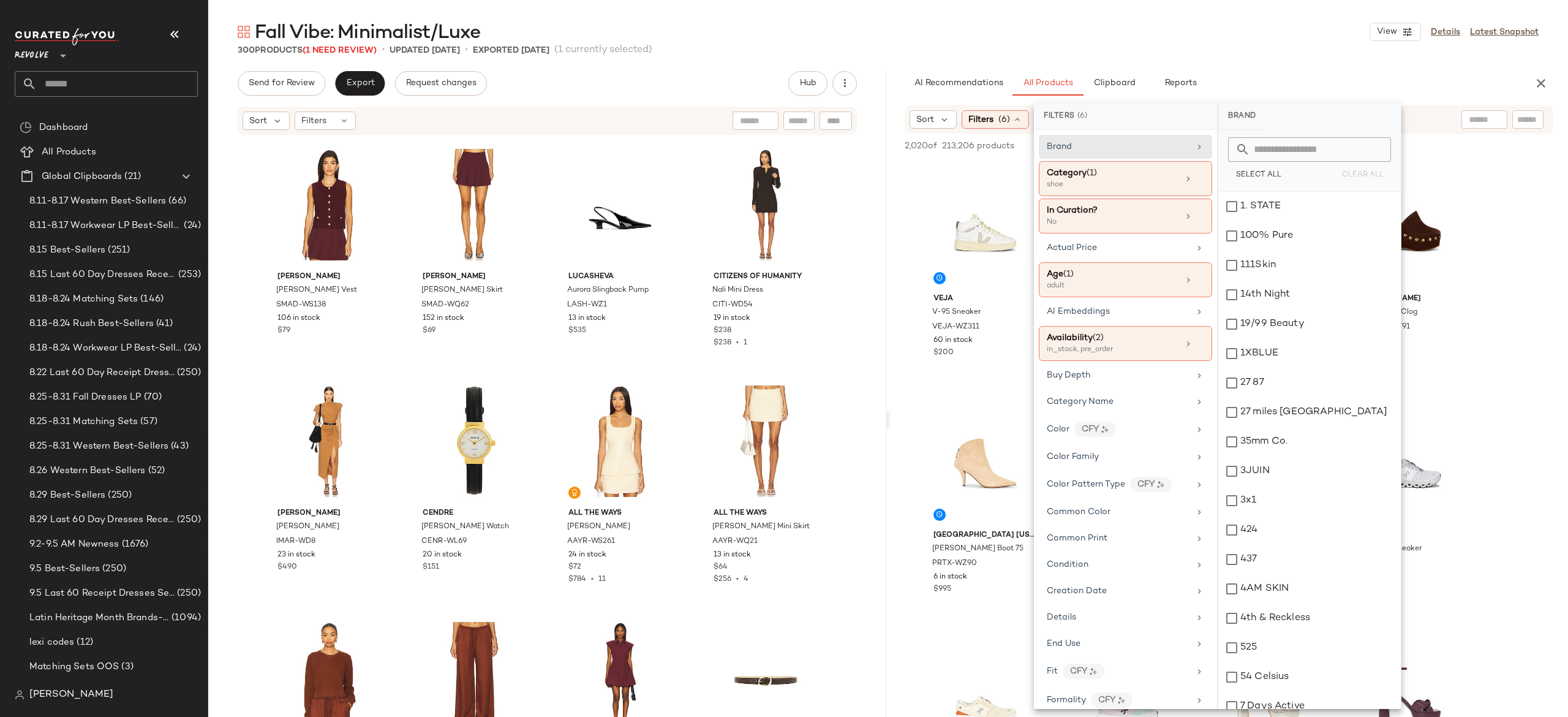
scroll to position [201, 0]
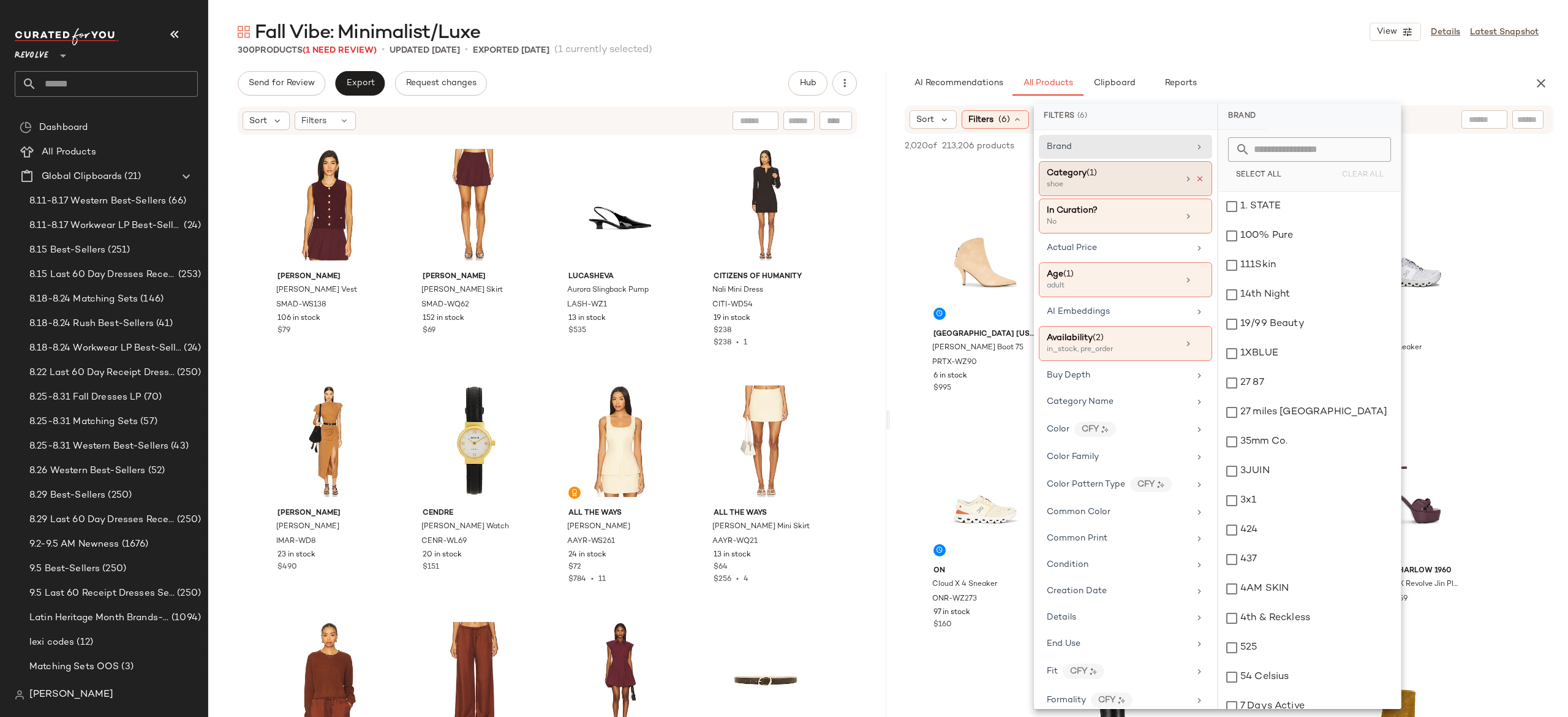
click at [1196, 176] on icon at bounding box center [1200, 179] width 9 height 9
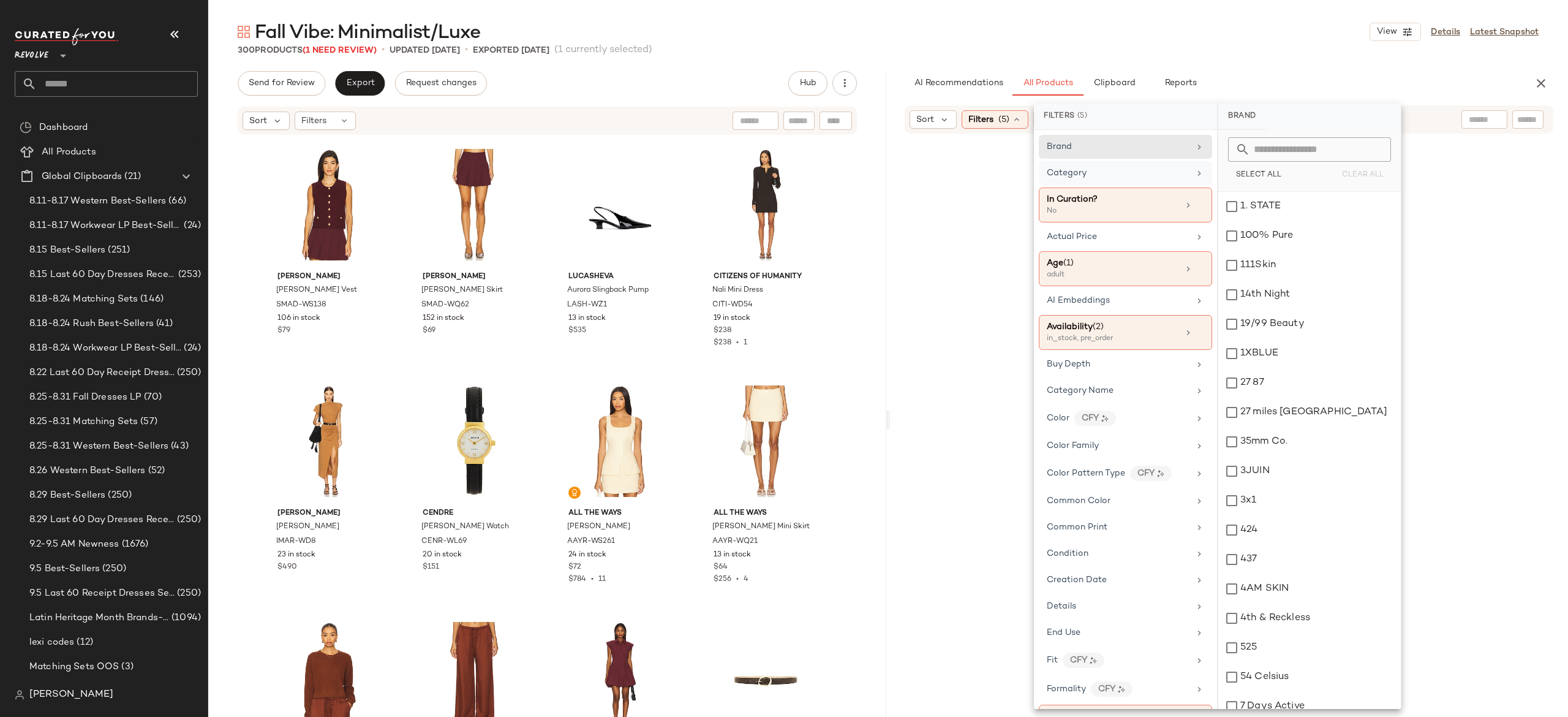
click at [1157, 176] on div "Category" at bounding box center [1118, 173] width 143 height 13
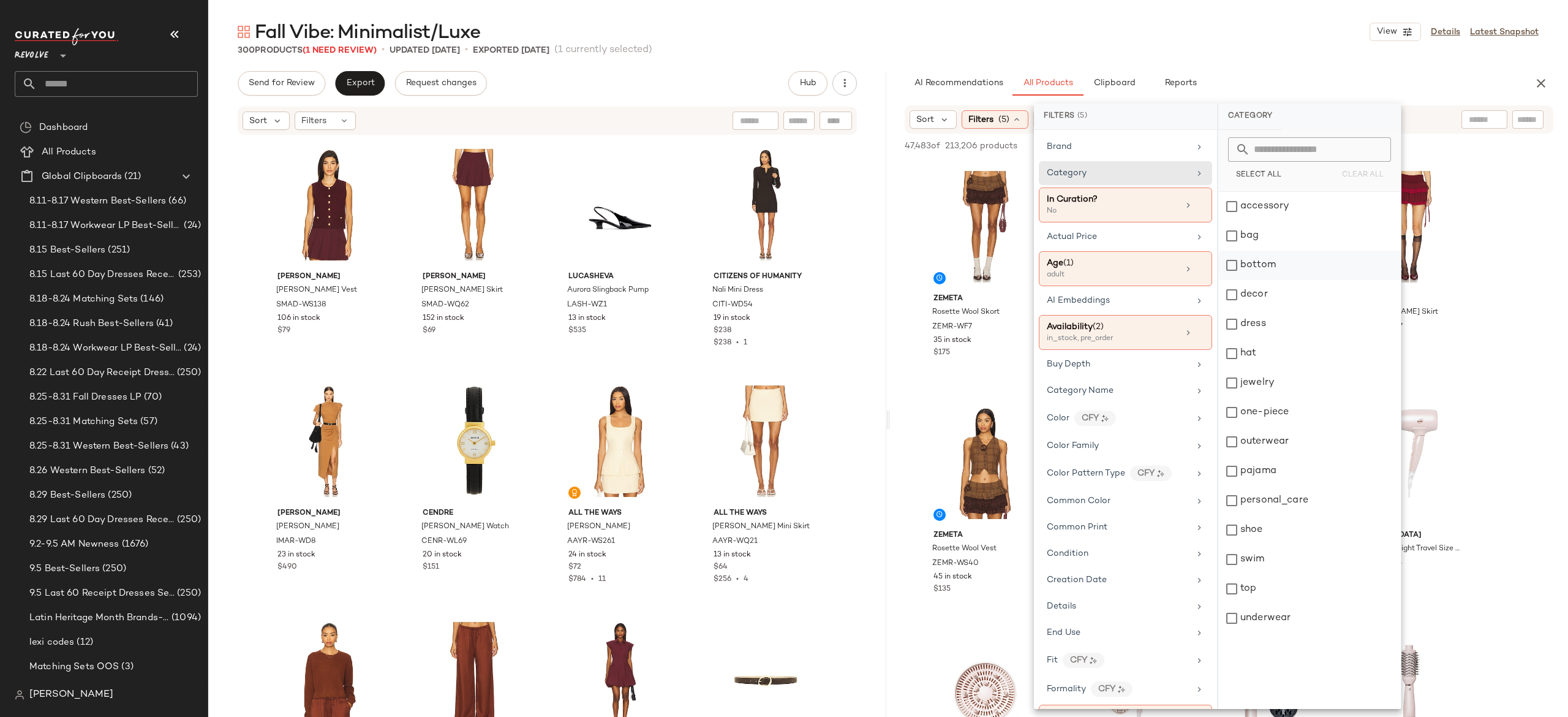
click at [1231, 269] on div "bottom" at bounding box center [1310, 265] width 182 height 30
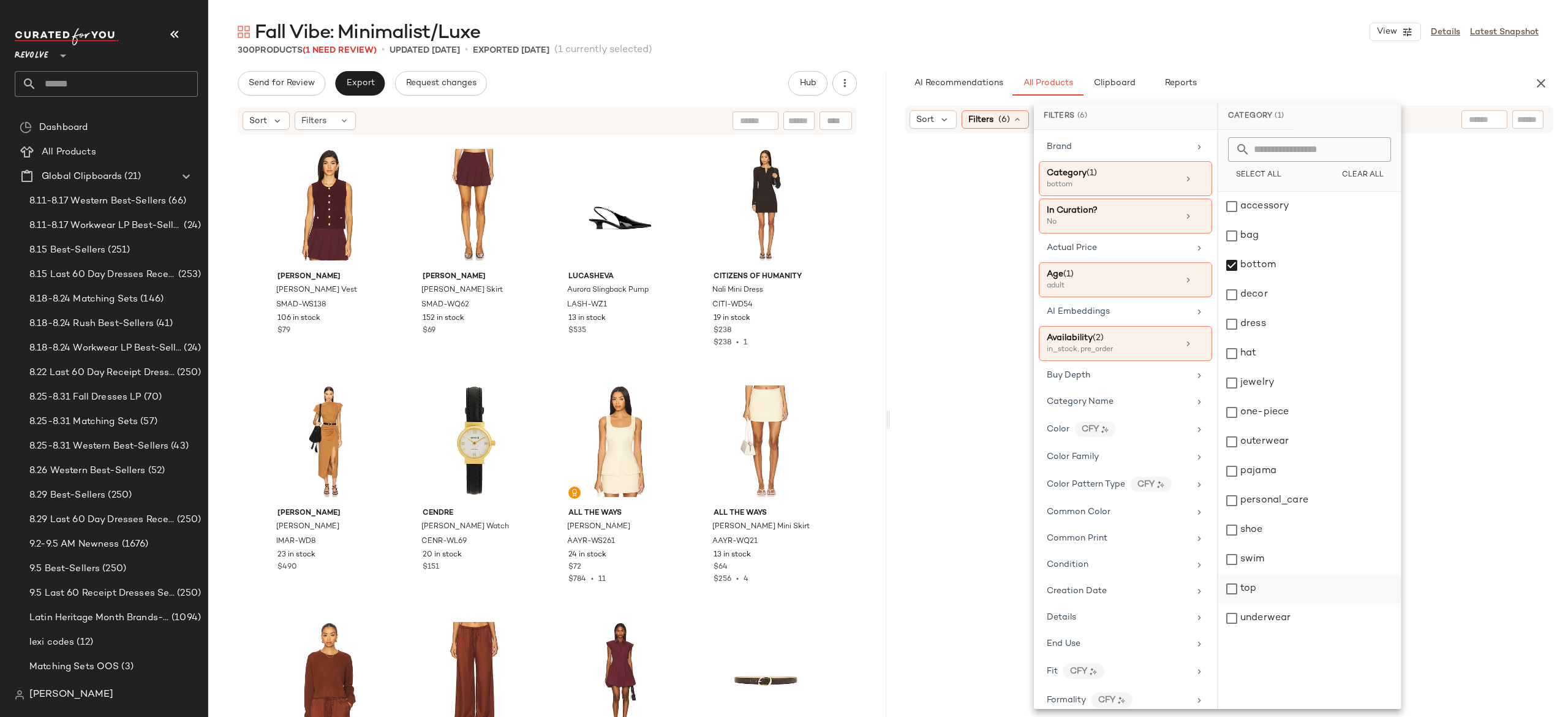
click at [1234, 585] on div "top" at bounding box center [1310, 589] width 182 height 30
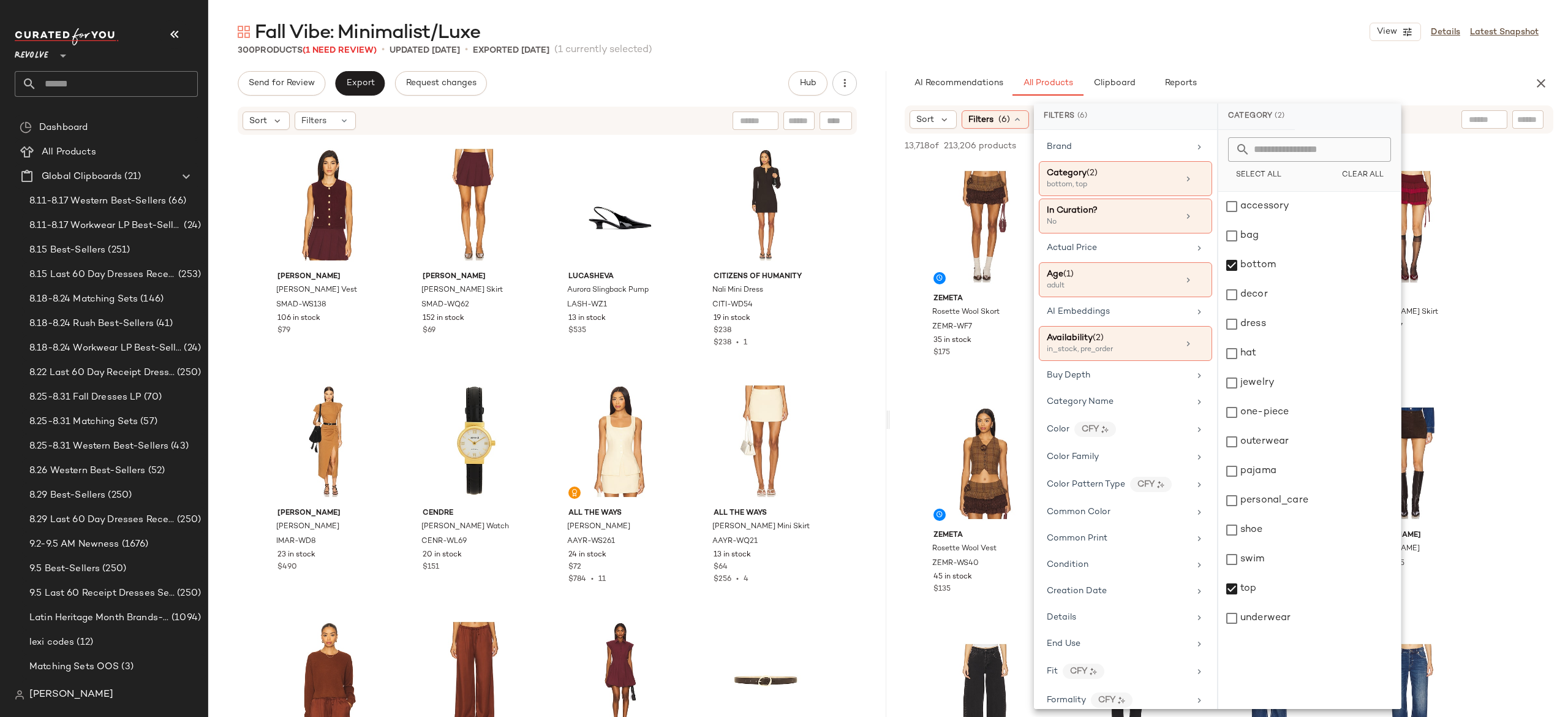
click at [1430, 126] on div "Sort Filters (6) Reset" at bounding box center [1229, 120] width 649 height 28
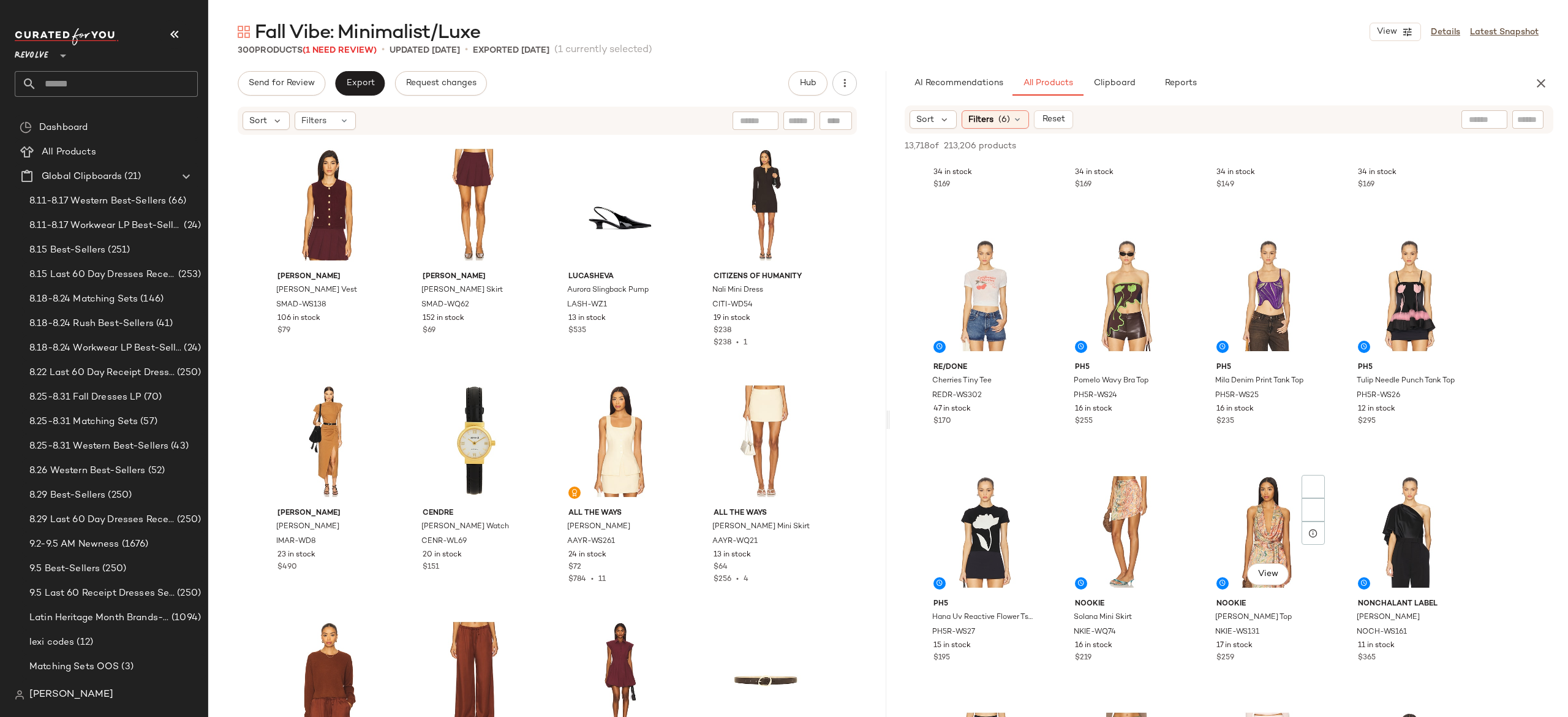
scroll to position [799, 0]
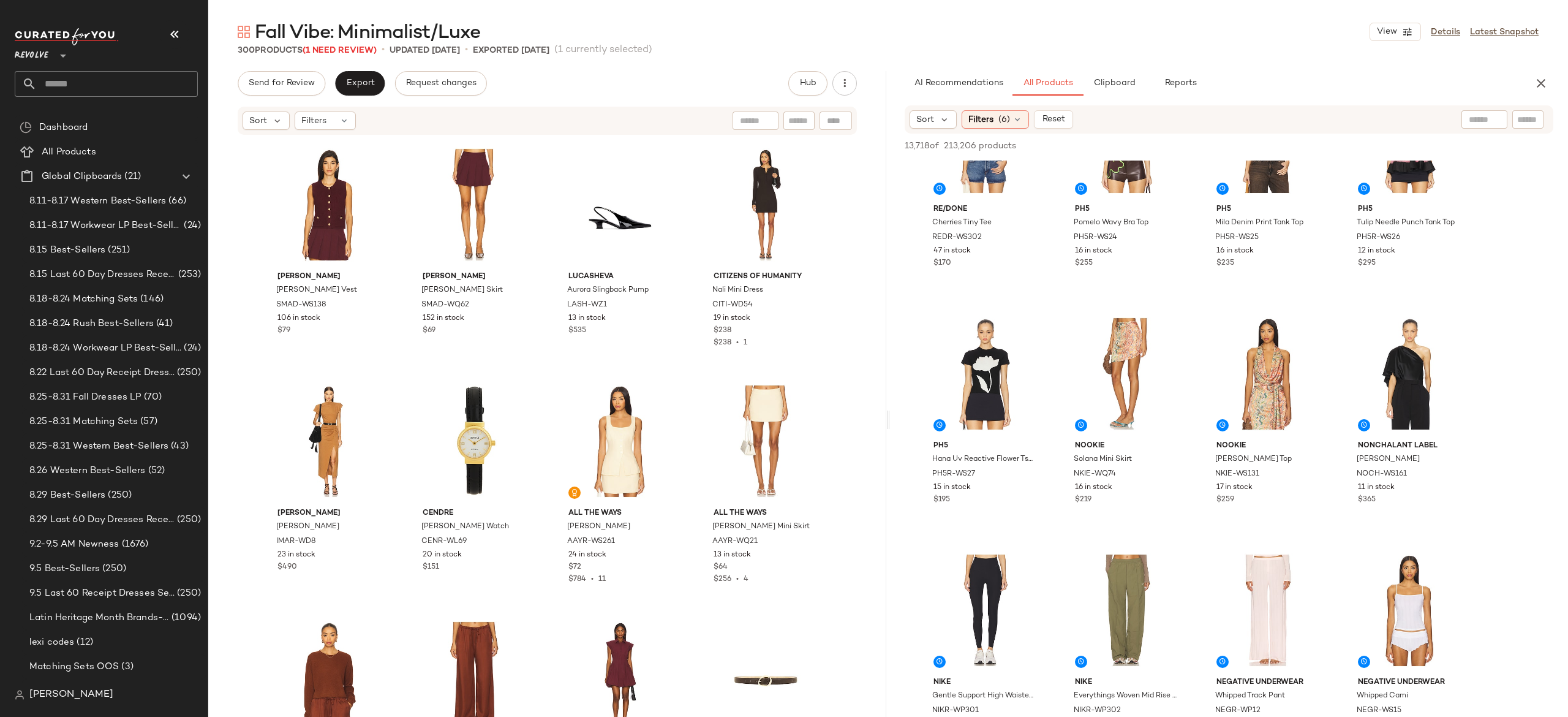
click at [1534, 108] on div "Sort Filters (6) Reset" at bounding box center [1229, 120] width 649 height 28
click at [1534, 117] on input "Filter" at bounding box center [1486, 120] width 104 height 13
type input "**********"
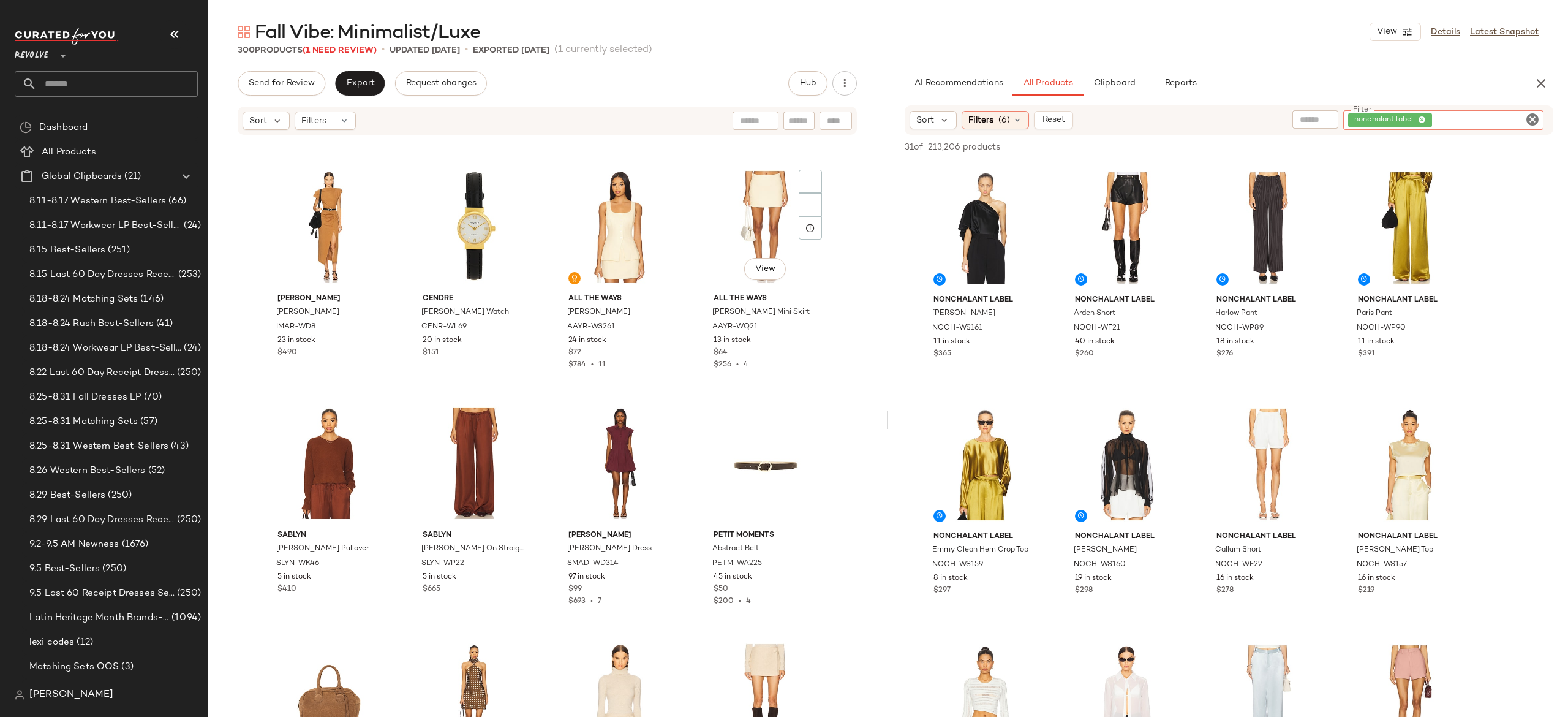
scroll to position [0, 0]
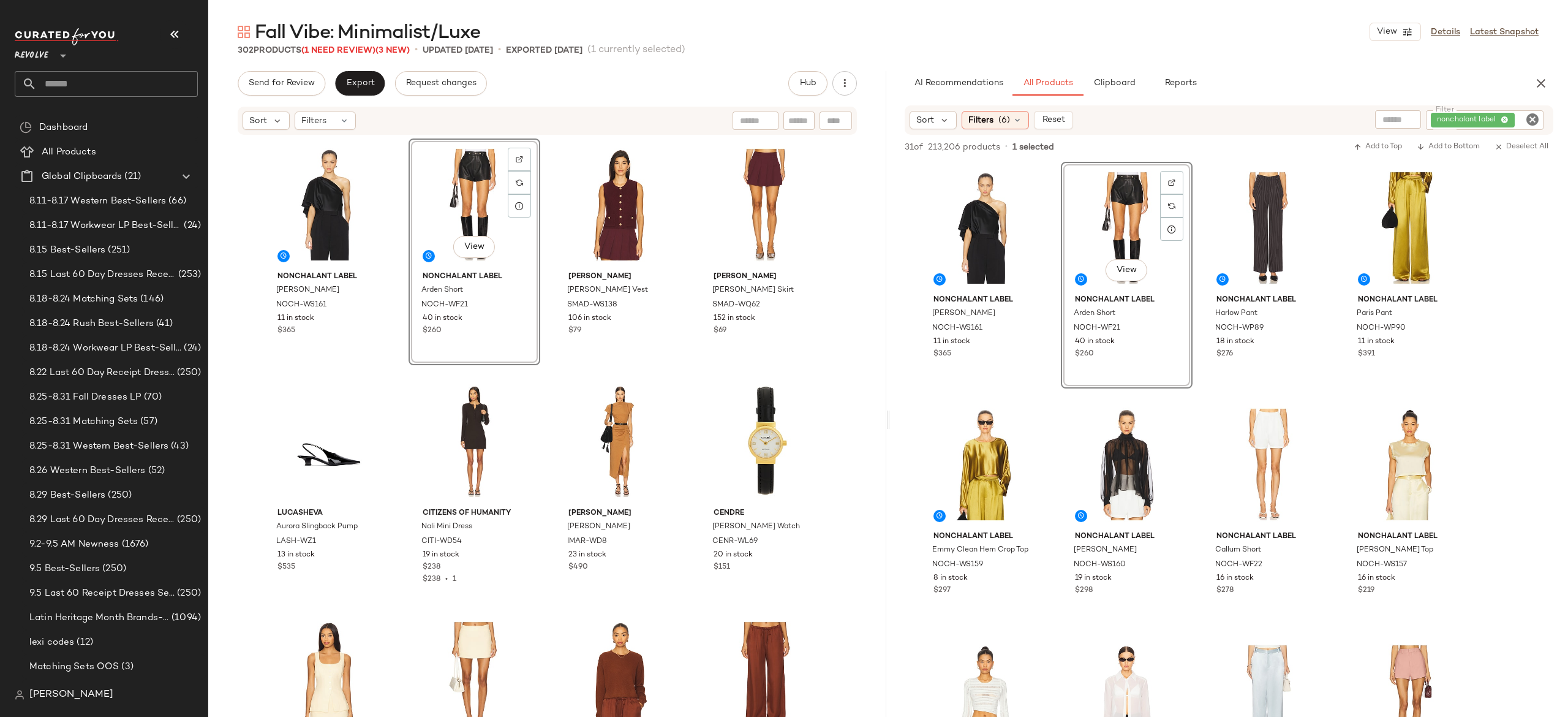
click at [476, 209] on div "View" at bounding box center [474, 205] width 123 height 124
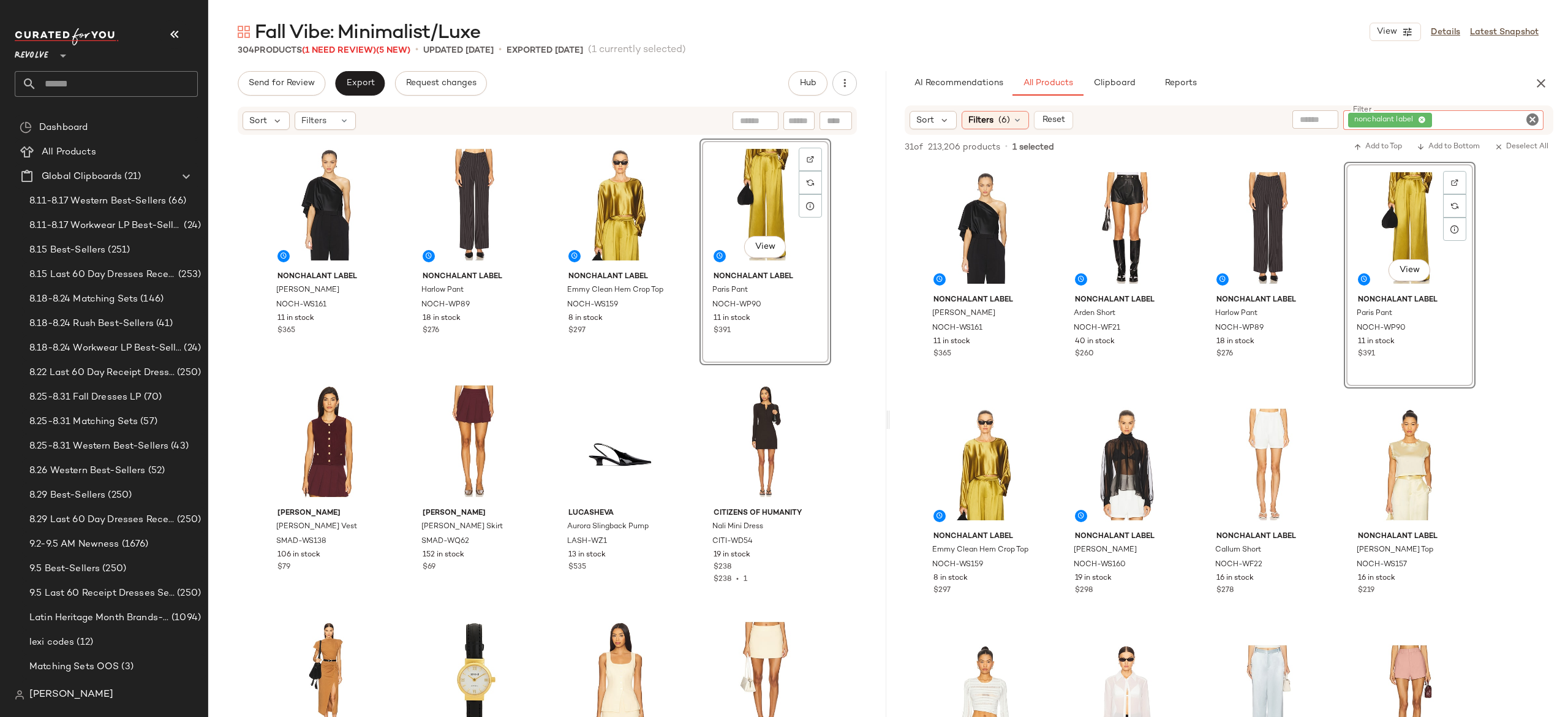
click at [1488, 122] on div "nonchalant label" at bounding box center [1443, 120] width 201 height 19
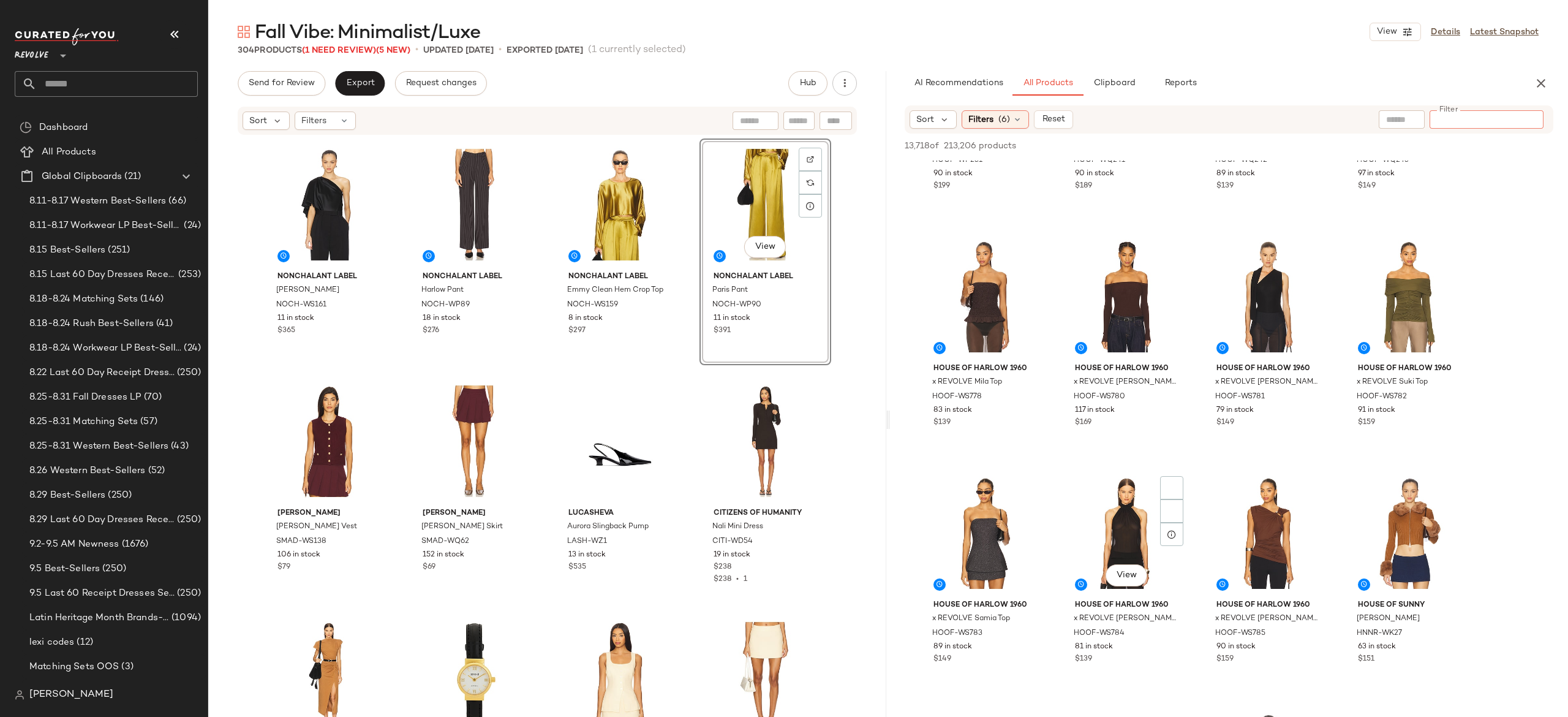
scroll to position [2557, 0]
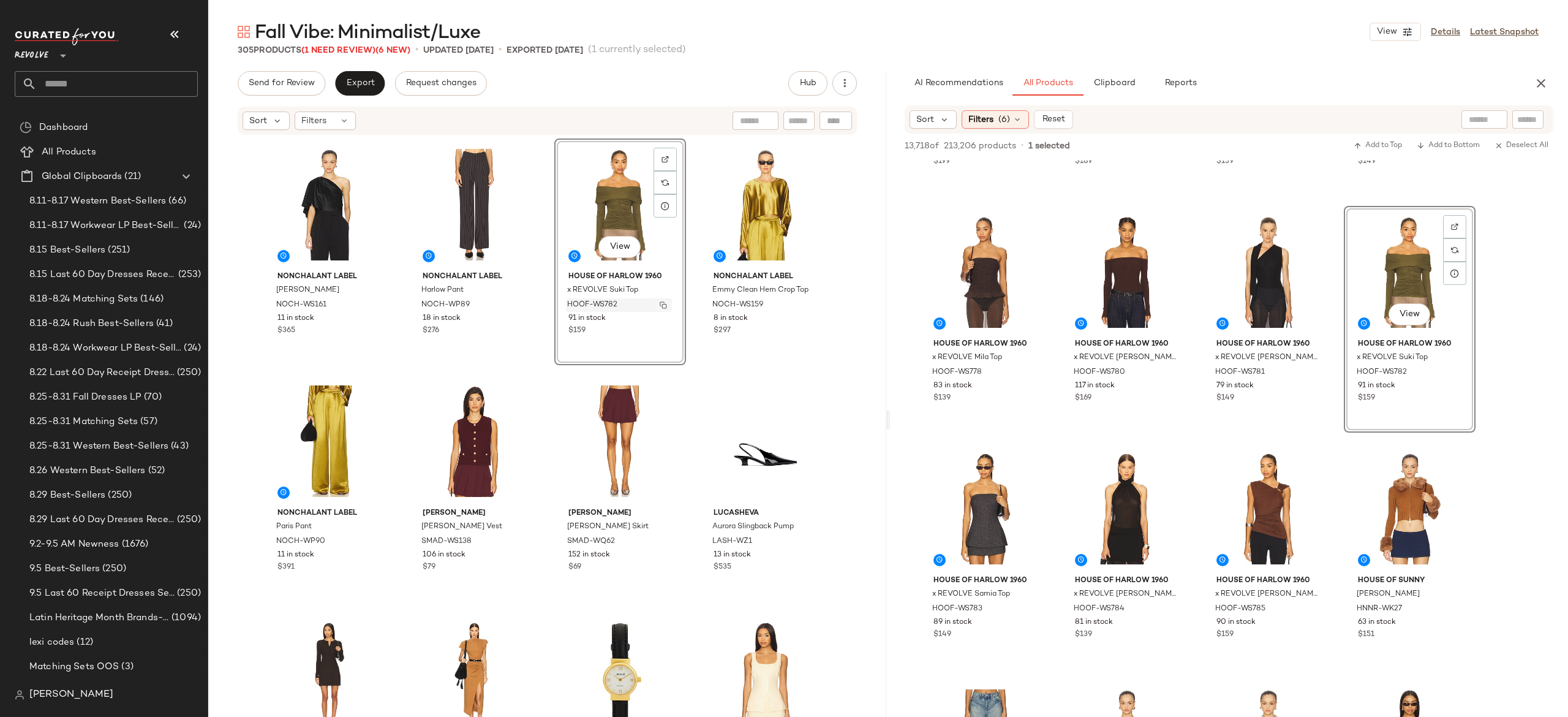
click at [660, 303] on img "button" at bounding box center [663, 305] width 7 height 7
click at [629, 187] on div "View" at bounding box center [621, 205] width 123 height 124
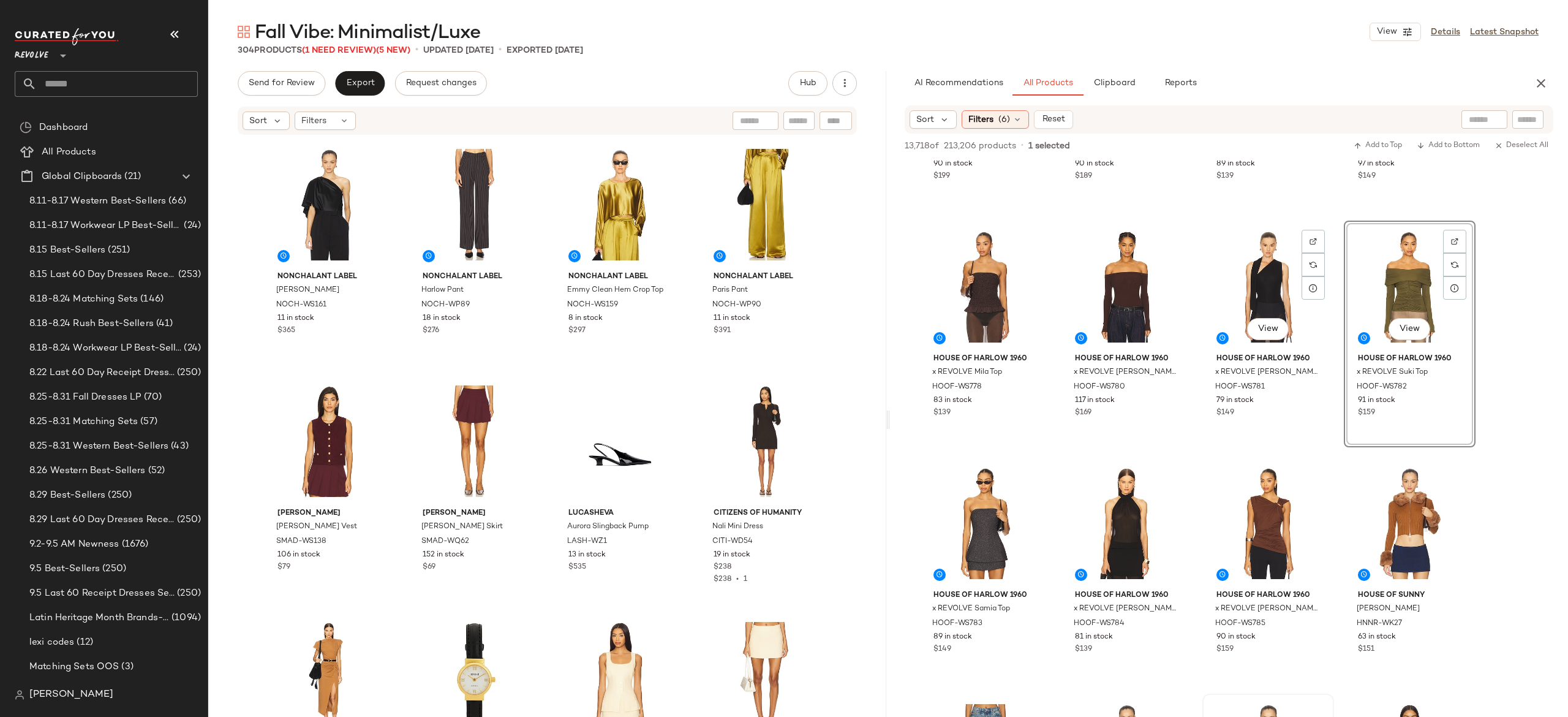
scroll to position [2541, 0]
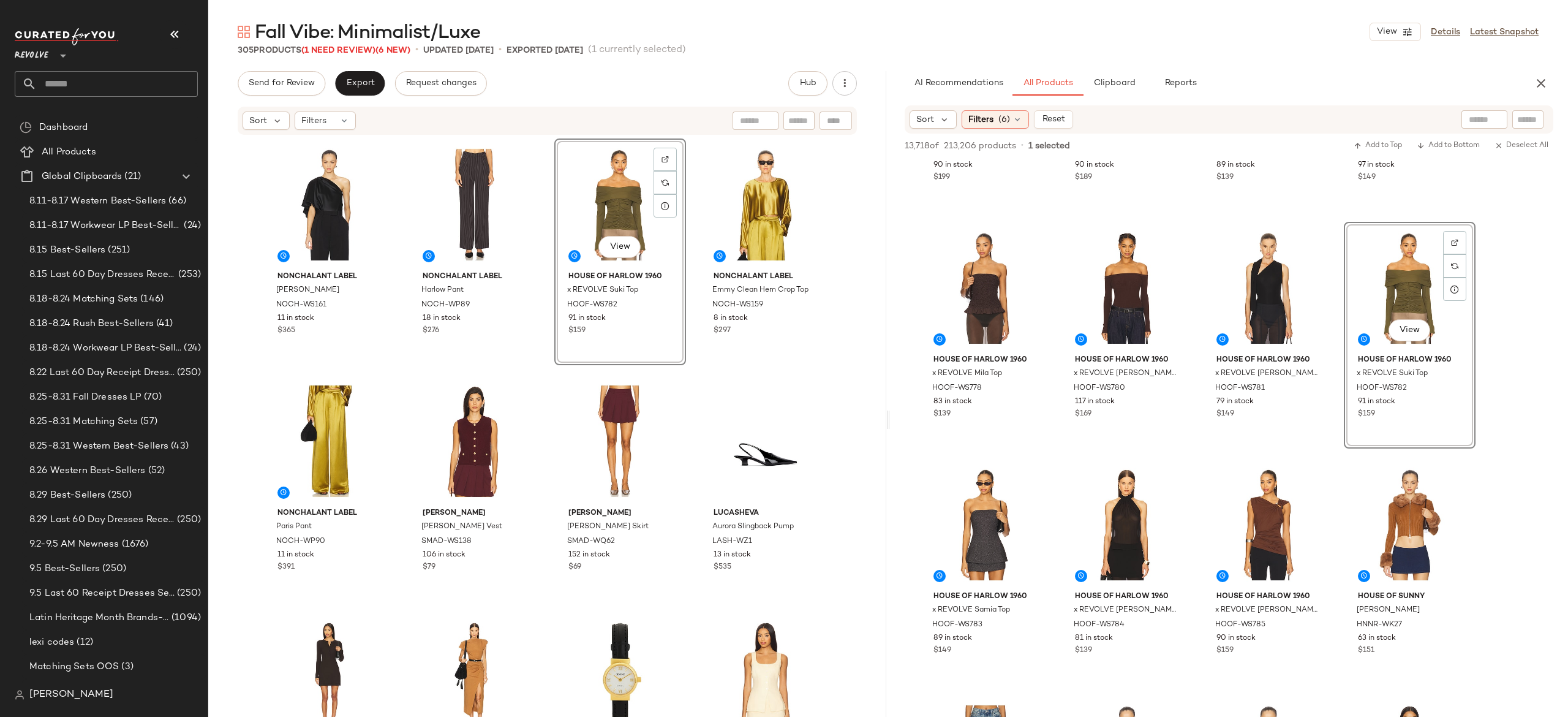
click at [623, 211] on div "View" at bounding box center [621, 205] width 123 height 124
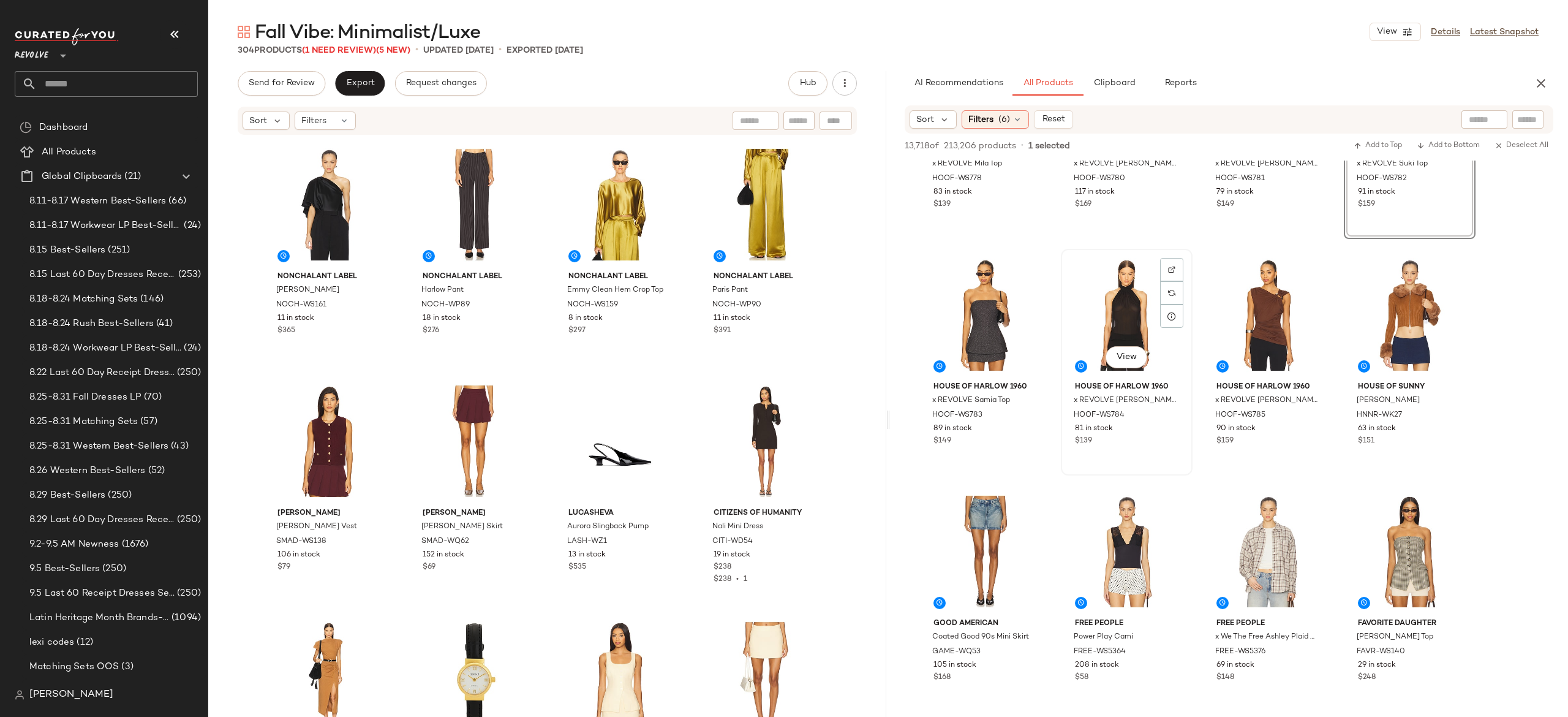
scroll to position [2744, 0]
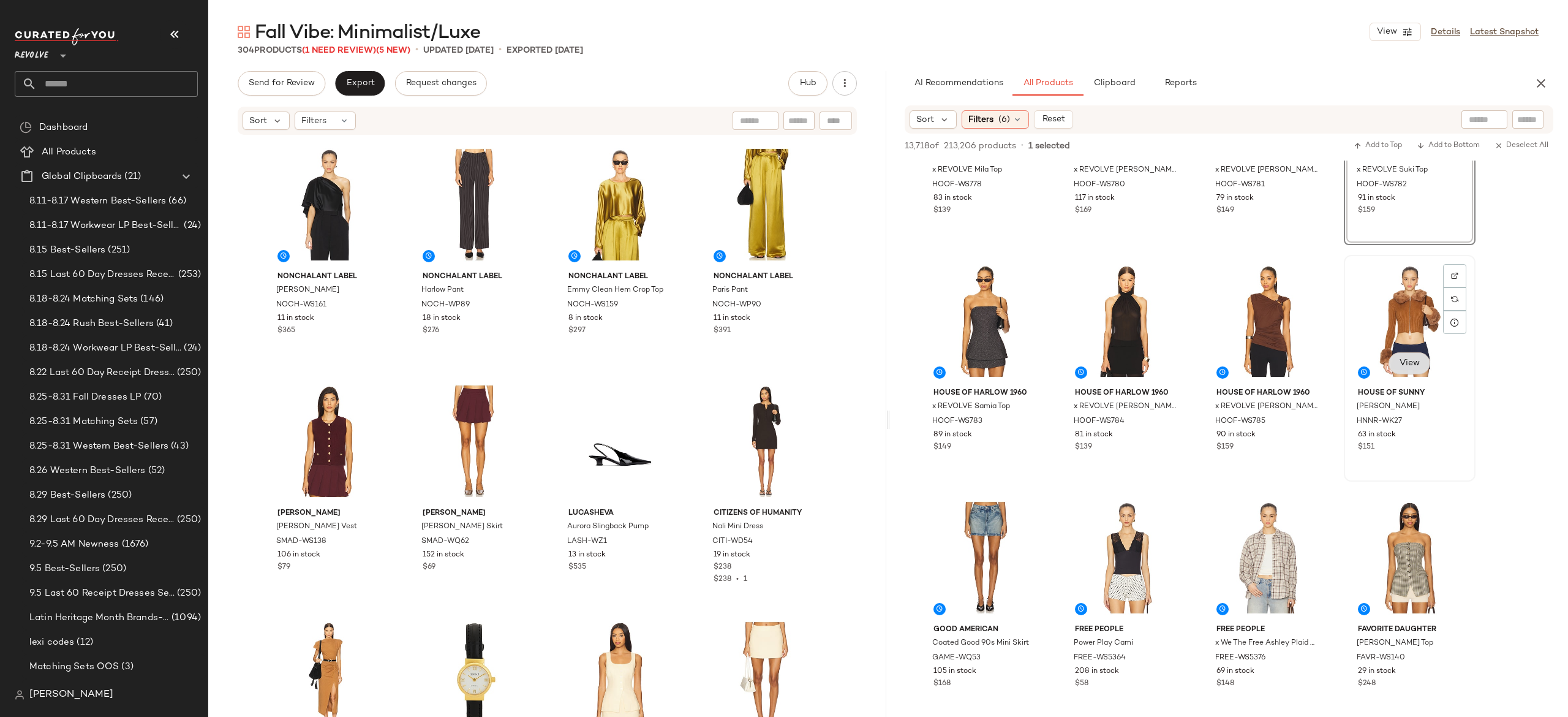
click at [1412, 365] on span "View" at bounding box center [1409, 363] width 21 height 10
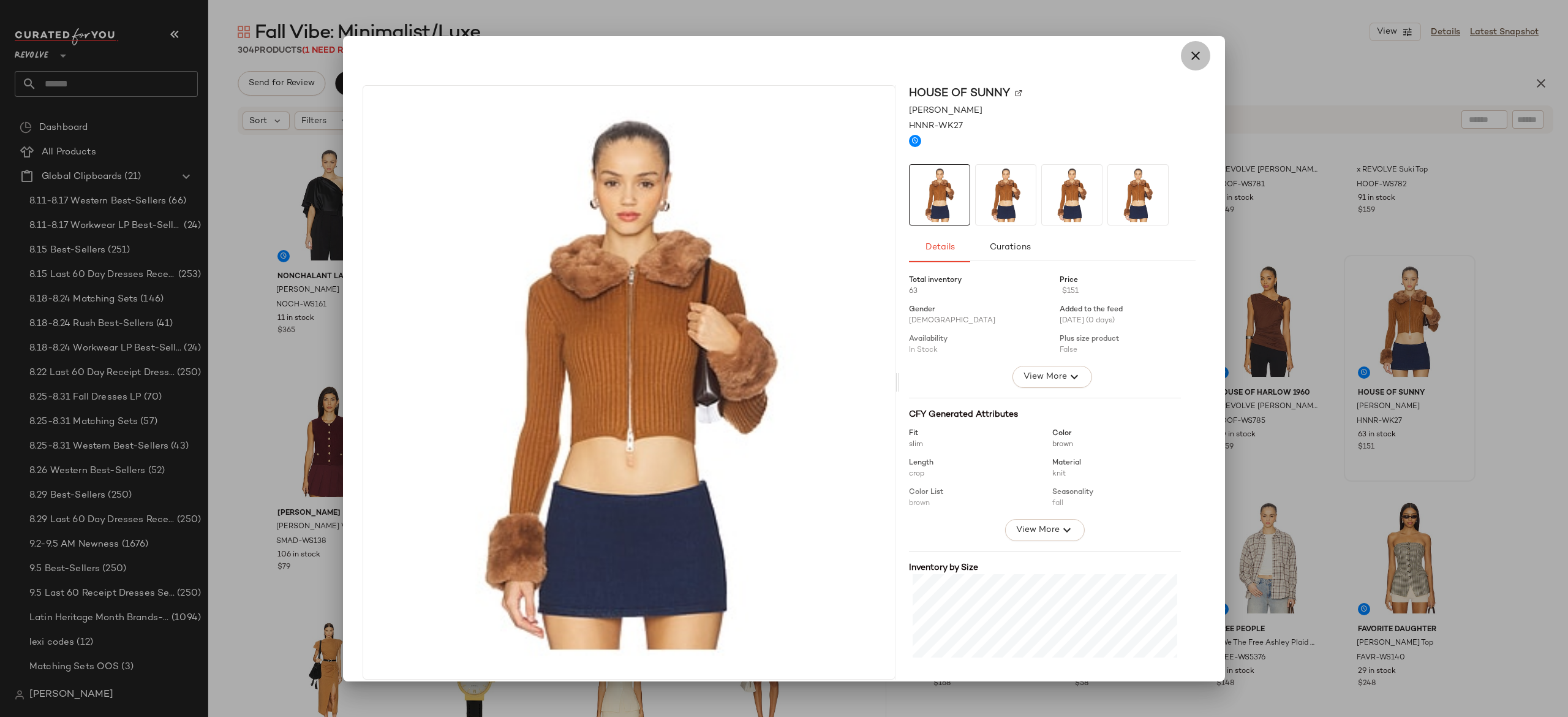
click at [1190, 55] on icon "button" at bounding box center [1196, 56] width 15 height 15
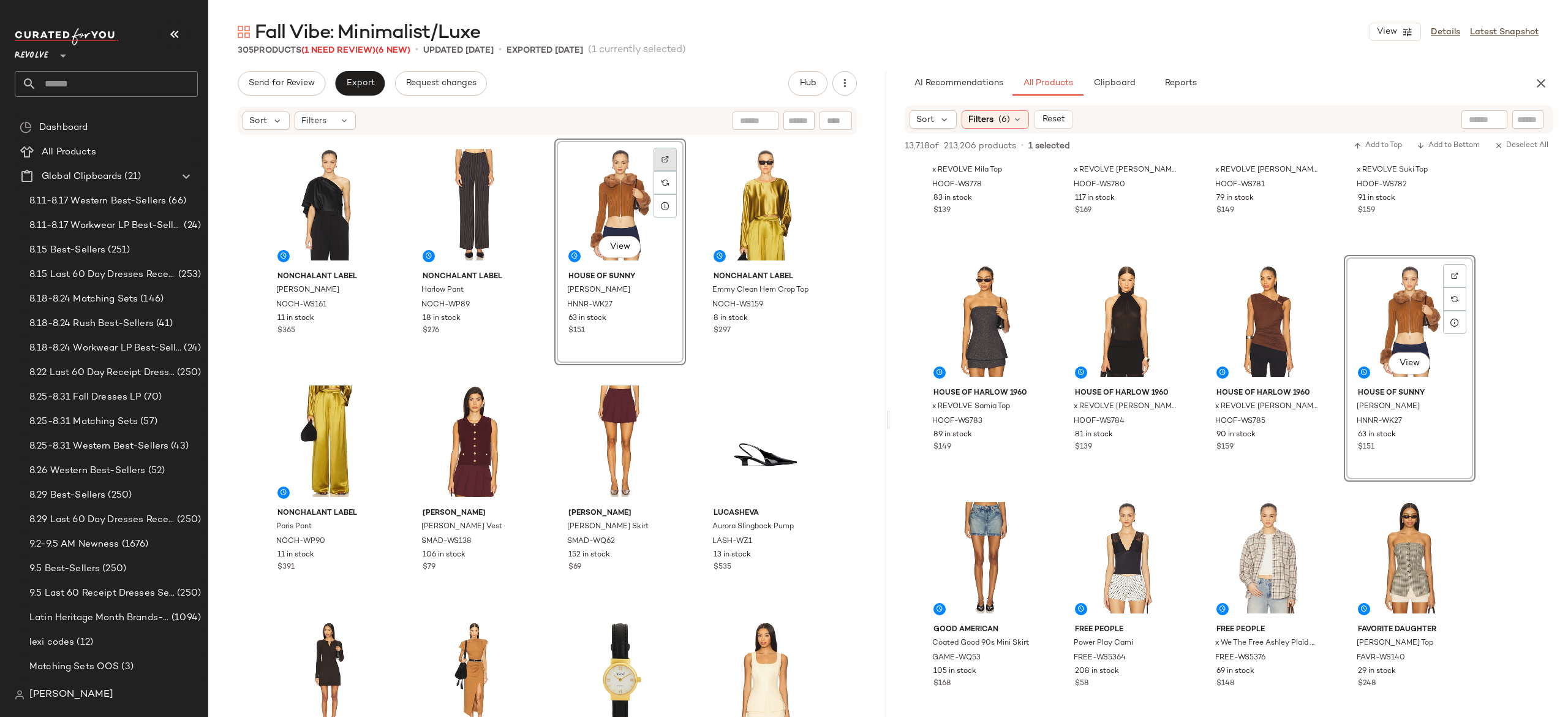
click at [662, 161] on img at bounding box center [665, 159] width 7 height 7
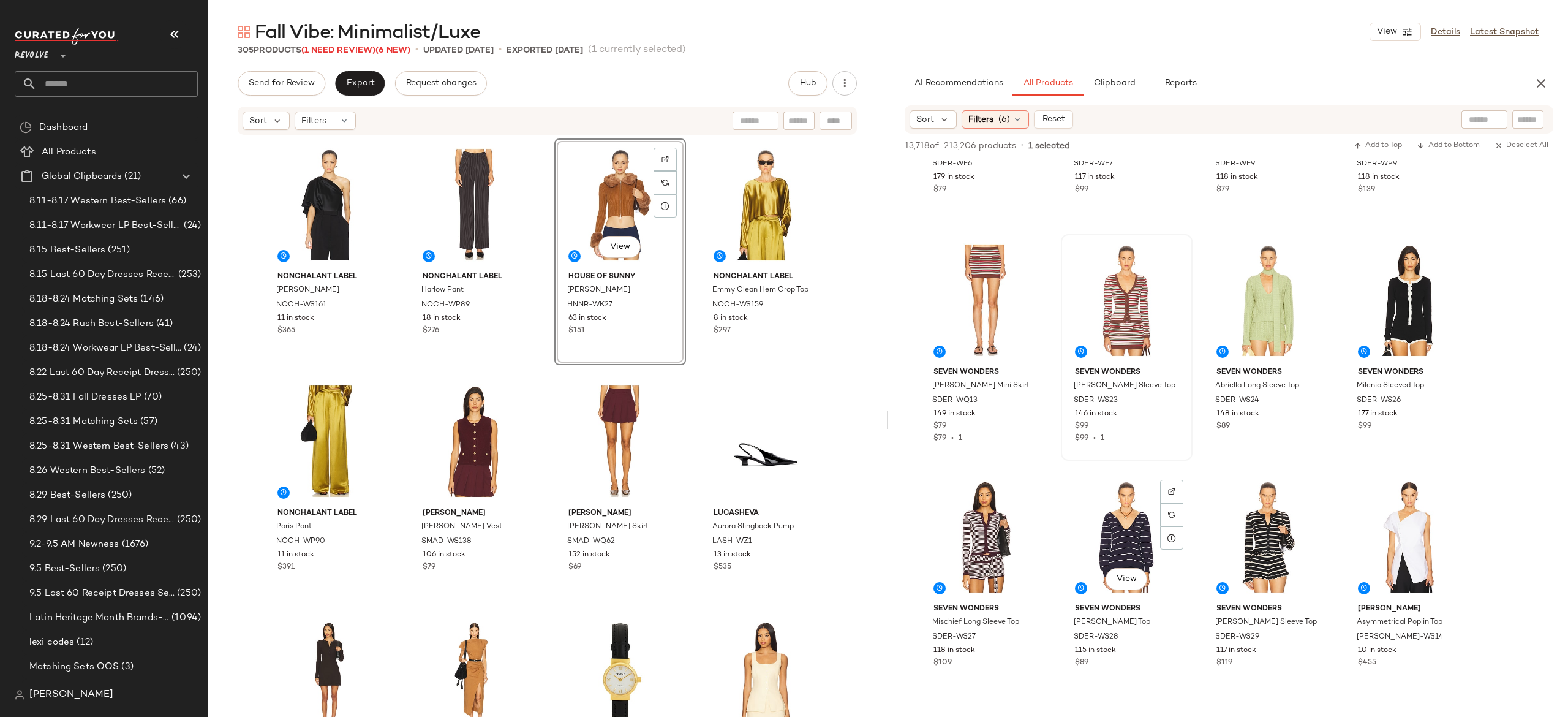
scroll to position [4896, 0]
click at [1418, 342] on span "View" at bounding box center [1409, 341] width 21 height 10
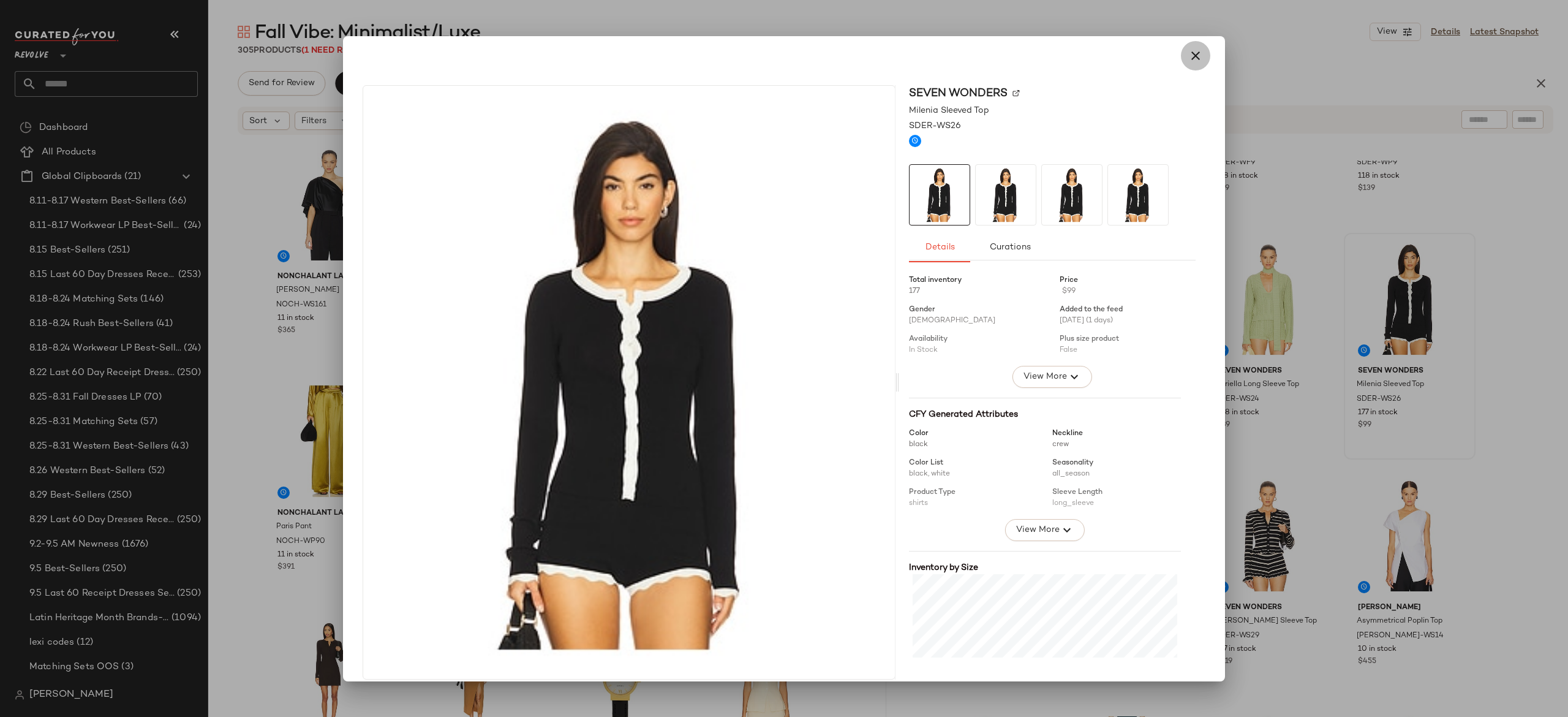
click at [1188, 54] on icon "button" at bounding box center [1196, 56] width 15 height 15
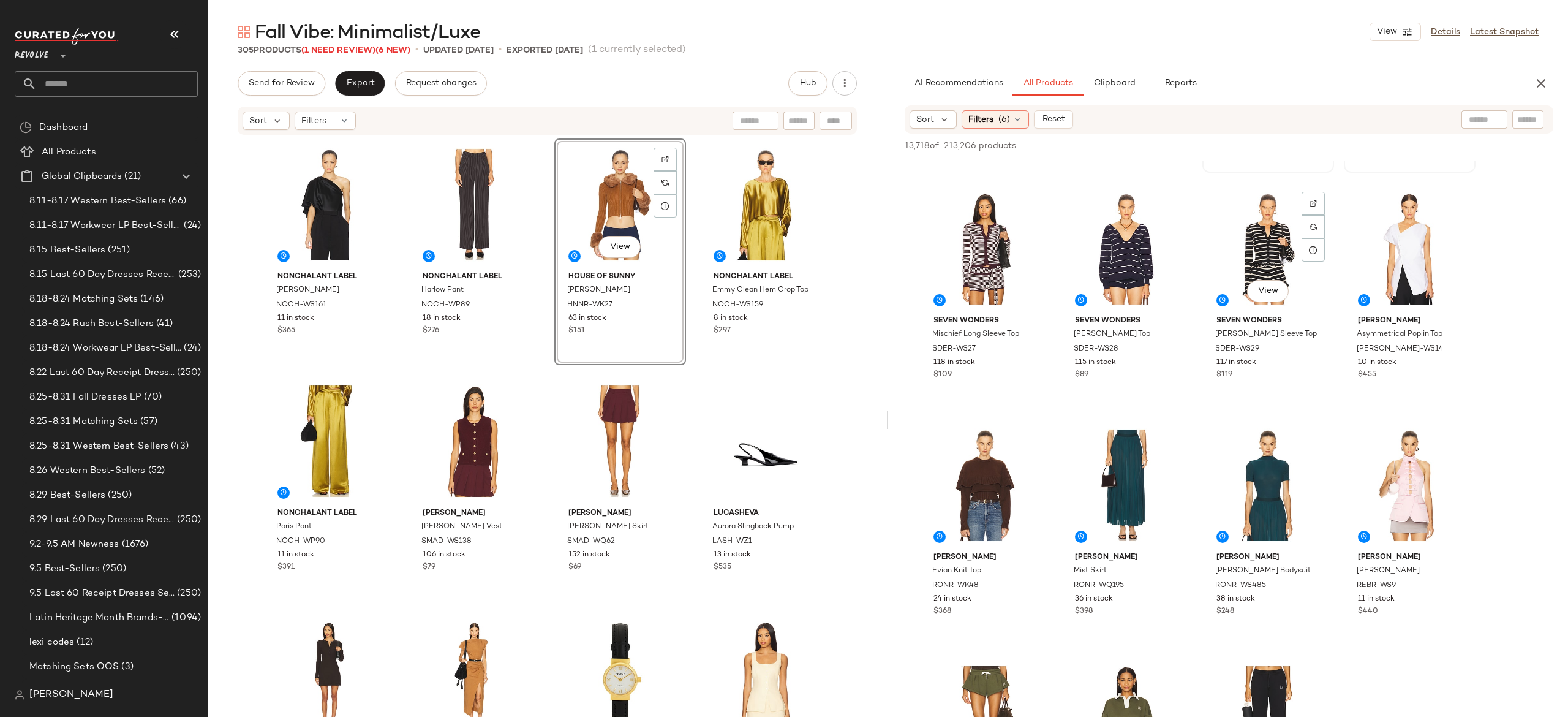
scroll to position [5200, 0]
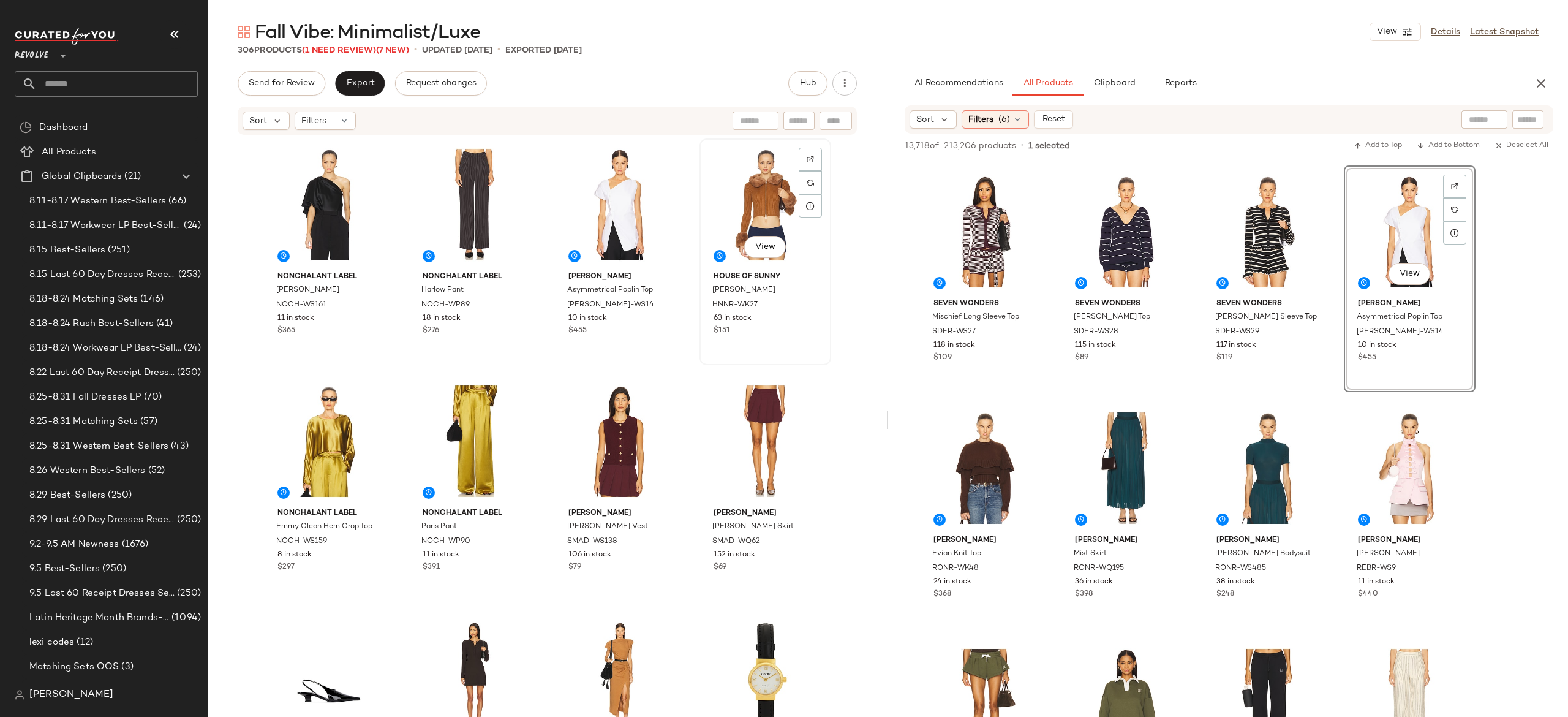
click at [742, 221] on div "View" at bounding box center [766, 205] width 123 height 124
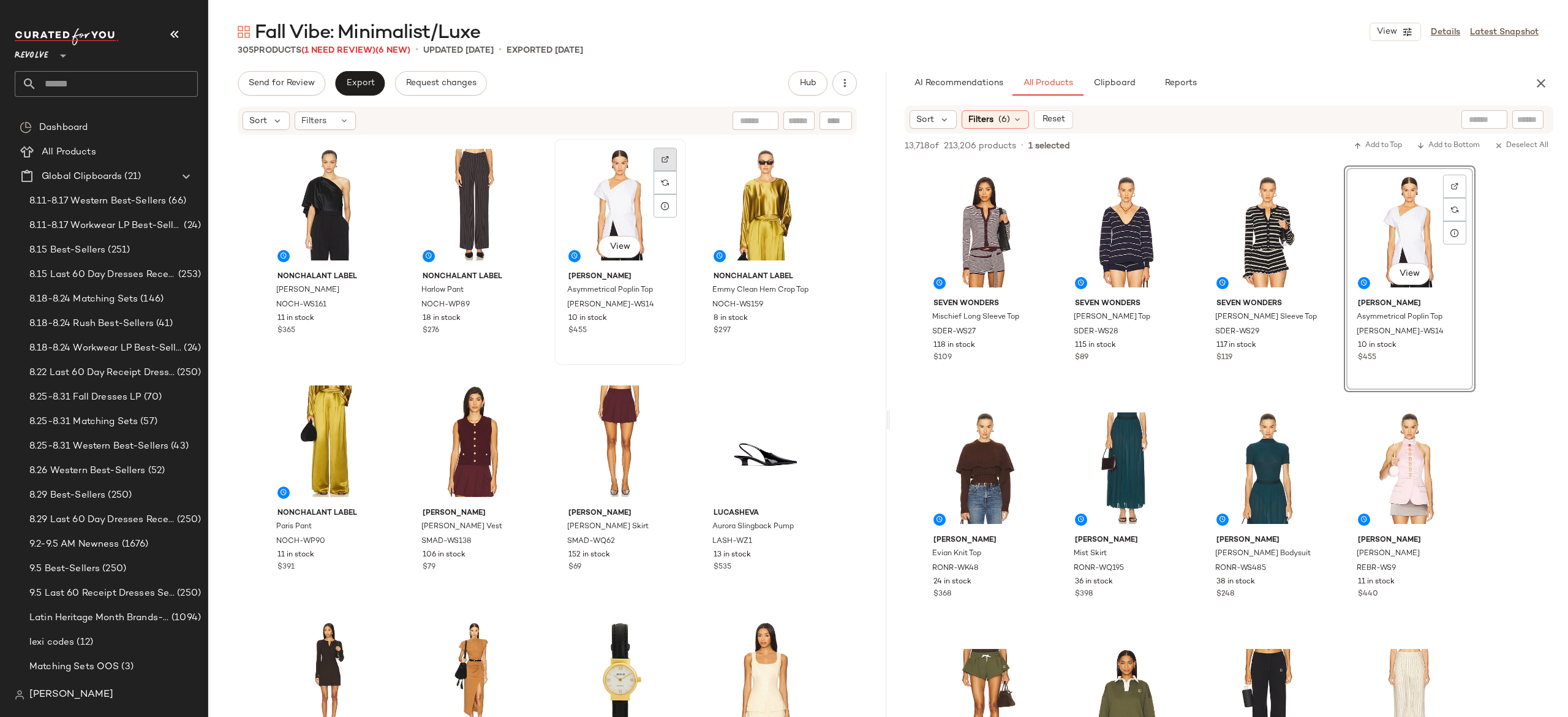
click at [662, 158] on img at bounding box center [665, 159] width 7 height 7
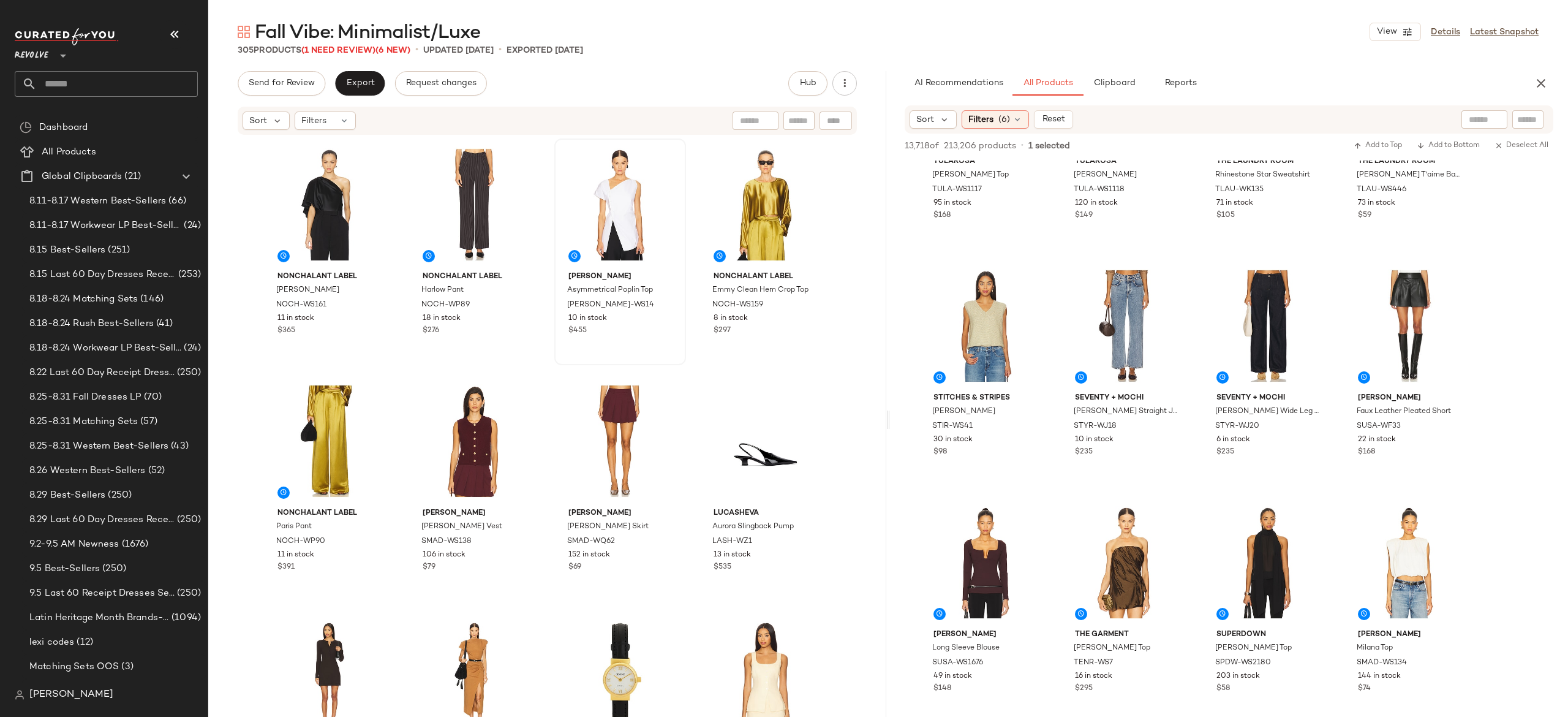
scroll to position [9128, 0]
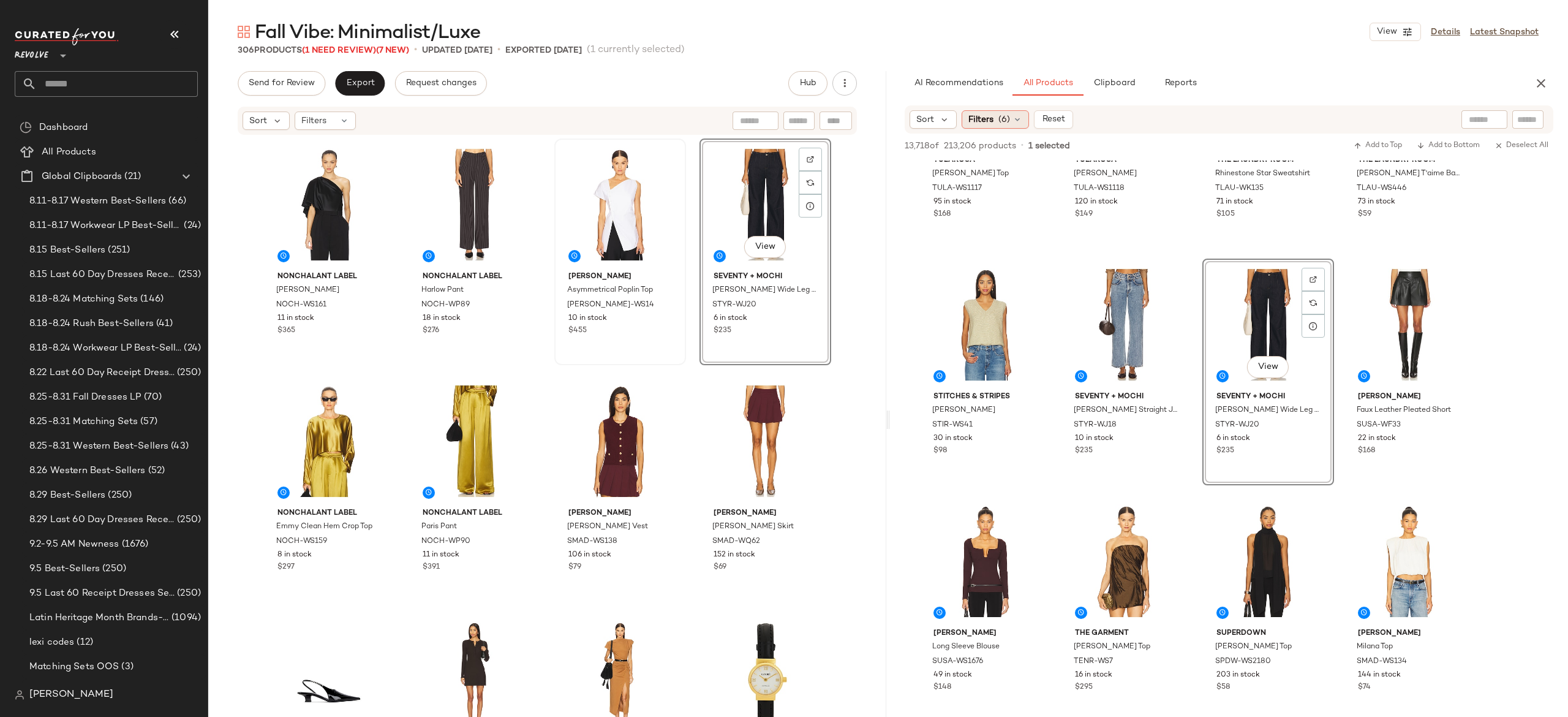
click at [1007, 120] on span "(6)" at bounding box center [1004, 120] width 11 height 13
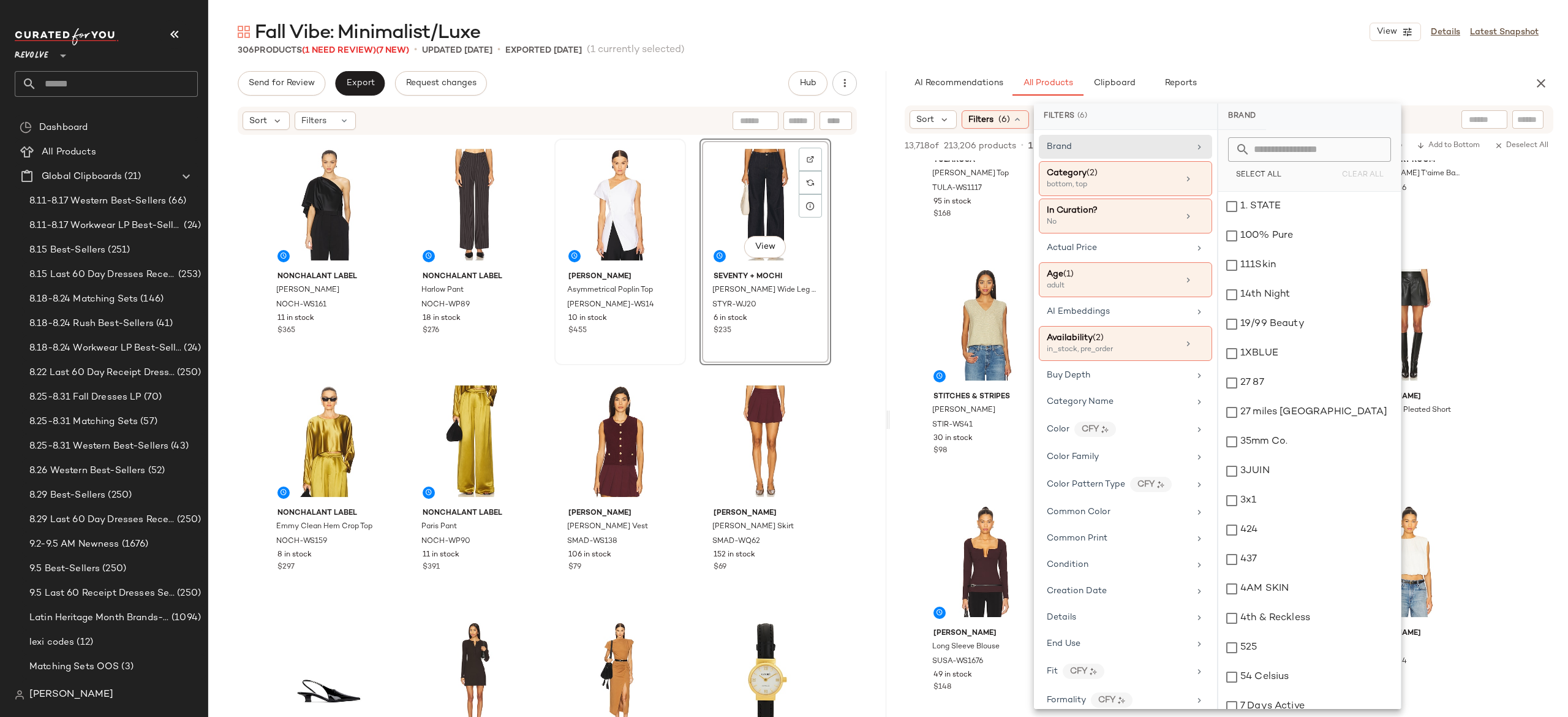
scroll to position [9331, 0]
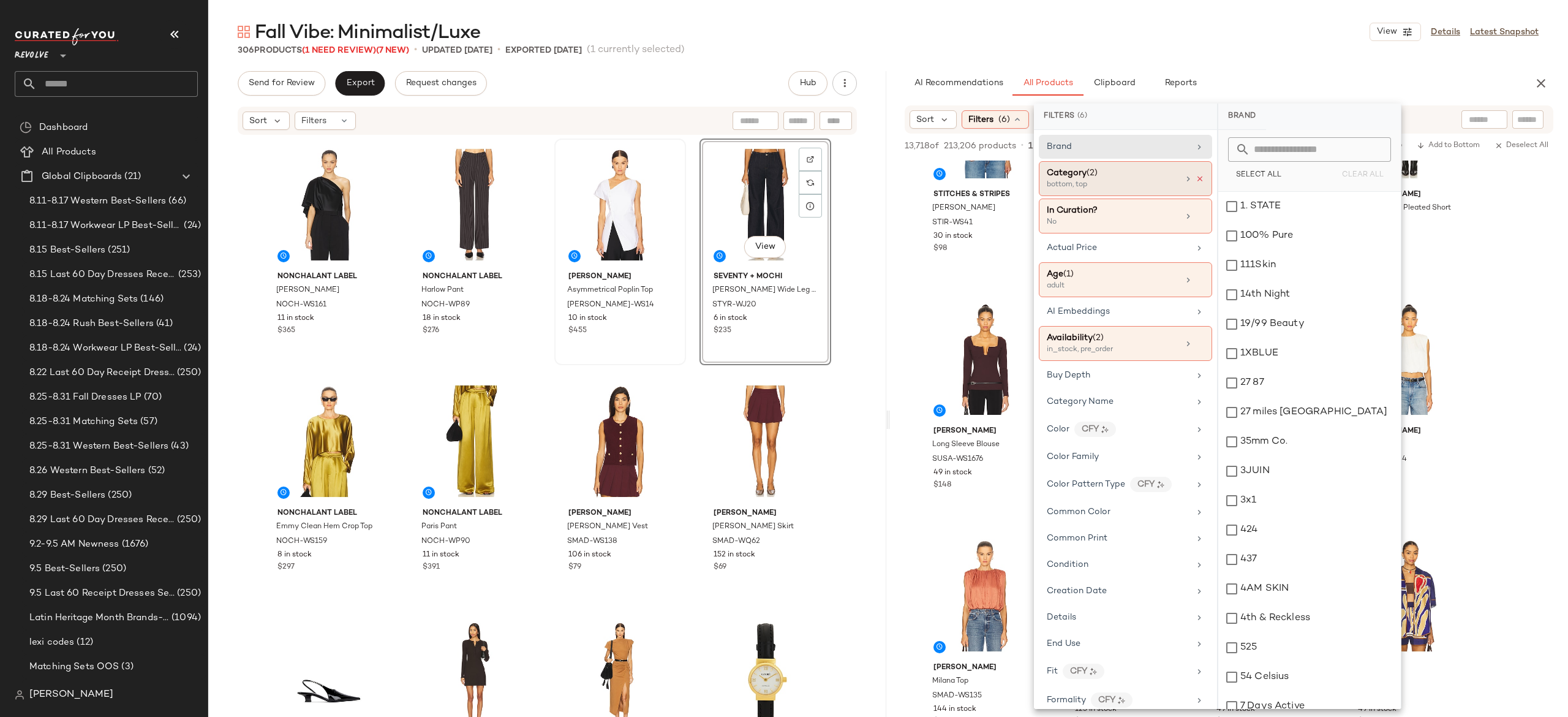
click at [1196, 175] on icon at bounding box center [1200, 179] width 9 height 9
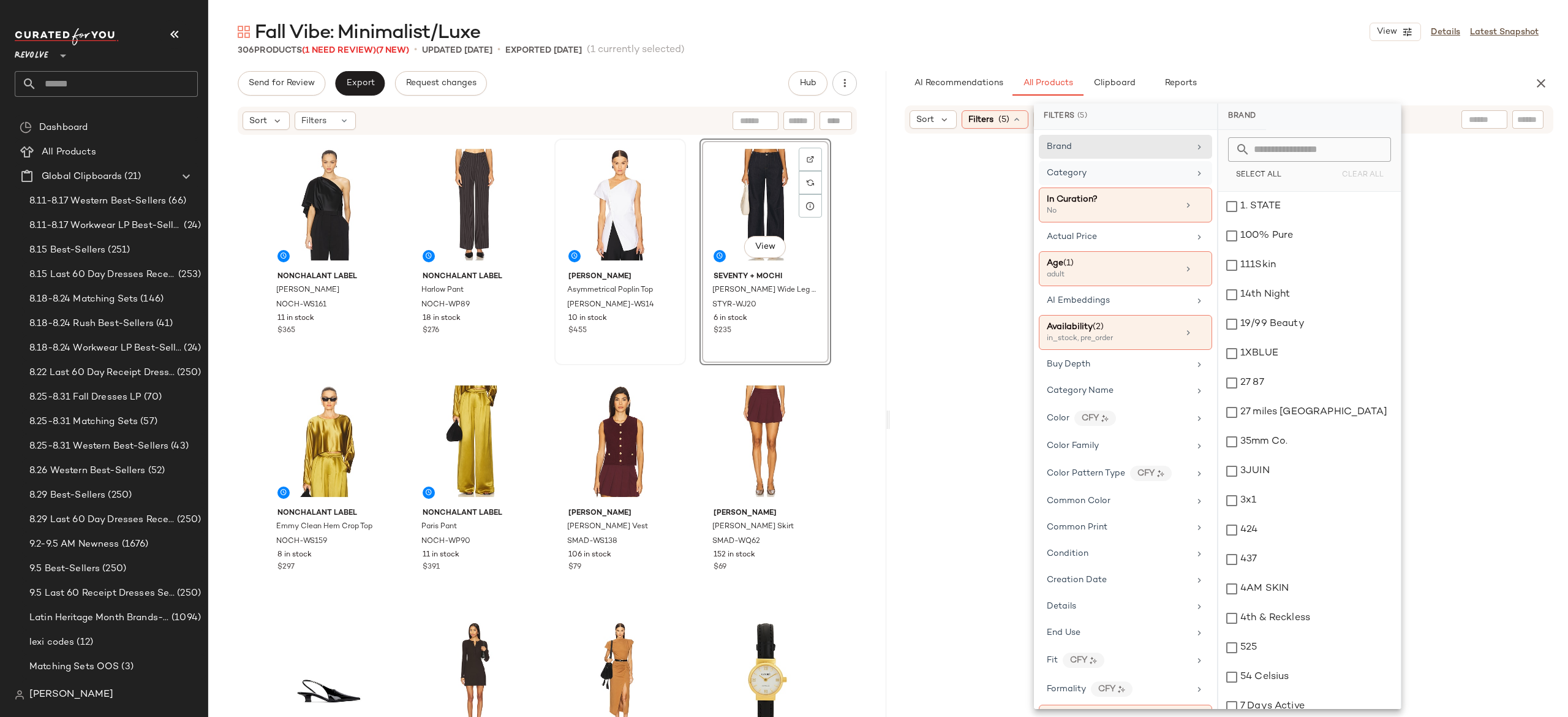
click at [1165, 175] on div "Category" at bounding box center [1118, 173] width 143 height 13
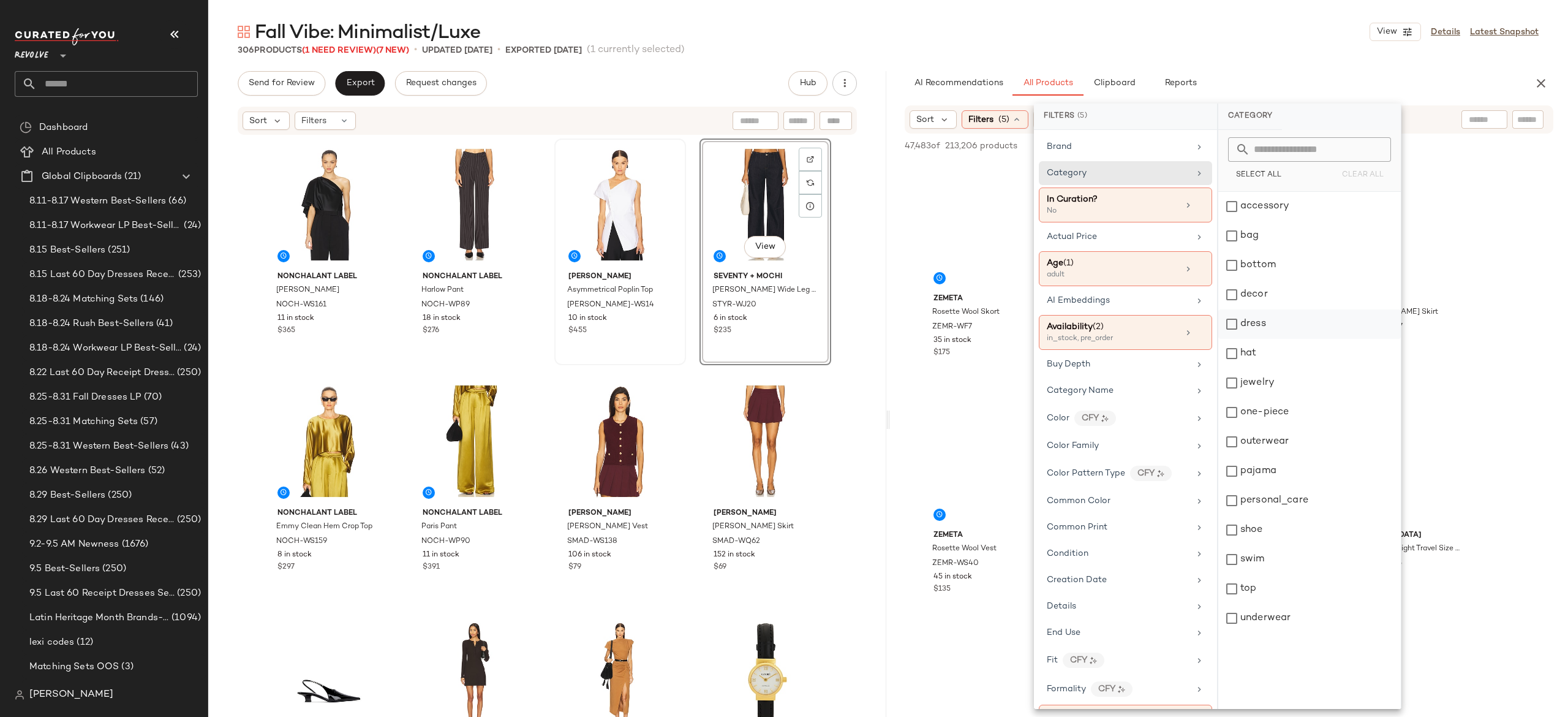
click at [1231, 324] on div "dress" at bounding box center [1310, 324] width 182 height 30
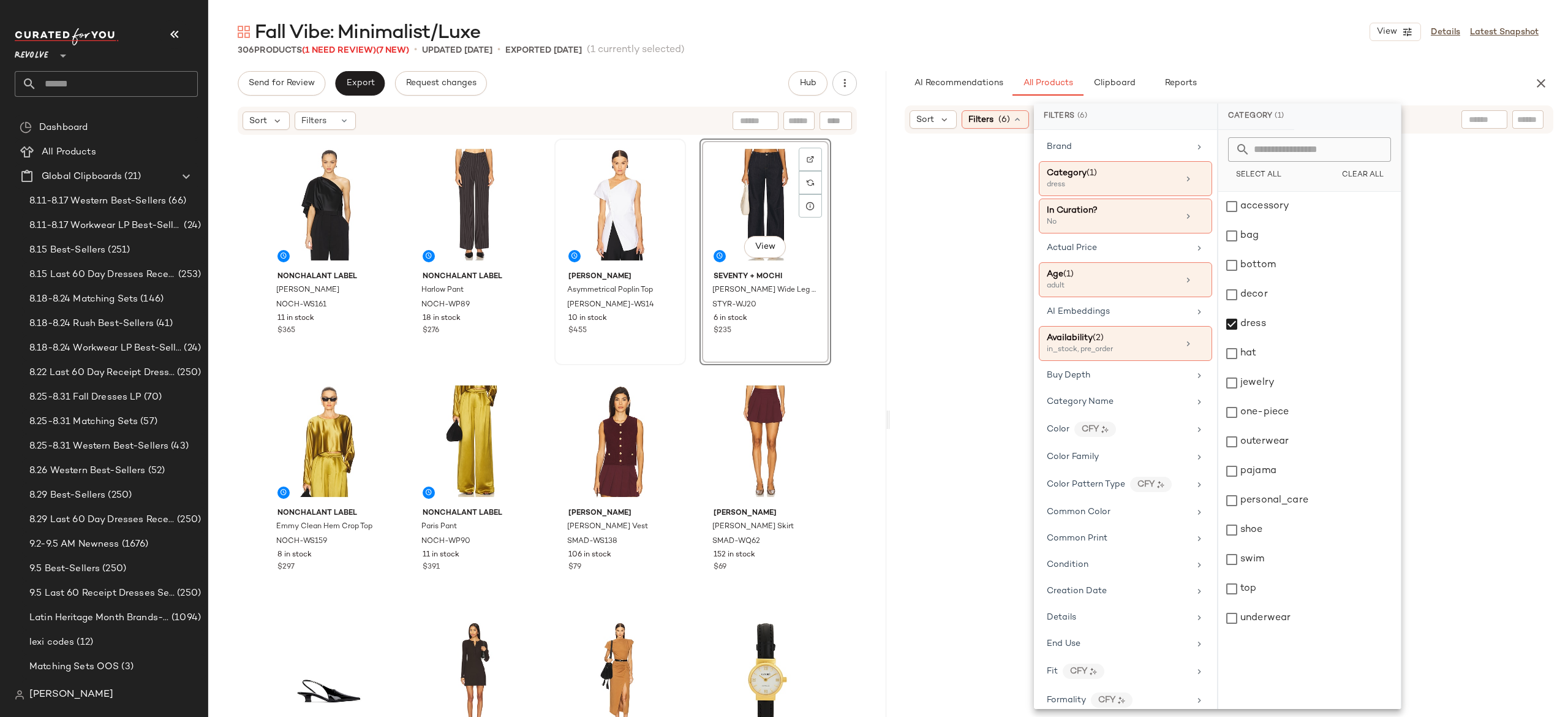
click at [1024, 370] on div at bounding box center [1229, 465] width 673 height 659
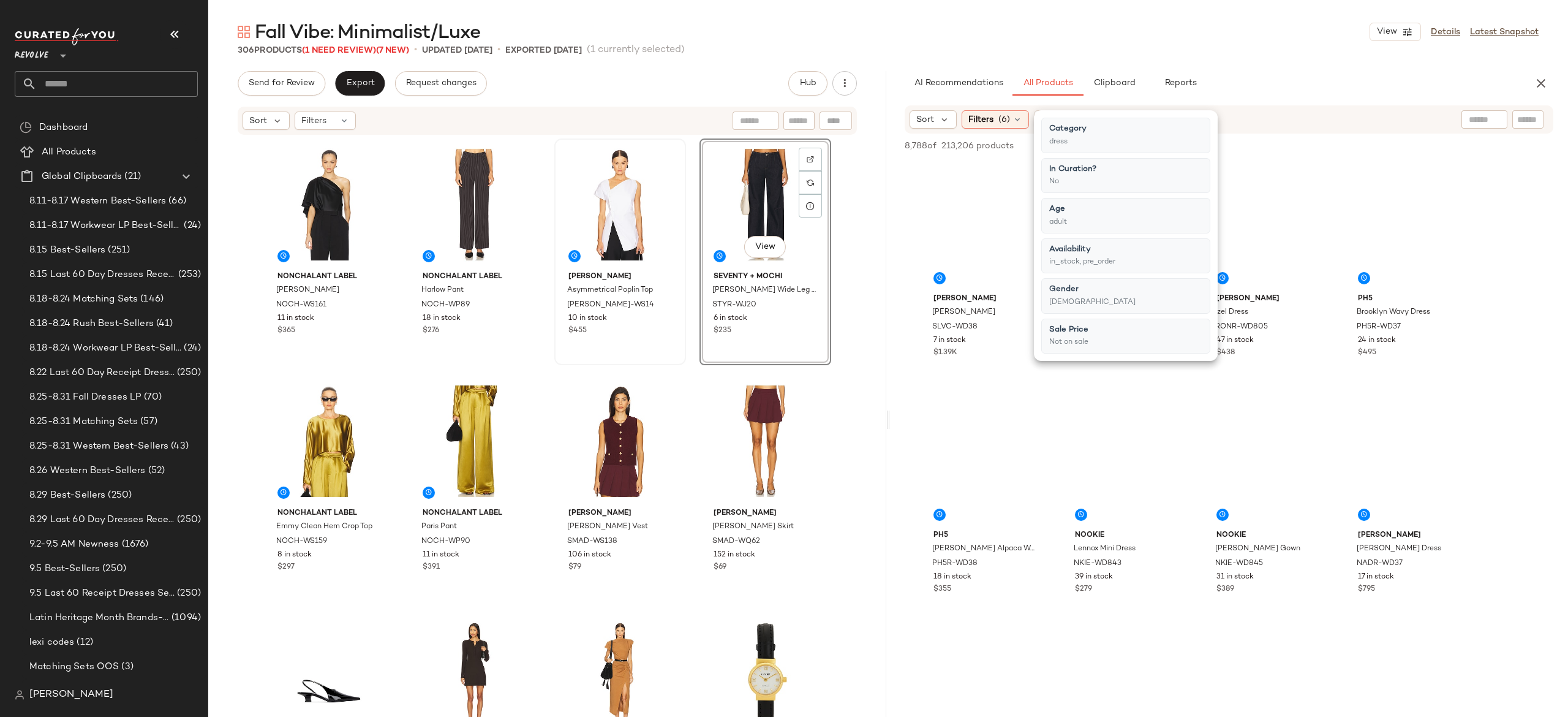
click at [1353, 108] on div "Sort Filters (6) Reset" at bounding box center [1229, 120] width 649 height 28
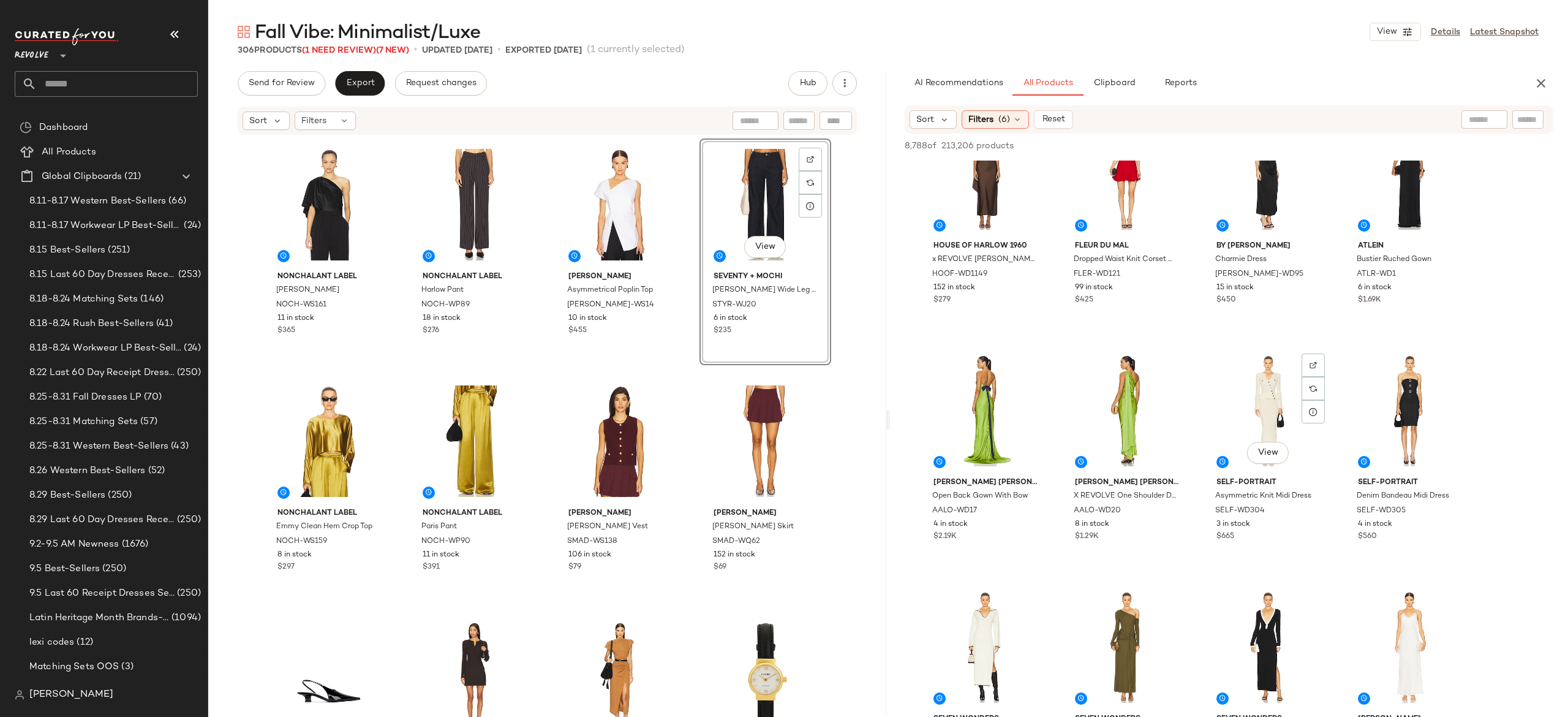
scroll to position [1237, 0]
click at [1263, 448] on span "View" at bounding box center [1267, 452] width 21 height 10
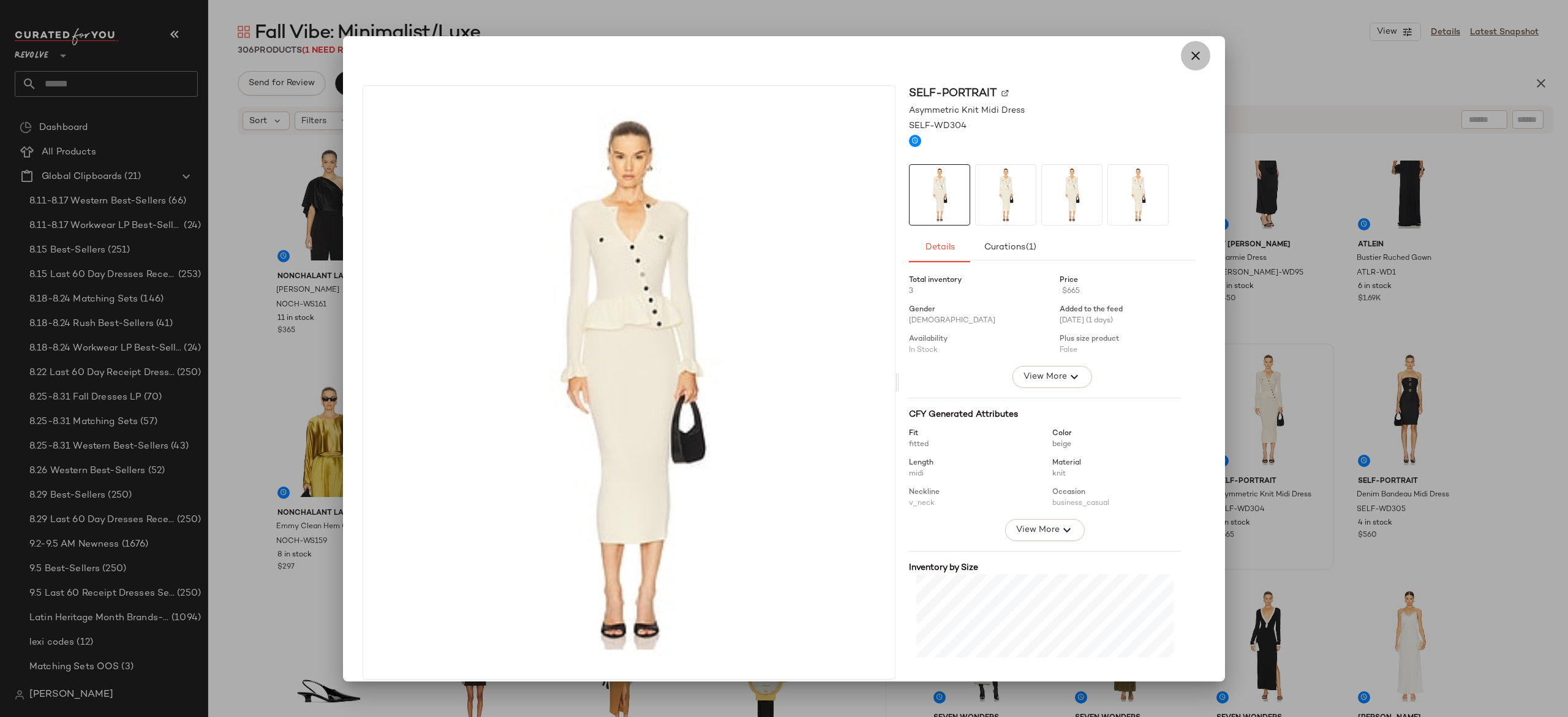
click at [1188, 58] on icon "button" at bounding box center [1196, 56] width 15 height 15
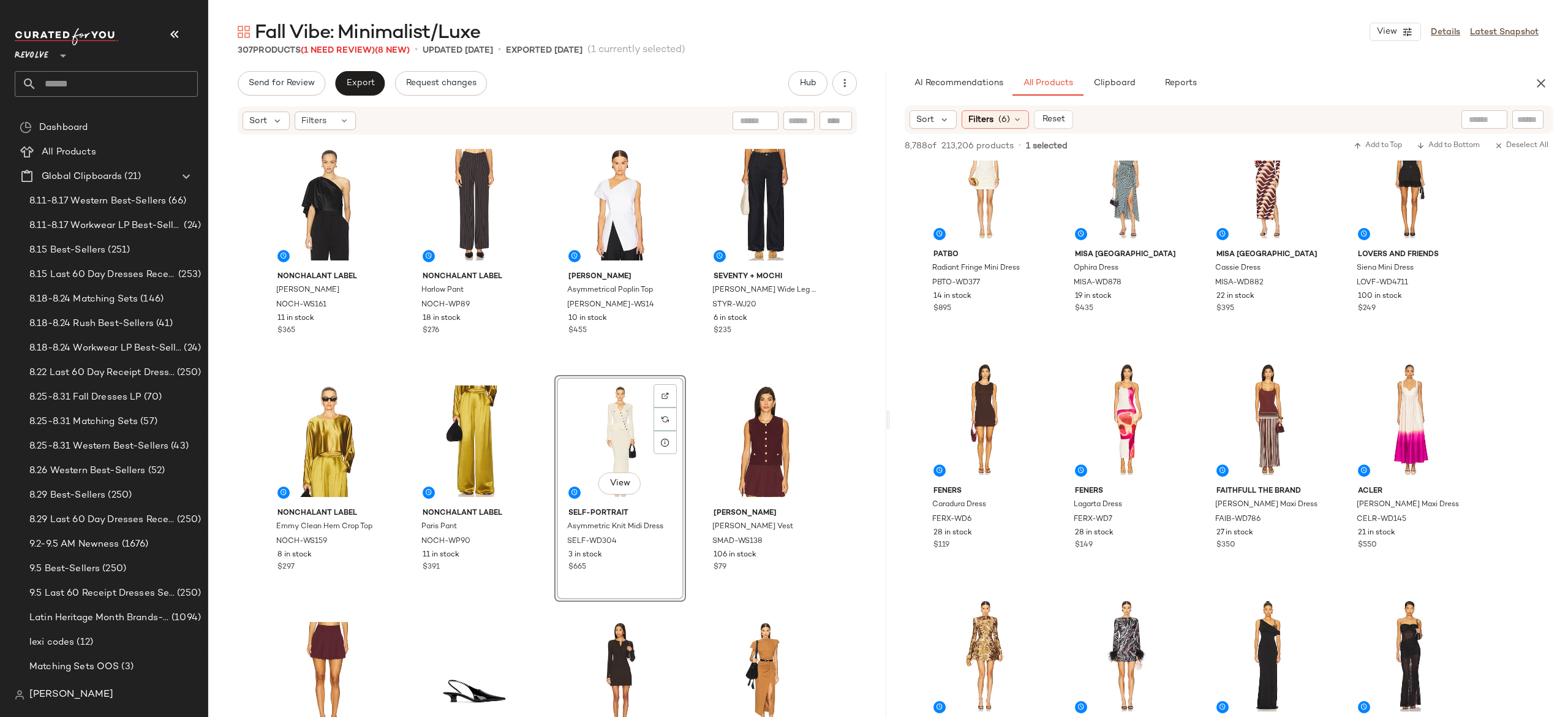
scroll to position [2176, 0]
click at [1477, 115] on input "text" at bounding box center [1430, 120] width 107 height 13
type input "********"
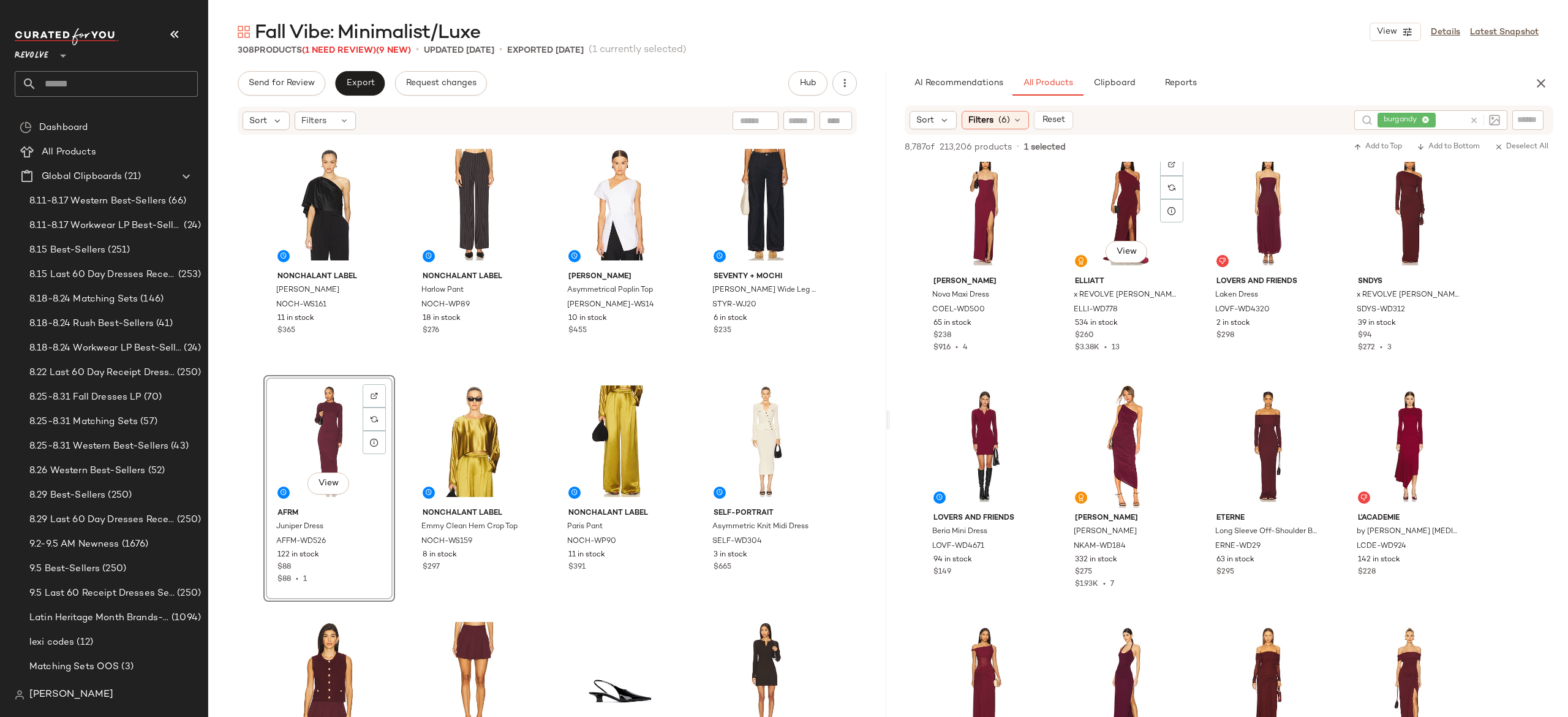
scroll to position [493, 0]
click at [1000, 488] on button "View" at bounding box center [985, 487] width 42 height 22
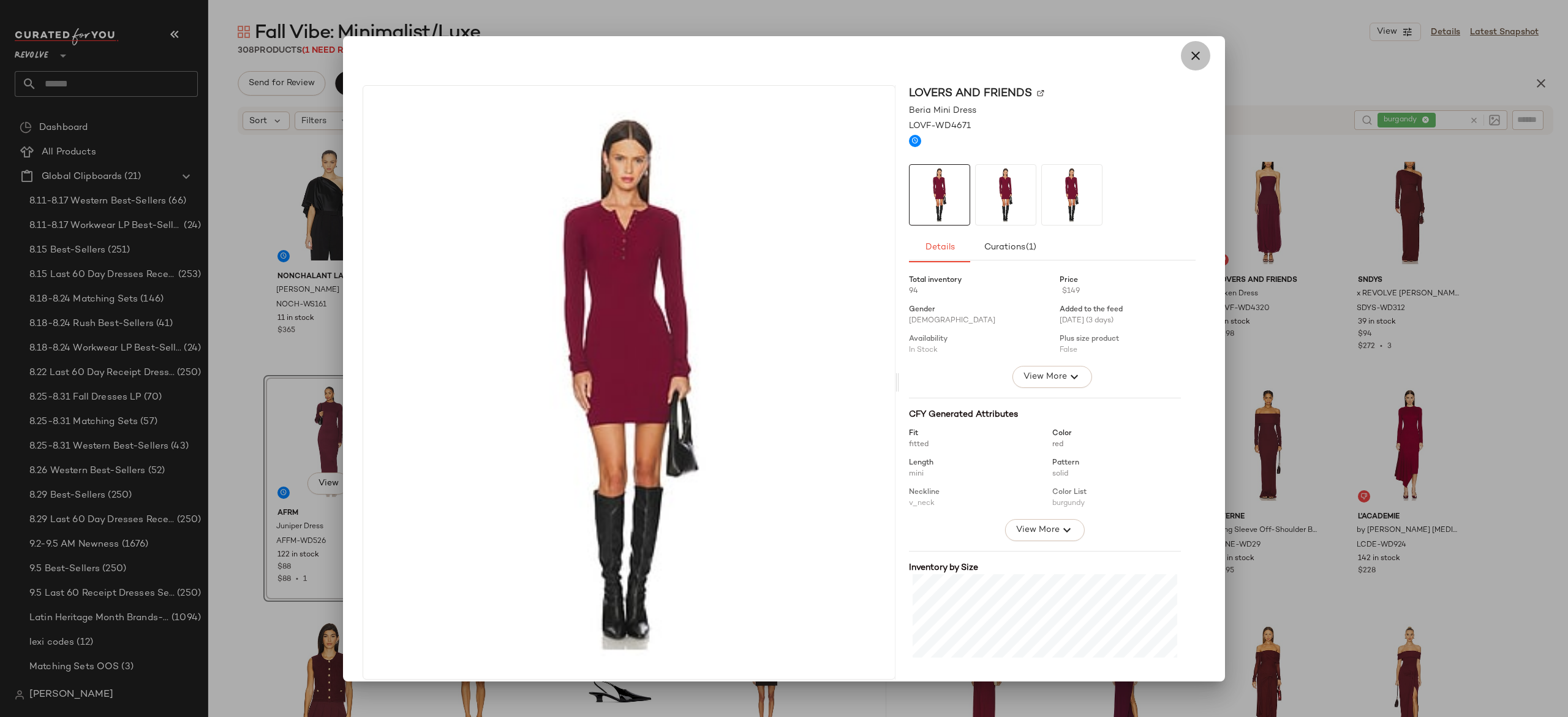
click at [1188, 53] on icon "button" at bounding box center [1196, 56] width 15 height 15
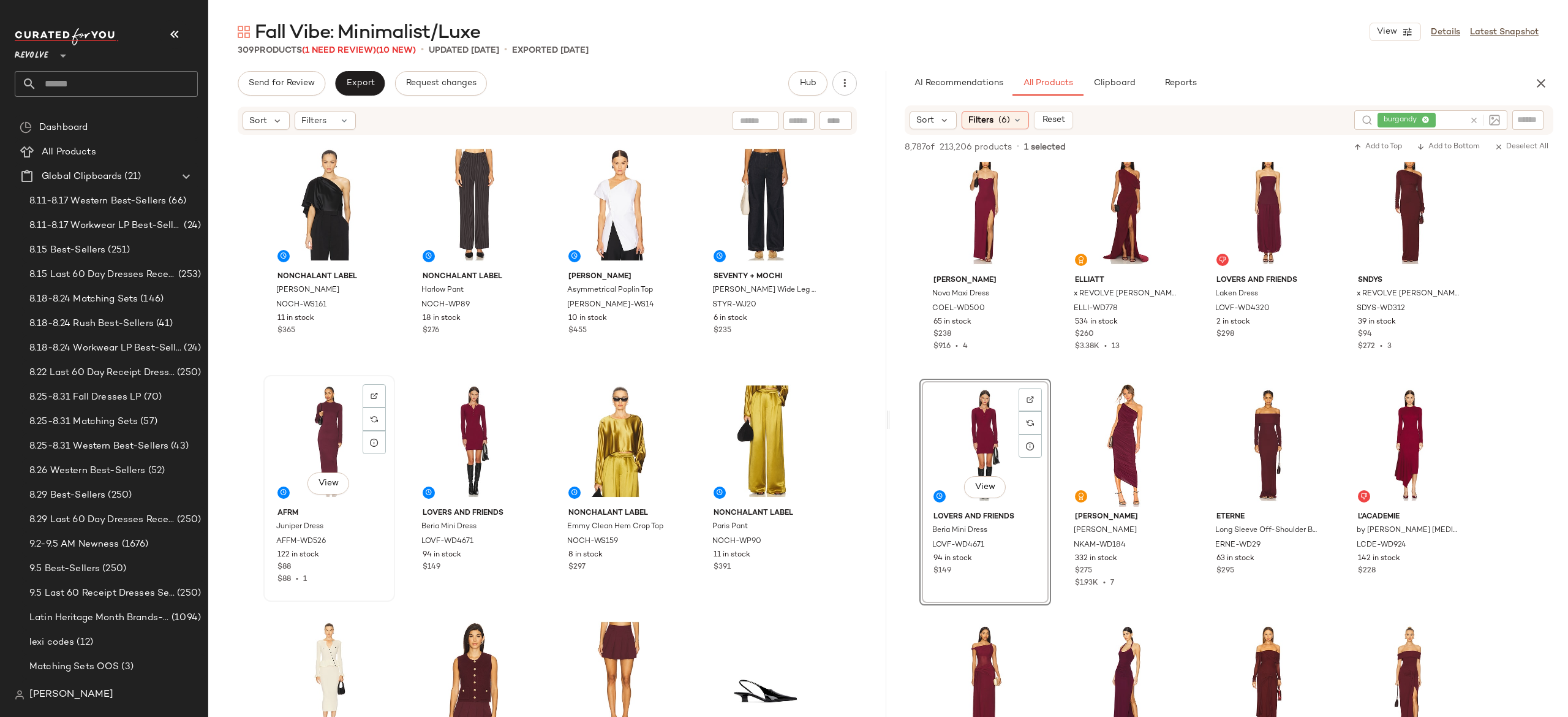
click at [327, 442] on div "View" at bounding box center [329, 441] width 123 height 124
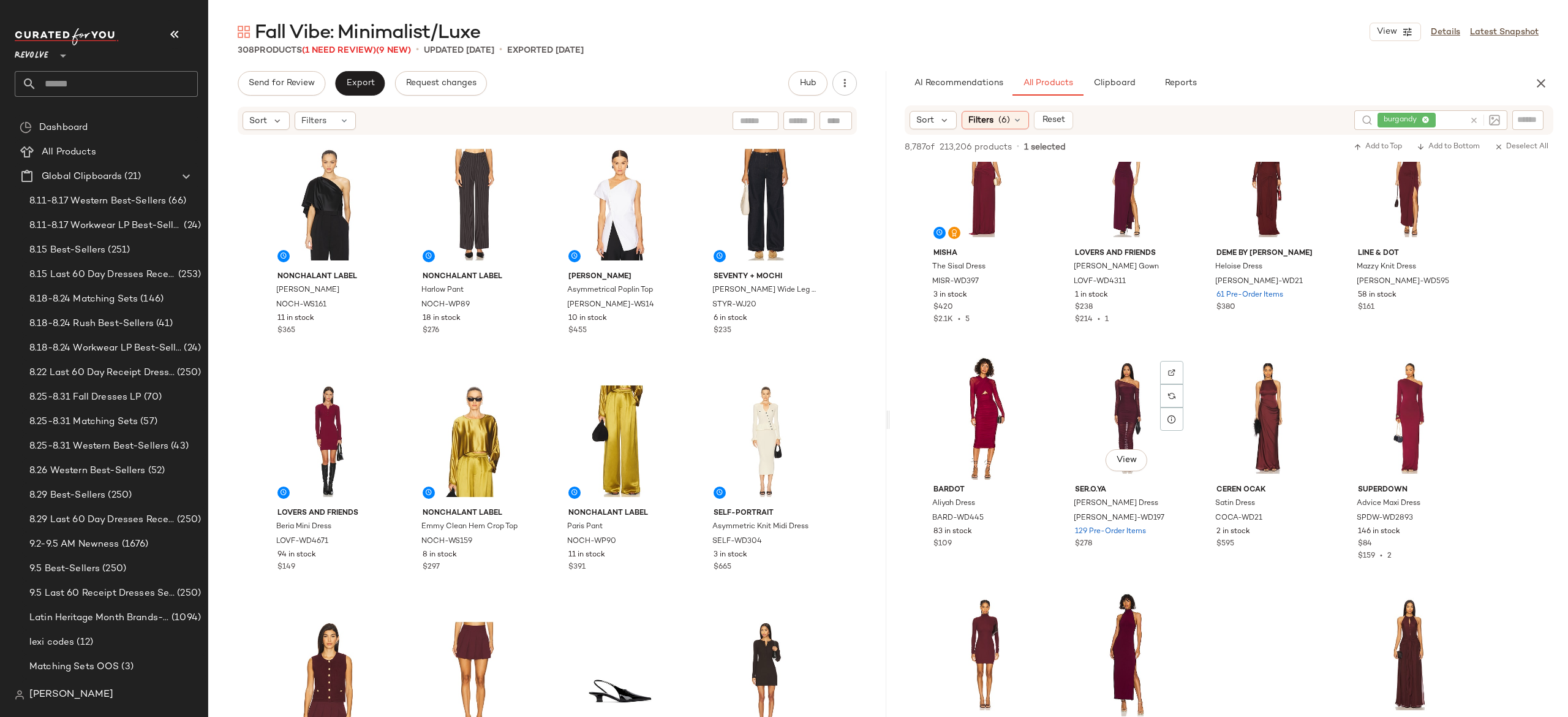
scroll to position [1043, 0]
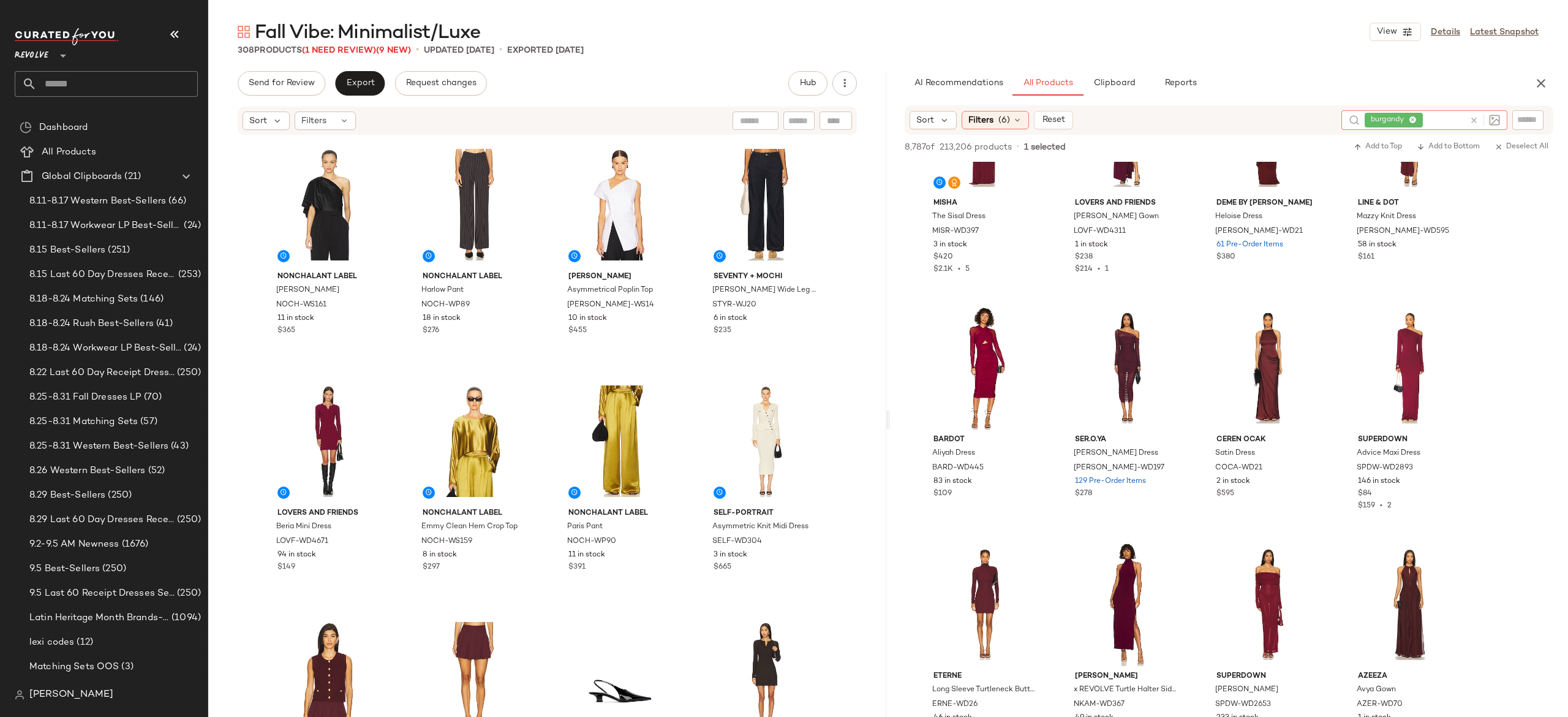
click at [1474, 117] on icon at bounding box center [1474, 121] width 9 height 9
type input "*****"
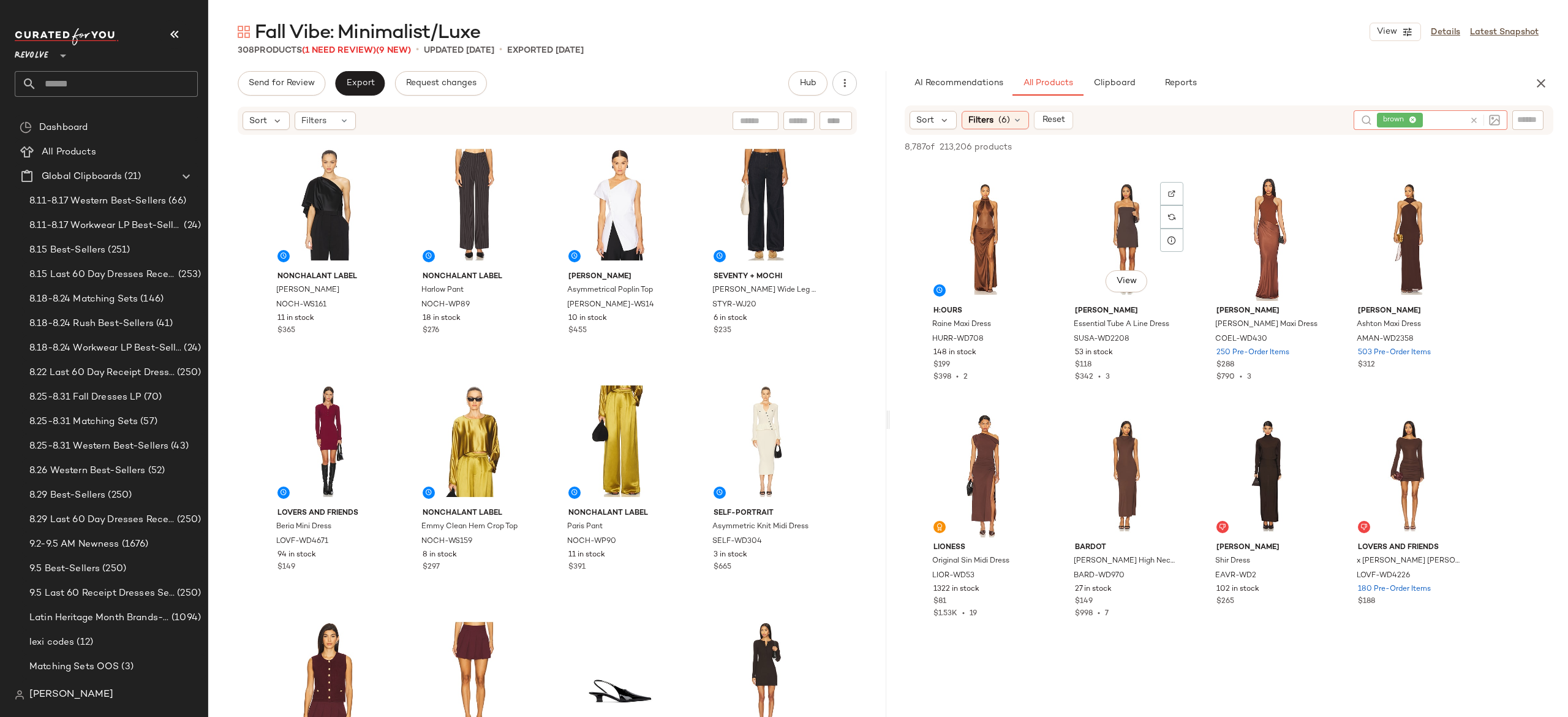
scroll to position [1196, 0]
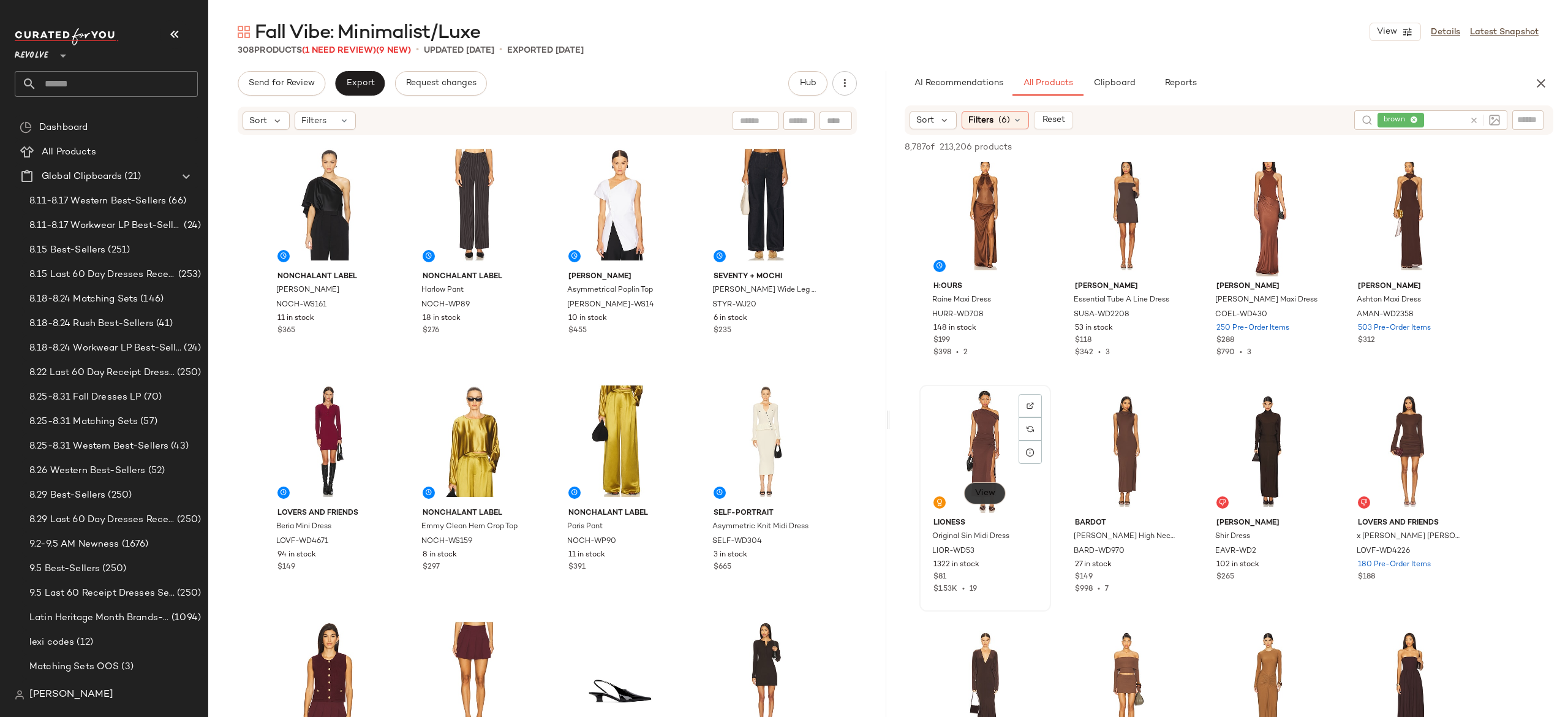
click at [990, 493] on span "View" at bounding box center [984, 493] width 21 height 10
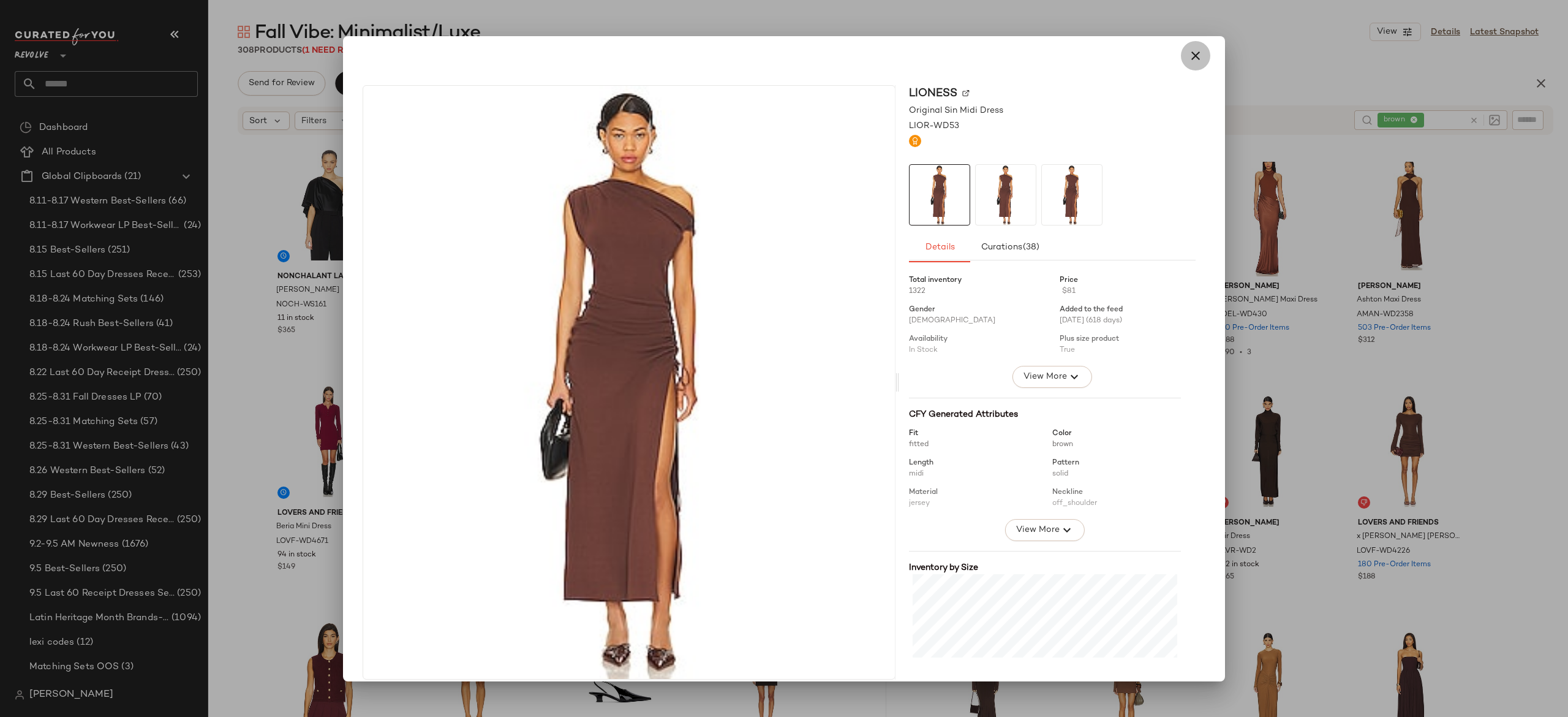
click at [1188, 58] on icon "button" at bounding box center [1196, 56] width 15 height 15
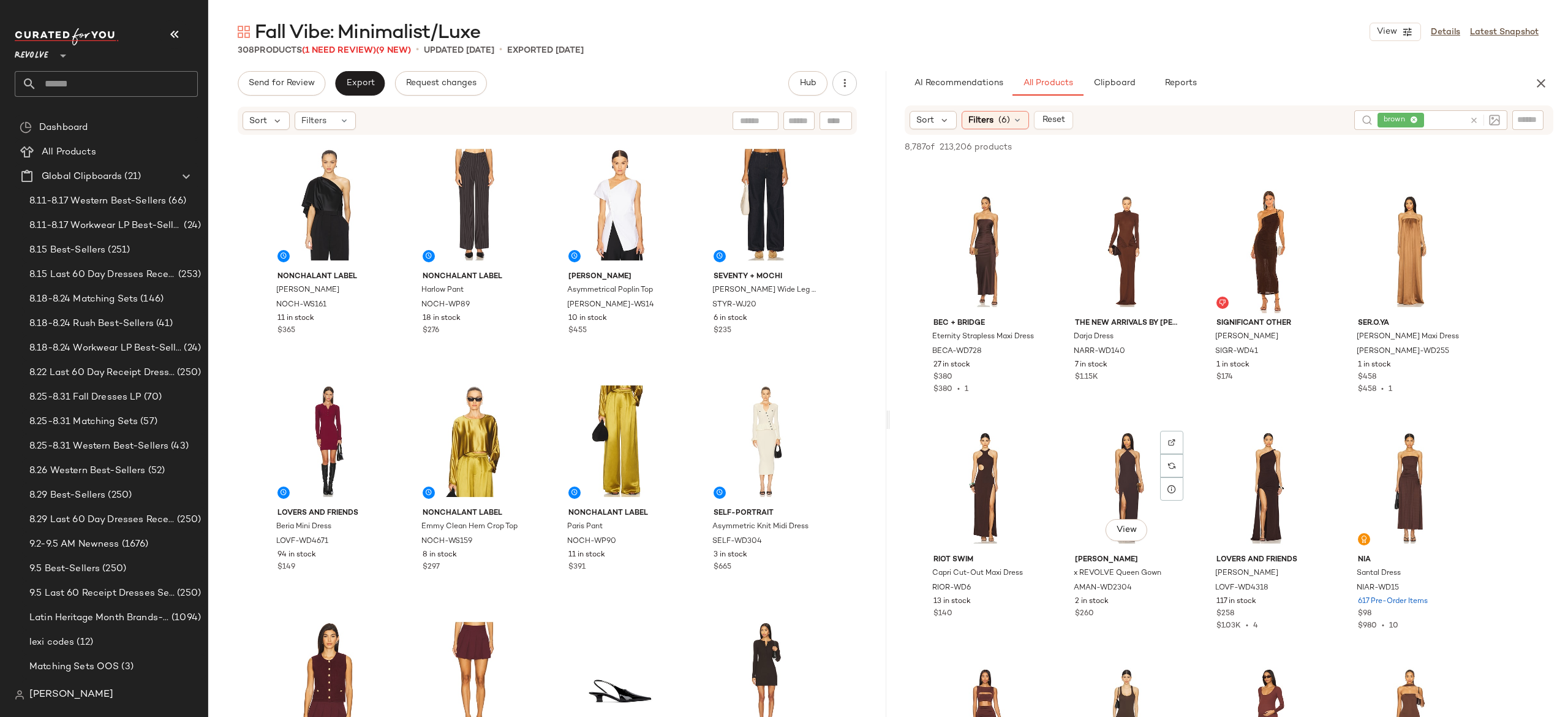
scroll to position [2213, 0]
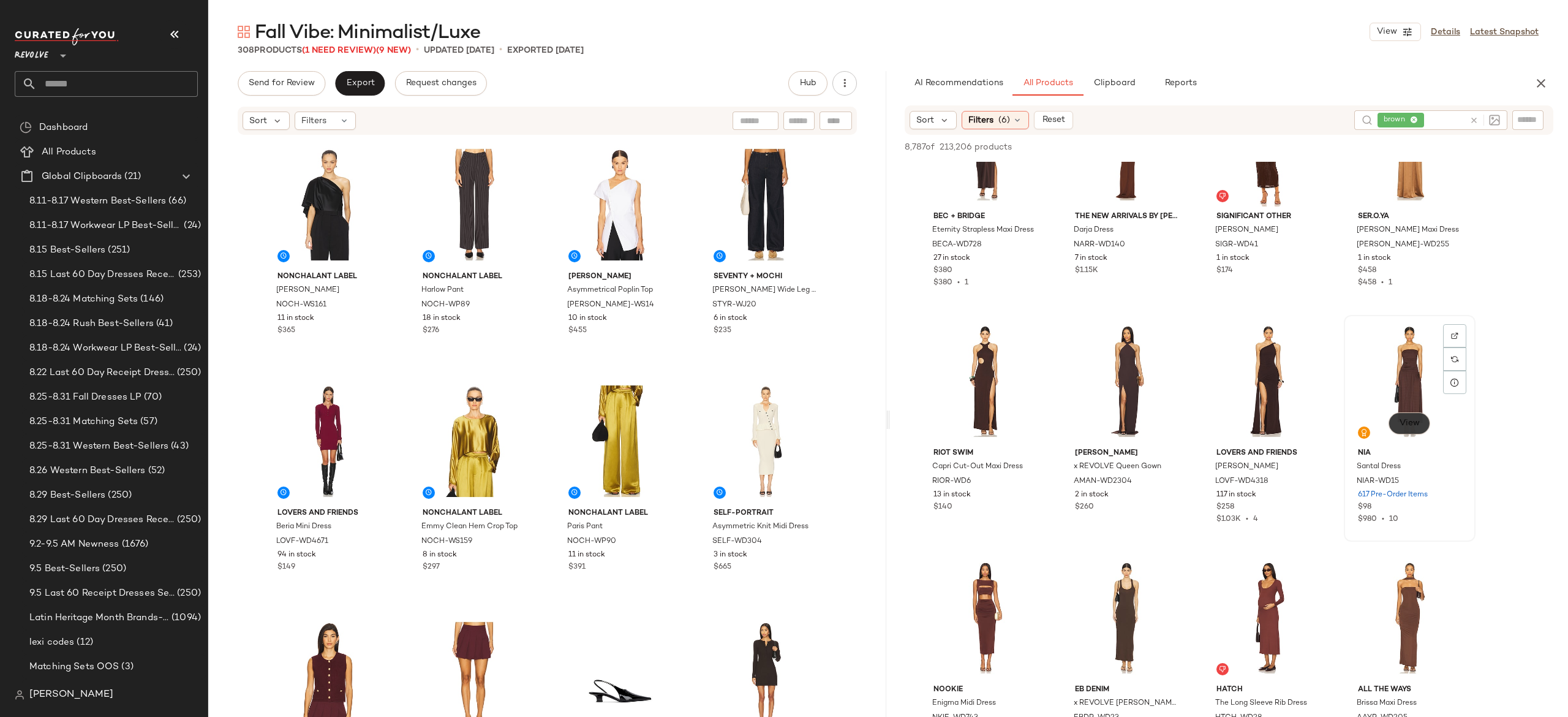
click at [1410, 419] on span "View" at bounding box center [1409, 424] width 21 height 10
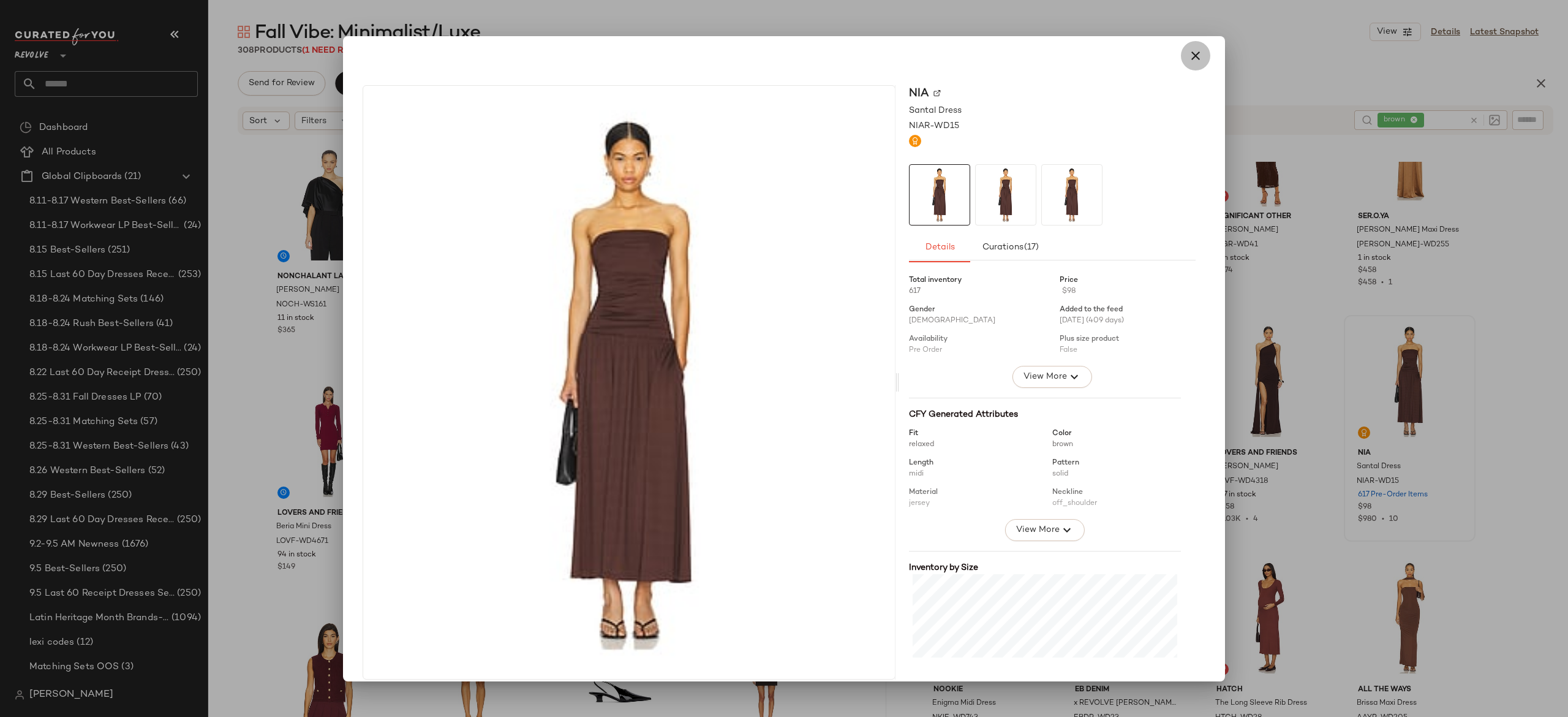
click at [1188, 58] on icon "button" at bounding box center [1196, 56] width 15 height 15
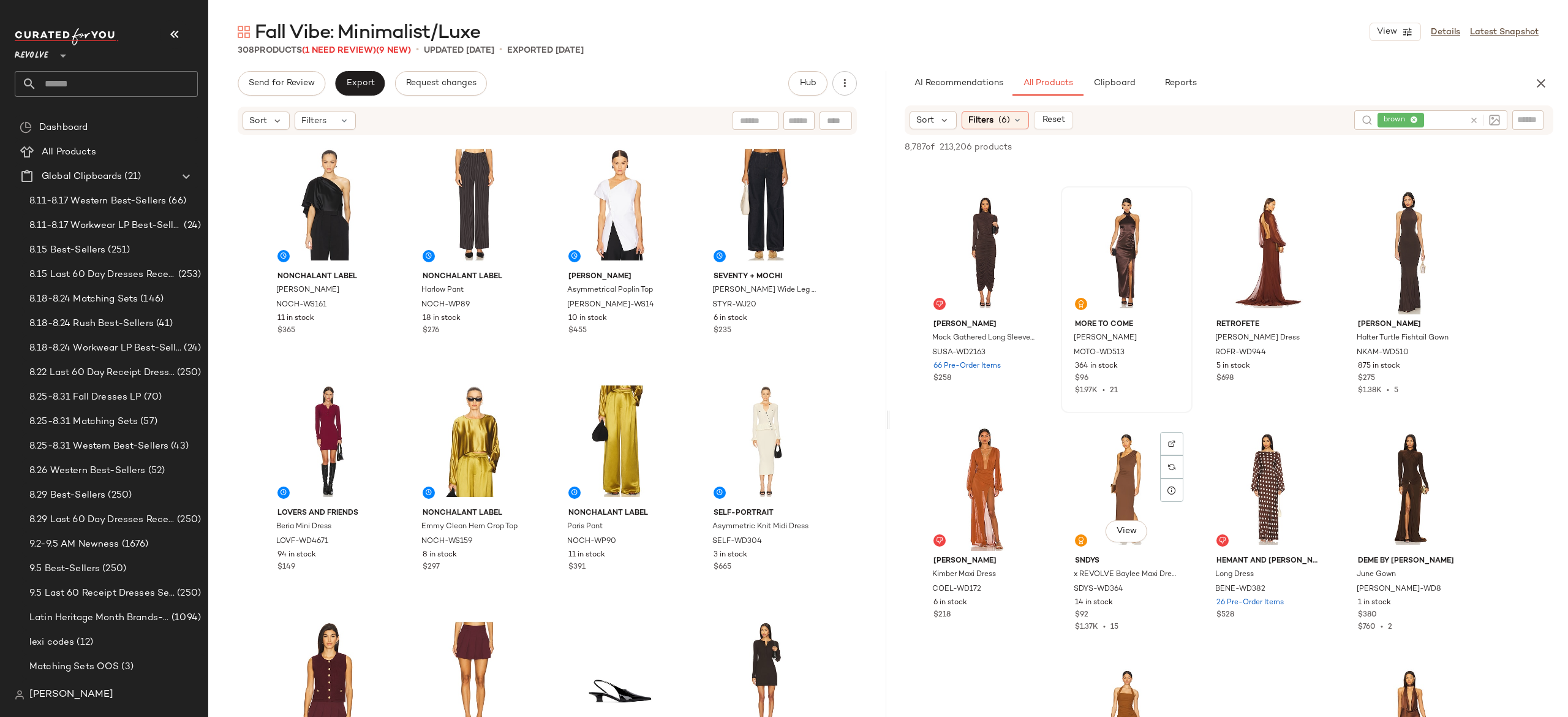
scroll to position [3764, 0]
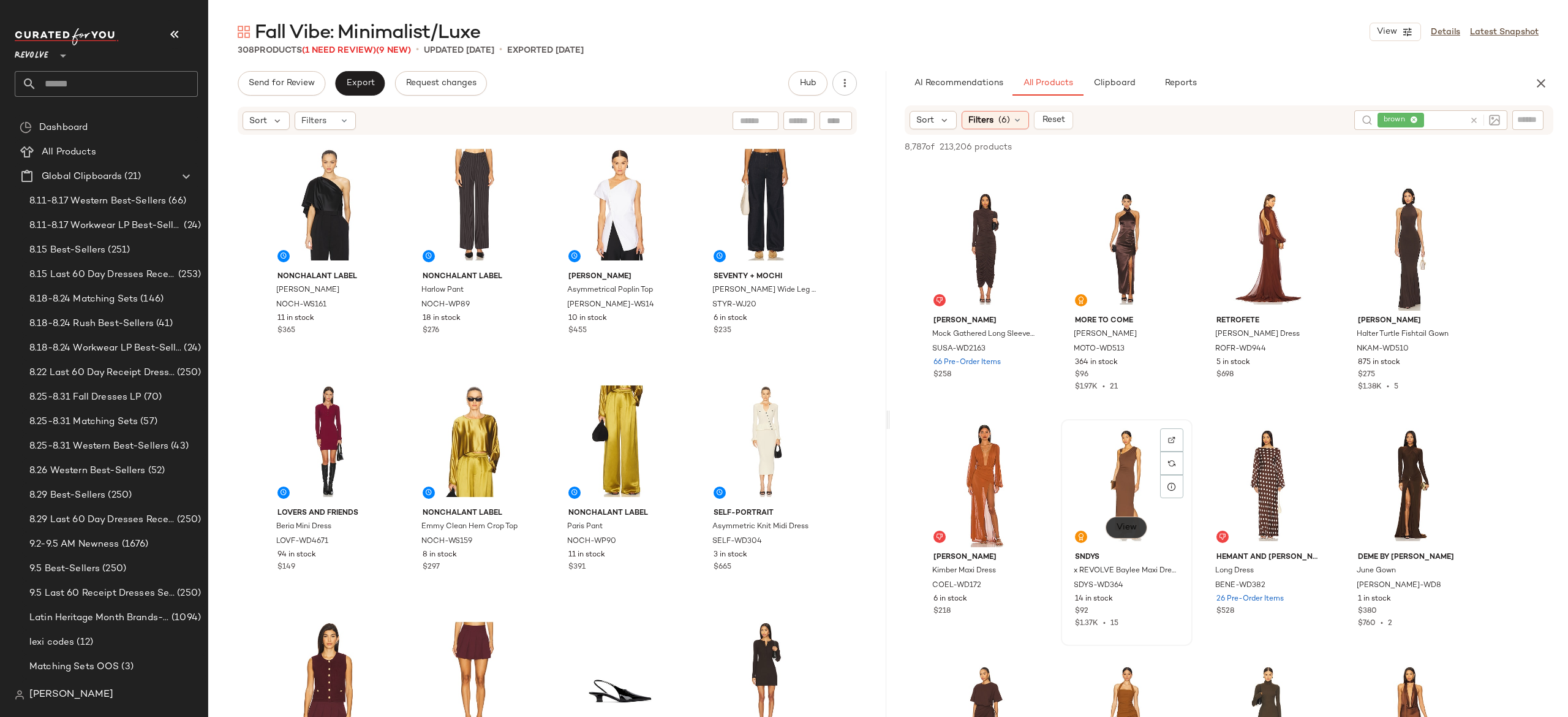
click at [1131, 523] on span "View" at bounding box center [1126, 528] width 21 height 10
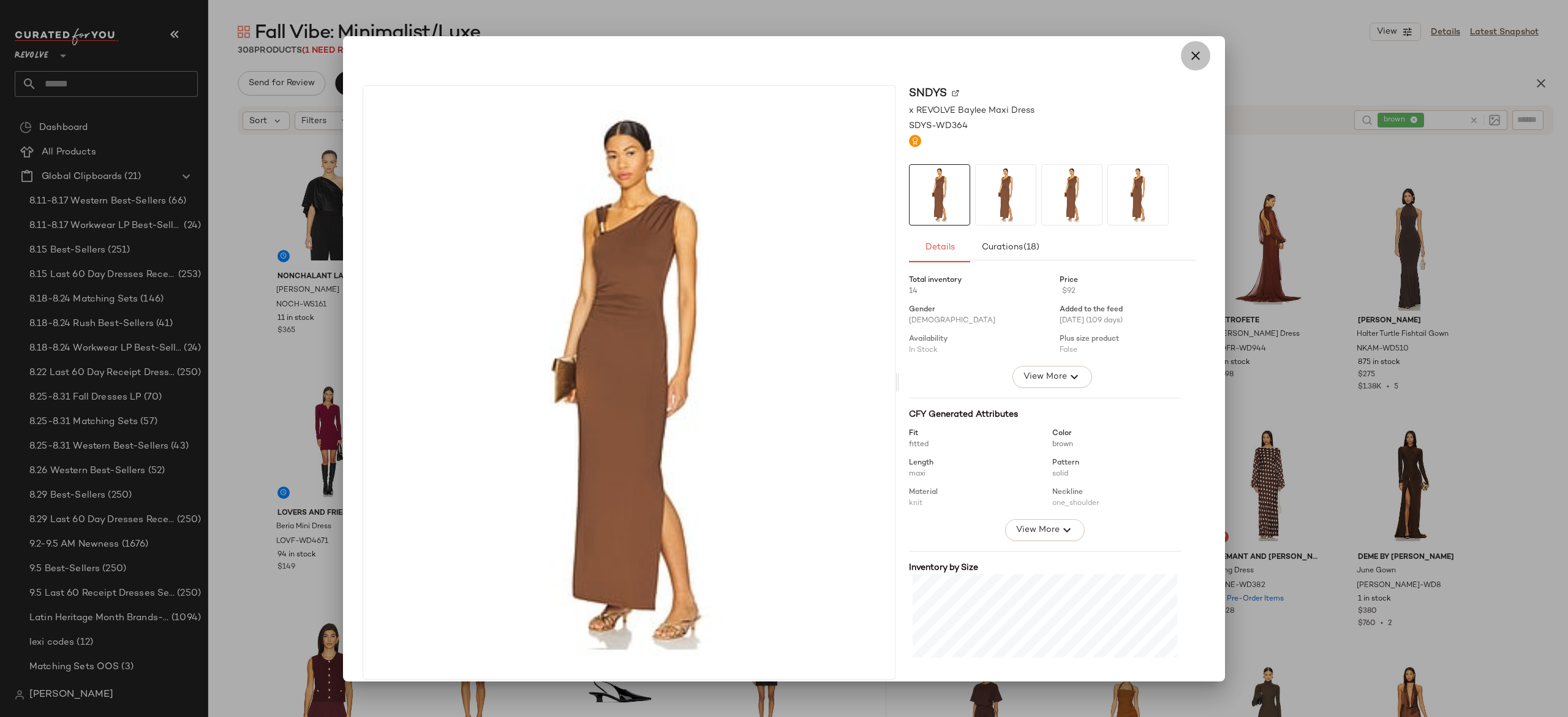
click at [1193, 46] on button "button" at bounding box center [1196, 56] width 30 height 30
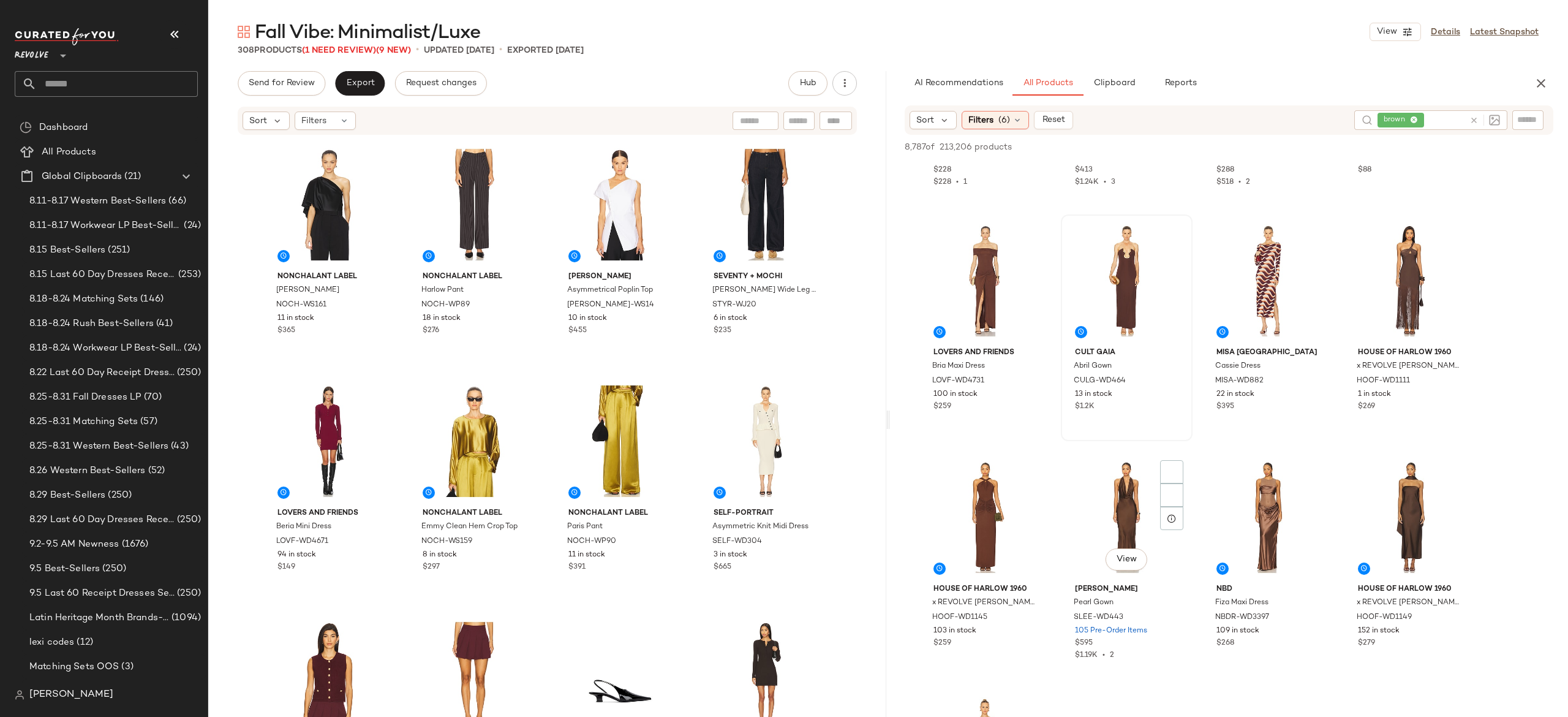
scroll to position [4680, 0]
click at [1259, 323] on span "View" at bounding box center [1267, 322] width 21 height 10
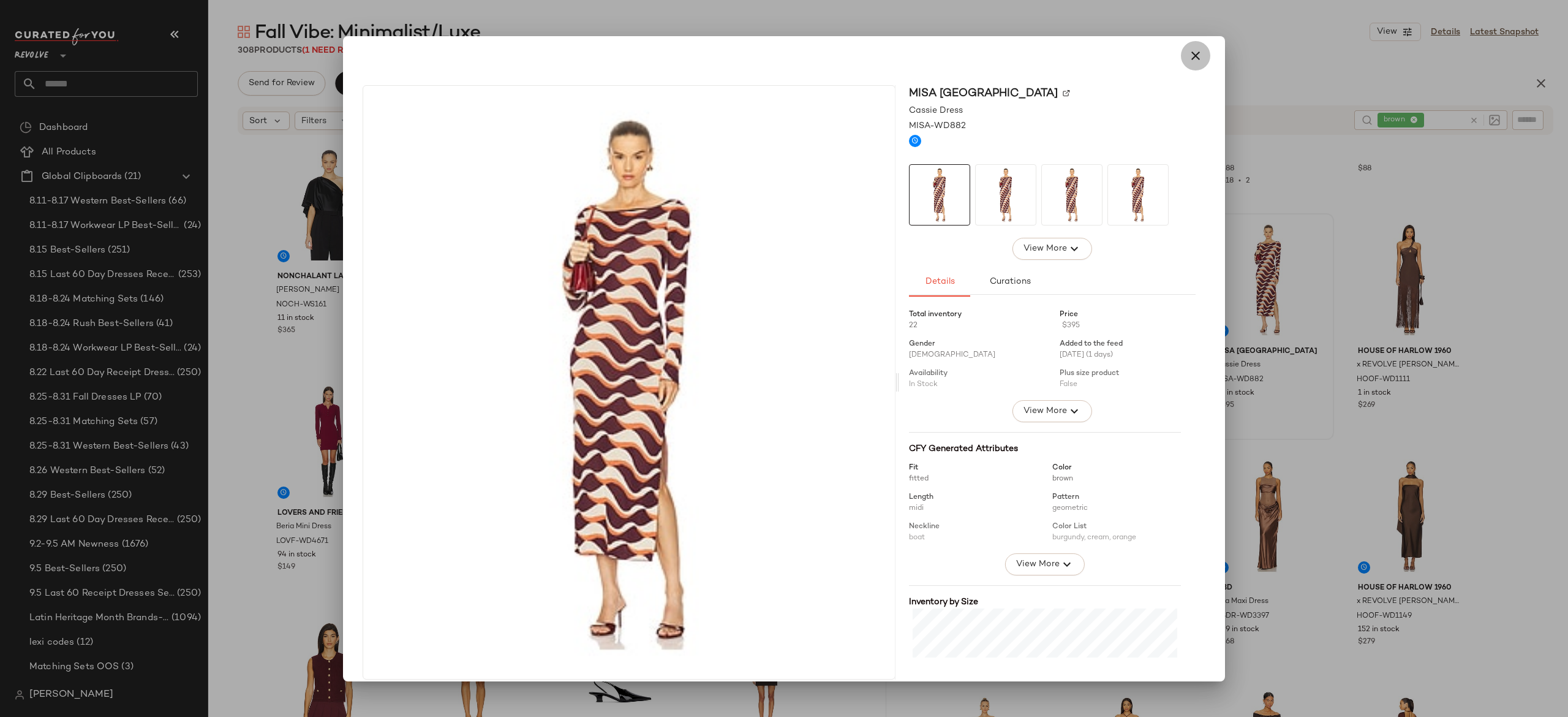
click at [1186, 63] on button "button" at bounding box center [1196, 56] width 30 height 30
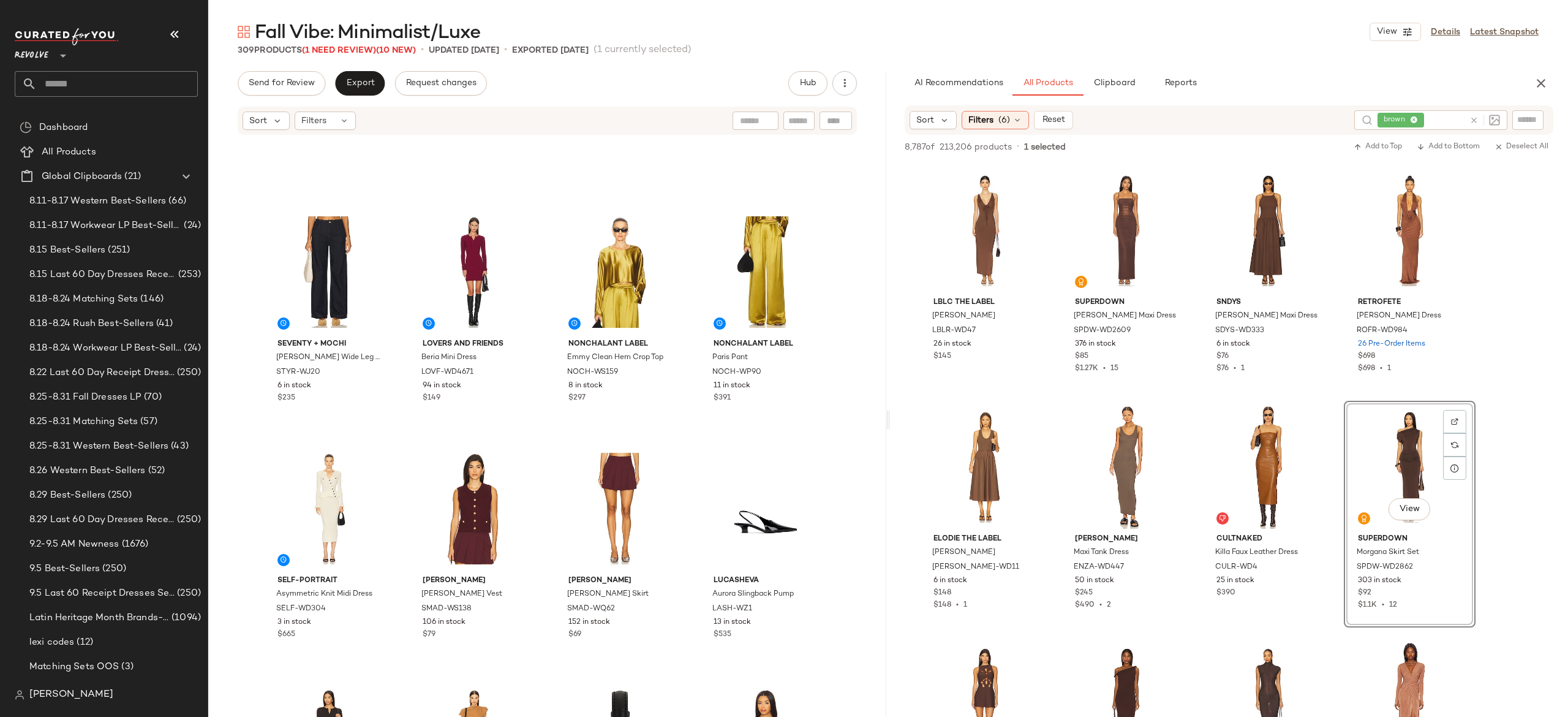
scroll to position [178, 0]
click at [1467, 117] on div at bounding box center [1482, 120] width 36 height 19
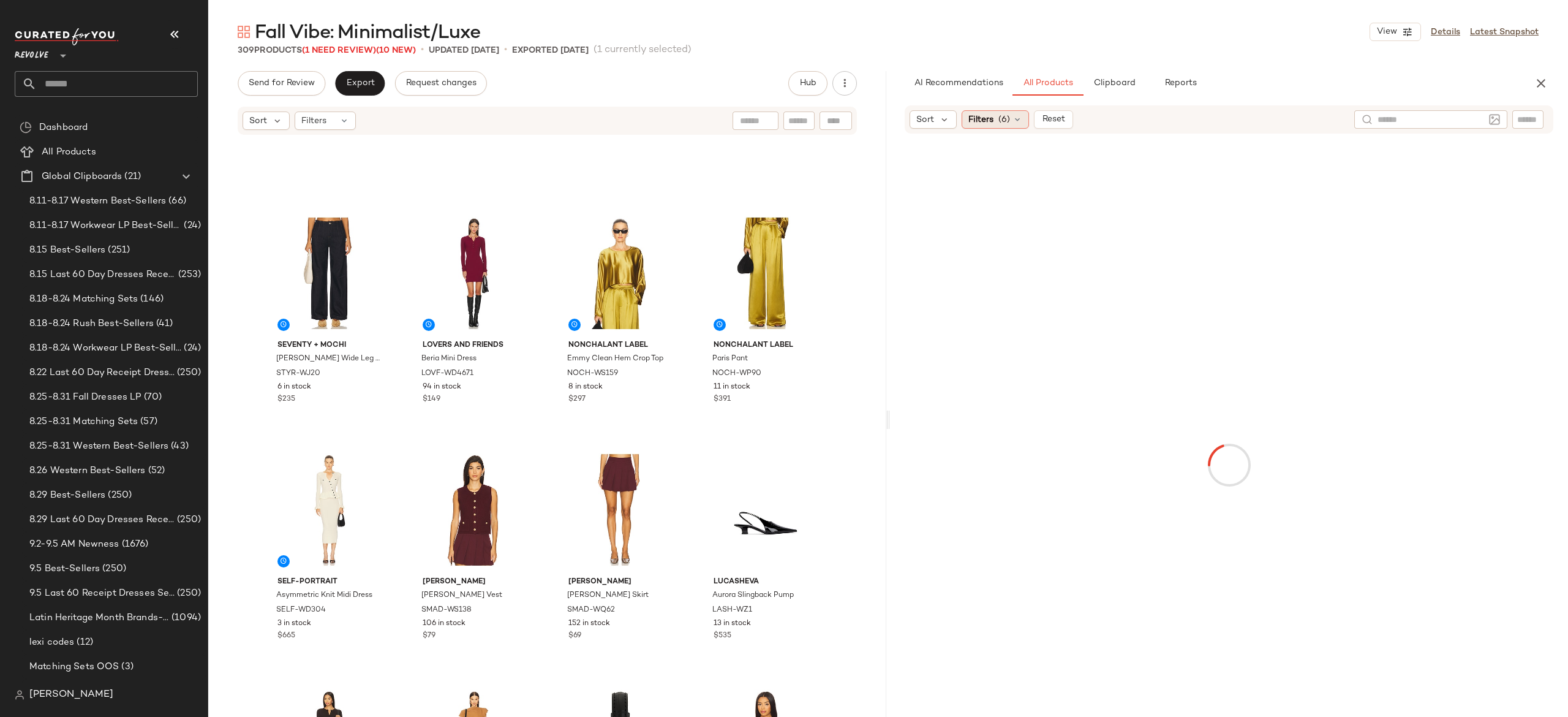
click at [1013, 120] on icon at bounding box center [1017, 120] width 10 height 10
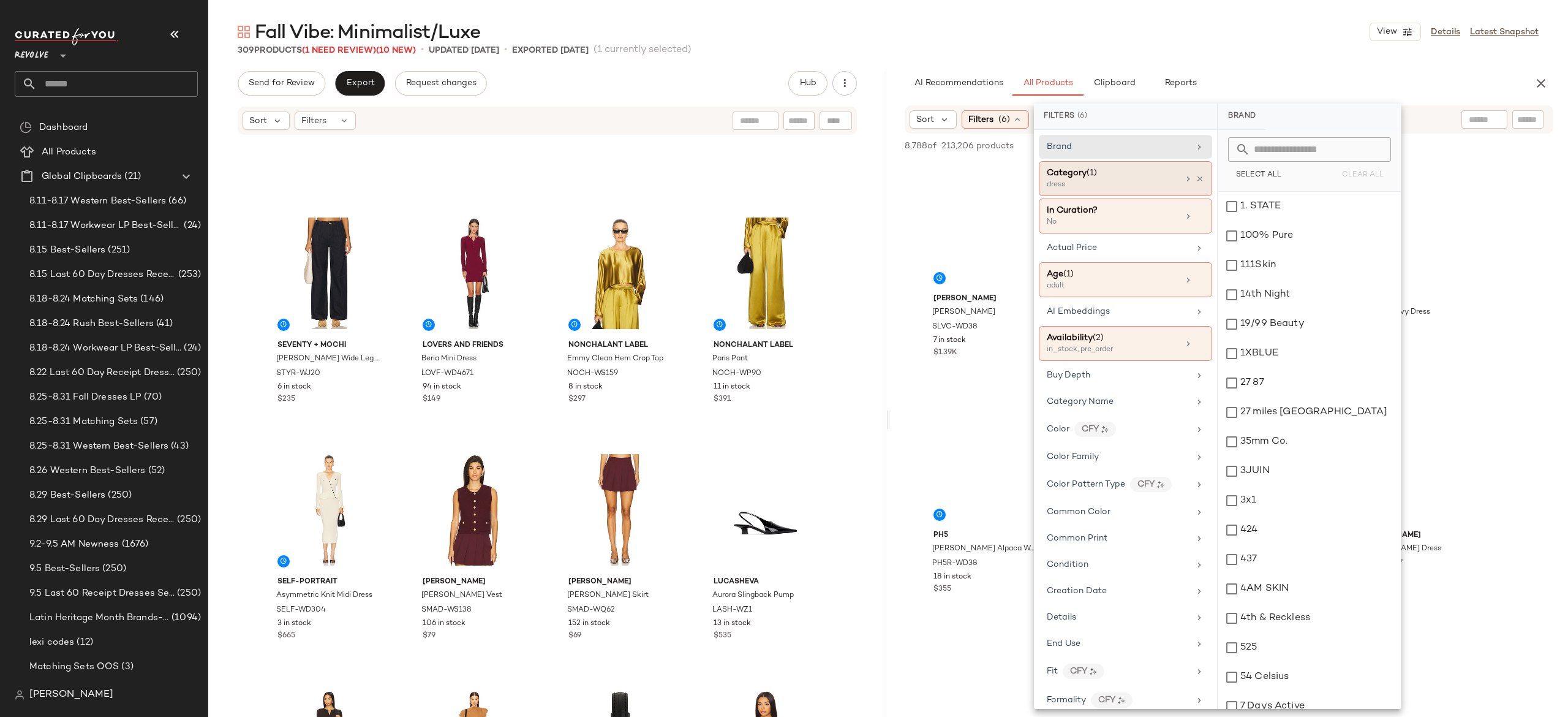
click at [1187, 180] on icon at bounding box center [1188, 179] width 10 height 10
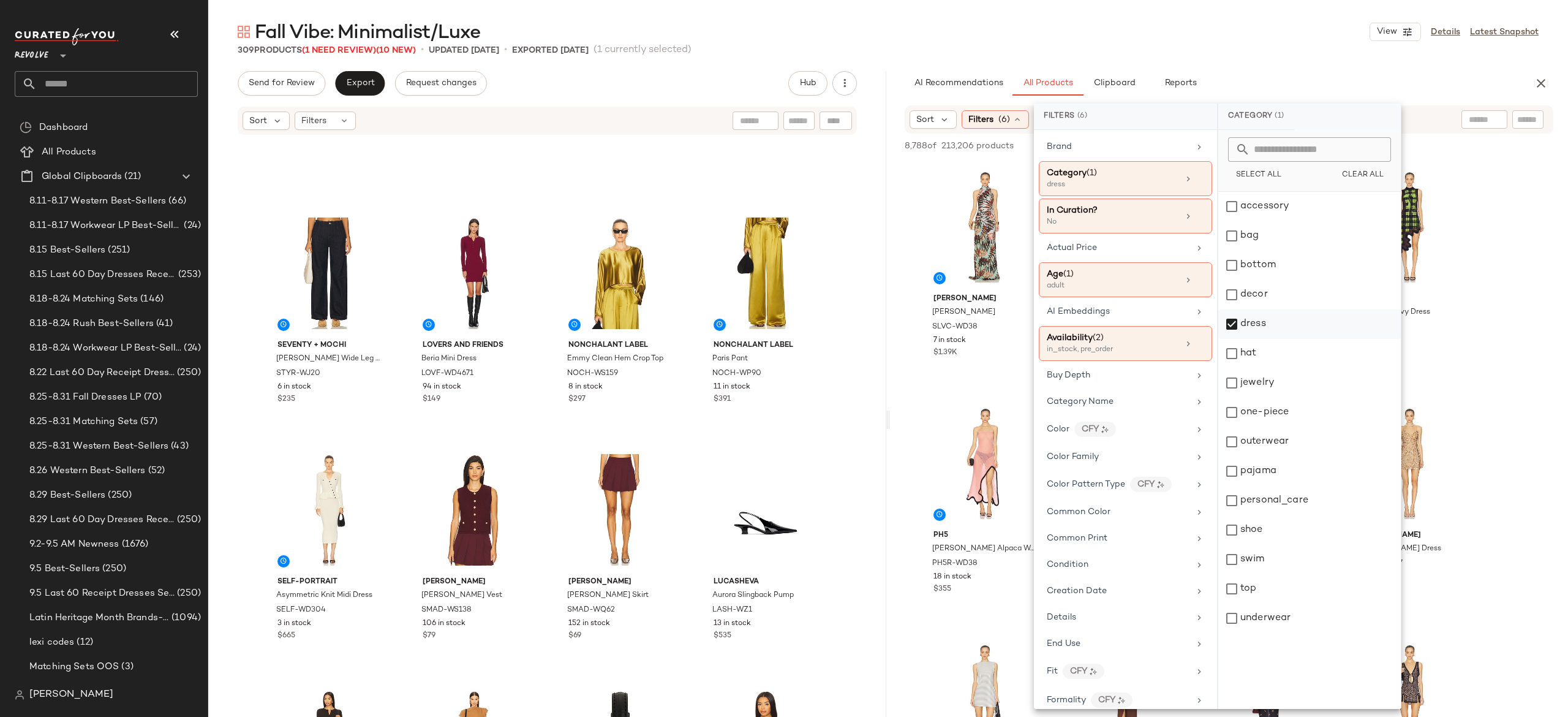
click at [1230, 324] on div "dress" at bounding box center [1310, 324] width 182 height 30
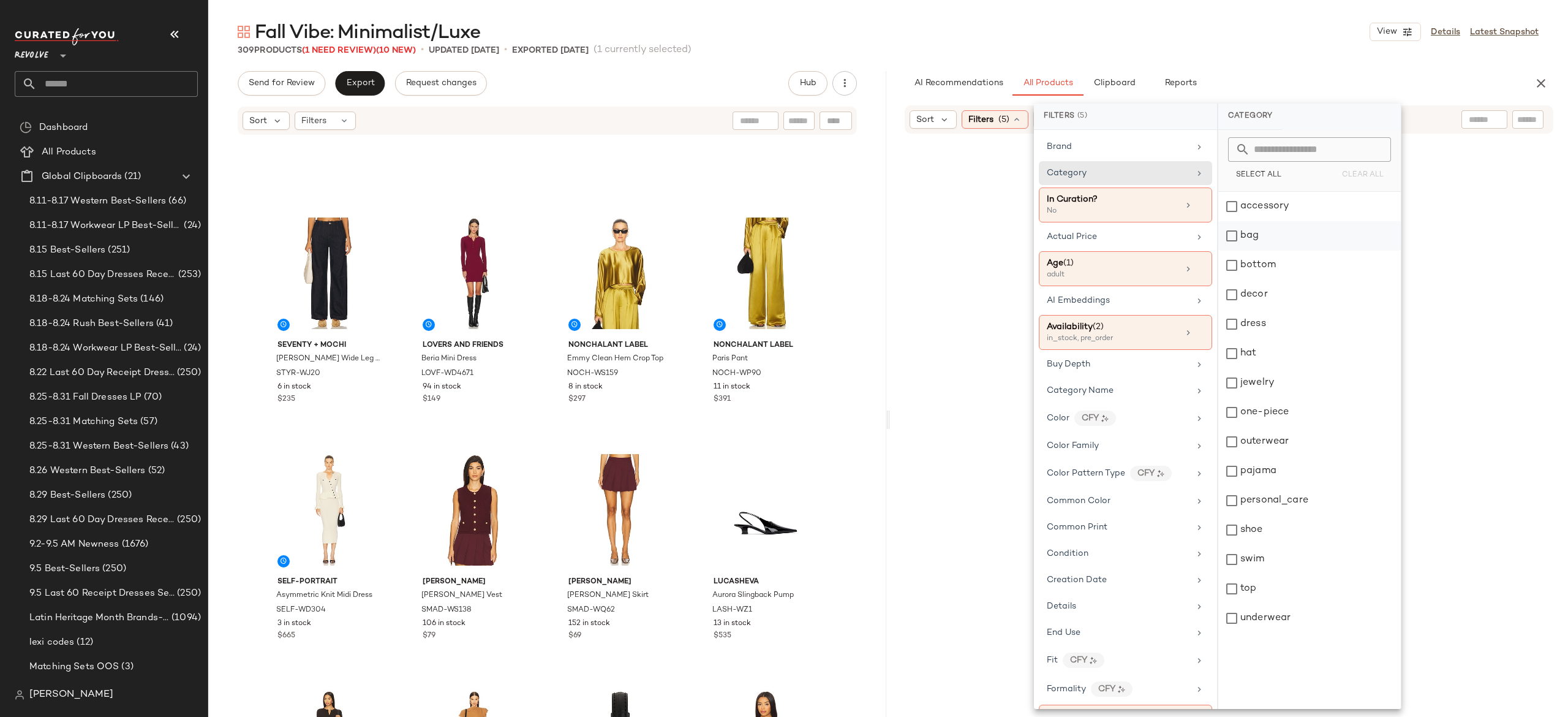
click at [1231, 236] on div "bag" at bounding box center [1310, 236] width 182 height 30
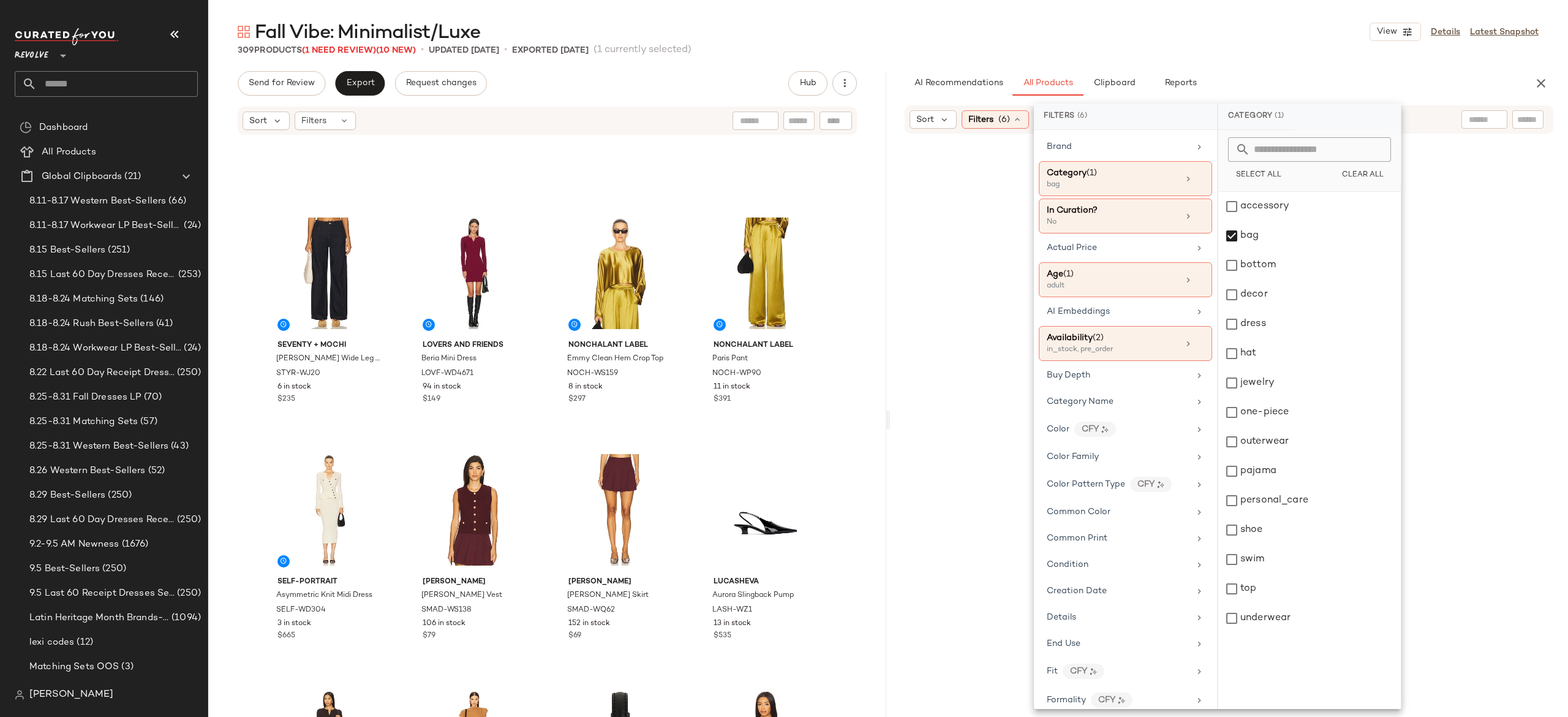
click at [1390, 81] on div "AI Recommendations All Products Clipboard Reports" at bounding box center [1209, 83] width 609 height 25
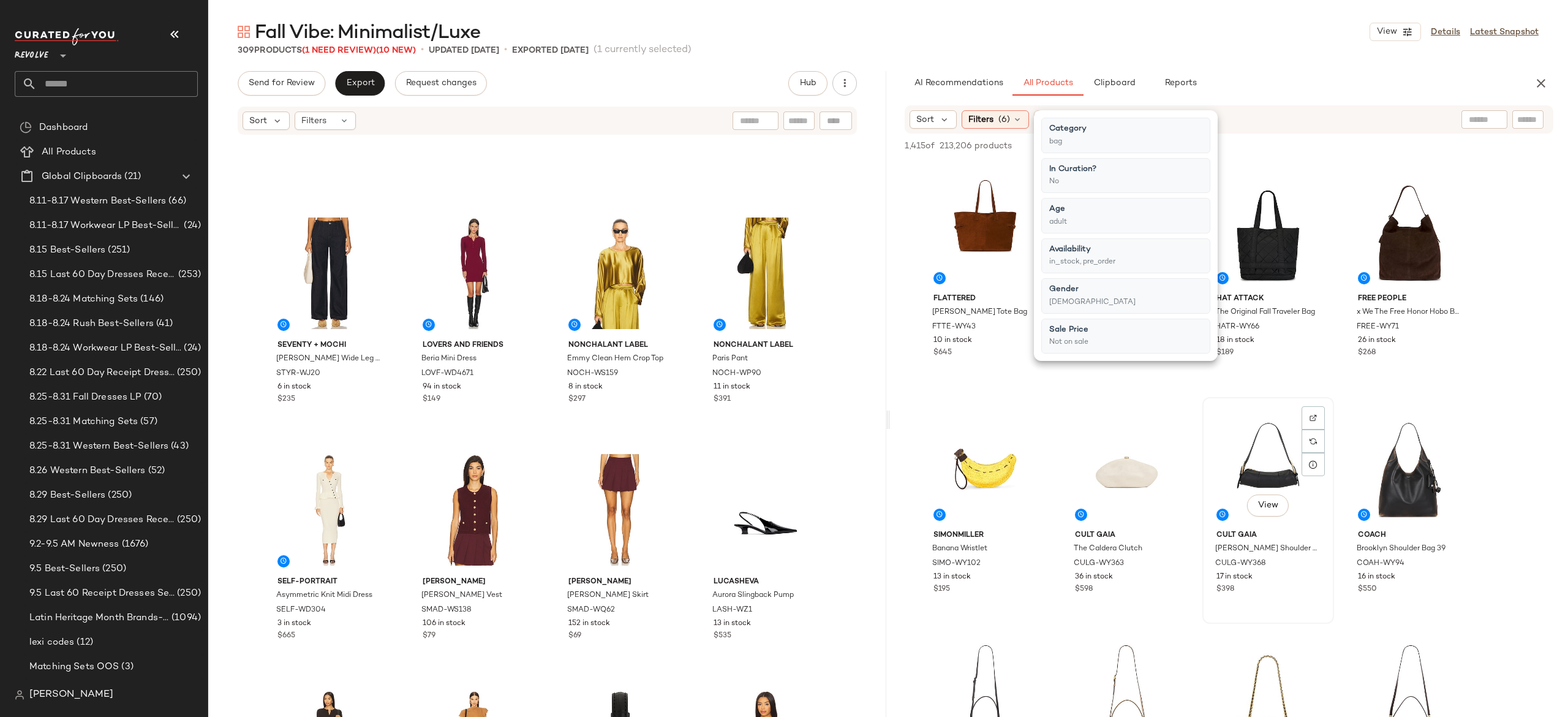
click at [1212, 405] on div "View" at bounding box center [1269, 463] width 123 height 124
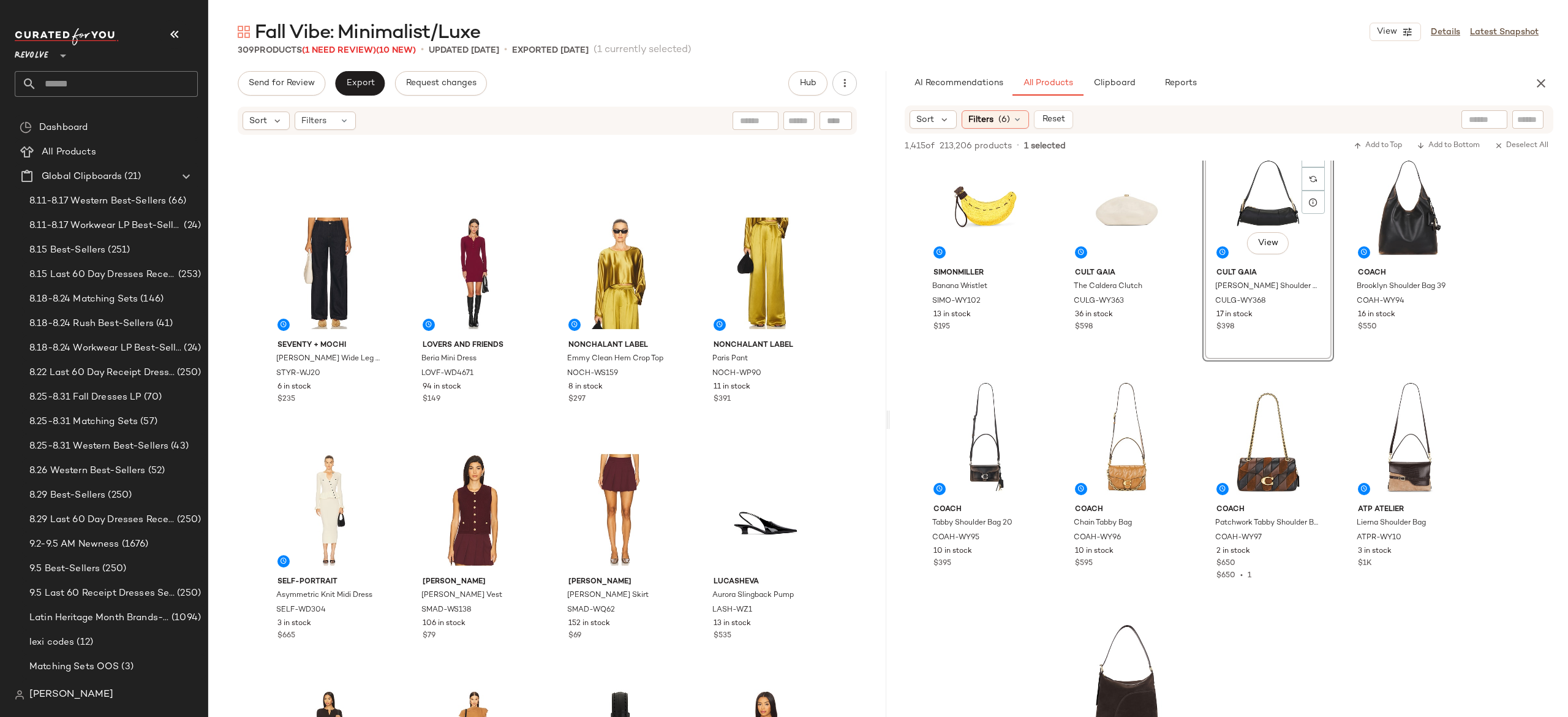
scroll to position [267, 0]
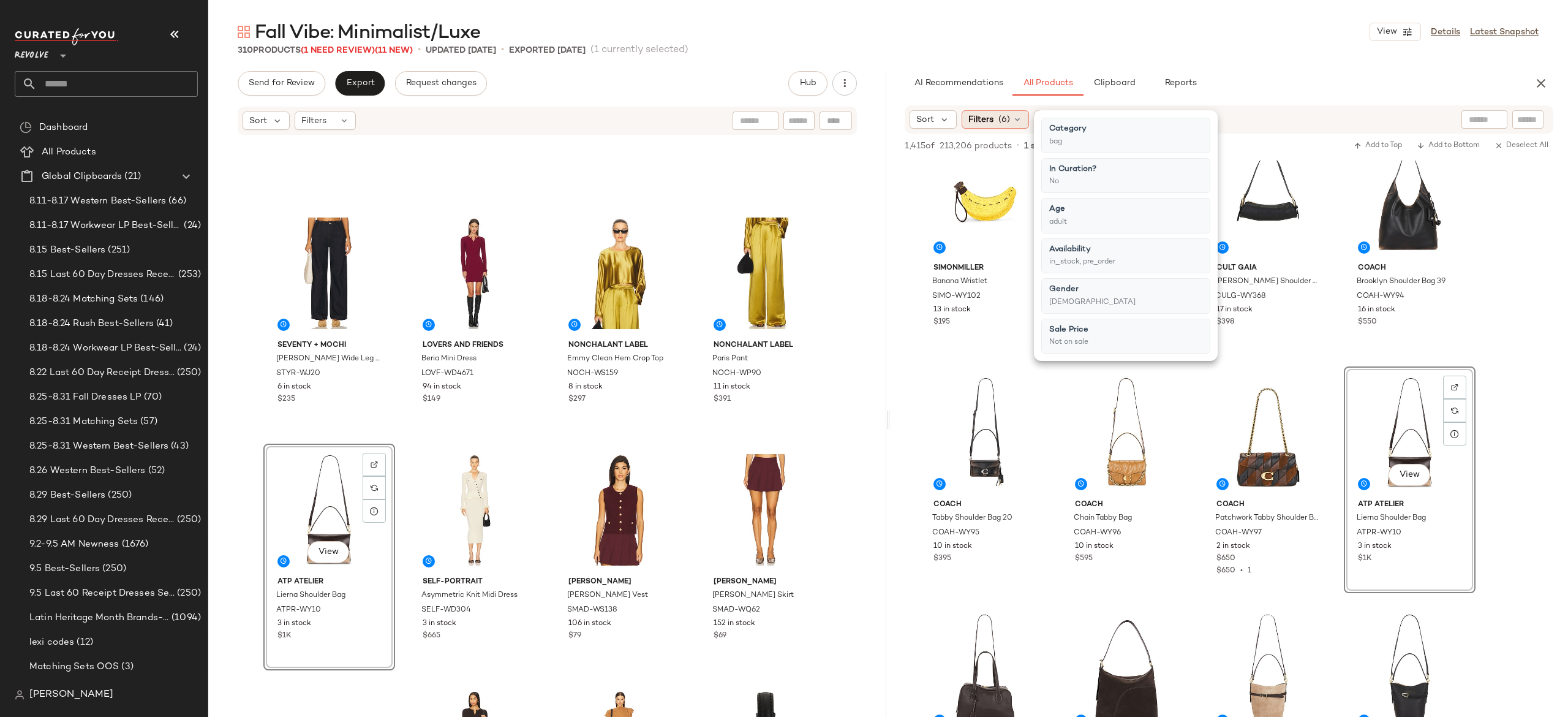
click at [1022, 122] on icon at bounding box center [1017, 120] width 10 height 10
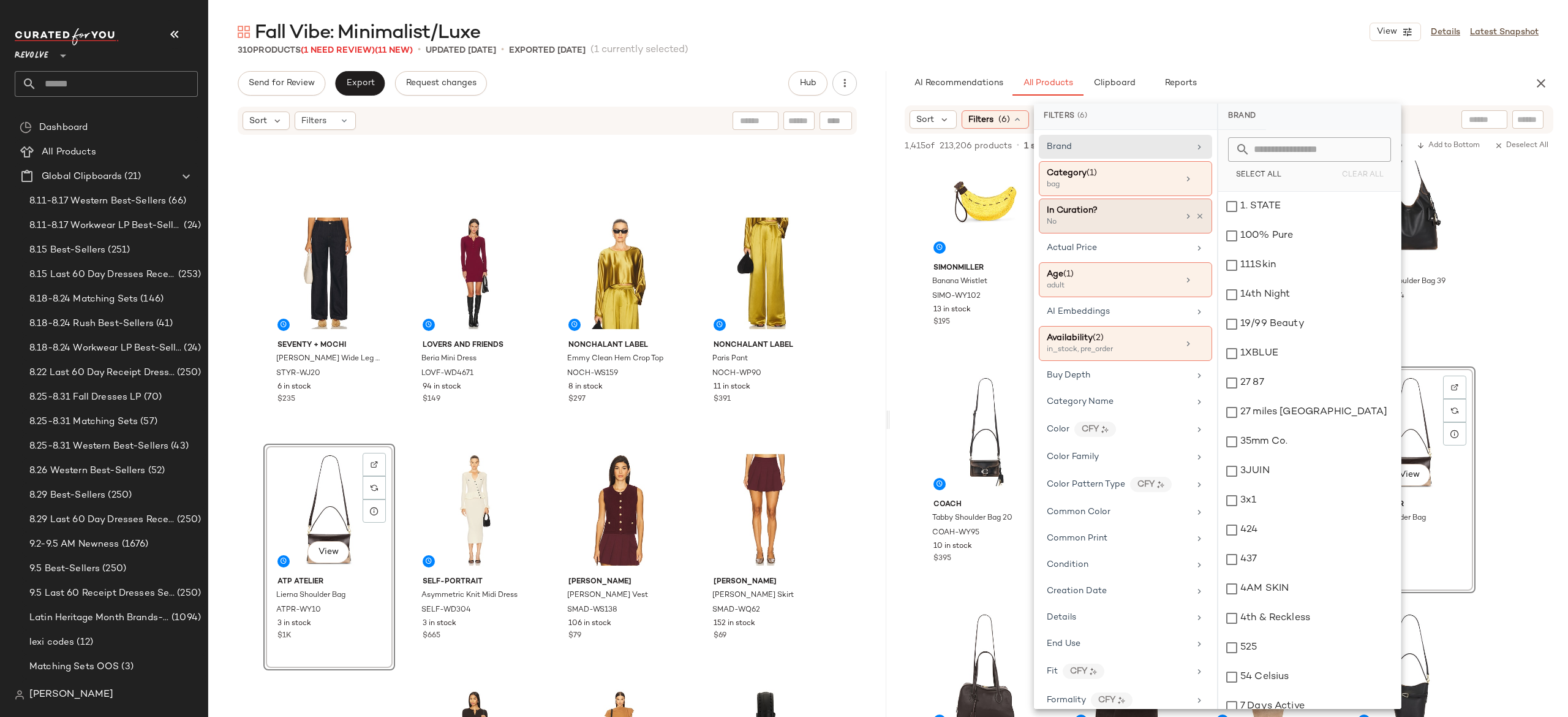
scroll to position [73, 0]
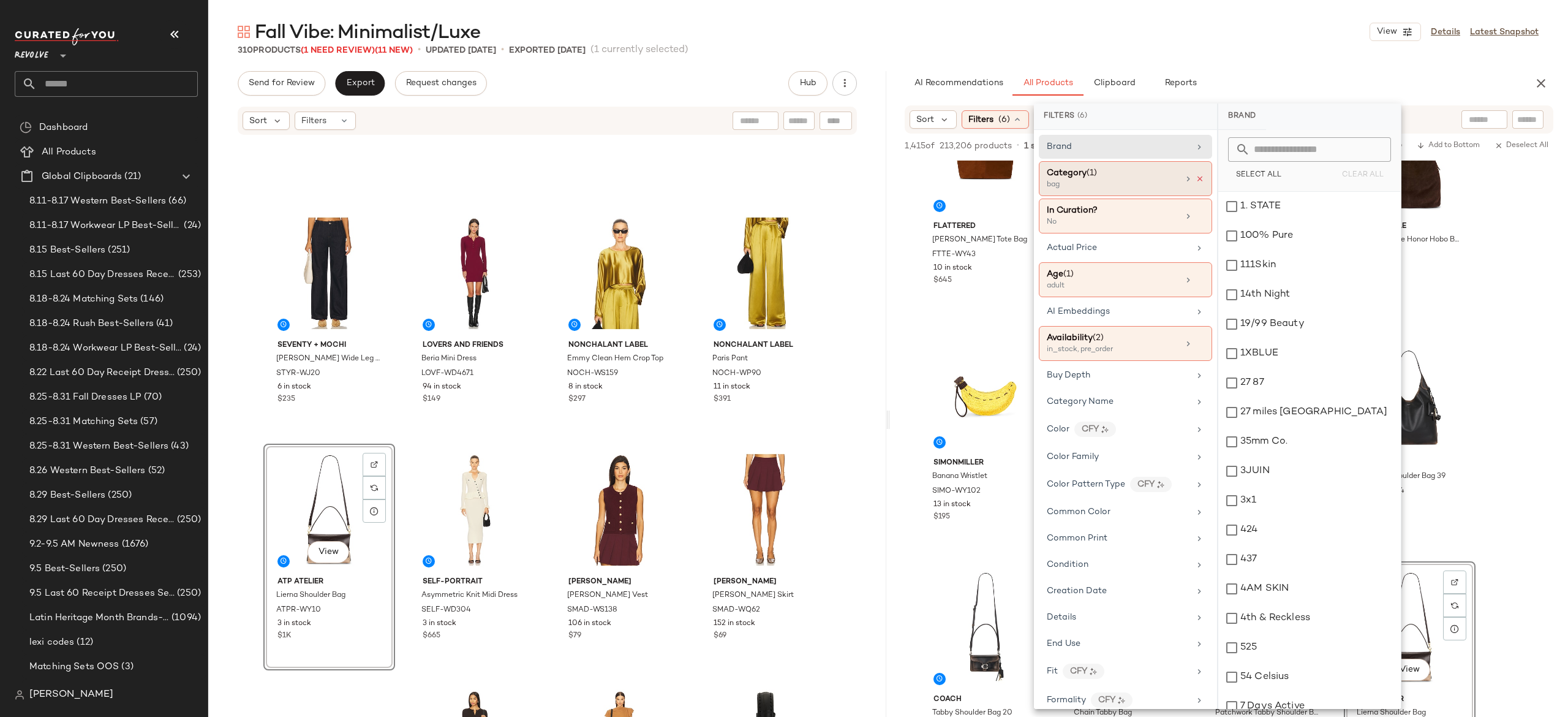
click at [1196, 179] on icon at bounding box center [1200, 179] width 9 height 9
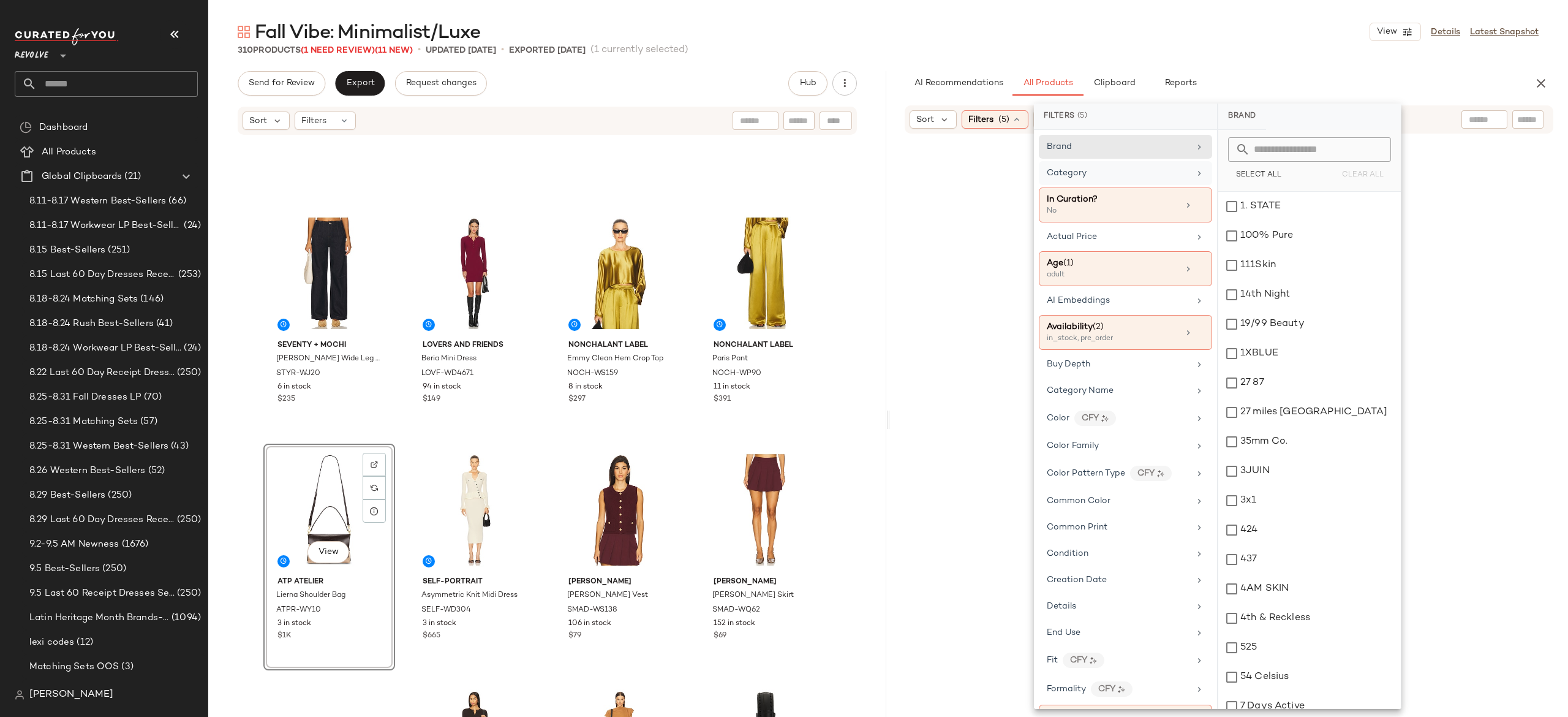
click at [1295, 91] on div "AI Recommendations All Products Clipboard Reports" at bounding box center [1209, 83] width 609 height 25
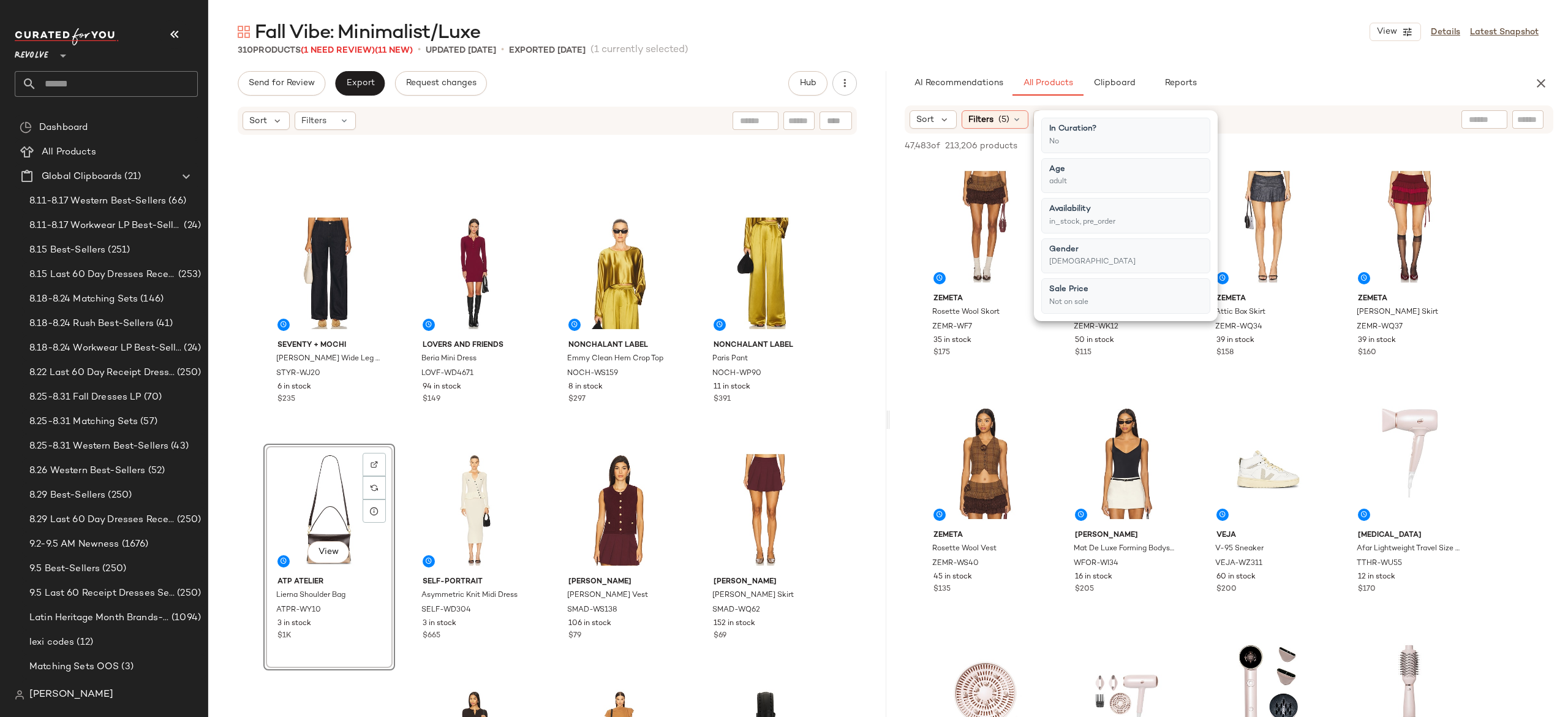
drag, startPoint x: 1451, startPoint y: 83, endPoint x: 1524, endPoint y: 112, distance: 78.5
click at [1524, 112] on div "AI Recommendations All Products Clipboard Reports Sort Filters (5) Reset 47,483…" at bounding box center [1229, 420] width 678 height 698
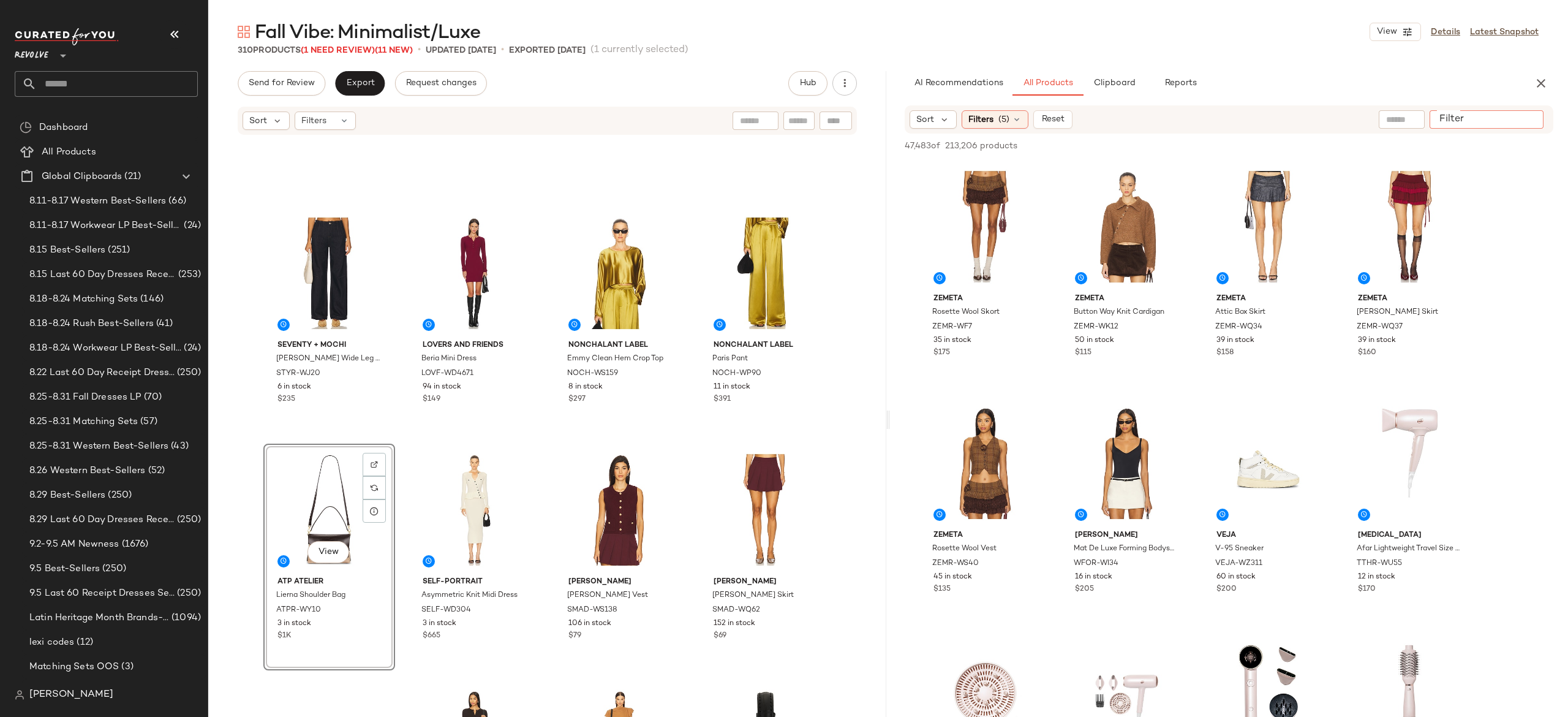
click at [1524, 113] on input "Filter" at bounding box center [1486, 120] width 104 height 13
type input "*******"
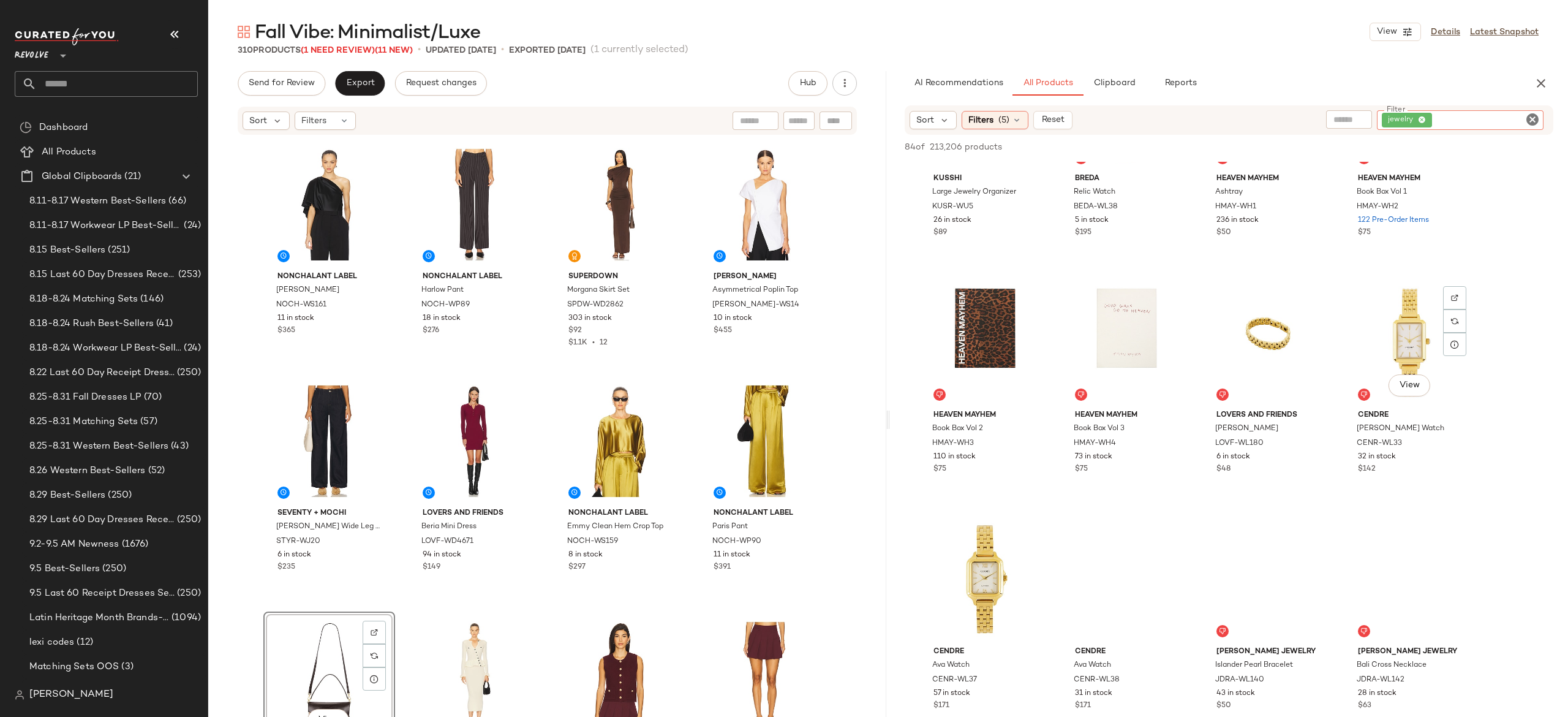
scroll to position [1781, 0]
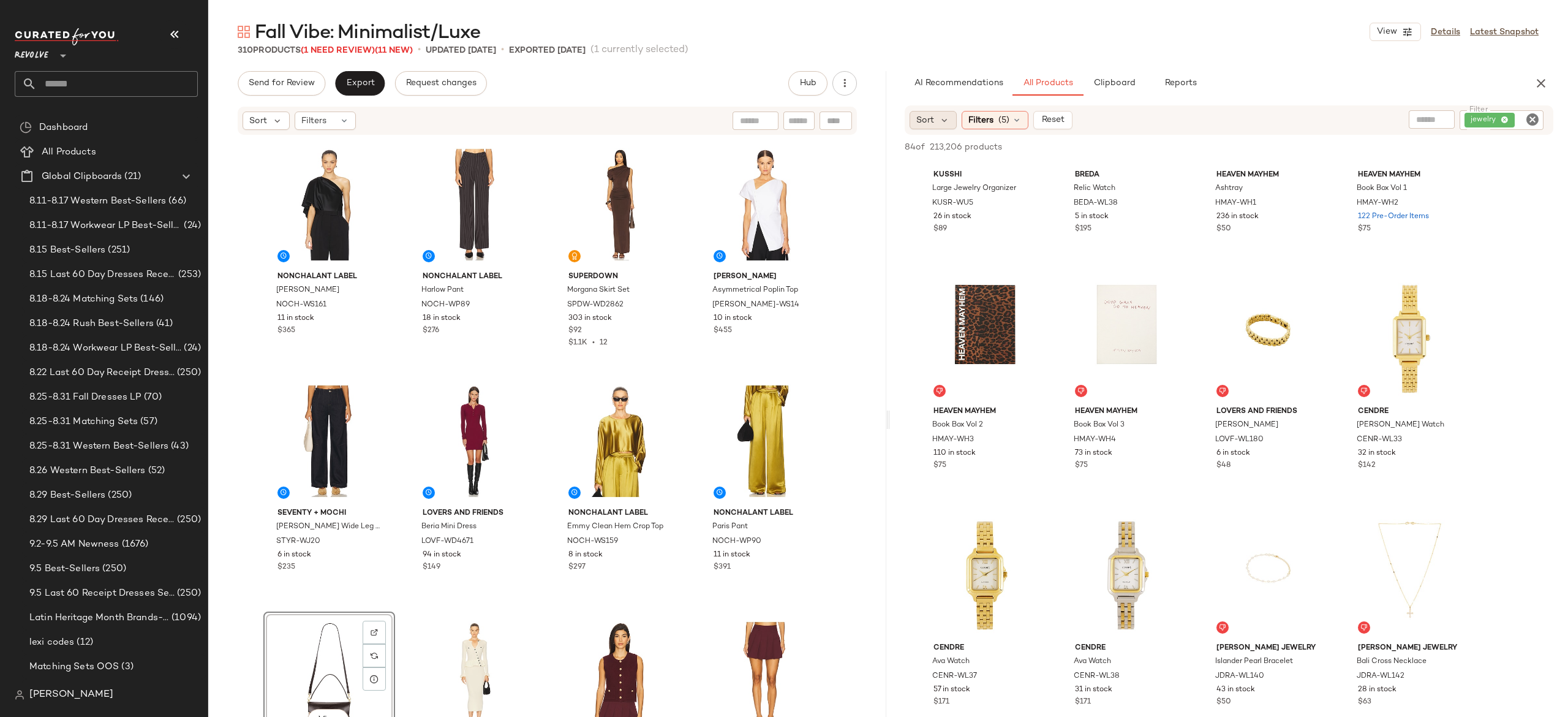
click at [943, 113] on div "Sort" at bounding box center [933, 120] width 47 height 18
click at [953, 146] on span "Newest" at bounding box center [955, 152] width 32 height 13
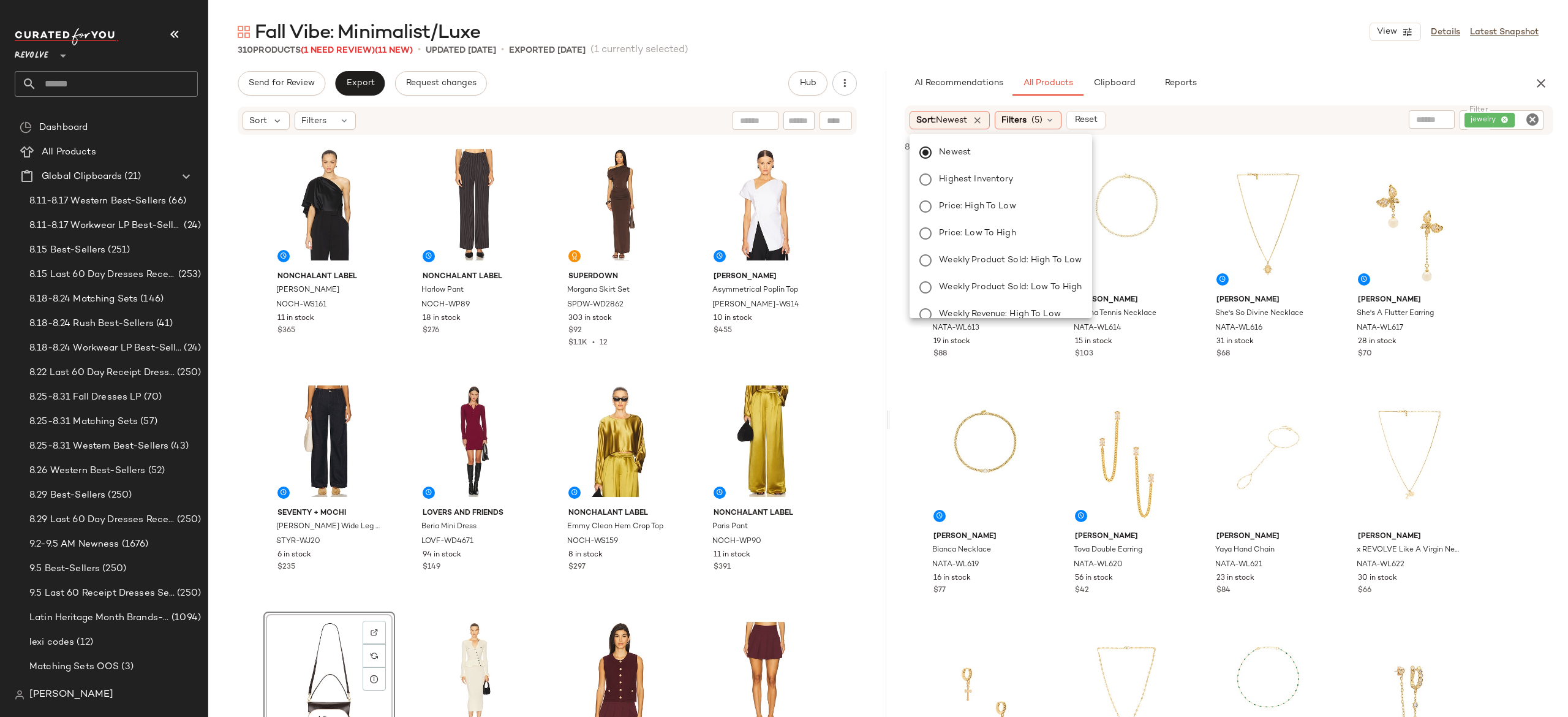
click at [1208, 117] on div "Sort: Newest Filters (5) Reset" at bounding box center [1149, 120] width 480 height 18
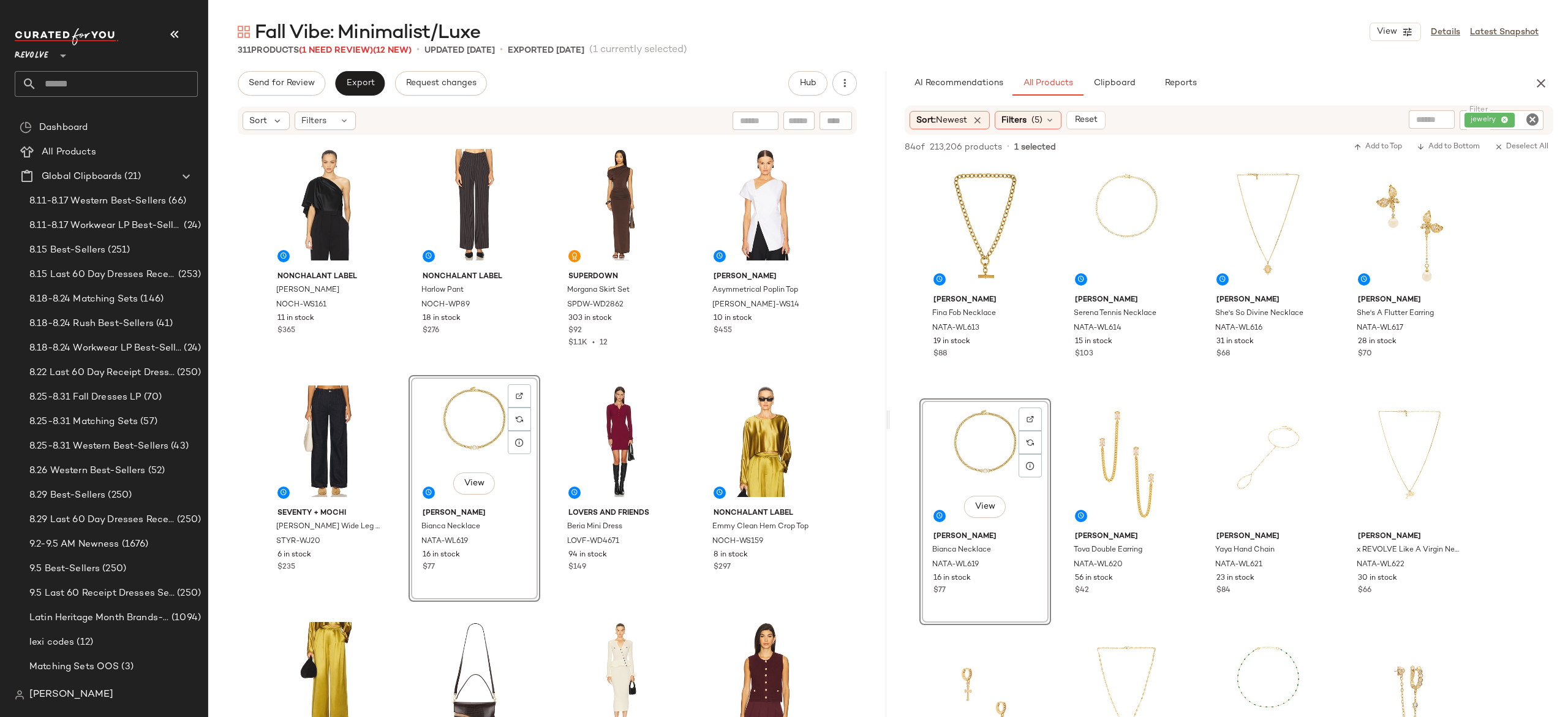
click at [1530, 115] on icon "Clear Filter" at bounding box center [1532, 120] width 15 height 15
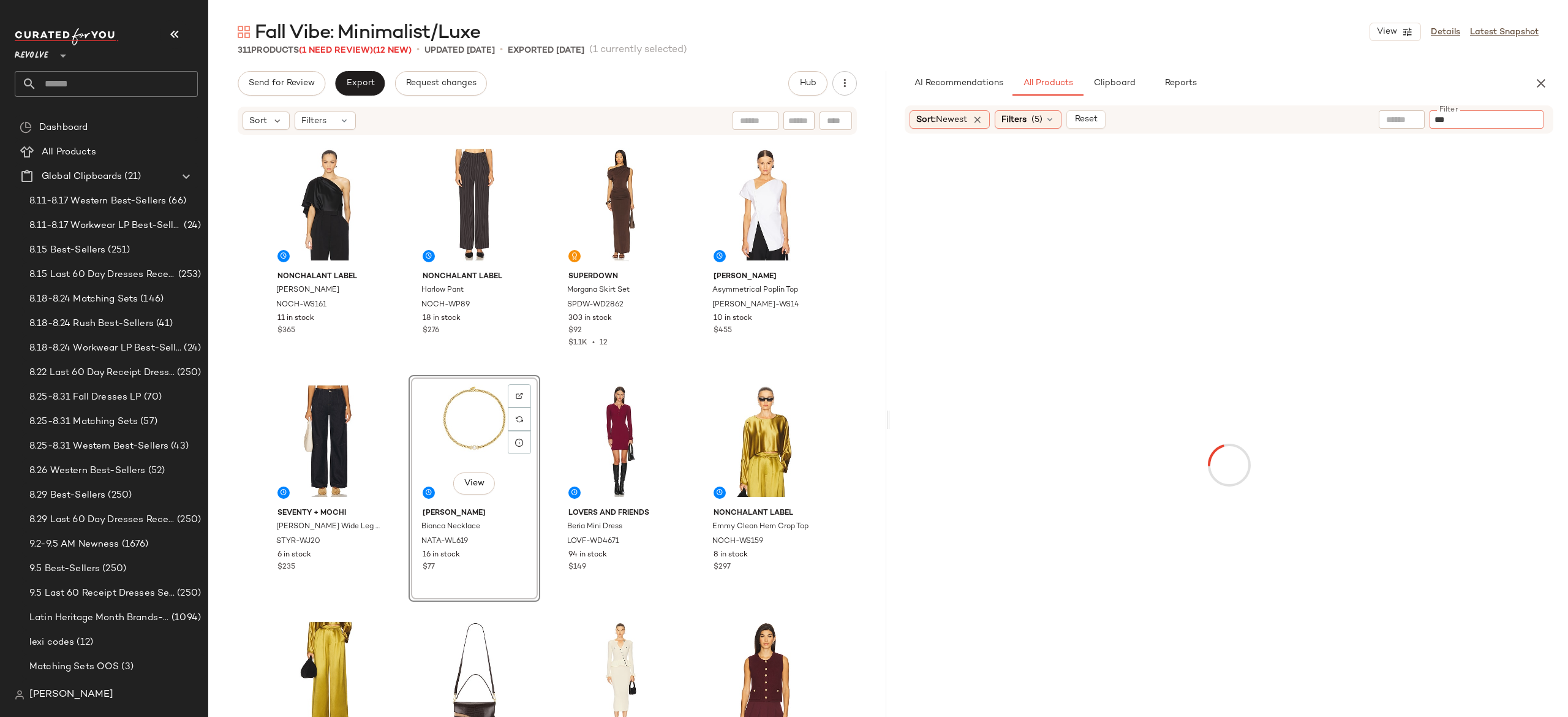
type input "****"
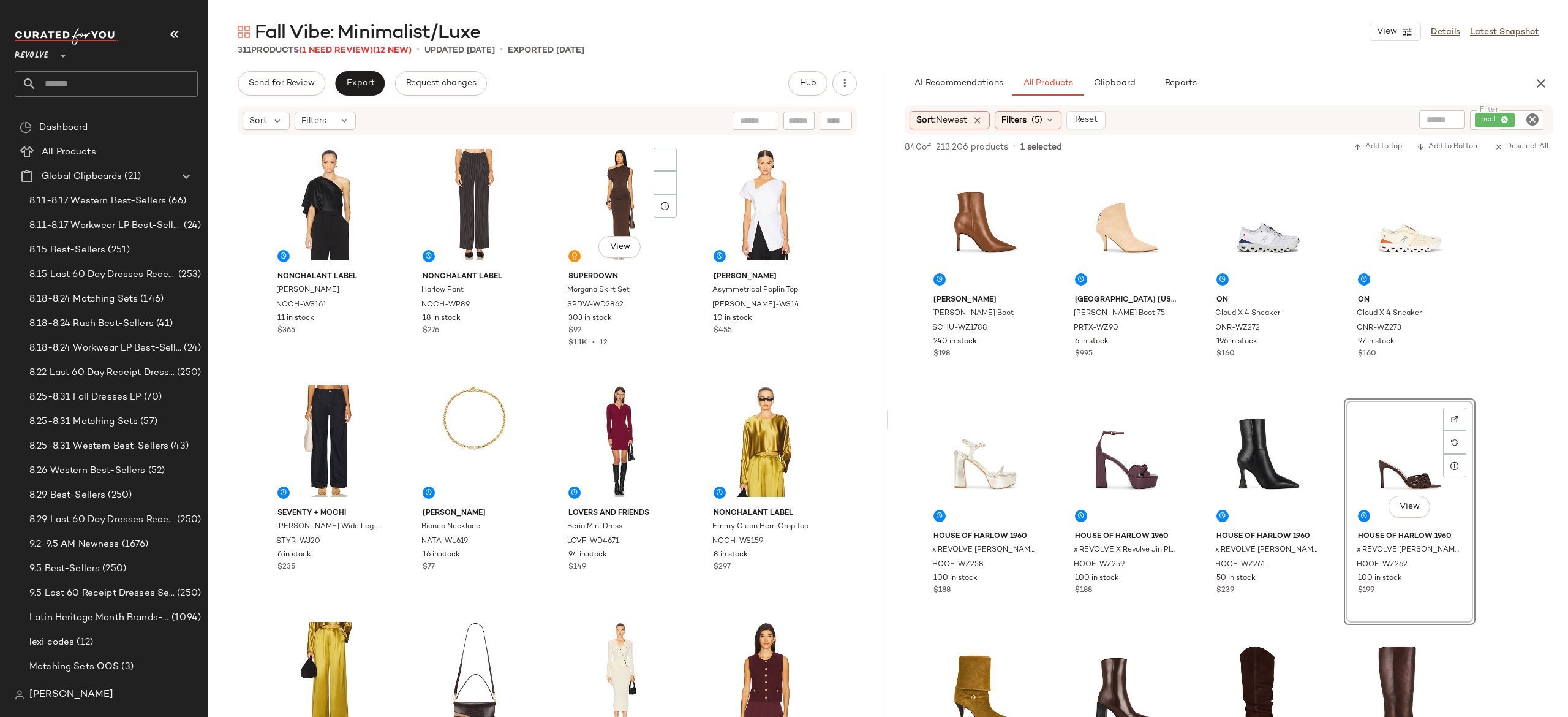
click at [589, 275] on div "NONchalant Label Melly Blouse NOCH-WS161 11 in stock $365 NONchalant Label Harl…" at bounding box center [547, 446] width 568 height 616
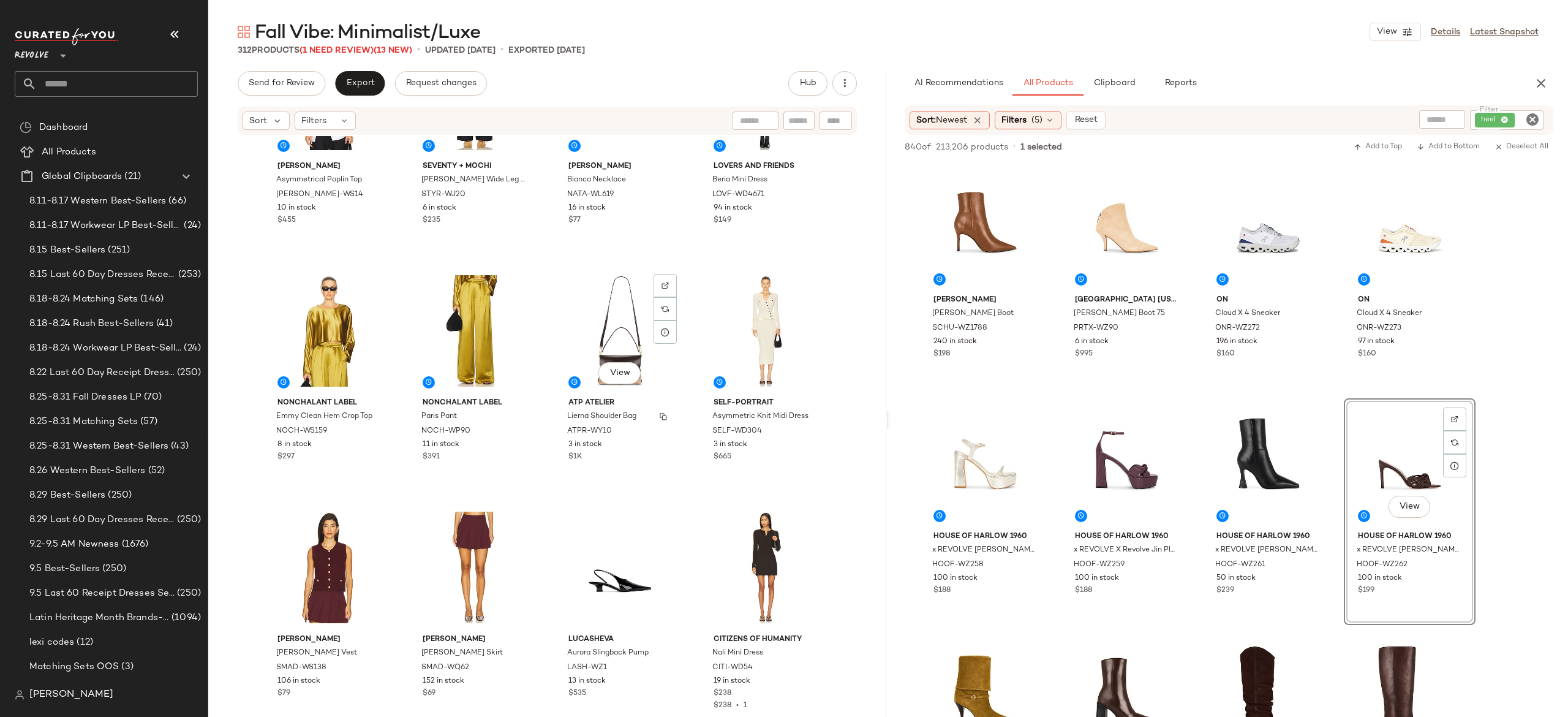
scroll to position [342, 0]
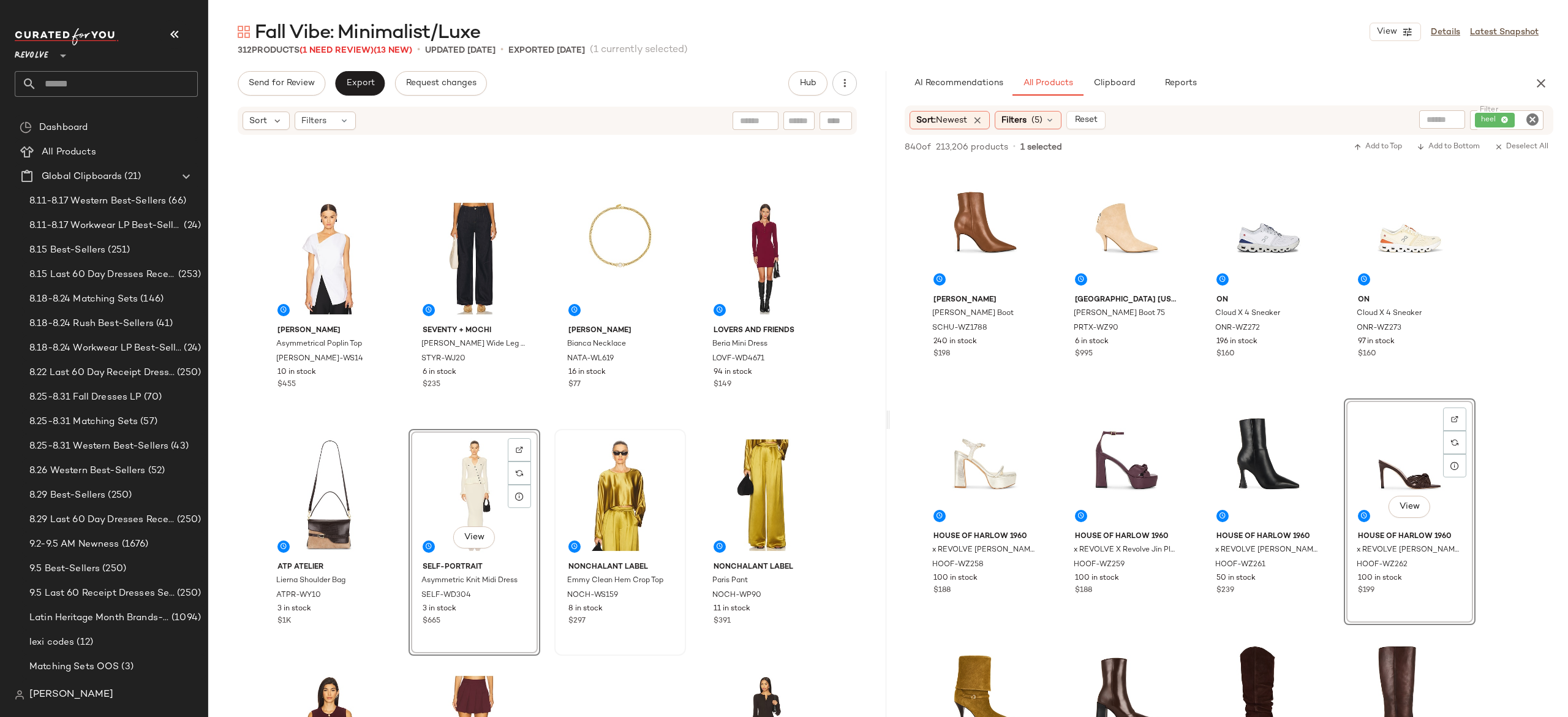
scroll to position [175, 0]
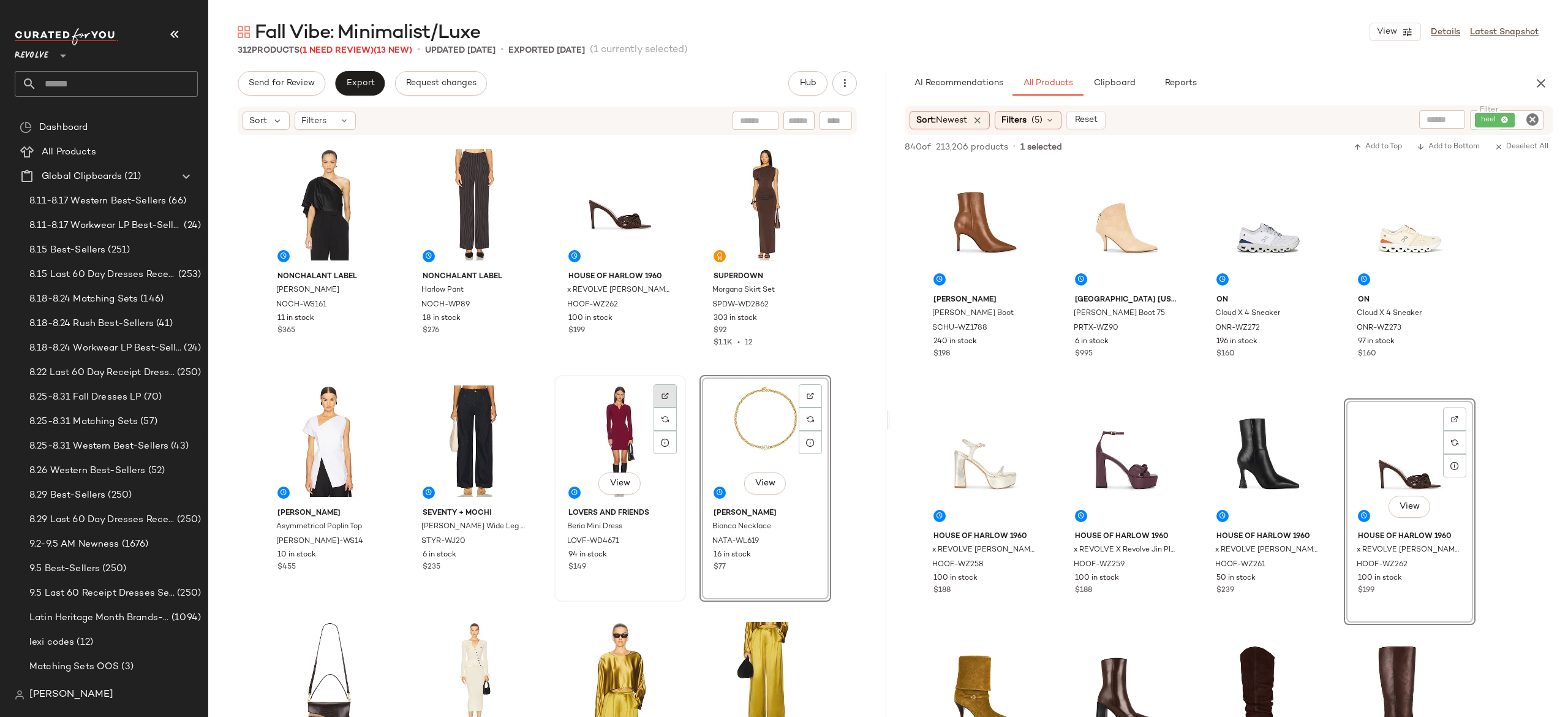
scroll to position [74, 0]
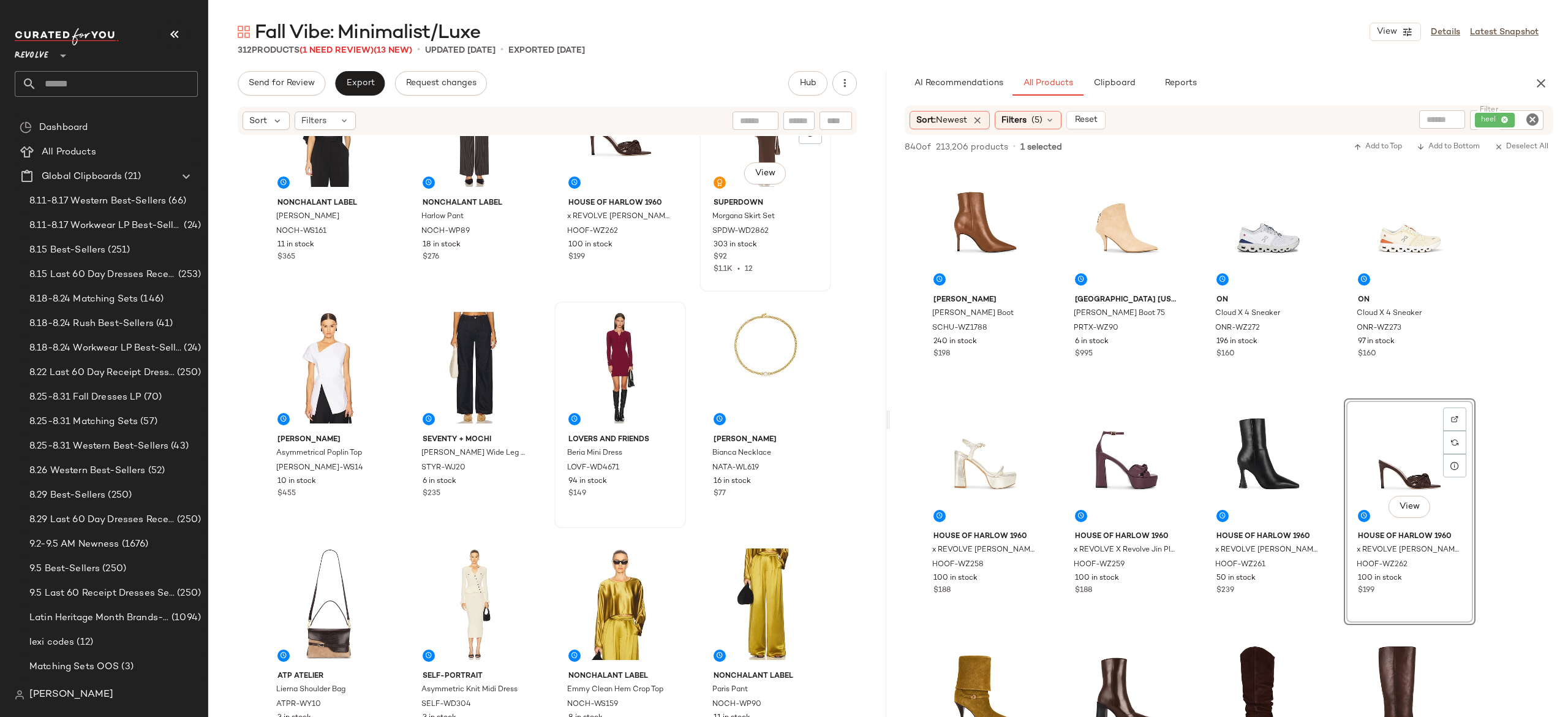
scroll to position [70, 0]
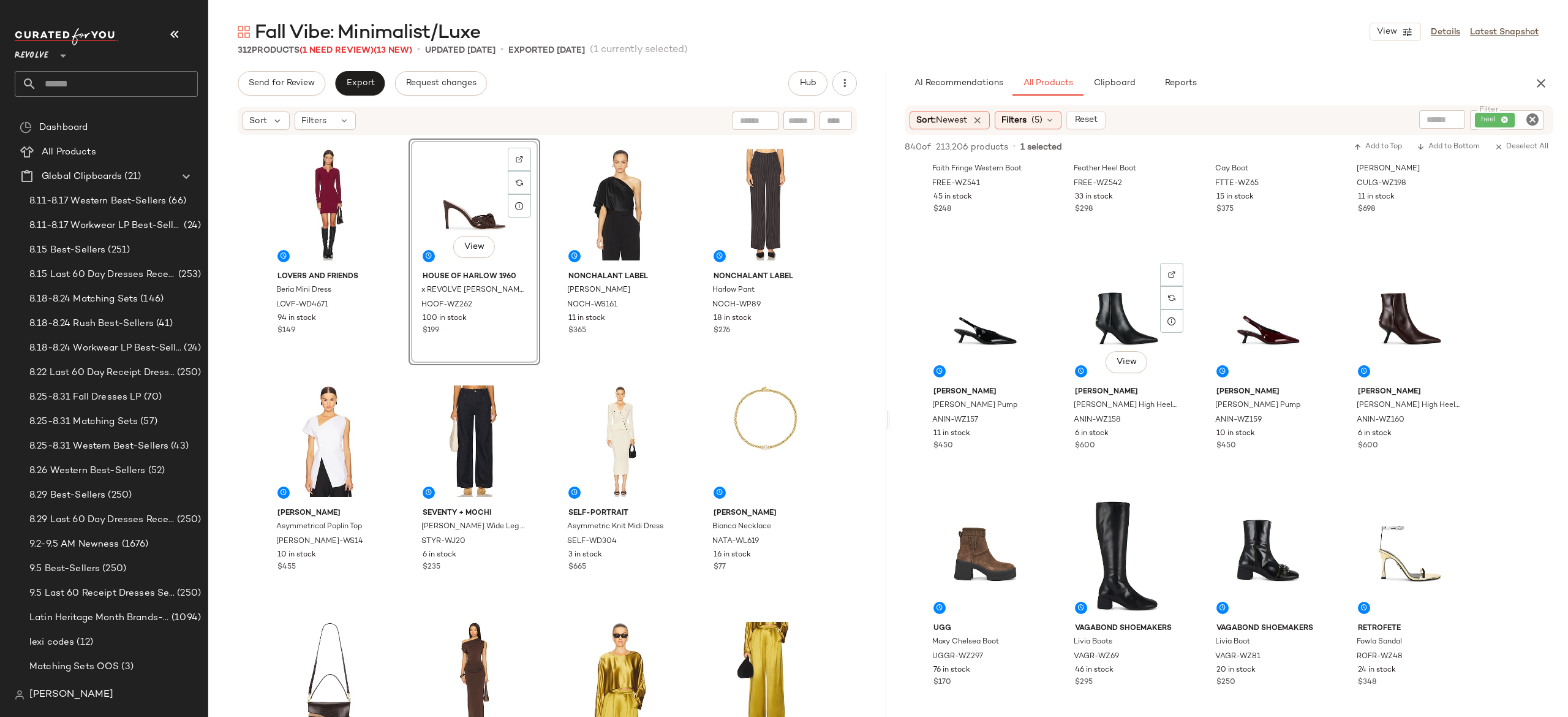
scroll to position [857, 0]
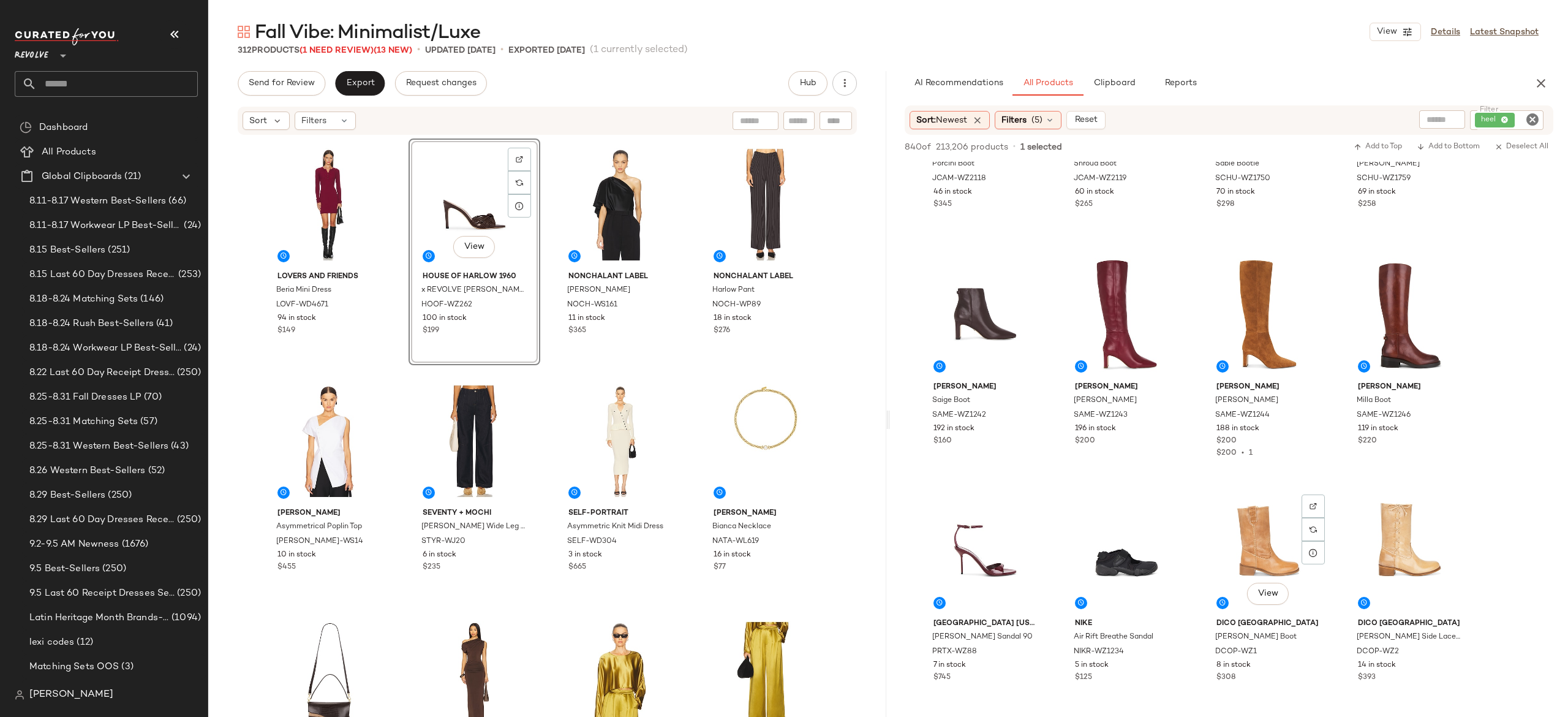
scroll to position [2133, 0]
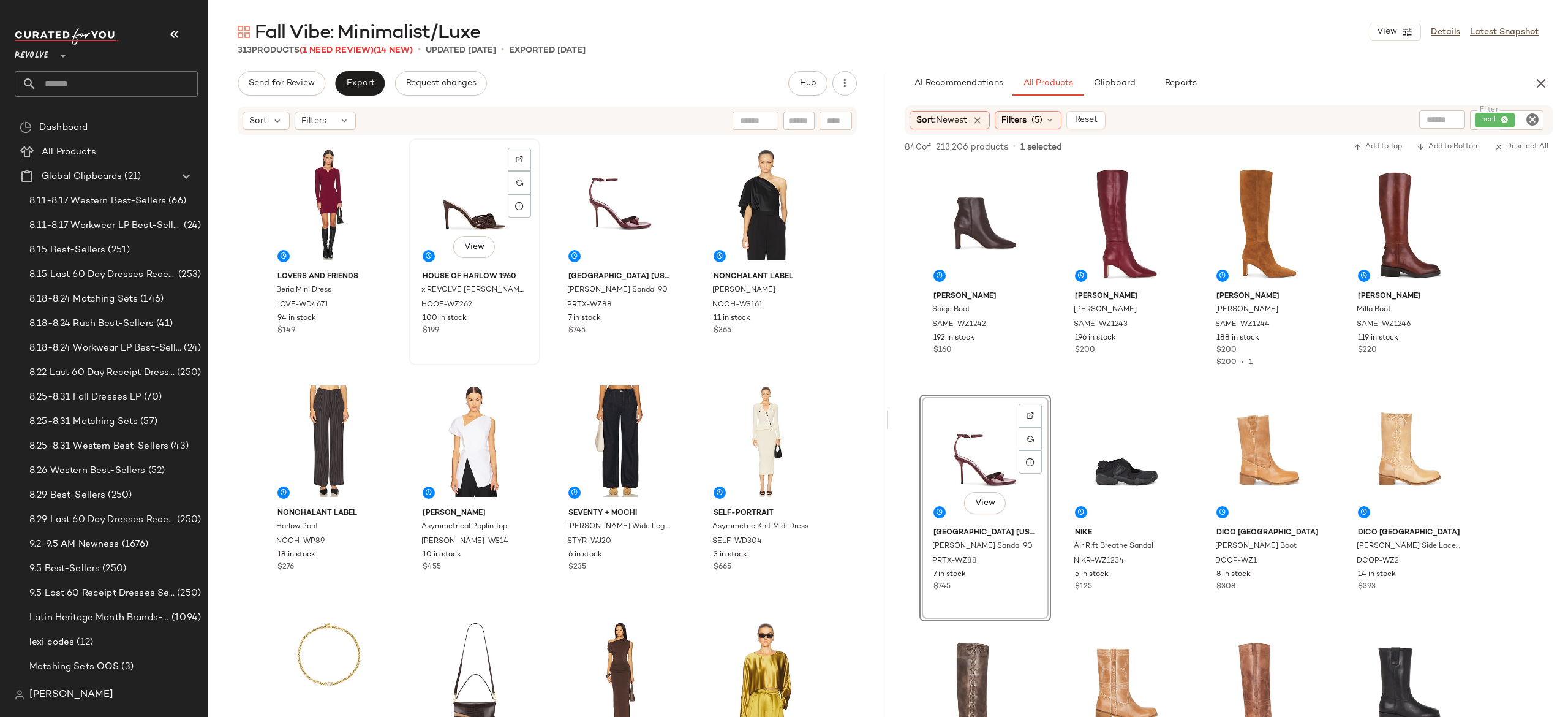
click at [483, 218] on div "View" at bounding box center [474, 205] width 123 height 124
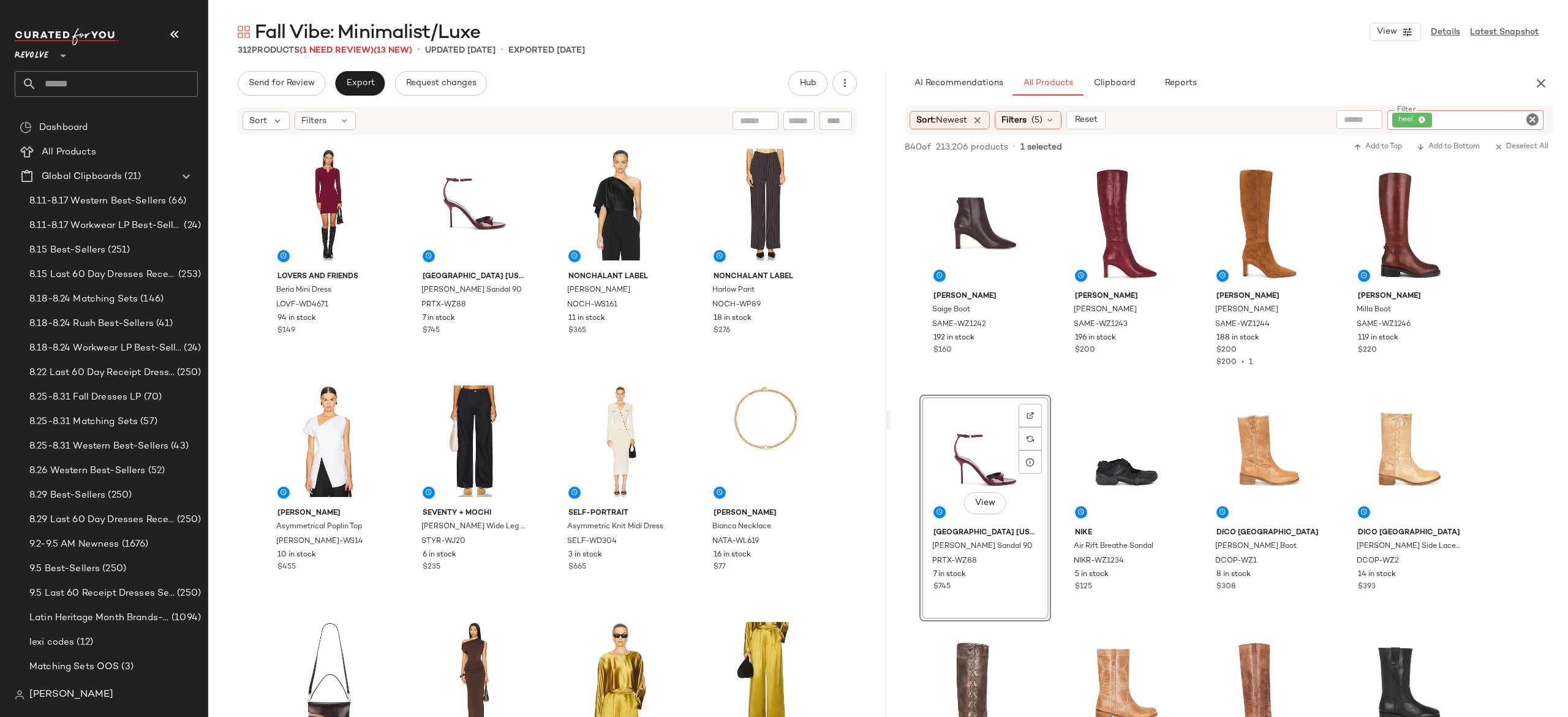
click at [1522, 120] on input "Filter" at bounding box center [1486, 120] width 104 height 13
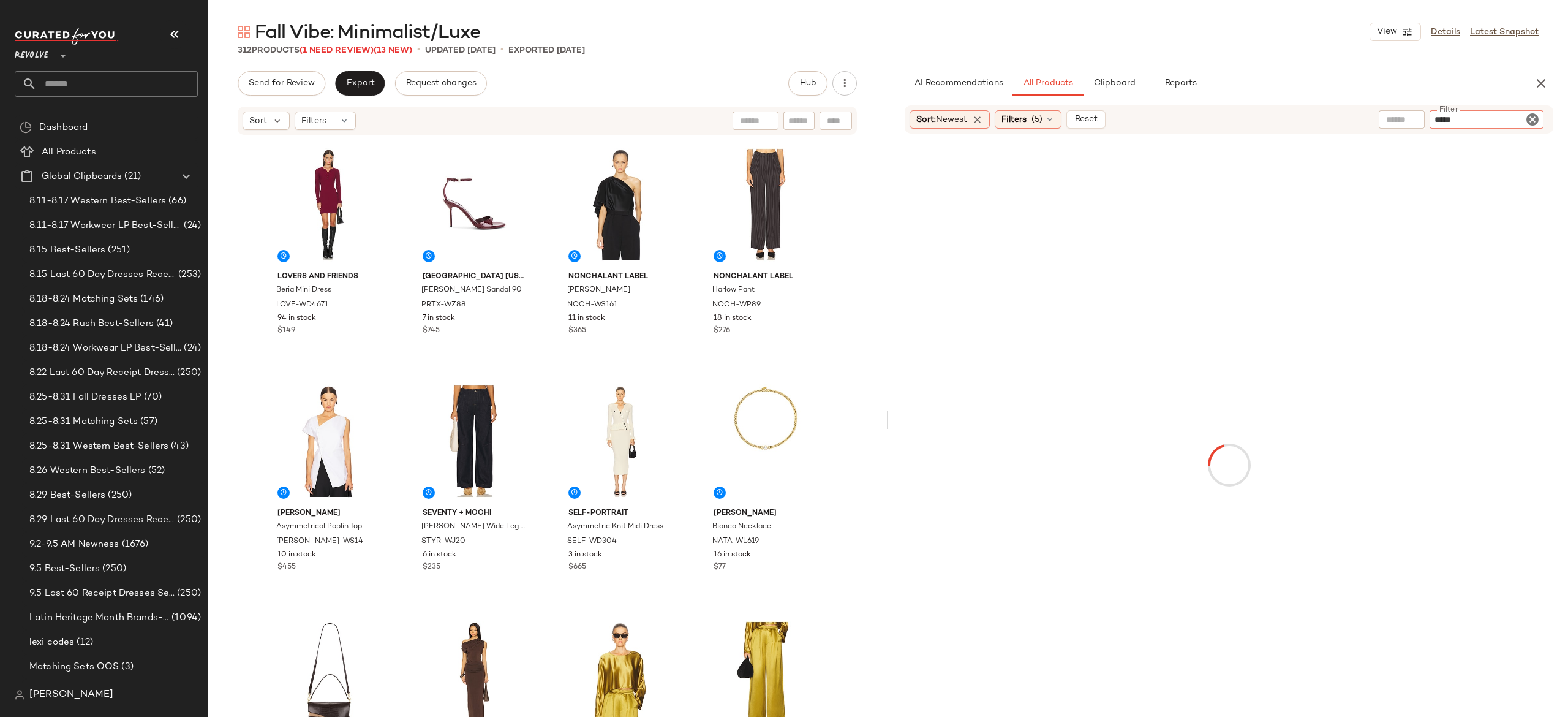
type input "*****"
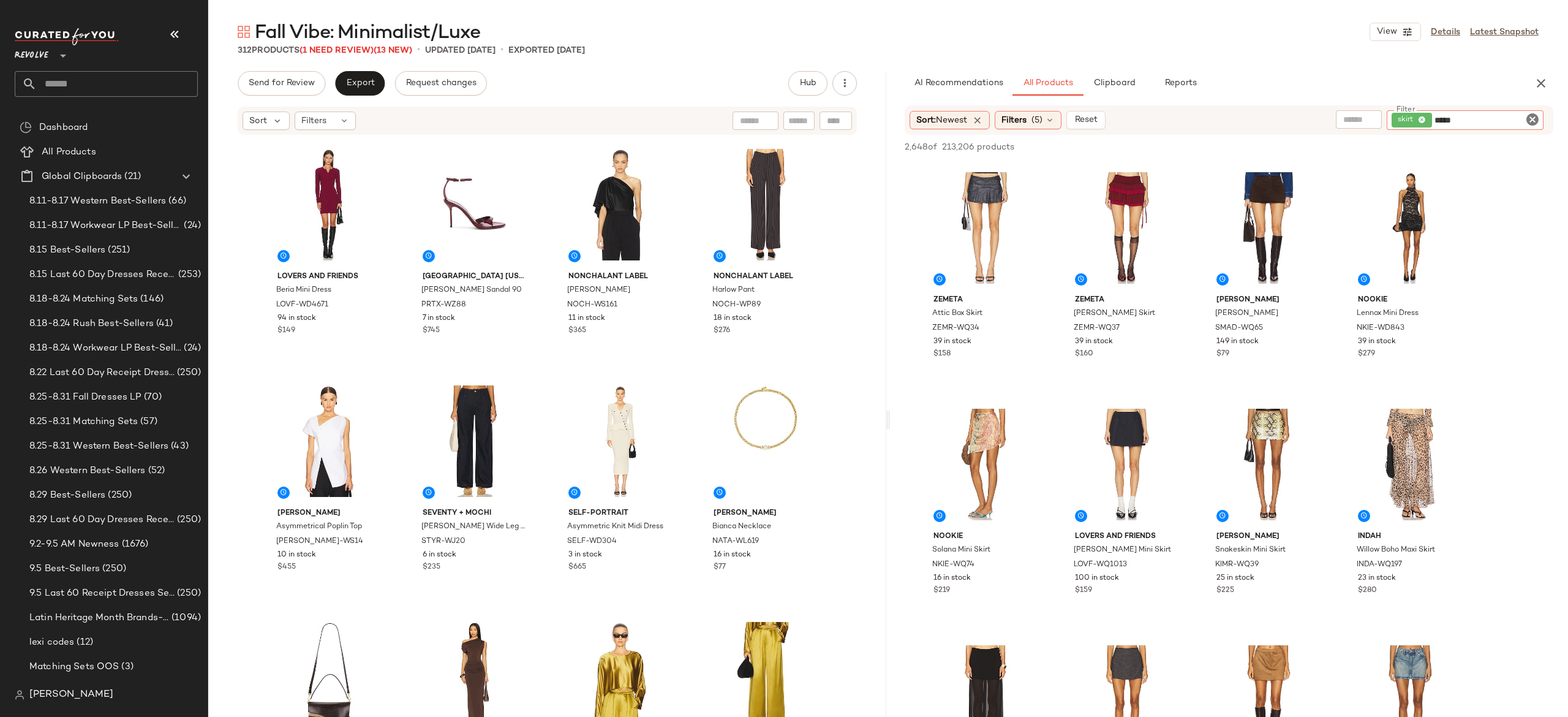
type input "*****"
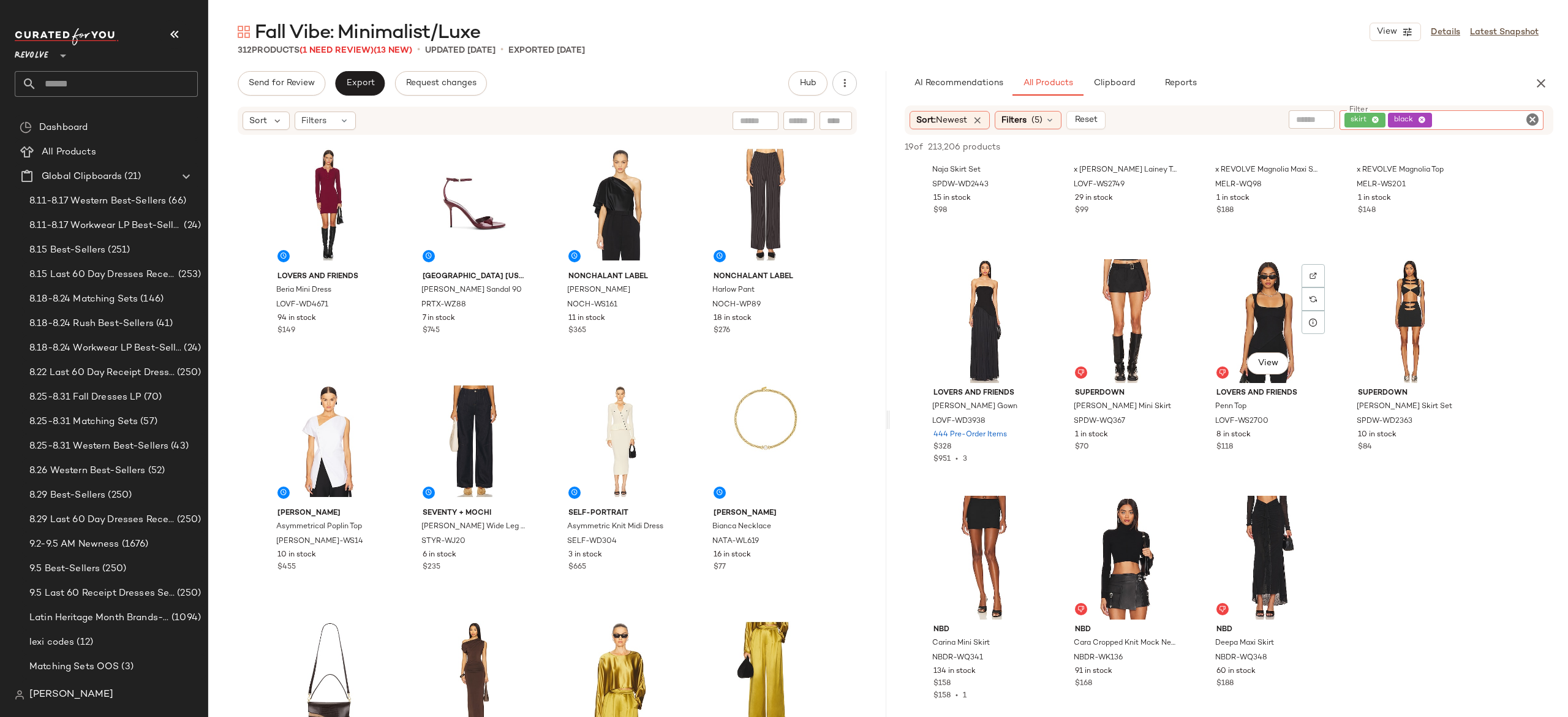
scroll to position [628, 0]
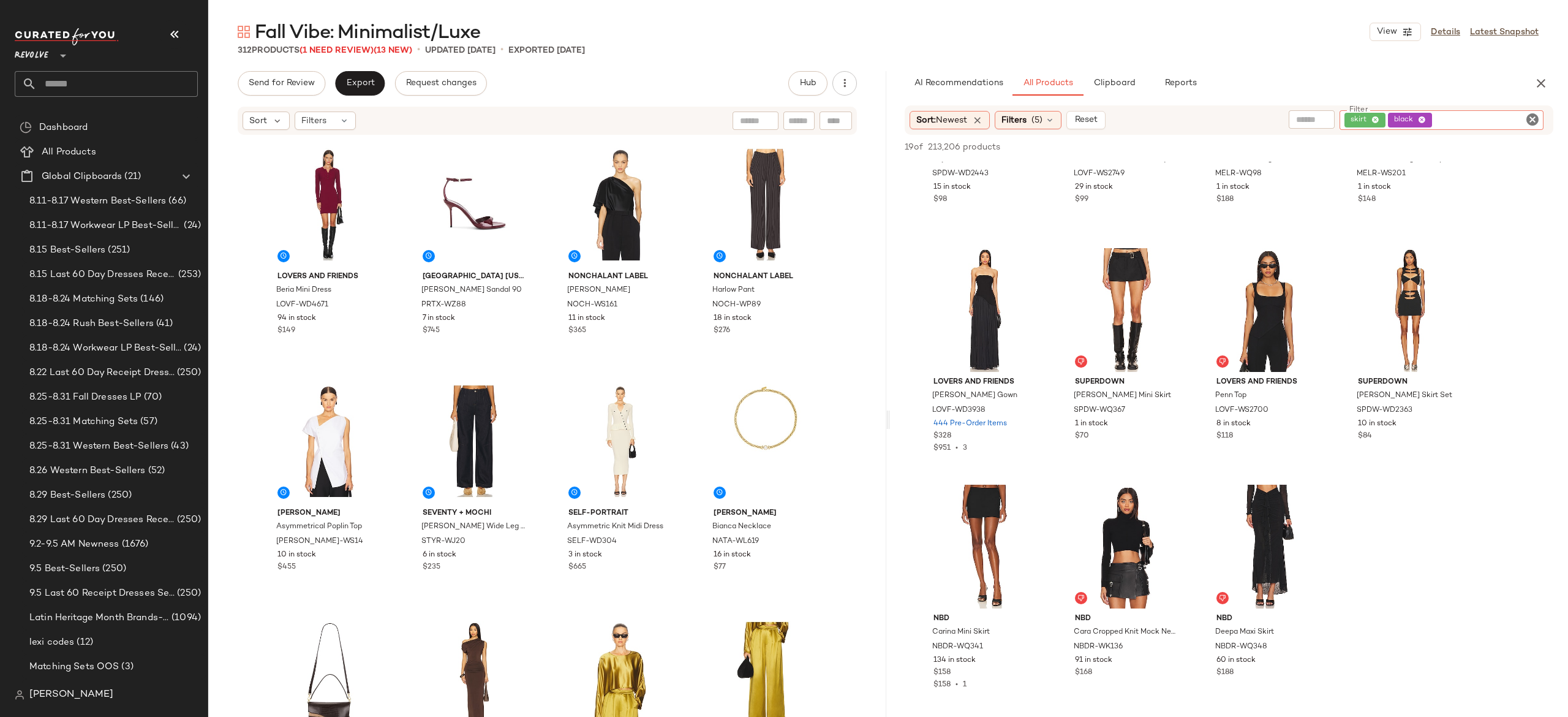
click at [1528, 123] on icon "Clear Filter" at bounding box center [1532, 120] width 15 height 15
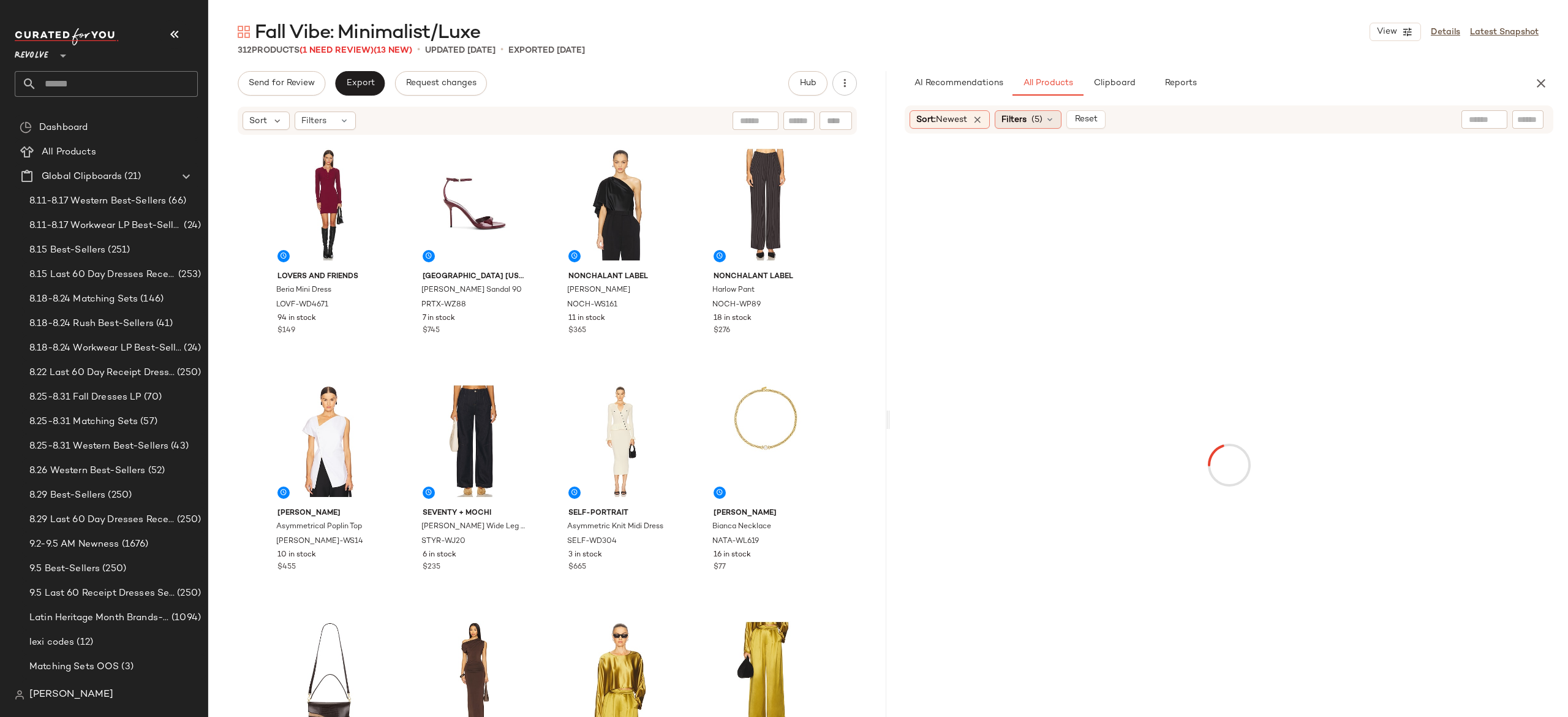
click at [1027, 119] on span "Filters" at bounding box center [1014, 120] width 25 height 13
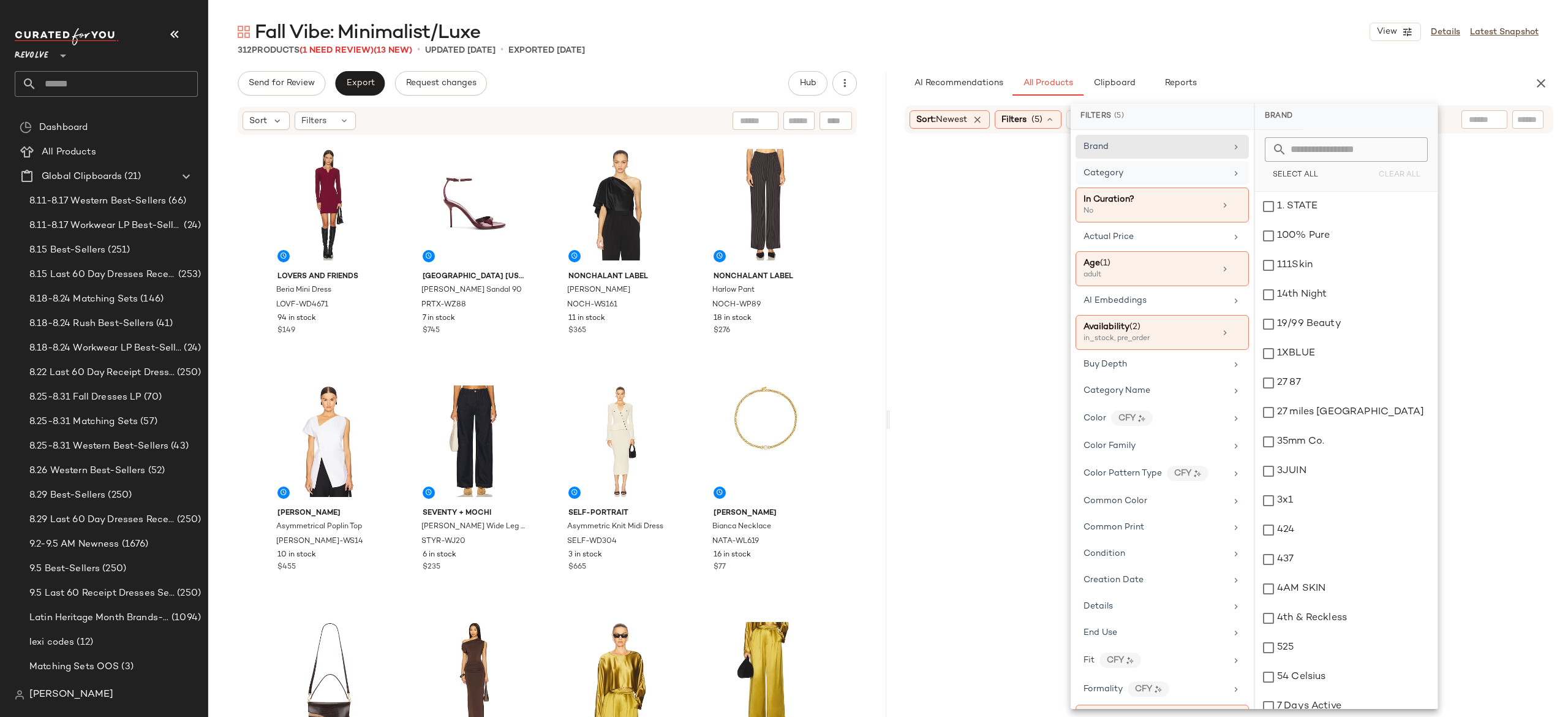
click at [1157, 169] on div "Category" at bounding box center [1155, 173] width 143 height 13
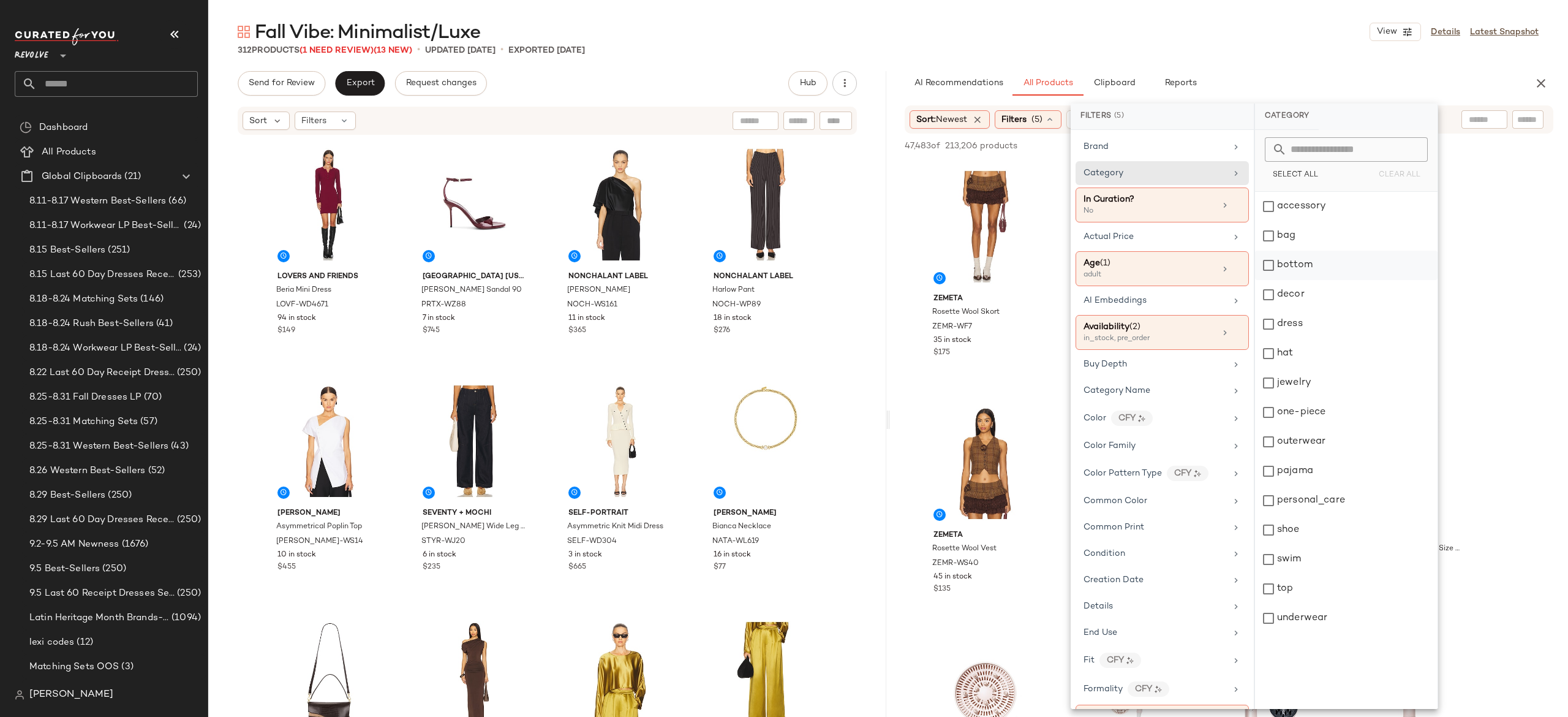
click at [1272, 260] on div "bottom" at bounding box center [1347, 265] width 182 height 30
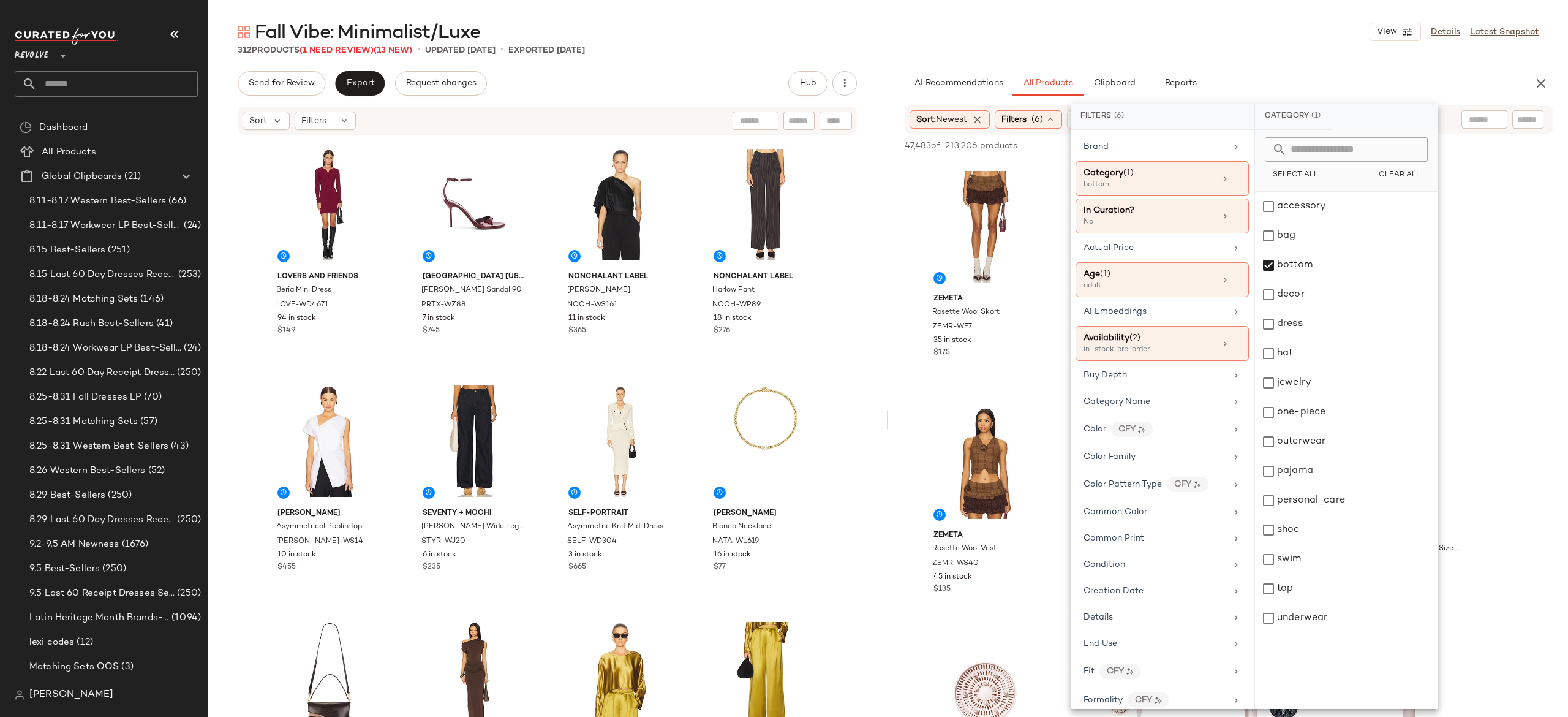
click at [1322, 75] on div "AI Recommendations All Products Clipboard Reports" at bounding box center [1209, 83] width 609 height 25
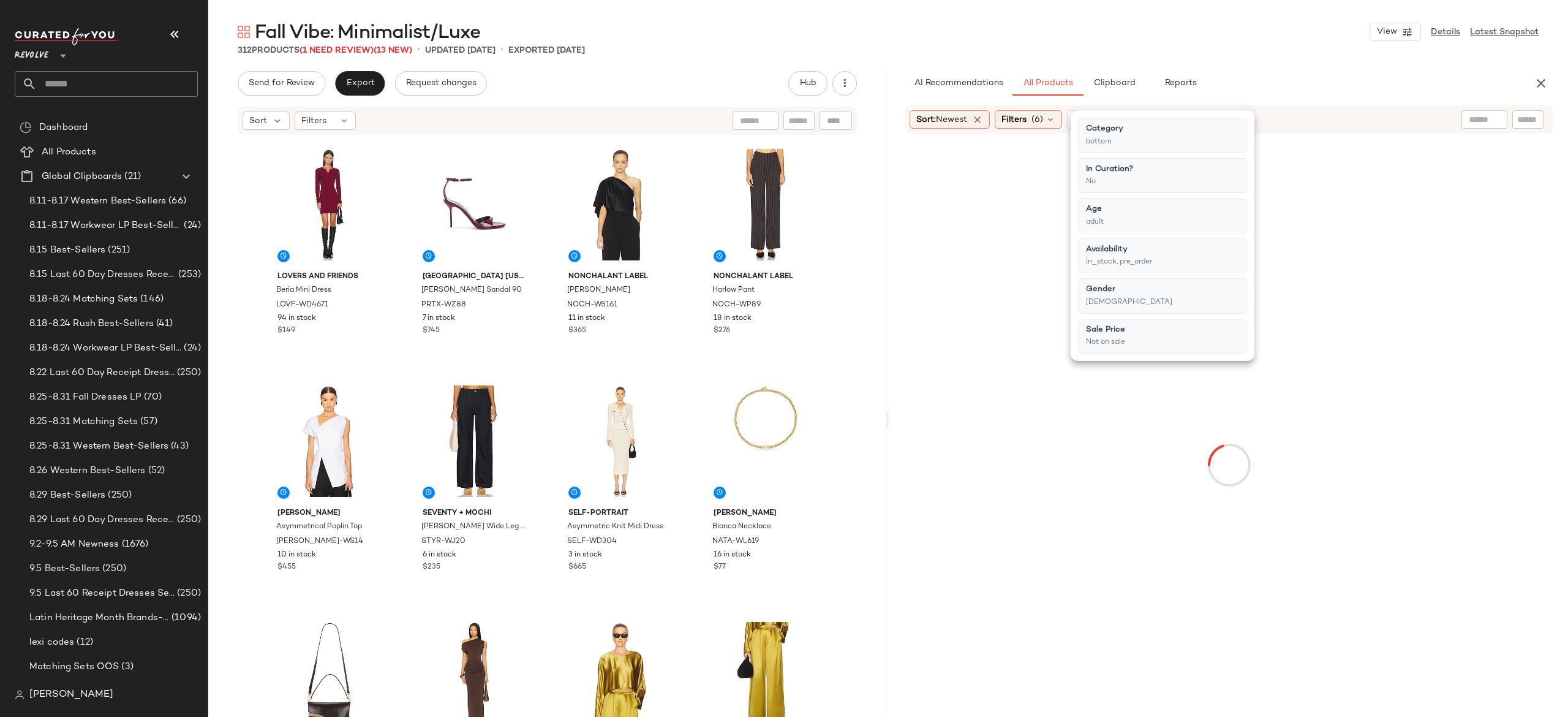
click at [1410, 75] on div "AI Recommendations All Products Clipboard Reports" at bounding box center [1209, 83] width 609 height 25
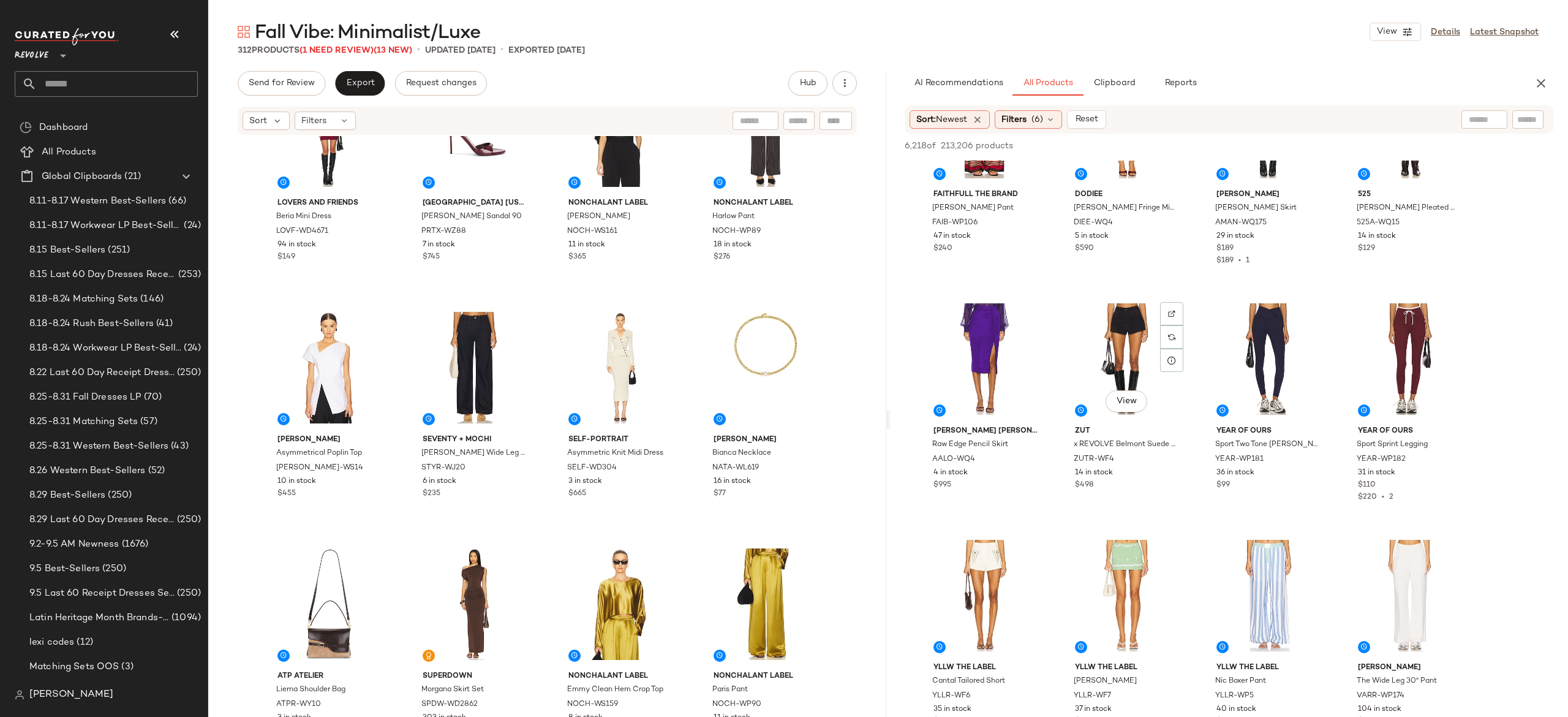
scroll to position [3191, 0]
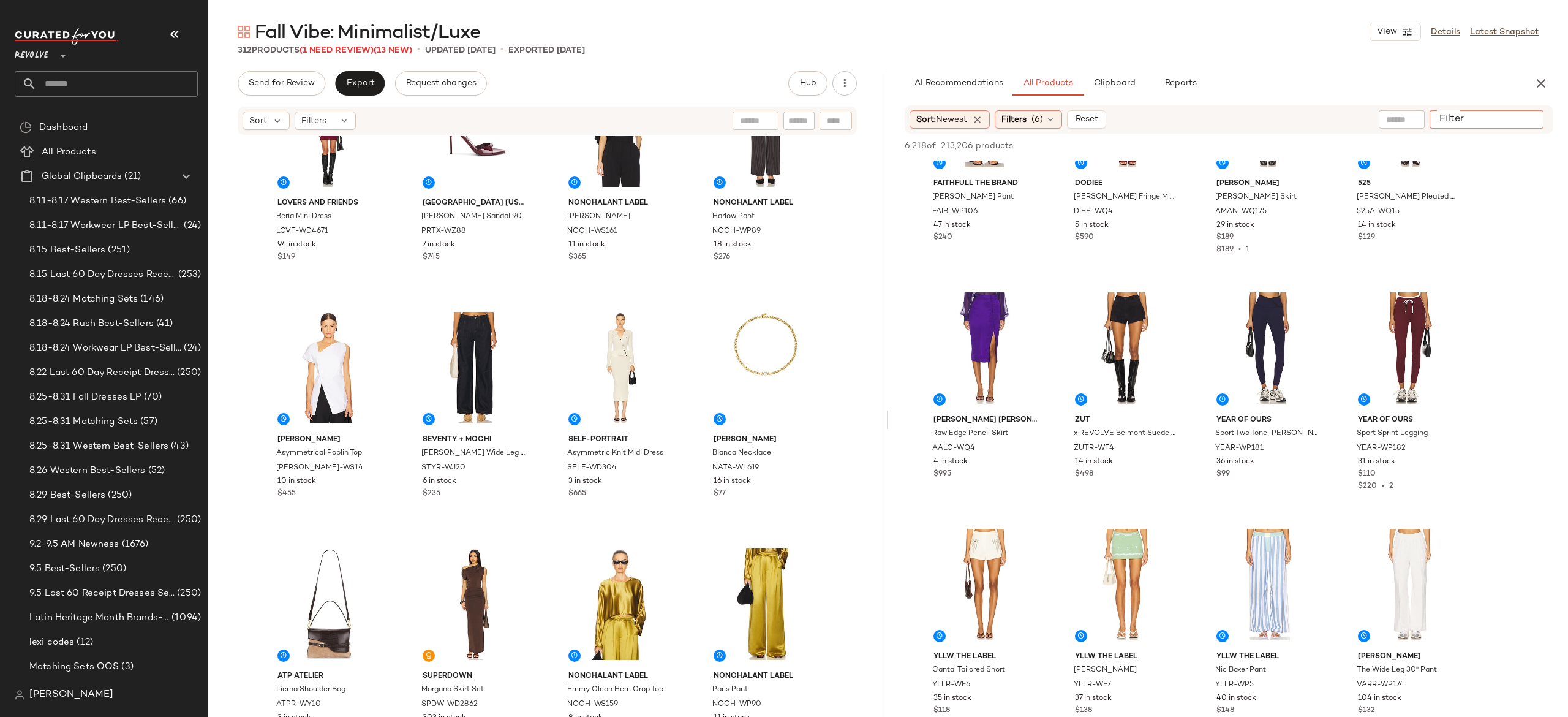
click at [1524, 115] on input "Filter" at bounding box center [1486, 120] width 104 height 13
type input "*****"
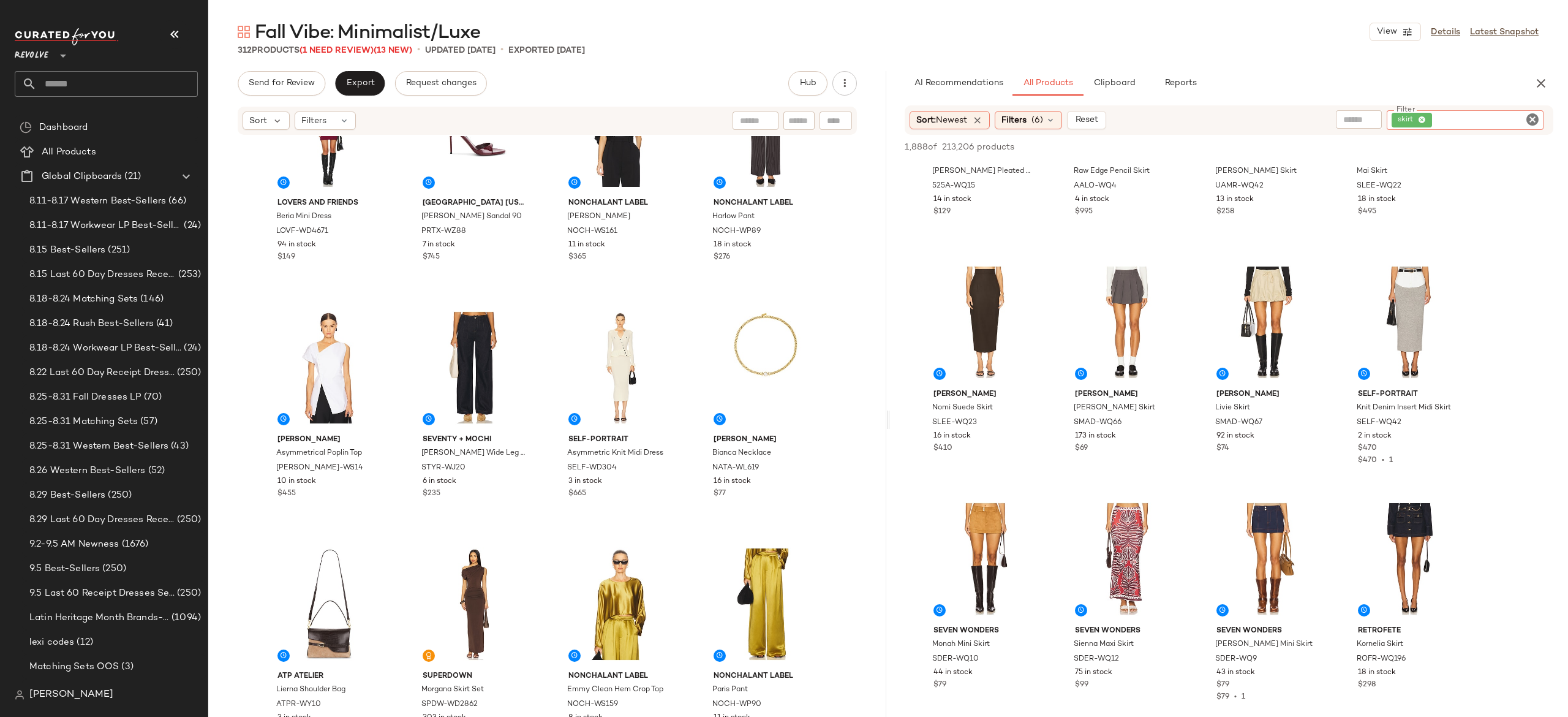
scroll to position [1560, 0]
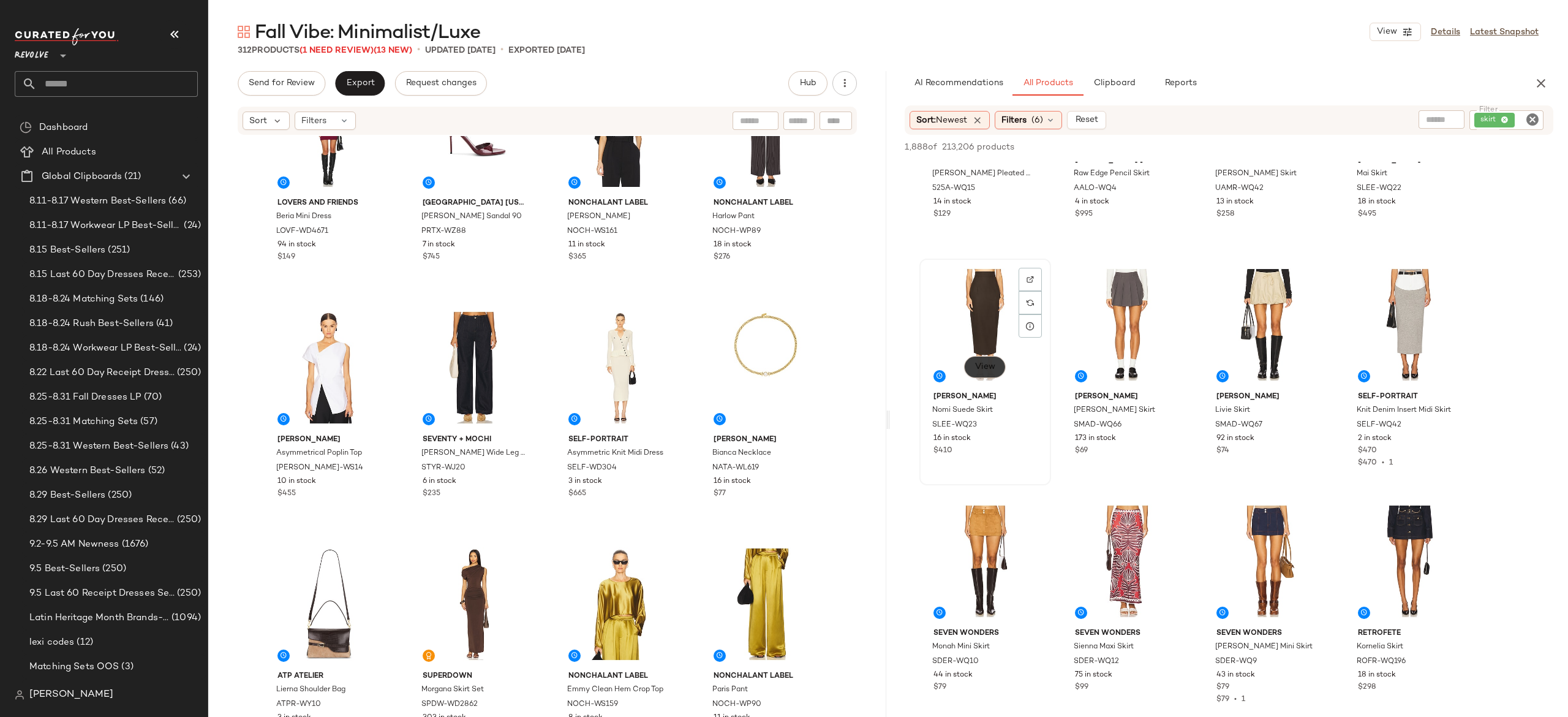
click at [991, 370] on span "View" at bounding box center [984, 367] width 21 height 10
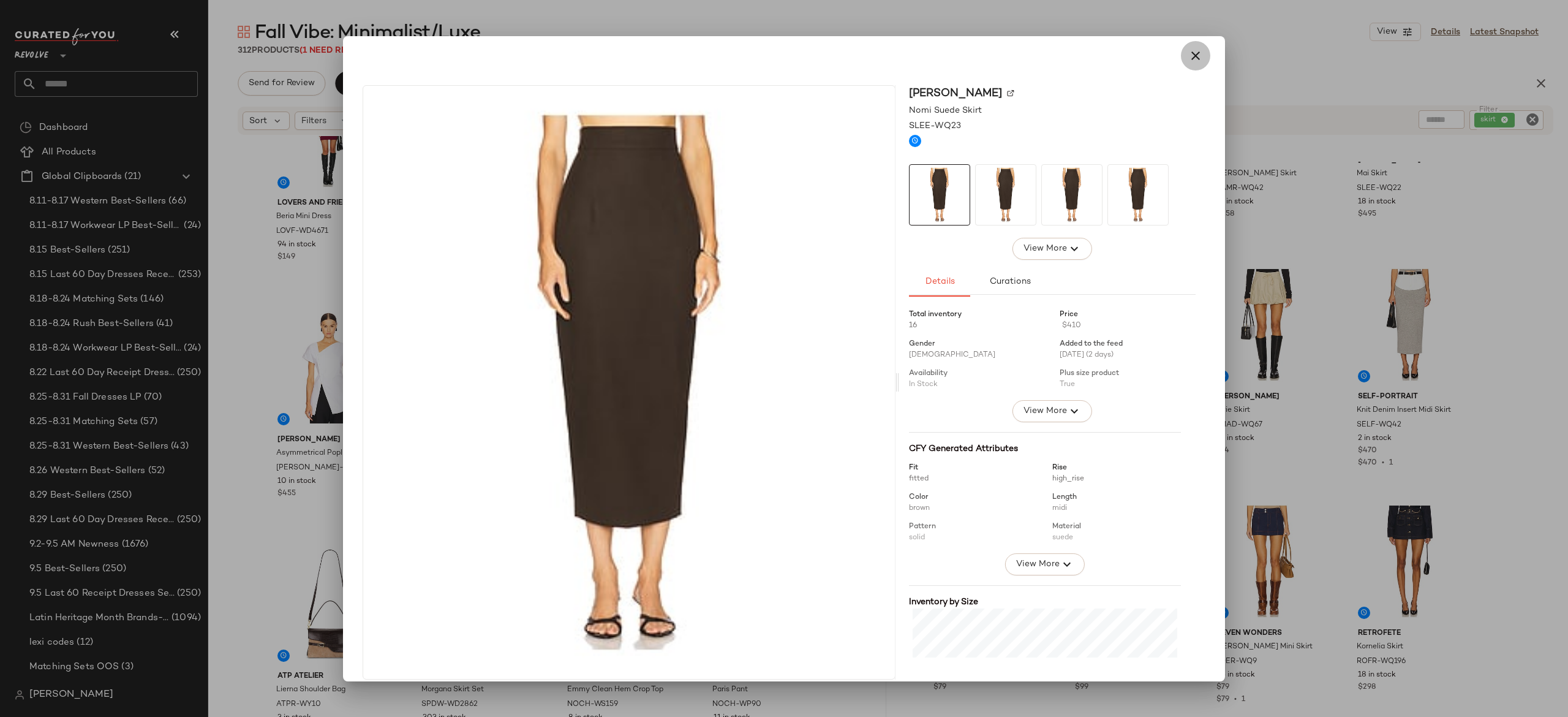
click at [1188, 56] on icon "button" at bounding box center [1196, 56] width 15 height 15
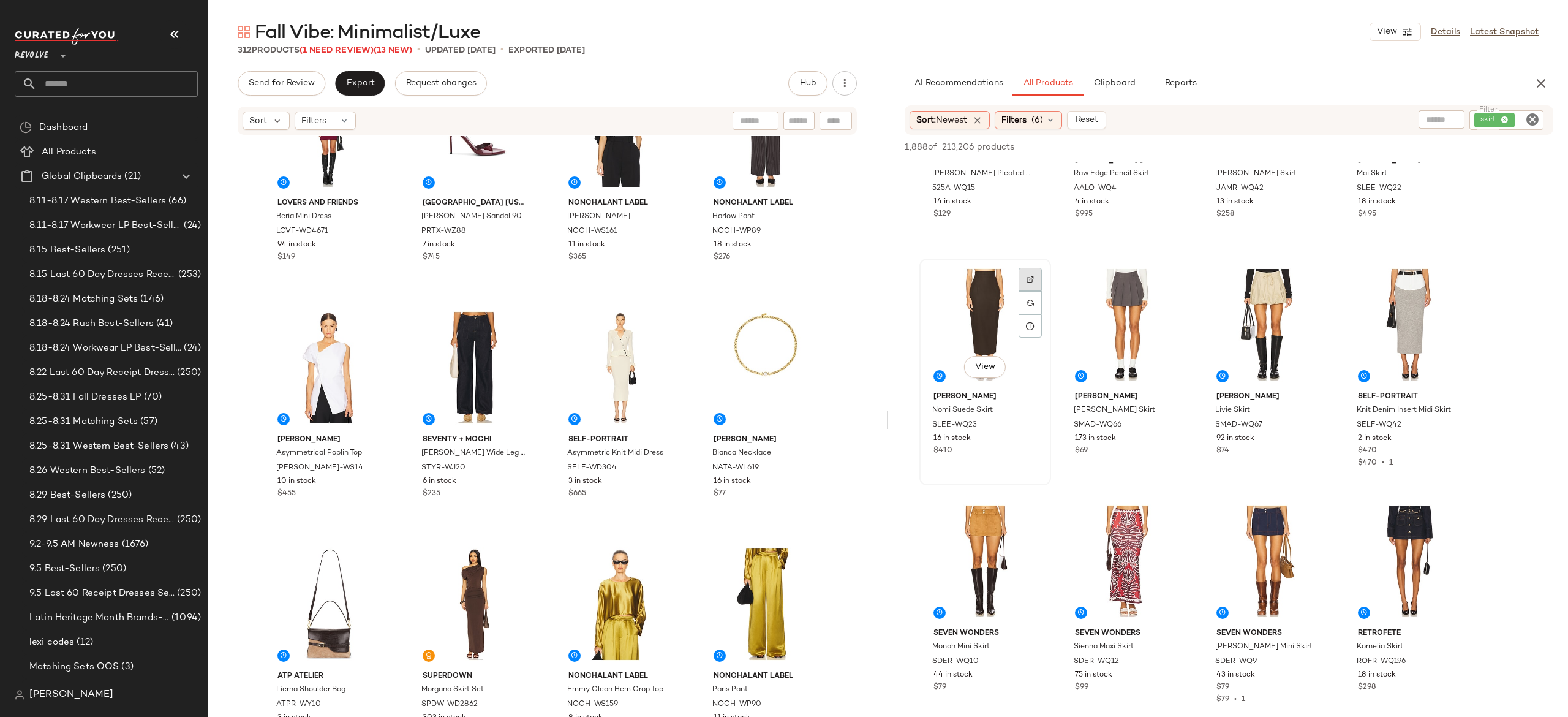
click at [1028, 277] on img at bounding box center [1030, 279] width 7 height 7
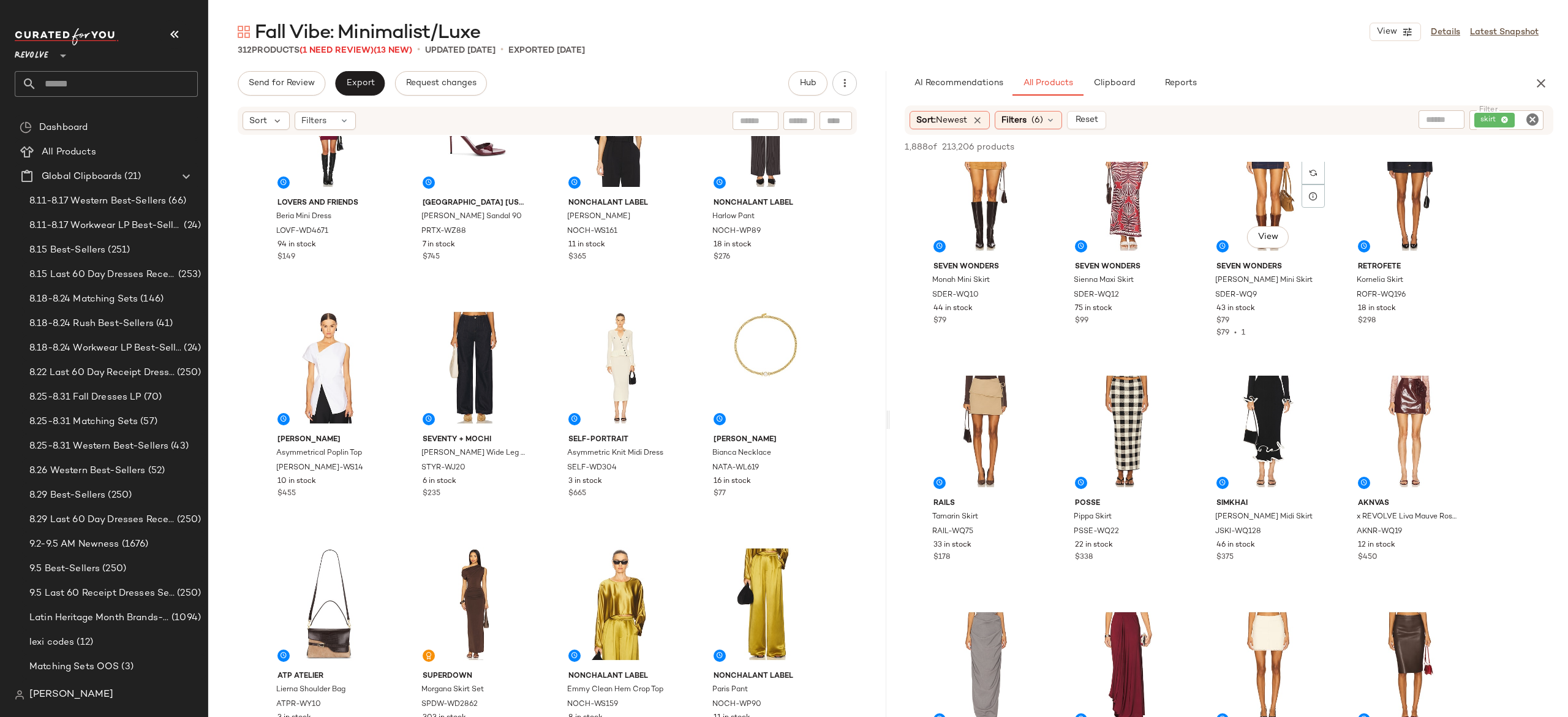
scroll to position [1933, 0]
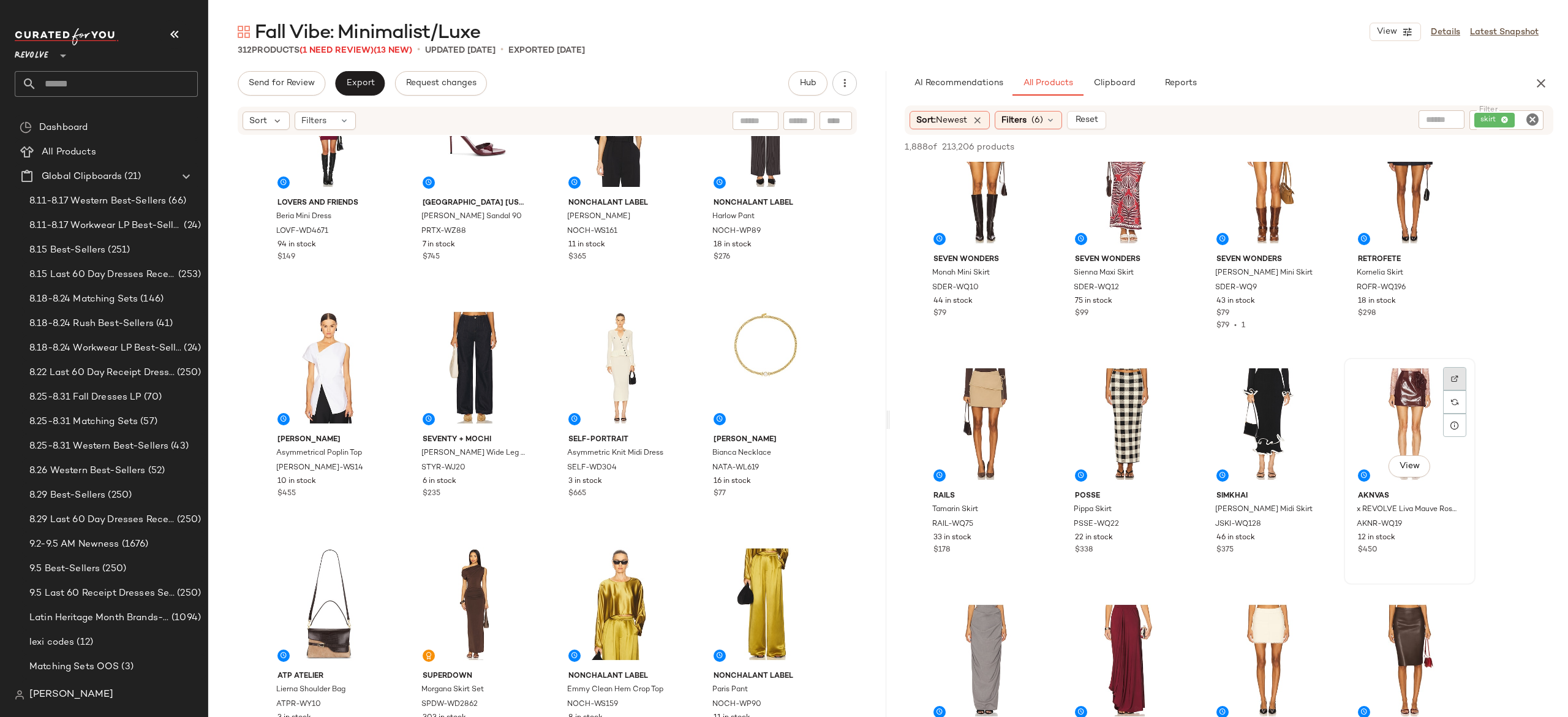
click at [1453, 377] on img at bounding box center [1455, 379] width 7 height 7
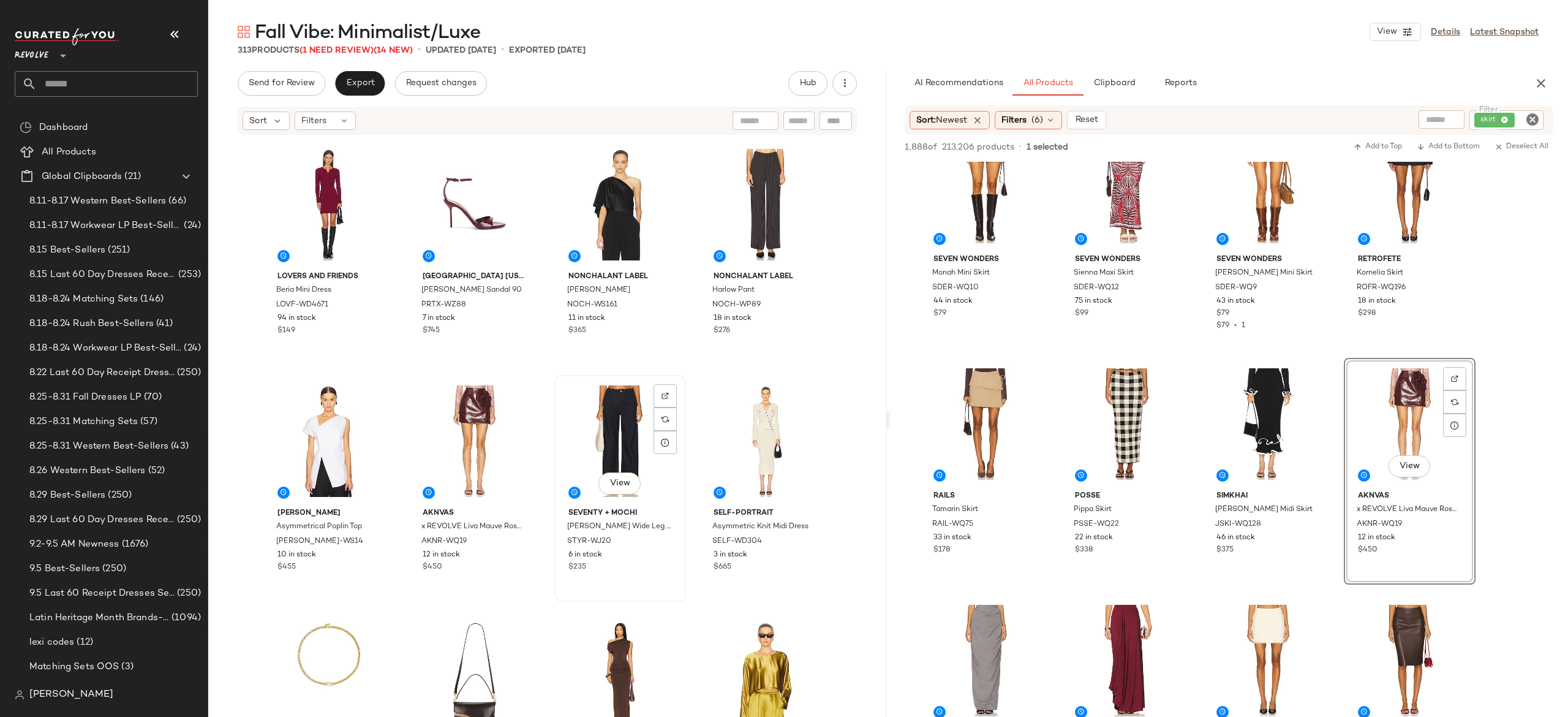
click at [620, 430] on div "View" at bounding box center [621, 441] width 123 height 124
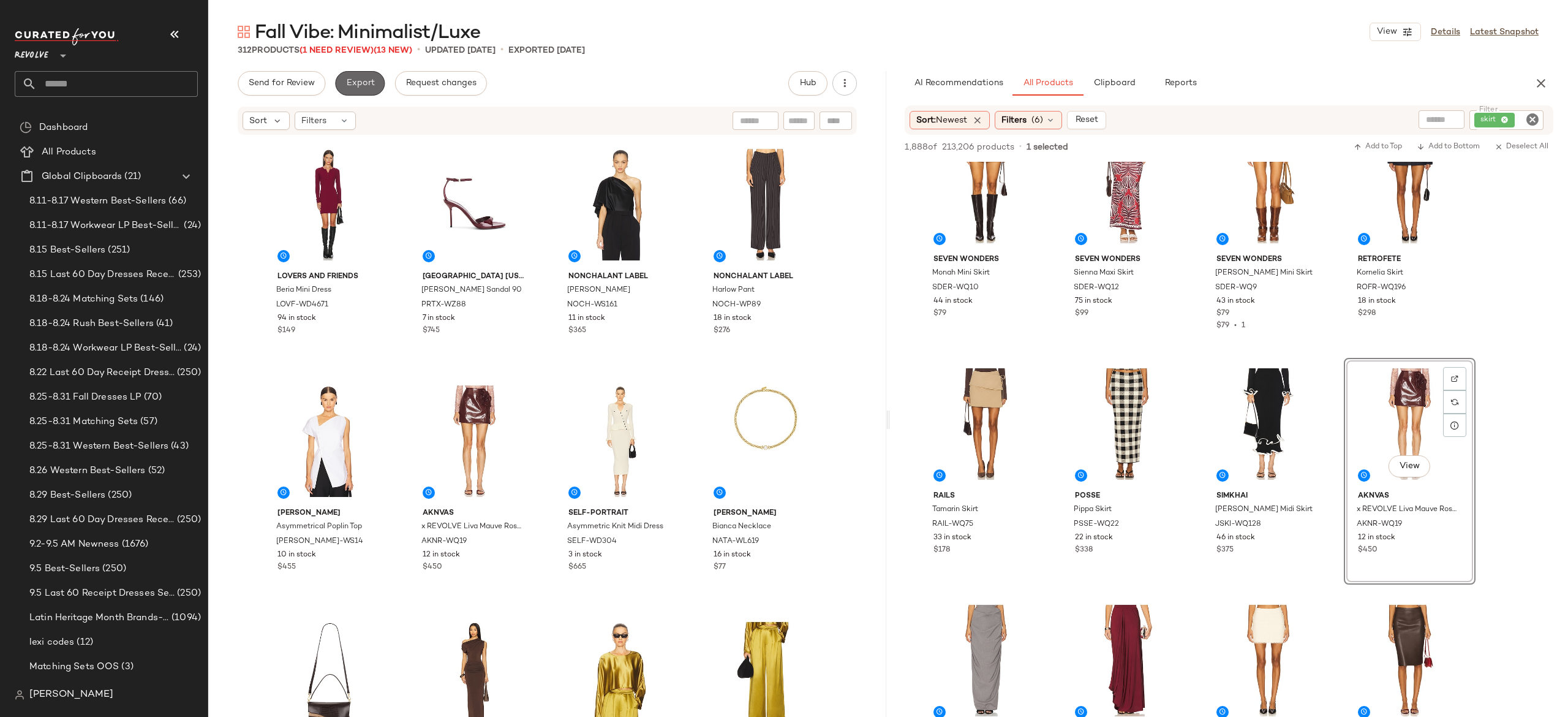
click at [365, 77] on button "Export" at bounding box center [360, 83] width 50 height 25
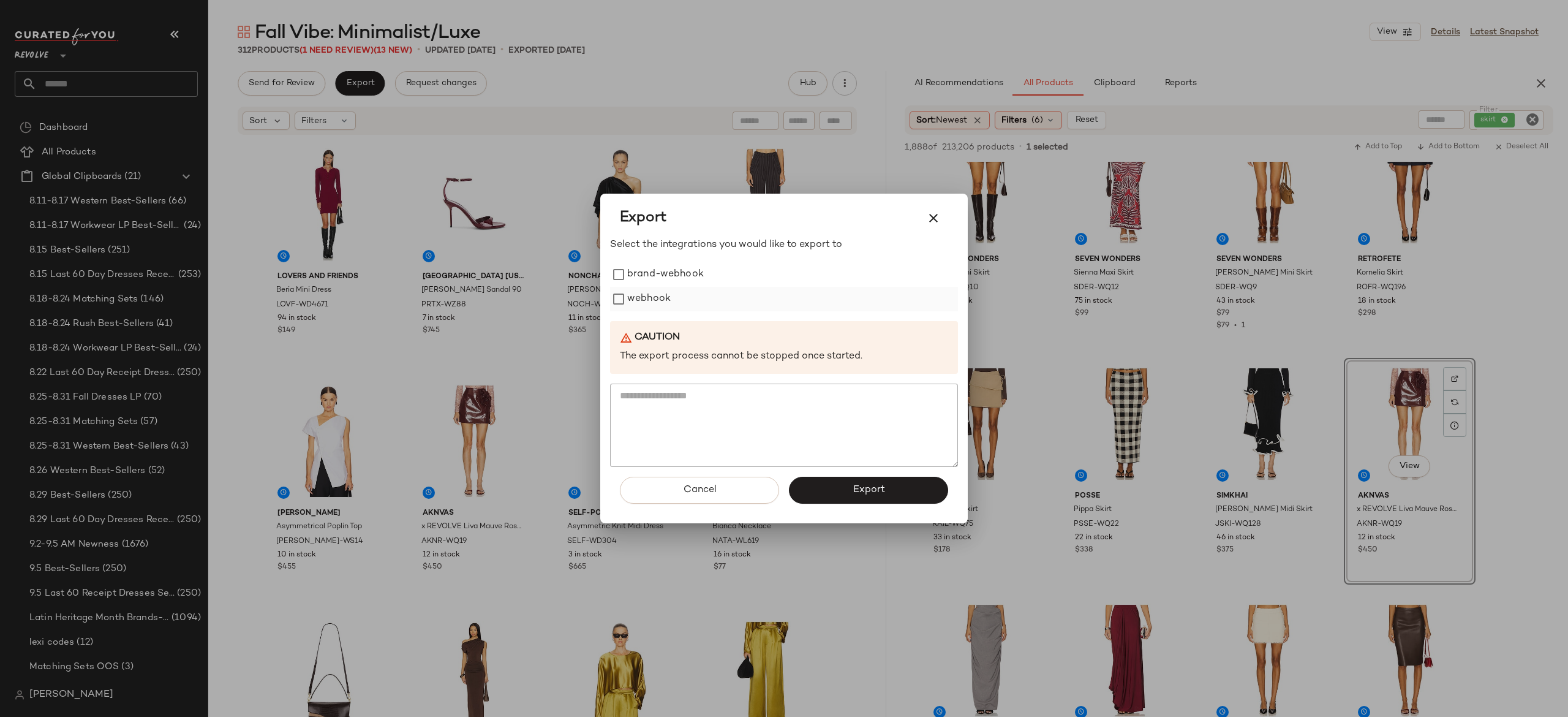
click at [651, 298] on label "webhook" at bounding box center [649, 299] width 44 height 25
click at [831, 496] on button "Export" at bounding box center [868, 490] width 159 height 27
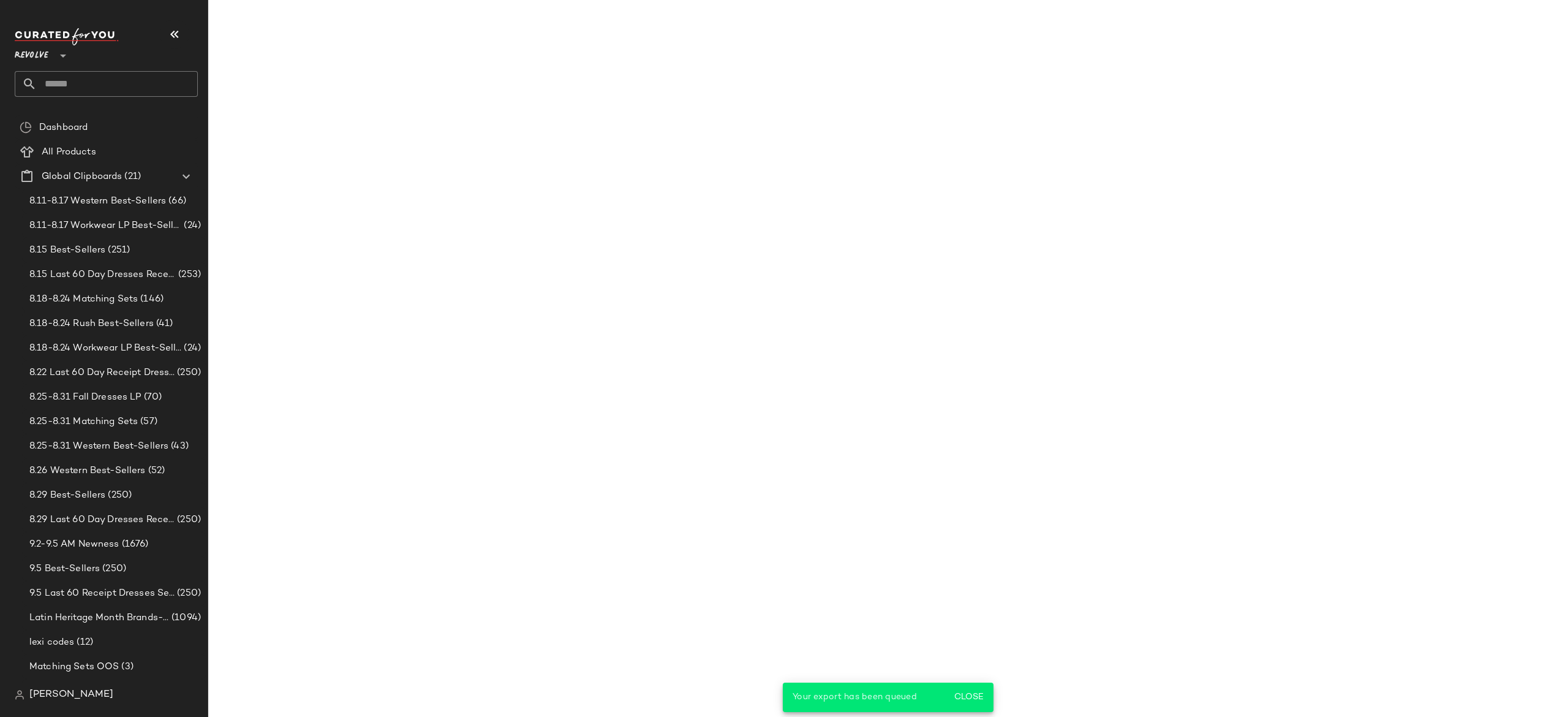
scroll to position [2406, 0]
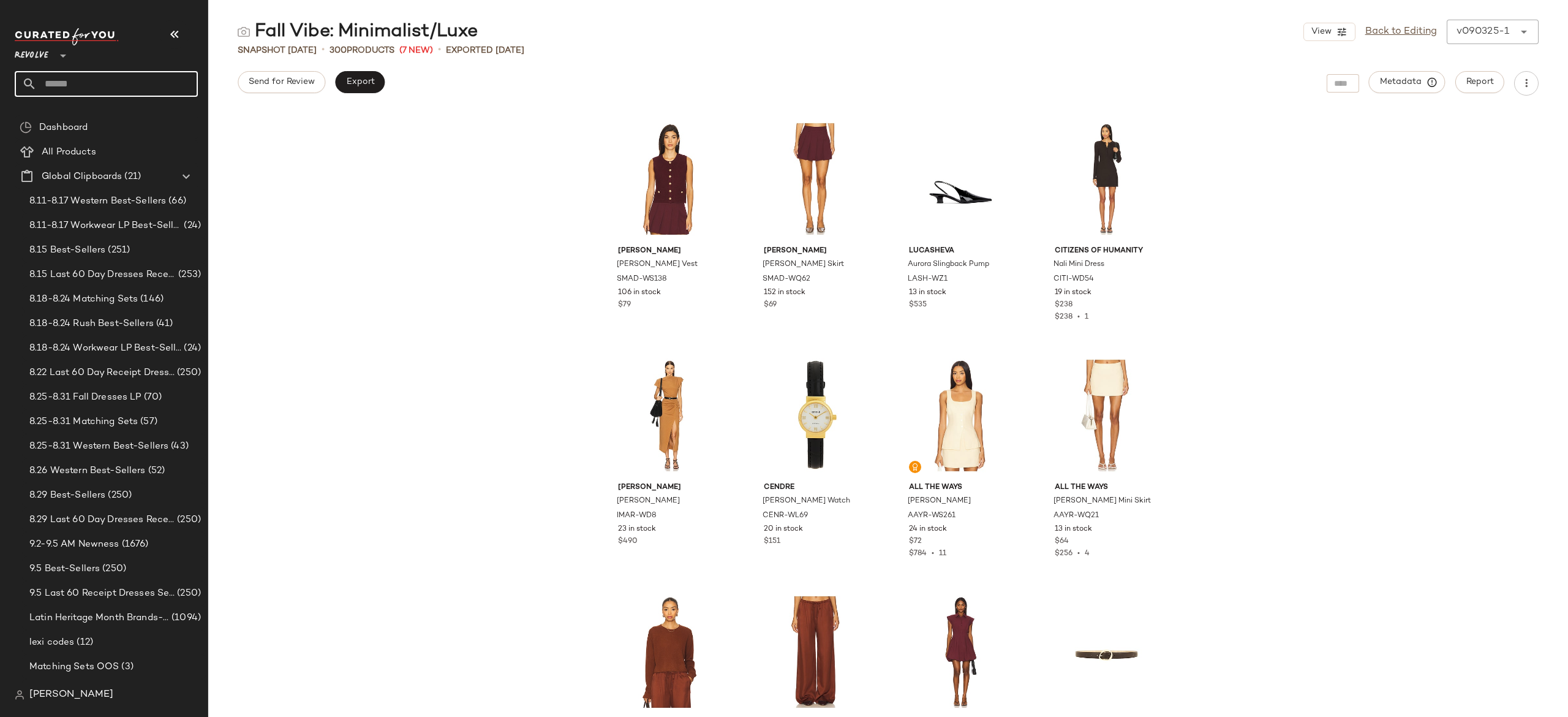
click at [181, 83] on input "text" at bounding box center [117, 84] width 161 height 26
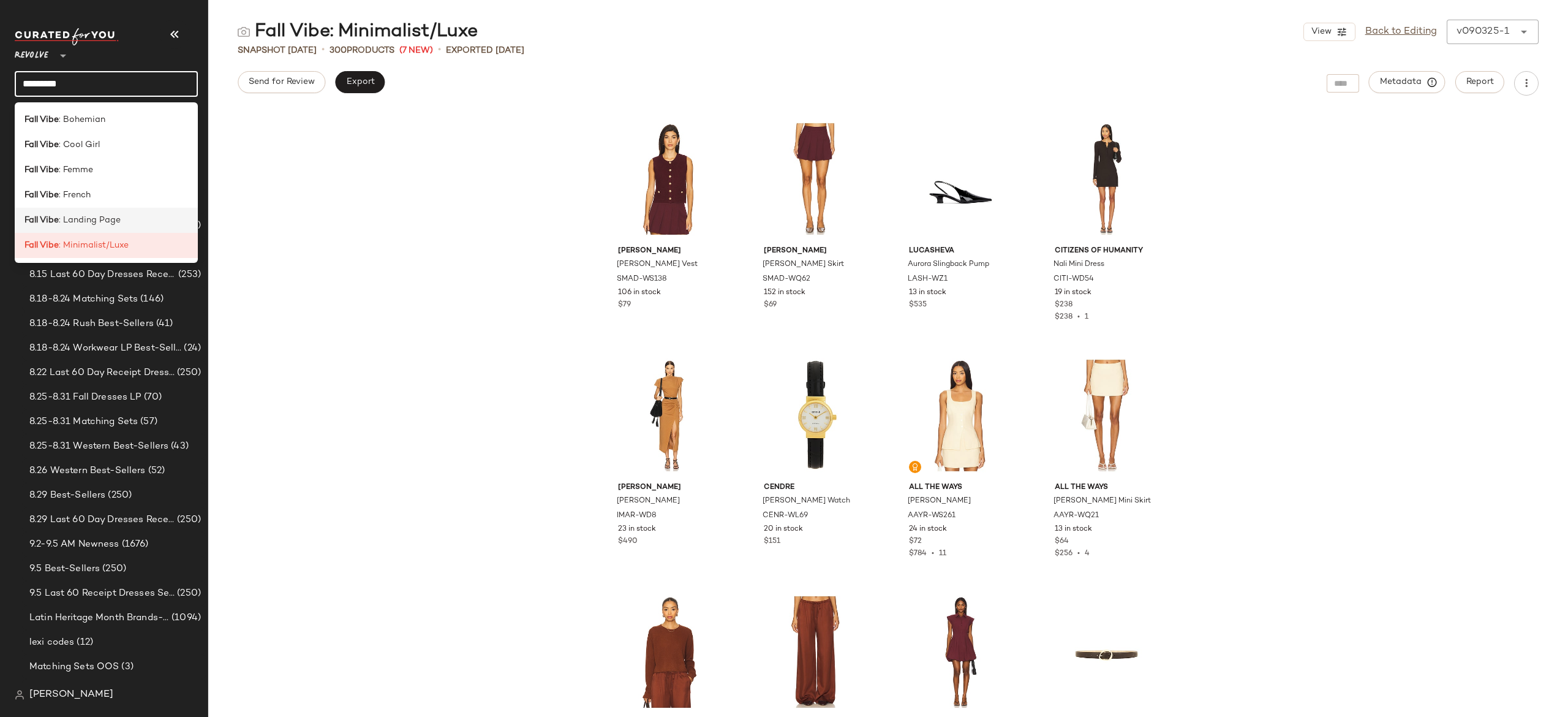
type input "*********"
click at [123, 220] on div "Fall Vibe : Landing Page" at bounding box center [107, 220] width 164 height 13
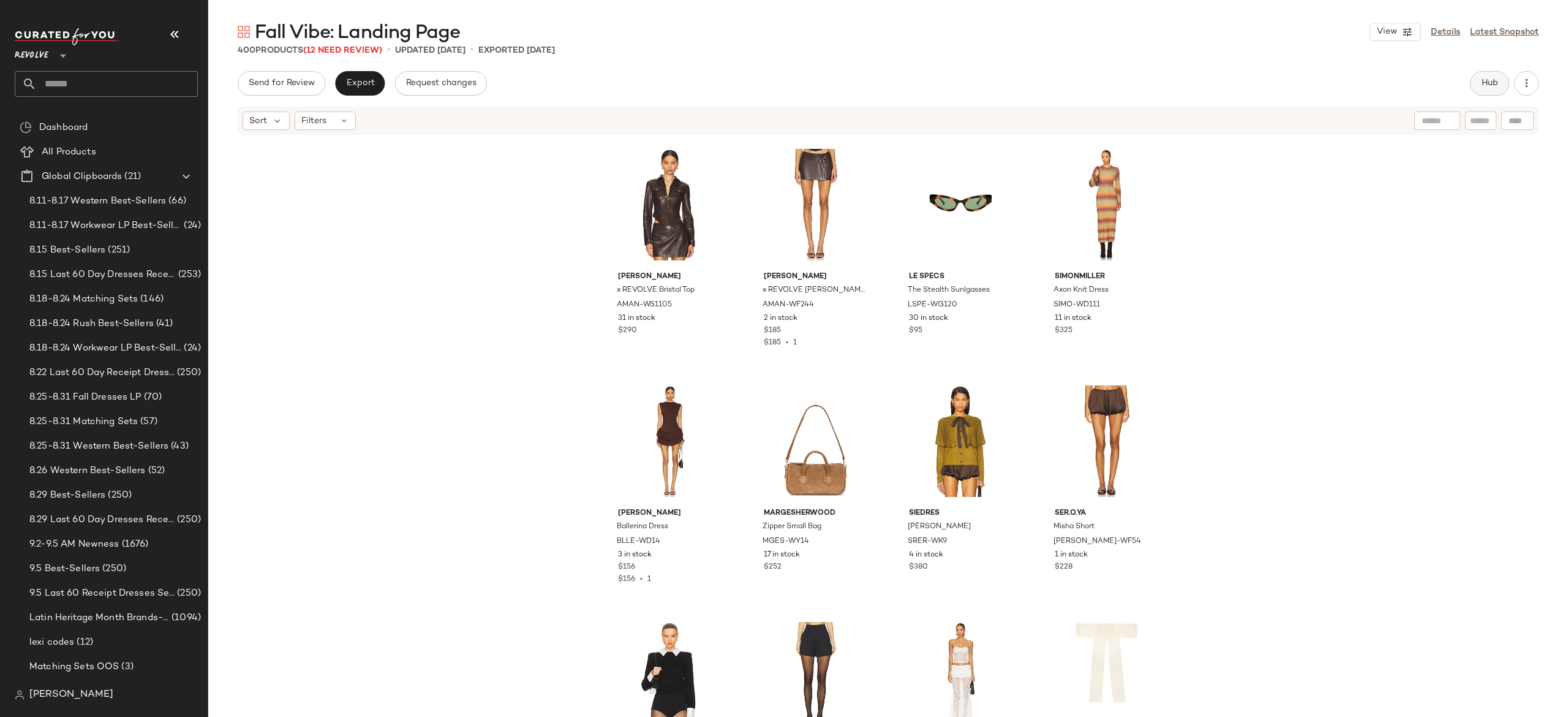
click at [1481, 79] on span "Hub" at bounding box center [1490, 83] width 17 height 10
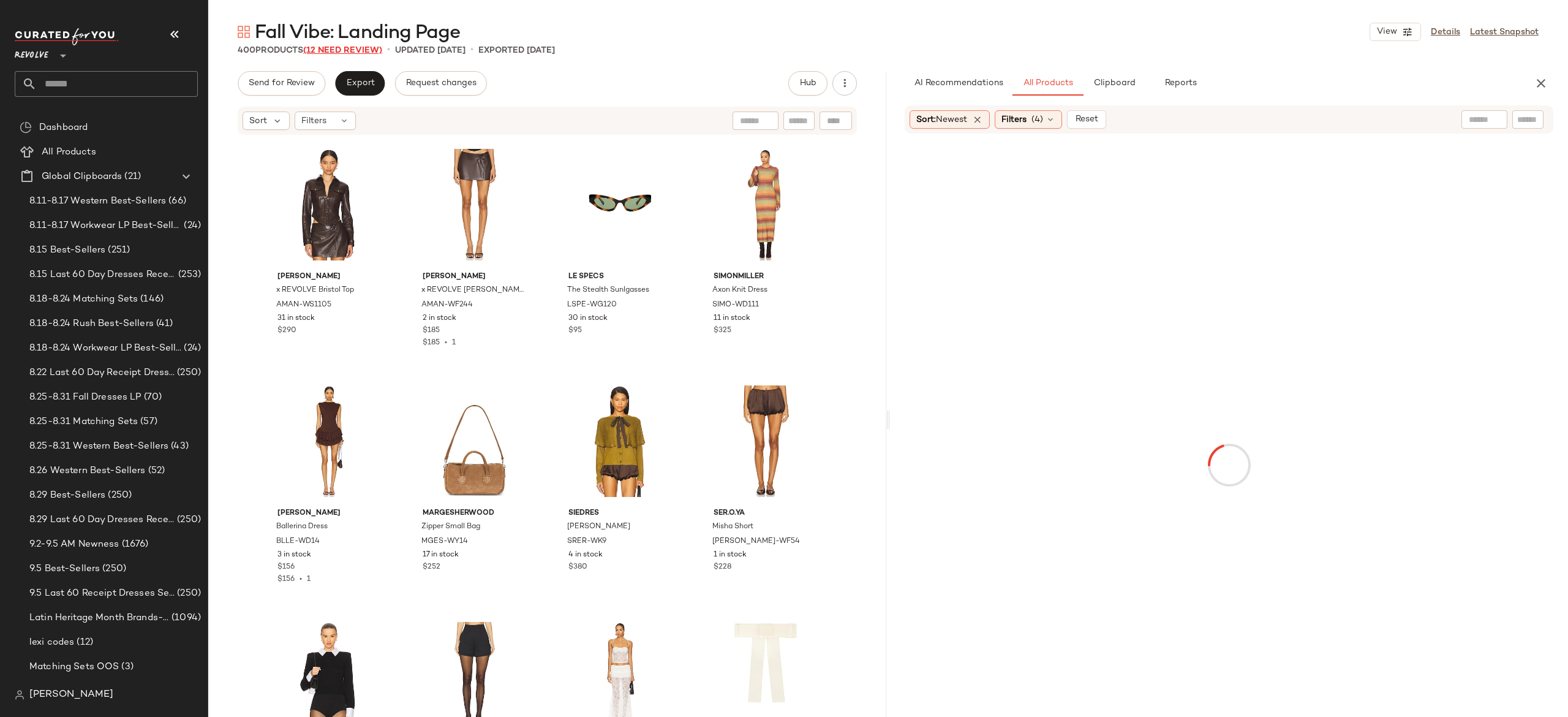
click at [369, 49] on span "(12 Need Review)" at bounding box center [343, 50] width 79 height 9
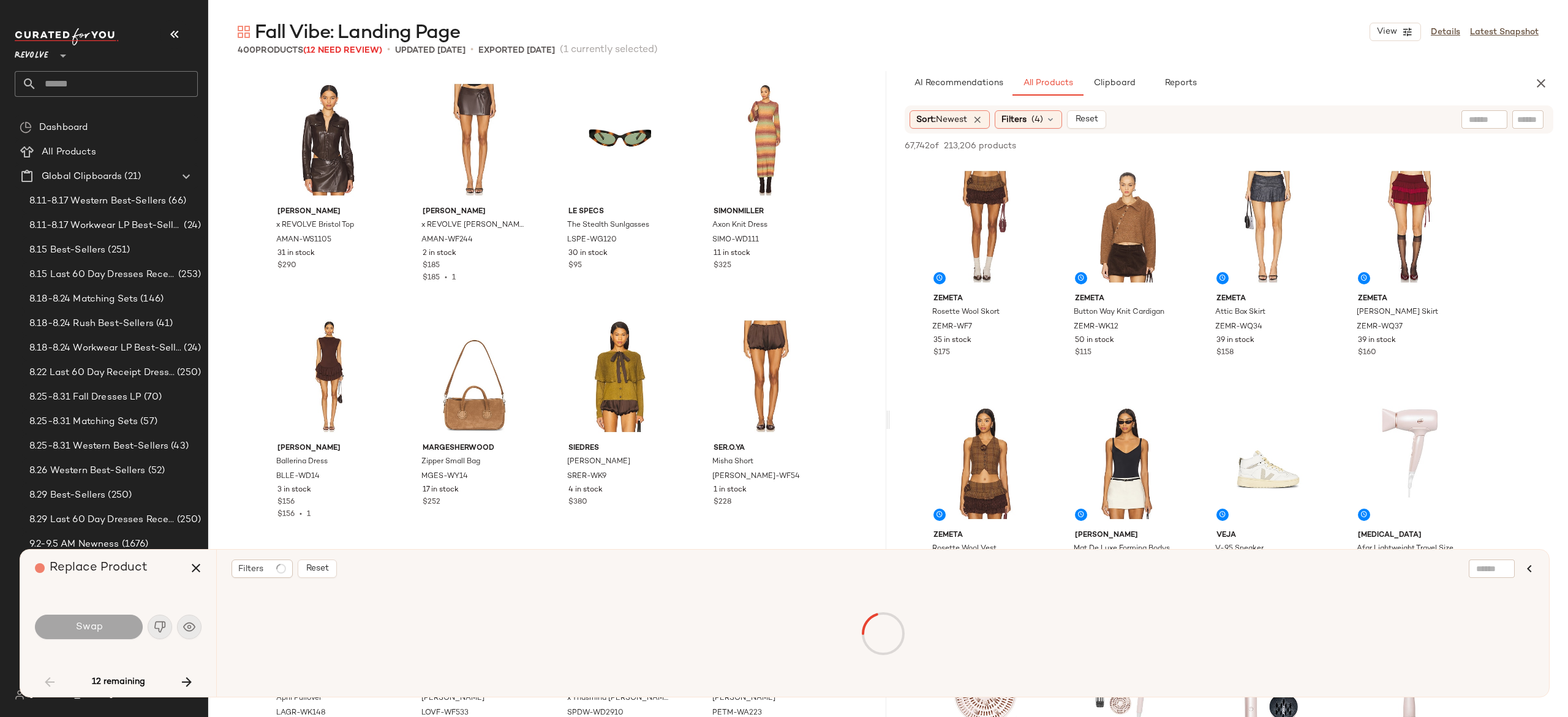
scroll to position [1893, 0]
